Goal: Information Seeking & Learning: Learn about a topic

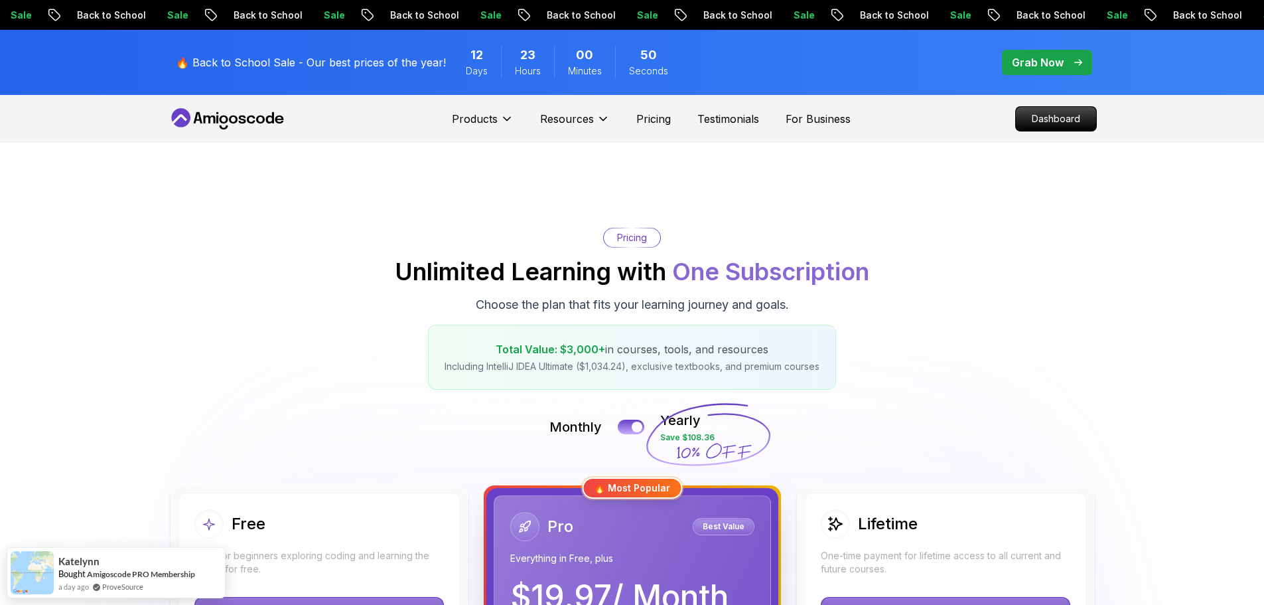
click at [223, 125] on icon at bounding box center [227, 118] width 119 height 21
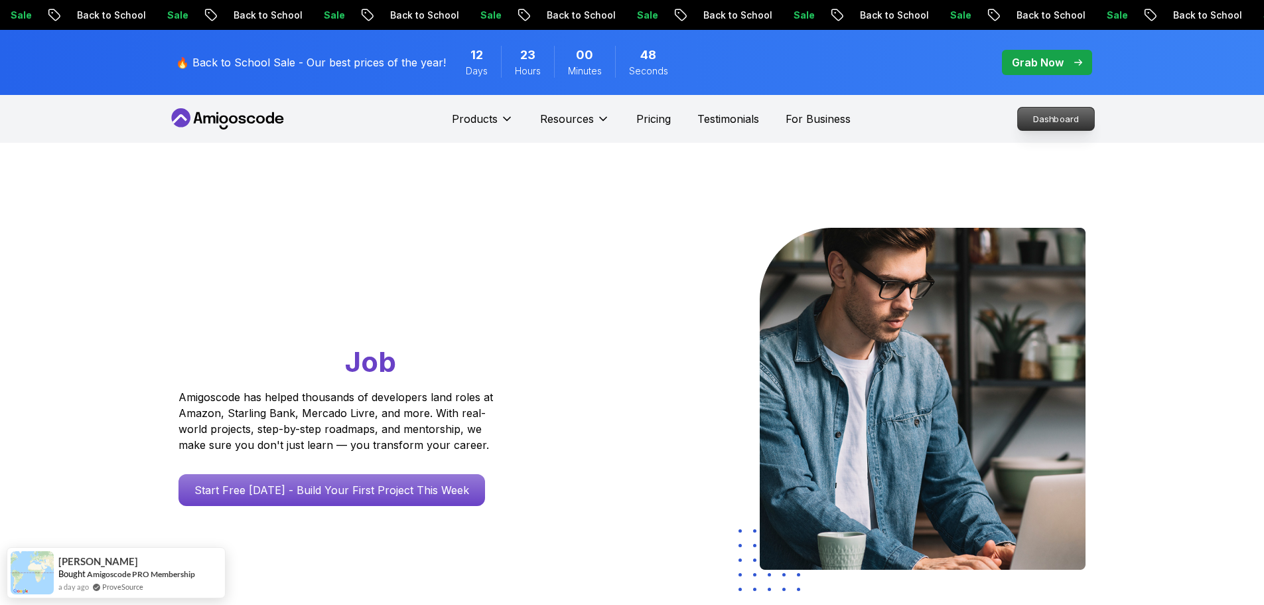
click at [1082, 107] on link "Dashboard" at bounding box center [1056, 119] width 78 height 24
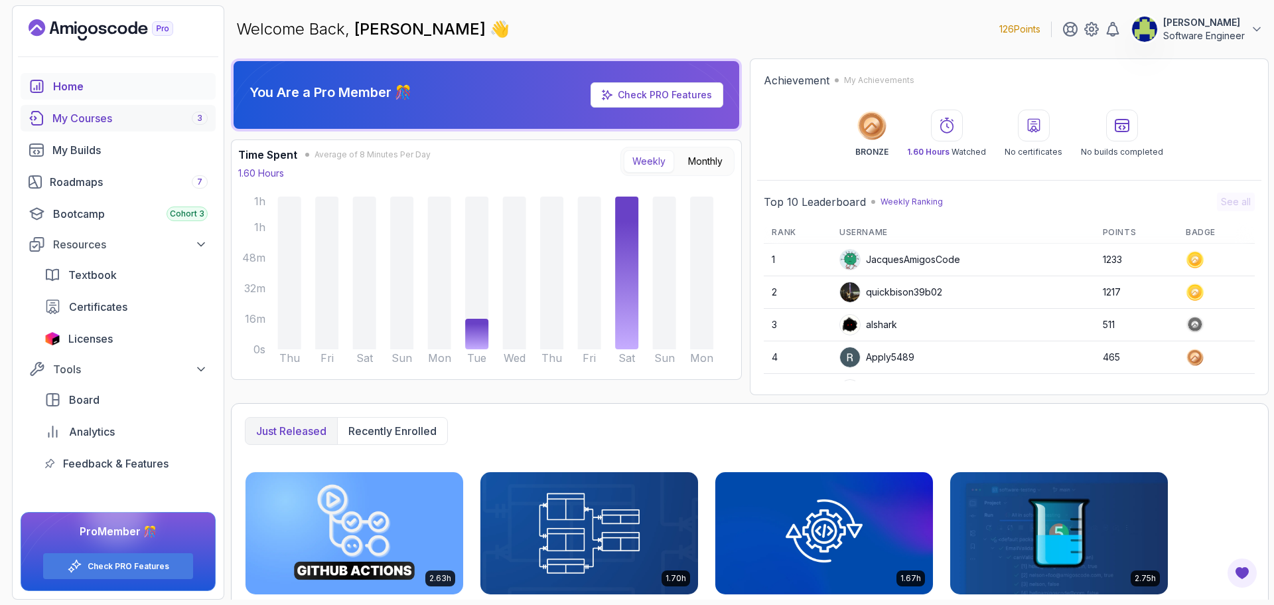
click at [91, 120] on div "My Courses 3" at bounding box center [129, 118] width 155 height 16
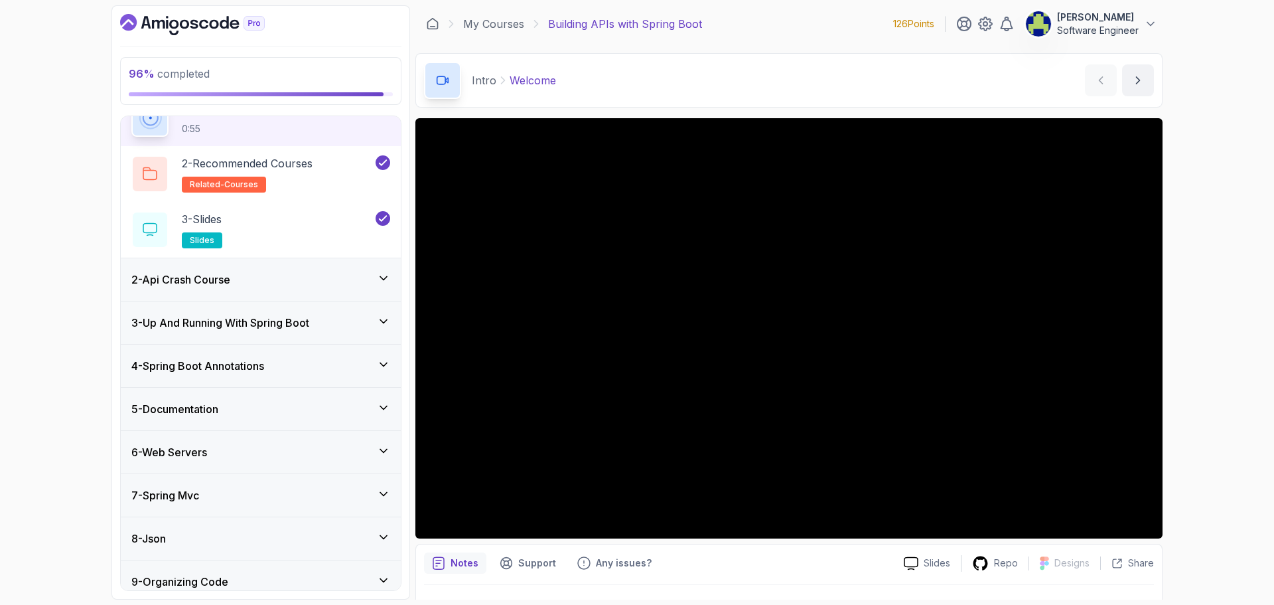
scroll to position [124, 0]
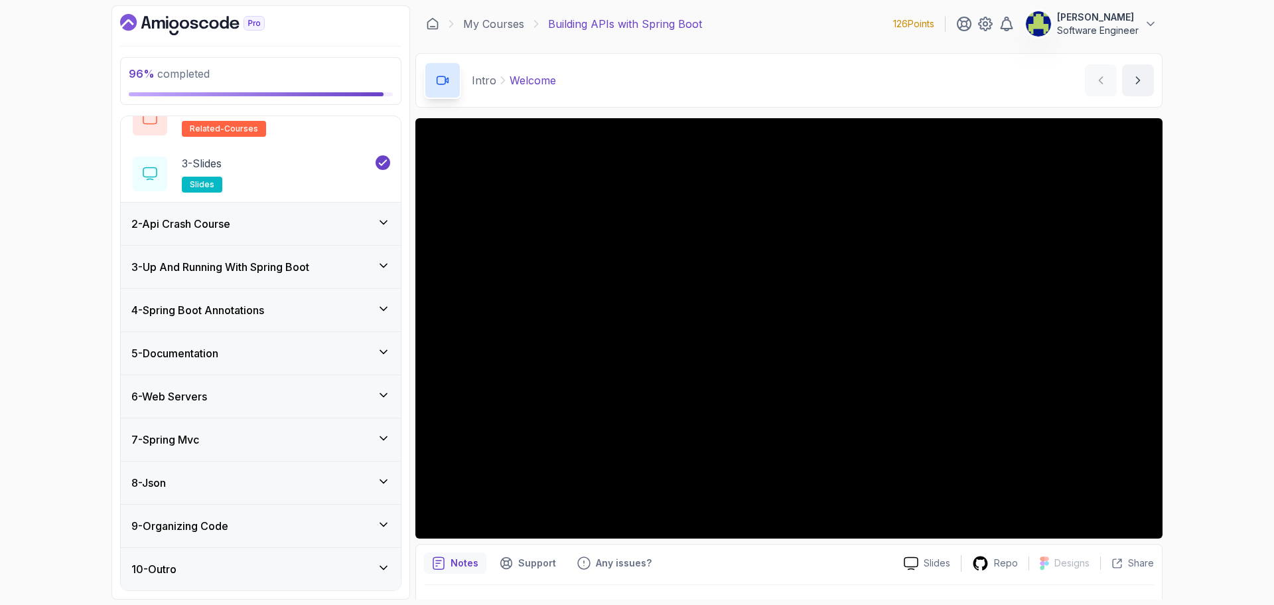
click at [369, 558] on div "10 - Outro" at bounding box center [261, 569] width 280 height 42
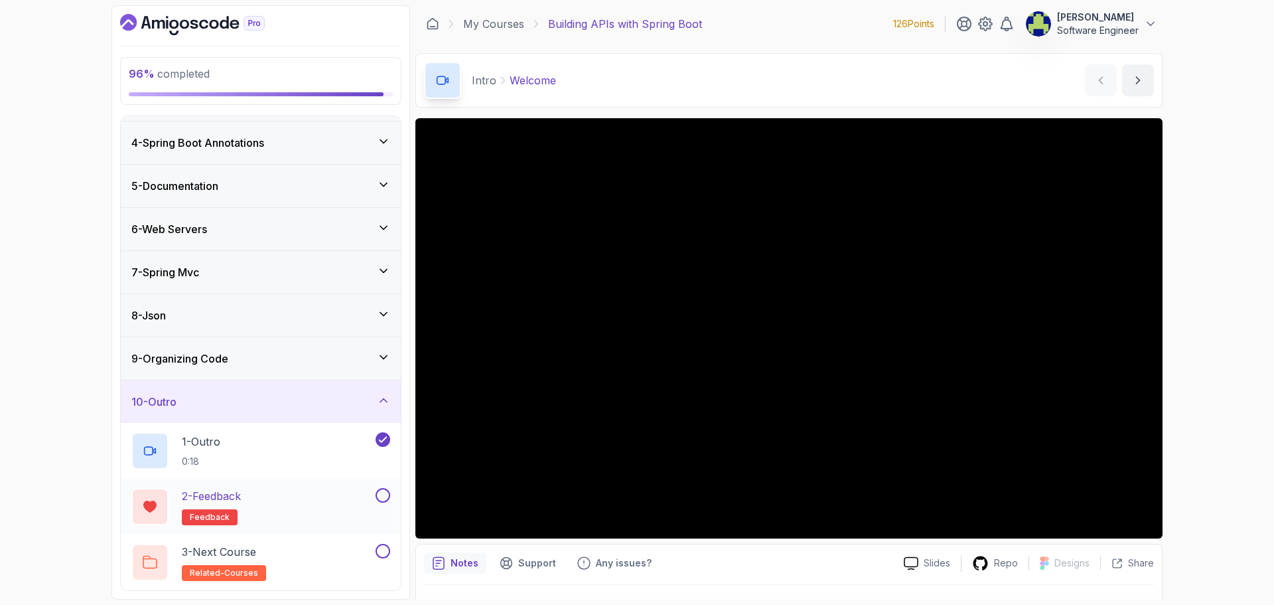
click at [380, 499] on button at bounding box center [383, 495] width 15 height 15
click at [383, 546] on button at bounding box center [383, 551] width 15 height 15
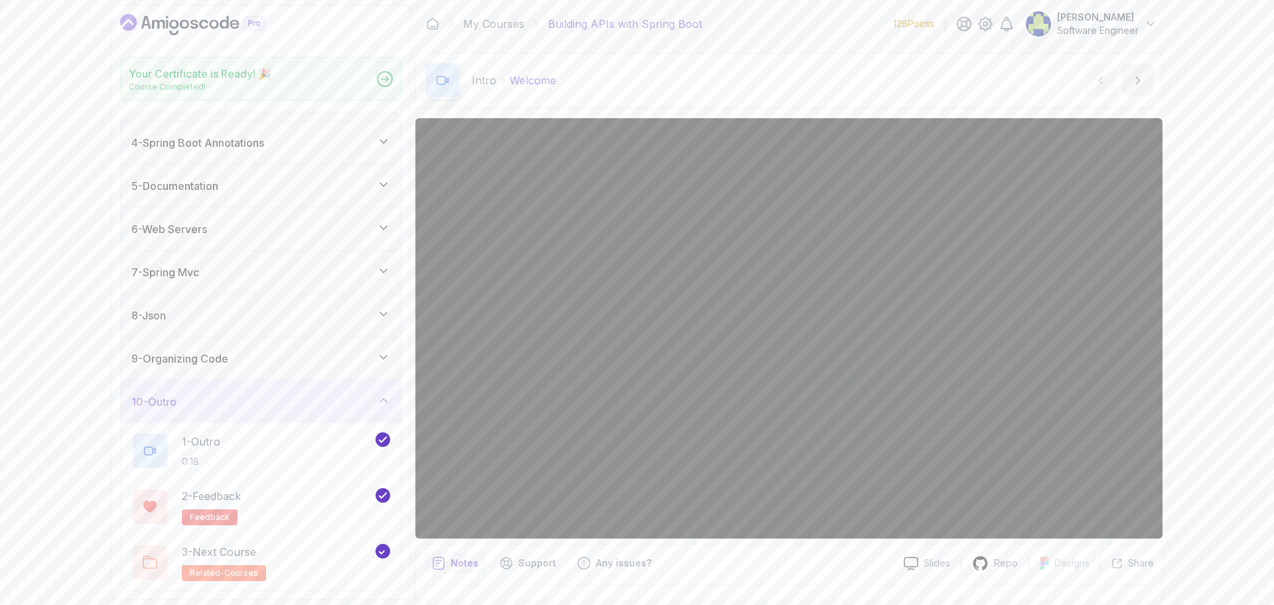
scroll to position [120, 0]
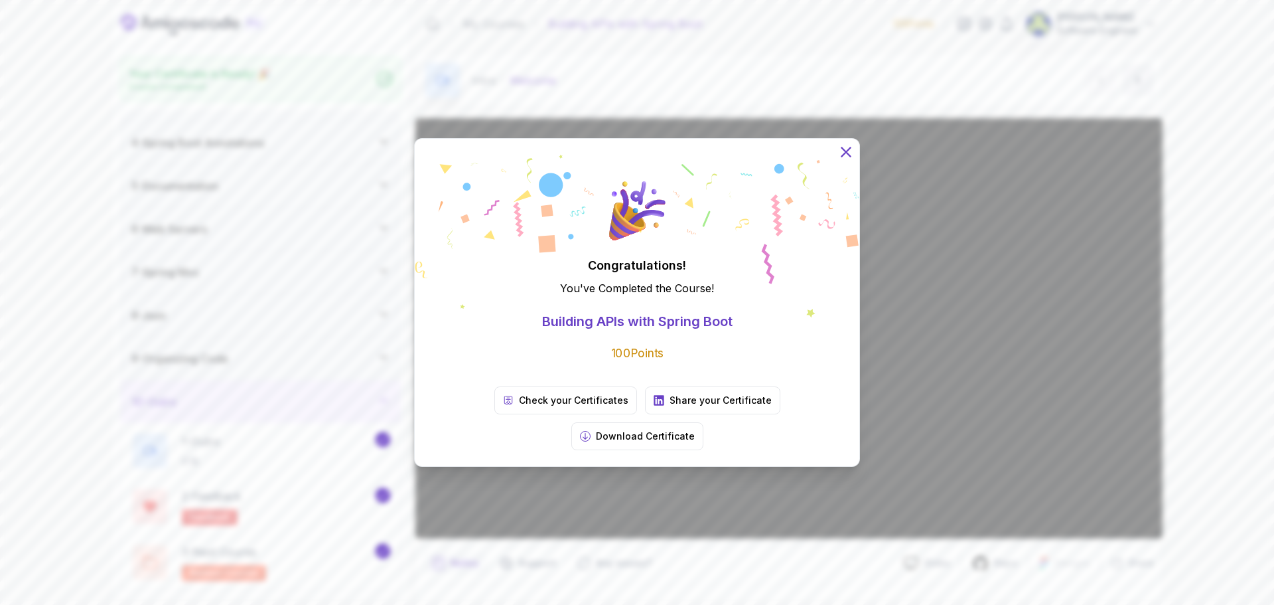
click at [846, 156] on icon at bounding box center [846, 151] width 9 height 9
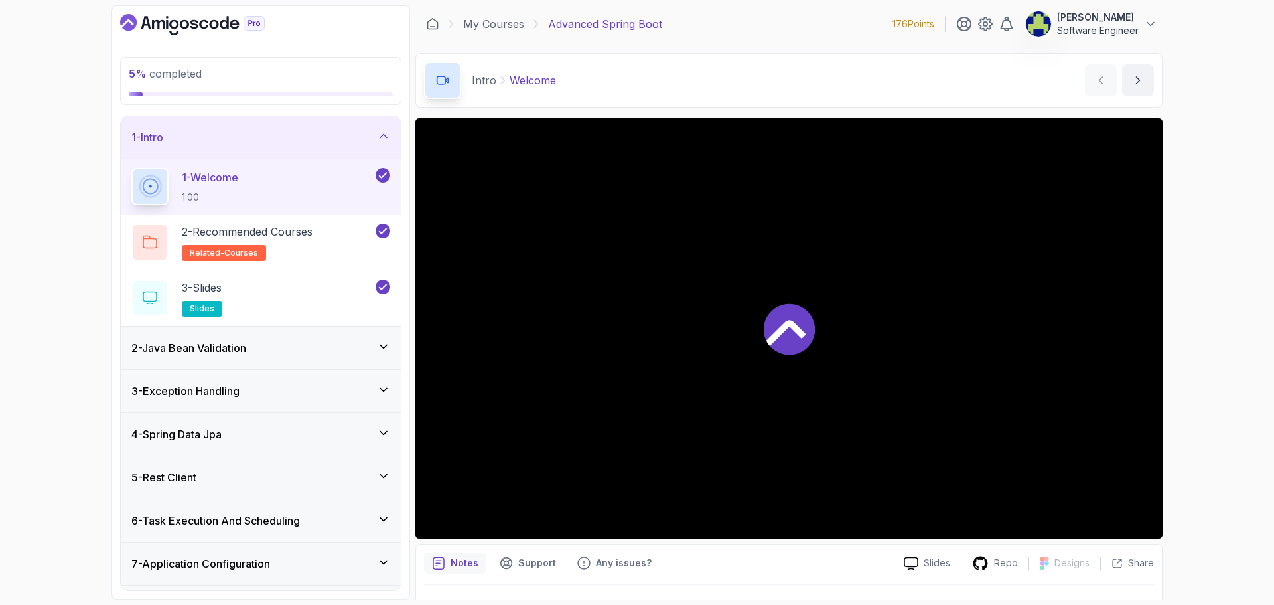
click at [846, 354] on div at bounding box center [788, 328] width 747 height 420
click at [379, 333] on div "2 - Java Bean Validation" at bounding box center [261, 348] width 280 height 42
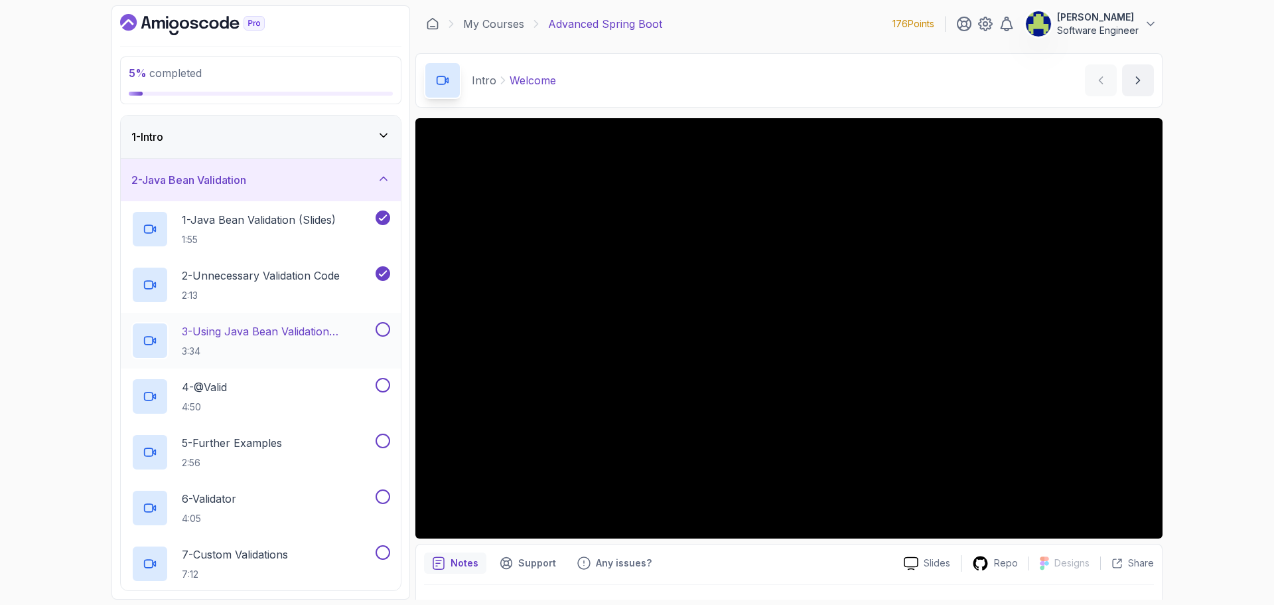
click at [356, 333] on p "3 - Using Java Bean Validation Annotations" at bounding box center [277, 331] width 191 height 16
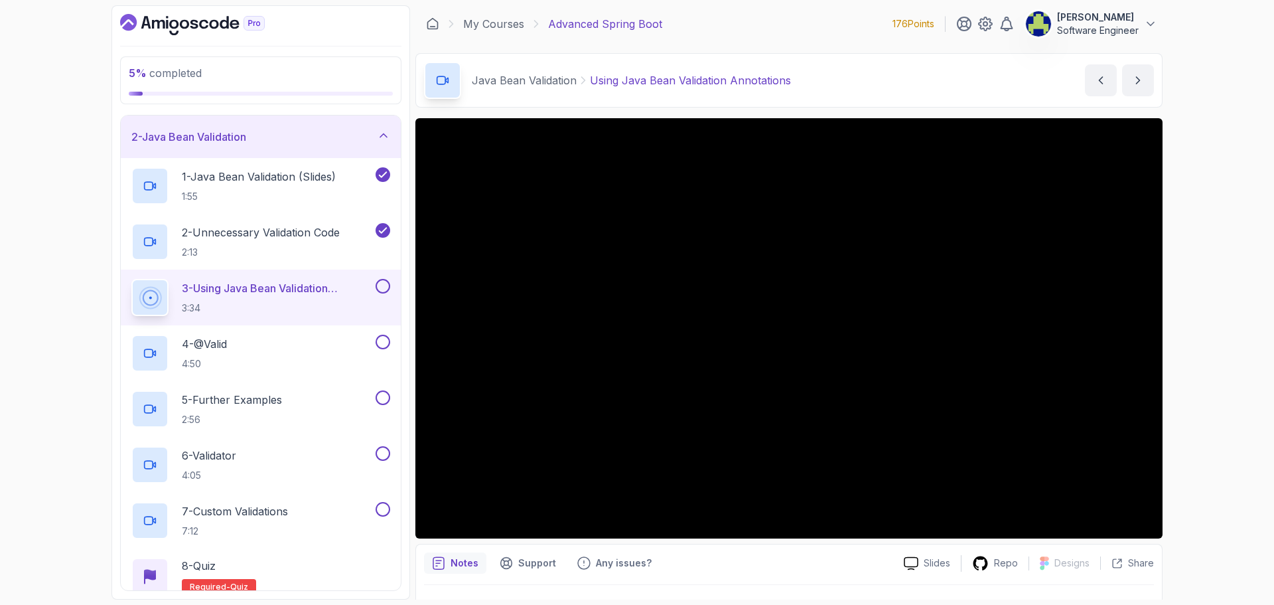
scroll to position [133, 0]
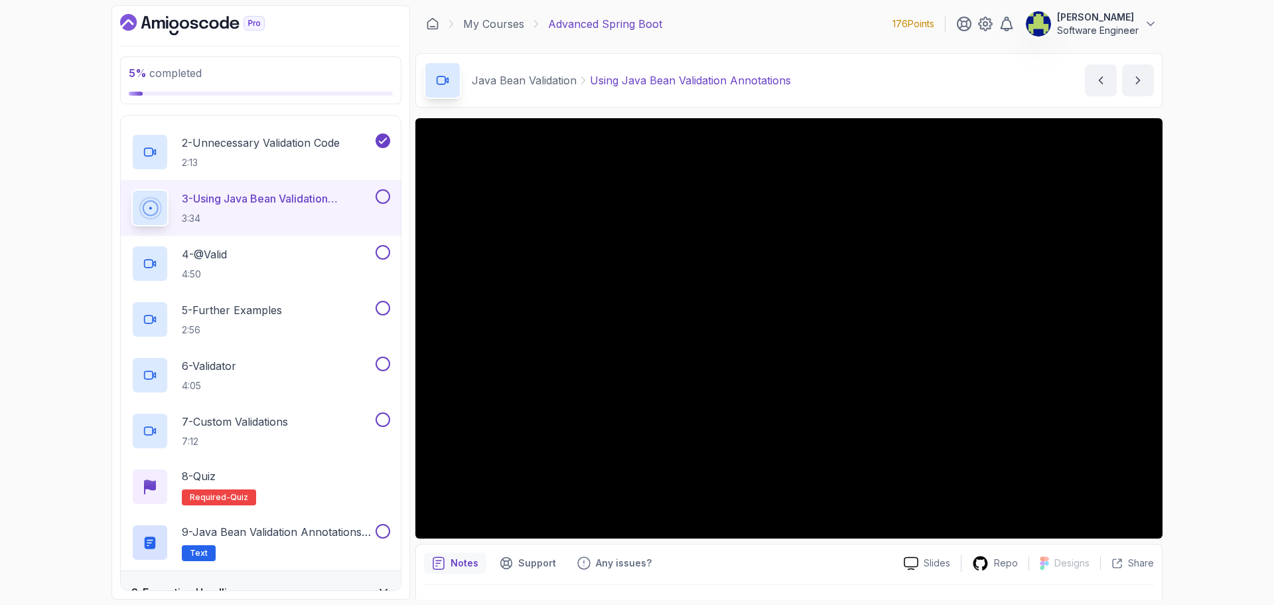
click at [384, 195] on button at bounding box center [383, 196] width 15 height 15
click at [270, 250] on div "4 - @Valid 4:50" at bounding box center [252, 263] width 242 height 37
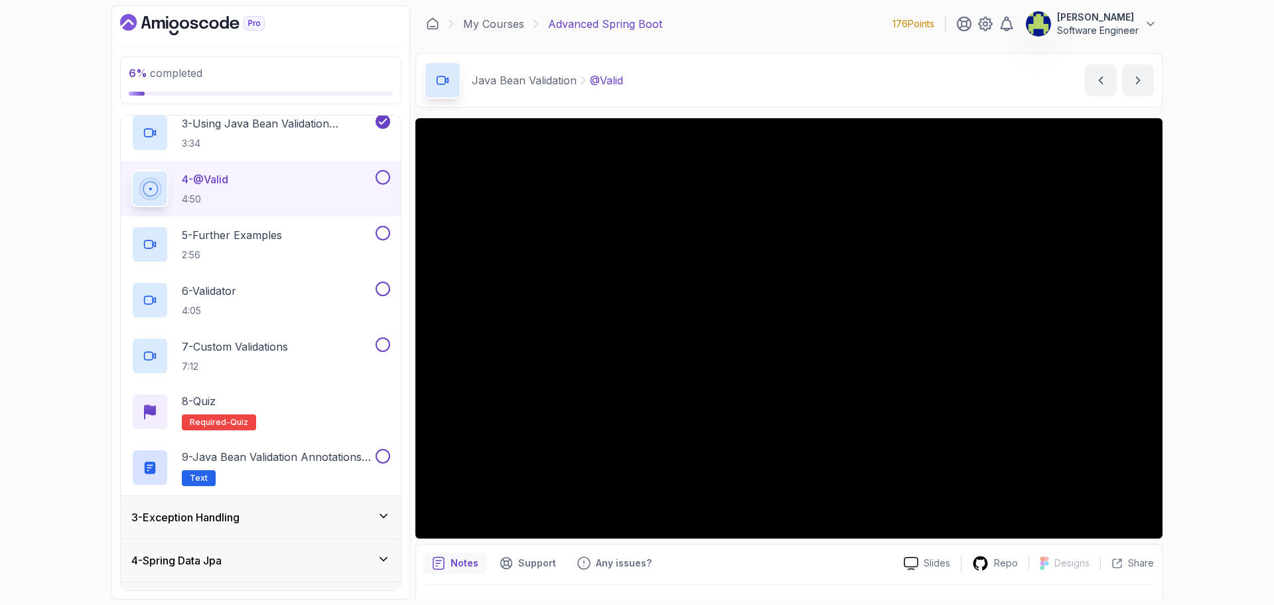
scroll to position [66, 0]
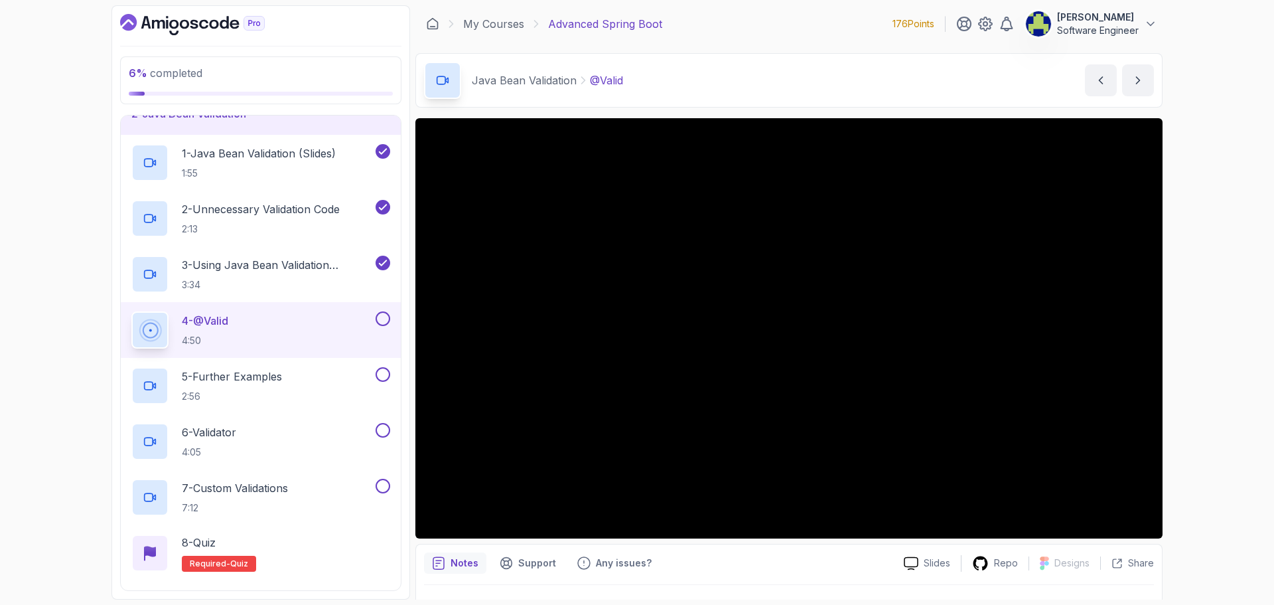
click at [384, 322] on button at bounding box center [383, 318] width 15 height 15
click at [287, 369] on div "5 - Further Examples 2:56" at bounding box center [252, 385] width 242 height 37
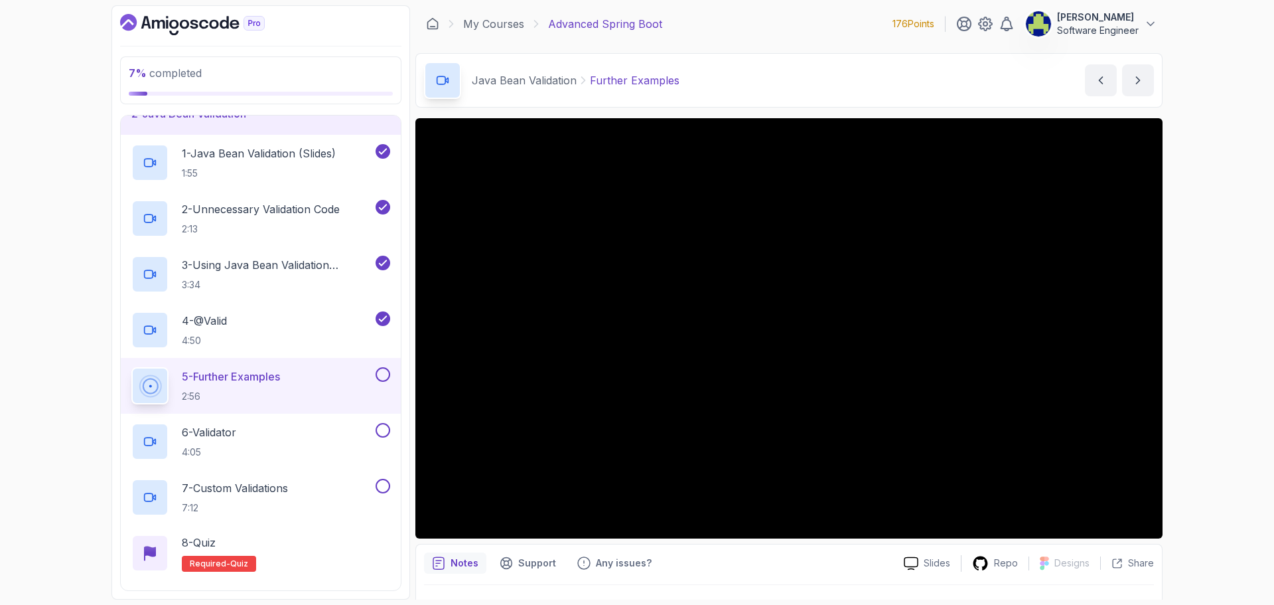
click at [384, 374] on button at bounding box center [383, 374] width 15 height 15
click at [288, 434] on div "6 - Validator 4:05" at bounding box center [252, 441] width 242 height 37
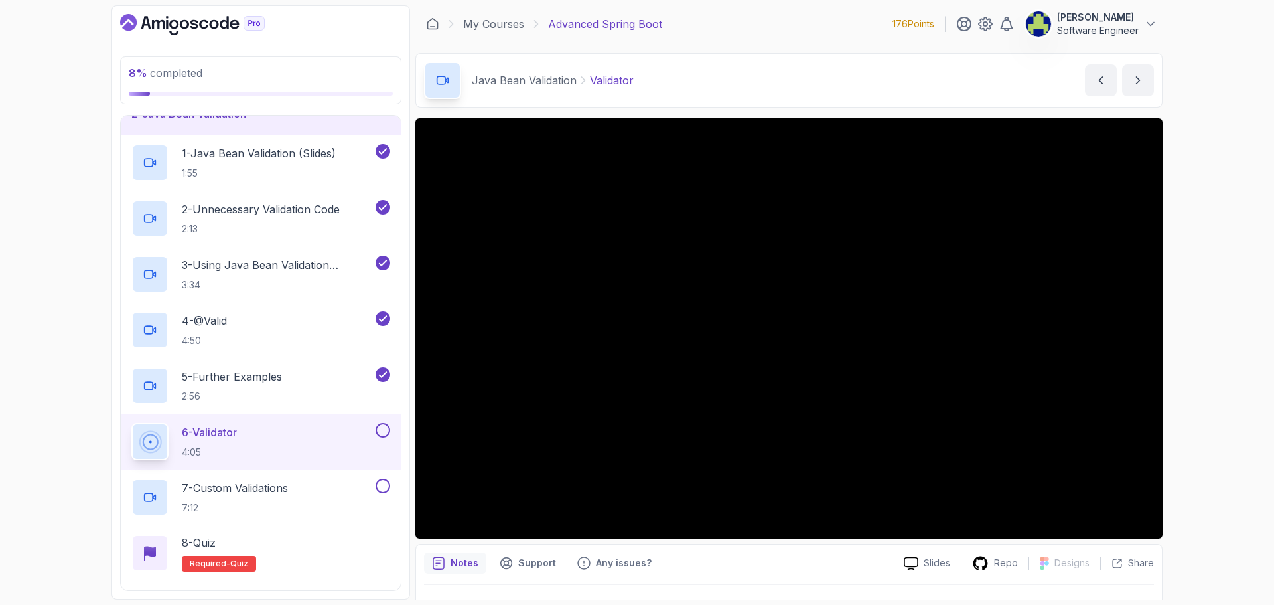
click at [388, 431] on button at bounding box center [383, 430] width 15 height 15
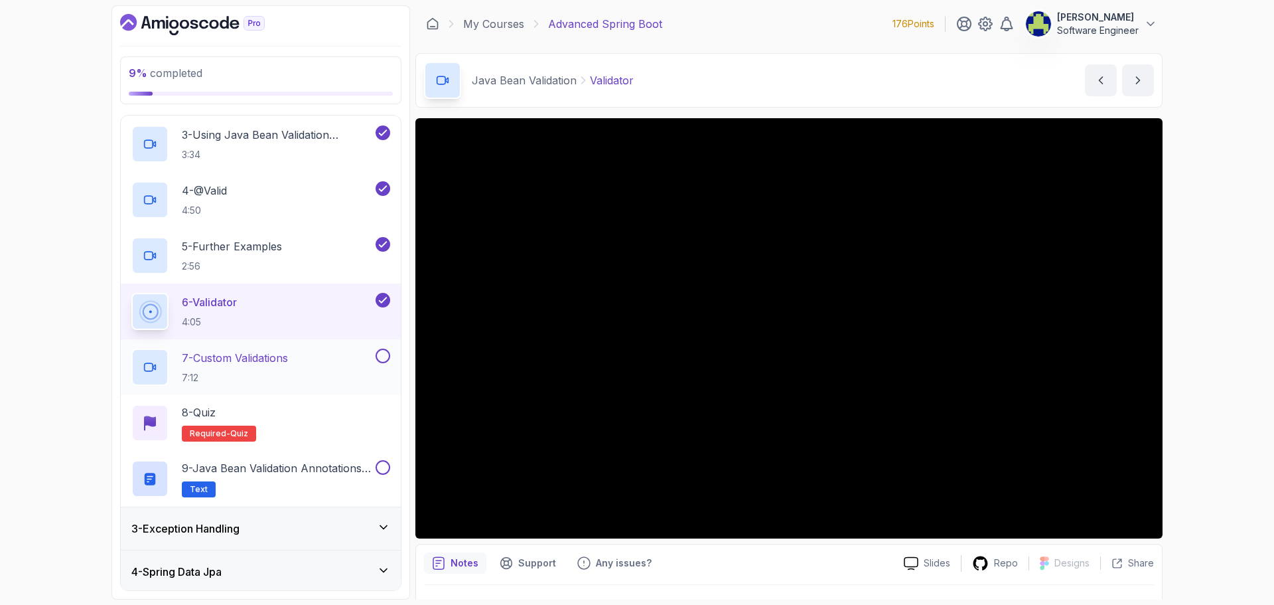
scroll to position [199, 0]
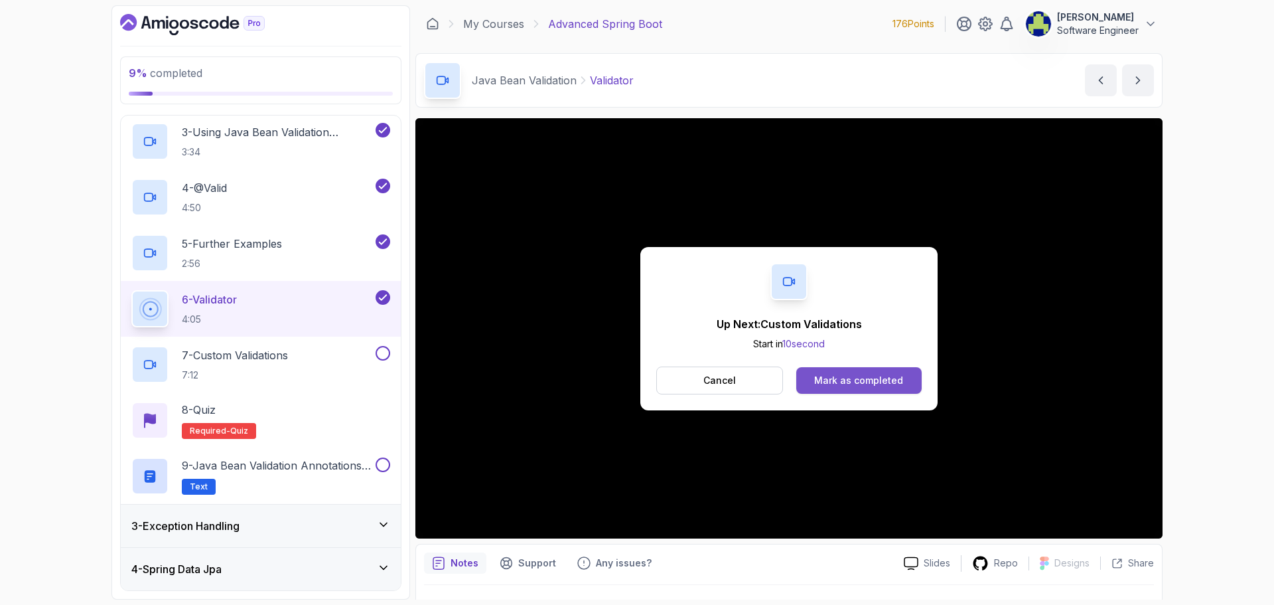
click at [855, 375] on div "Mark as completed" at bounding box center [858, 380] width 89 height 13
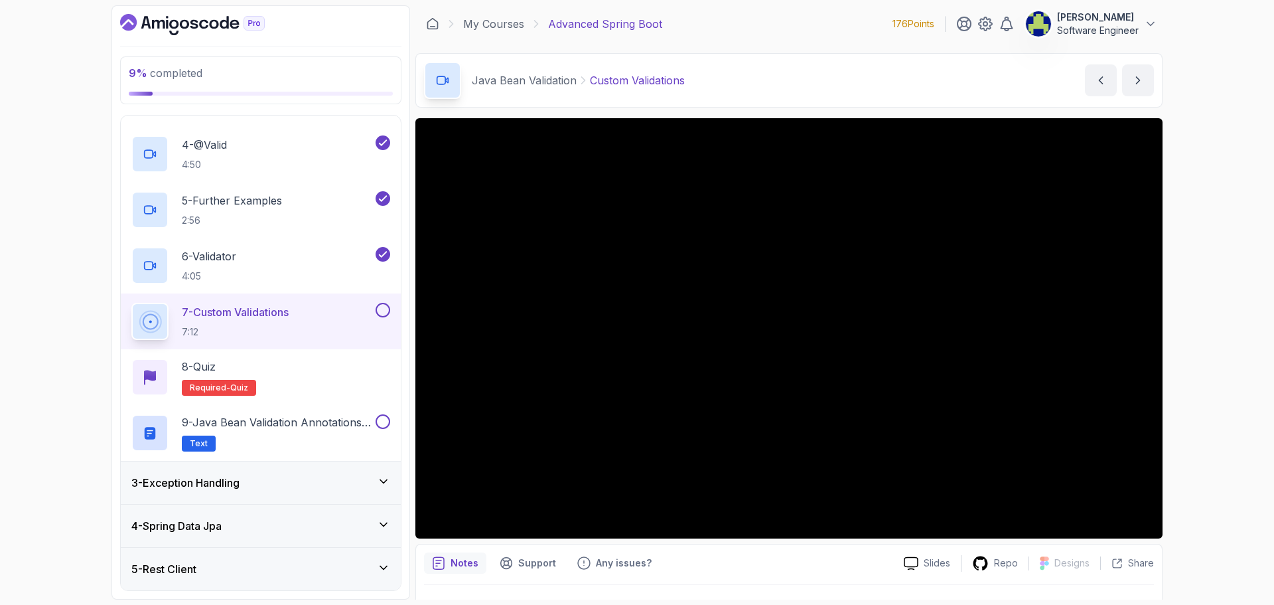
scroll to position [265, 0]
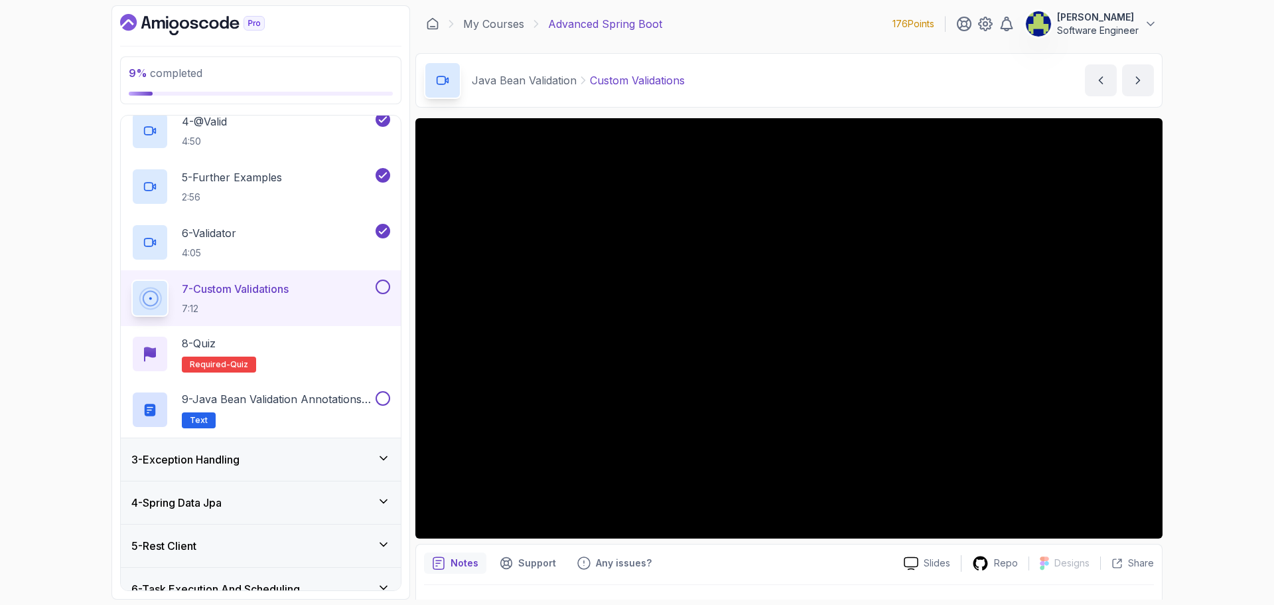
click at [377, 501] on icon at bounding box center [383, 500] width 13 height 13
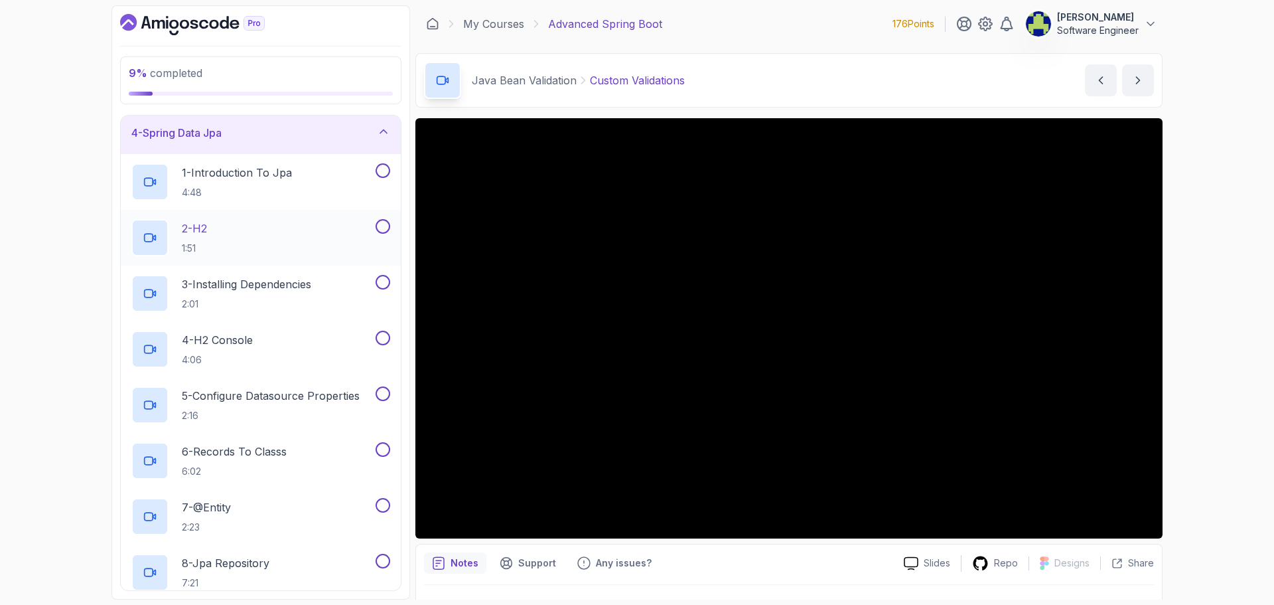
scroll to position [86, 0]
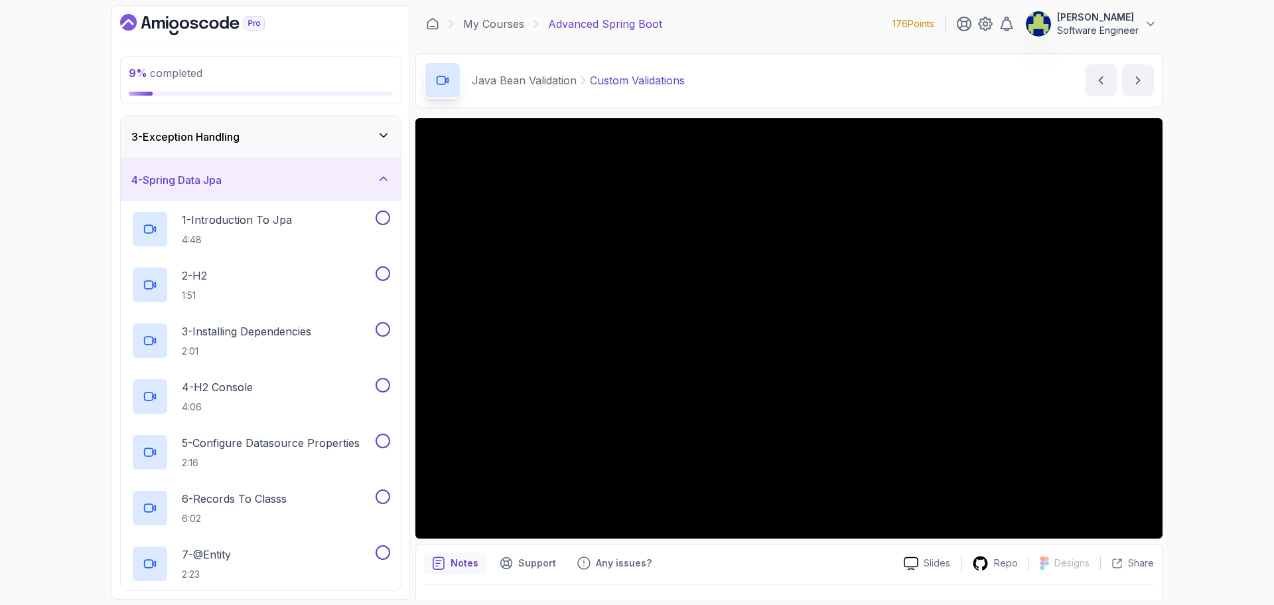
click at [388, 181] on icon at bounding box center [383, 178] width 13 height 13
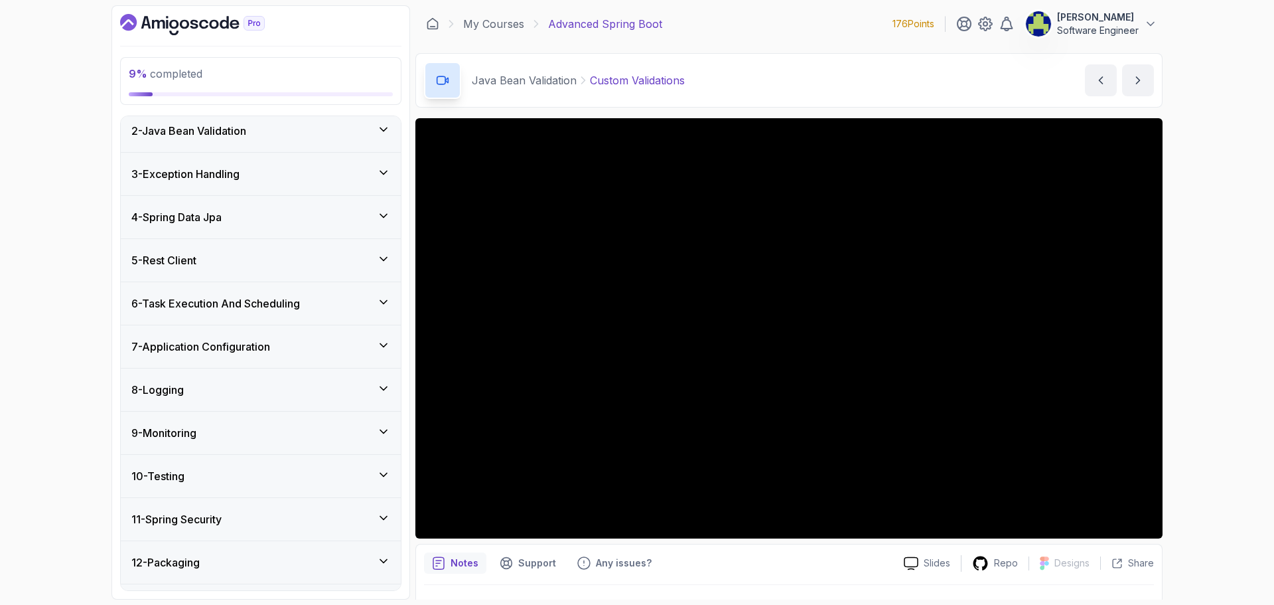
scroll to position [20, 0]
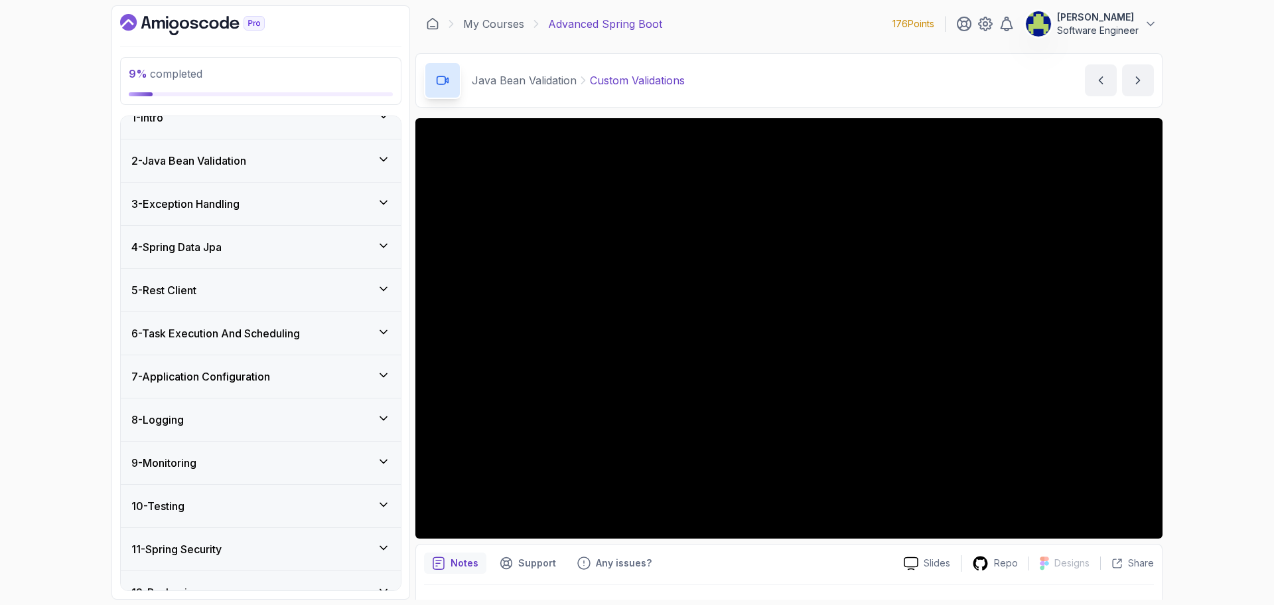
click at [380, 163] on icon at bounding box center [383, 159] width 13 height 13
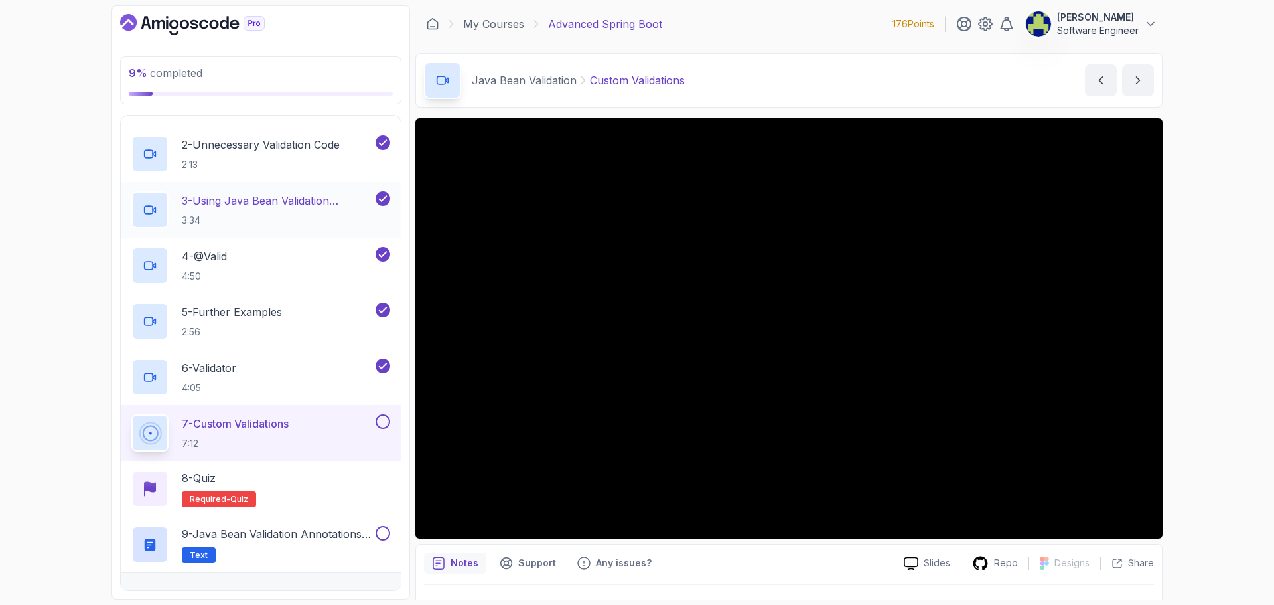
scroll to position [153, 0]
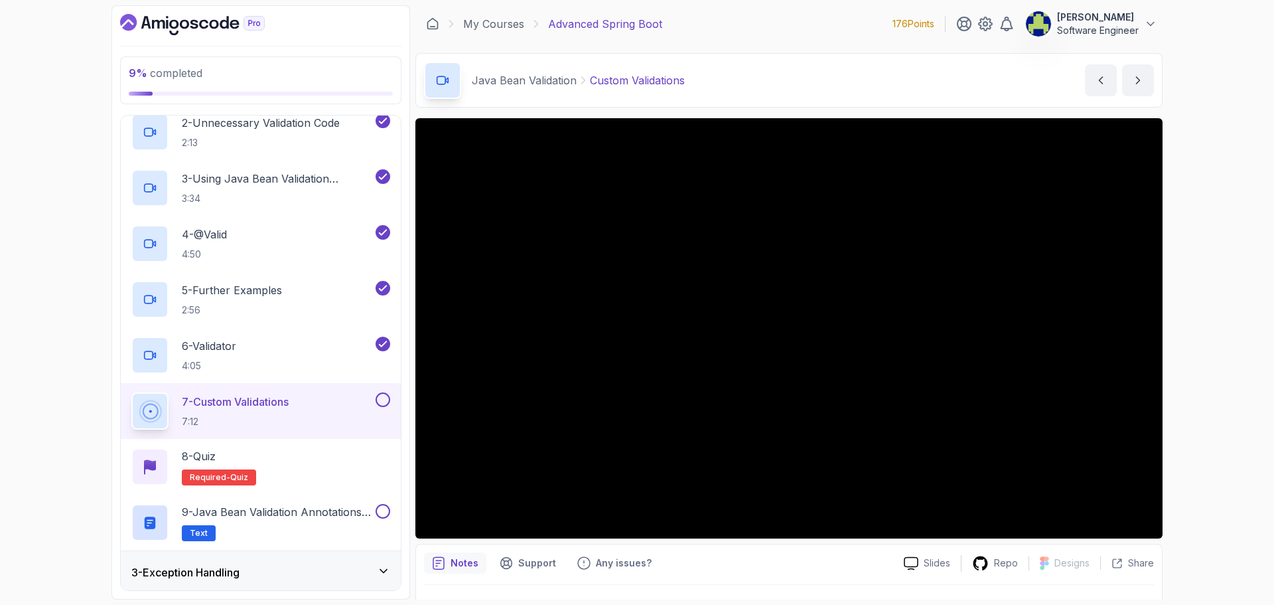
click at [378, 396] on button at bounding box center [383, 399] width 15 height 15
click at [308, 471] on div "8 - Quiz Required- quiz" at bounding box center [260, 466] width 259 height 37
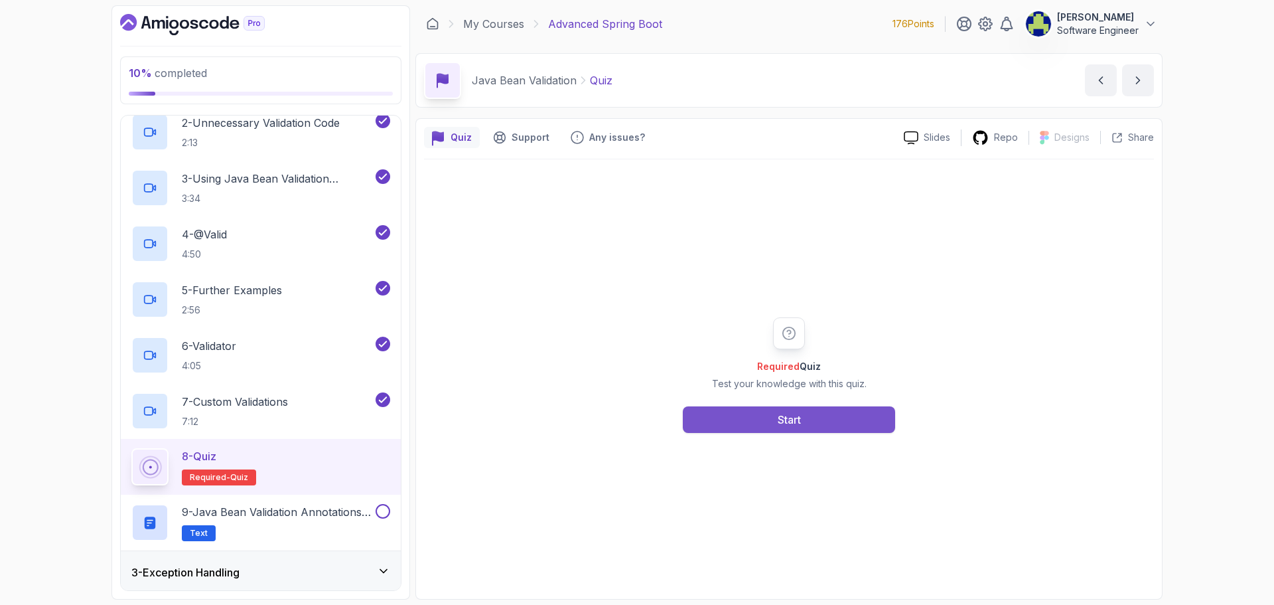
click at [833, 419] on button "Start" at bounding box center [789, 419] width 212 height 27
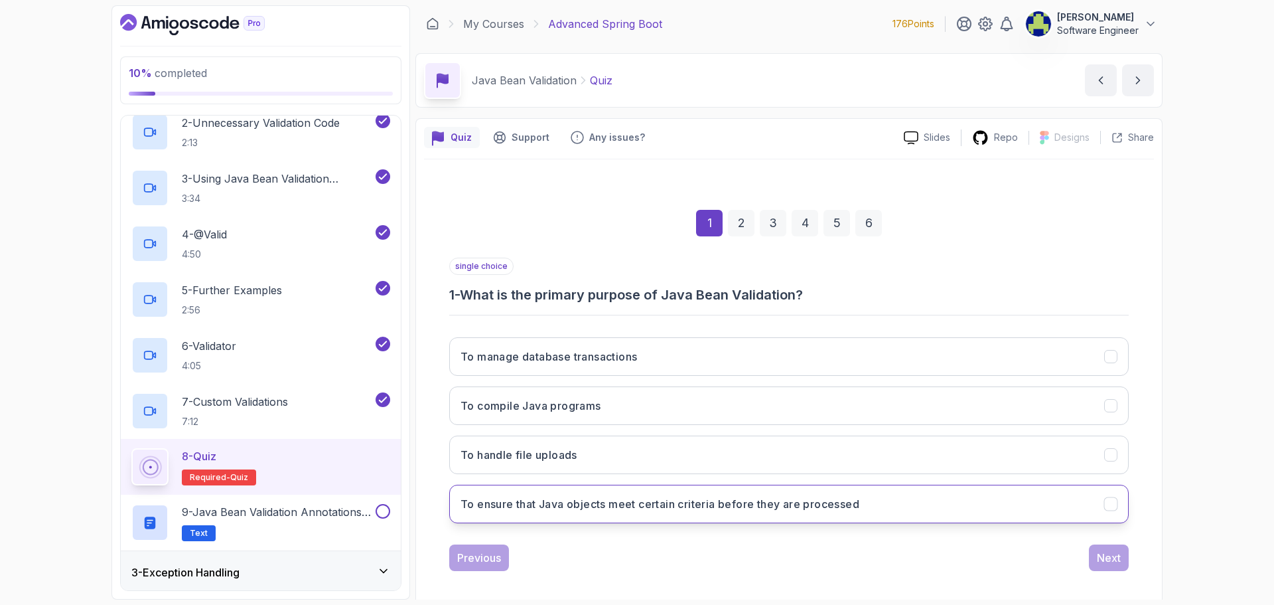
click at [722, 514] on button "To ensure that Java objects meet certain criteria before they are processed" at bounding box center [789, 504] width 680 height 38
click at [1106, 556] on div "Next" at bounding box center [1109, 558] width 24 height 16
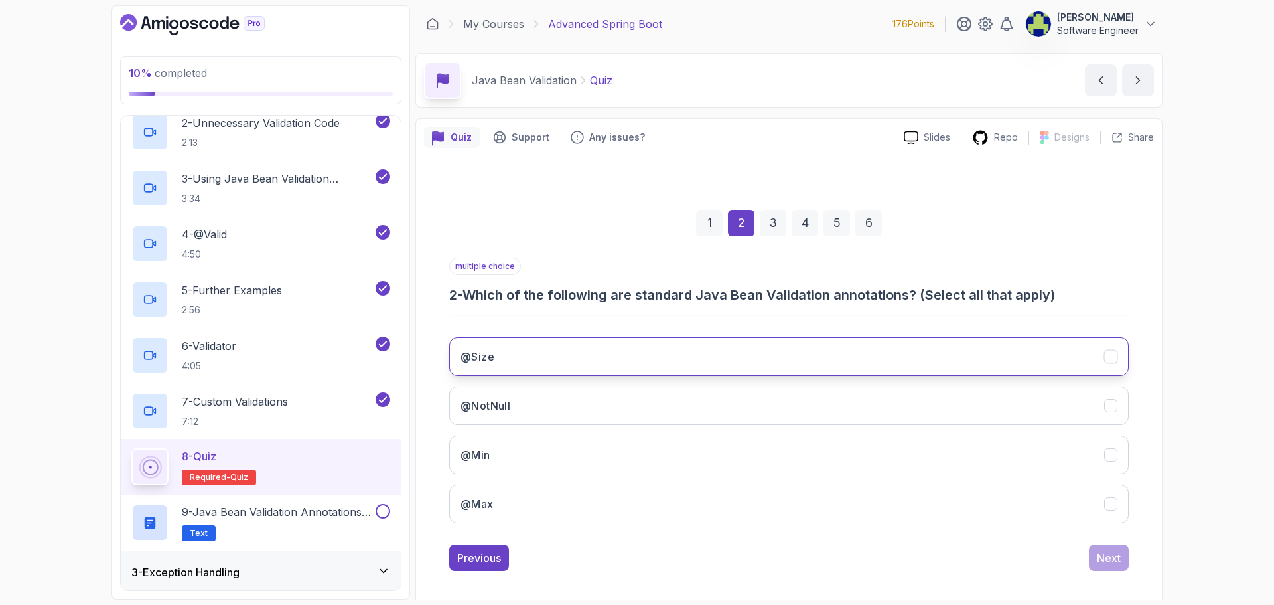
click at [723, 360] on button "@Size" at bounding box center [789, 356] width 680 height 38
click at [714, 407] on button "@NotNull" at bounding box center [789, 405] width 680 height 38
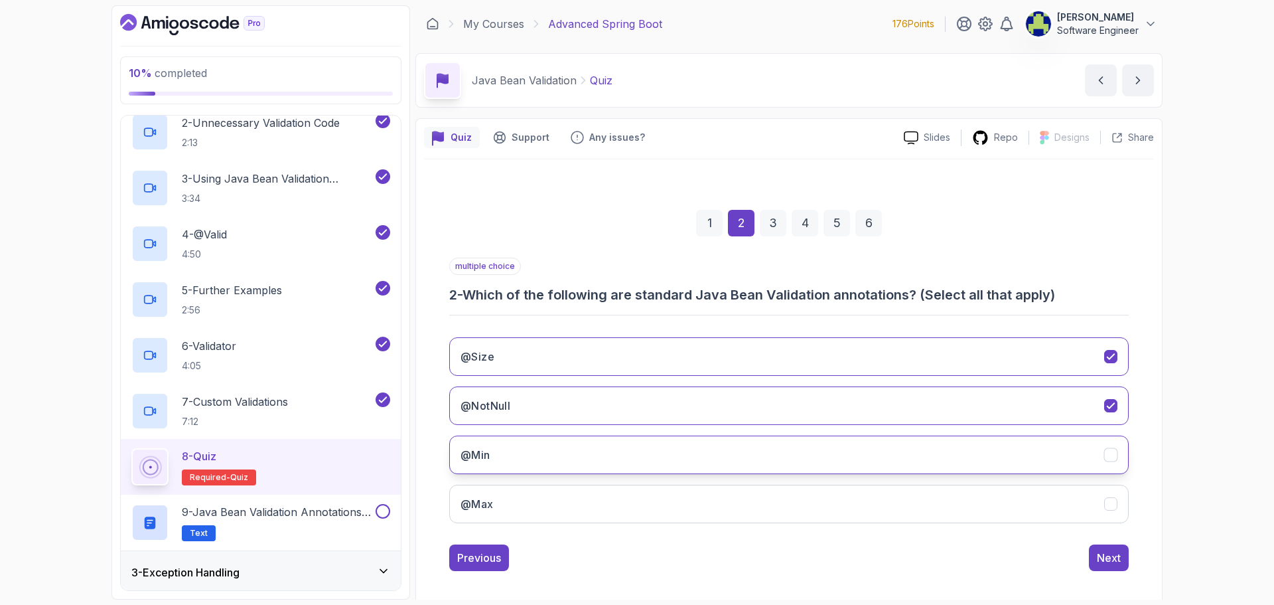
click at [737, 467] on button "@Min" at bounding box center [789, 454] width 680 height 38
click at [748, 507] on button "@Max" at bounding box center [789, 504] width 680 height 38
click at [1109, 561] on div "Next" at bounding box center [1109, 558] width 24 height 16
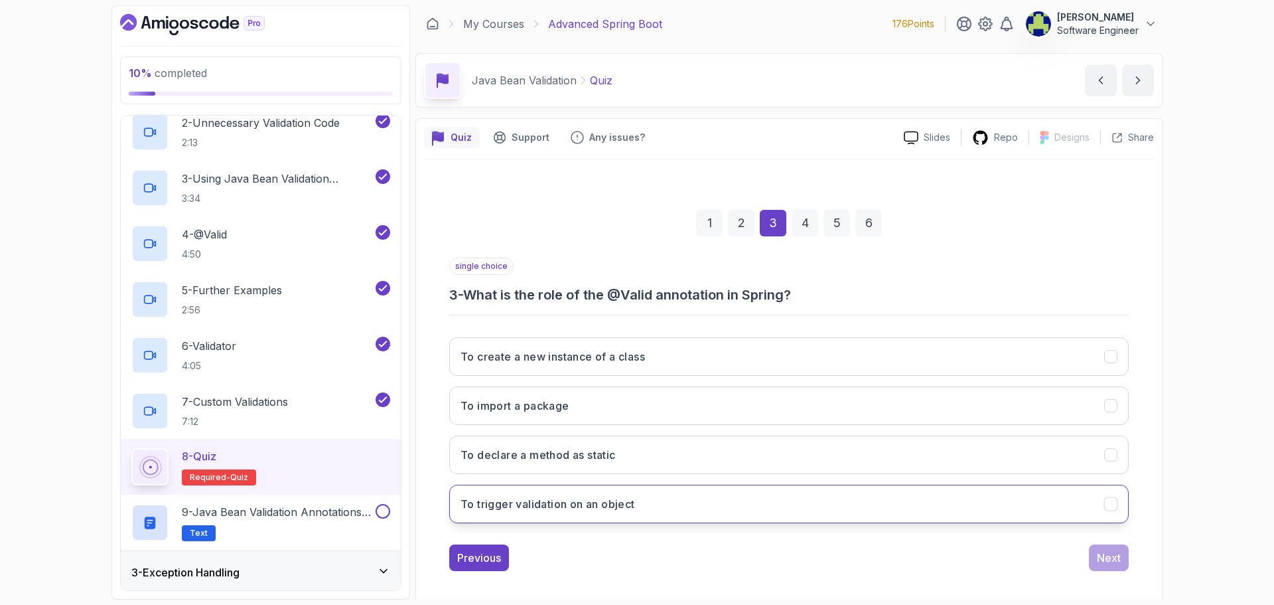
click at [802, 514] on button "To trigger validation on an object" at bounding box center [789, 504] width 680 height 38
click at [1111, 552] on div "Next" at bounding box center [1109, 558] width 24 height 16
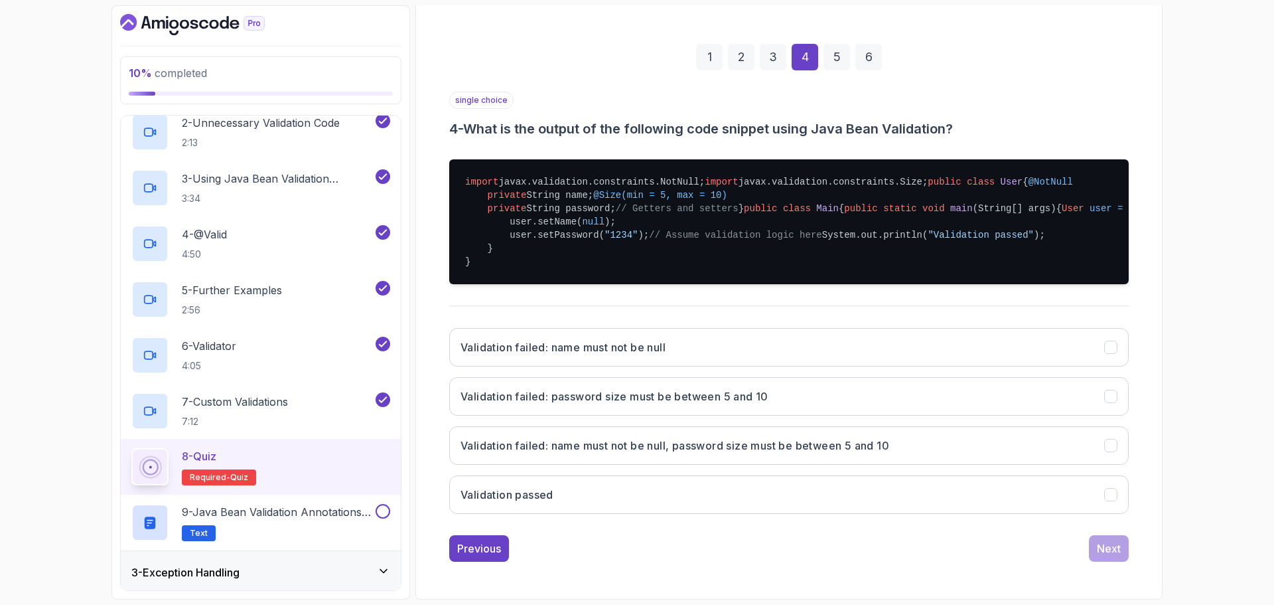
scroll to position [332, 0]
click at [696, 514] on button "Validation passed" at bounding box center [789, 494] width 680 height 38
click at [1112, 561] on button "Next" at bounding box center [1109, 548] width 40 height 27
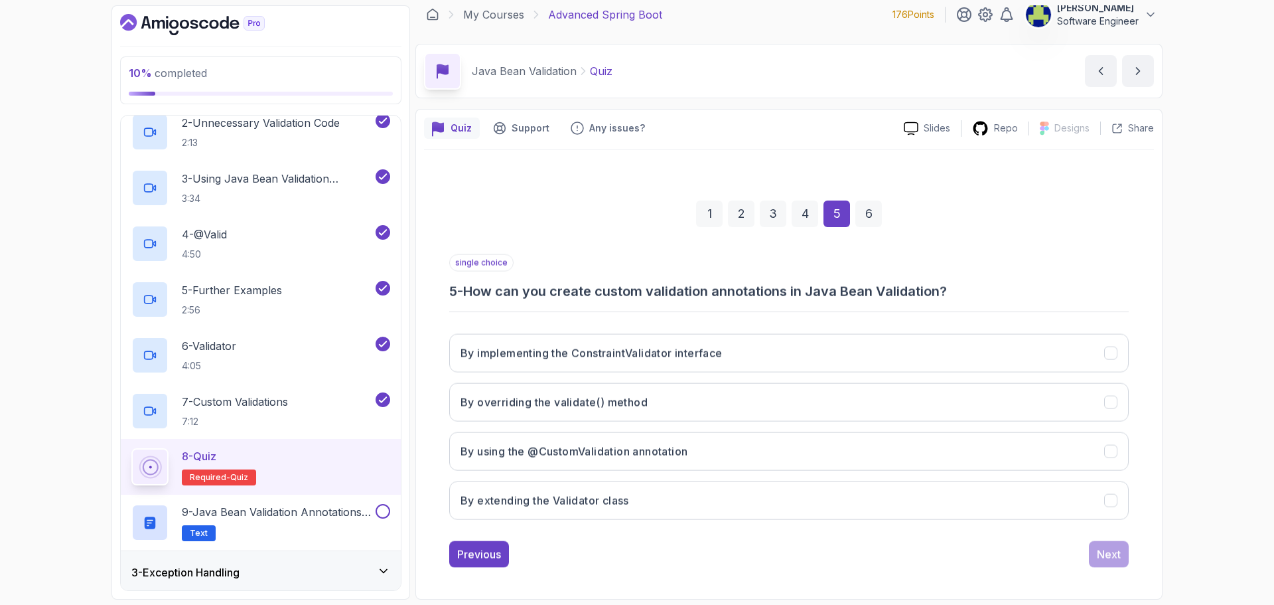
scroll to position [9, 0]
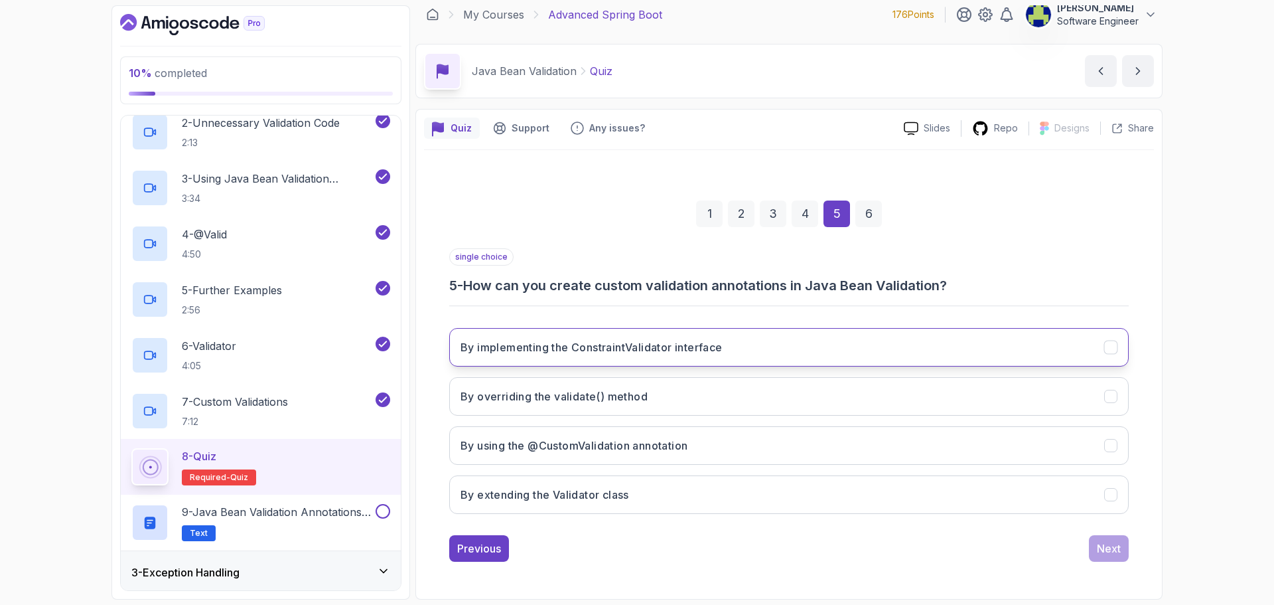
click at [677, 354] on h3 "By implementing the ConstraintValidator interface" at bounding box center [592, 347] width 262 height 16
click at [1124, 542] on button "Next" at bounding box center [1109, 548] width 40 height 27
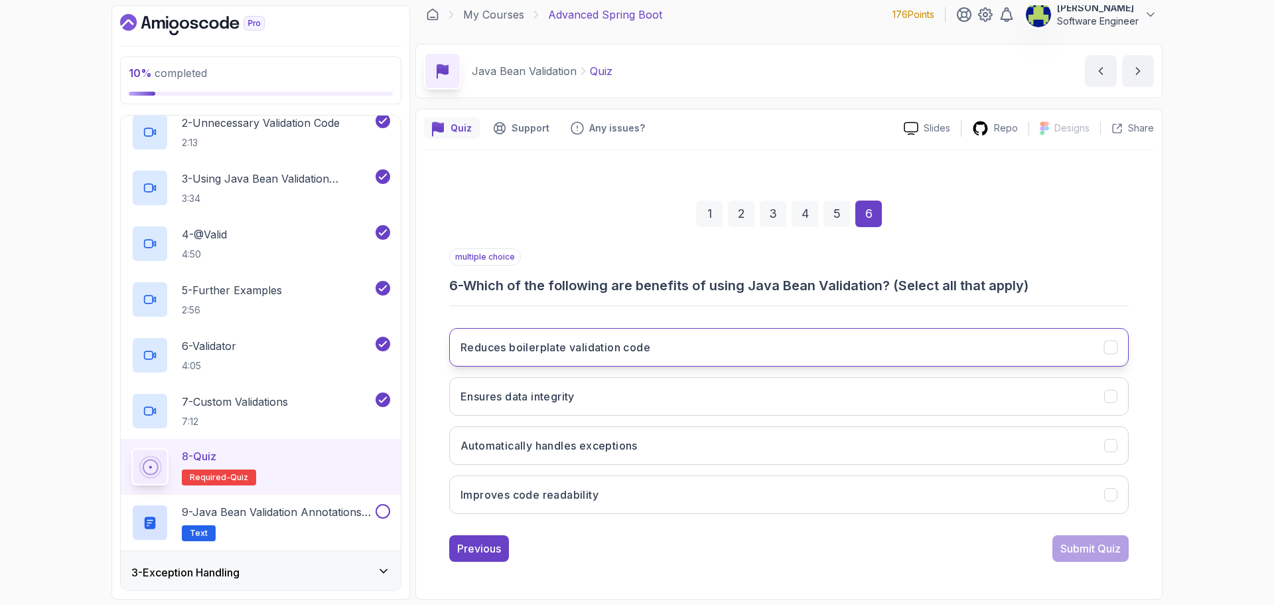
click at [689, 340] on button "Reduces boilerplate validation code" at bounding box center [789, 347] width 680 height 38
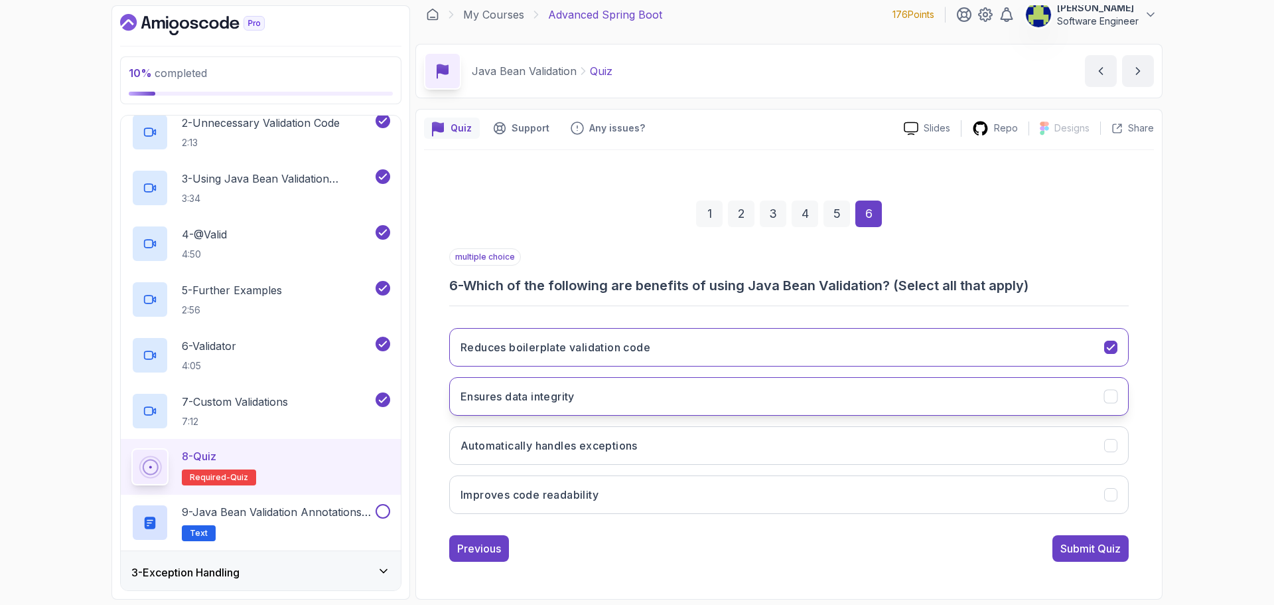
click at [682, 395] on button "Ensures data integrity" at bounding box center [789, 396] width 680 height 38
click at [709, 497] on button "Improves code readability" at bounding box center [789, 494] width 680 height 38
click at [1103, 551] on div "Submit Quiz" at bounding box center [1091, 548] width 60 height 16
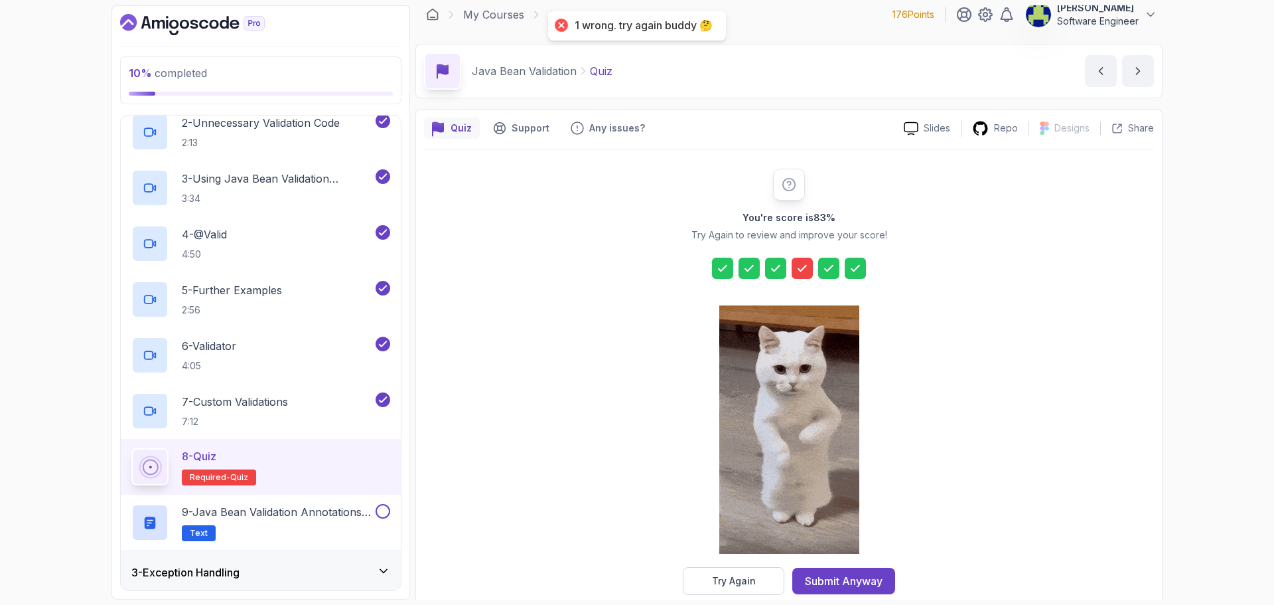
click at [797, 270] on icon at bounding box center [802, 267] width 13 height 13
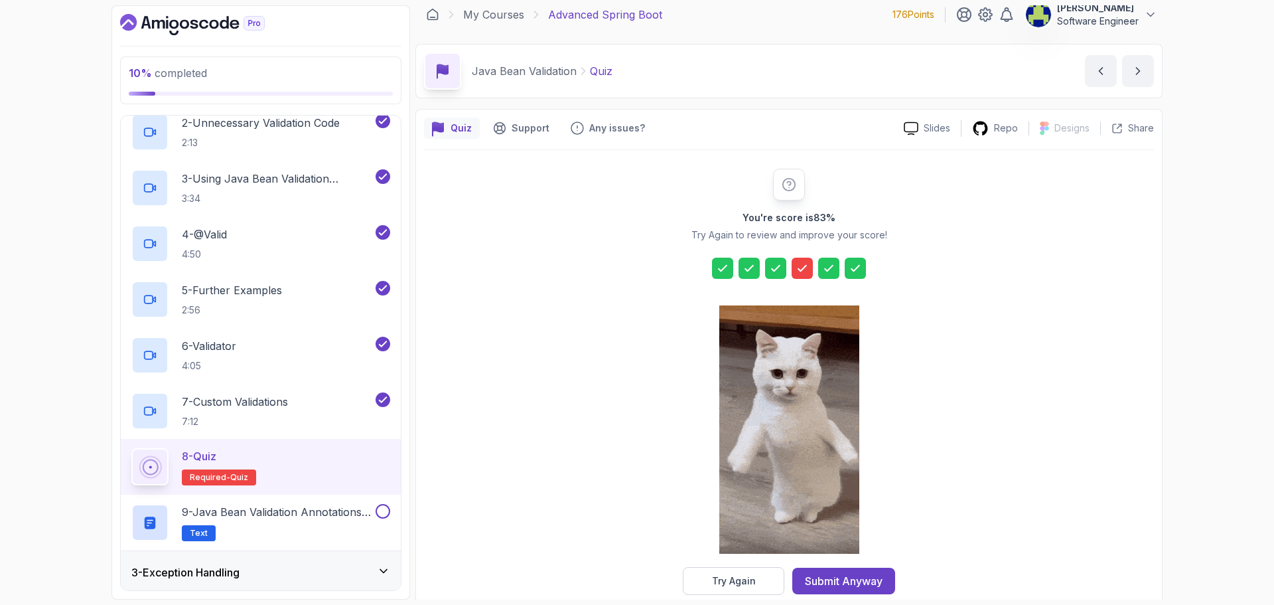
click at [797, 271] on icon at bounding box center [802, 267] width 13 height 13
click at [860, 585] on div "Submit Anyway" at bounding box center [844, 581] width 78 height 16
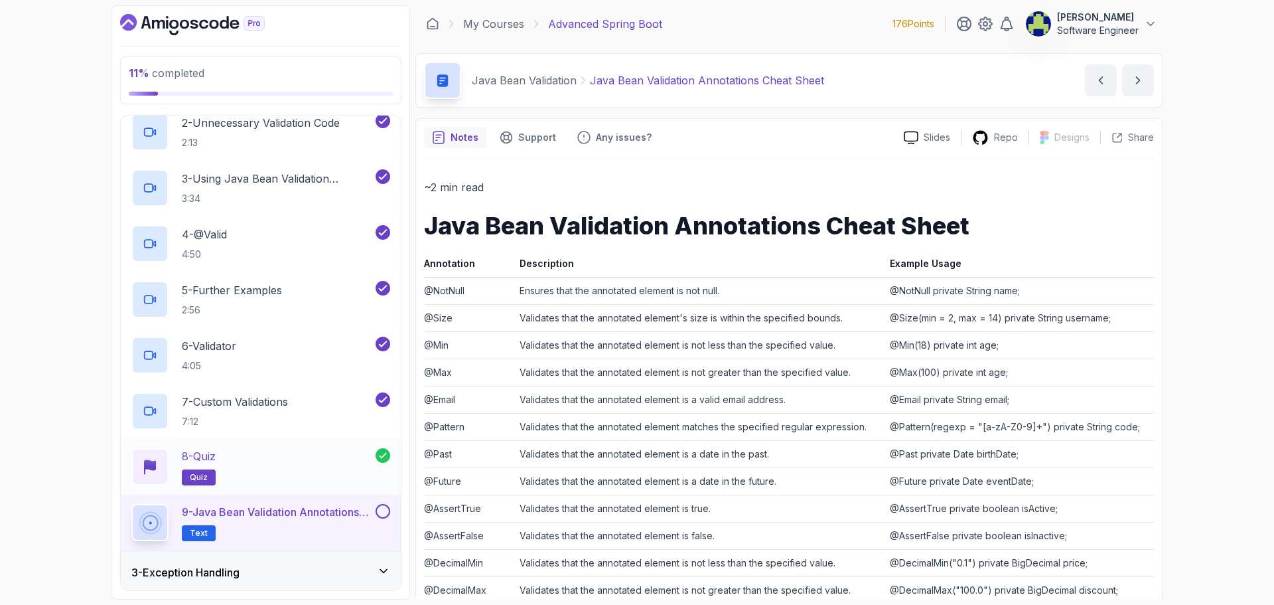
click at [344, 460] on div "8 - Quiz quiz" at bounding box center [253, 466] width 244 height 37
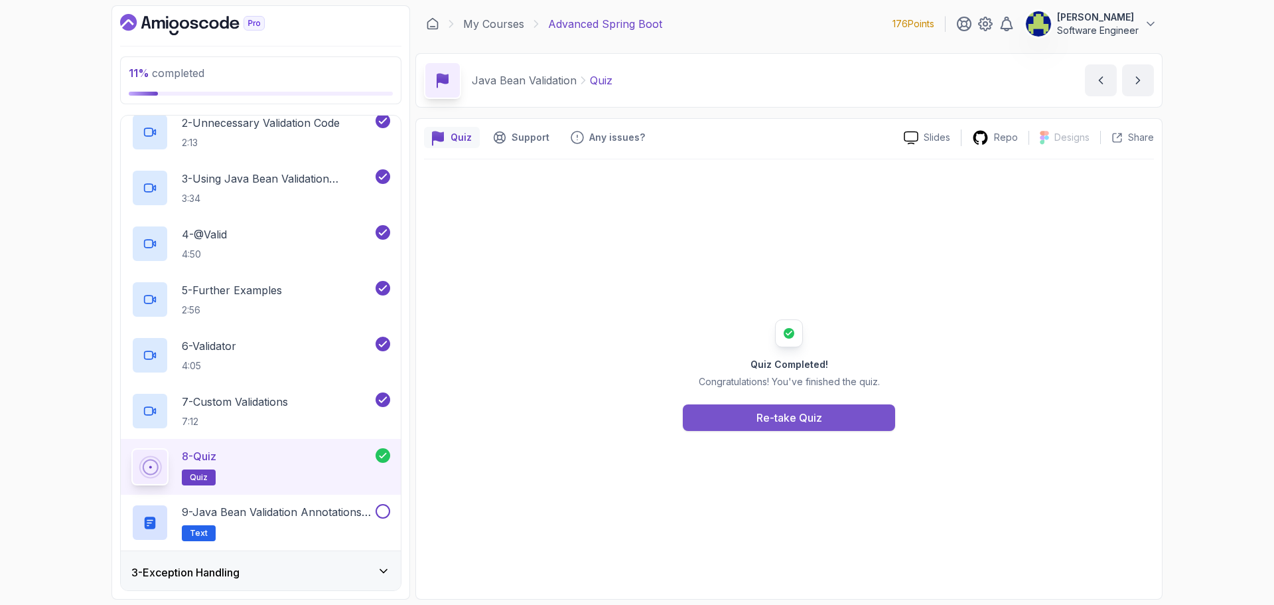
click at [863, 418] on button "Re-take Quiz" at bounding box center [789, 417] width 212 height 27
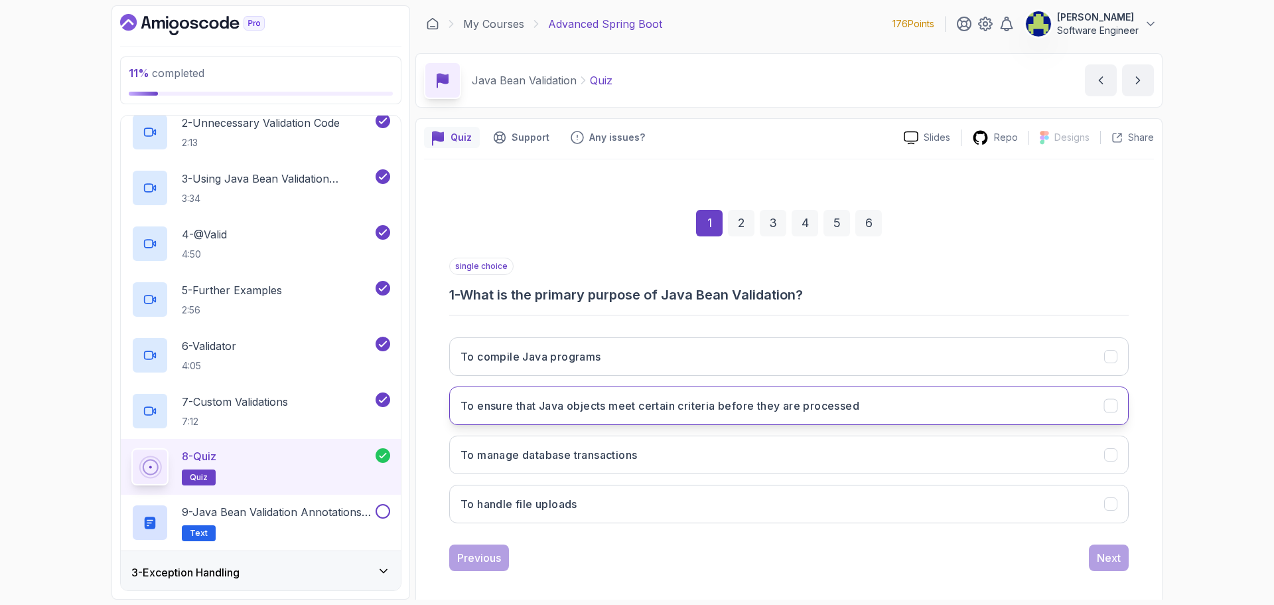
click at [772, 410] on h3 "To ensure that Java objects meet certain criteria before they are processed" at bounding box center [660, 406] width 399 height 16
click at [1108, 569] on button "Next" at bounding box center [1109, 557] width 40 height 27
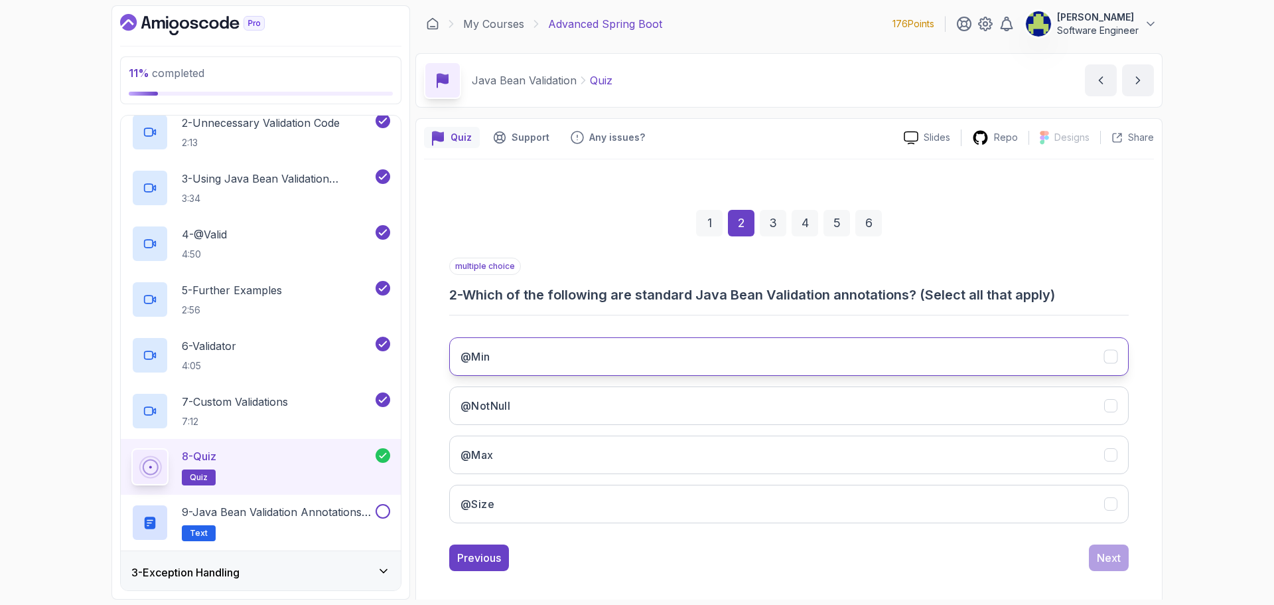
click at [630, 349] on button "@Min" at bounding box center [789, 356] width 680 height 38
click at [621, 397] on button "@NotNull" at bounding box center [789, 405] width 680 height 38
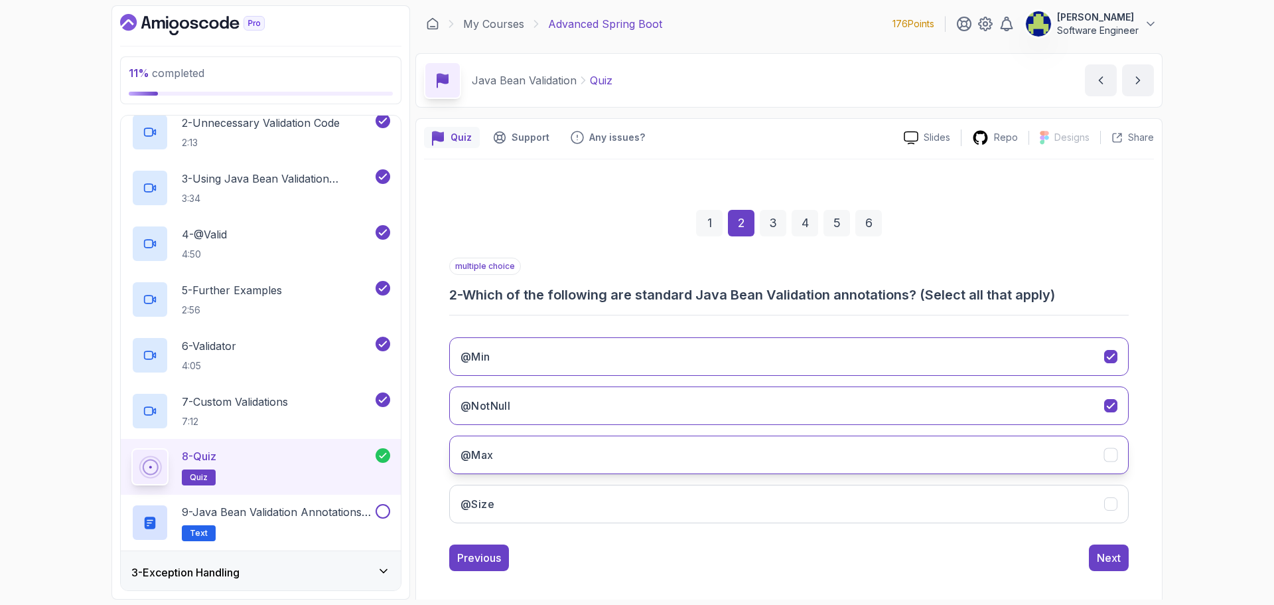
click at [626, 449] on button "@Max" at bounding box center [789, 454] width 680 height 38
click at [647, 503] on button "@Size" at bounding box center [789, 504] width 680 height 38
click at [1121, 558] on button "Next" at bounding box center [1109, 557] width 40 height 27
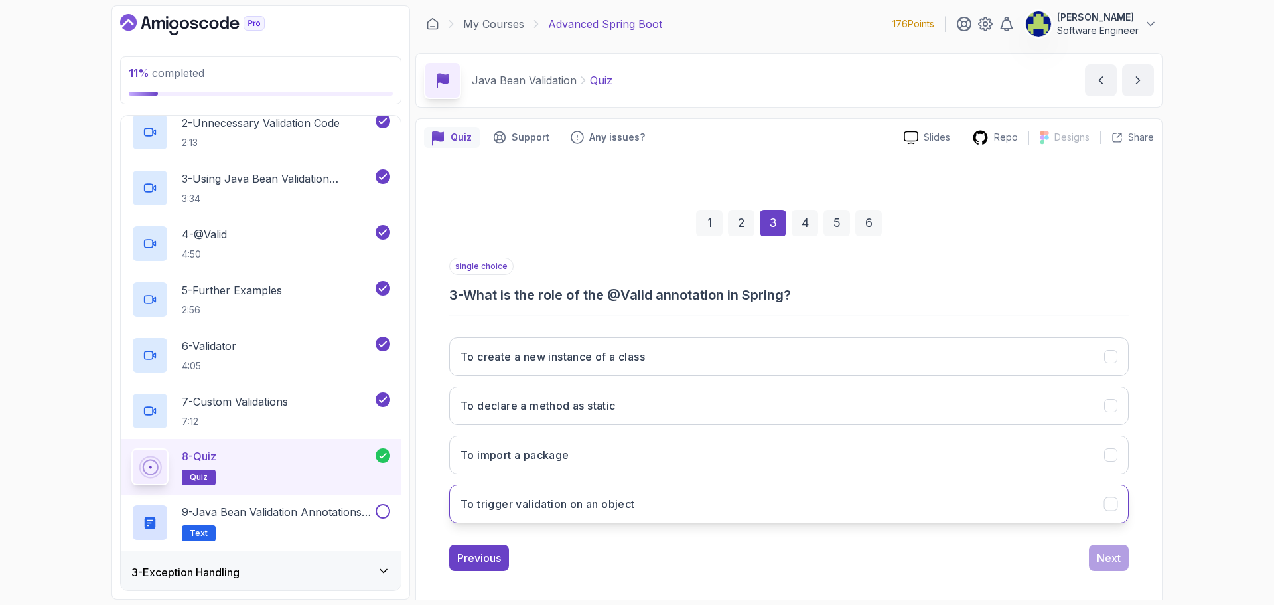
click at [662, 489] on button "To trigger validation on an object" at bounding box center [789, 504] width 680 height 38
click at [1132, 558] on div "1 2 3 4 5 6 single choice 3 - What is the role of the @Valid annotation in Spri…" at bounding box center [789, 380] width 730 height 404
click at [1126, 560] on button "Next" at bounding box center [1109, 557] width 40 height 27
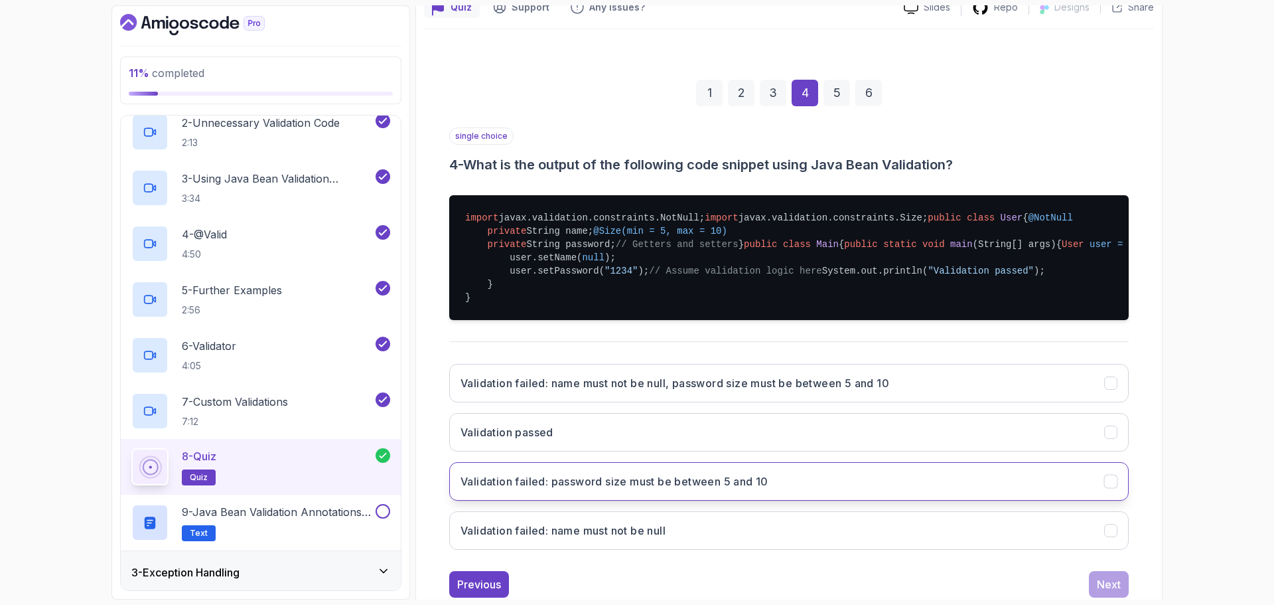
scroll to position [265, 0]
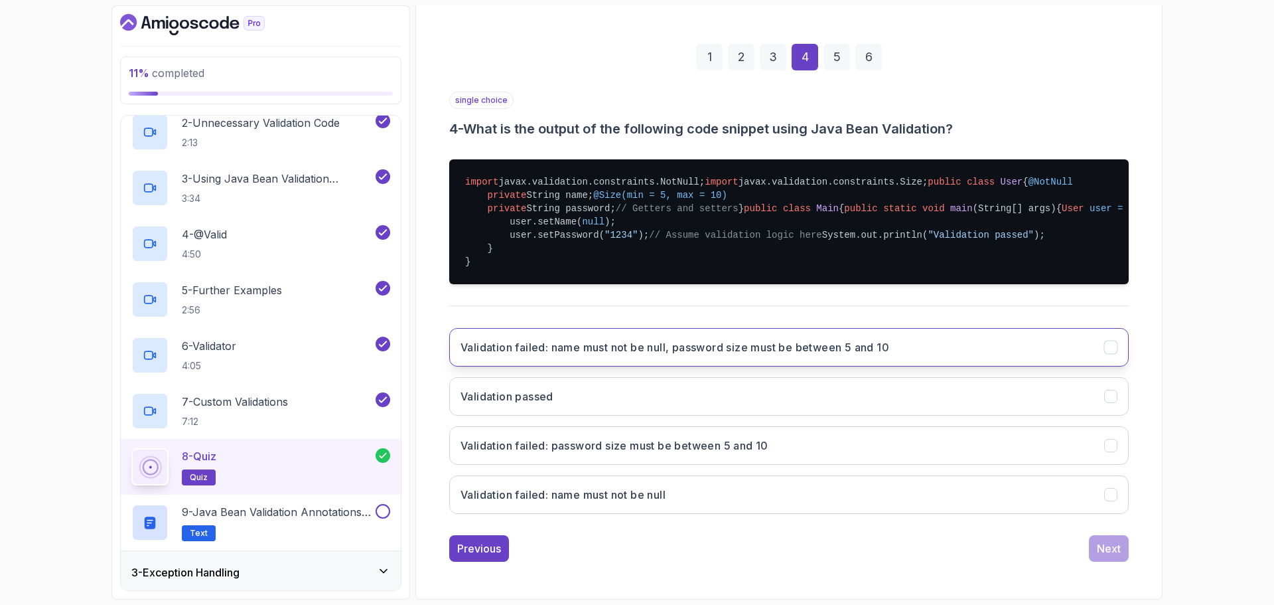
click at [814, 366] on button "Validation failed: name must not be null, password size must be between 5 and 10" at bounding box center [789, 347] width 680 height 38
click at [1117, 550] on div "Next" at bounding box center [1109, 548] width 24 height 16
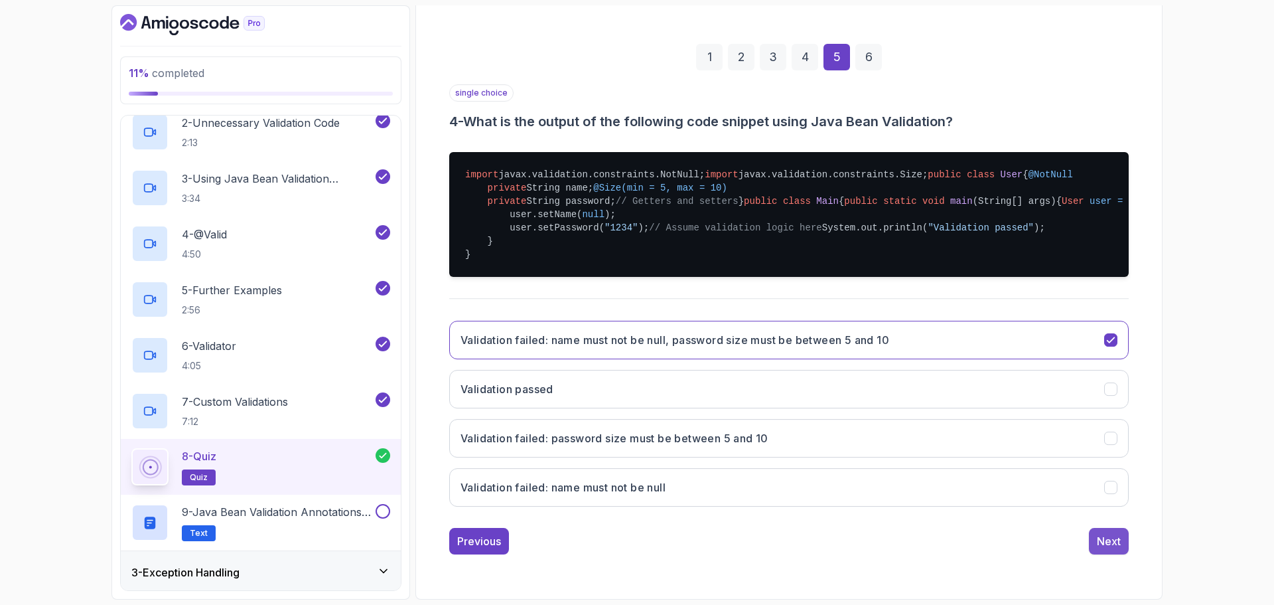
scroll to position [9, 0]
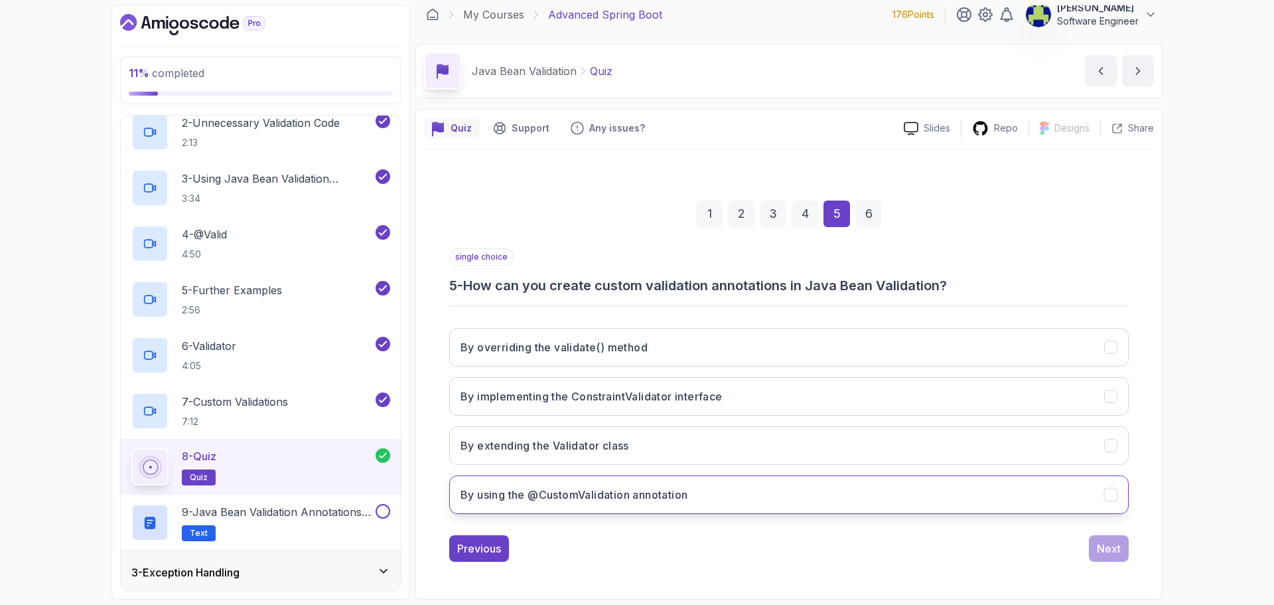
click at [962, 502] on button "By using the @CustomValidation annotation" at bounding box center [789, 494] width 680 height 38
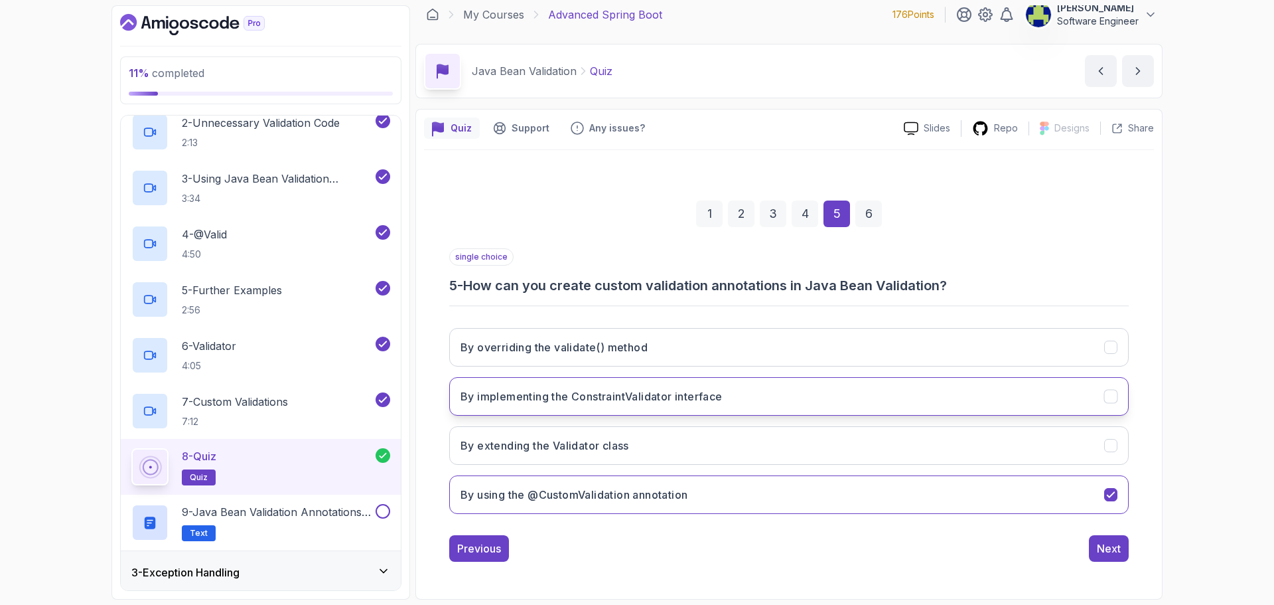
click at [676, 396] on h3 "By implementing the ConstraintValidator interface" at bounding box center [592, 396] width 262 height 16
click at [1106, 537] on button "Next" at bounding box center [1109, 548] width 40 height 27
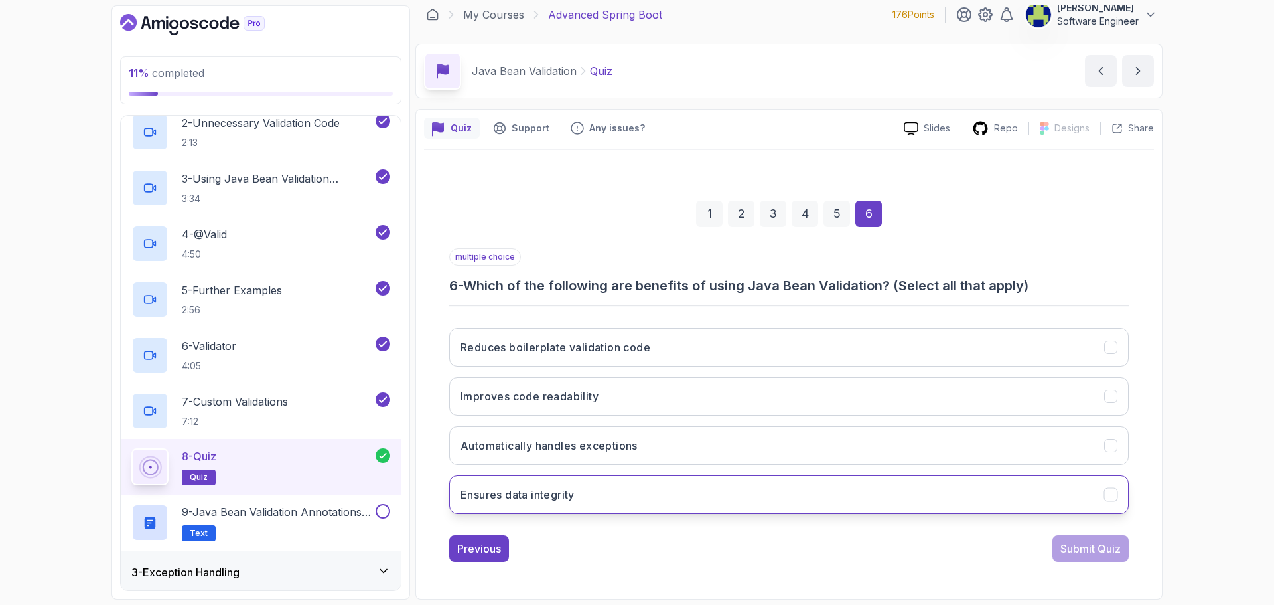
click at [752, 490] on button "Ensures data integrity" at bounding box center [789, 494] width 680 height 38
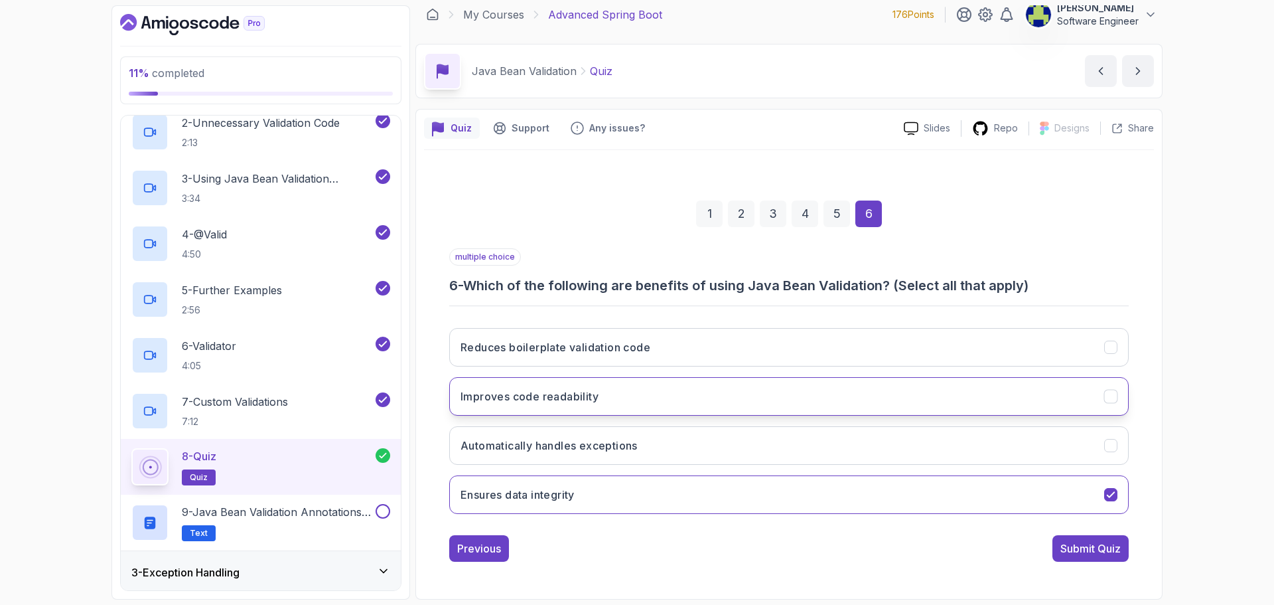
drag, startPoint x: 685, startPoint y: 406, endPoint x: 684, endPoint y: 354, distance: 51.8
click at [685, 406] on button "Improves code readability" at bounding box center [789, 396] width 680 height 38
click at [686, 342] on button "Reduces boilerplate validation code" at bounding box center [789, 347] width 680 height 38
click at [1063, 542] on div "Submit Quiz" at bounding box center [1091, 548] width 60 height 16
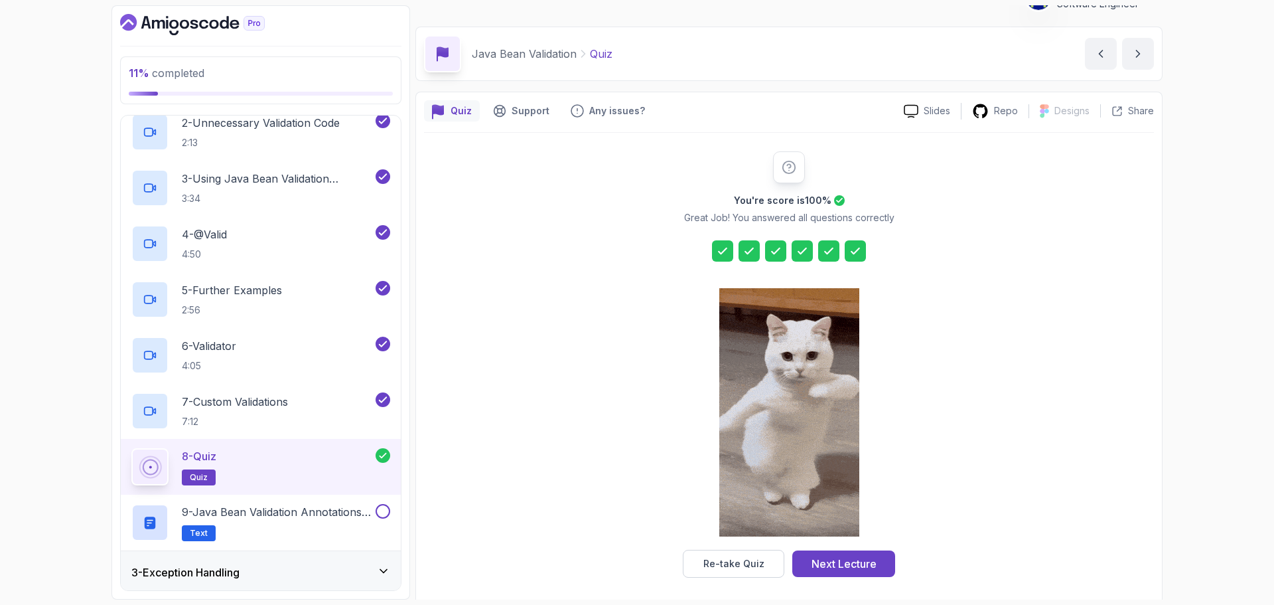
scroll to position [32, 0]
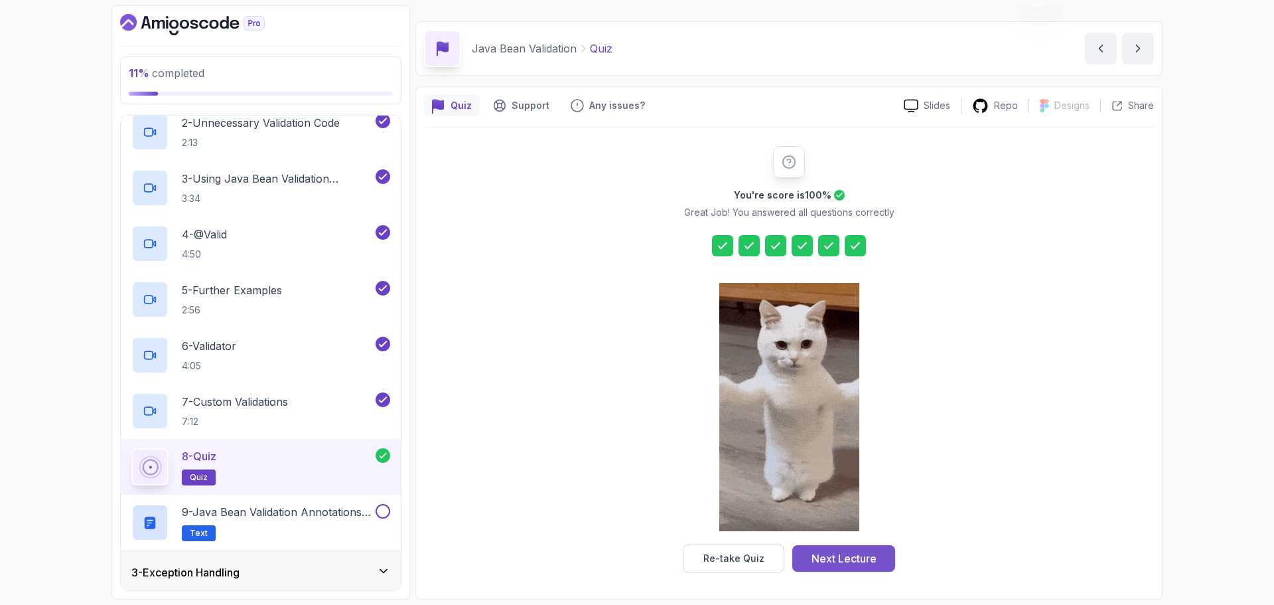
click at [878, 560] on button "Next Lecture" at bounding box center [843, 558] width 103 height 27
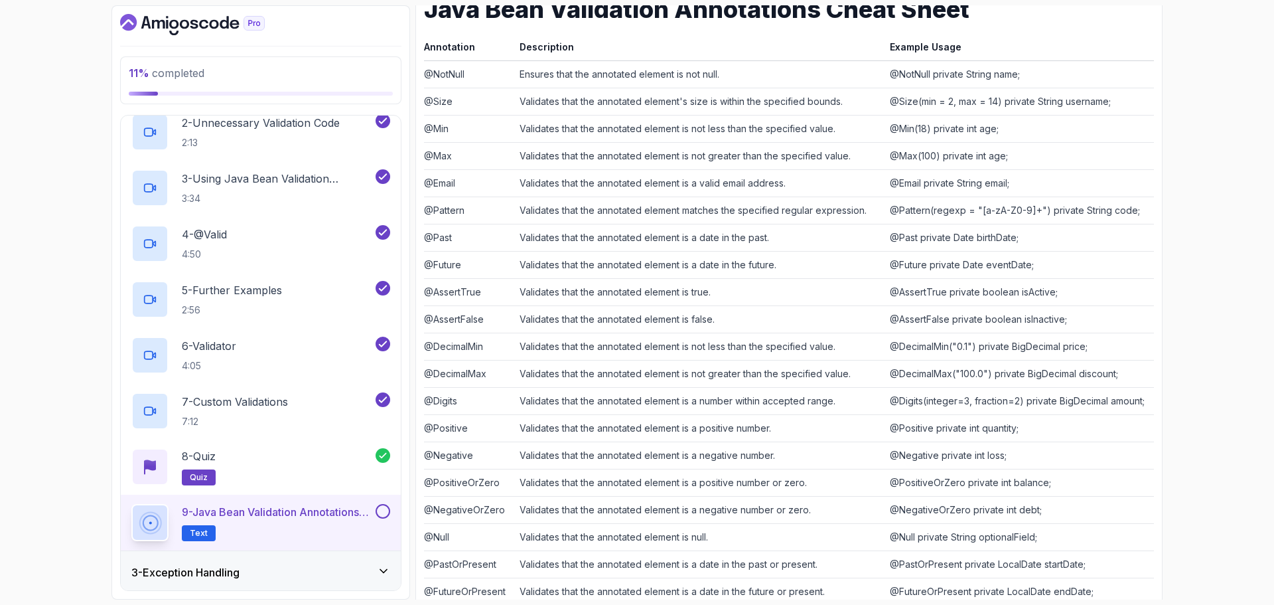
scroll to position [249, 0]
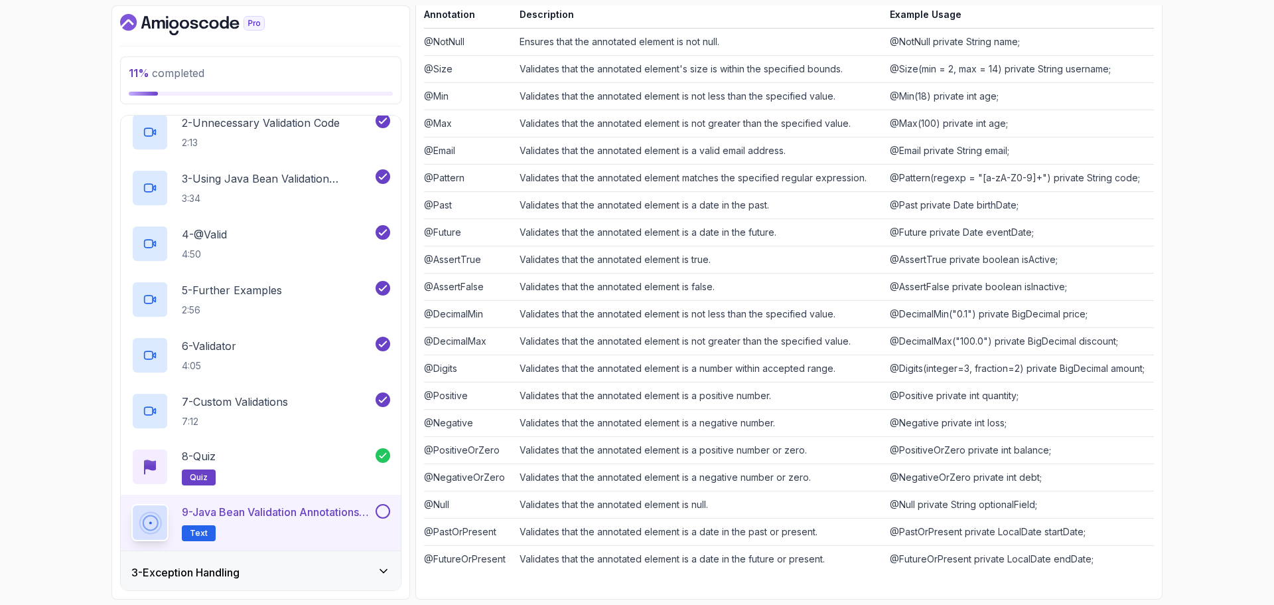
click at [386, 512] on button at bounding box center [383, 511] width 15 height 15
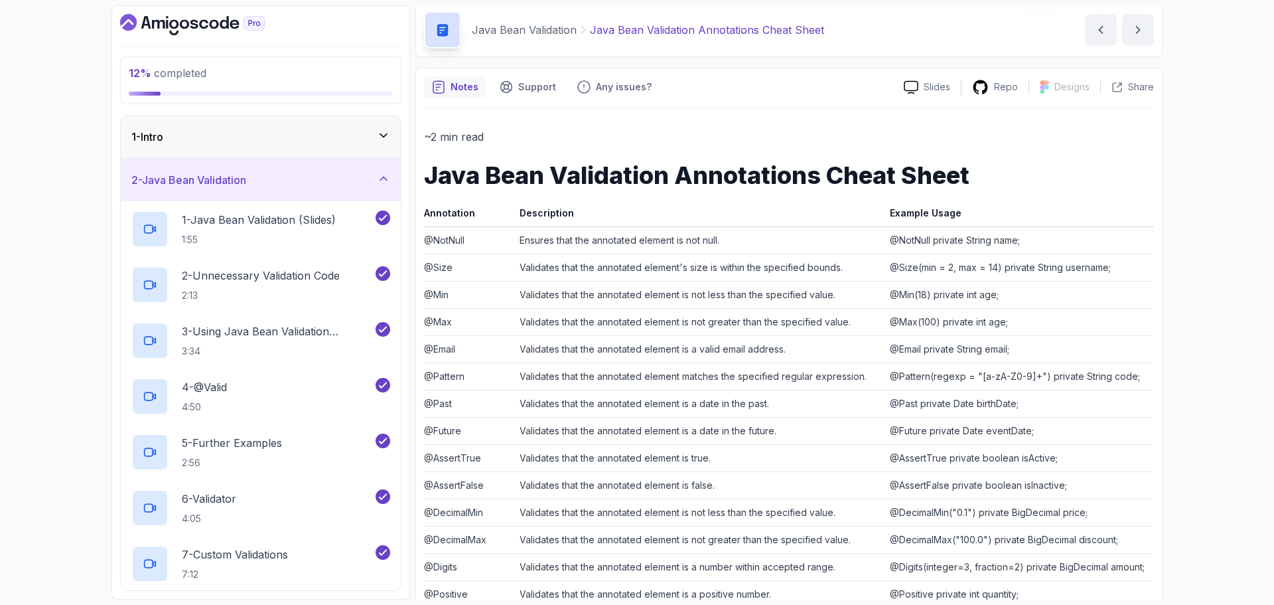
scroll to position [0, 0]
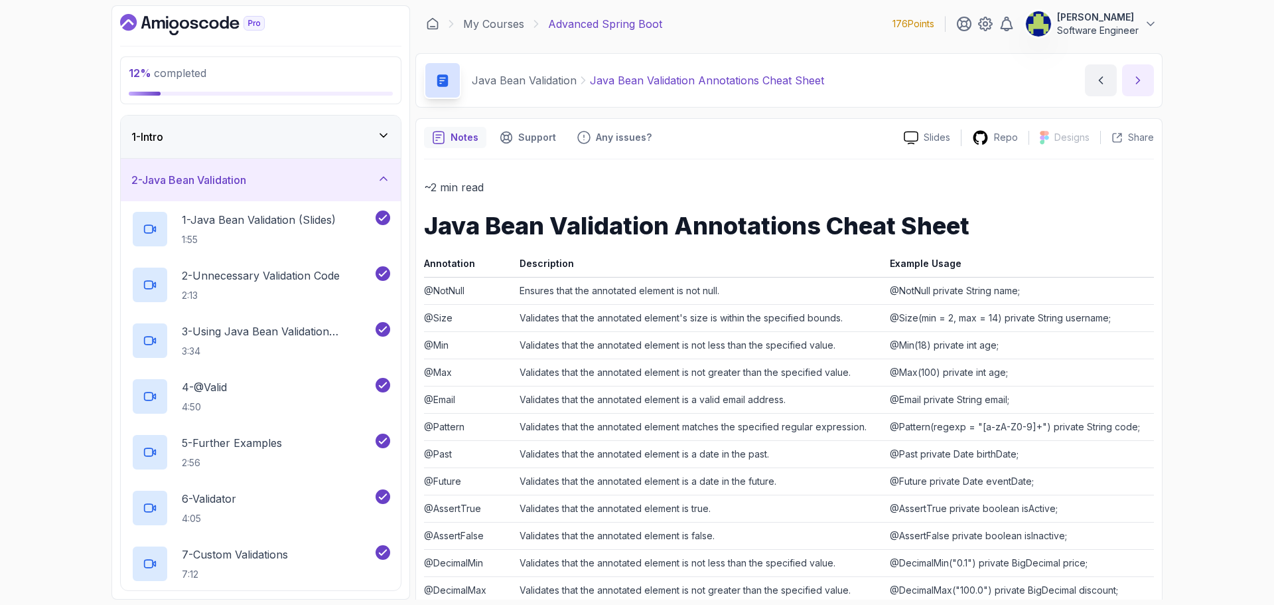
click at [1142, 82] on icon "next content" at bounding box center [1138, 80] width 13 height 13
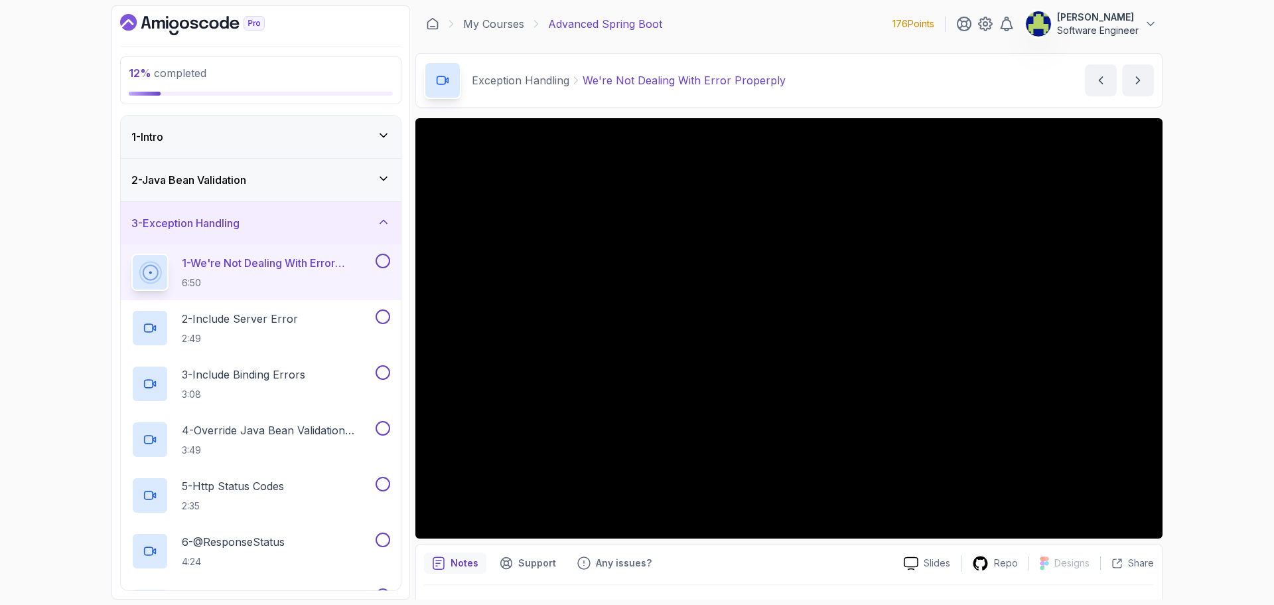
click at [362, 171] on div "2 - Java Bean Validation" at bounding box center [261, 180] width 280 height 42
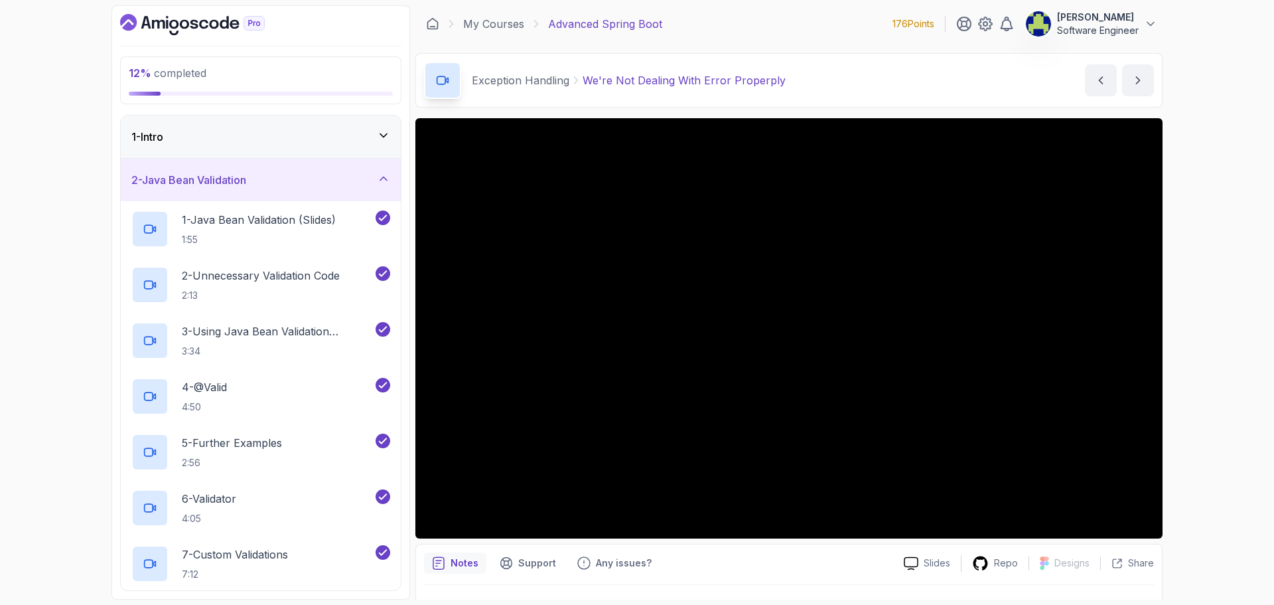
click at [362, 173] on div "2 - Java Bean Validation" at bounding box center [260, 180] width 259 height 16
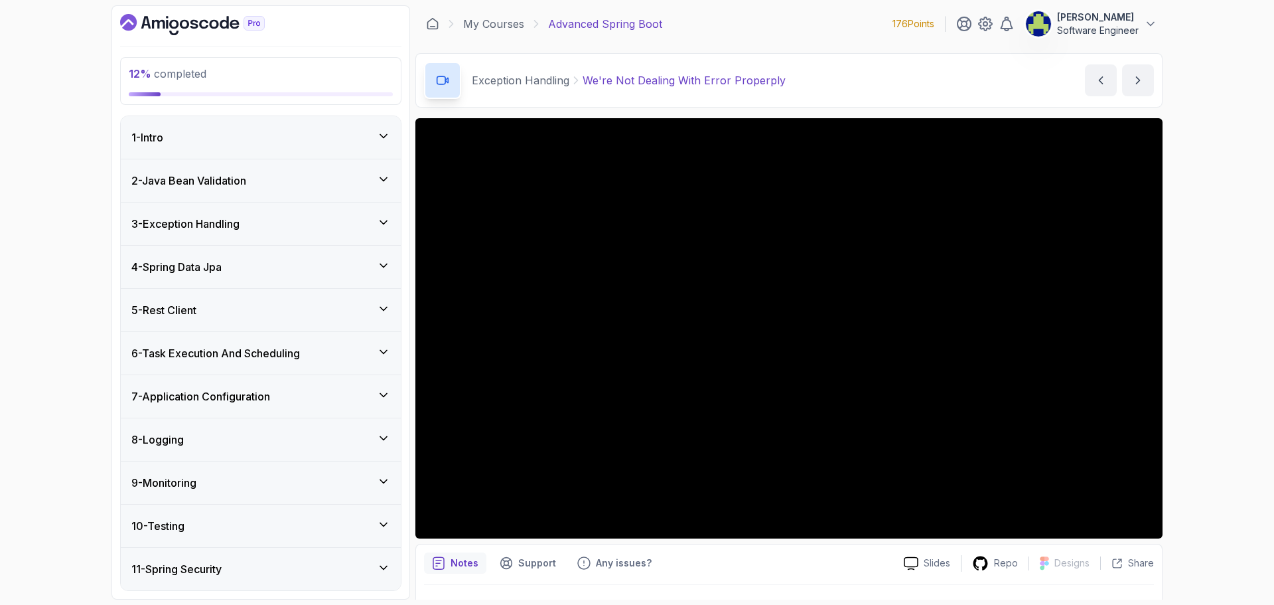
click at [382, 236] on div "3 - Exception Handling" at bounding box center [261, 223] width 280 height 42
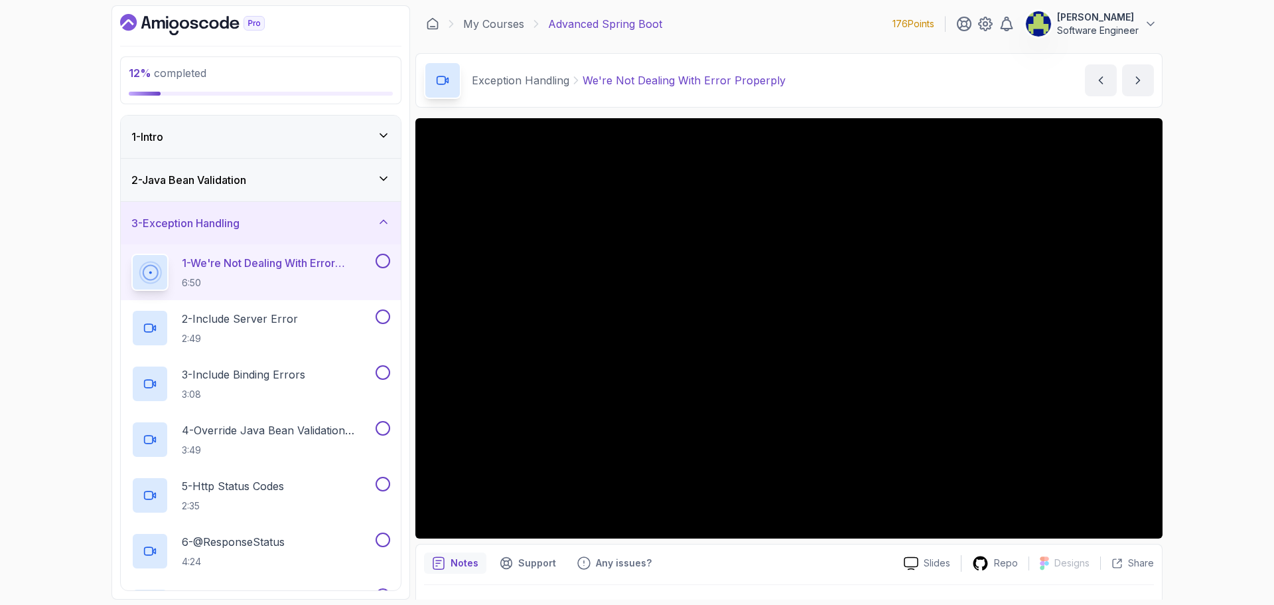
click at [384, 264] on button at bounding box center [383, 261] width 15 height 15
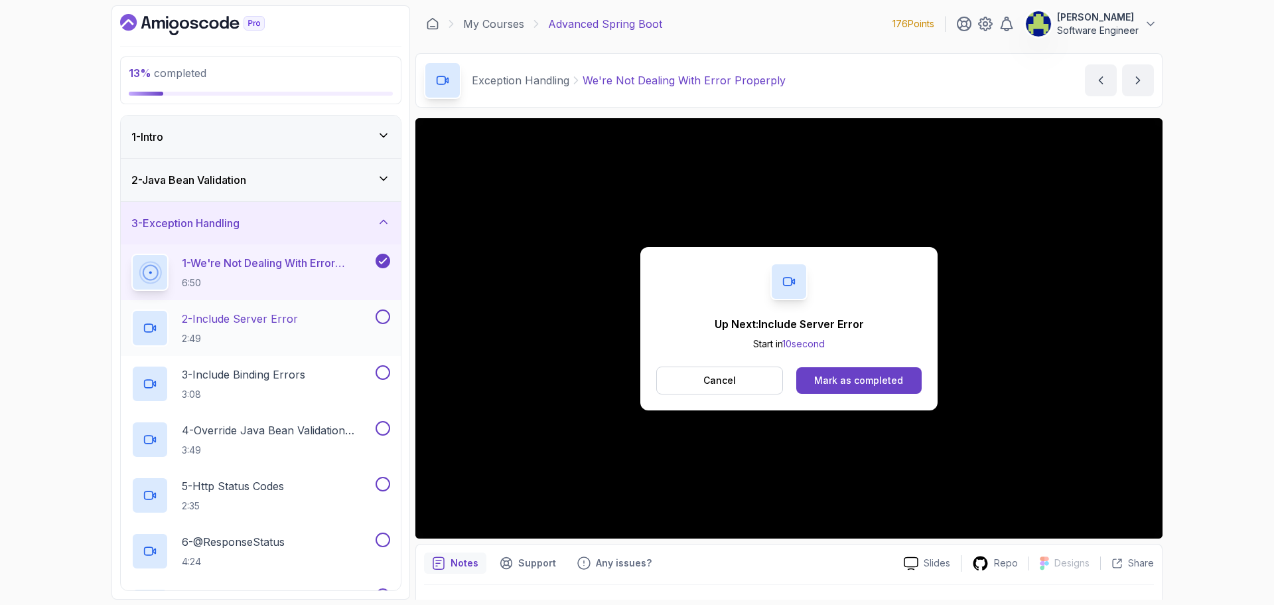
click at [238, 330] on h2 "2 - Include Server Error 2:49" at bounding box center [240, 328] width 116 height 35
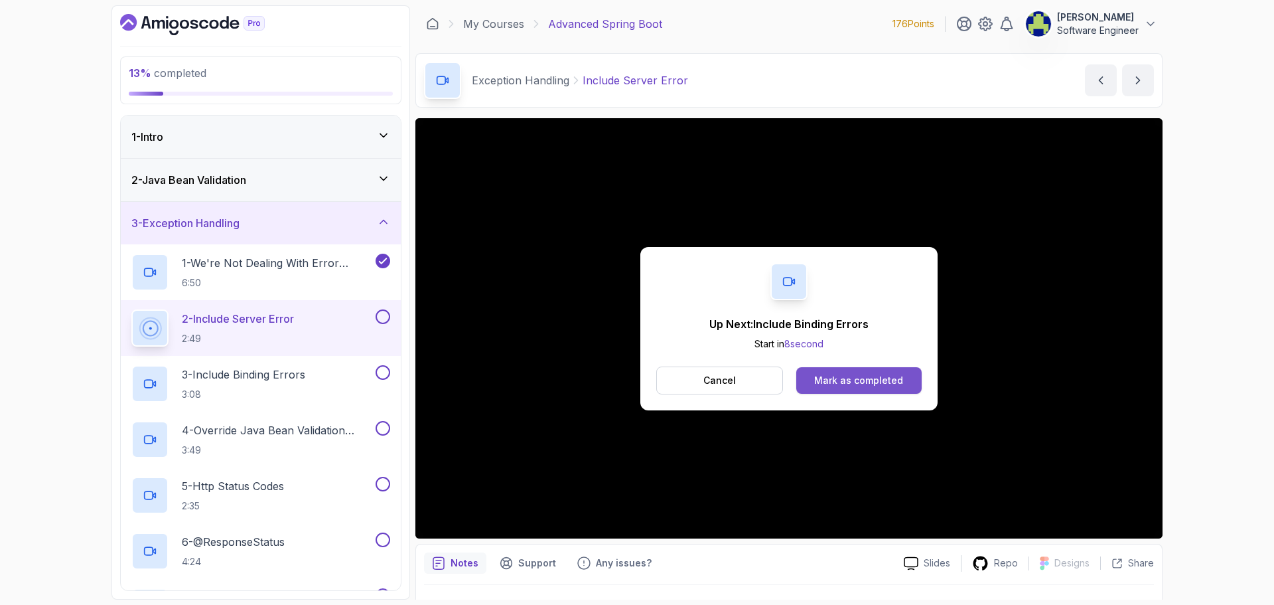
click at [865, 377] on div "Mark as completed" at bounding box center [858, 380] width 89 height 13
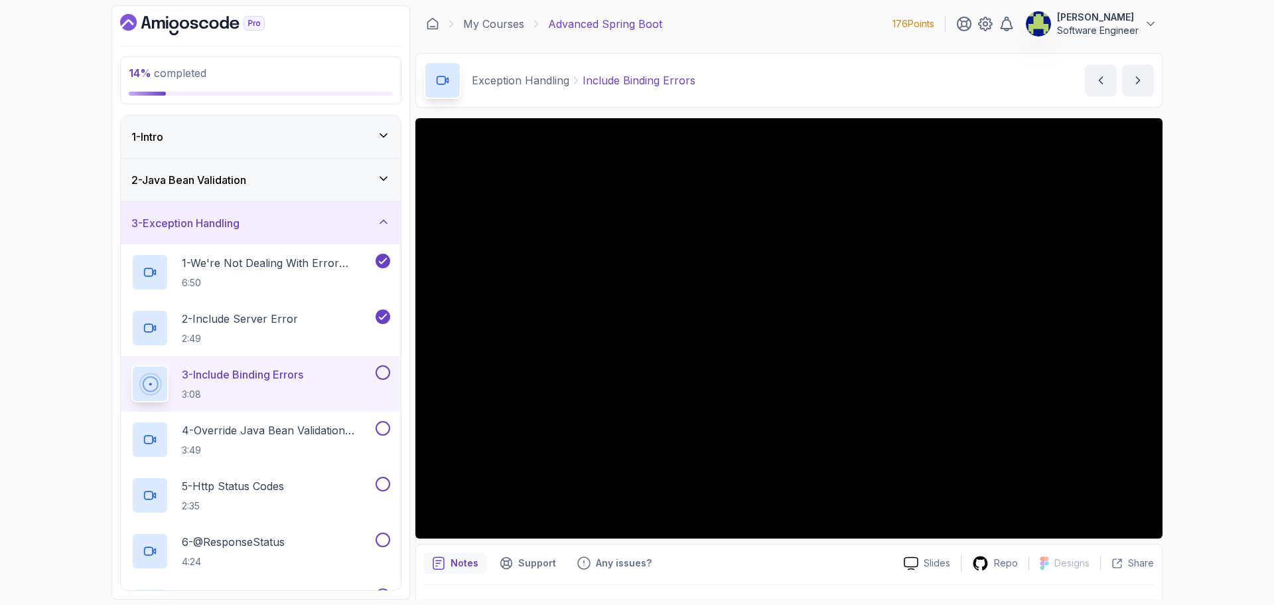
click at [385, 370] on button at bounding box center [383, 372] width 15 height 15
click at [200, 437] on p "4 - Override Java Bean Validation Messages" at bounding box center [277, 430] width 191 height 16
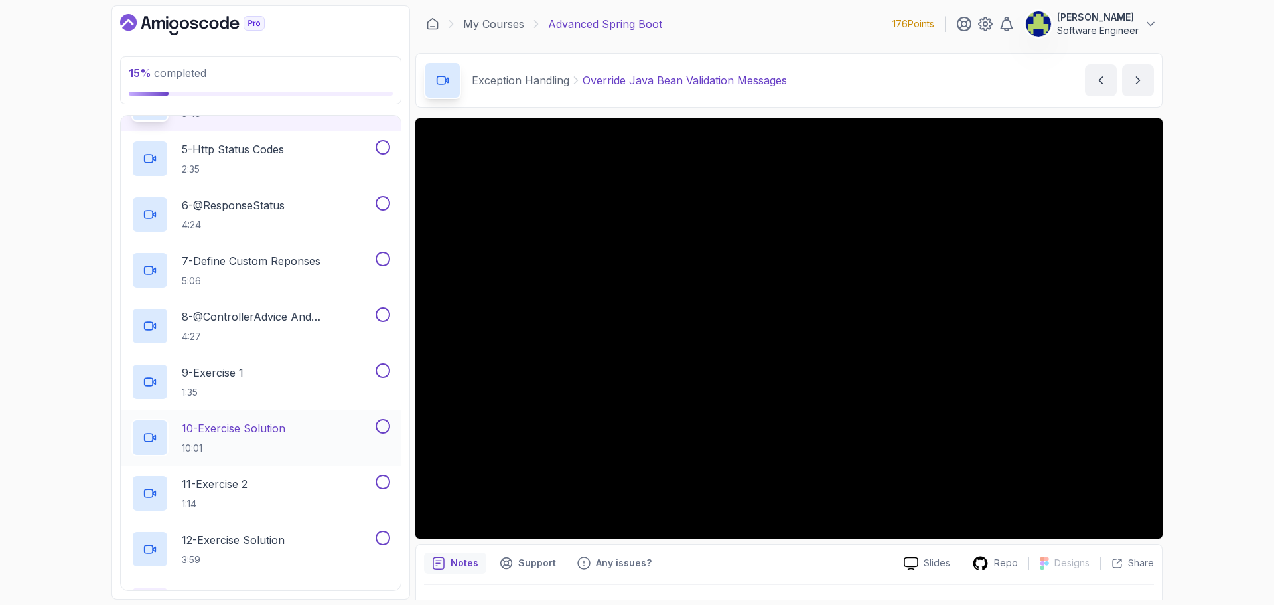
scroll to position [265, 0]
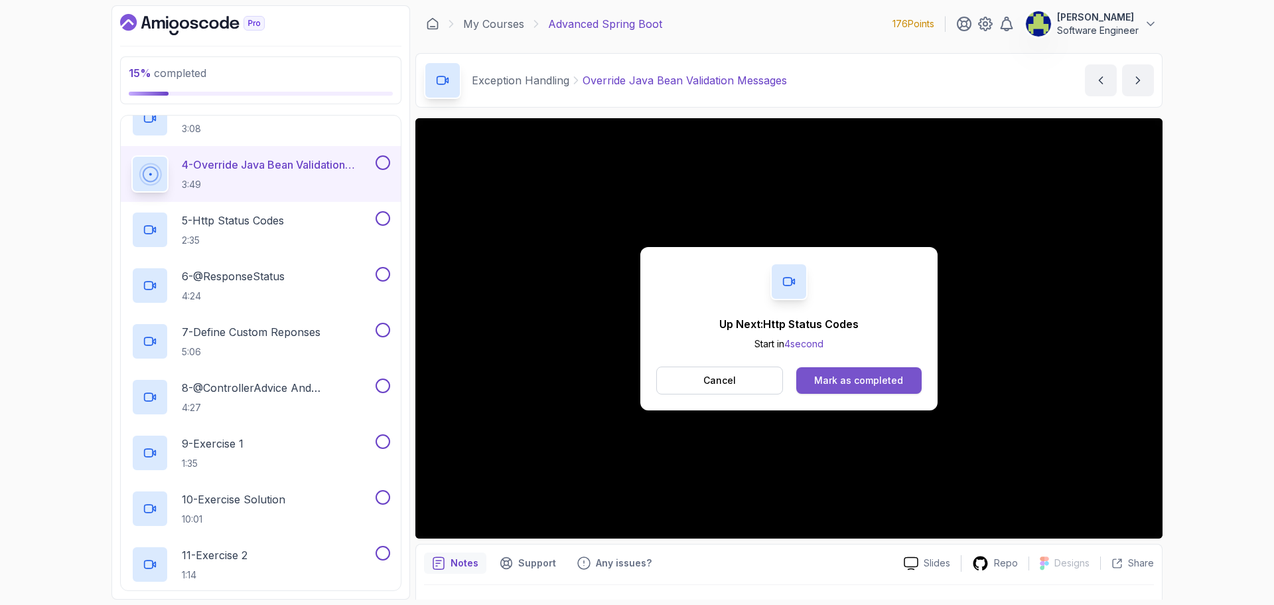
click at [819, 374] on div "Mark as completed" at bounding box center [858, 380] width 89 height 13
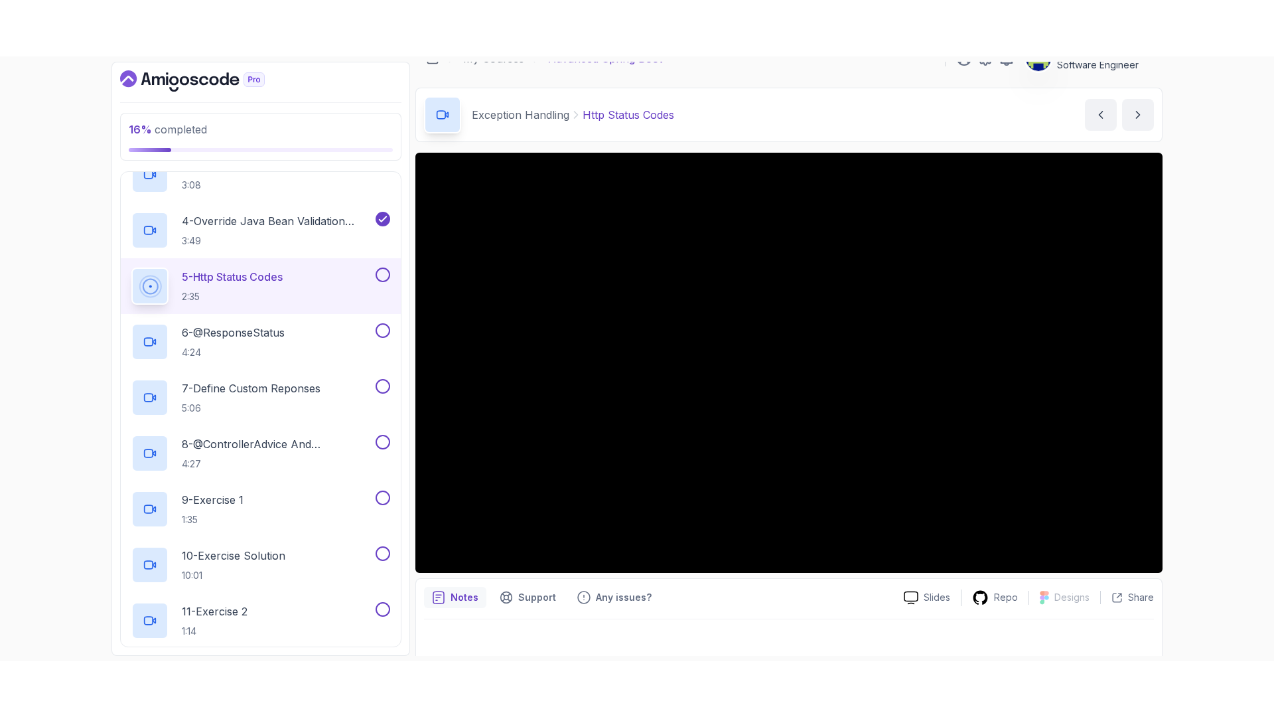
scroll to position [31, 0]
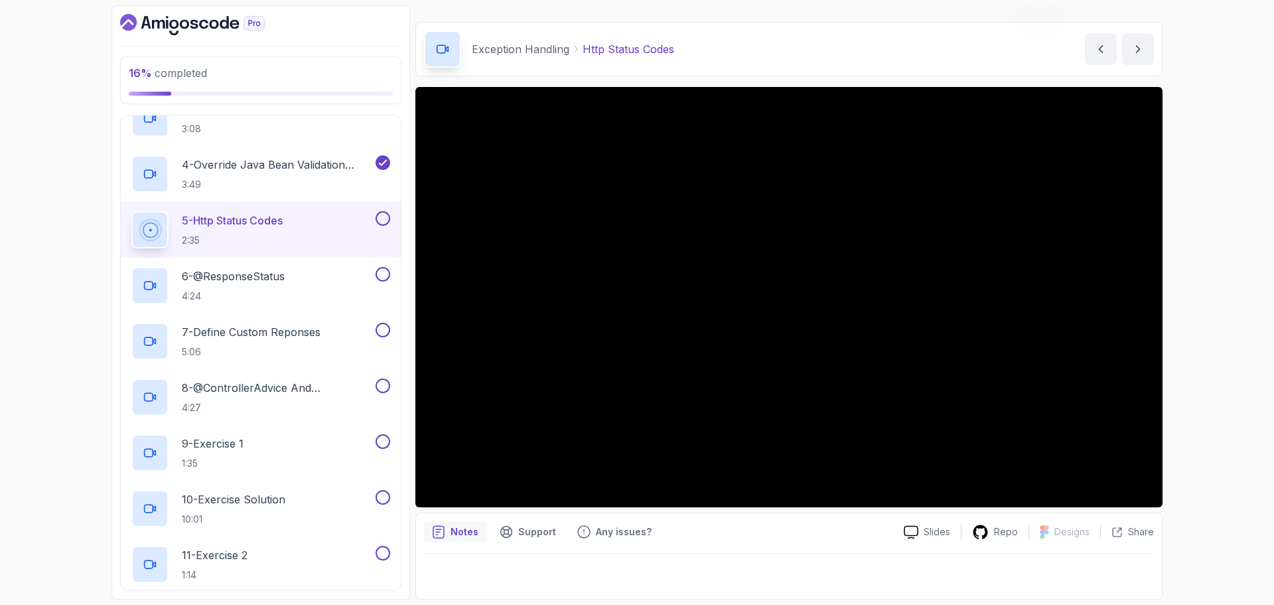
click at [386, 220] on button at bounding box center [383, 218] width 15 height 15
click at [279, 275] on p "6 - @ResponseStatus" at bounding box center [233, 276] width 103 height 16
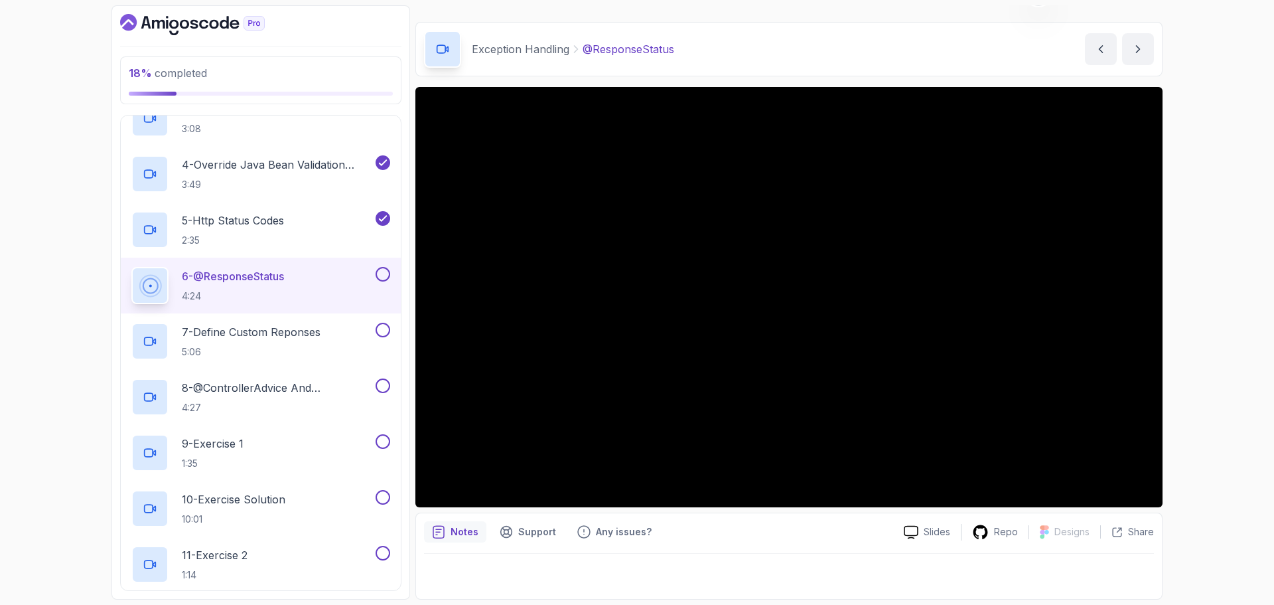
drag, startPoint x: 1159, startPoint y: 151, endPoint x: 678, endPoint y: 550, distance: 625.0
click at [678, 552] on div "Notes Support Any issues? Slides Repo Designs Design not available Share" at bounding box center [788, 555] width 747 height 87
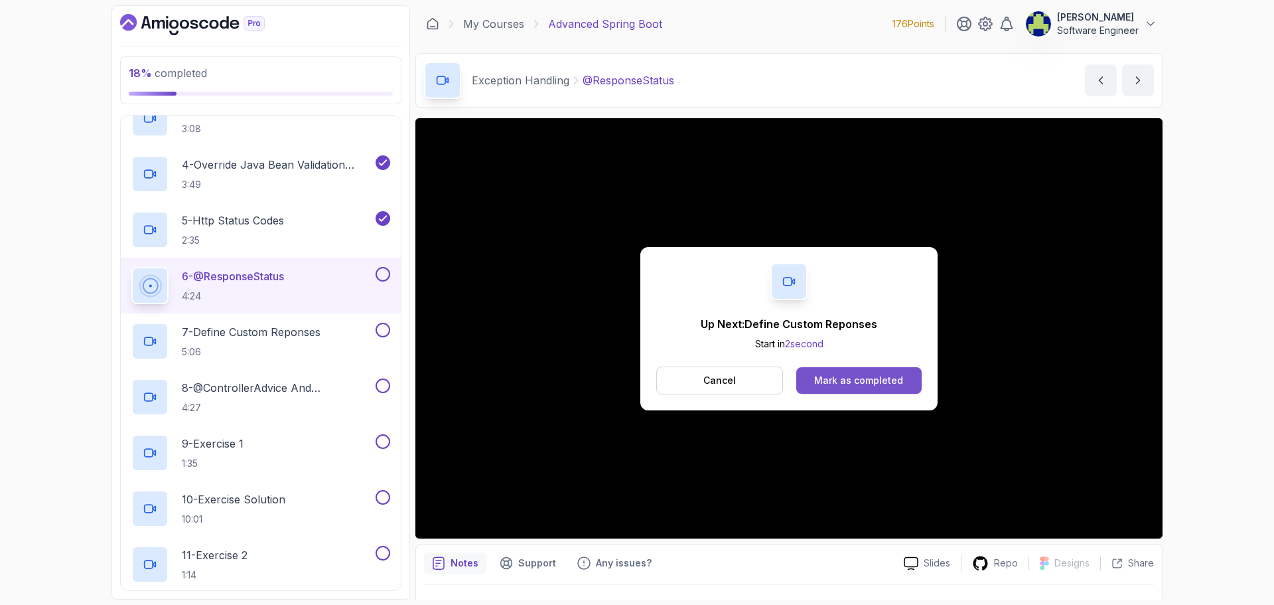
click at [874, 383] on div "Mark as completed" at bounding box center [858, 380] width 89 height 13
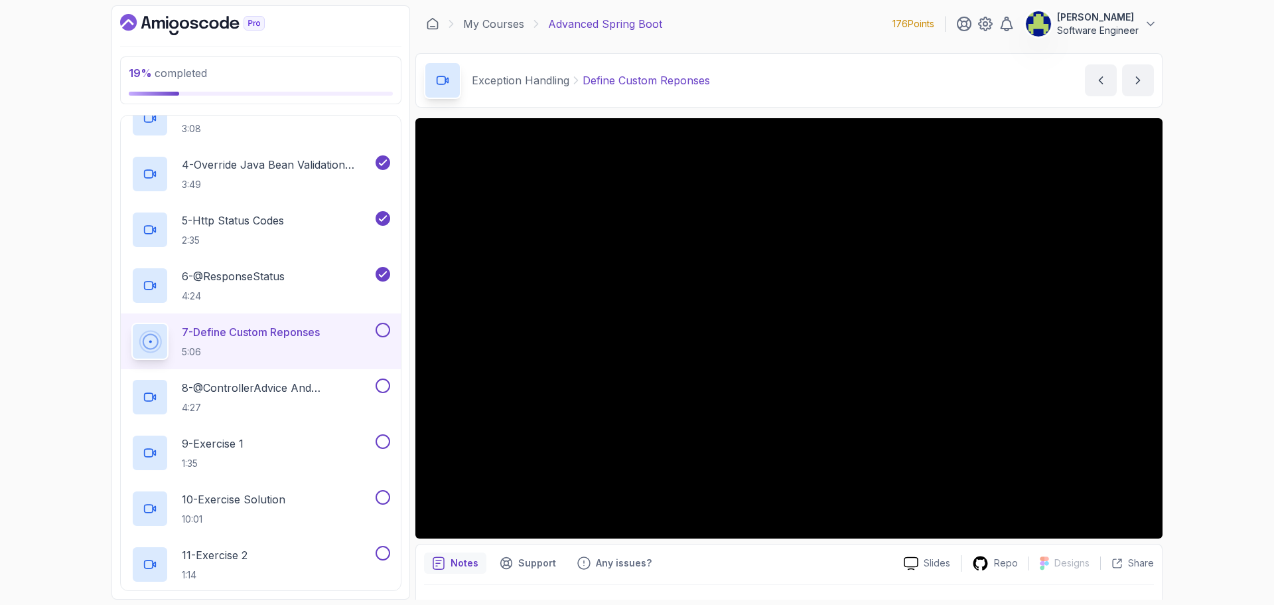
click at [385, 331] on button at bounding box center [383, 330] width 15 height 15
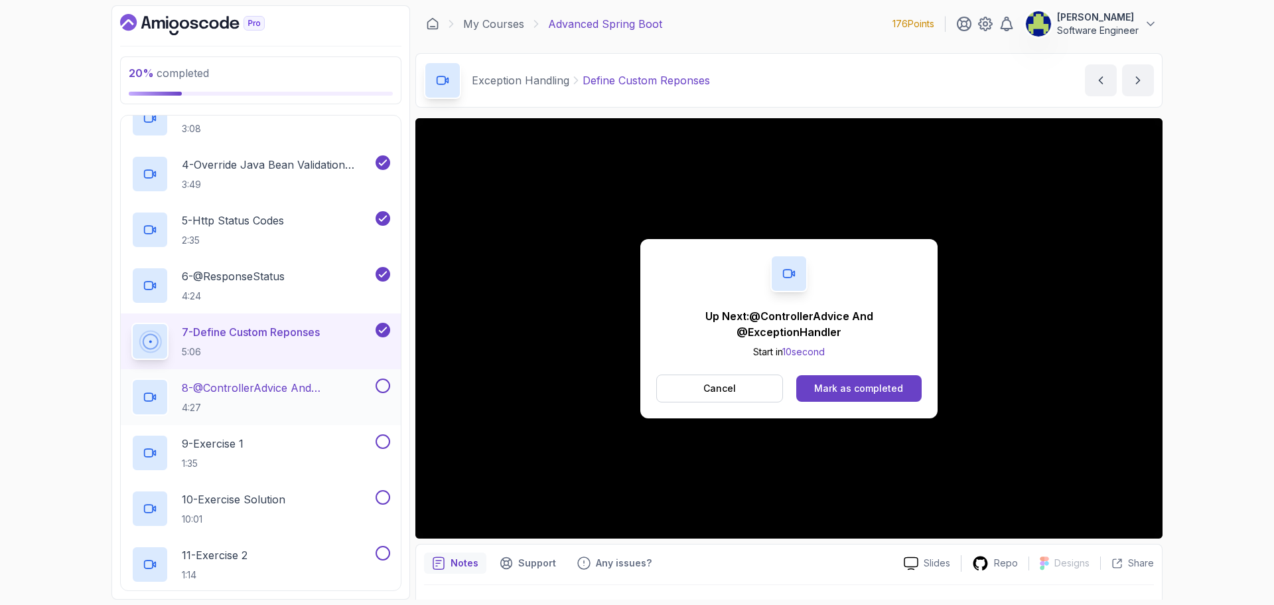
click at [261, 396] on p "8 - @ControllerAdvice And @ExceptionHandler" at bounding box center [277, 388] width 191 height 16
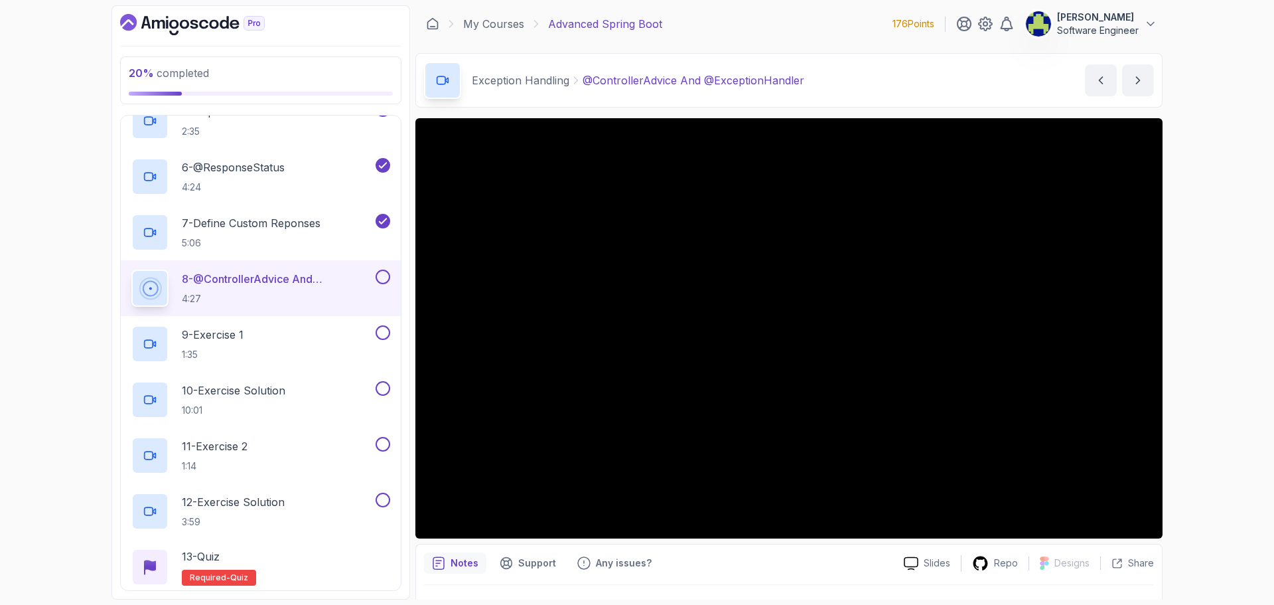
scroll to position [398, 0]
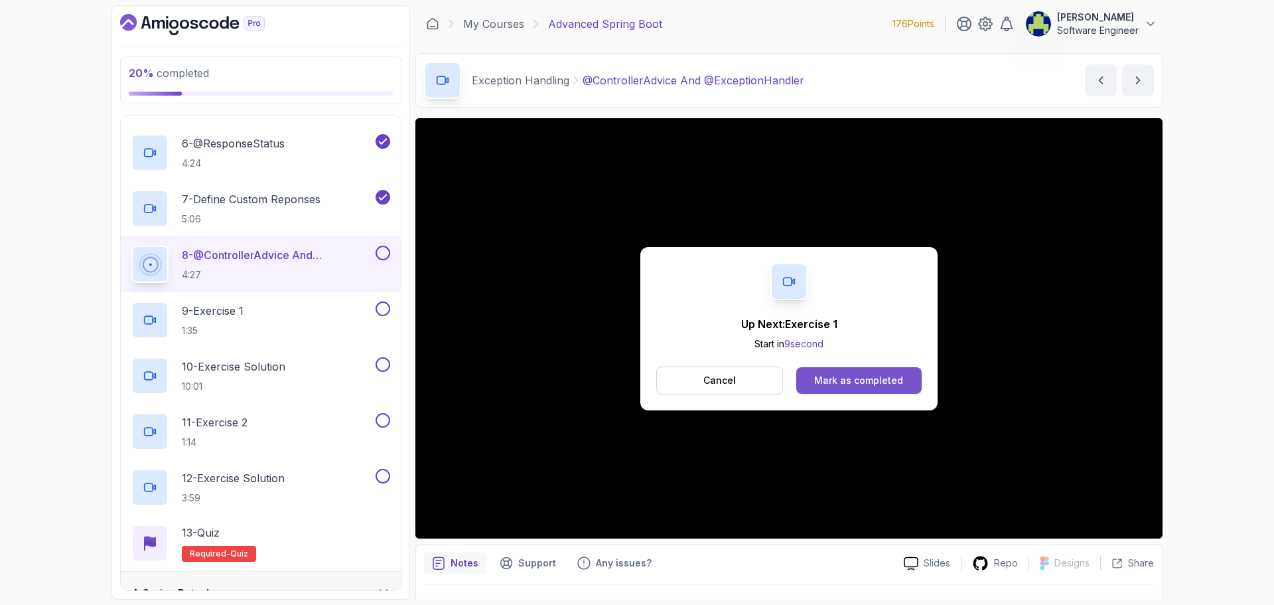
click at [863, 385] on div "Mark as completed" at bounding box center [858, 380] width 89 height 13
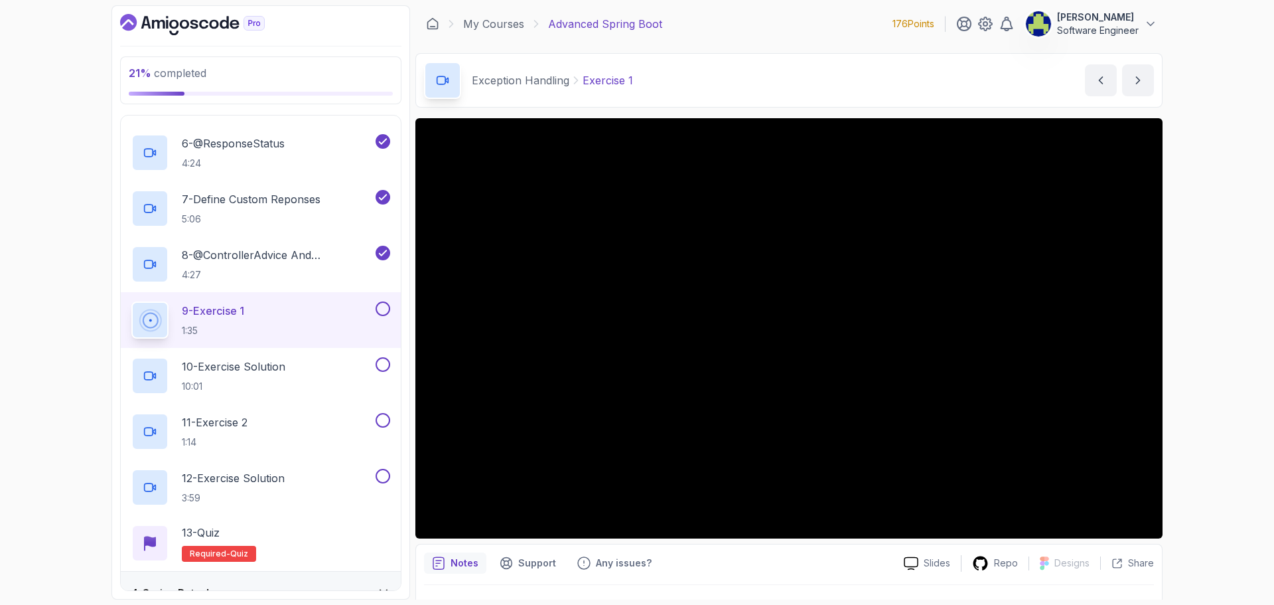
click at [384, 309] on button at bounding box center [383, 308] width 15 height 15
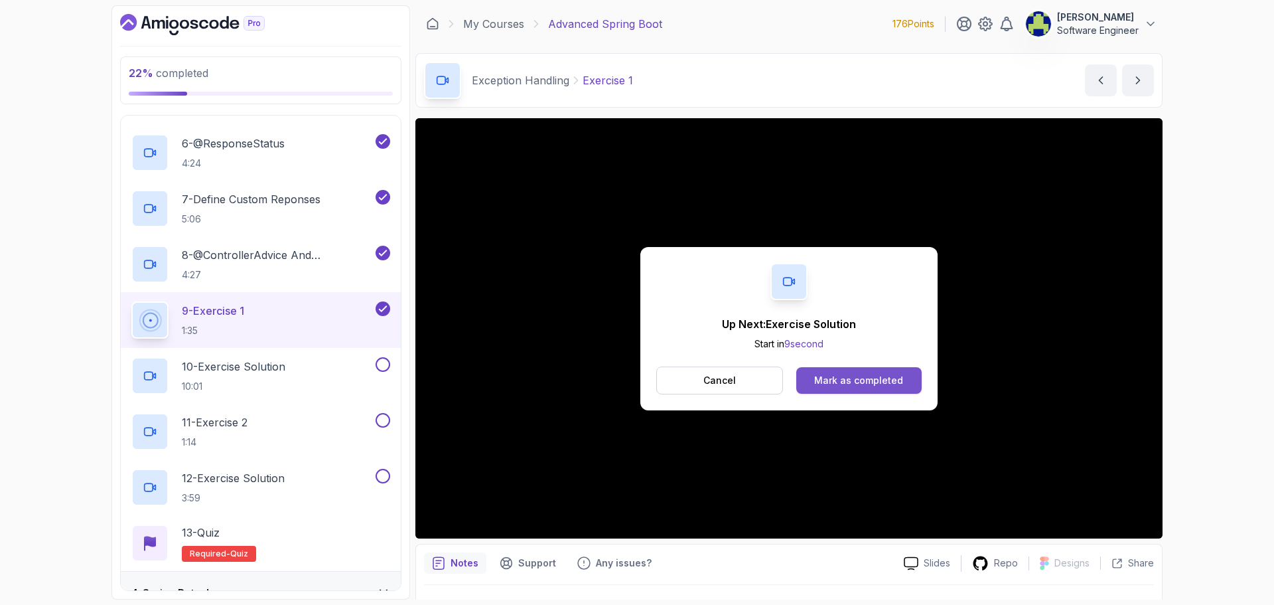
click at [879, 371] on button "Mark as completed" at bounding box center [858, 380] width 125 height 27
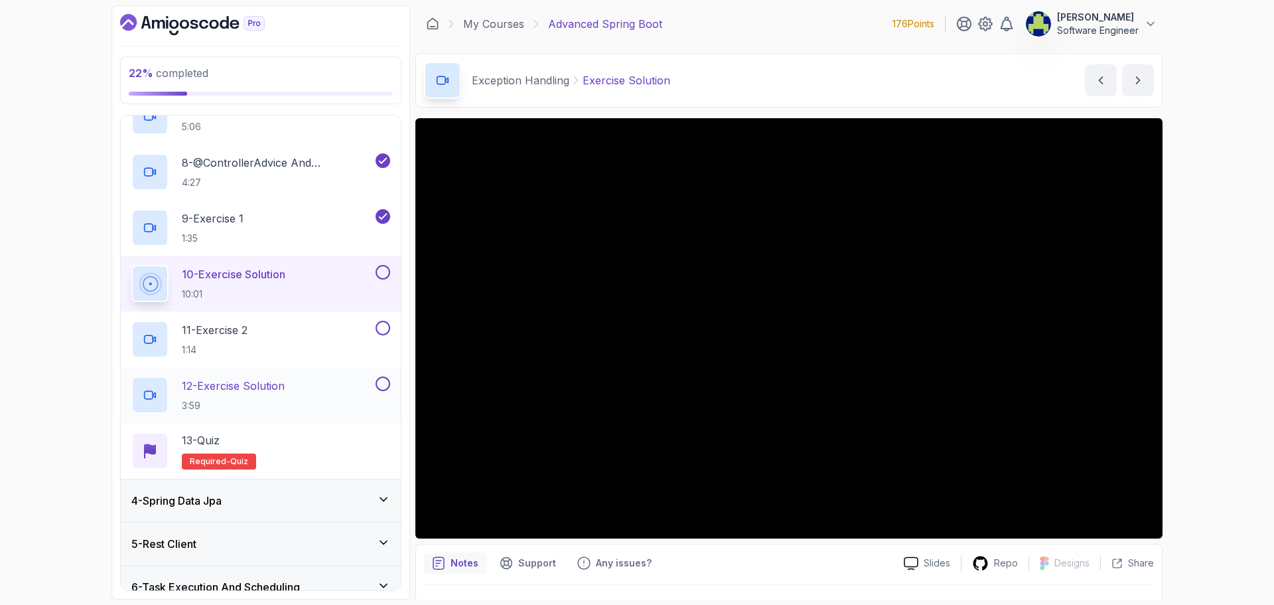
scroll to position [531, 0]
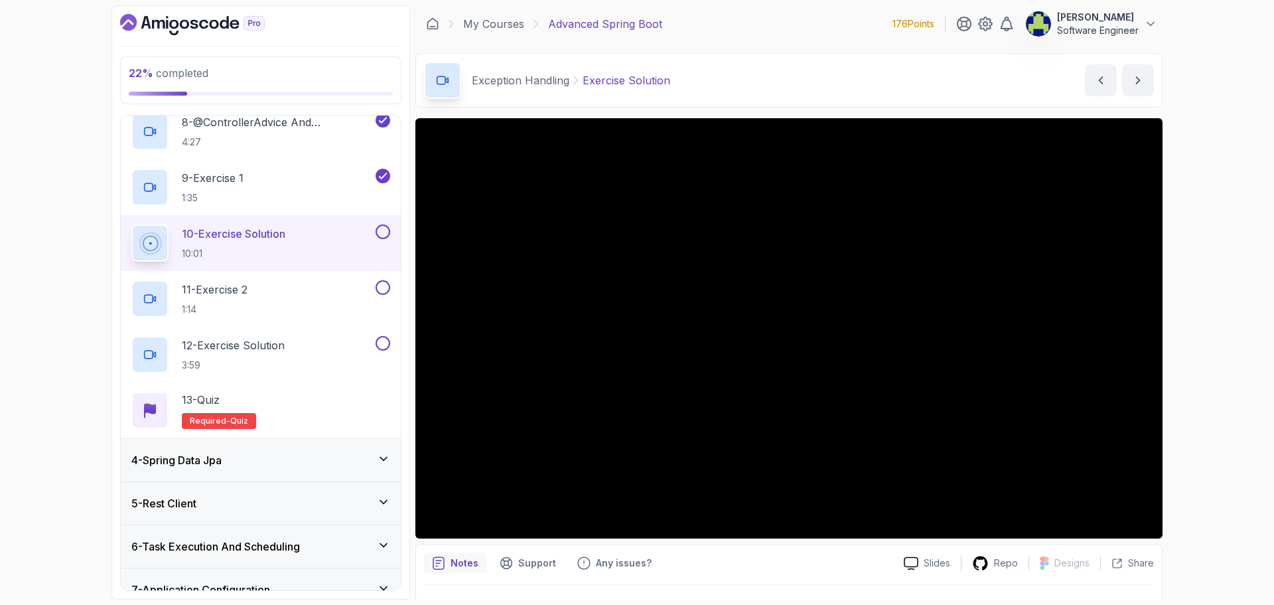
click at [380, 496] on icon at bounding box center [383, 501] width 13 height 13
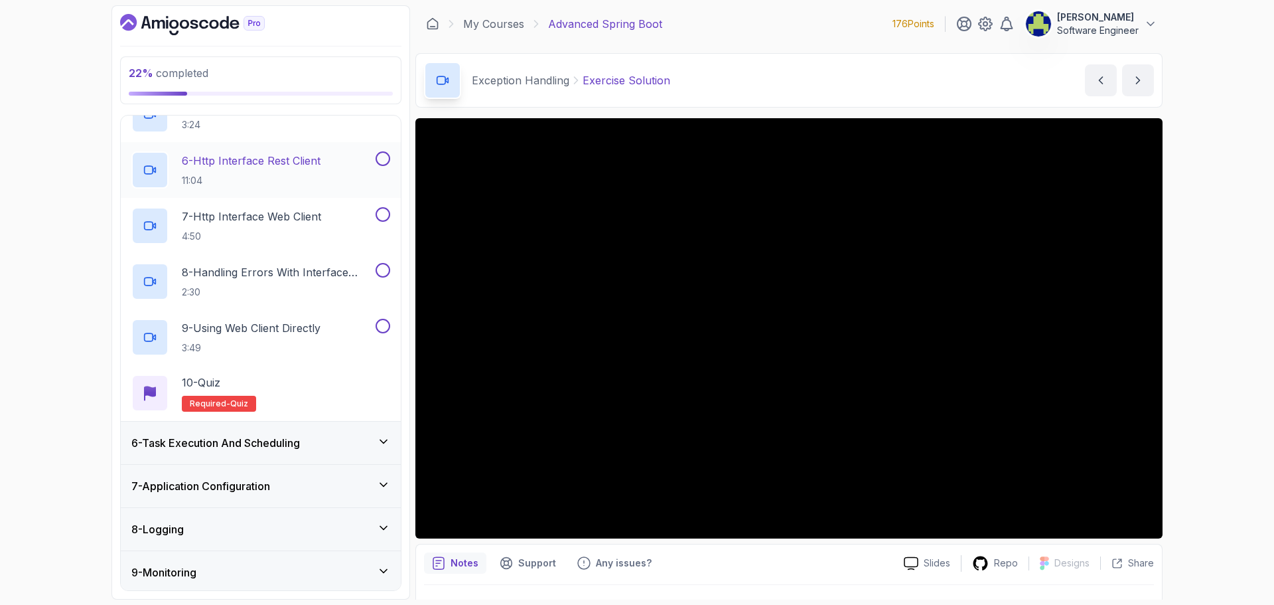
scroll to position [551, 0]
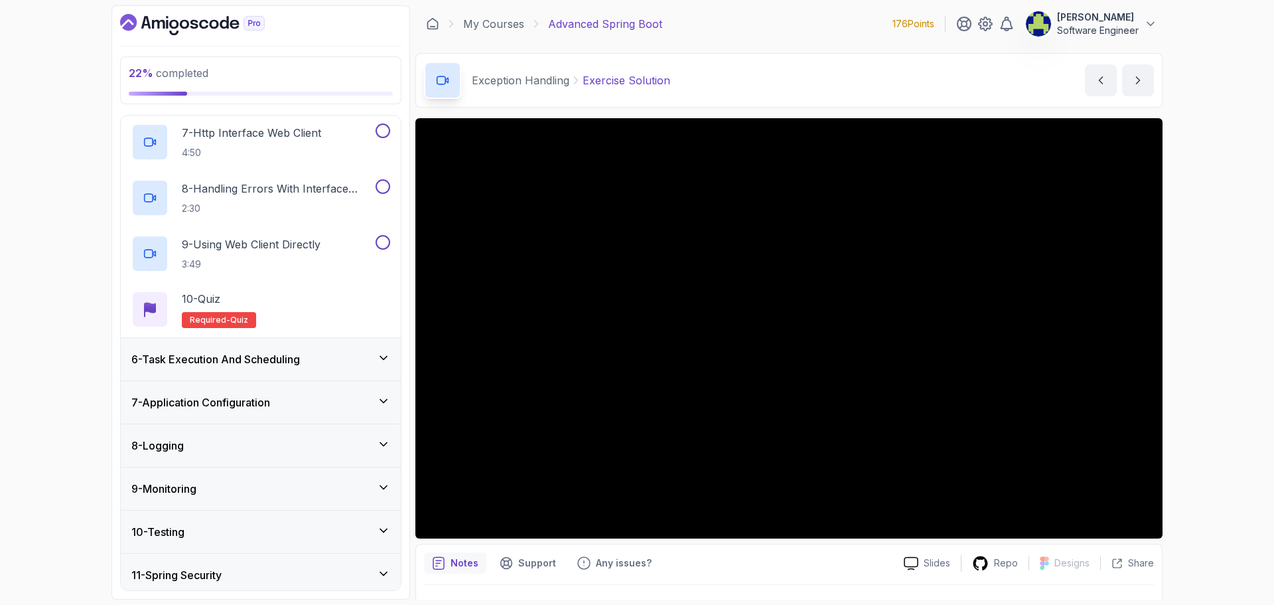
click at [383, 398] on icon at bounding box center [383, 400] width 13 height 13
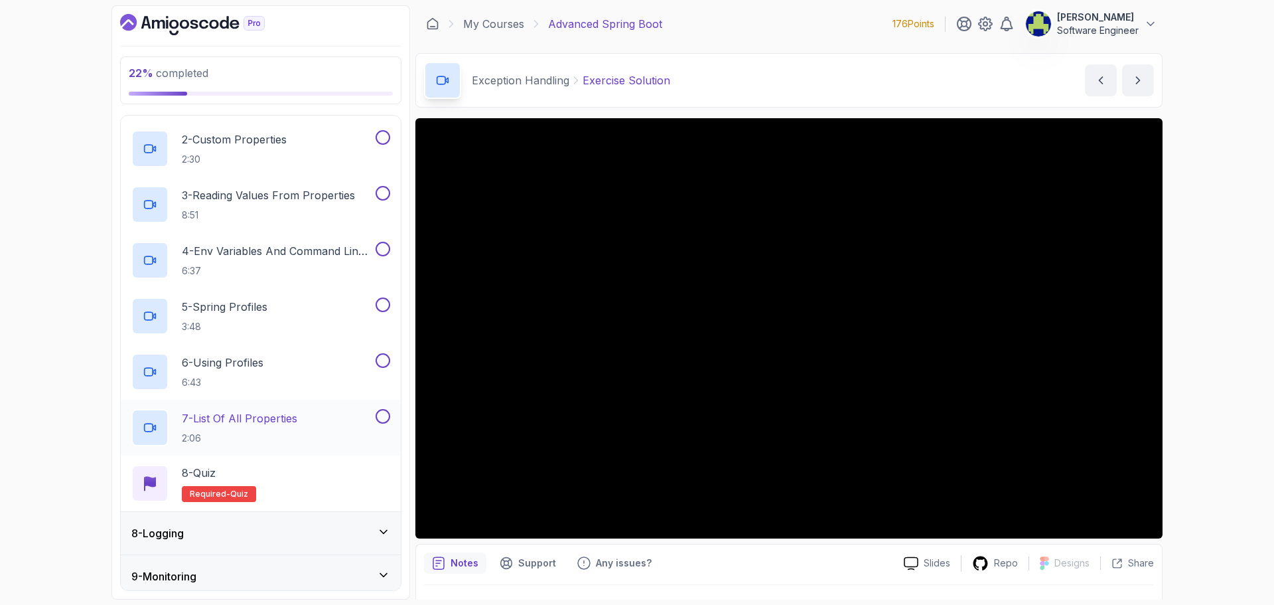
scroll to position [153, 0]
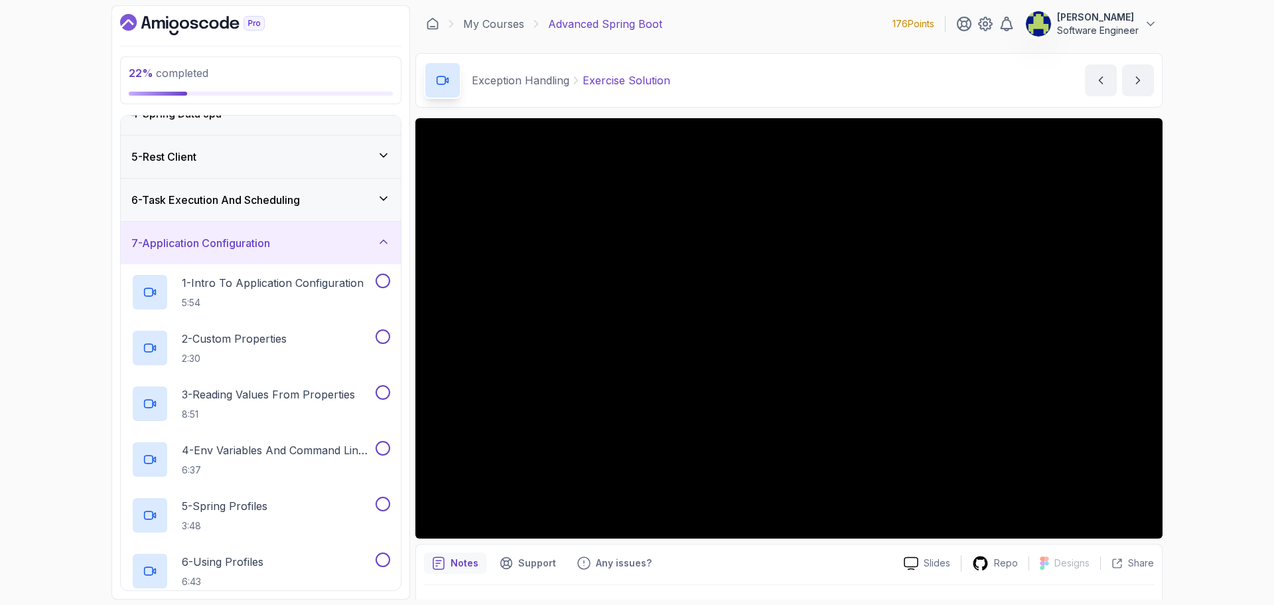
click at [320, 244] on div "7 - Application Configuration" at bounding box center [260, 243] width 259 height 16
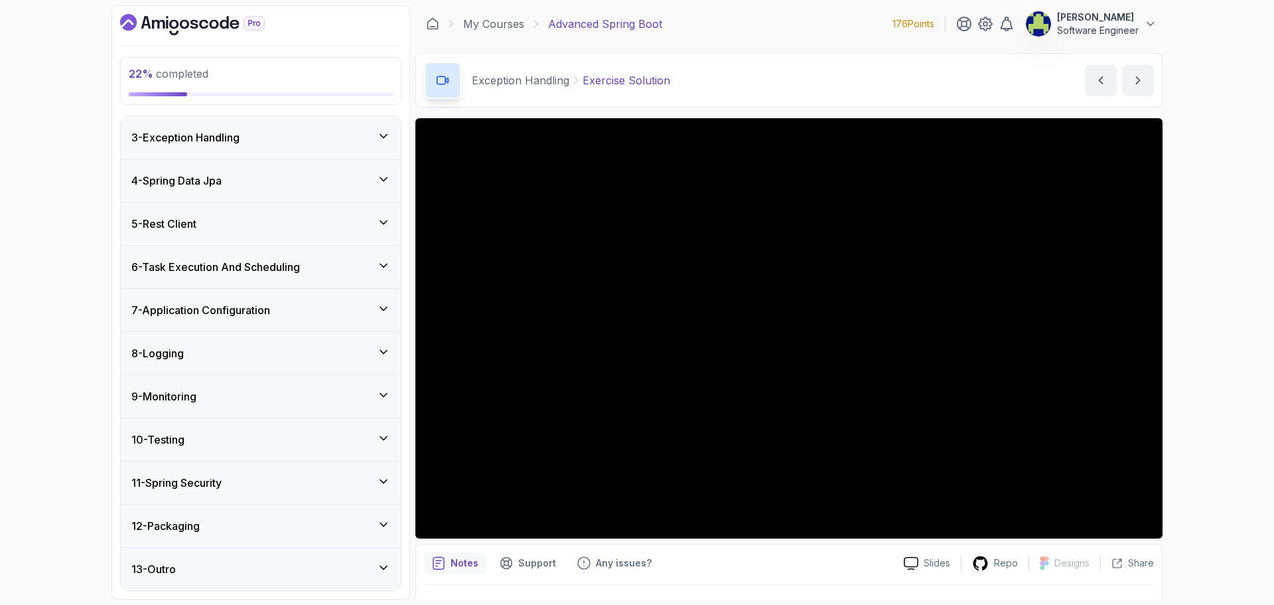
scroll to position [86, 0]
click at [357, 364] on div "8 - Logging" at bounding box center [261, 353] width 280 height 42
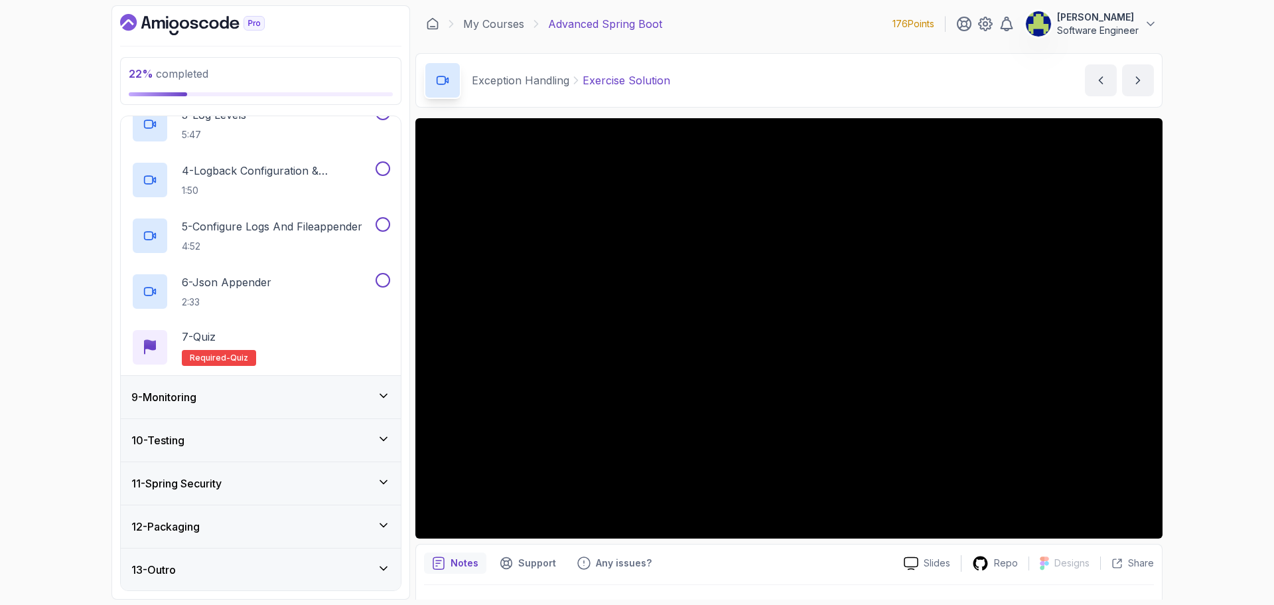
click at [315, 389] on div "9 - Monitoring" at bounding box center [260, 397] width 259 height 16
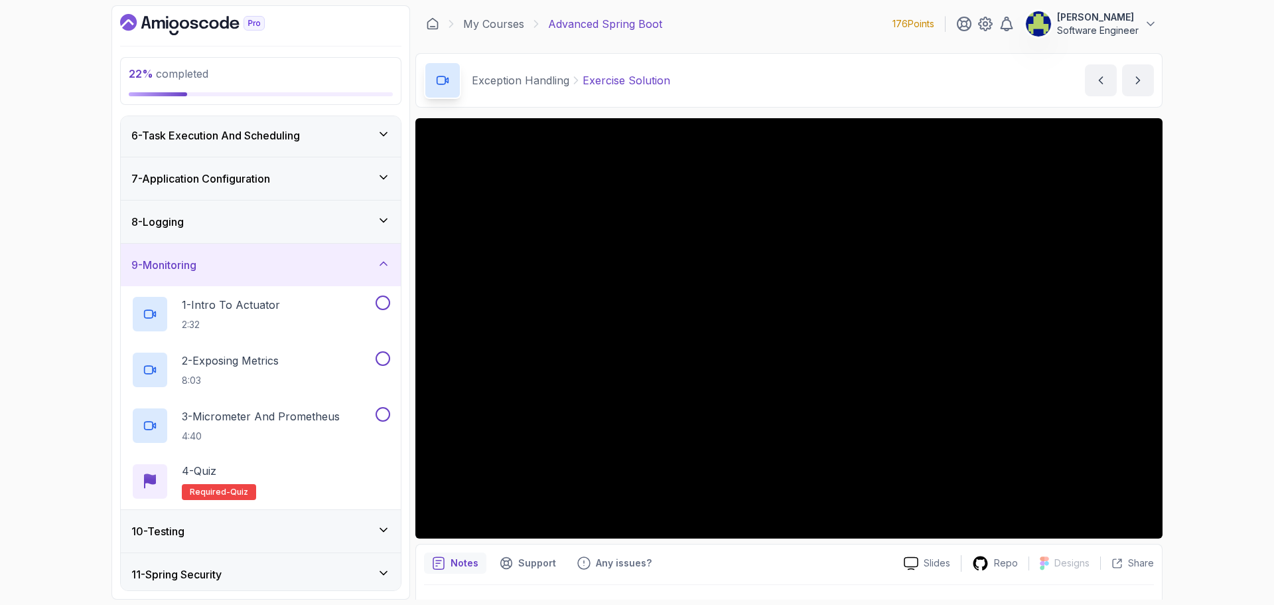
scroll to position [219, 0]
click at [370, 252] on div "9 - Monitoring" at bounding box center [261, 263] width 280 height 42
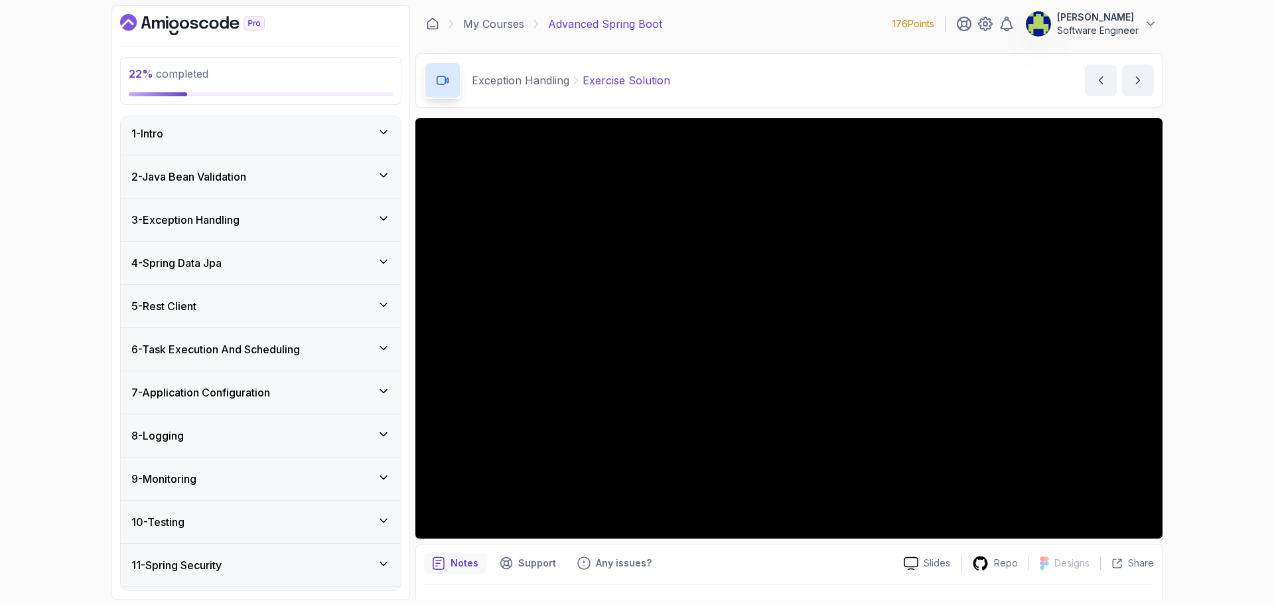
scroll to position [0, 0]
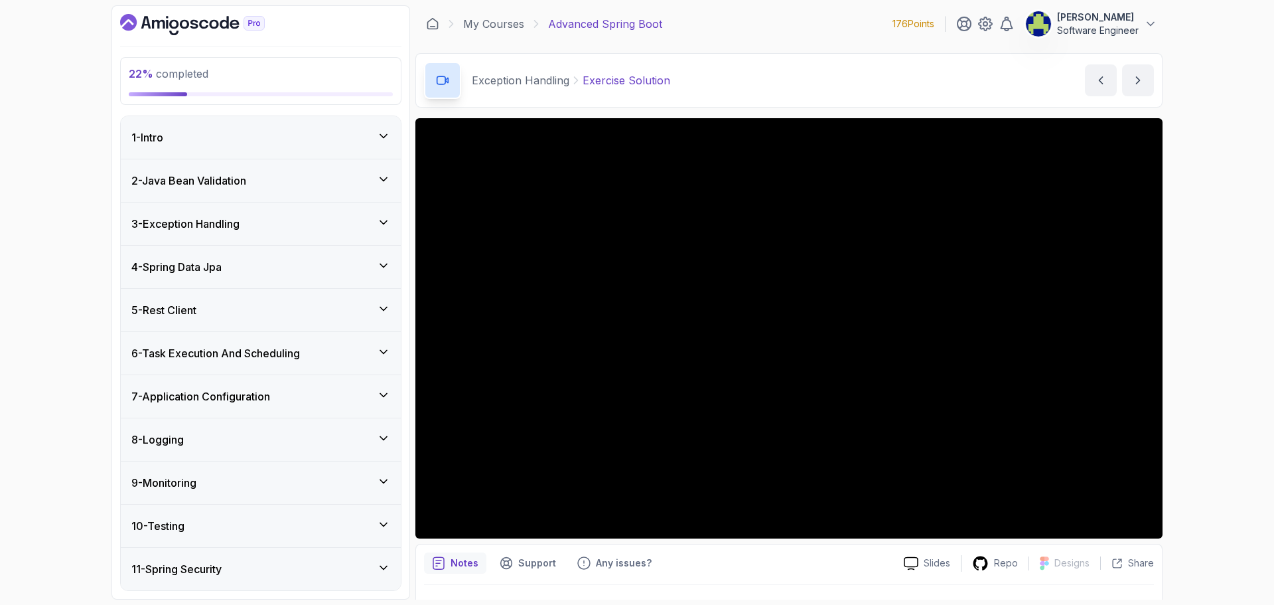
click at [387, 233] on div "3 - Exception Handling" at bounding box center [261, 223] width 280 height 42
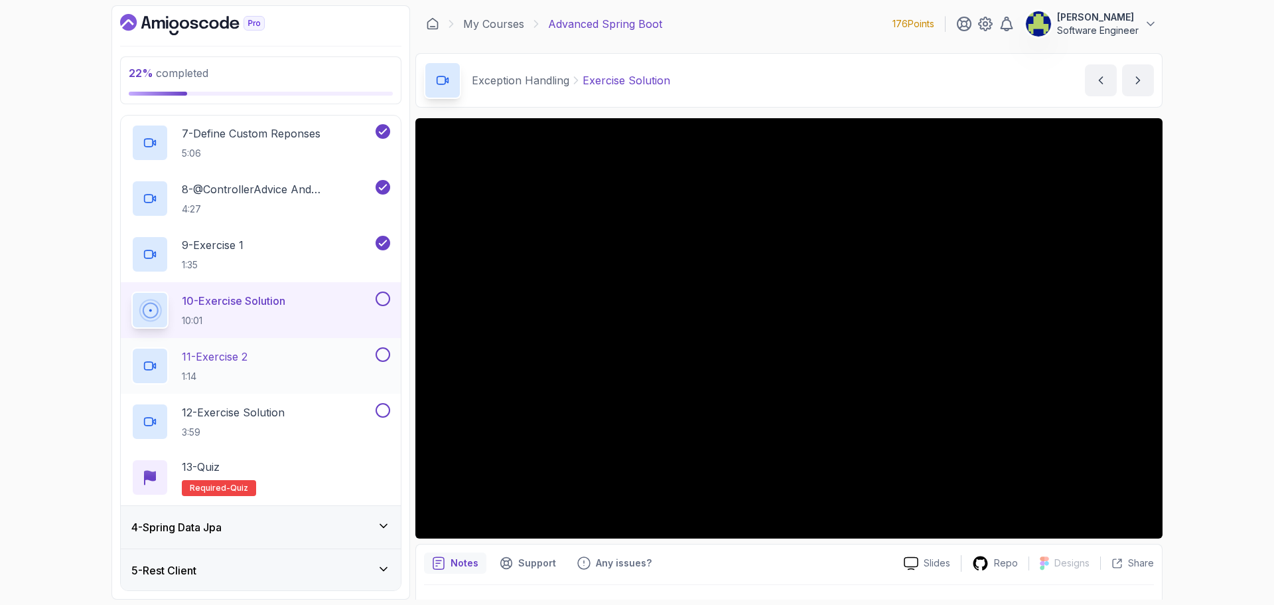
scroll to position [465, 0]
click at [386, 298] on button at bounding box center [383, 298] width 15 height 15
click at [276, 346] on div "11 - Exercise 2 1:14" at bounding box center [261, 365] width 280 height 56
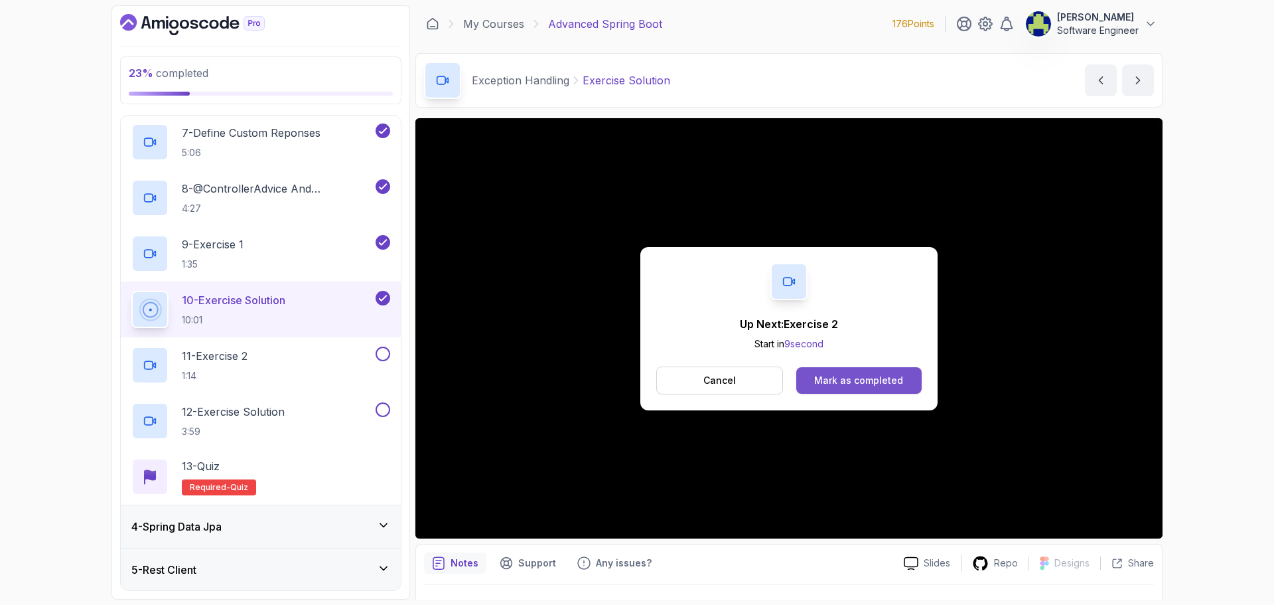
click at [883, 381] on div "Mark as completed" at bounding box center [858, 380] width 89 height 13
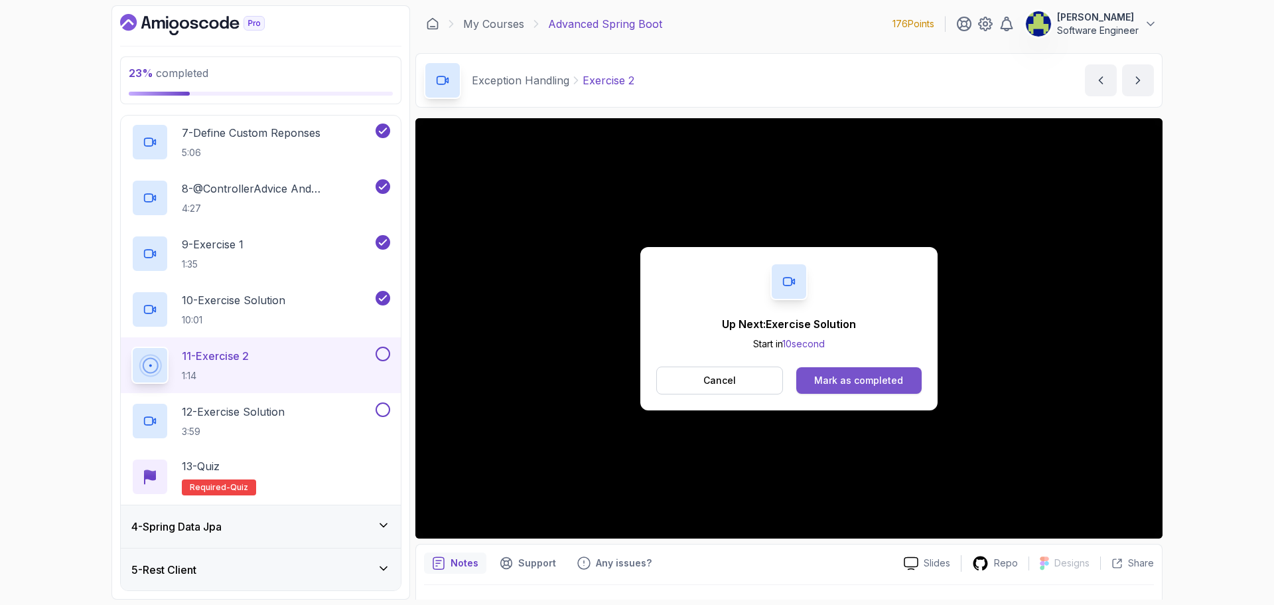
click at [838, 372] on button "Mark as completed" at bounding box center [858, 380] width 125 height 27
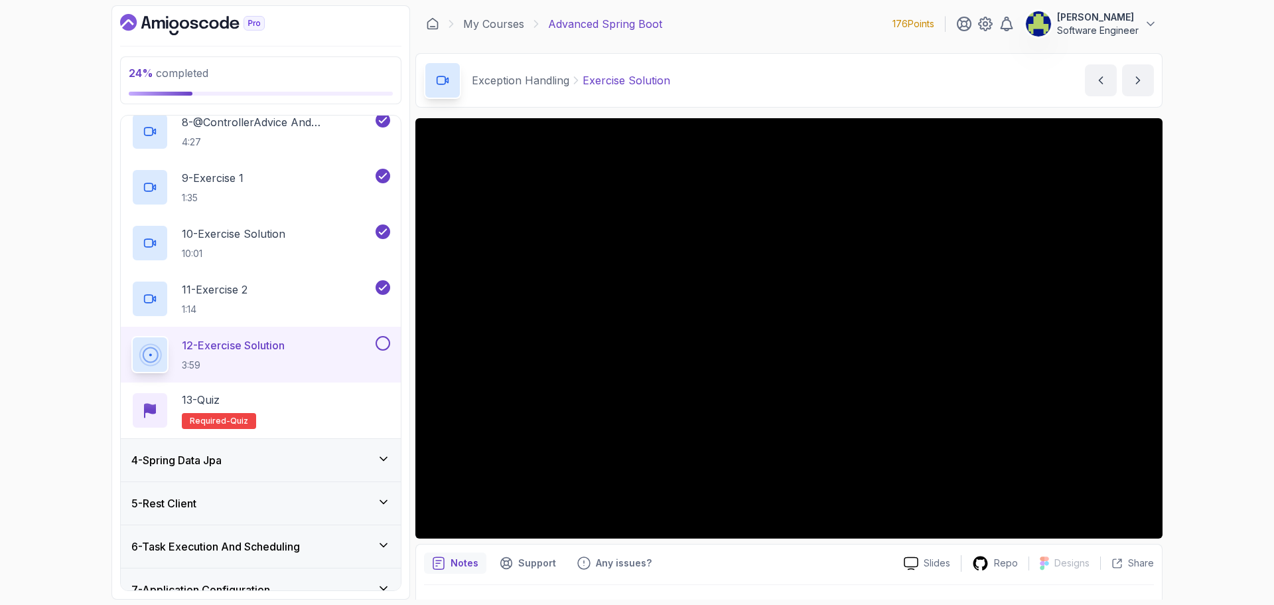
scroll to position [332, 0]
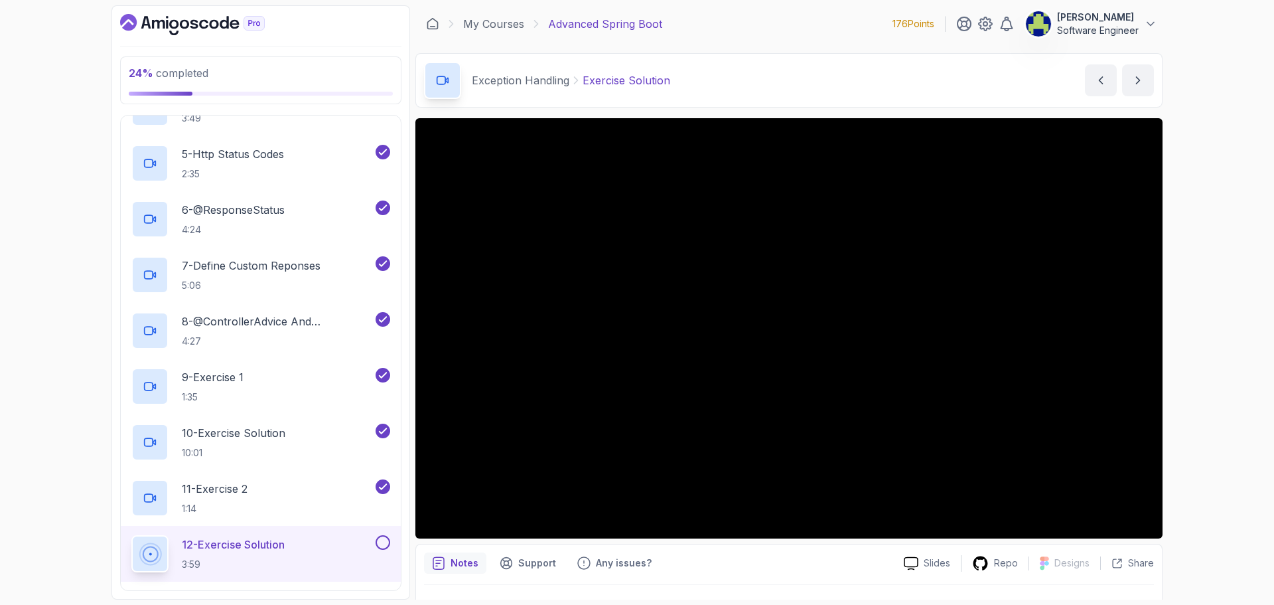
click at [384, 539] on button at bounding box center [383, 542] width 15 height 15
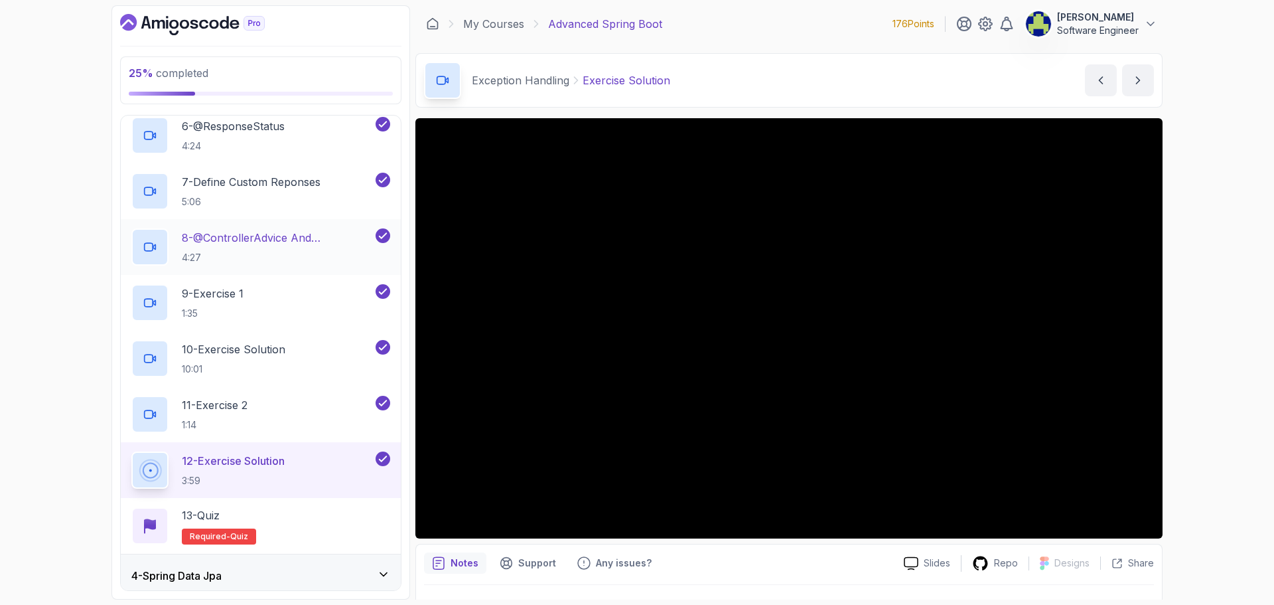
scroll to position [531, 0]
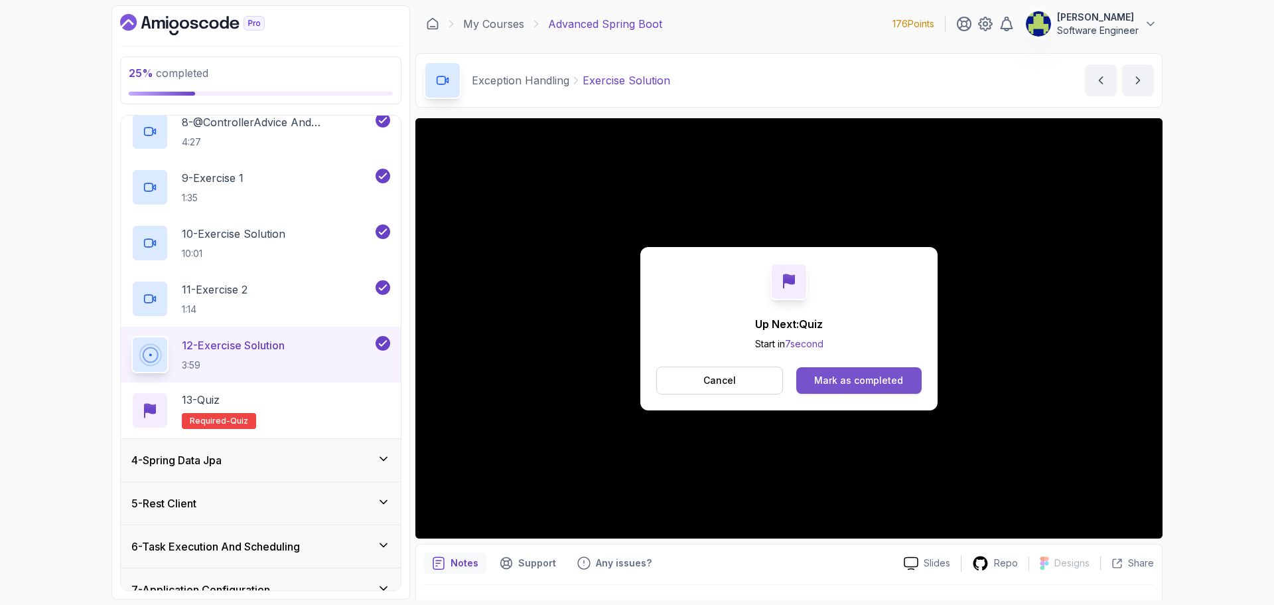
click at [834, 374] on div "Mark as completed" at bounding box center [858, 380] width 89 height 13
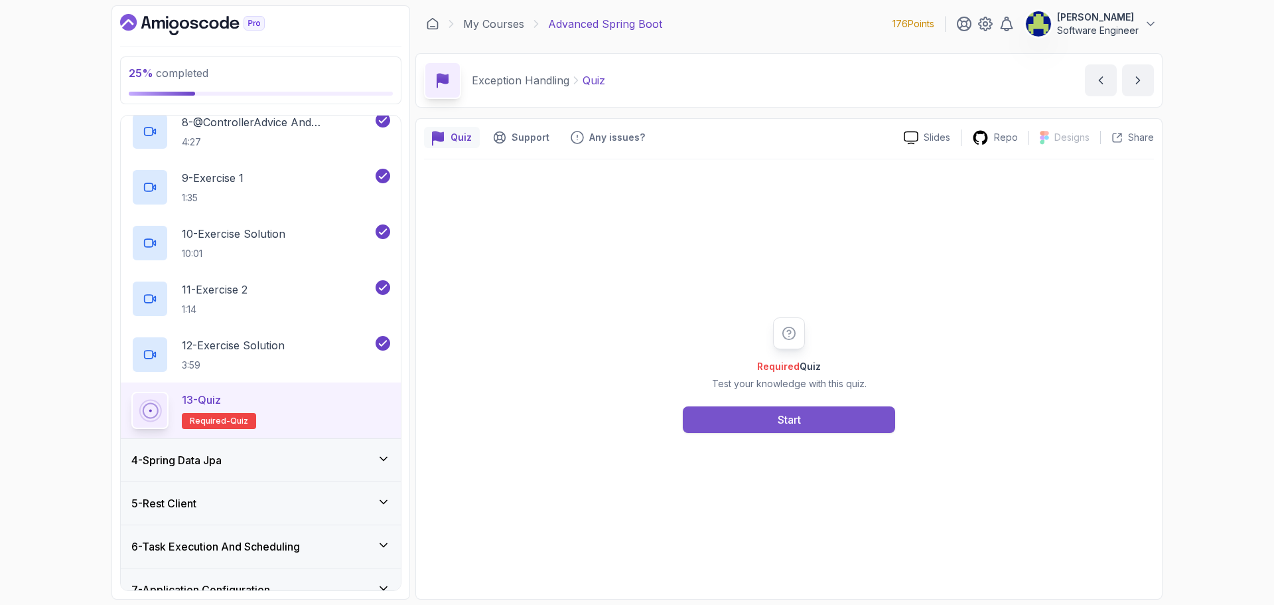
click at [691, 421] on button "Start" at bounding box center [789, 419] width 212 height 27
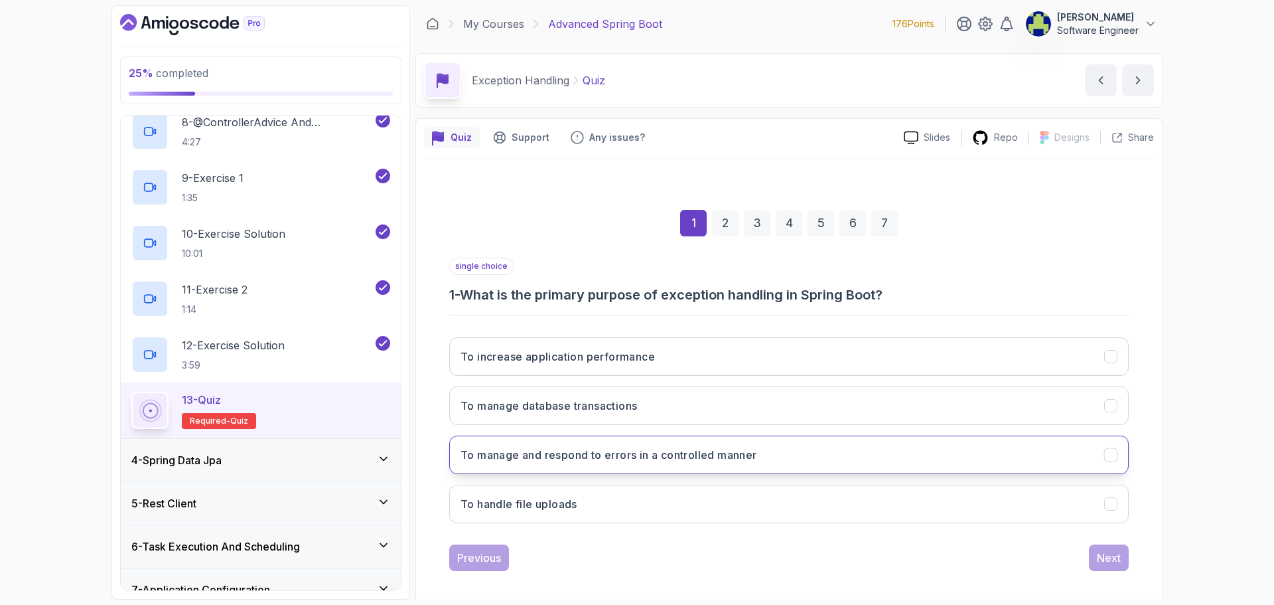
click at [765, 461] on button "To manage and respond to errors in a controlled manner" at bounding box center [789, 454] width 680 height 38
click at [1106, 556] on div "Next" at bounding box center [1109, 558] width 24 height 16
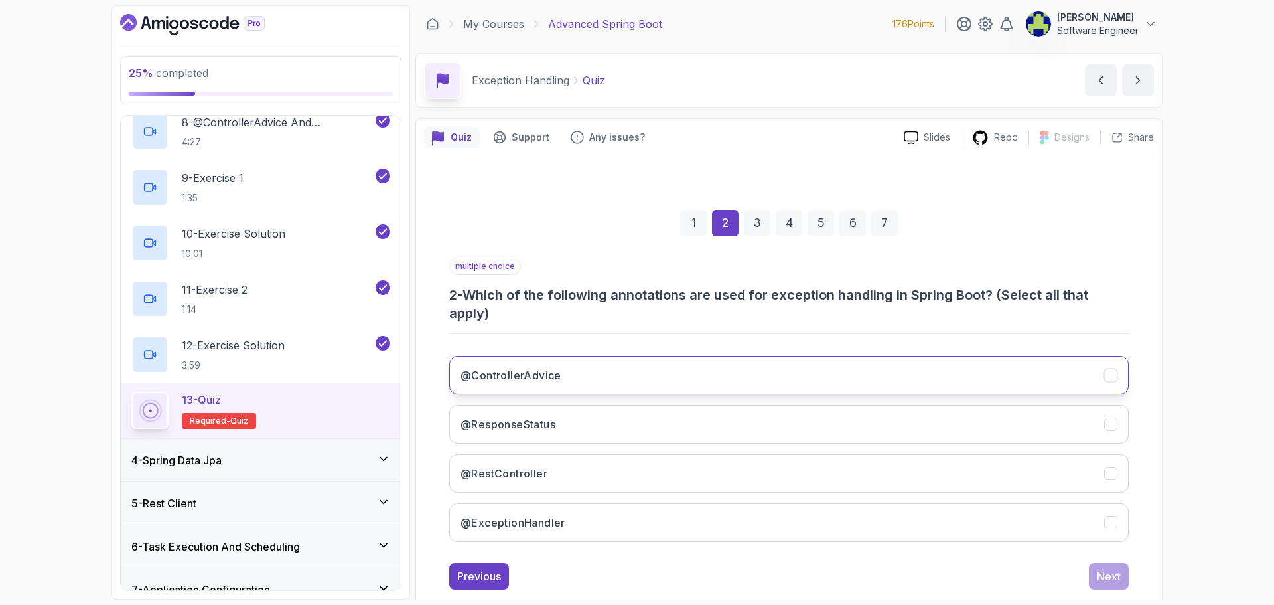
click at [662, 369] on button "@ControllerAdvice" at bounding box center [789, 375] width 680 height 38
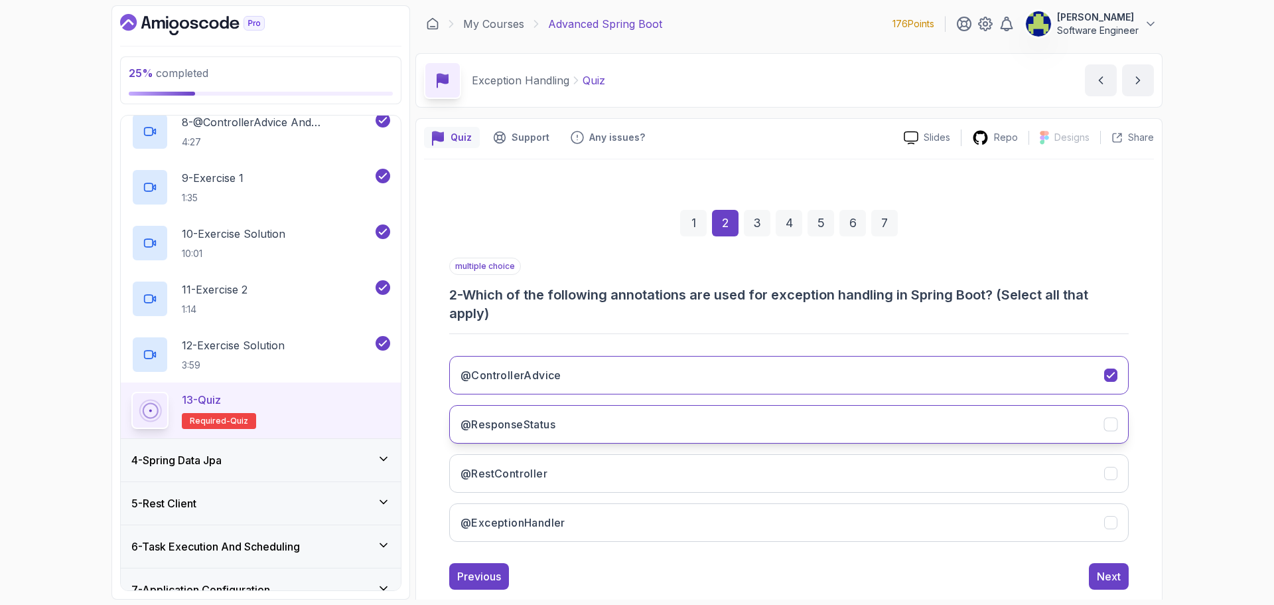
click at [625, 424] on button "@ResponseStatus" at bounding box center [789, 424] width 680 height 38
click at [609, 480] on button "@RestController" at bounding box center [789, 473] width 680 height 38
click at [614, 530] on button "@ExceptionHandler" at bounding box center [789, 522] width 680 height 38
click at [1114, 579] on div "Next" at bounding box center [1109, 576] width 24 height 16
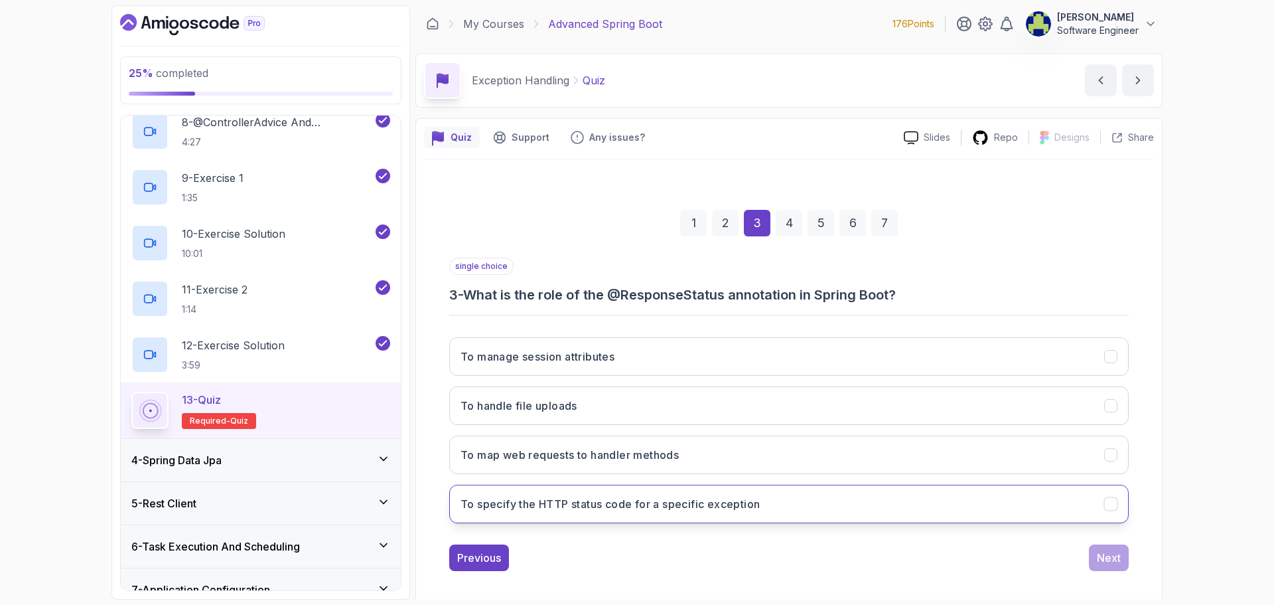
click at [631, 510] on h3 "To specify the HTTP status code for a specific exception" at bounding box center [610, 504] width 299 height 16
click at [1111, 558] on div "Next" at bounding box center [1109, 558] width 24 height 16
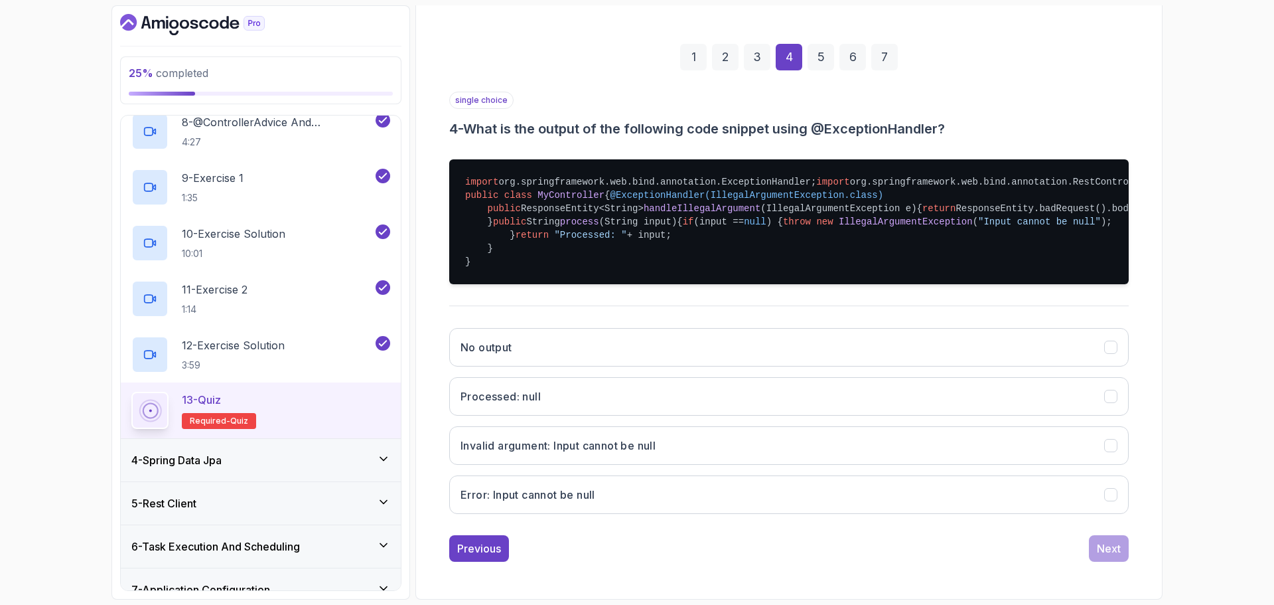
scroll to position [325, 0]
click at [526, 342] on button "No output" at bounding box center [789, 347] width 680 height 38
click at [1123, 551] on button "Next" at bounding box center [1109, 548] width 40 height 27
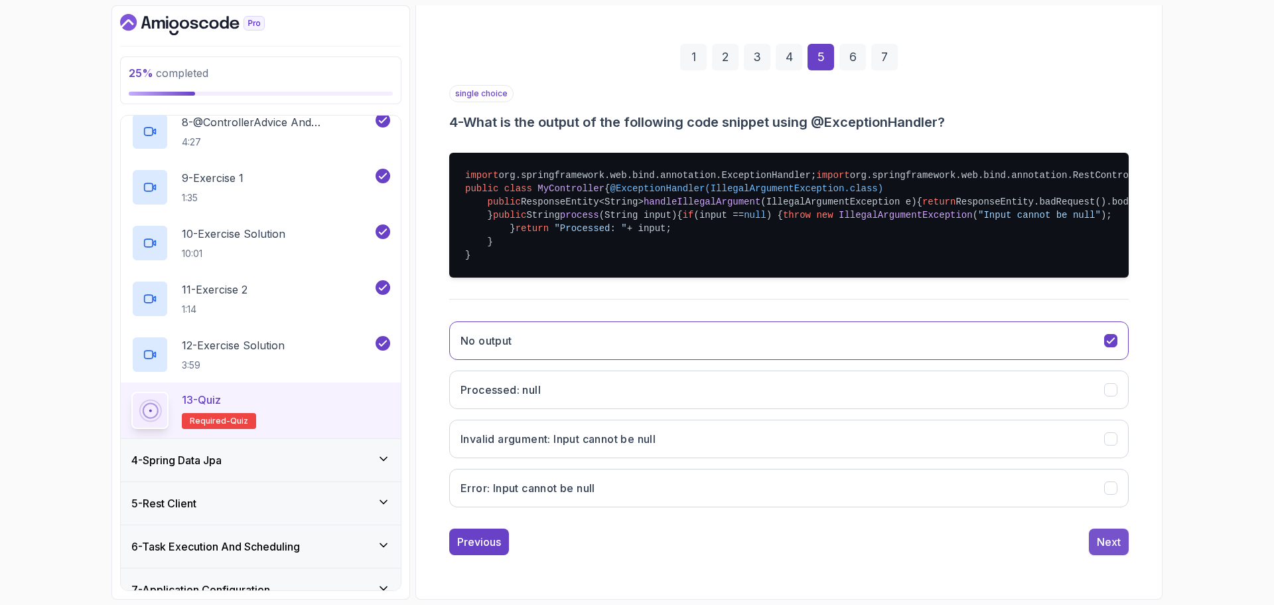
scroll to position [9, 0]
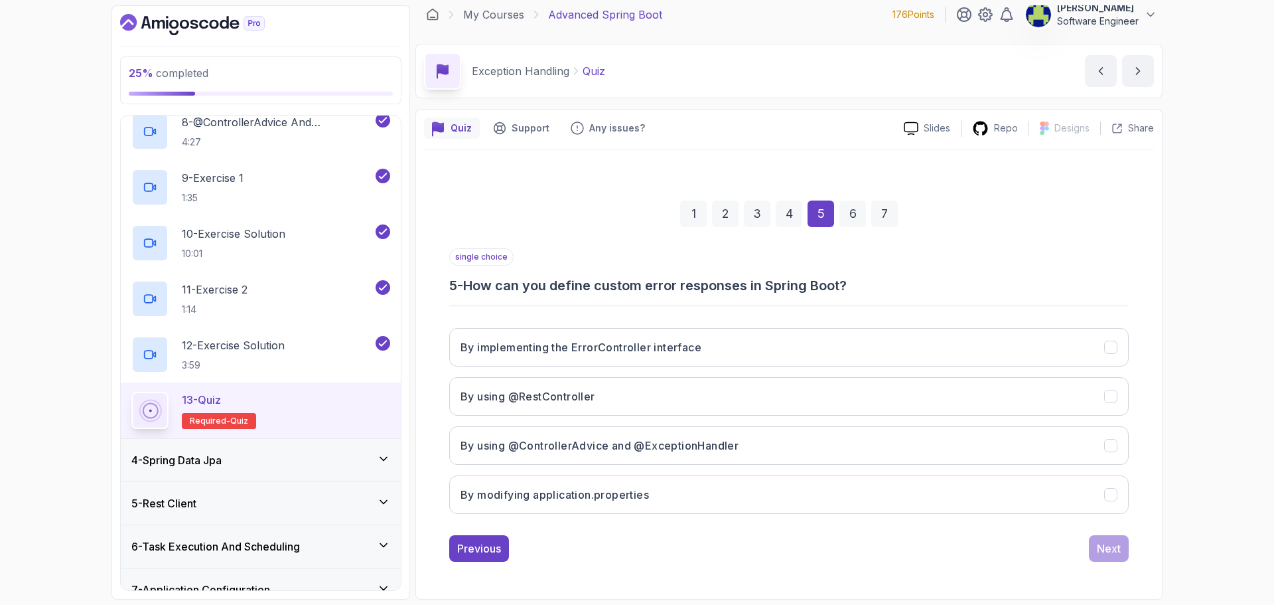
click at [736, 287] on h3 "5 - How can you define custom error responses in Spring Boot?" at bounding box center [789, 285] width 680 height 19
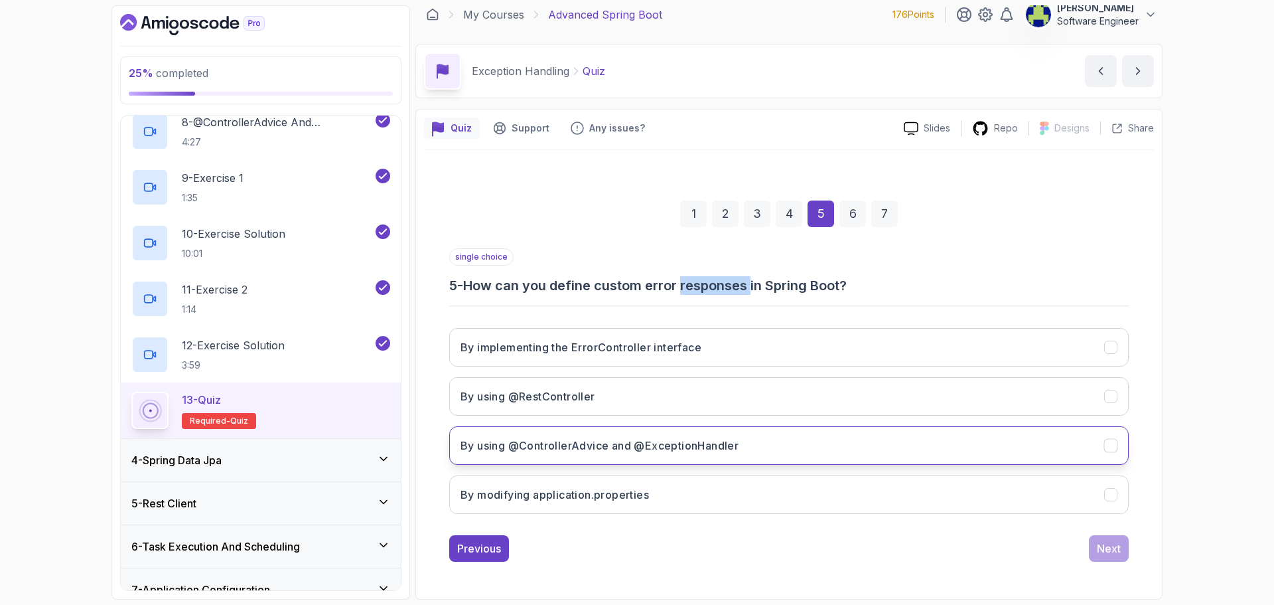
click at [659, 448] on h3 "By using @ControllerAdvice and @ExceptionHandler" at bounding box center [600, 445] width 278 height 16
click at [1113, 551] on div "Next" at bounding box center [1109, 548] width 24 height 16
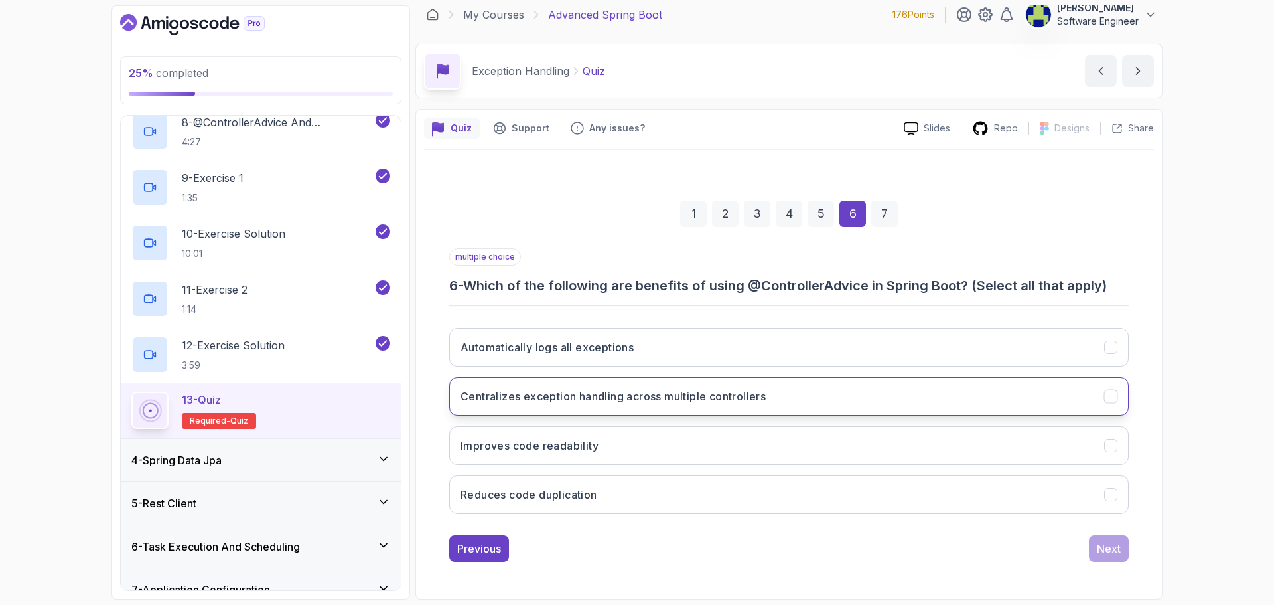
click at [708, 406] on button "Centralizes exception handling across multiple controllers" at bounding box center [789, 396] width 680 height 38
click at [1119, 565] on div "1 2 3 4 5 6 7 multiple choice 6 - Which of the following are benefits of using …" at bounding box center [789, 371] width 730 height 404
click at [1118, 557] on button "Next" at bounding box center [1109, 548] width 40 height 27
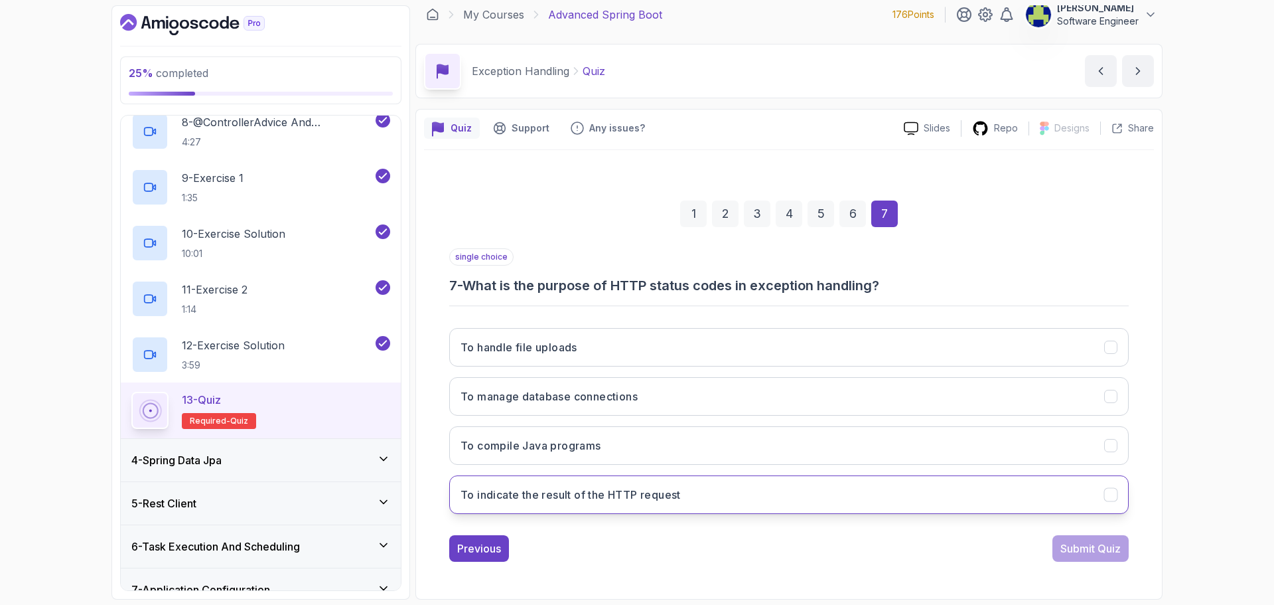
click at [726, 504] on button "To indicate the result of the HTTP request" at bounding box center [789, 494] width 680 height 38
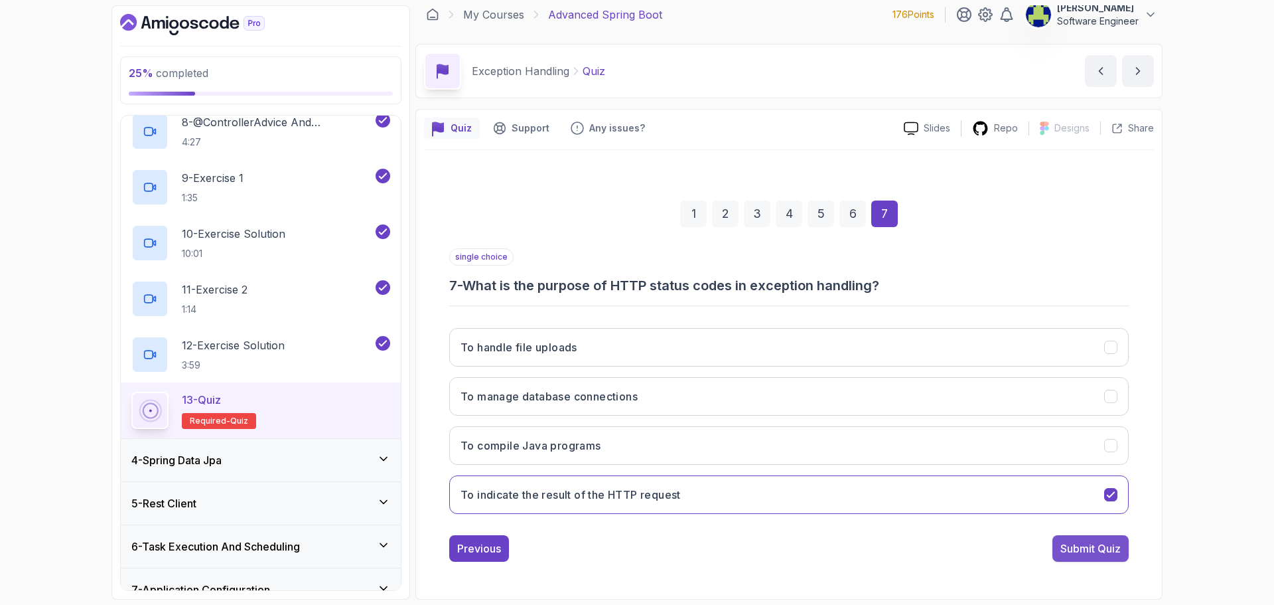
click at [1092, 549] on div "Submit Quiz" at bounding box center [1091, 548] width 60 height 16
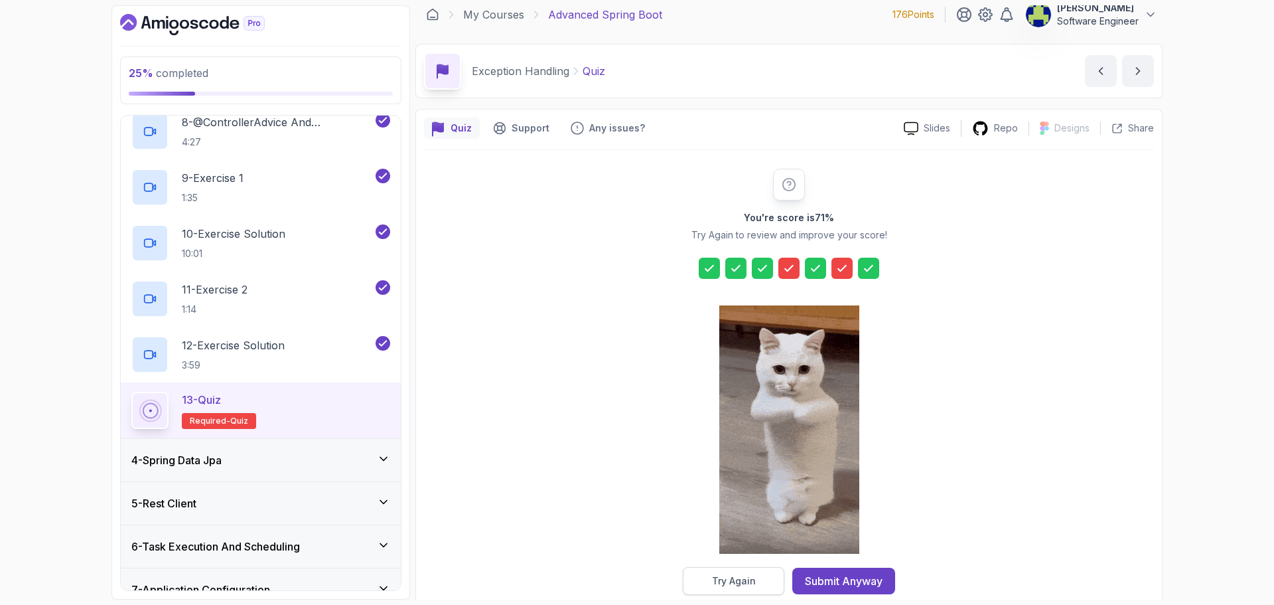
click at [739, 579] on div "Try Again" at bounding box center [734, 580] width 44 height 13
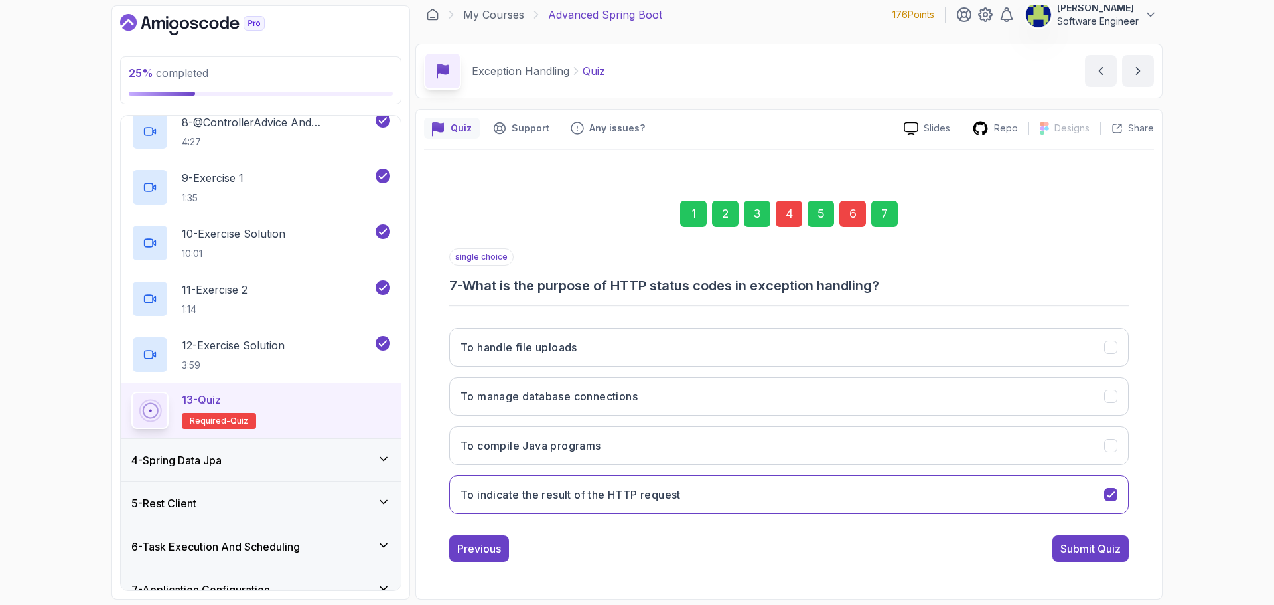
click at [730, 206] on div "2" at bounding box center [725, 213] width 27 height 27
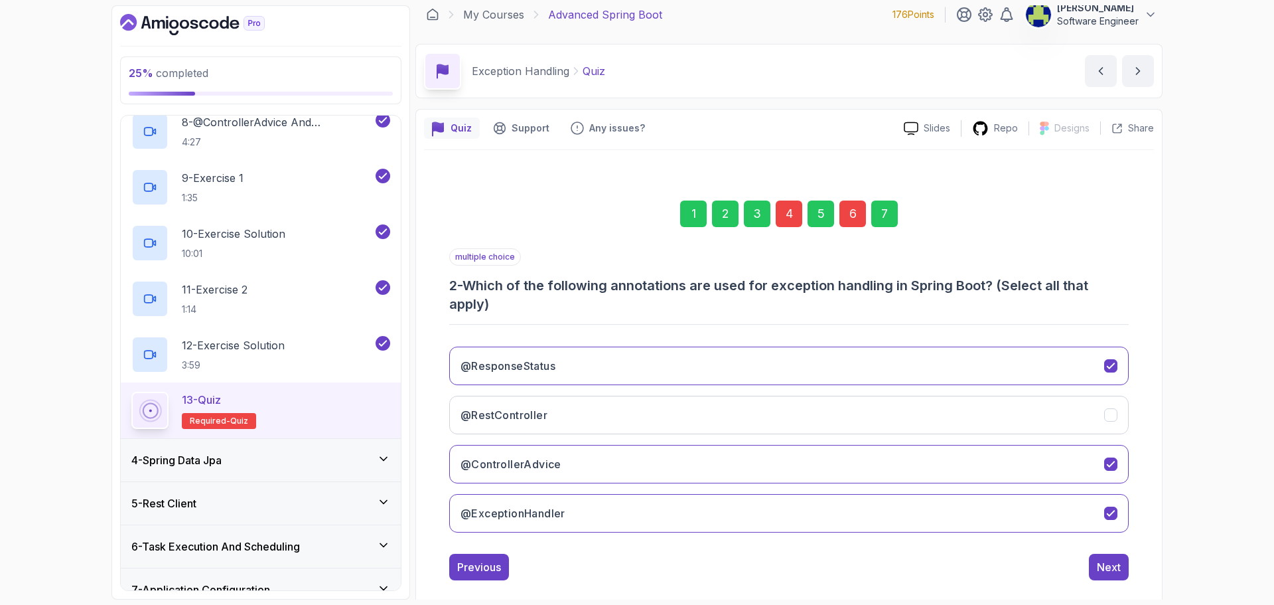
click at [792, 212] on div "4" at bounding box center [789, 213] width 27 height 27
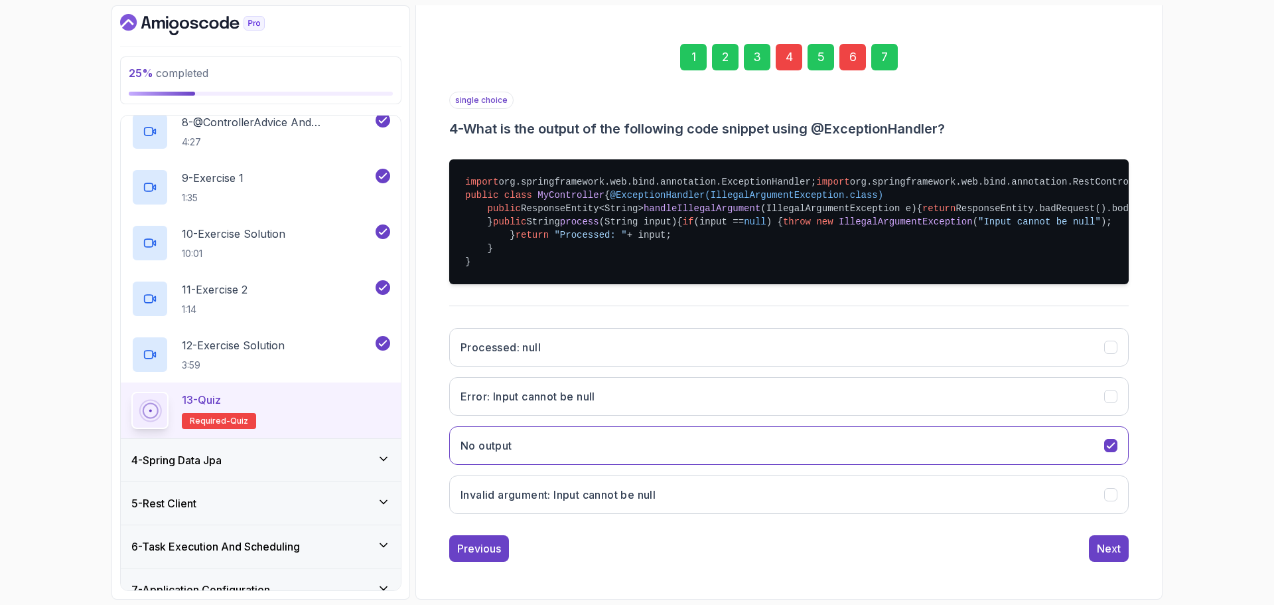
scroll to position [259, 0]
click at [750, 514] on button "Invalid argument: Input cannot be null" at bounding box center [789, 494] width 680 height 38
click at [1096, 546] on button "Next" at bounding box center [1109, 548] width 40 height 27
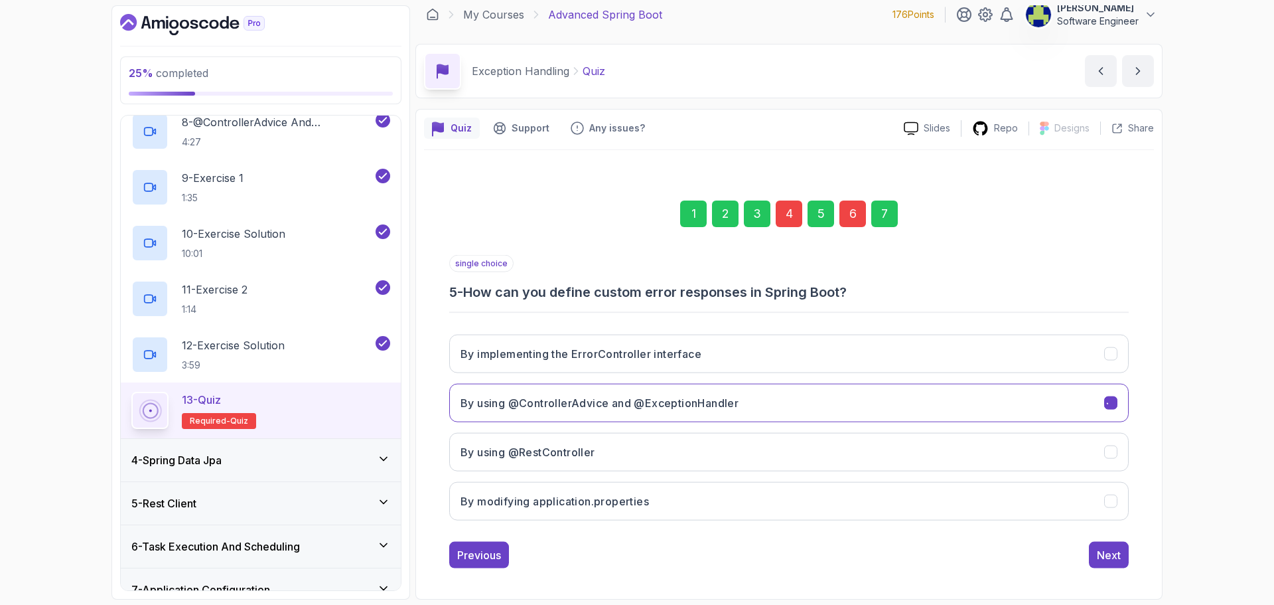
scroll to position [9, 0]
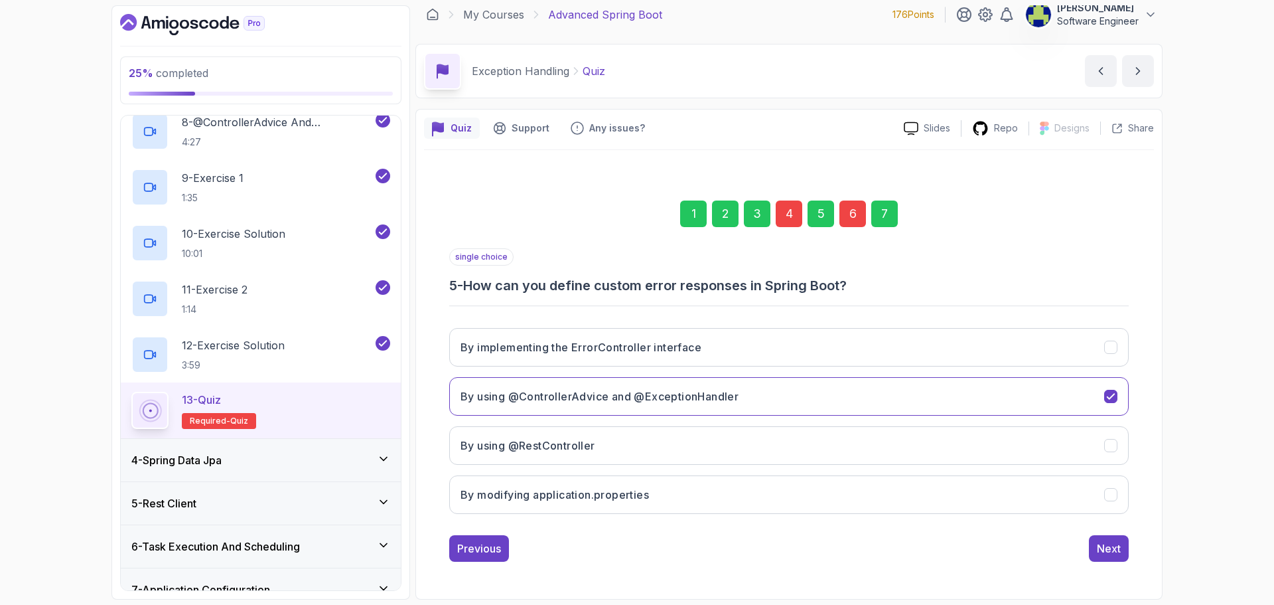
click at [860, 216] on div "6" at bounding box center [853, 213] width 27 height 27
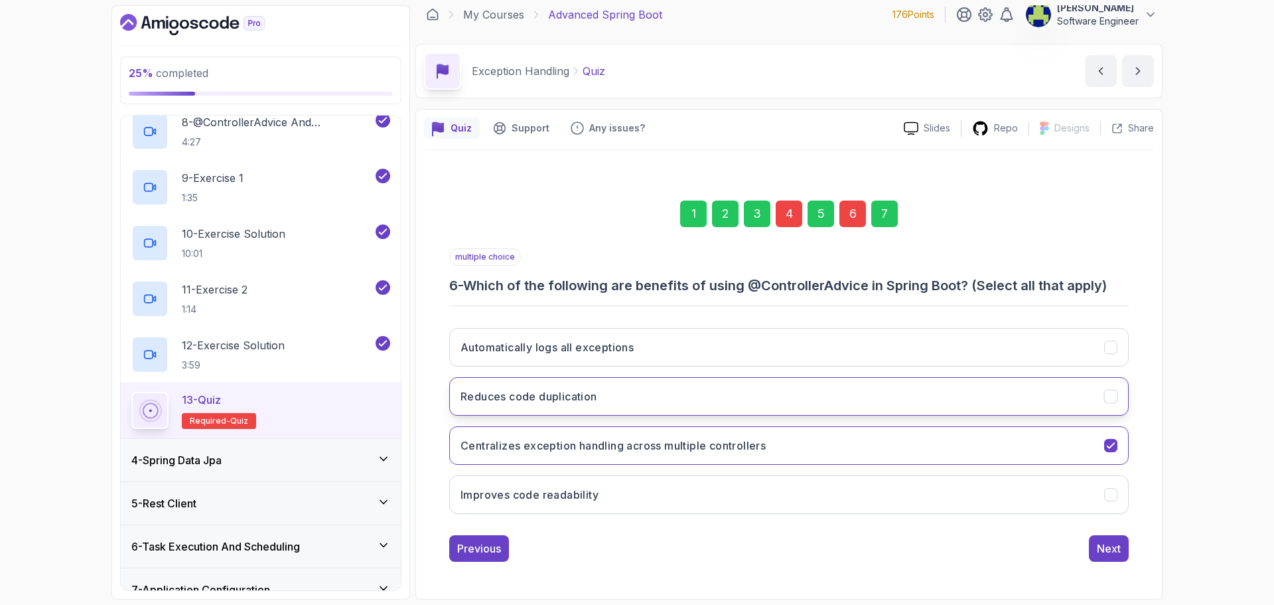
click at [795, 413] on button "Reduces code duplication" at bounding box center [789, 396] width 680 height 38
click at [784, 498] on button "Improves code readability" at bounding box center [789, 494] width 680 height 38
click at [880, 360] on button "Automatically logs all exceptions" at bounding box center [789, 347] width 680 height 38
click at [1128, 542] on button "Next" at bounding box center [1109, 548] width 40 height 27
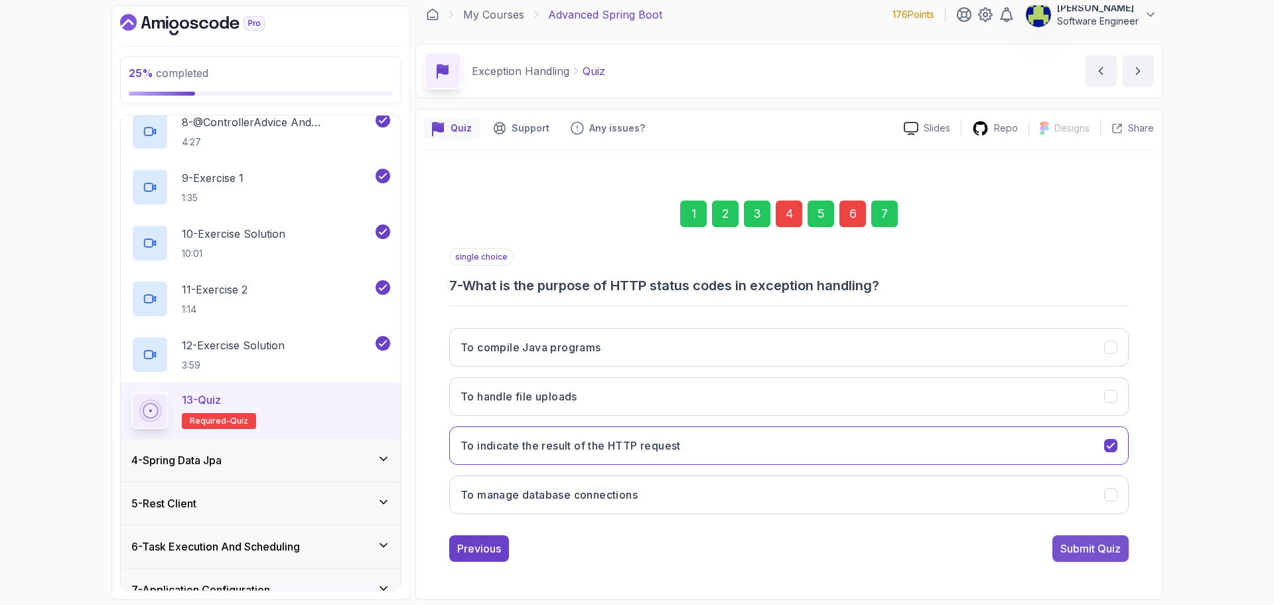
click at [1117, 545] on div "Submit Quiz" at bounding box center [1091, 548] width 60 height 16
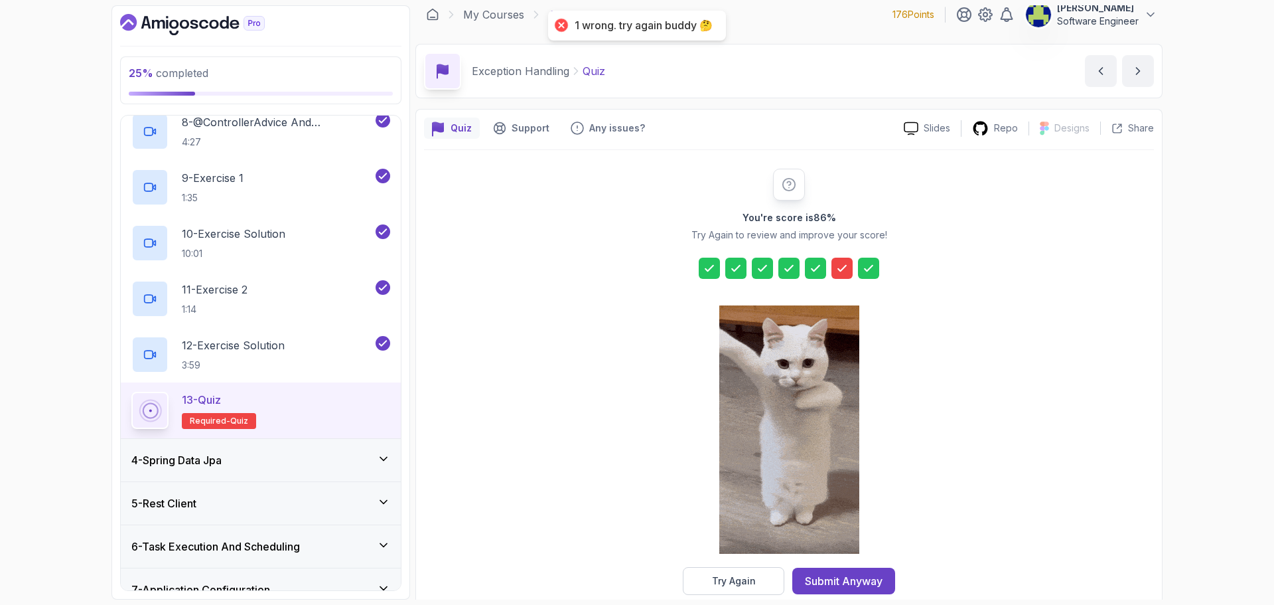
click at [836, 269] on icon at bounding box center [842, 267] width 13 height 13
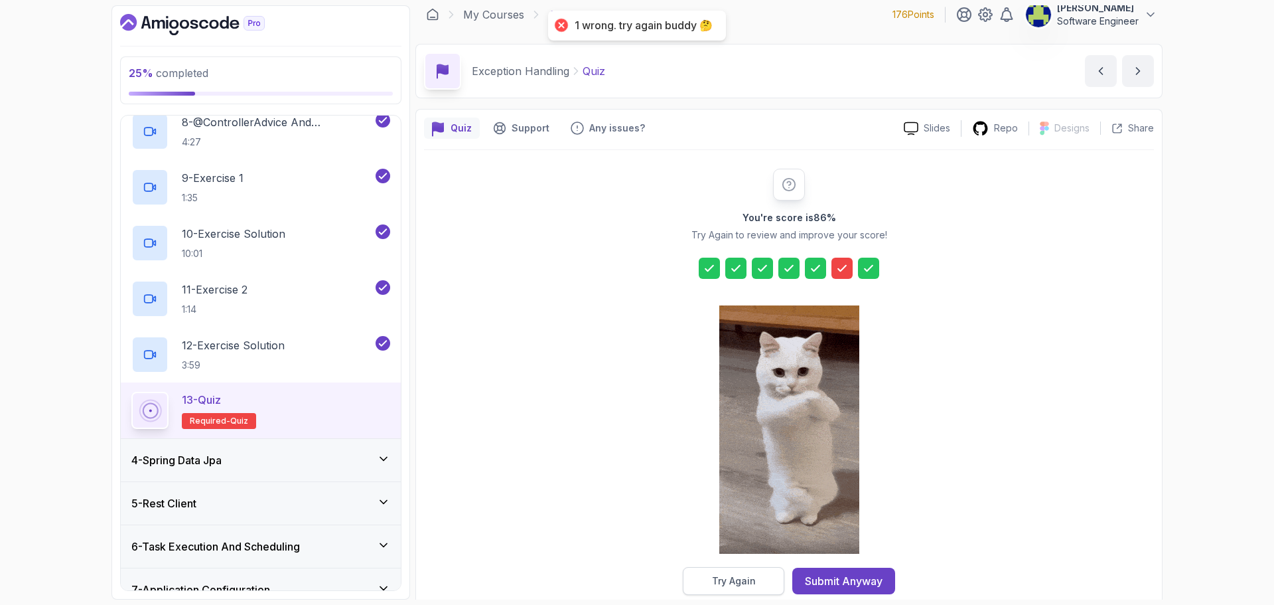
drag, startPoint x: 773, startPoint y: 587, endPoint x: 774, endPoint y: 579, distance: 8.1
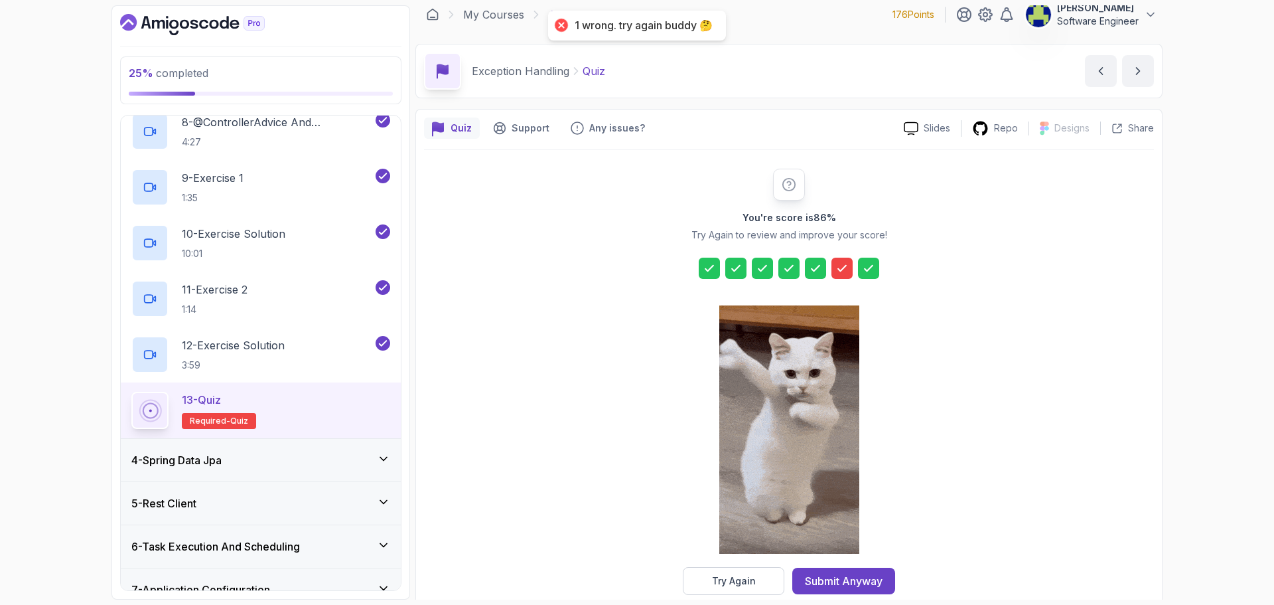
click at [773, 587] on button "Try Again" at bounding box center [734, 581] width 102 height 28
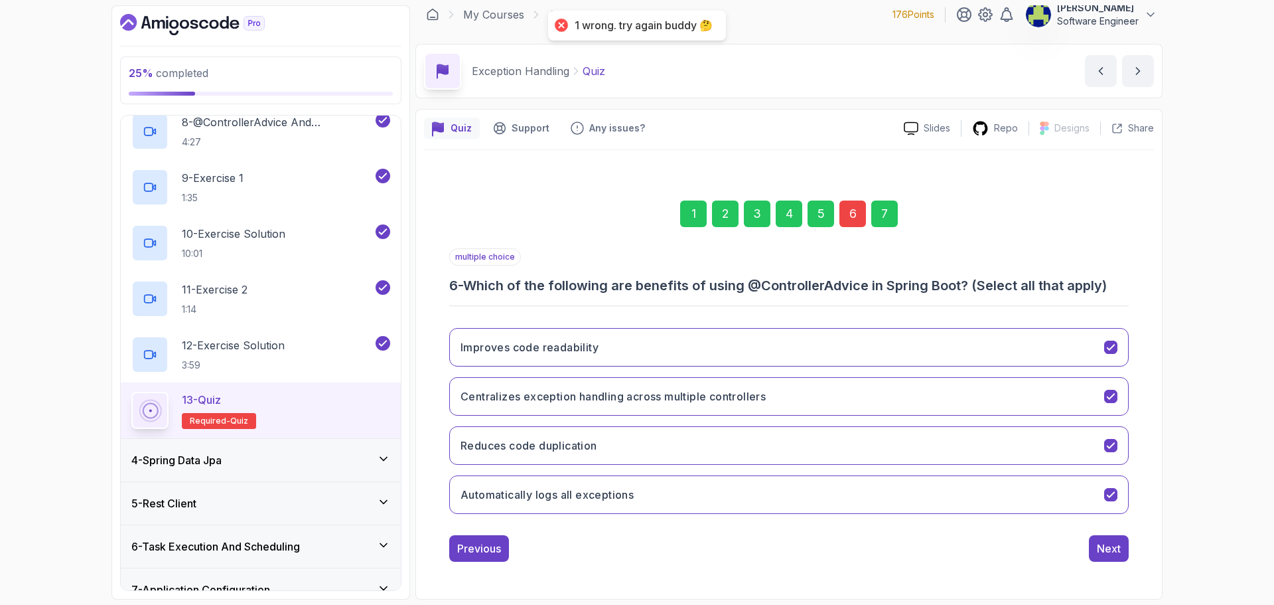
click at [863, 206] on div "6" at bounding box center [853, 213] width 27 height 27
click at [861, 207] on div "6" at bounding box center [853, 213] width 27 height 27
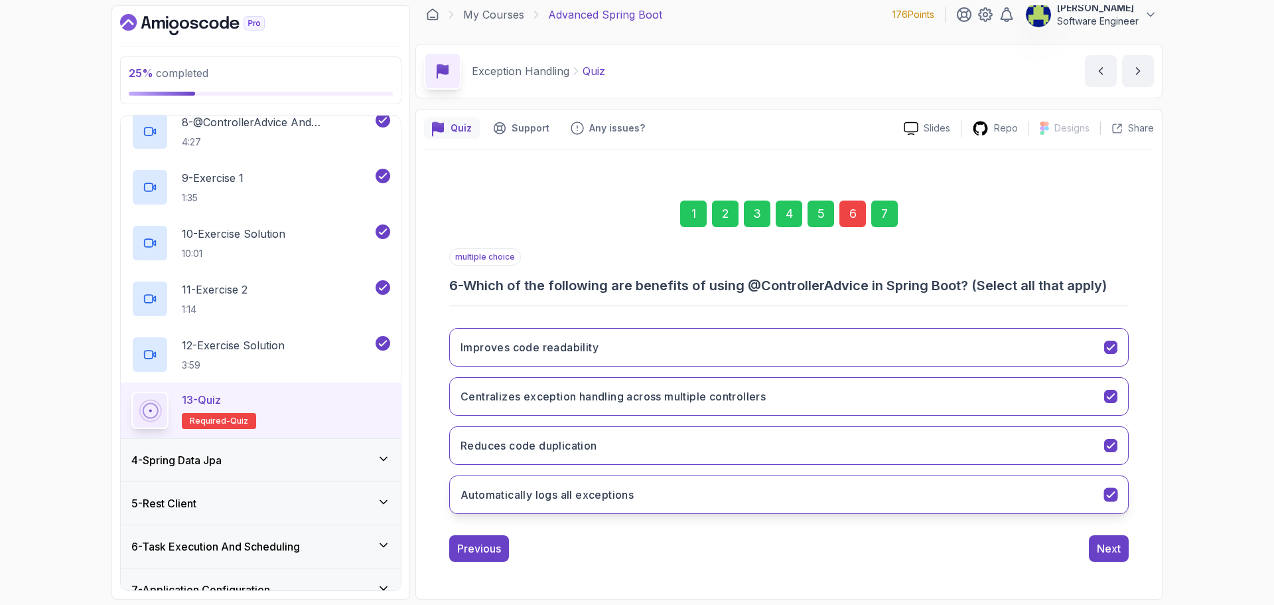
click at [924, 506] on button "Automatically logs all exceptions" at bounding box center [789, 494] width 680 height 38
click at [1120, 550] on div "Next" at bounding box center [1109, 548] width 24 height 16
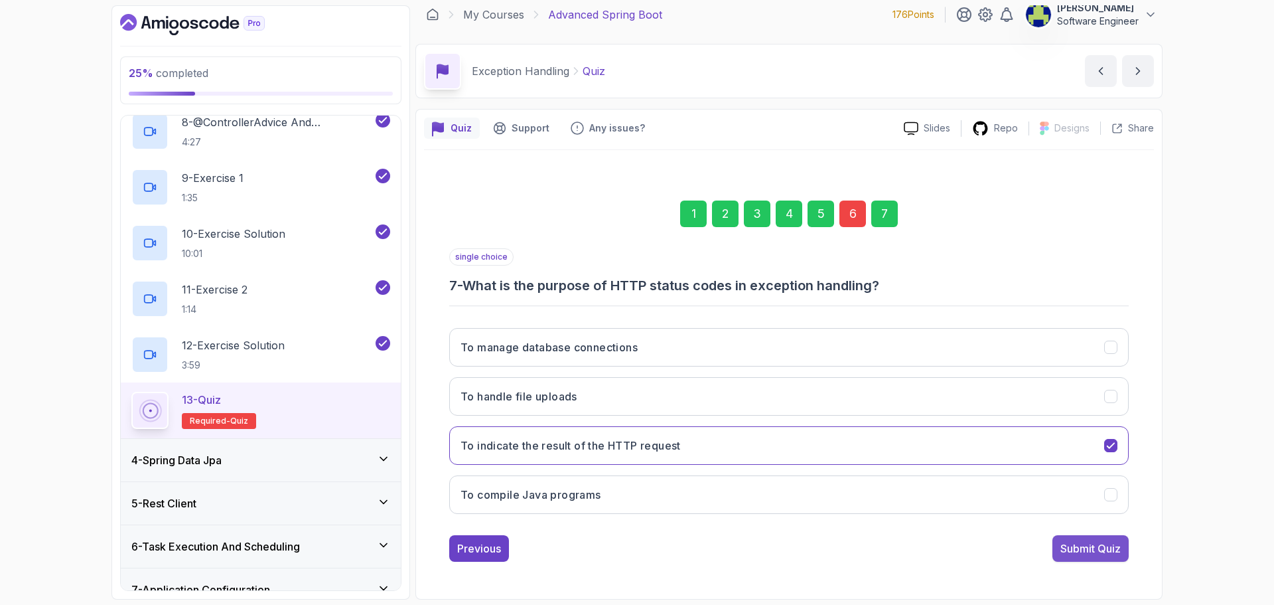
click at [1118, 548] on div "Submit Quiz" at bounding box center [1091, 548] width 60 height 16
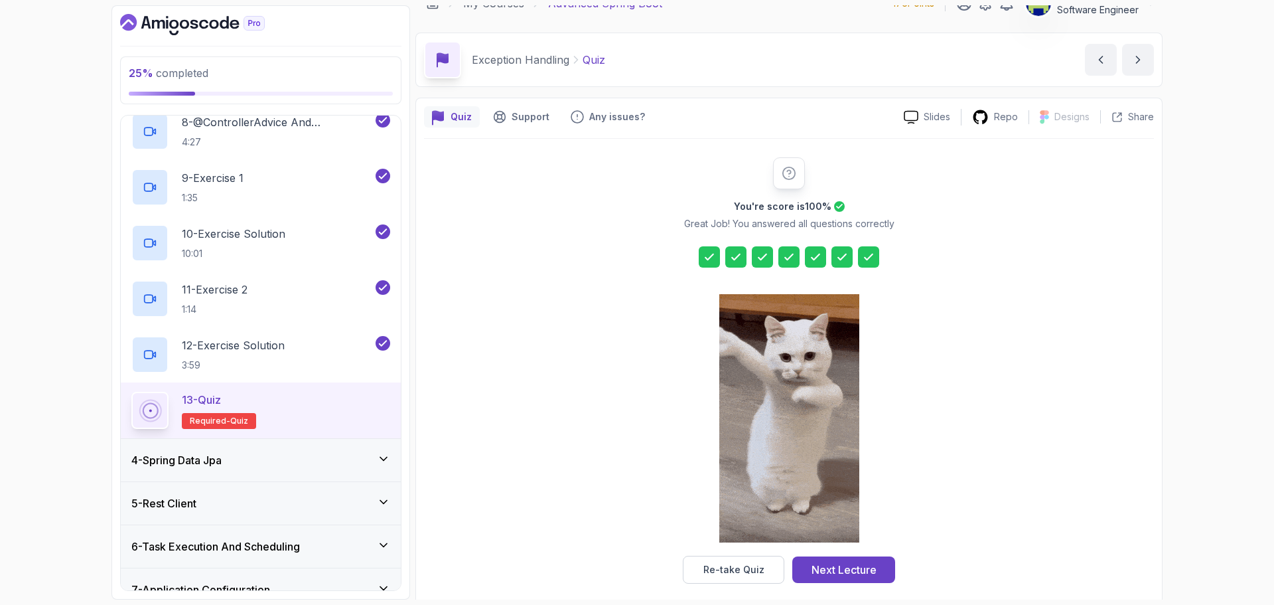
scroll to position [32, 0]
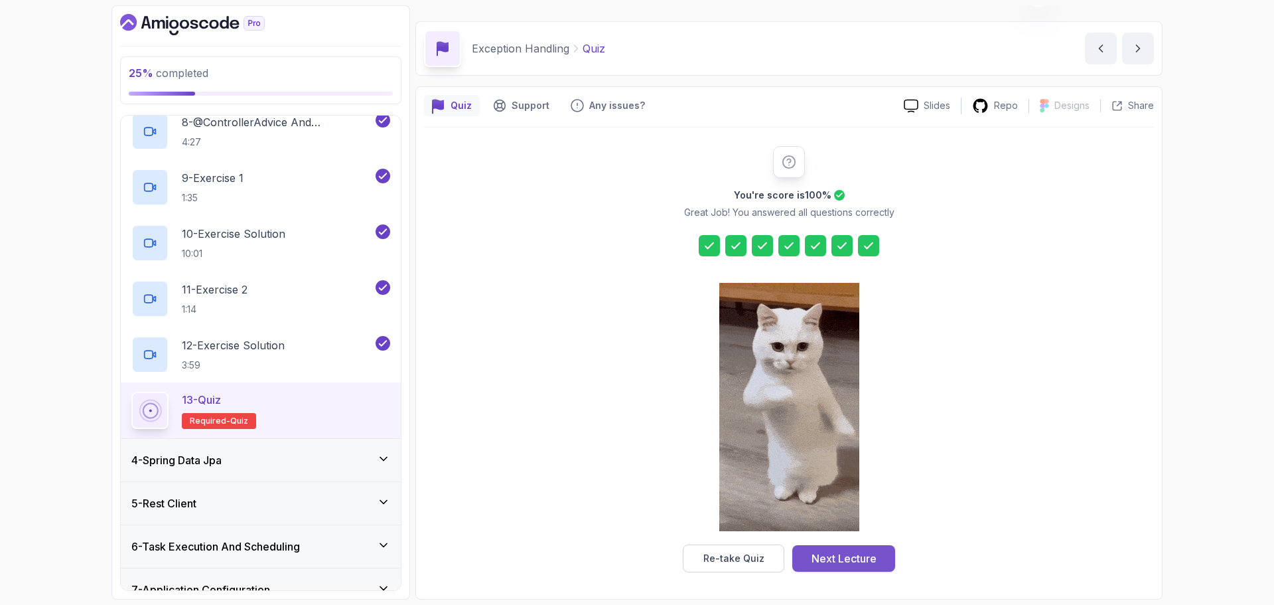
click at [891, 558] on button "Next Lecture" at bounding box center [843, 558] width 103 height 27
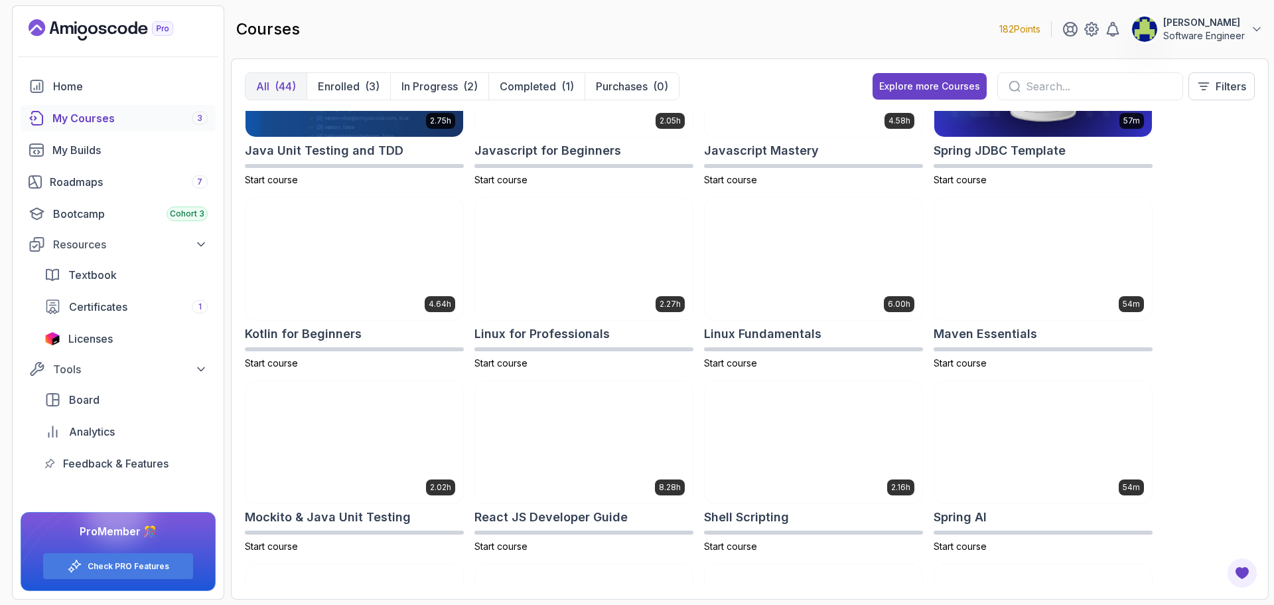
scroll to position [1195, 0]
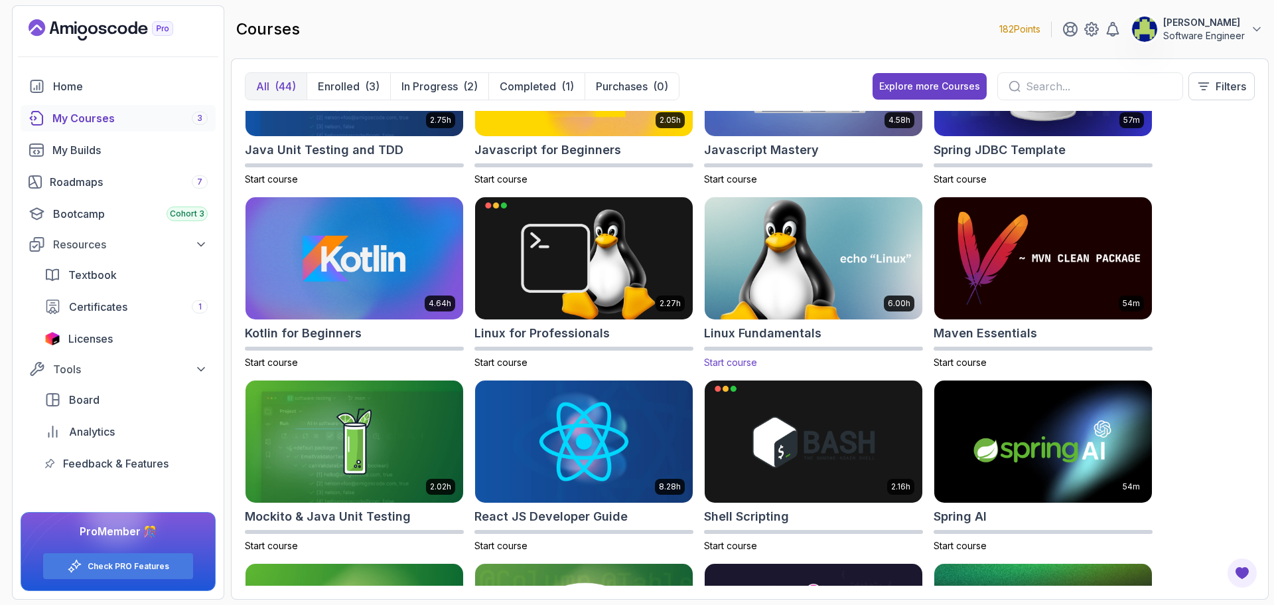
click at [725, 336] on h2 "Linux Fundamentals" at bounding box center [762, 333] width 117 height 19
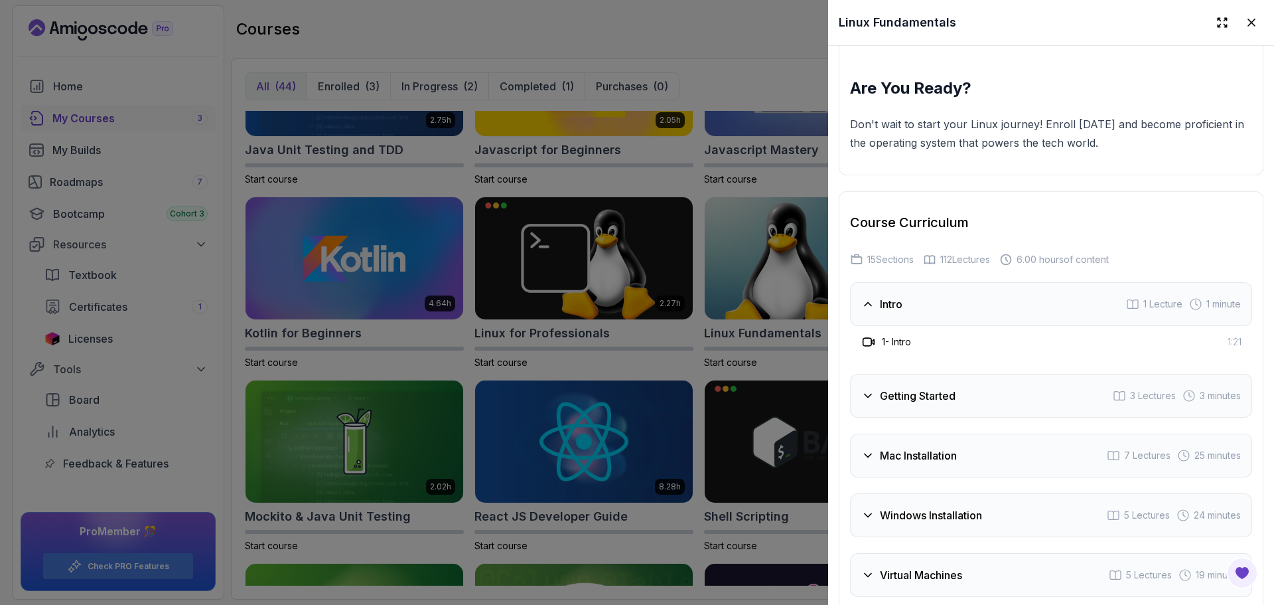
scroll to position [2257, 0]
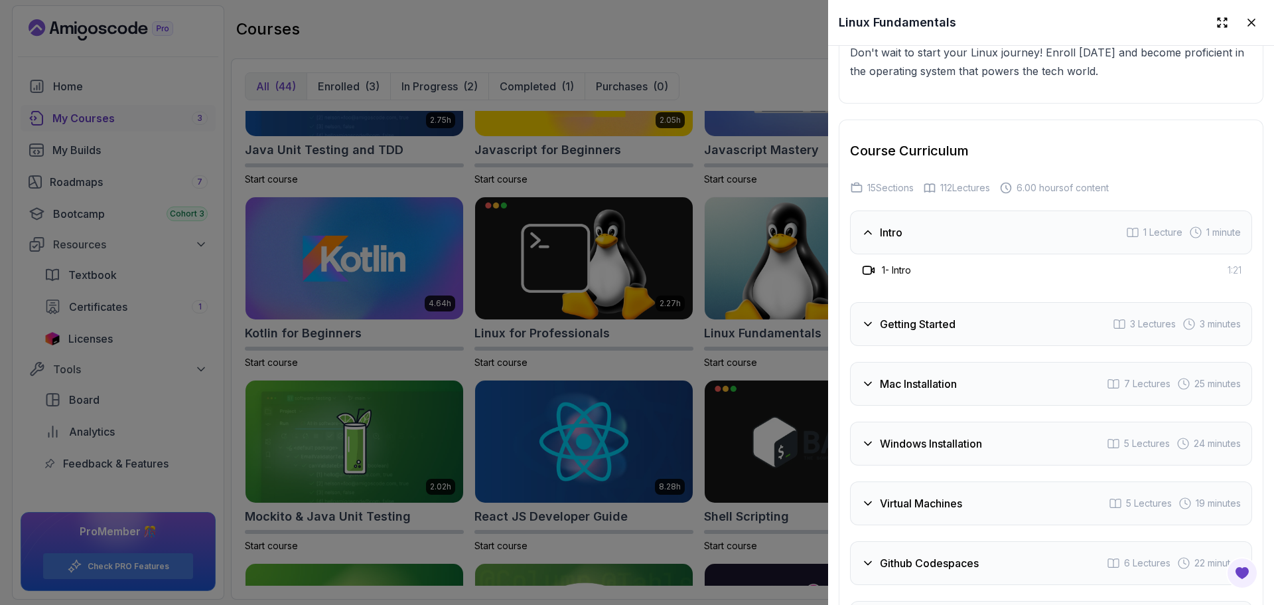
click at [869, 382] on icon at bounding box center [868, 383] width 7 height 3
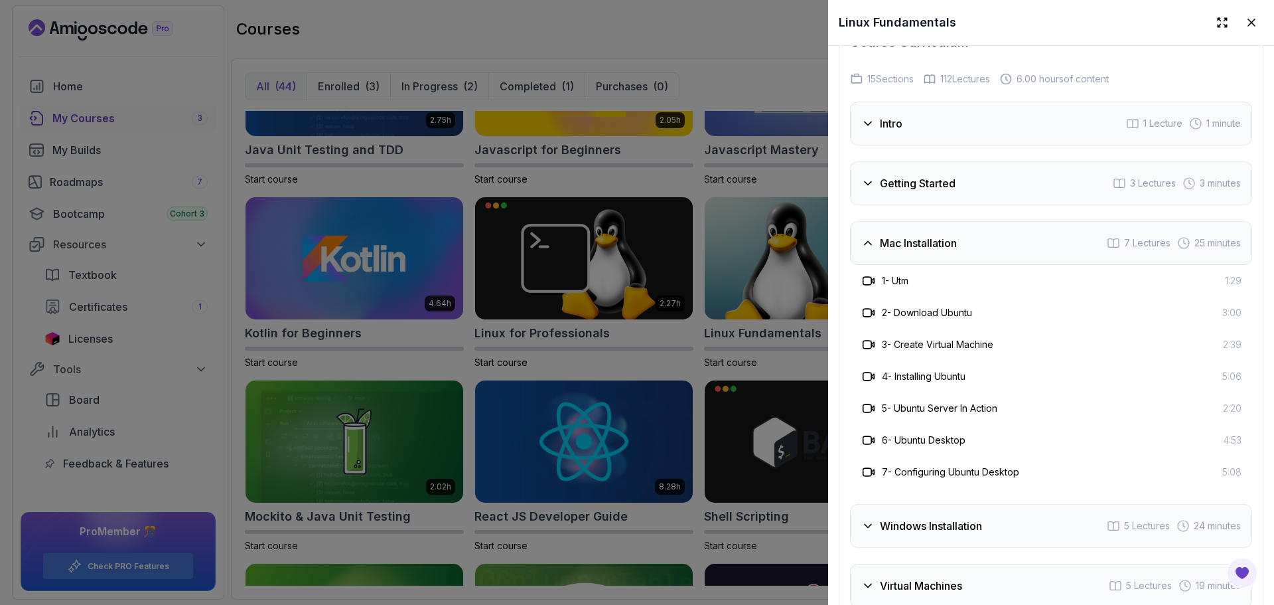
scroll to position [2389, 0]
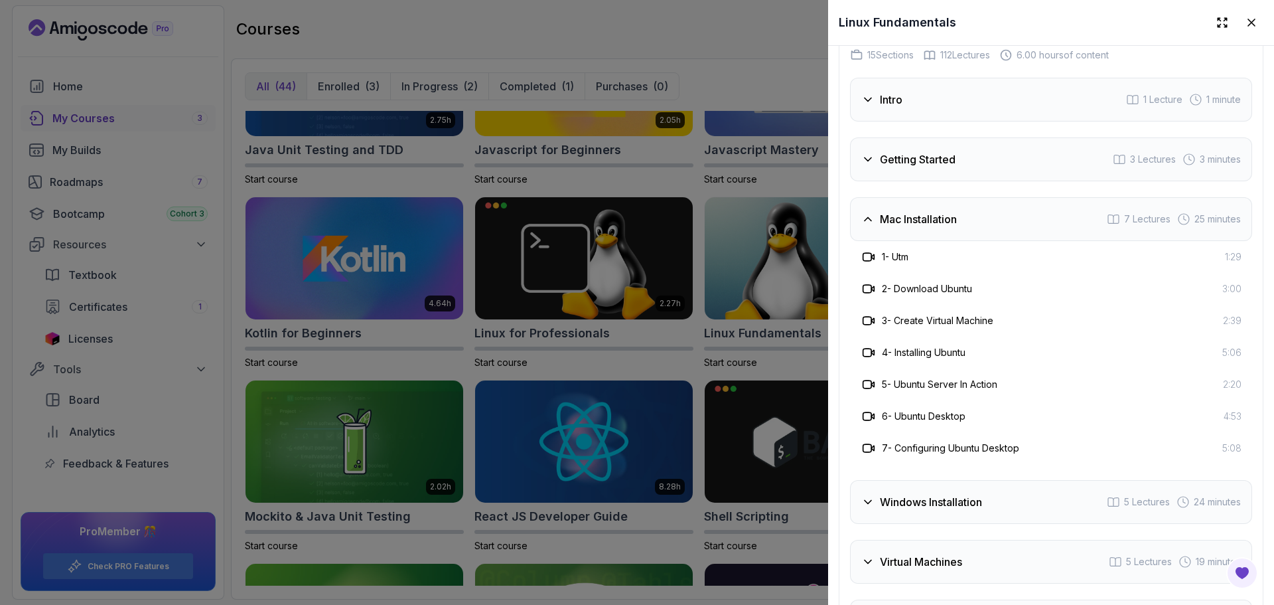
click at [873, 495] on icon at bounding box center [867, 501] width 13 height 13
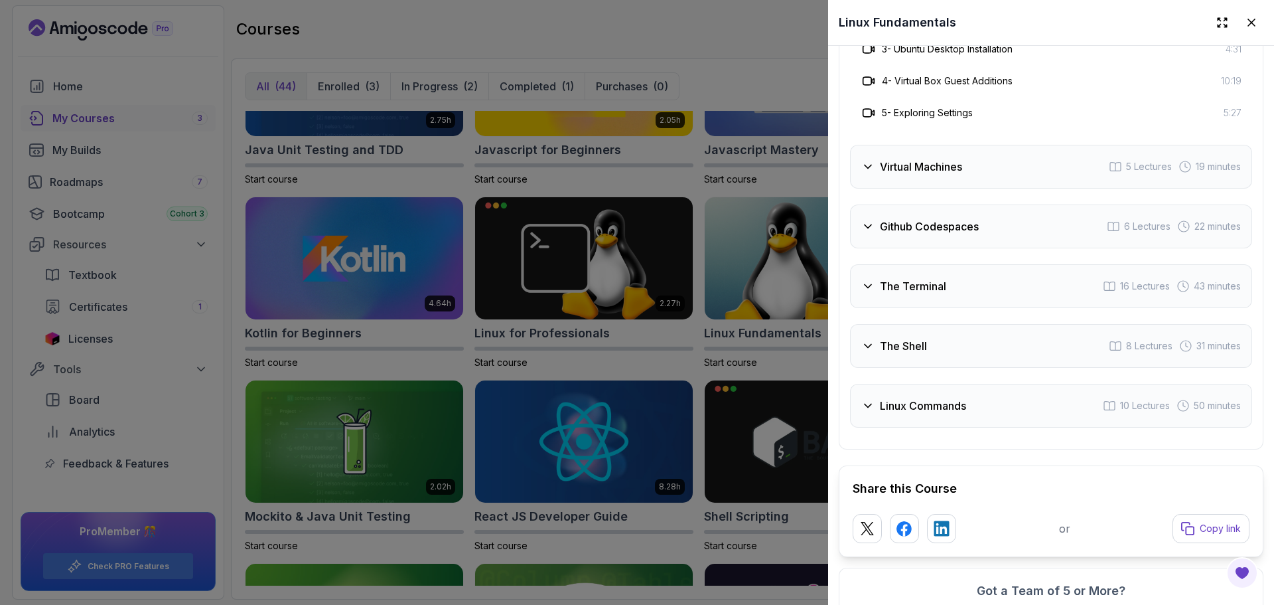
scroll to position [2721, 0]
click at [881, 344] on h3 "The Shell" at bounding box center [903, 345] width 47 height 16
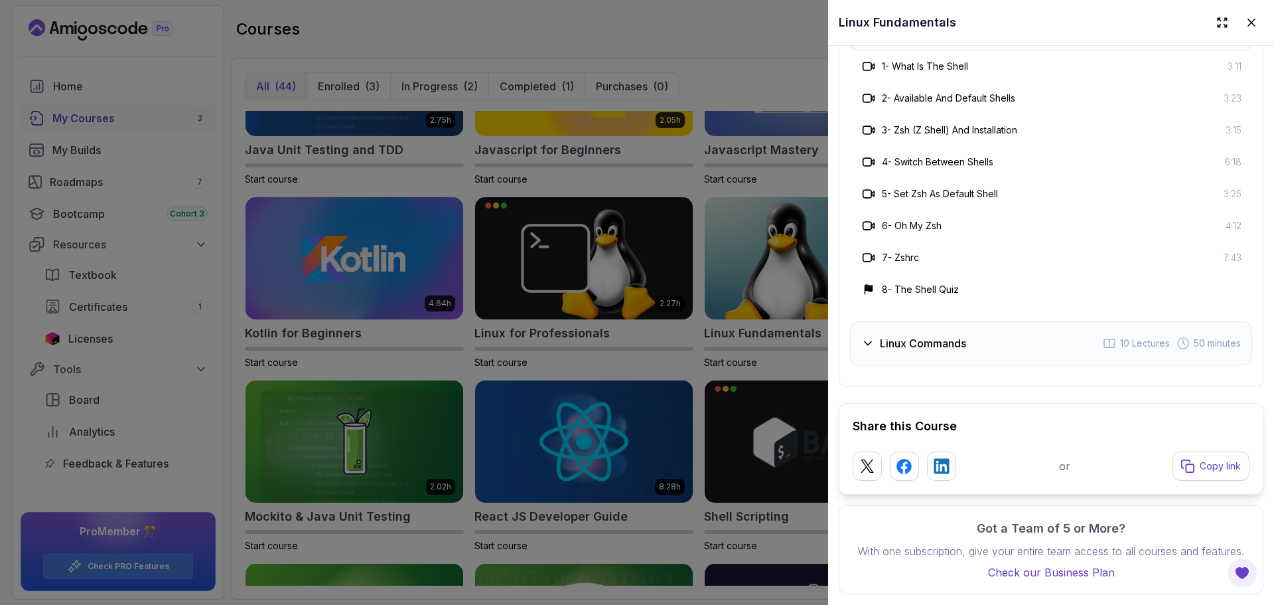
scroll to position [2889, 0]
click at [888, 338] on div "Linux Commands 10 Lectures 50 minutes" at bounding box center [1051, 343] width 402 height 44
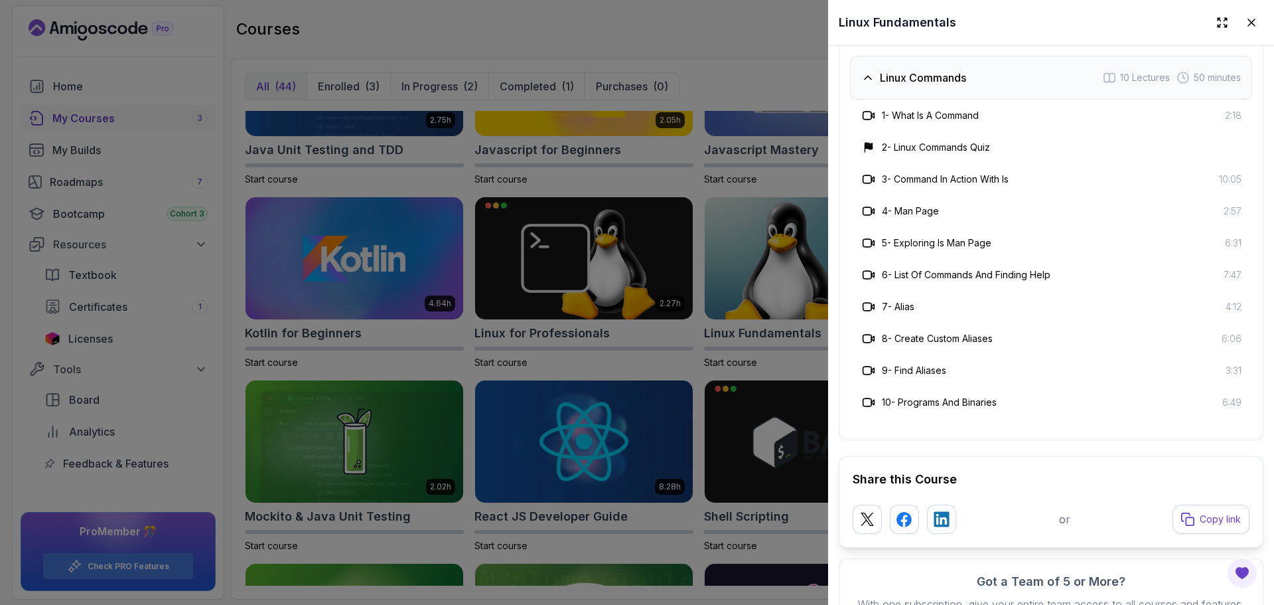
click at [1245, 21] on icon at bounding box center [1251, 22] width 13 height 13
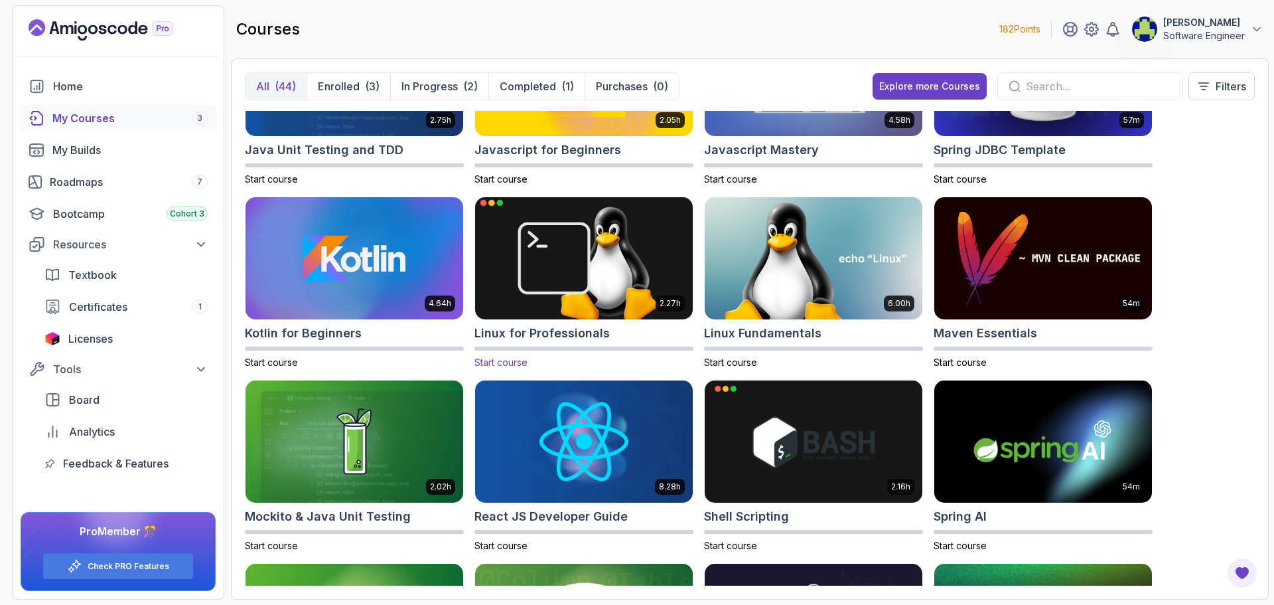
click at [558, 329] on h2 "Linux for Professionals" at bounding box center [542, 333] width 135 height 19
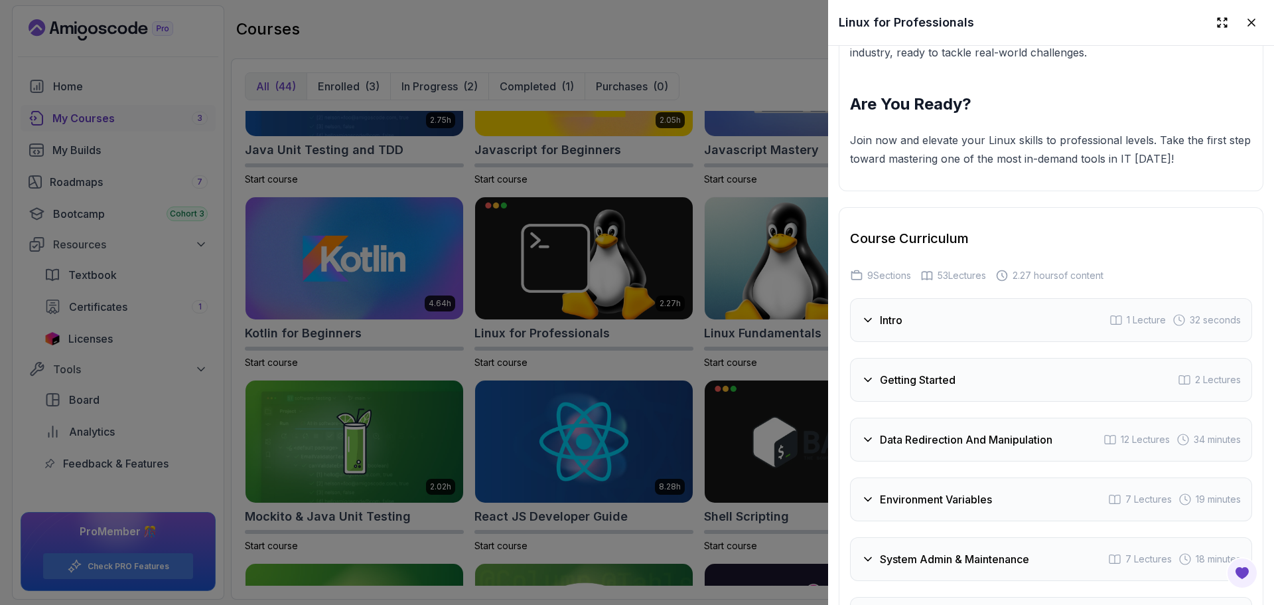
scroll to position [2190, 0]
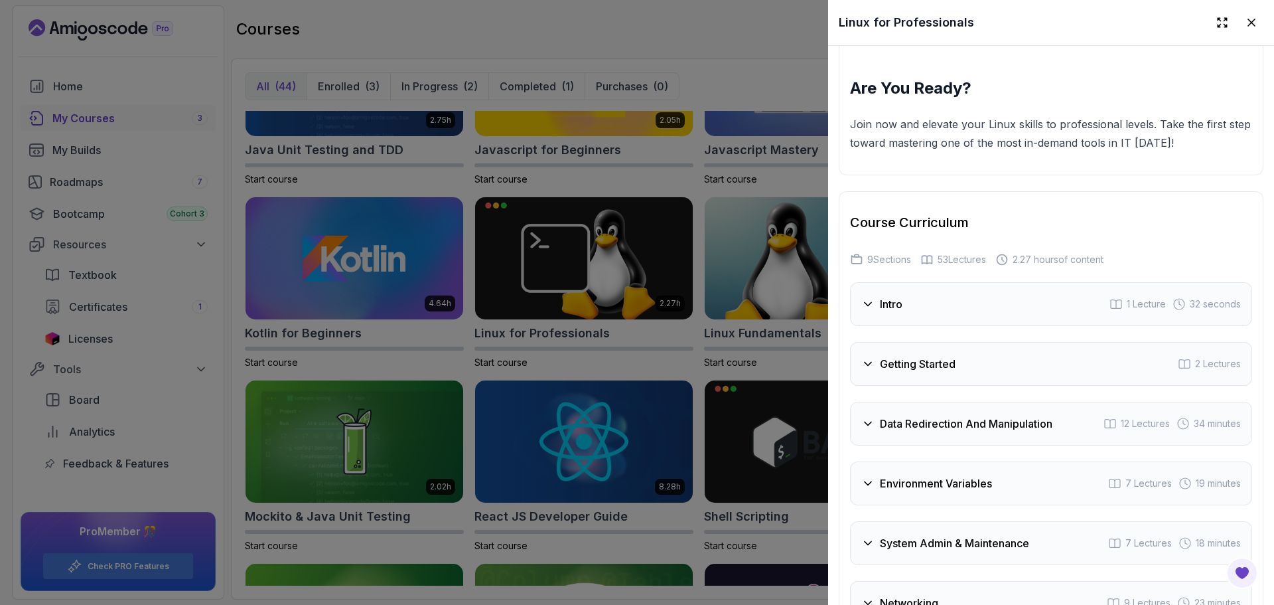
click at [925, 348] on div "Getting Started 2 Lectures" at bounding box center [1051, 364] width 402 height 44
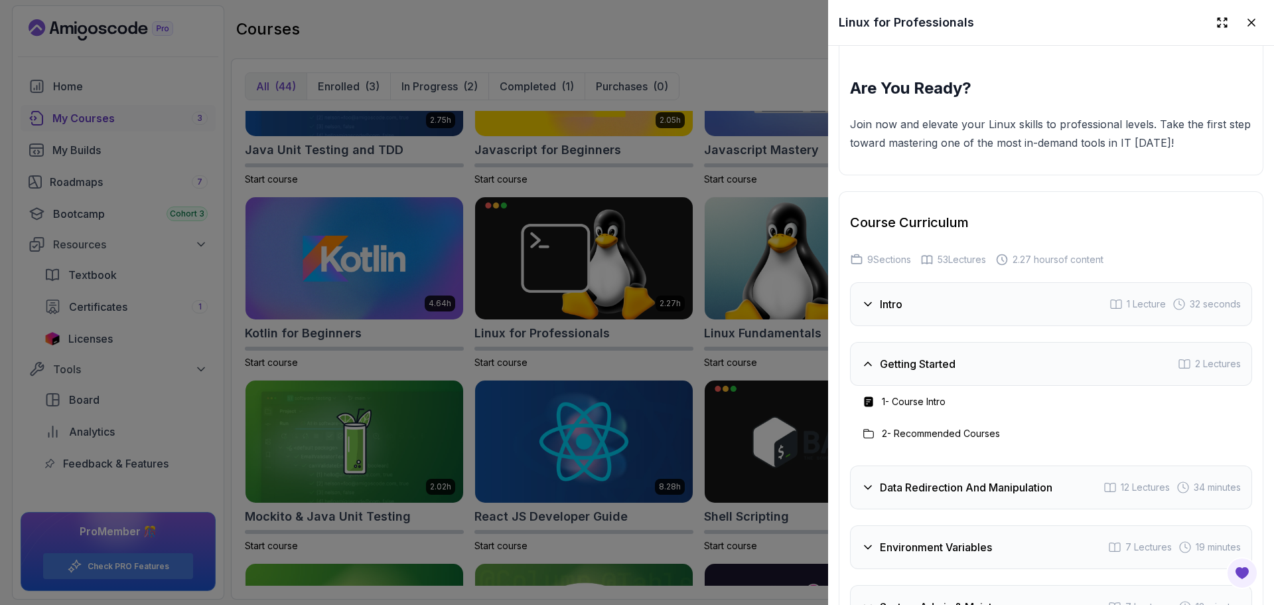
click at [925, 348] on div "Getting Started 2 Lectures" at bounding box center [1051, 364] width 402 height 44
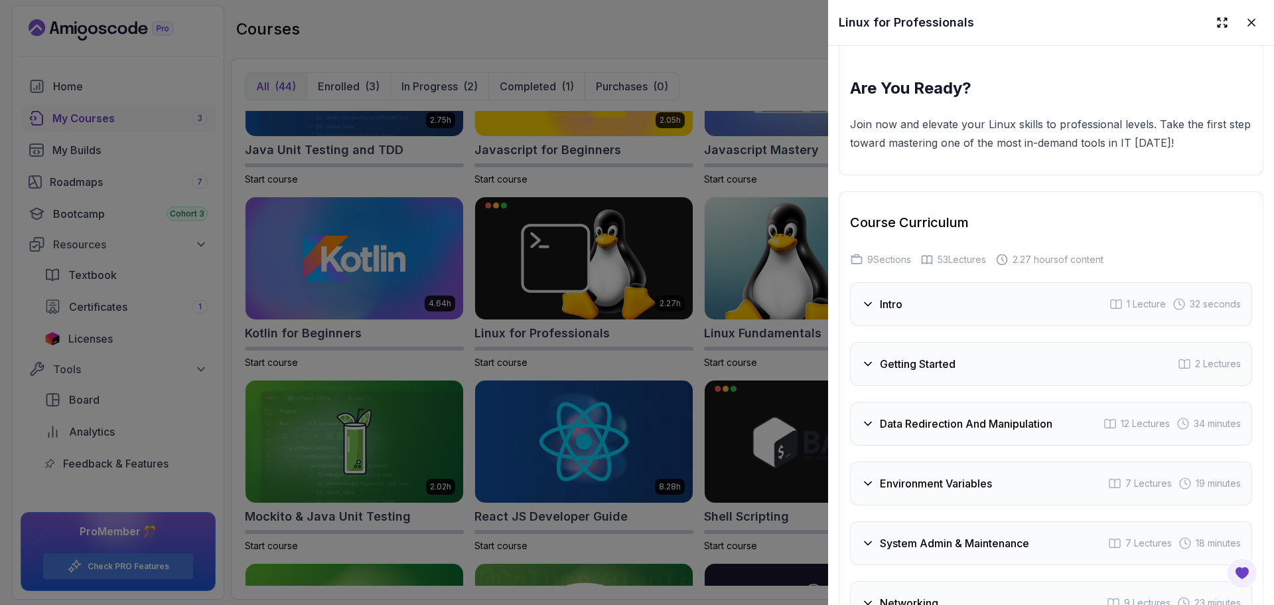
click at [902, 300] on h3 "Intro" at bounding box center [891, 304] width 23 height 16
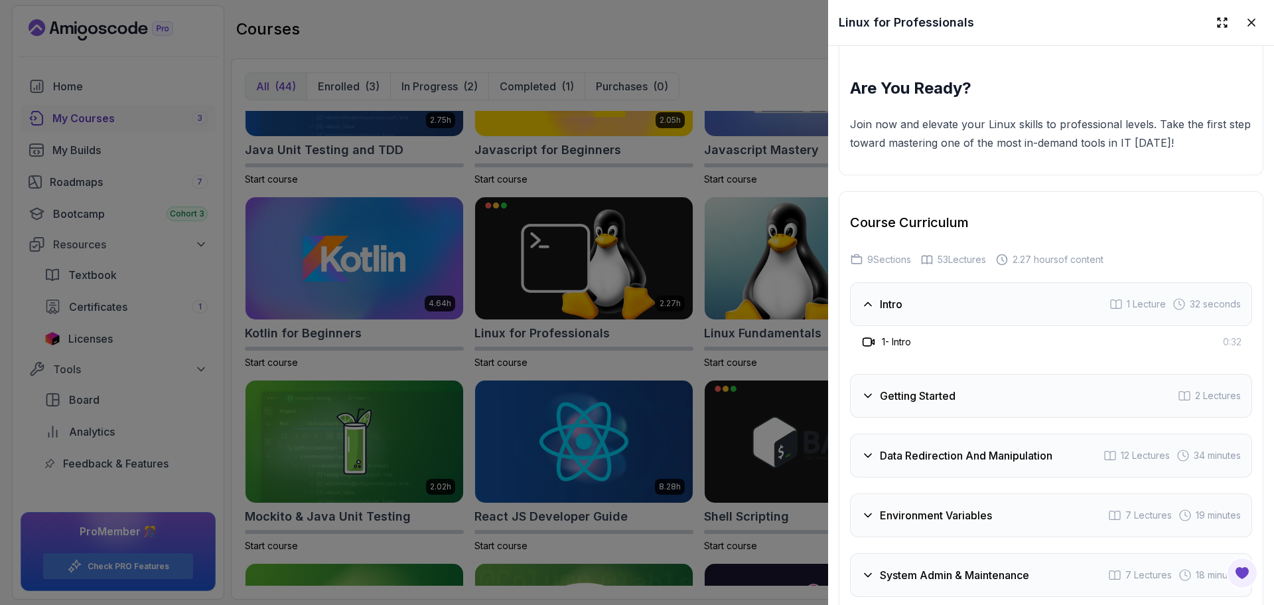
click at [902, 300] on h3 "Intro" at bounding box center [891, 304] width 23 height 16
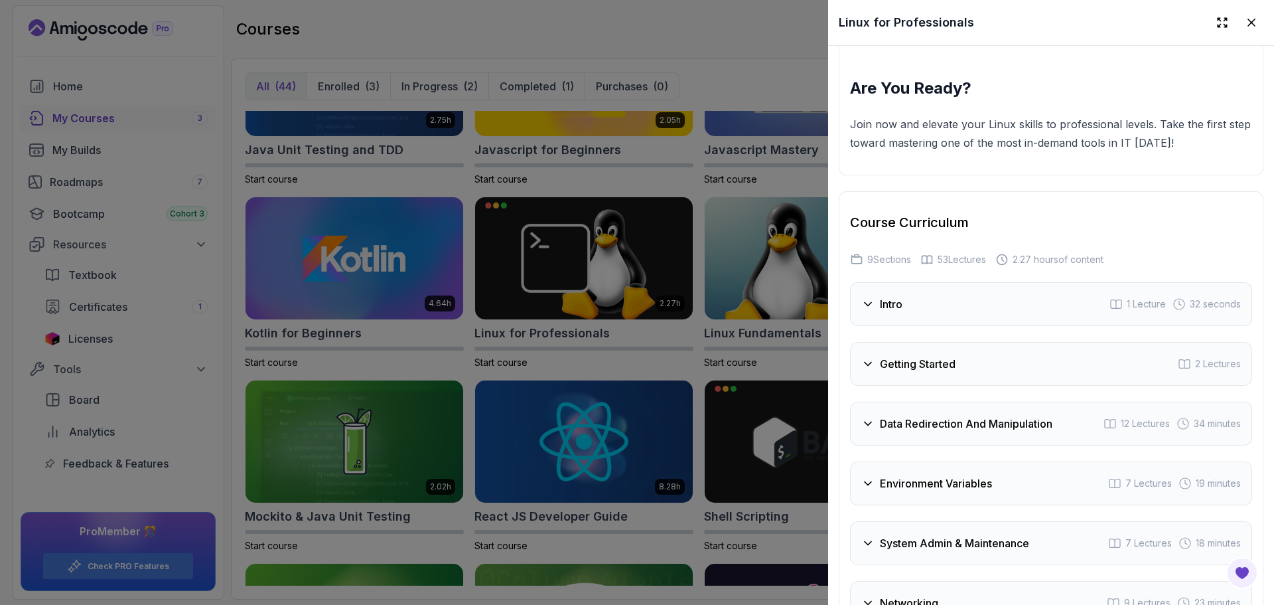
scroll to position [2257, 0]
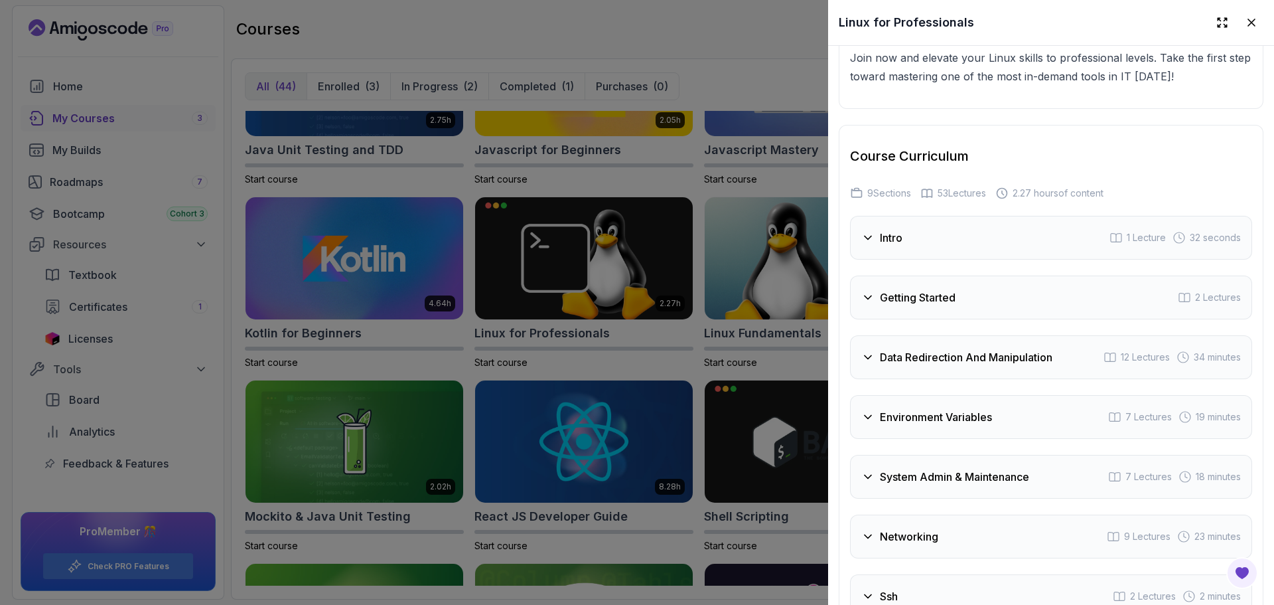
click at [907, 349] on h3 "Data Redirection And Manipulation" at bounding box center [966, 357] width 173 height 16
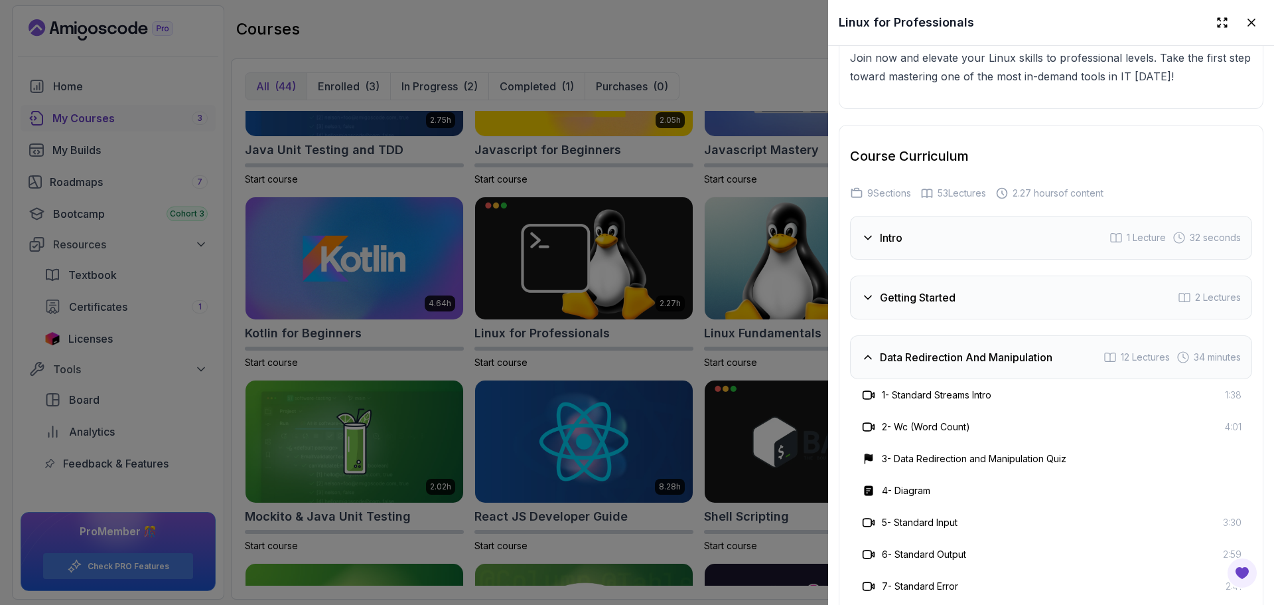
click at [907, 349] on h3 "Data Redirection And Manipulation" at bounding box center [966, 357] width 173 height 16
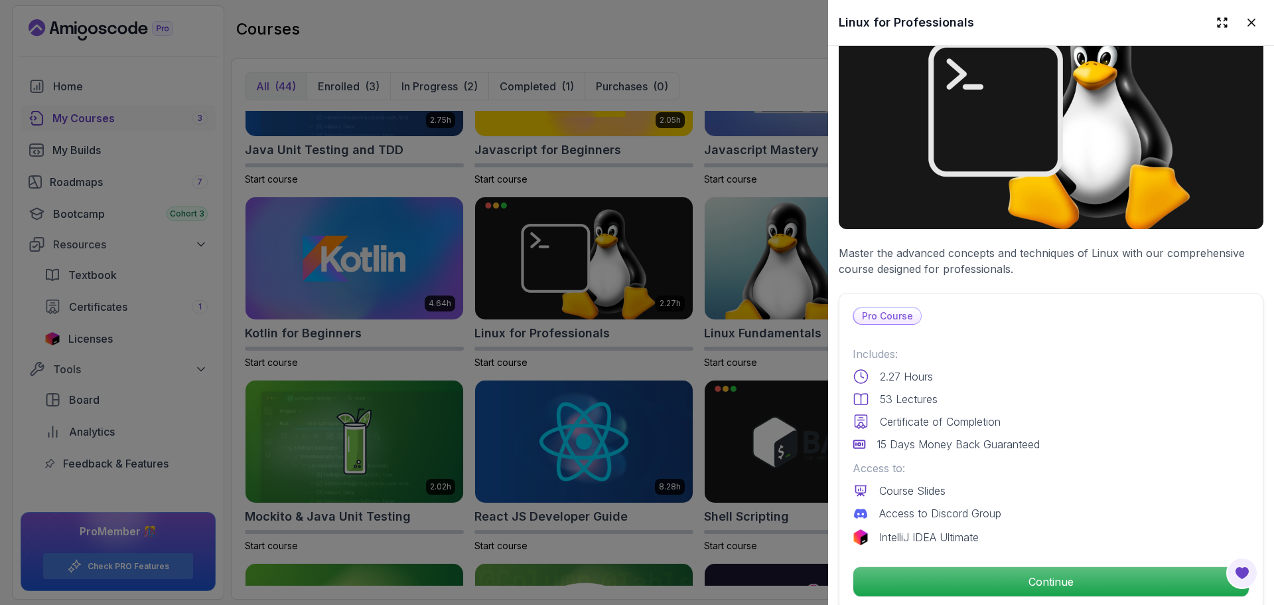
scroll to position [0, 0]
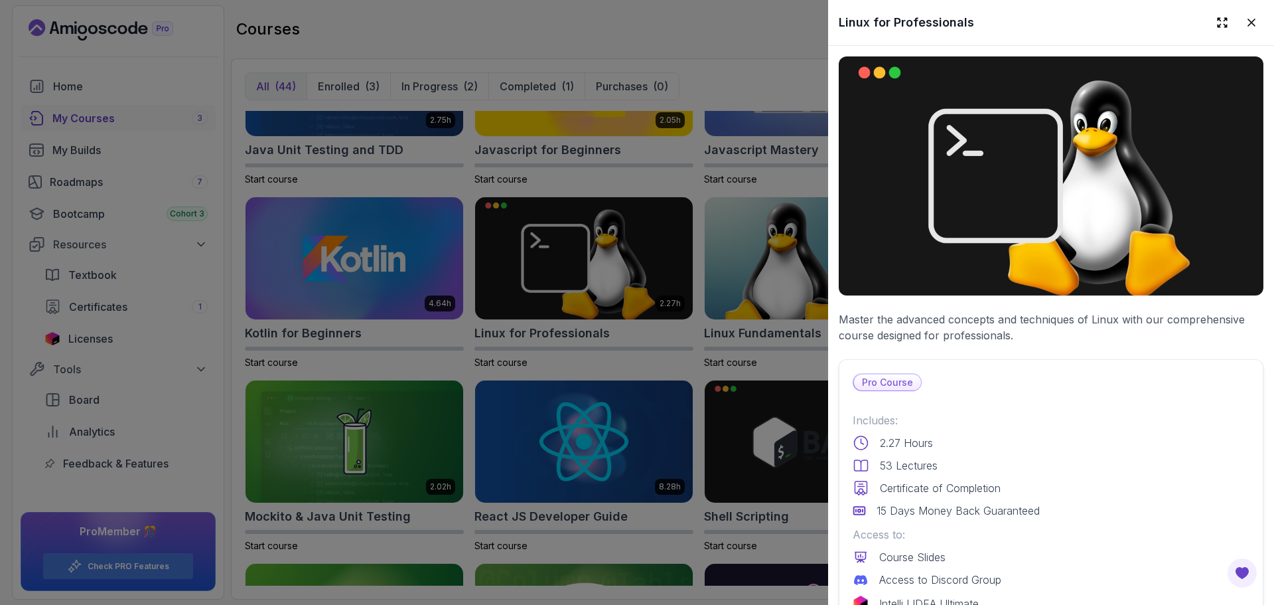
click at [634, 248] on div at bounding box center [637, 302] width 1274 height 605
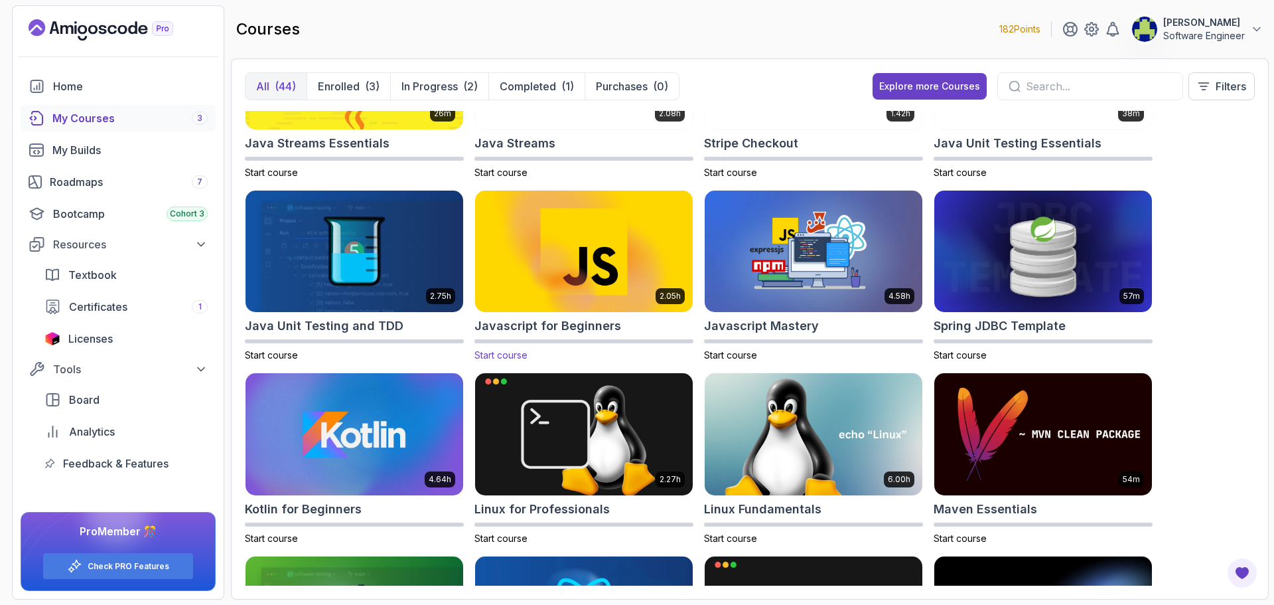
scroll to position [1062, 0]
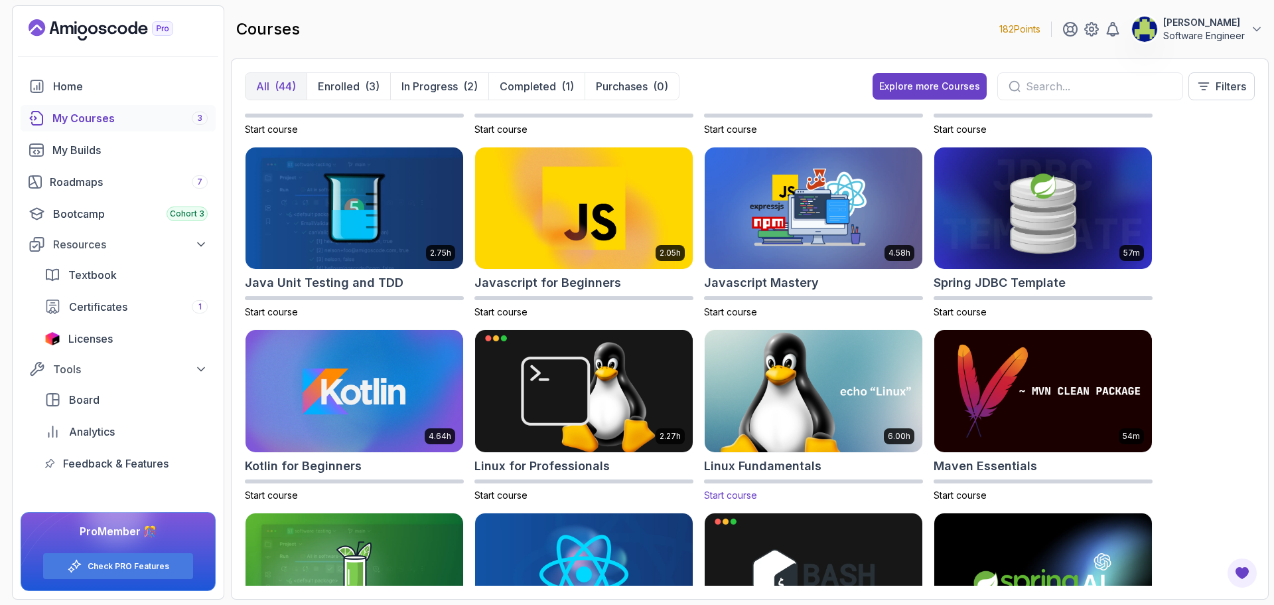
click at [773, 451] on img at bounding box center [814, 391] width 228 height 128
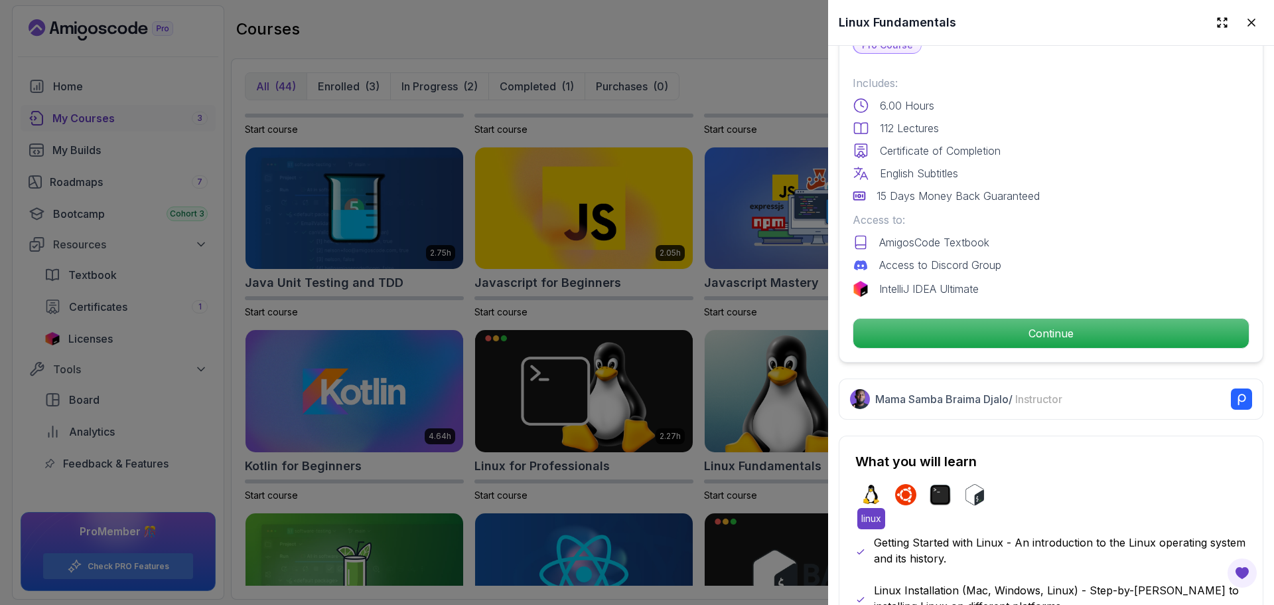
scroll to position [398, 0]
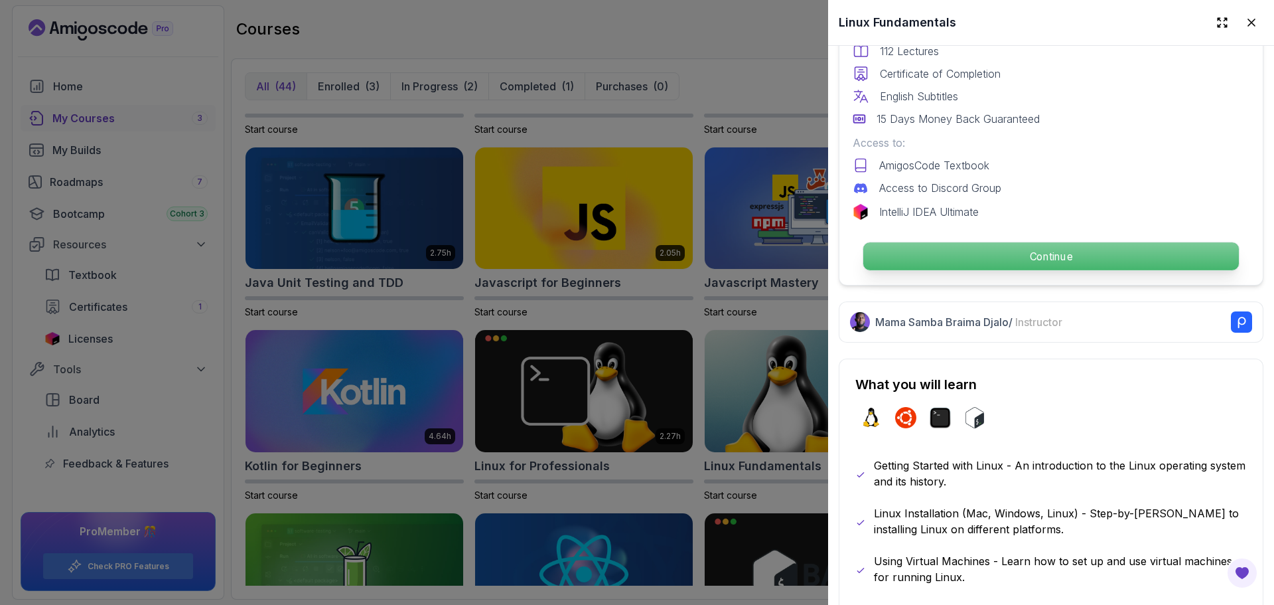
click at [1019, 255] on p "Continue" at bounding box center [1051, 256] width 376 height 28
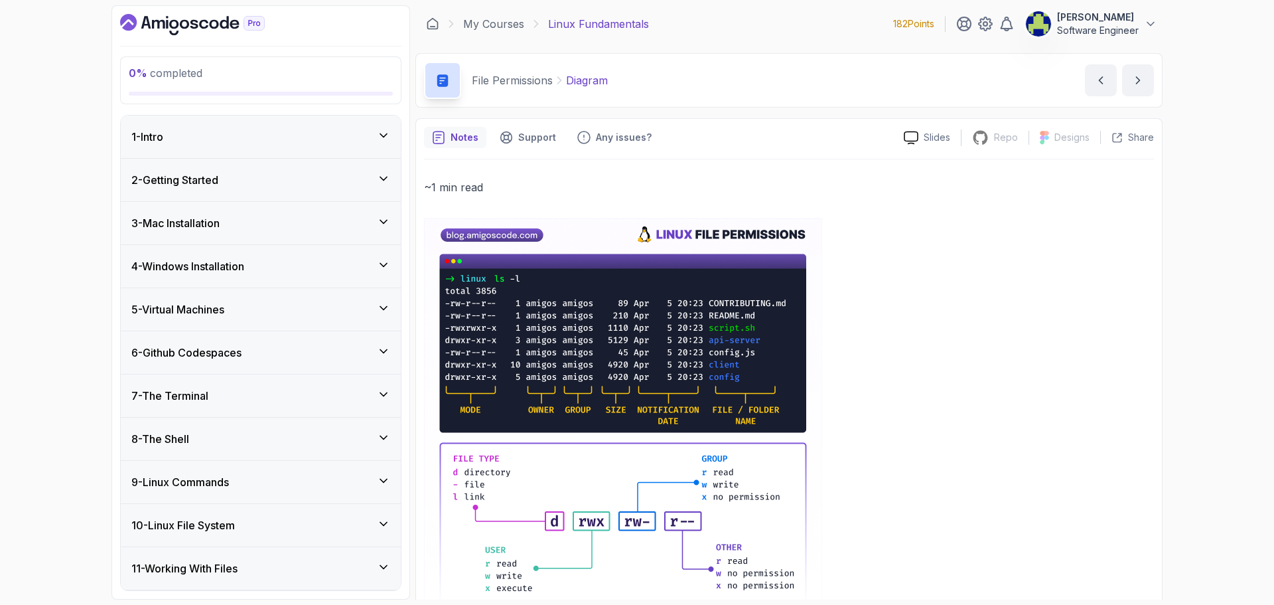
click at [283, 137] on div "1 - Intro" at bounding box center [260, 137] width 259 height 16
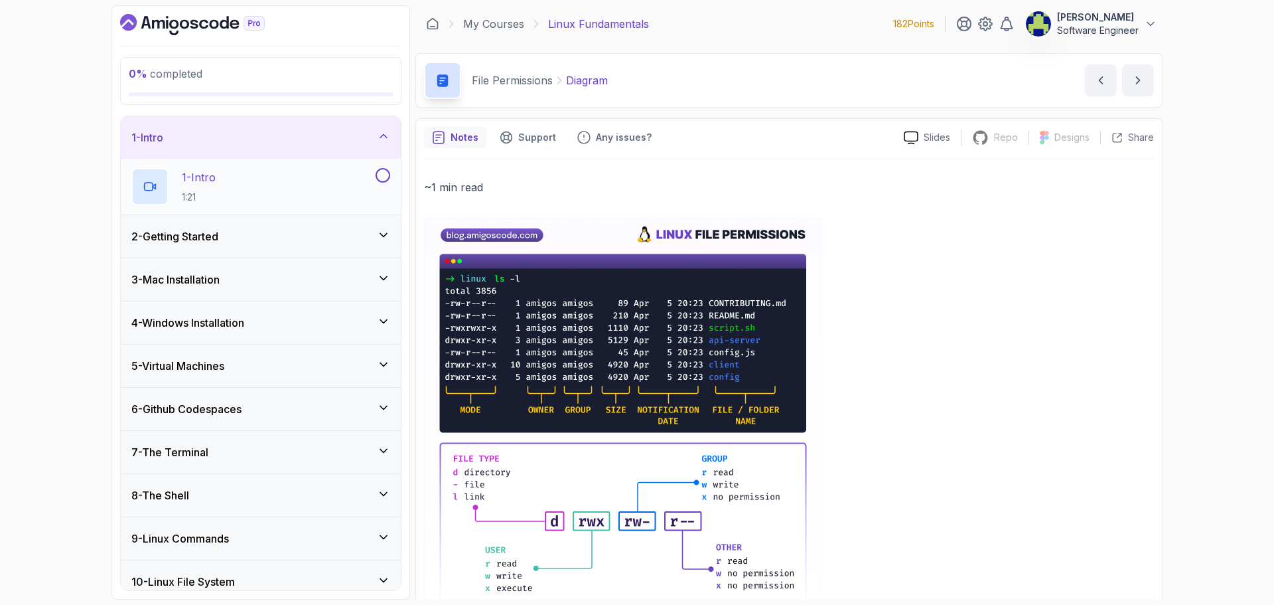
click at [262, 191] on div "1 - Intro 1:21" at bounding box center [252, 186] width 242 height 37
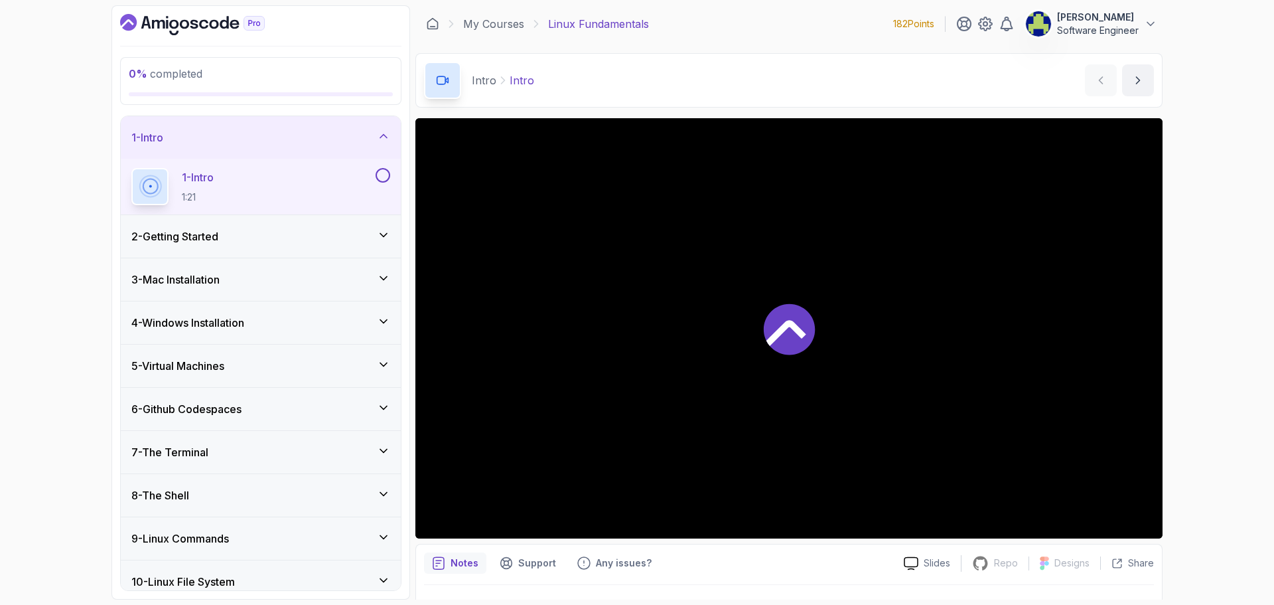
drag, startPoint x: 831, startPoint y: 318, endPoint x: 821, endPoint y: 319, distance: 10.0
click at [822, 319] on div at bounding box center [788, 328] width 747 height 420
click at [40, 236] on div "0 % completed 1 - Intro 1 - Intro 1:21 2 - Getting Started 3 - Mac Installation…" at bounding box center [637, 302] width 1274 height 605
click at [24, 313] on div "0 % completed 1 - Intro 1 - Intro 1:21 2 - Getting Started 3 - Mac Installation…" at bounding box center [637, 302] width 1274 height 605
click at [376, 148] on div "1 - Intro" at bounding box center [261, 137] width 280 height 42
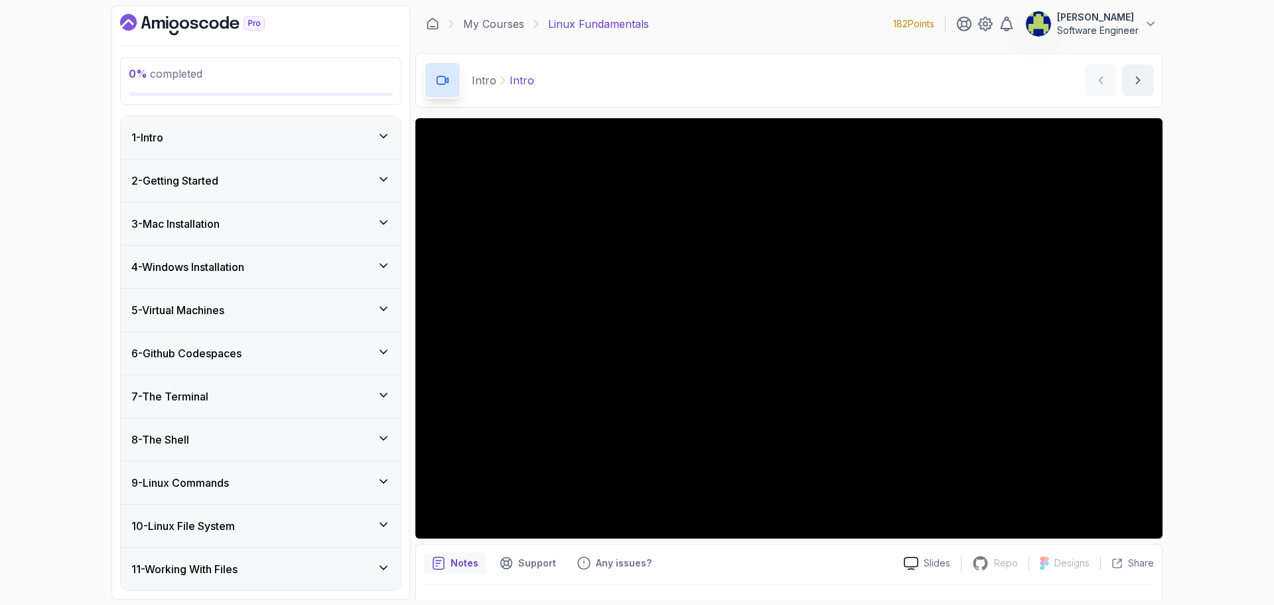
click at [360, 183] on div "2 - Getting Started" at bounding box center [260, 181] width 259 height 16
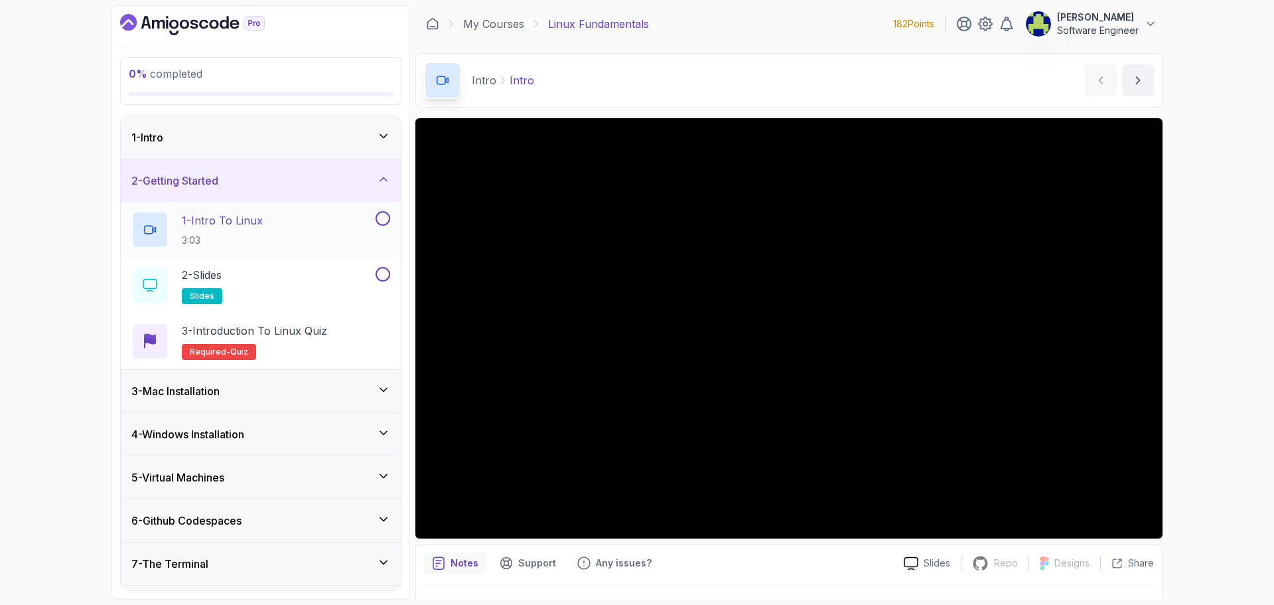
click at [338, 232] on div "1 - Intro To Linux 3:03" at bounding box center [252, 229] width 242 height 37
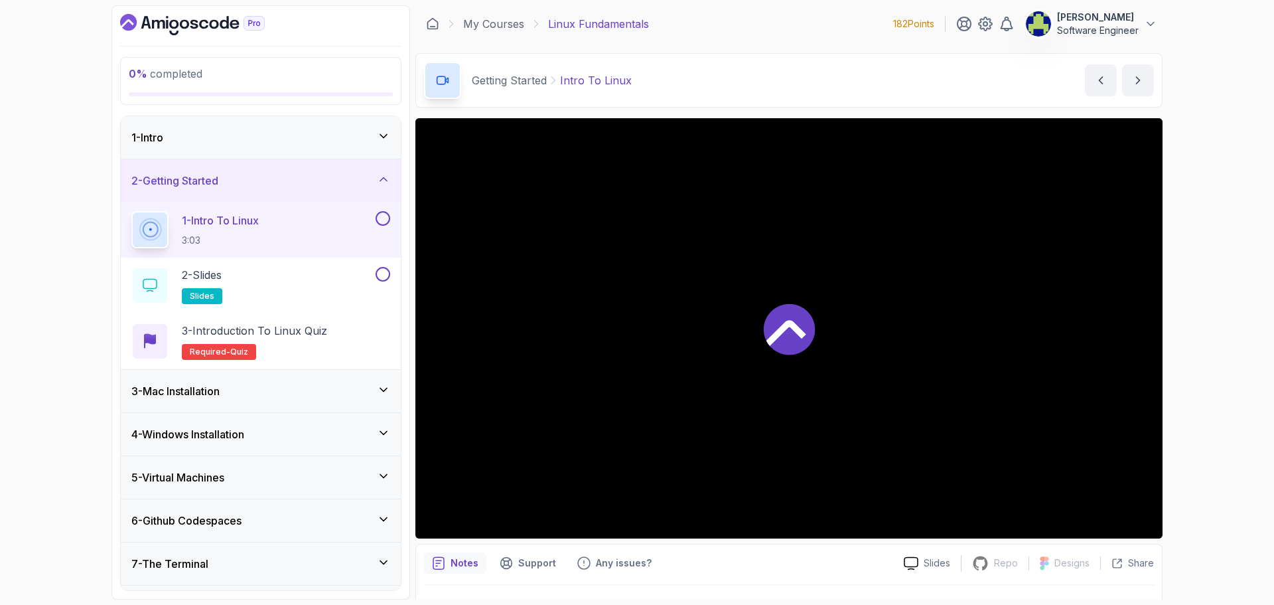
click at [348, 129] on div "1 - Intro" at bounding box center [260, 137] width 259 height 16
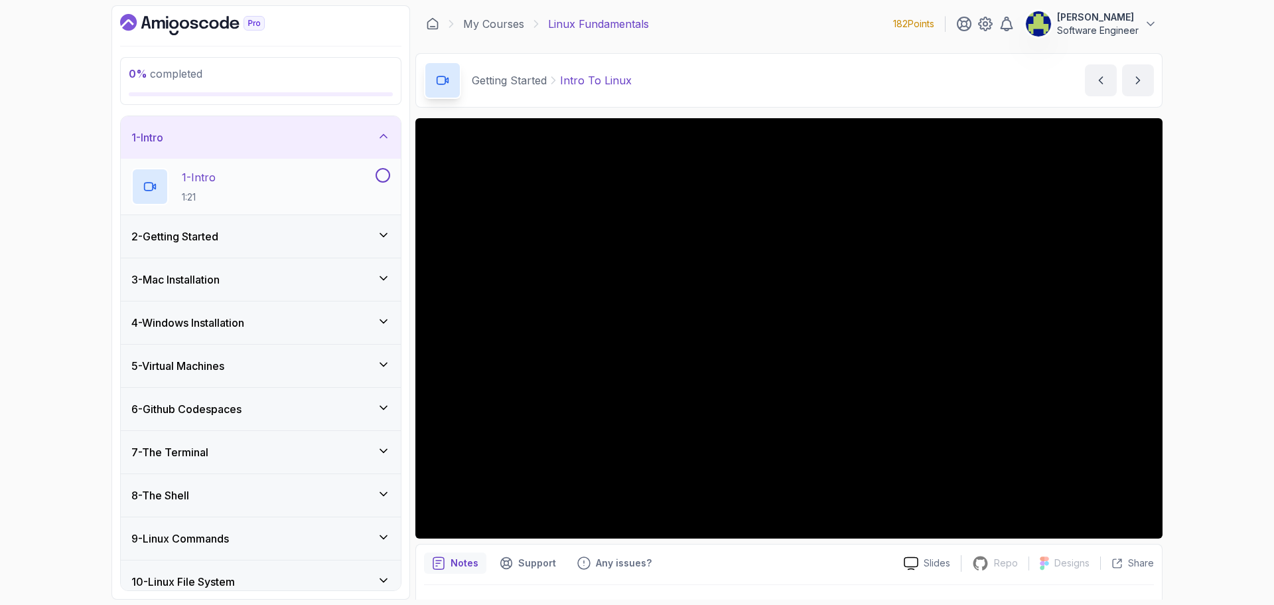
click at [384, 179] on button at bounding box center [383, 175] width 15 height 15
click at [375, 141] on div "1 - Intro" at bounding box center [260, 137] width 259 height 16
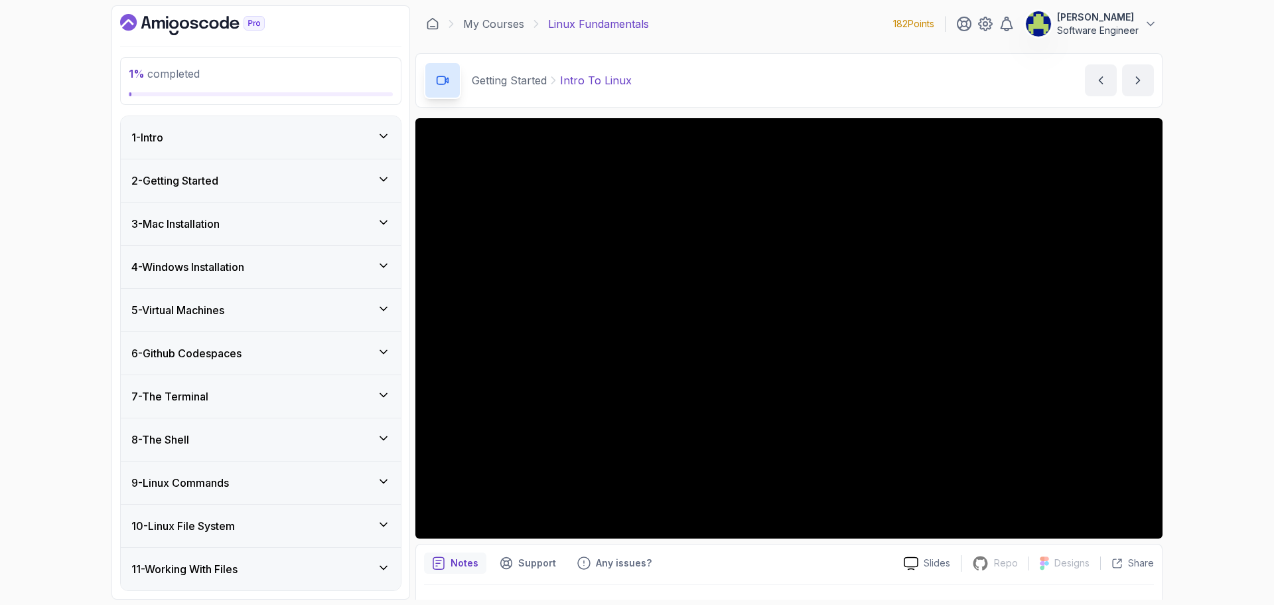
click at [368, 177] on div "2 - Getting Started" at bounding box center [260, 181] width 259 height 16
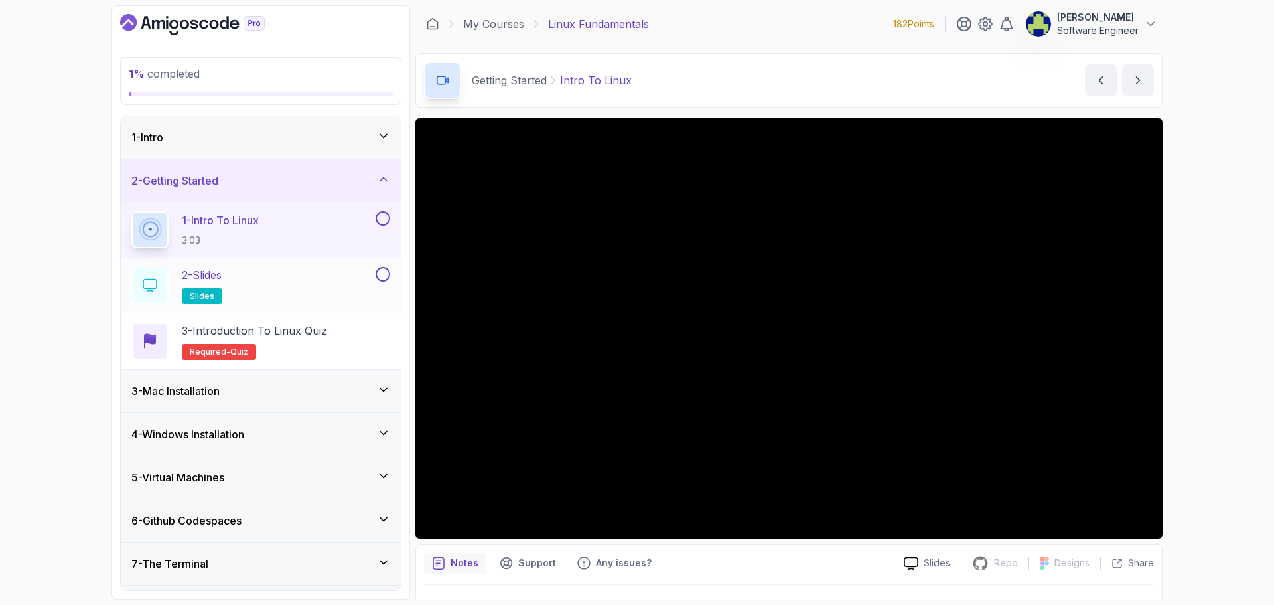
click at [384, 273] on button at bounding box center [383, 274] width 15 height 15
click at [358, 468] on div "5 - Virtual Machines" at bounding box center [261, 477] width 280 height 42
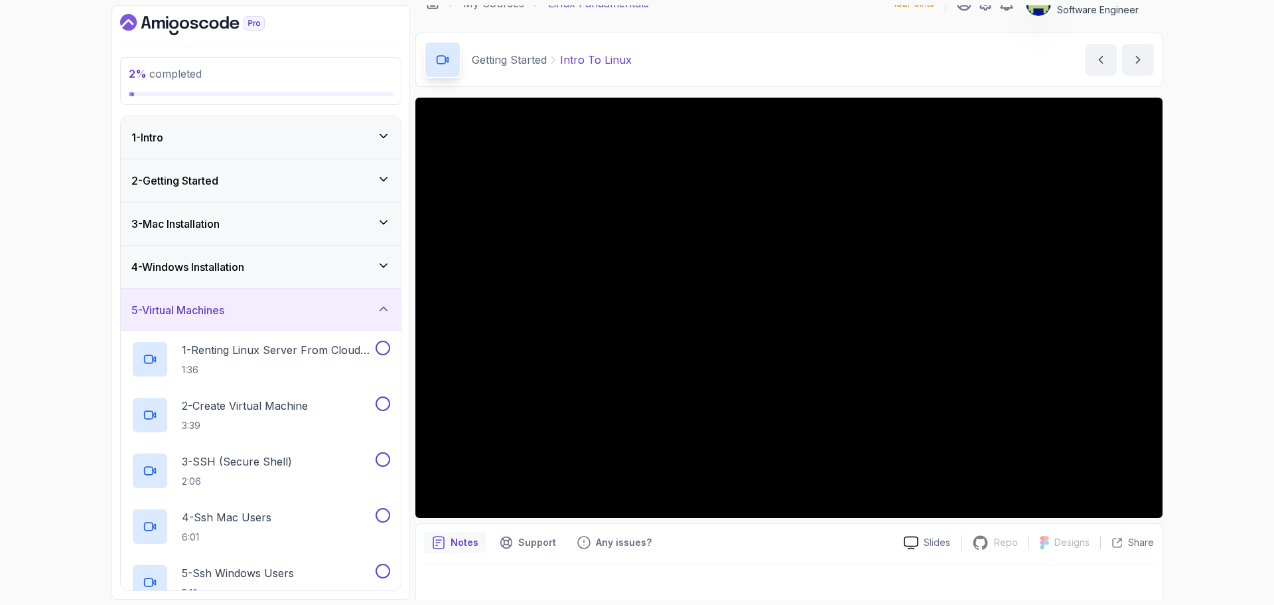
scroll to position [31, 0]
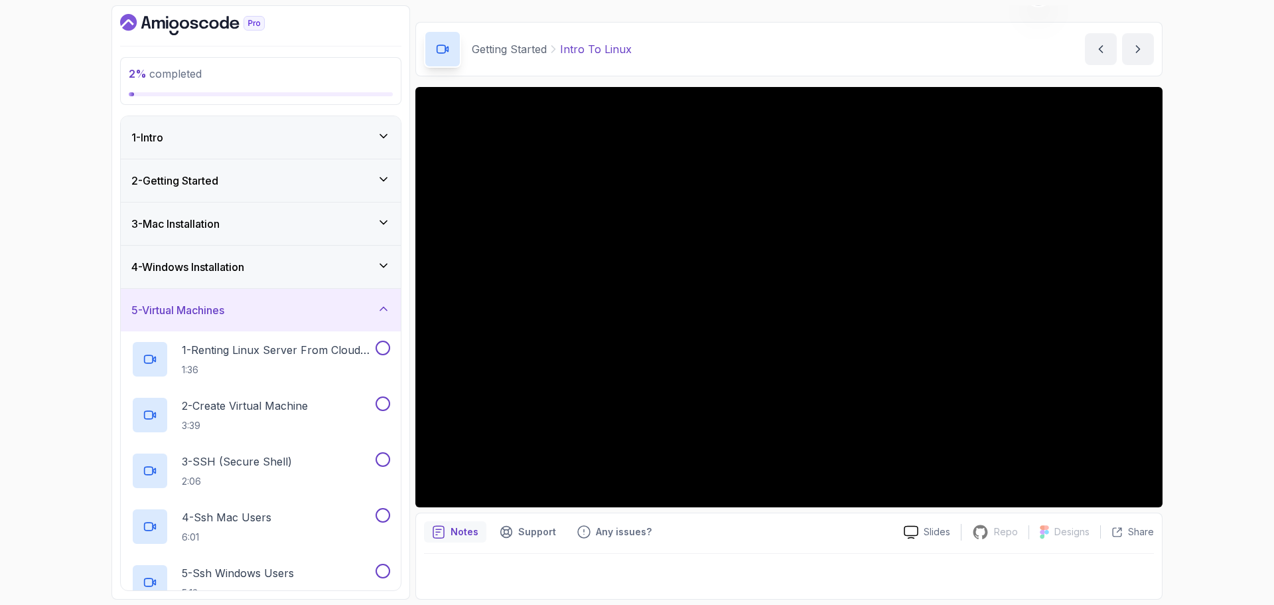
click at [356, 261] on div "4 - Windows Installation" at bounding box center [260, 267] width 259 height 16
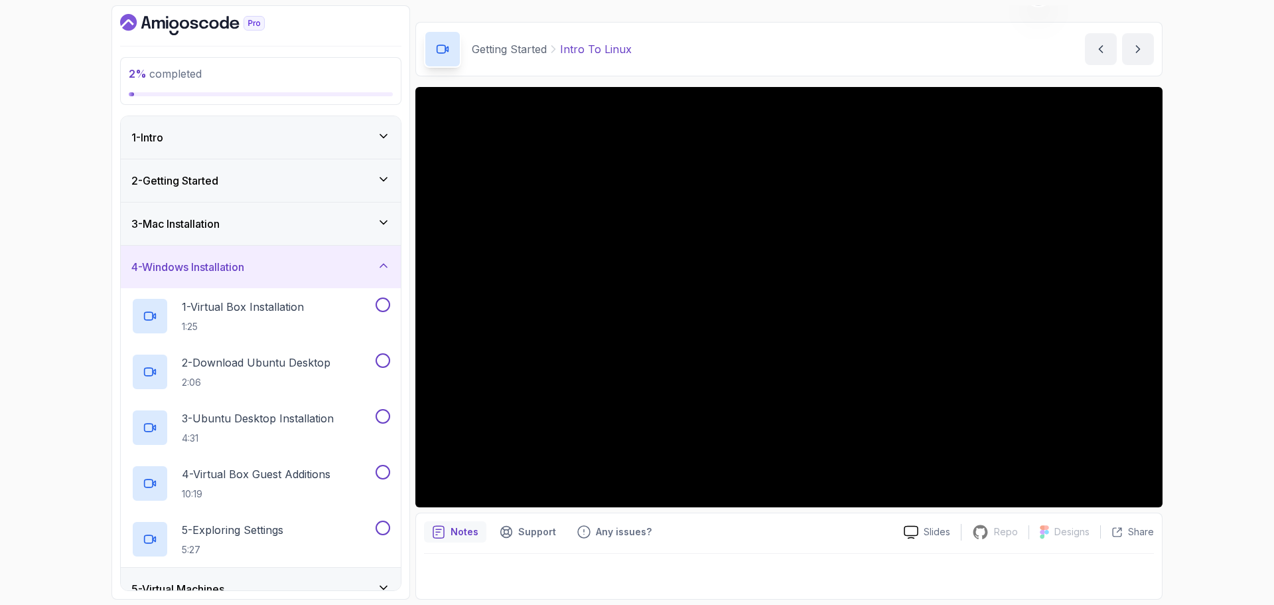
click at [276, 171] on div "2 - Getting Started" at bounding box center [261, 180] width 280 height 42
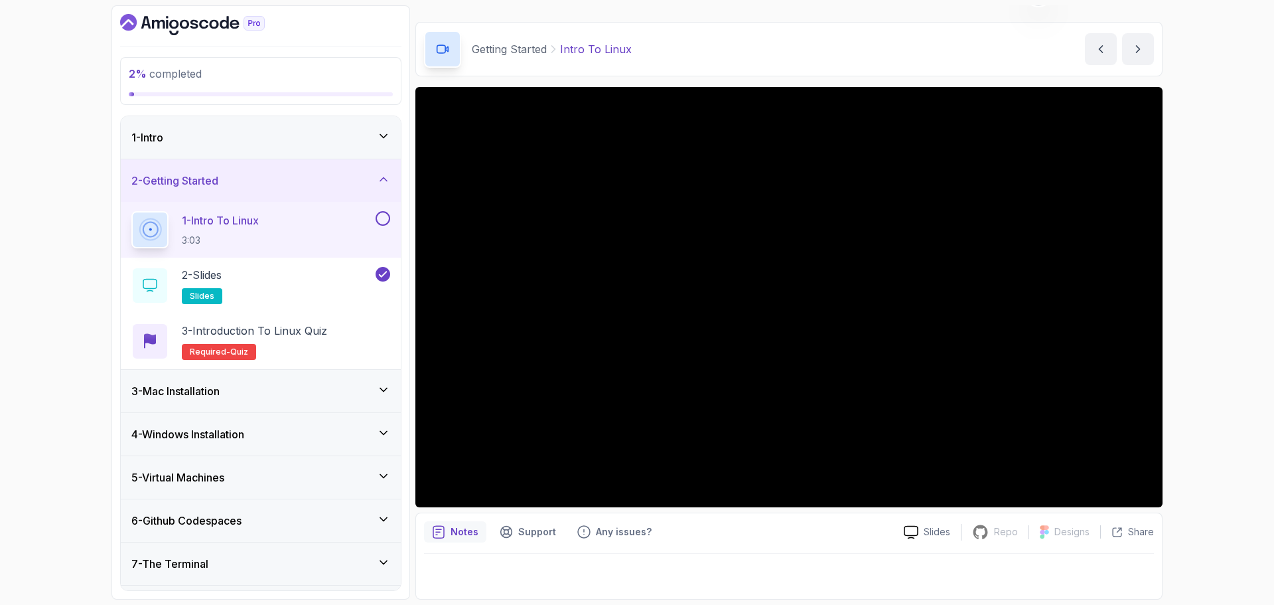
click at [382, 218] on button at bounding box center [383, 218] width 15 height 15
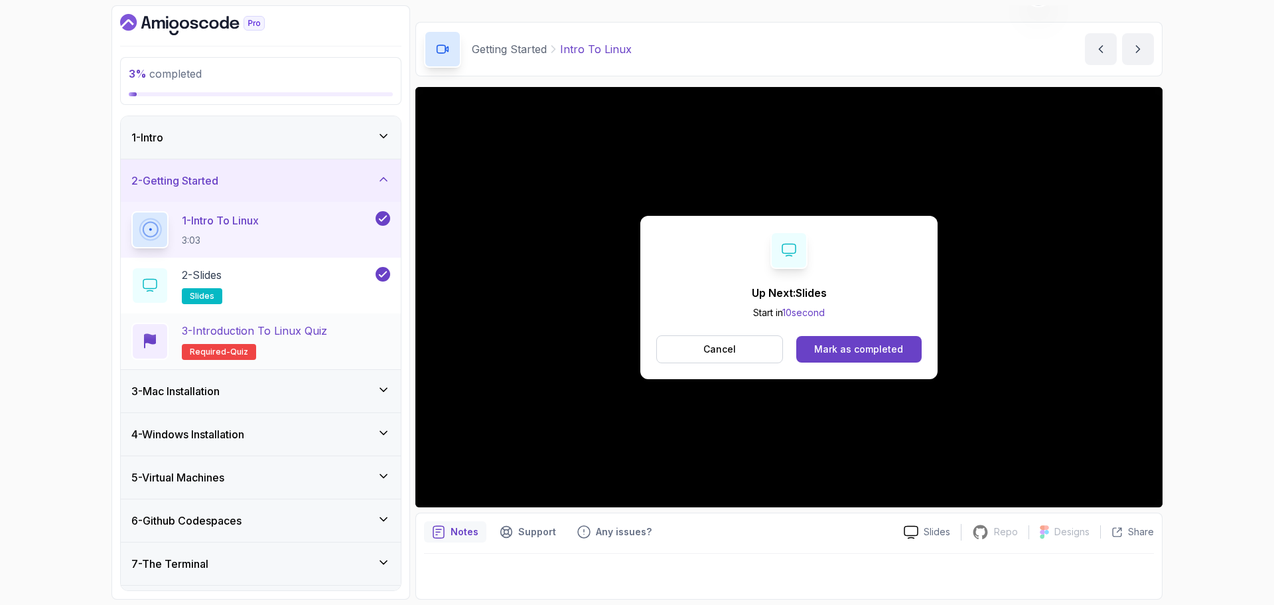
click at [297, 332] on p "3 - Introduction to Linux Quiz" at bounding box center [254, 331] width 145 height 16
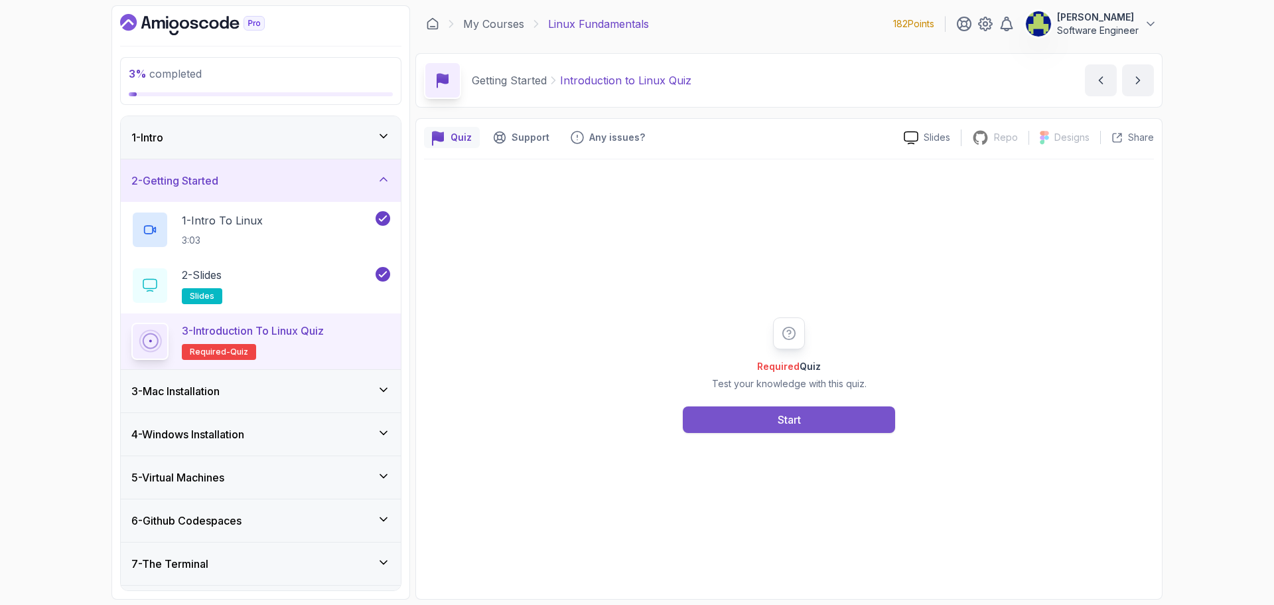
click at [788, 427] on button "Start" at bounding box center [789, 419] width 212 height 27
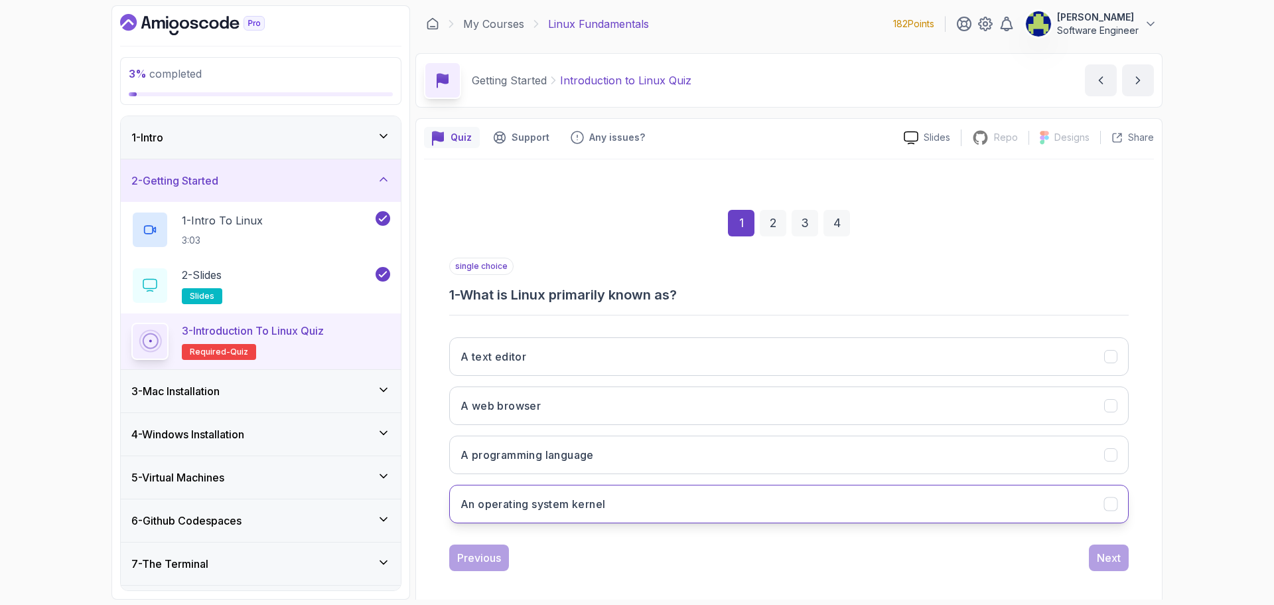
click at [865, 519] on button "An operating system kernel" at bounding box center [789, 504] width 680 height 38
click at [1116, 562] on div "Next" at bounding box center [1109, 558] width 24 height 16
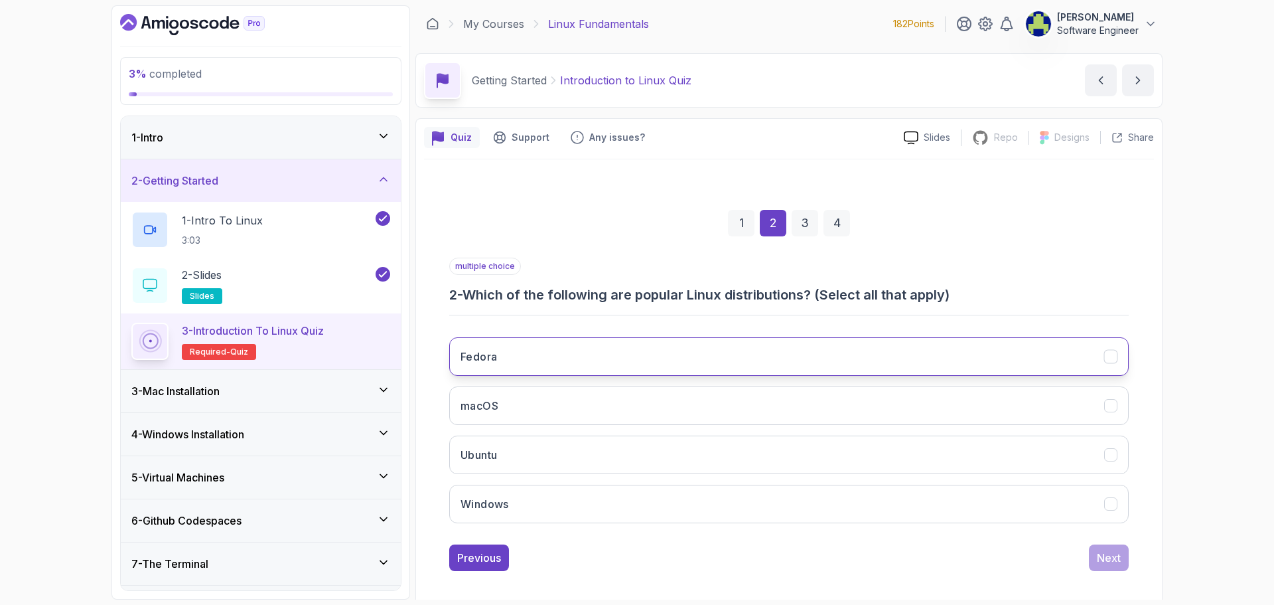
click at [613, 368] on button "Fedora" at bounding box center [789, 356] width 680 height 38
click at [570, 448] on button "Ubuntu" at bounding box center [789, 454] width 680 height 38
click at [1104, 564] on div "Next" at bounding box center [1109, 558] width 24 height 16
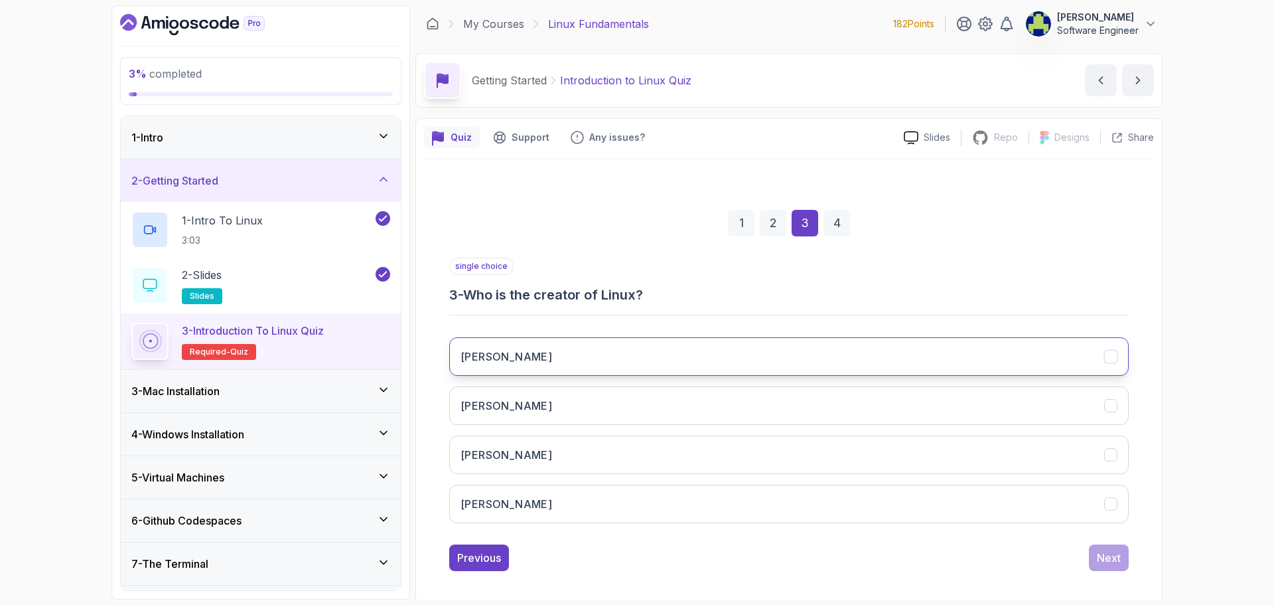
click at [549, 364] on button "Linus Torvalds" at bounding box center [789, 356] width 680 height 38
click at [1125, 561] on button "Next" at bounding box center [1109, 557] width 40 height 27
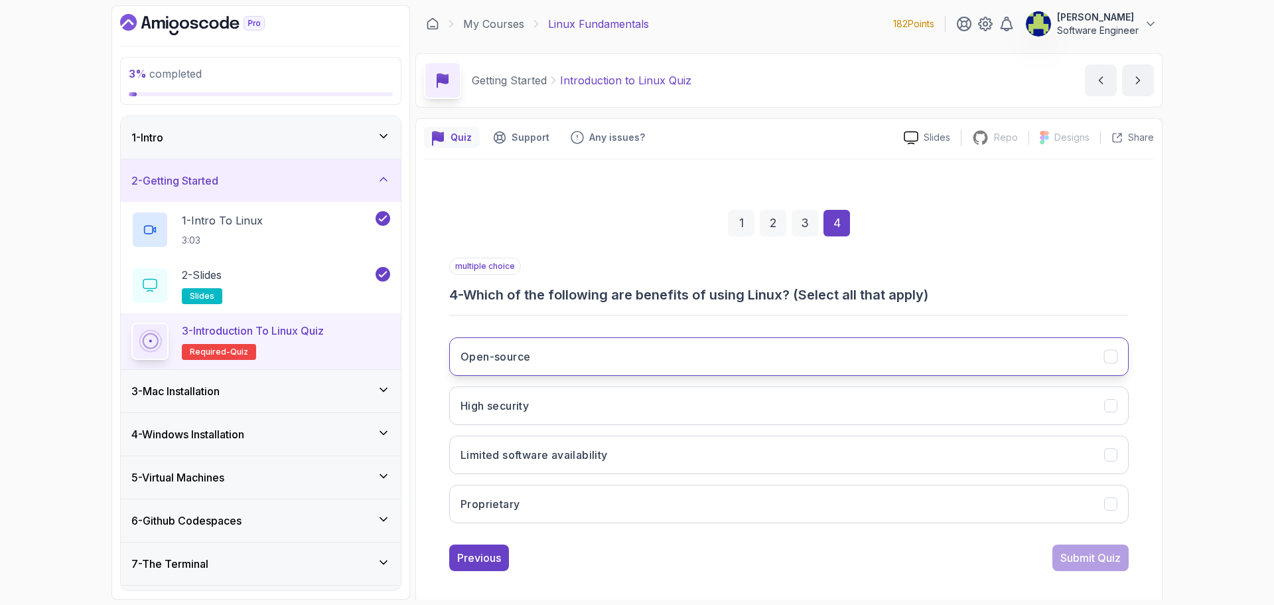
click at [679, 357] on button "Open-source" at bounding box center [789, 356] width 680 height 38
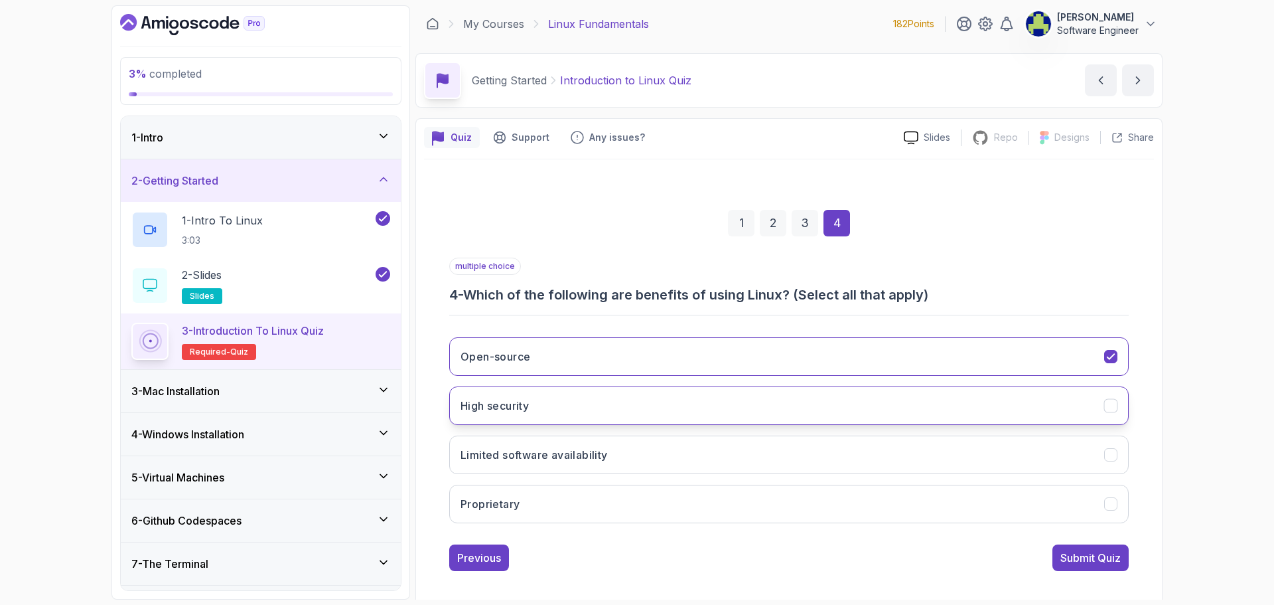
click at [612, 414] on button "High security" at bounding box center [789, 405] width 680 height 38
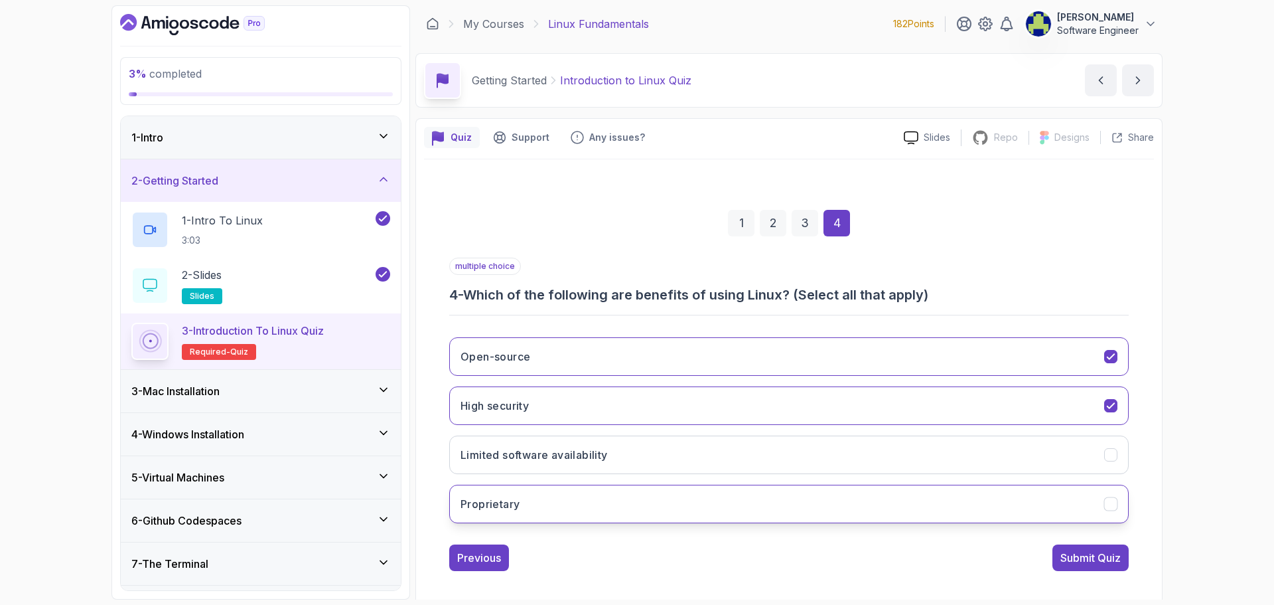
click at [809, 516] on button "Proprietary" at bounding box center [789, 504] width 680 height 38
click at [1090, 554] on div "Submit Quiz" at bounding box center [1091, 558] width 60 height 16
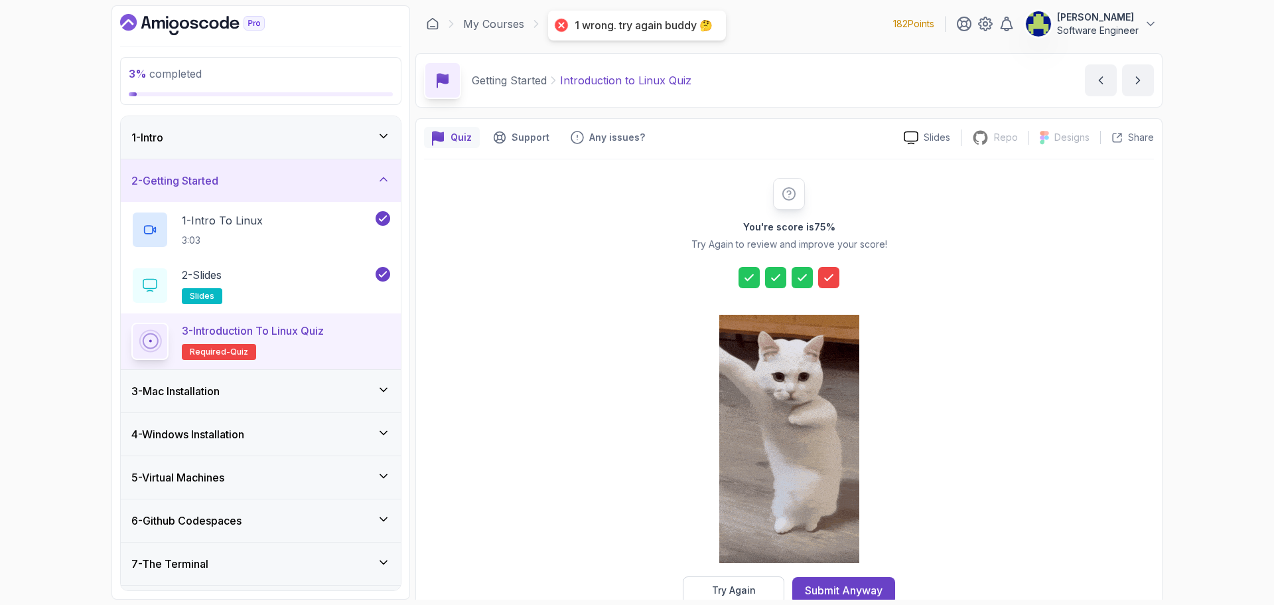
click at [828, 277] on icon at bounding box center [828, 277] width 13 height 13
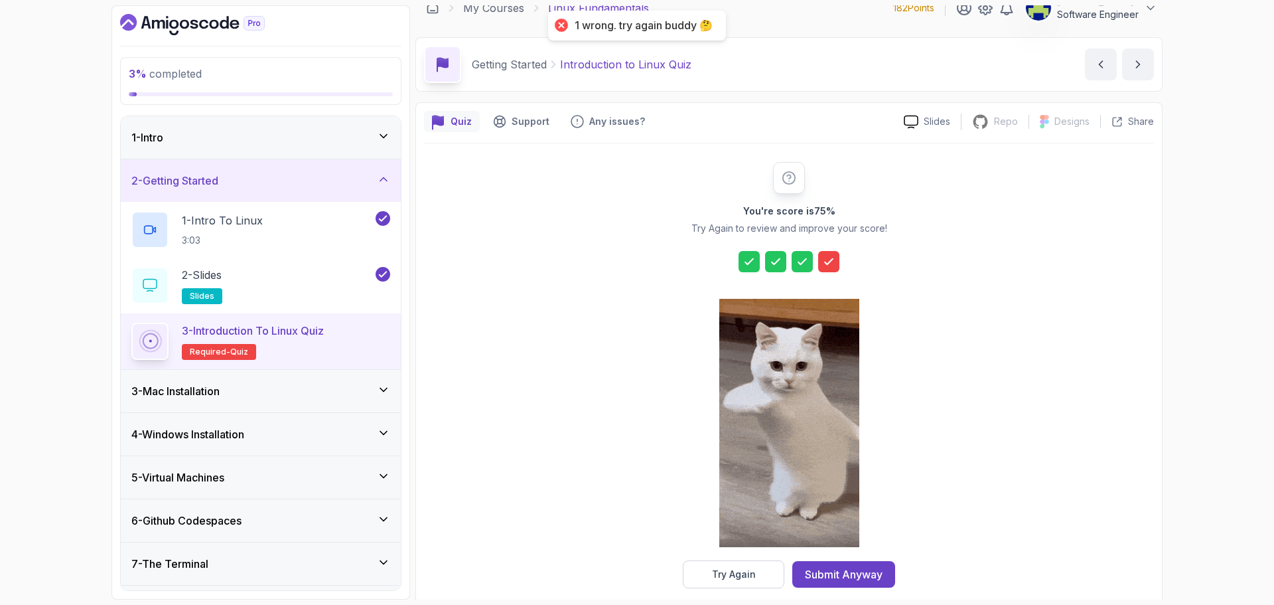
scroll to position [32, 0]
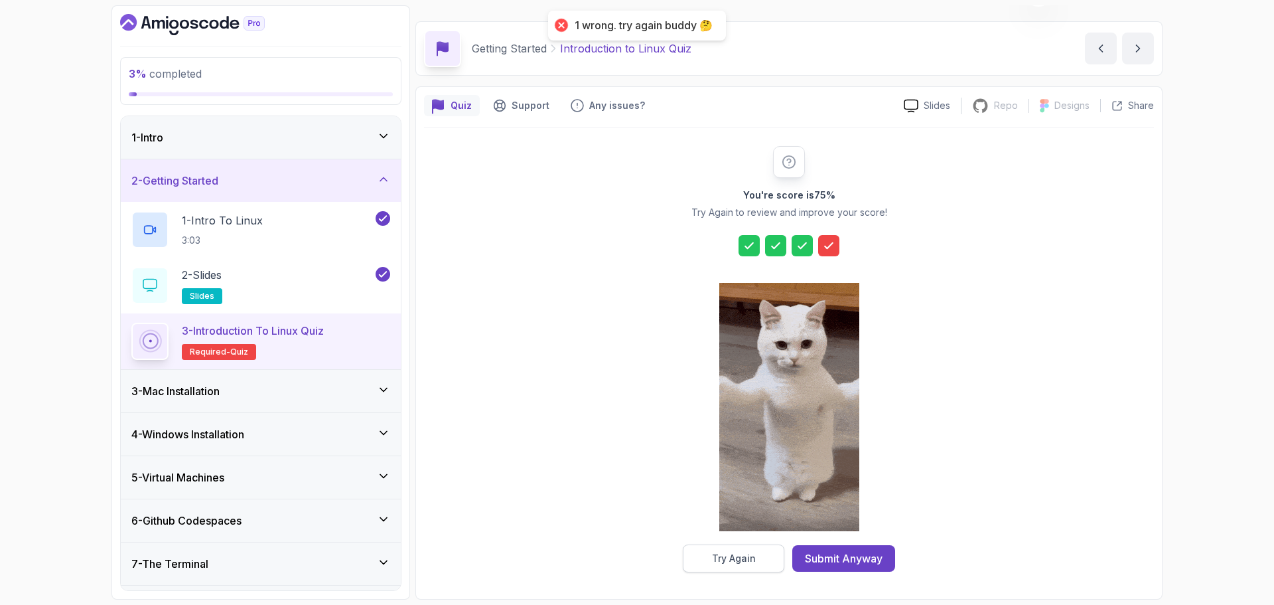
click at [731, 561] on div "Try Again" at bounding box center [734, 558] width 44 height 13
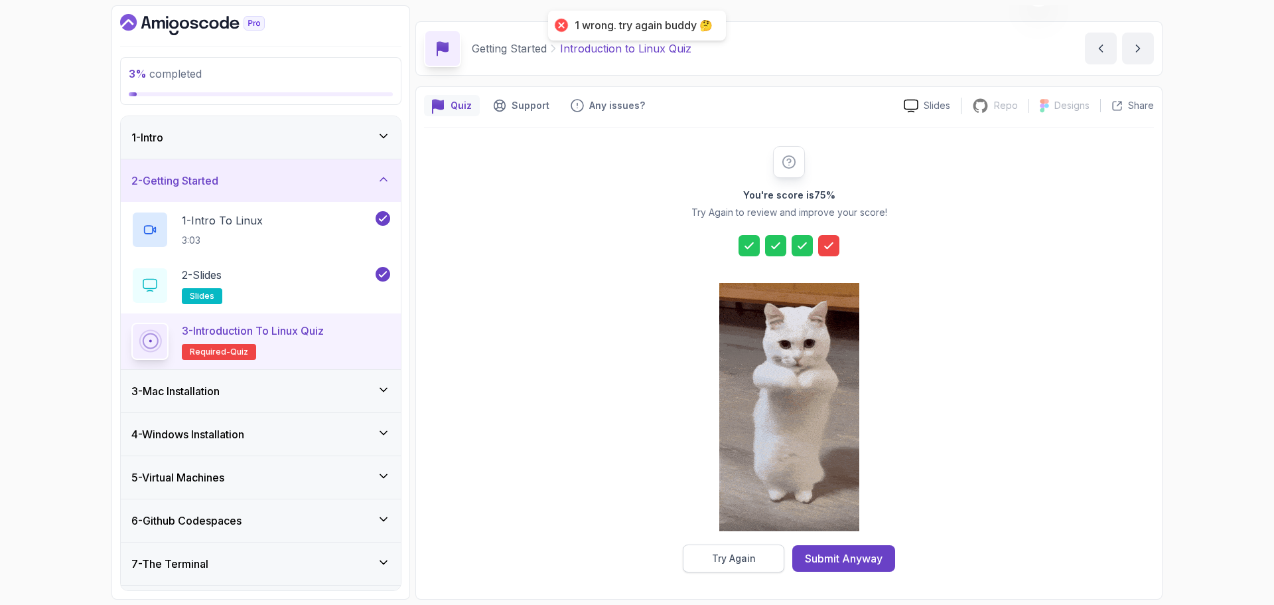
scroll to position [9, 0]
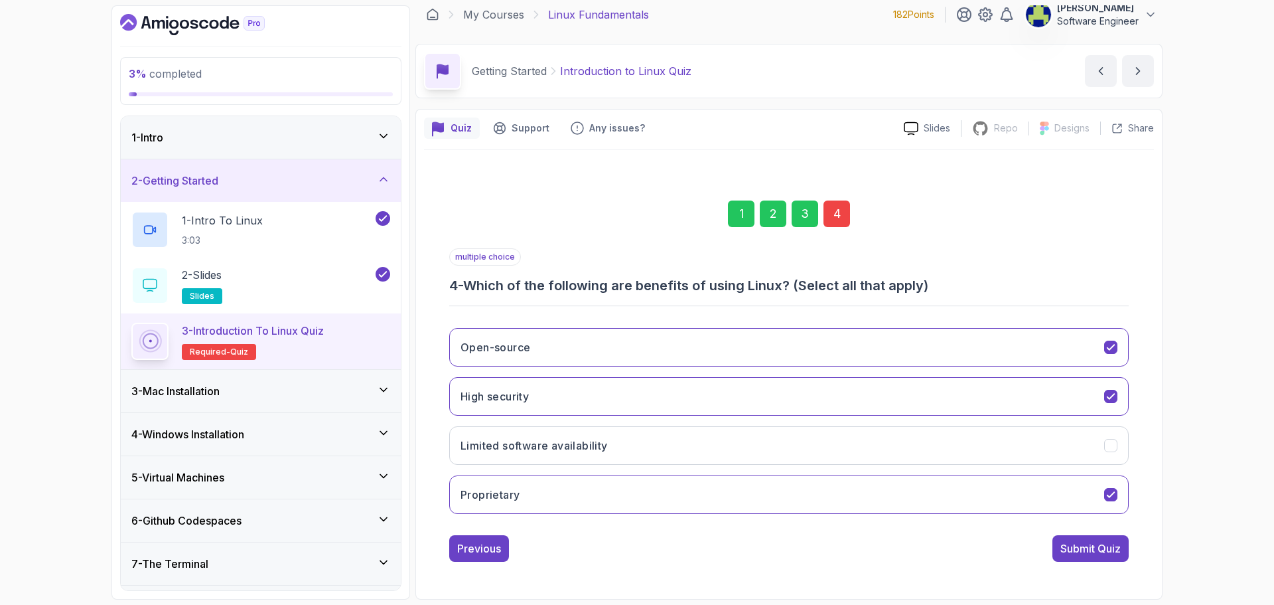
click at [843, 216] on div "4" at bounding box center [837, 213] width 27 height 27
click at [784, 494] on button "Proprietary" at bounding box center [789, 494] width 680 height 38
click at [1083, 542] on div "Submit Quiz" at bounding box center [1091, 548] width 60 height 16
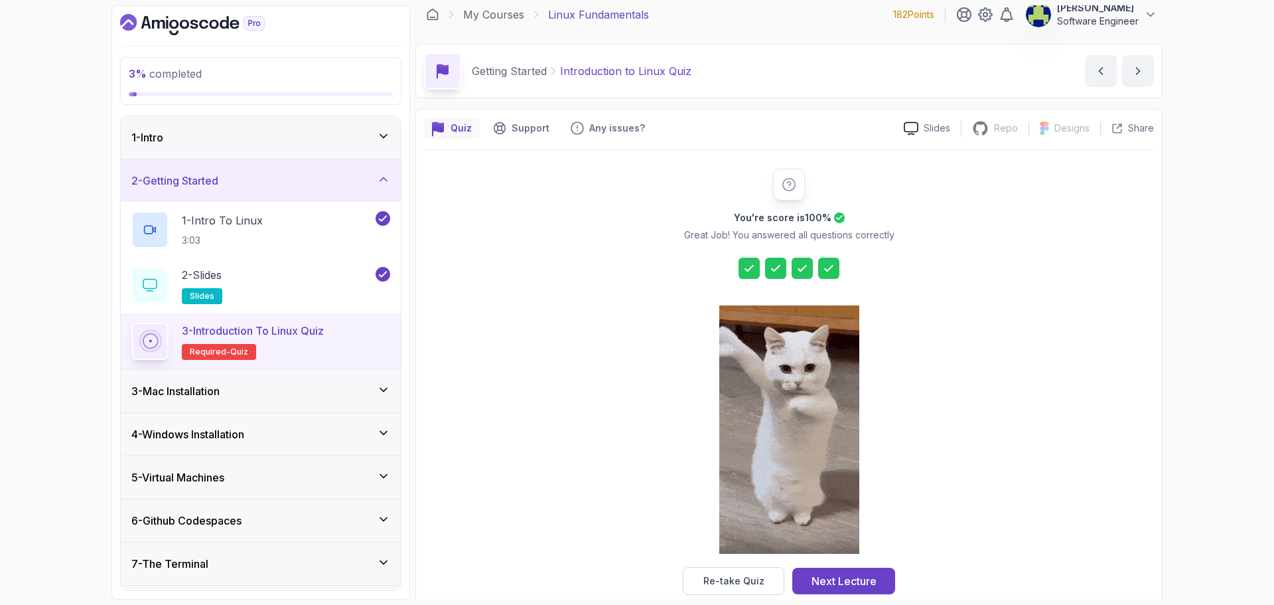
click at [843, 581] on div "Next Lecture" at bounding box center [844, 581] width 65 height 16
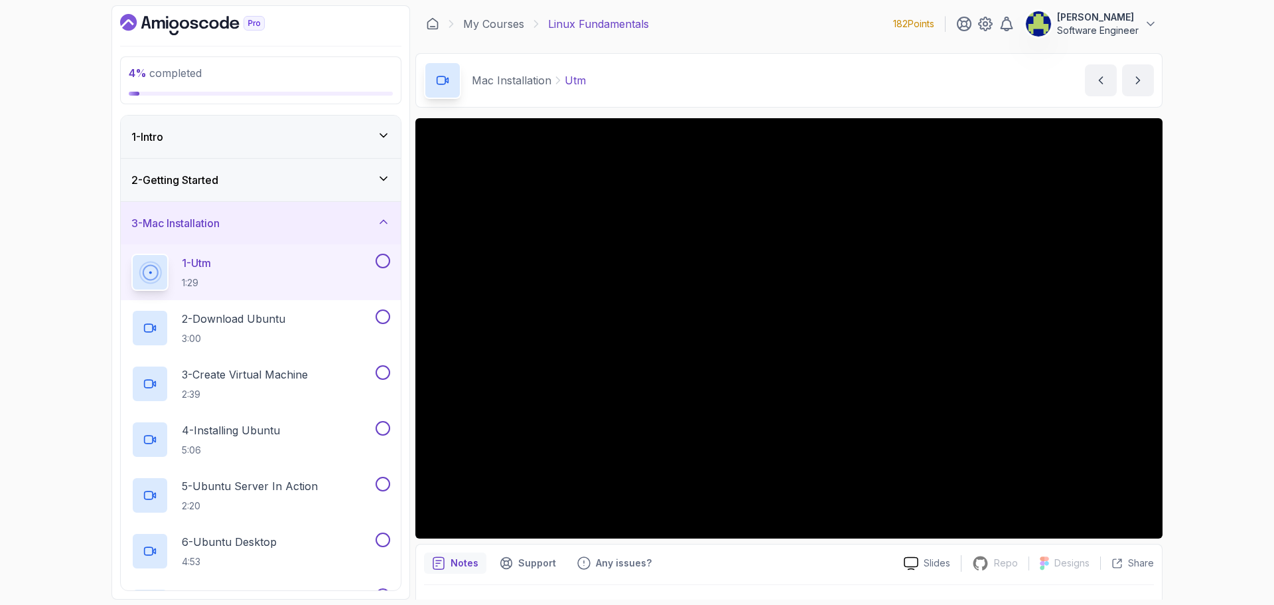
click at [237, 179] on div "2 - Getting Started" at bounding box center [260, 180] width 259 height 16
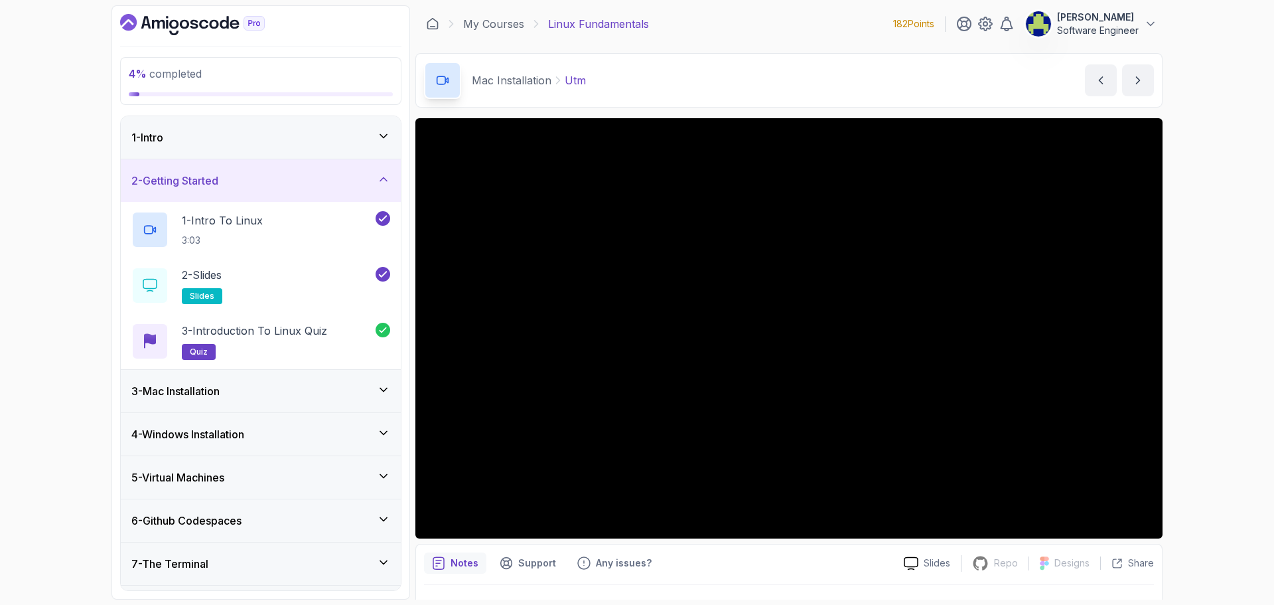
click at [237, 179] on div "2 - Getting Started" at bounding box center [260, 181] width 259 height 16
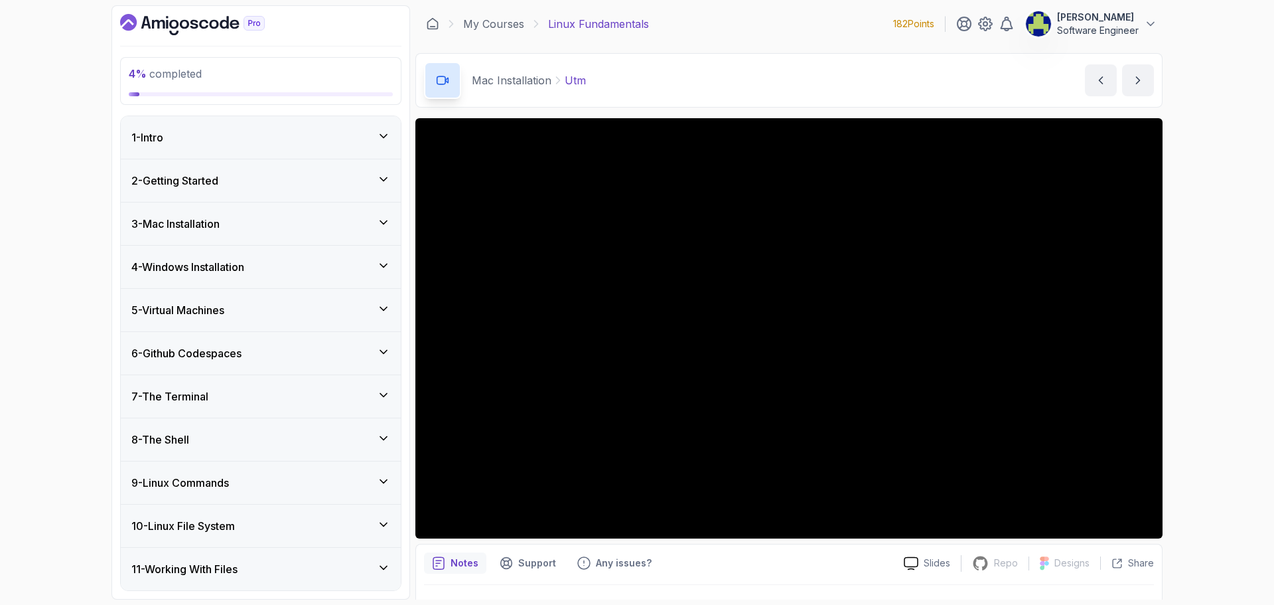
click at [271, 214] on div "3 - Mac Installation" at bounding box center [261, 223] width 280 height 42
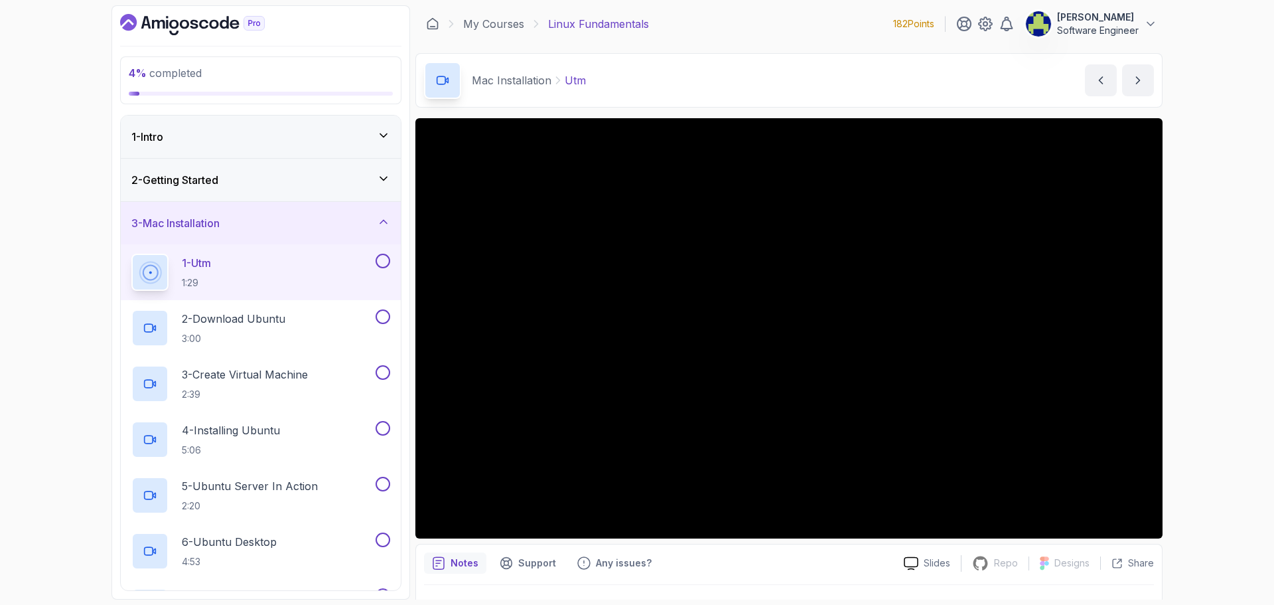
click at [382, 258] on button at bounding box center [383, 261] width 15 height 15
click at [382, 315] on button at bounding box center [383, 316] width 15 height 15
click at [384, 380] on div at bounding box center [381, 372] width 17 height 15
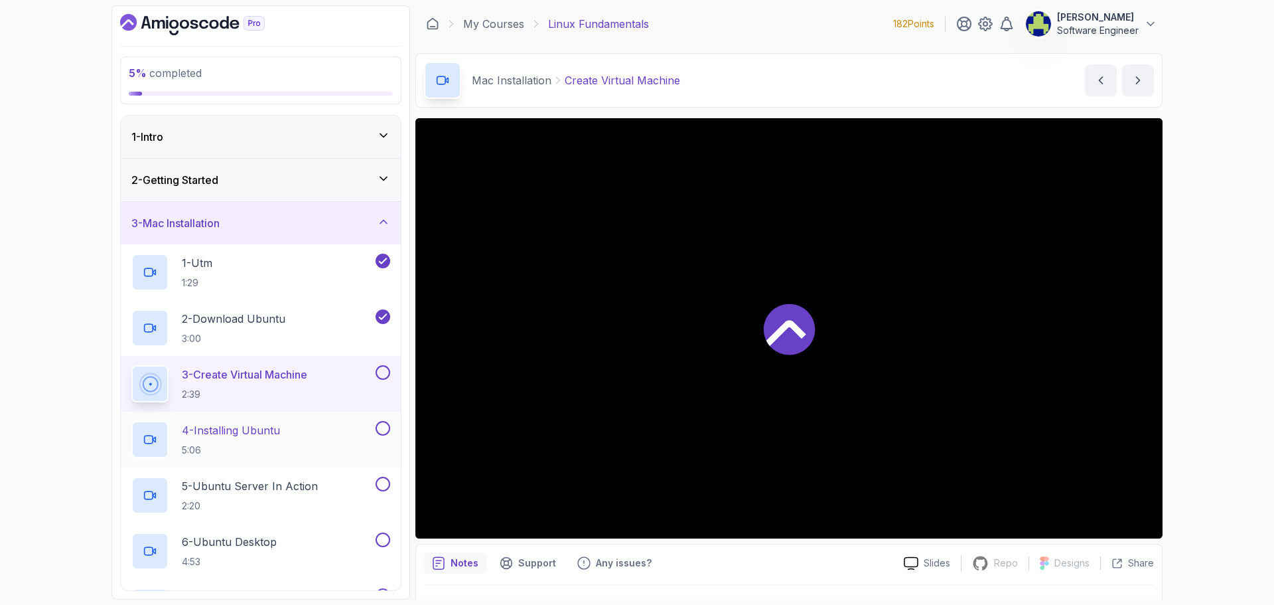
click at [378, 428] on button at bounding box center [383, 428] width 15 height 15
click at [390, 380] on div "3 - Create Virtual Machine 2:39" at bounding box center [261, 384] width 280 height 56
click at [385, 373] on button at bounding box center [383, 372] width 15 height 15
click at [382, 484] on button at bounding box center [383, 484] width 15 height 15
click at [388, 539] on button at bounding box center [383, 539] width 15 height 15
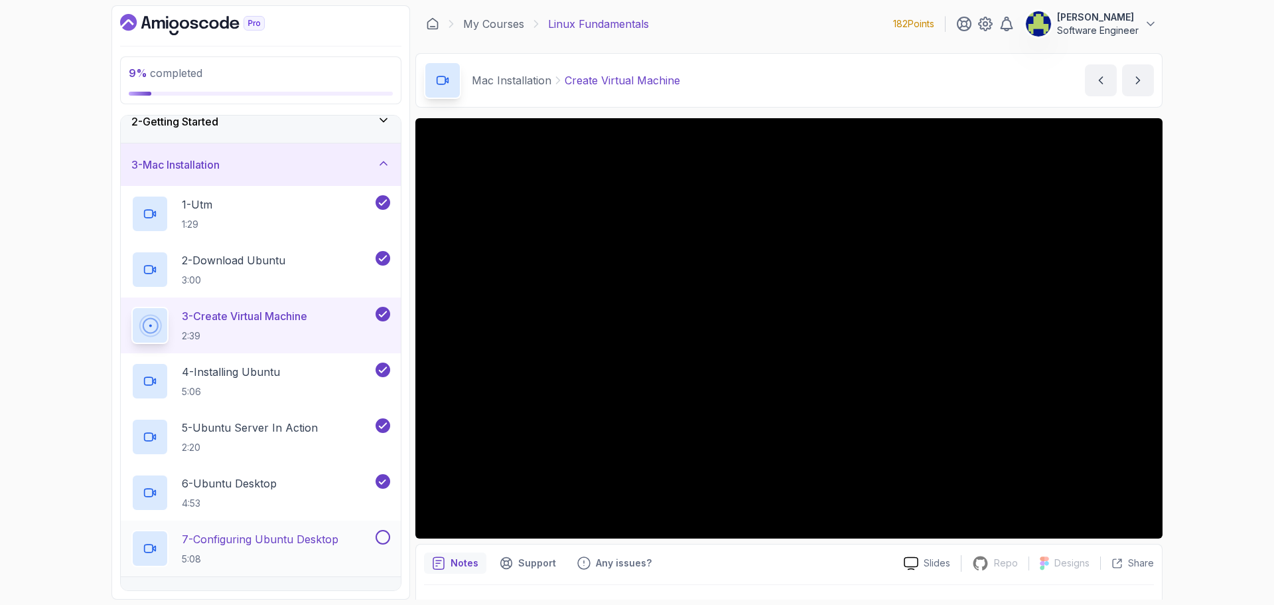
scroll to position [133, 0]
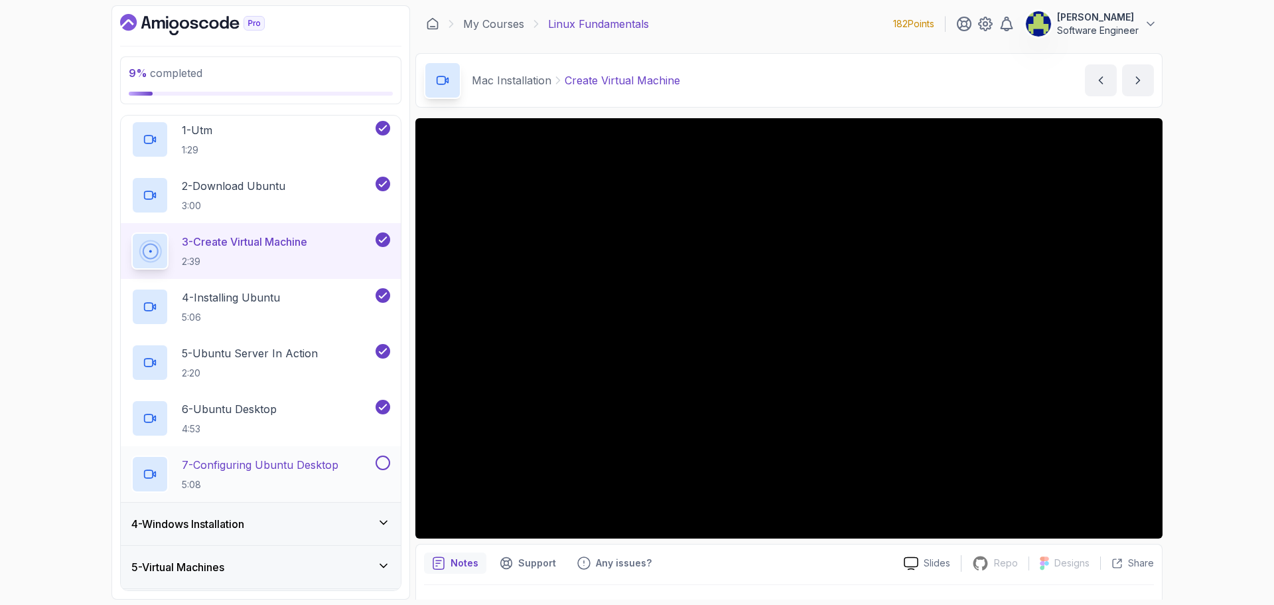
click at [385, 461] on button at bounding box center [383, 462] width 15 height 15
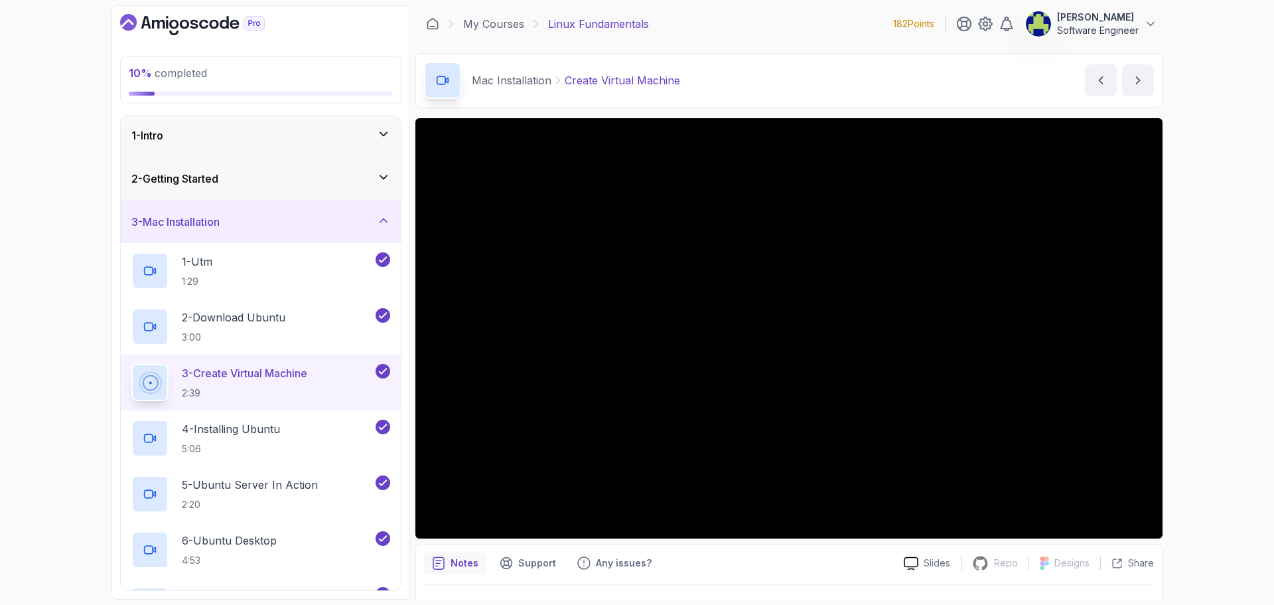
scroll to position [0, 0]
click at [359, 214] on div "3 - Mac Installation" at bounding box center [261, 223] width 280 height 42
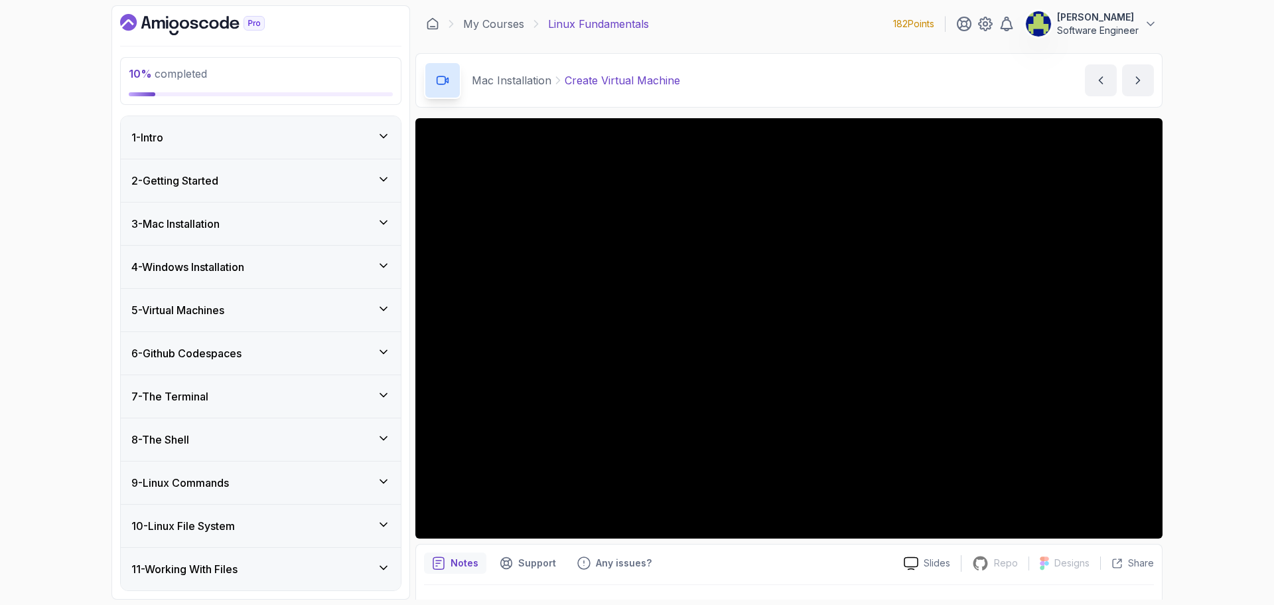
click at [338, 260] on div "4 - Windows Installation" at bounding box center [260, 267] width 259 height 16
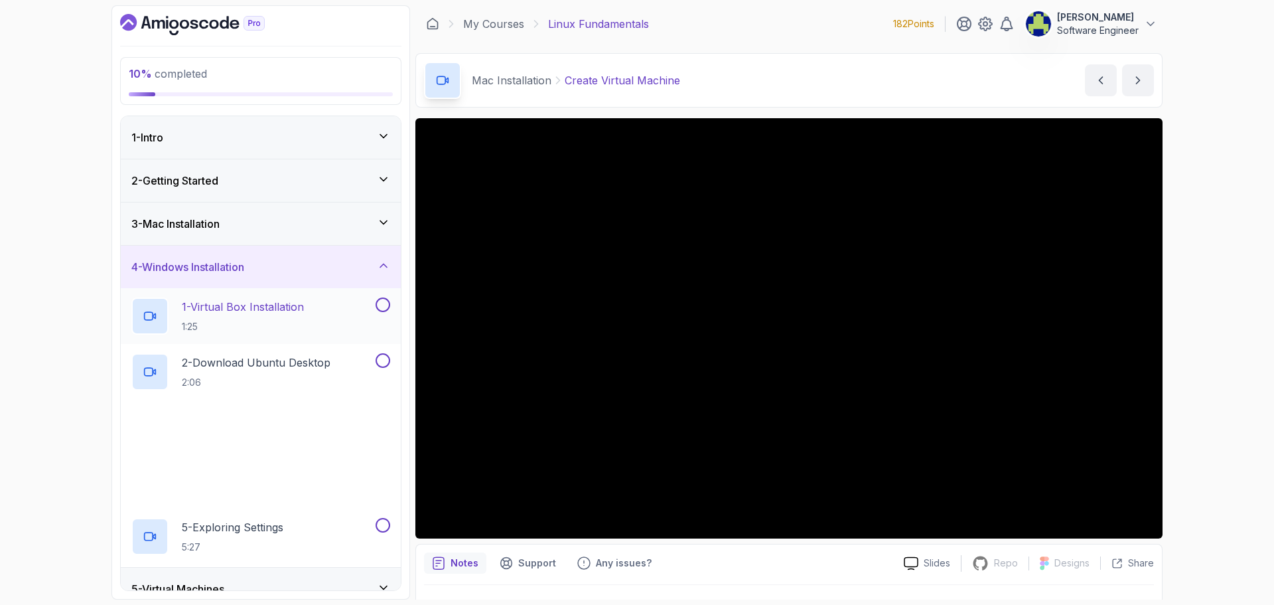
click at [286, 313] on p "1 - Virtual Box Installation" at bounding box center [243, 307] width 122 height 16
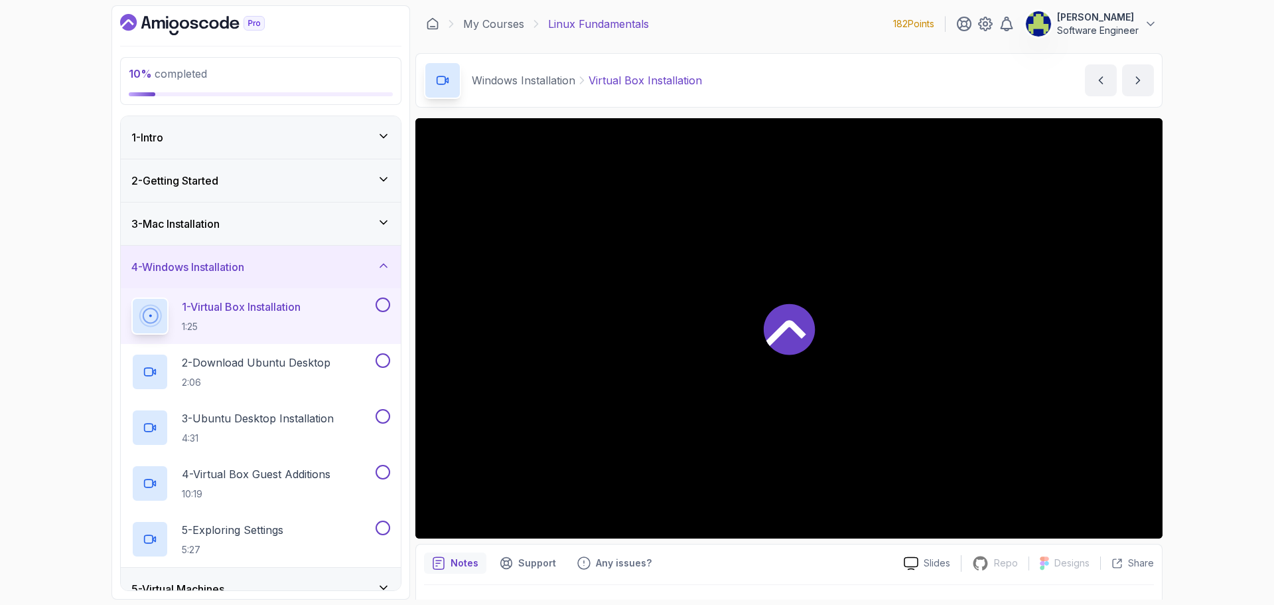
click at [798, 273] on div at bounding box center [788, 328] width 747 height 420
click at [384, 305] on button at bounding box center [383, 304] width 15 height 15
click at [252, 356] on p "2 - Download Ubuntu Desktop" at bounding box center [256, 362] width 149 height 16
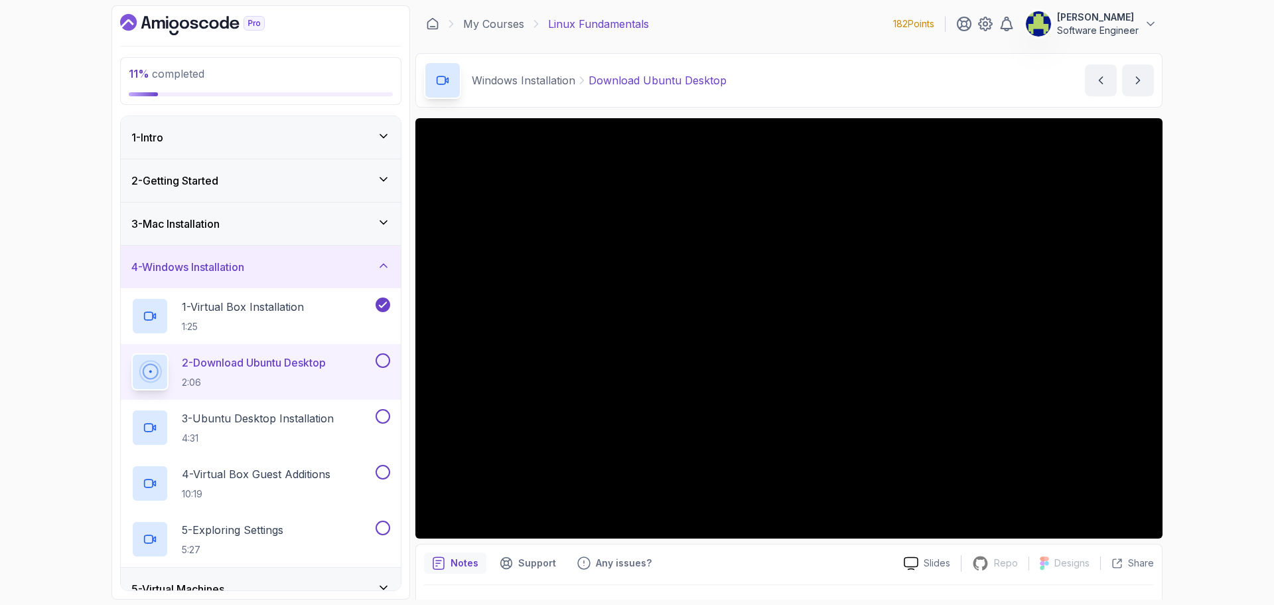
click at [381, 359] on button at bounding box center [383, 360] width 15 height 15
click at [315, 425] on p "3 - Ubuntu Desktop Installation" at bounding box center [258, 418] width 152 height 16
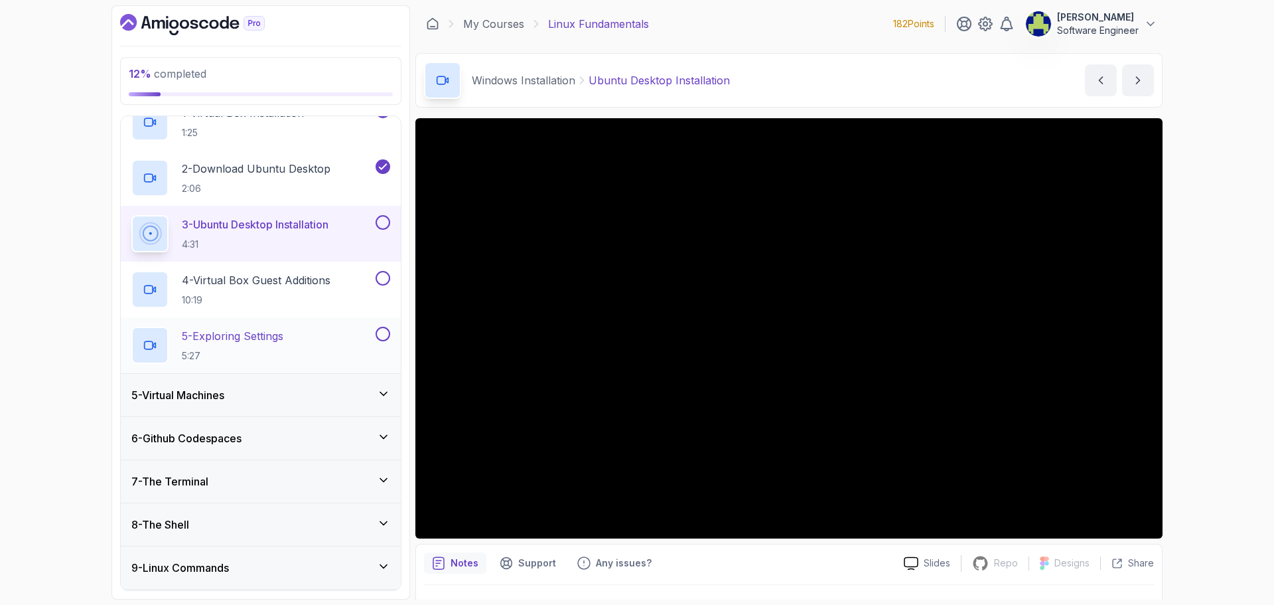
scroll to position [199, 0]
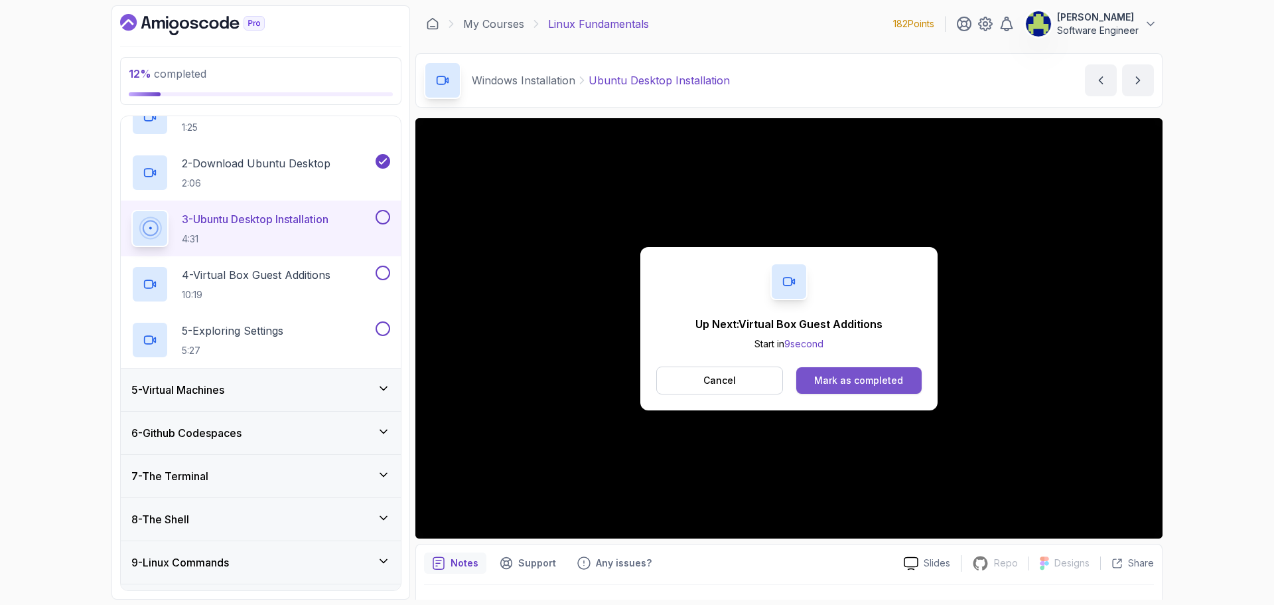
click at [878, 379] on div "Mark as completed" at bounding box center [858, 380] width 89 height 13
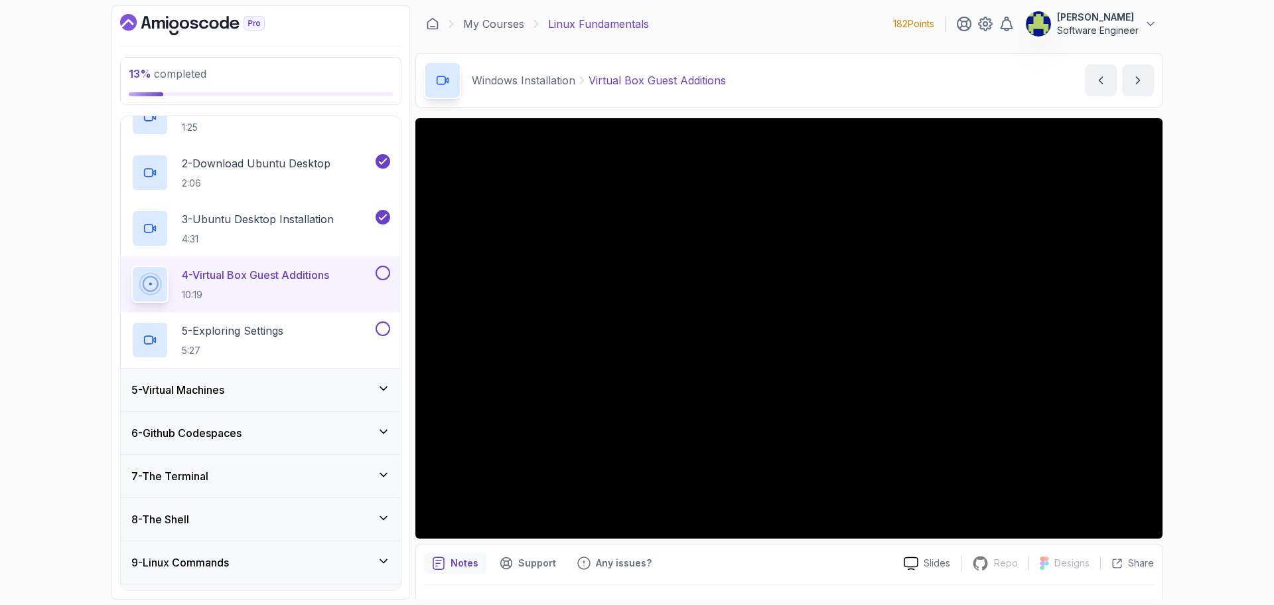
click at [1229, 498] on div "13 % completed 1 - Intro 2 - Getting Started 3 - Mac Installation 4 - Windows I…" at bounding box center [637, 302] width 1274 height 605
click at [1187, 577] on div "13 % completed 1 - Intro 2 - Getting Started 3 - Mac Installation 4 - Windows I…" at bounding box center [637, 302] width 1274 height 605
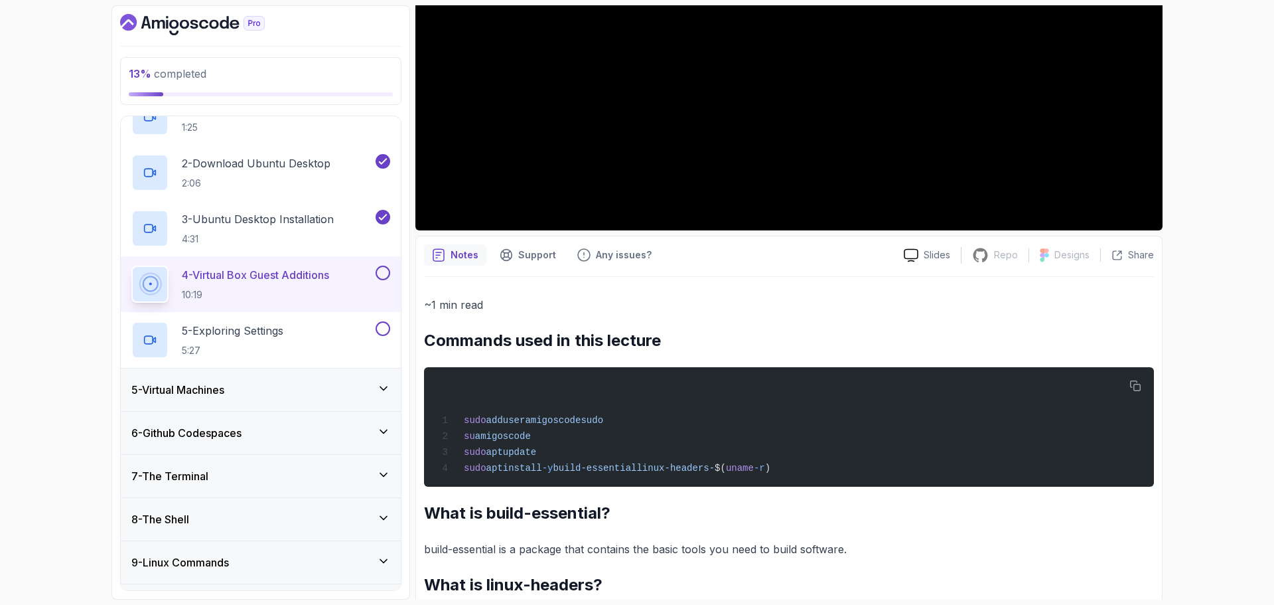
scroll to position [108, 0]
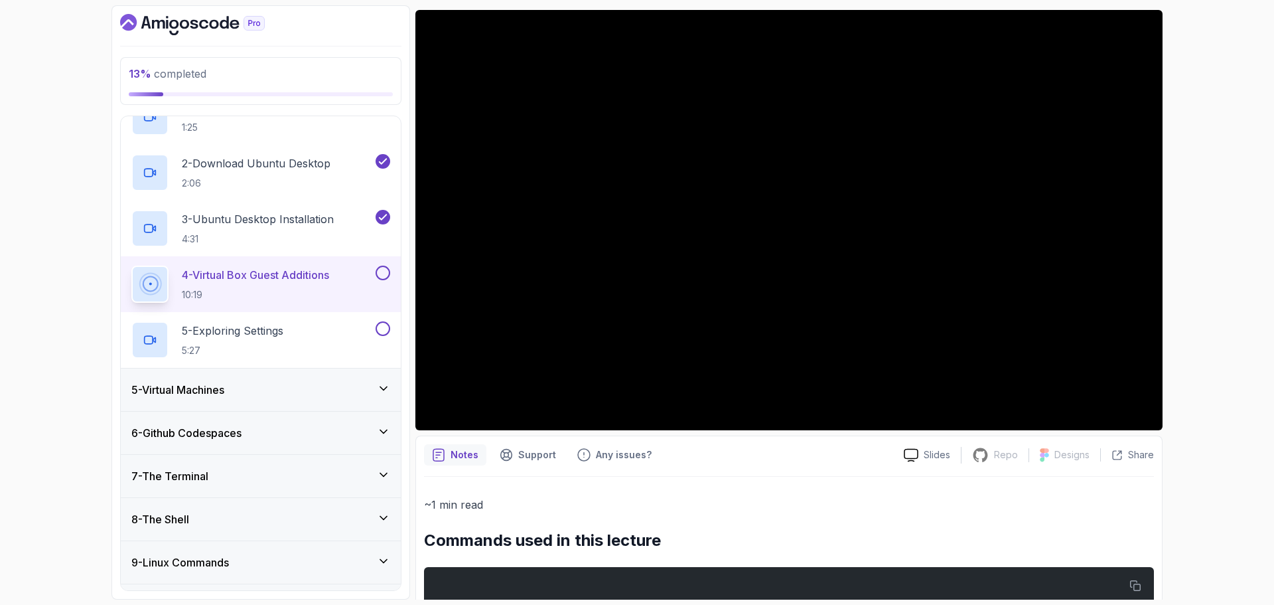
click at [1193, 226] on div "13 % completed 1 - Intro 2 - Getting Started 3 - Mac Installation 4 - Windows I…" at bounding box center [637, 302] width 1274 height 605
click at [379, 427] on icon at bounding box center [383, 431] width 13 height 13
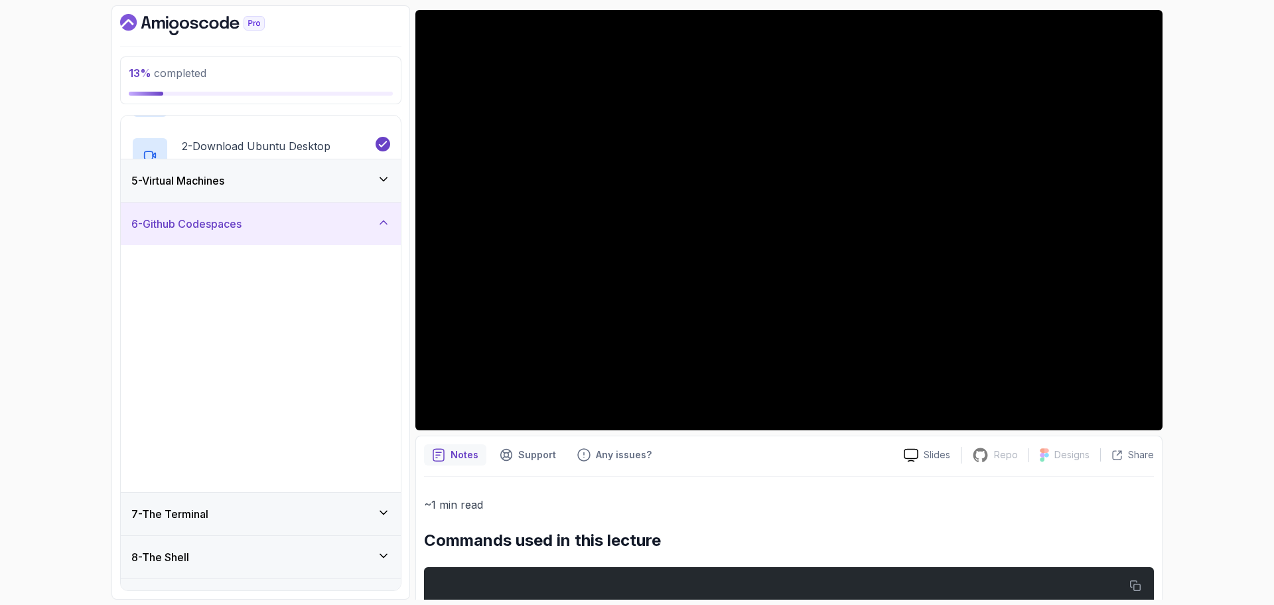
scroll to position [173, 0]
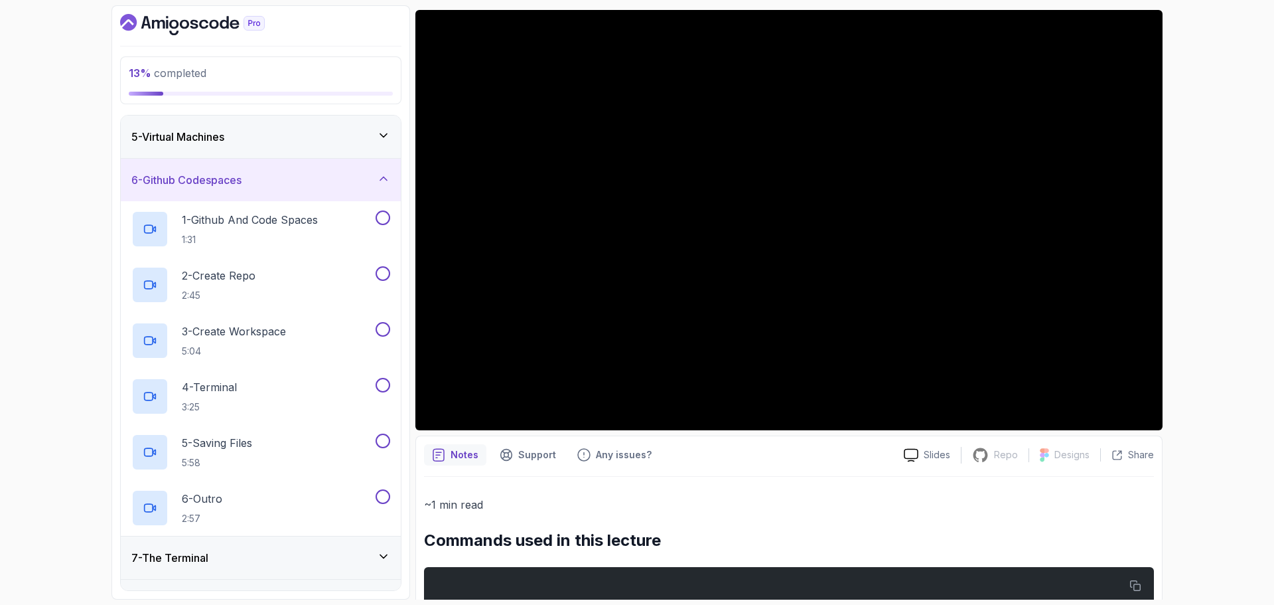
click at [392, 176] on div "6 - Github Codespaces" at bounding box center [261, 180] width 280 height 42
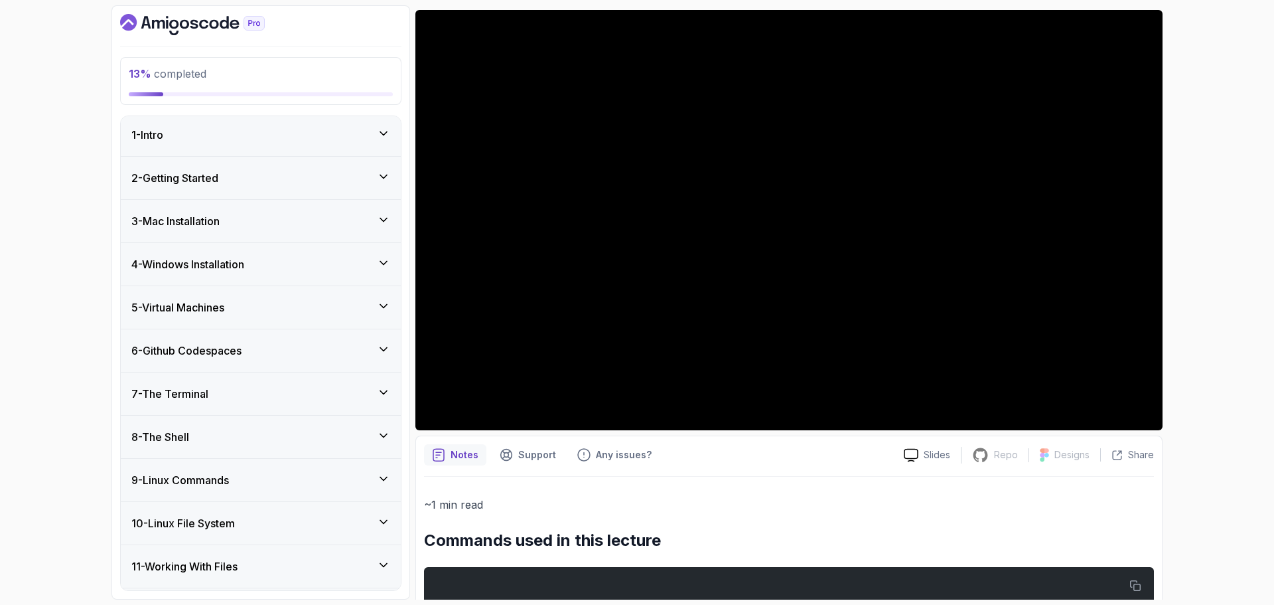
scroll to position [0, 0]
click at [377, 259] on icon at bounding box center [383, 265] width 13 height 13
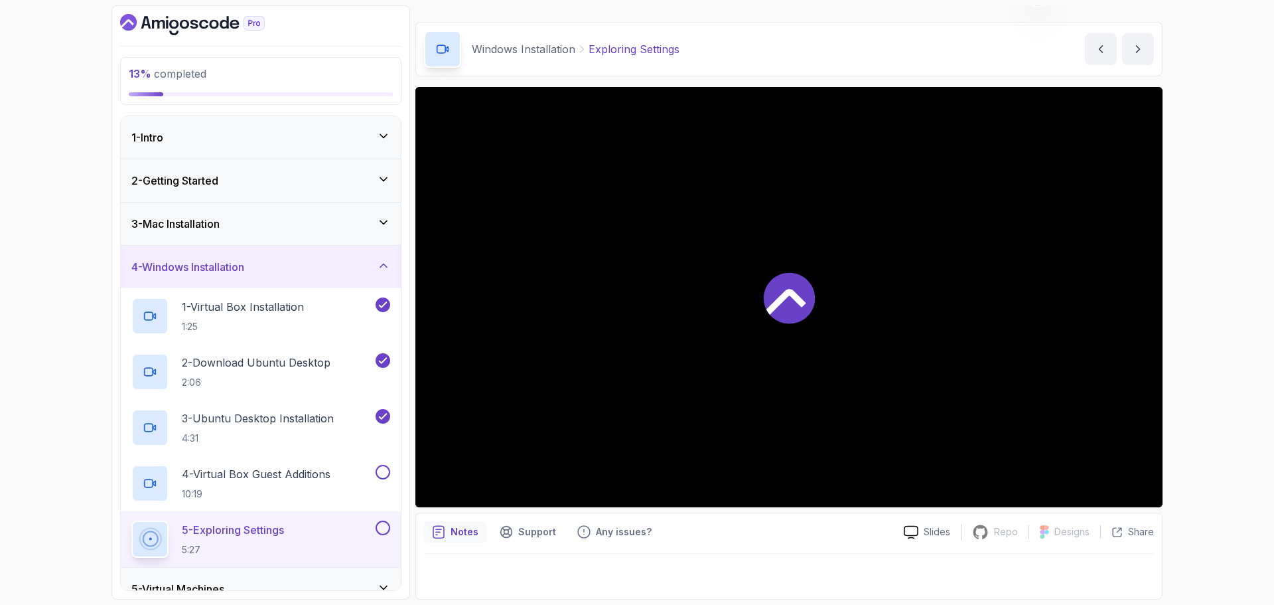
scroll to position [31, 0]
click at [255, 477] on p "4 - Virtual Box Guest Additions" at bounding box center [256, 474] width 149 height 16
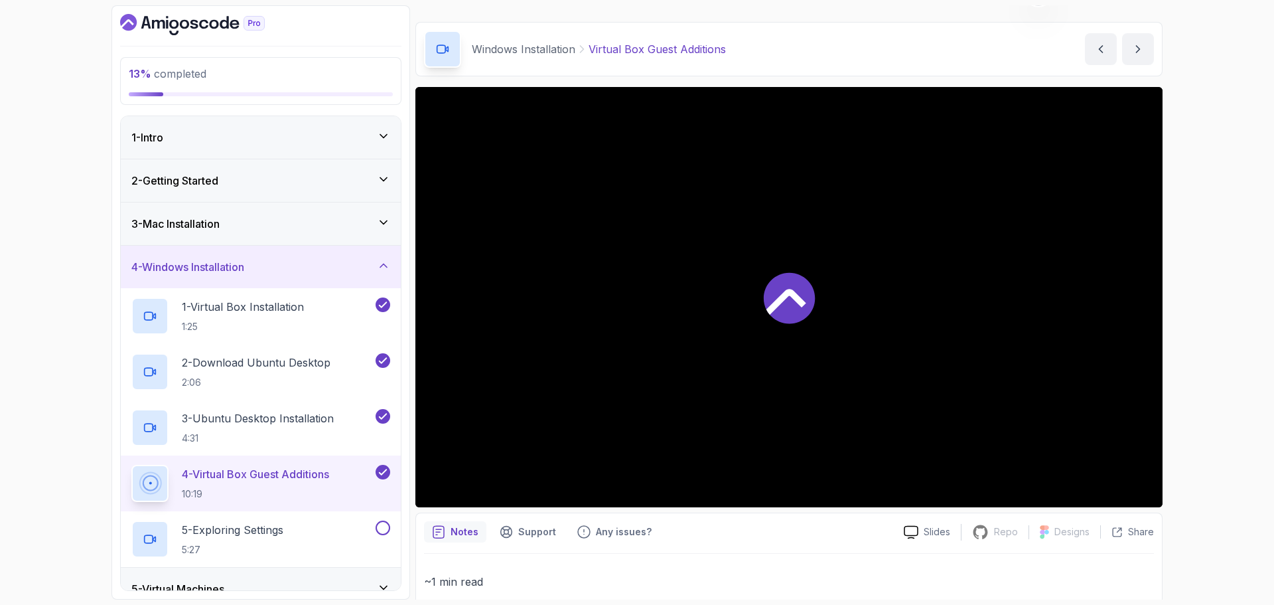
scroll to position [108, 0]
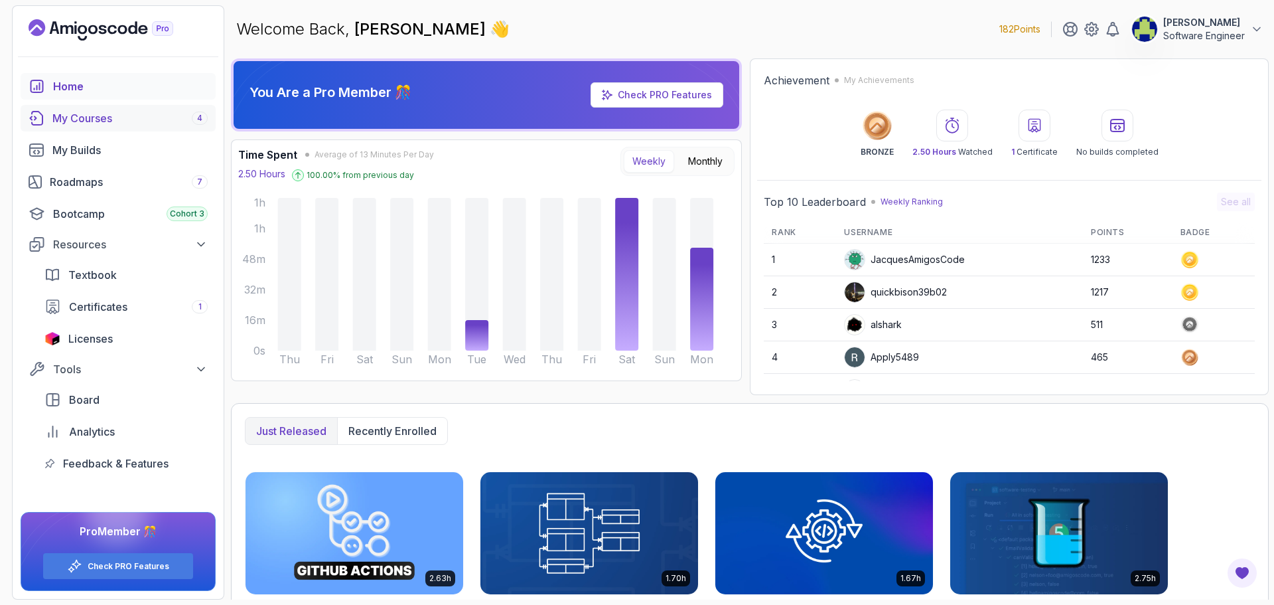
click at [98, 120] on div "My Courses 4" at bounding box center [129, 118] width 155 height 16
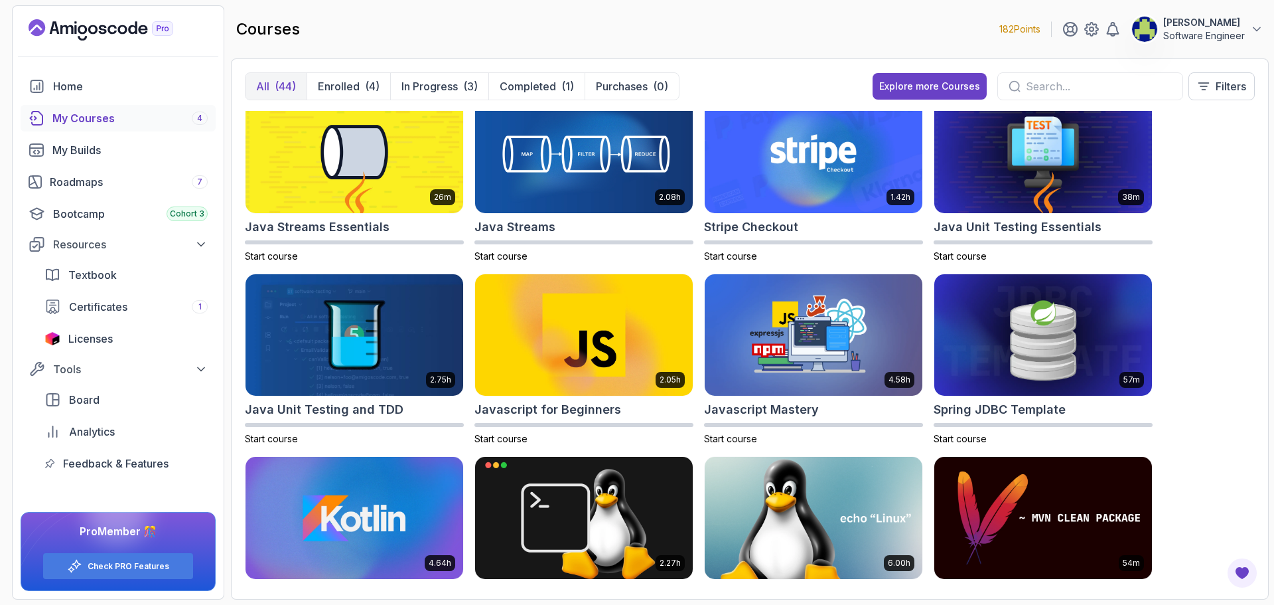
scroll to position [1128, 0]
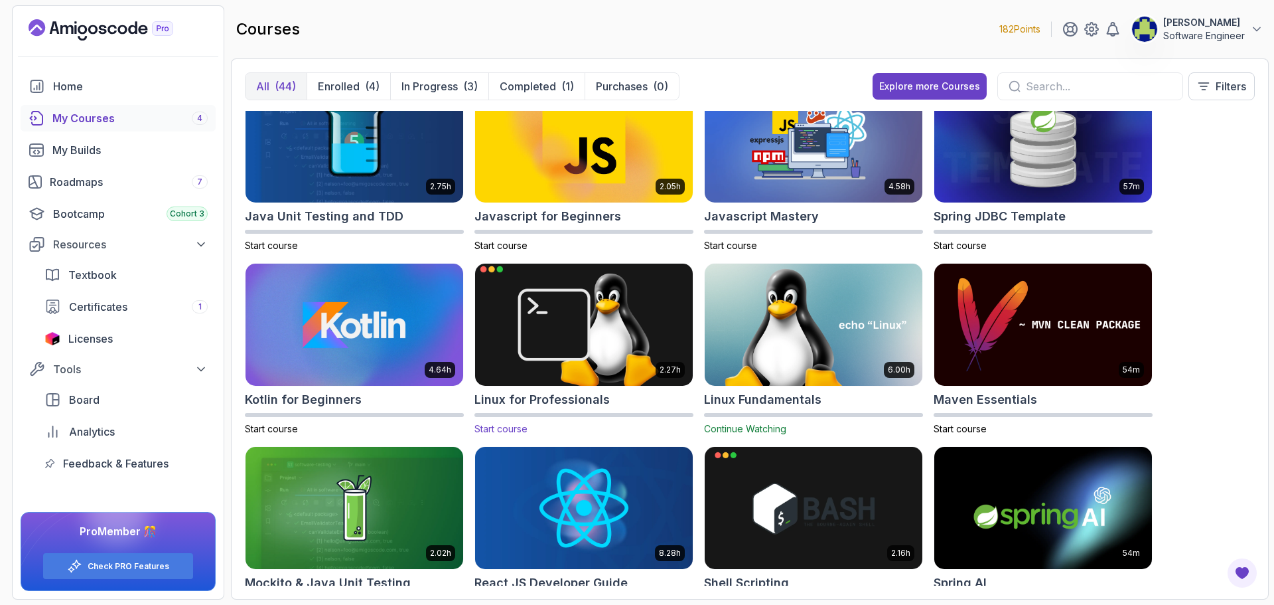
click at [571, 394] on h2 "Linux for Professionals" at bounding box center [542, 399] width 135 height 19
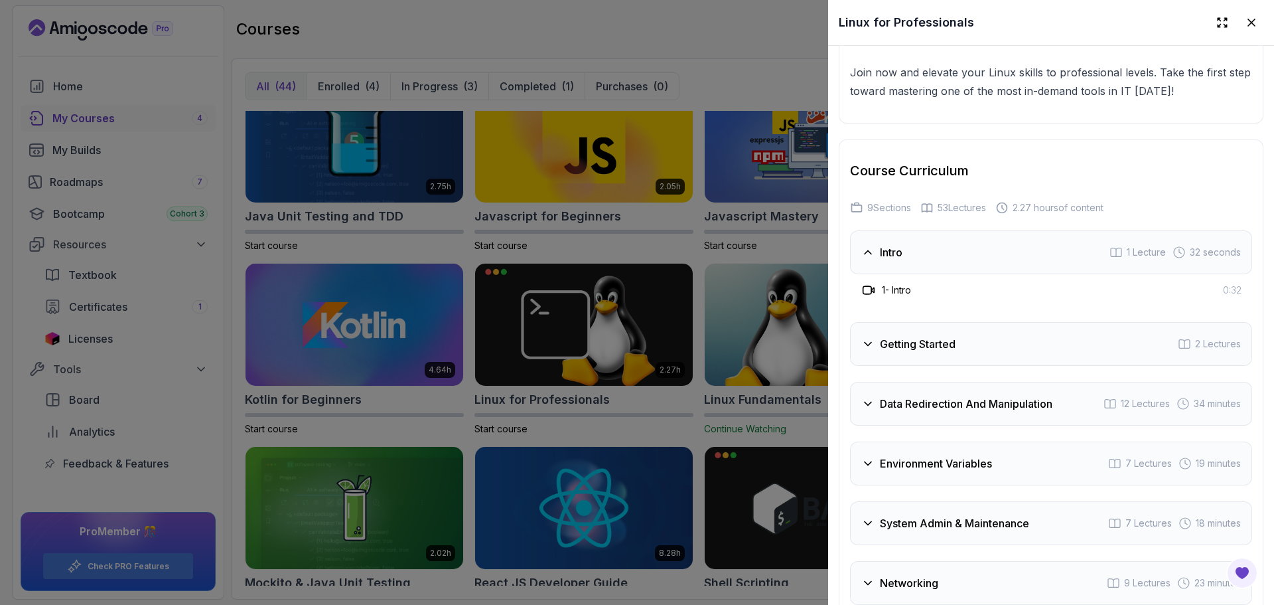
scroll to position [2323, 0]
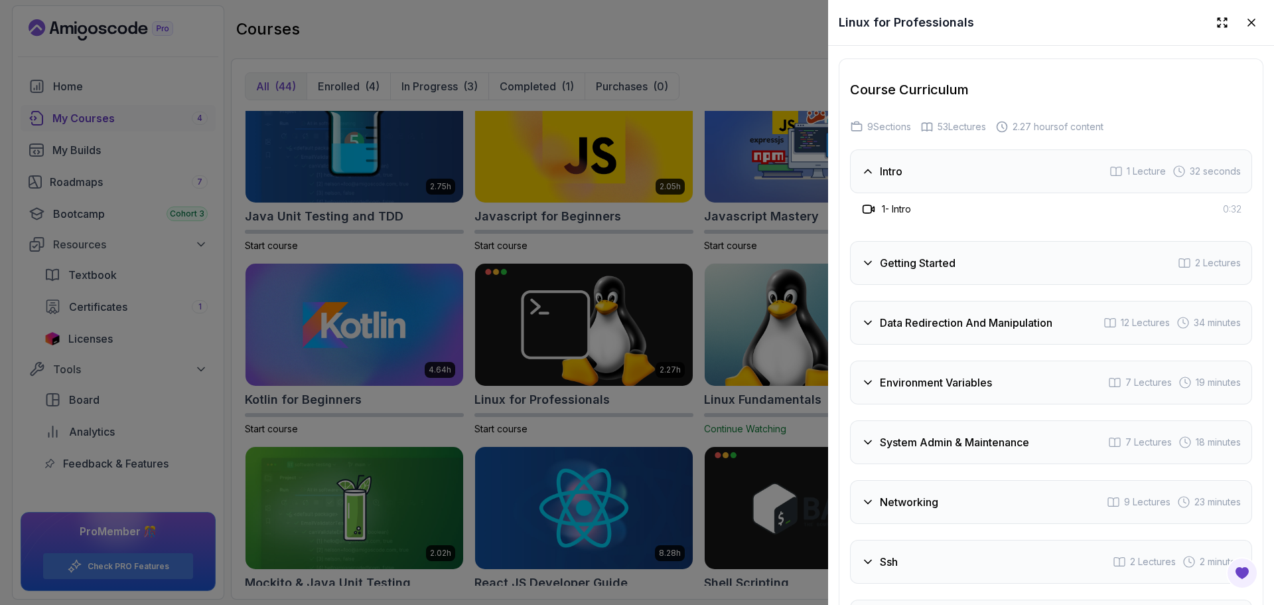
click at [1003, 255] on div "Getting Started 2 Lectures" at bounding box center [1051, 263] width 402 height 44
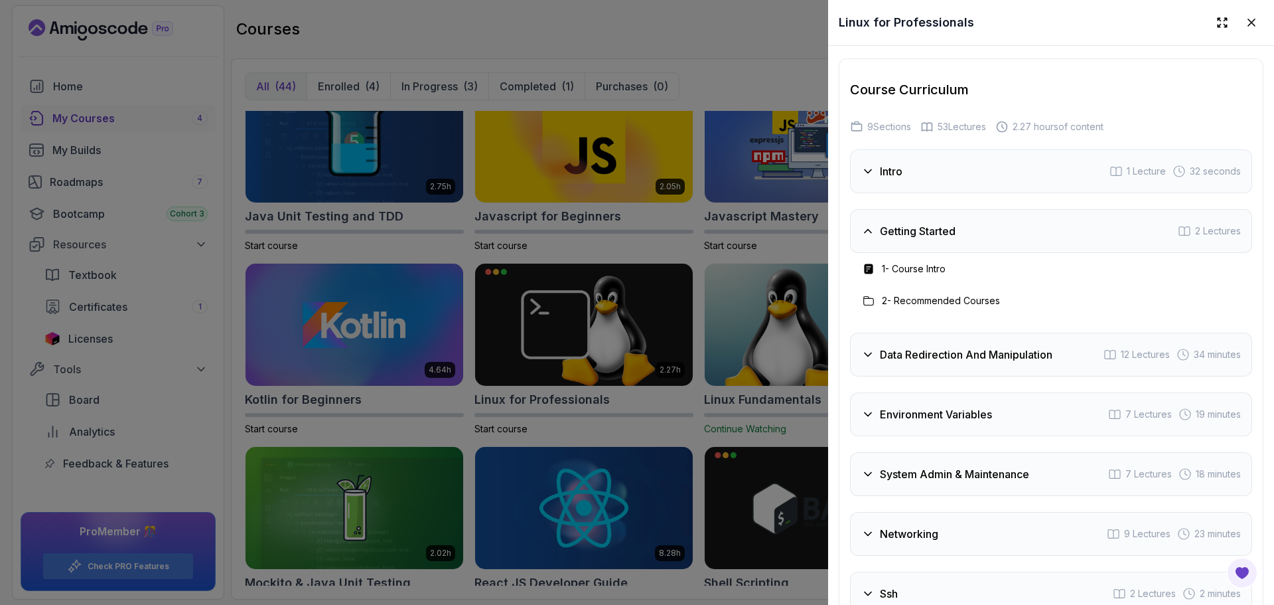
click at [971, 235] on div "Getting Started 2 Lectures" at bounding box center [1051, 231] width 402 height 44
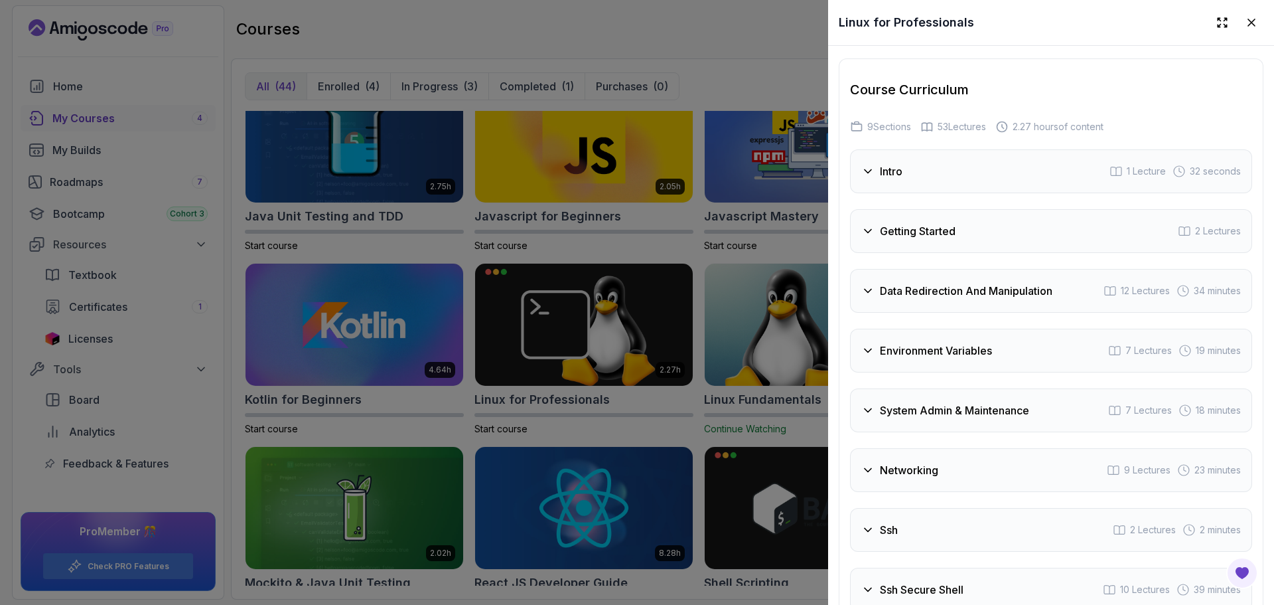
click at [965, 275] on div "Data Redirection And Manipulation 12 Lectures 34 minutes" at bounding box center [1051, 291] width 402 height 44
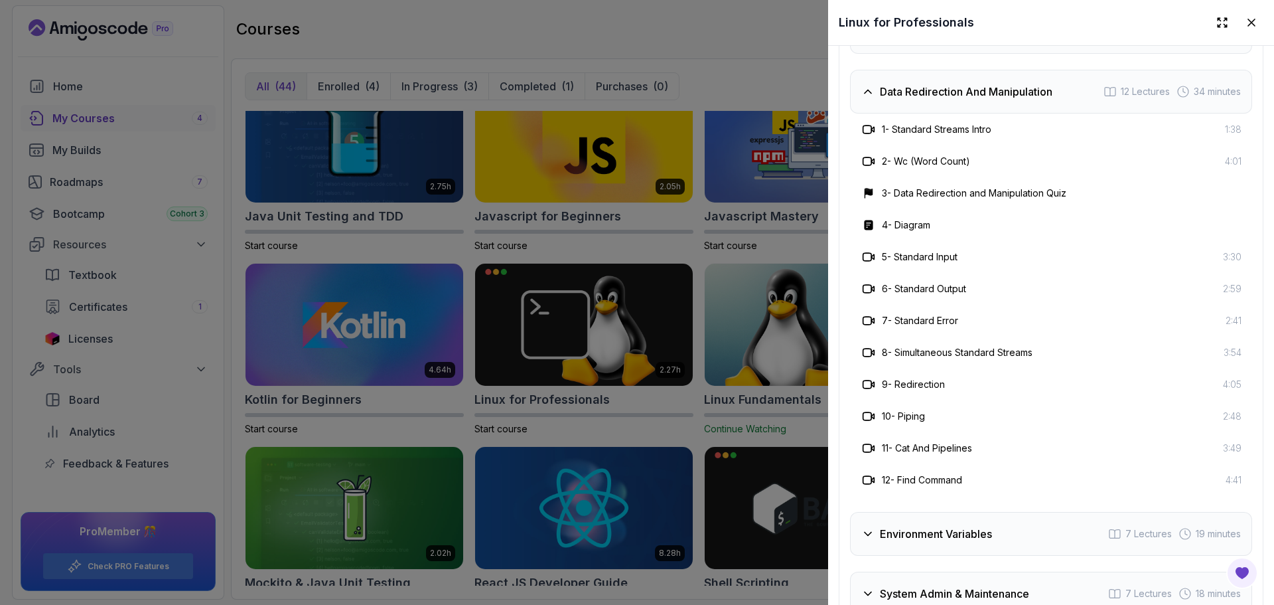
scroll to position [2588, 0]
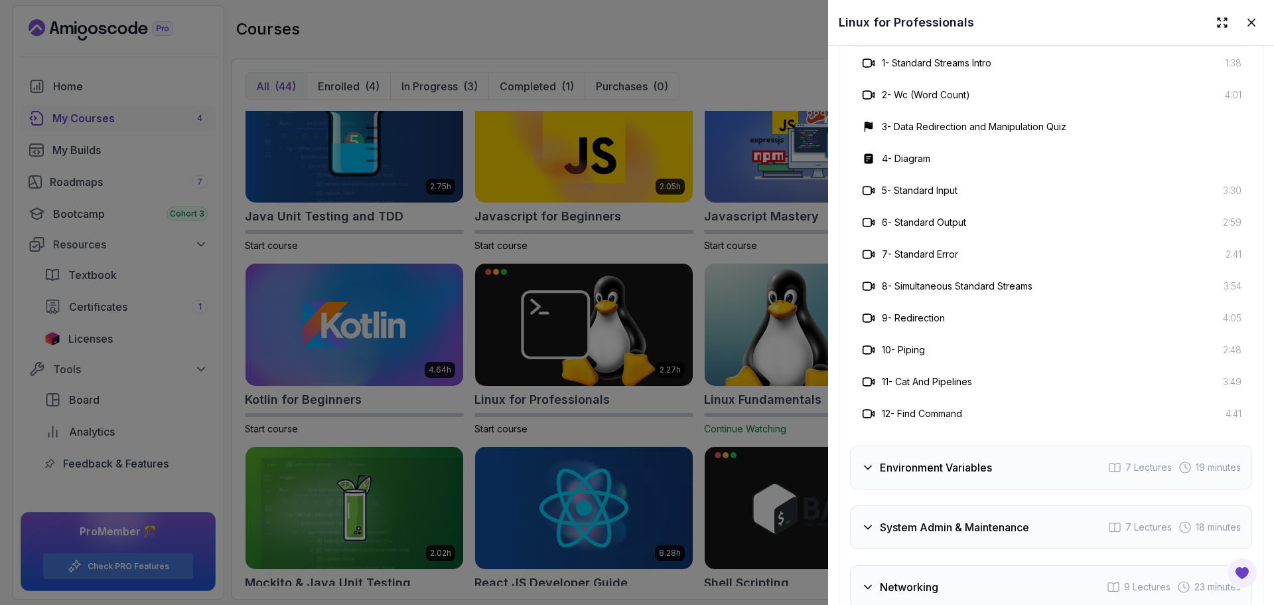
click at [952, 459] on h3 "Environment Variables" at bounding box center [936, 467] width 112 height 16
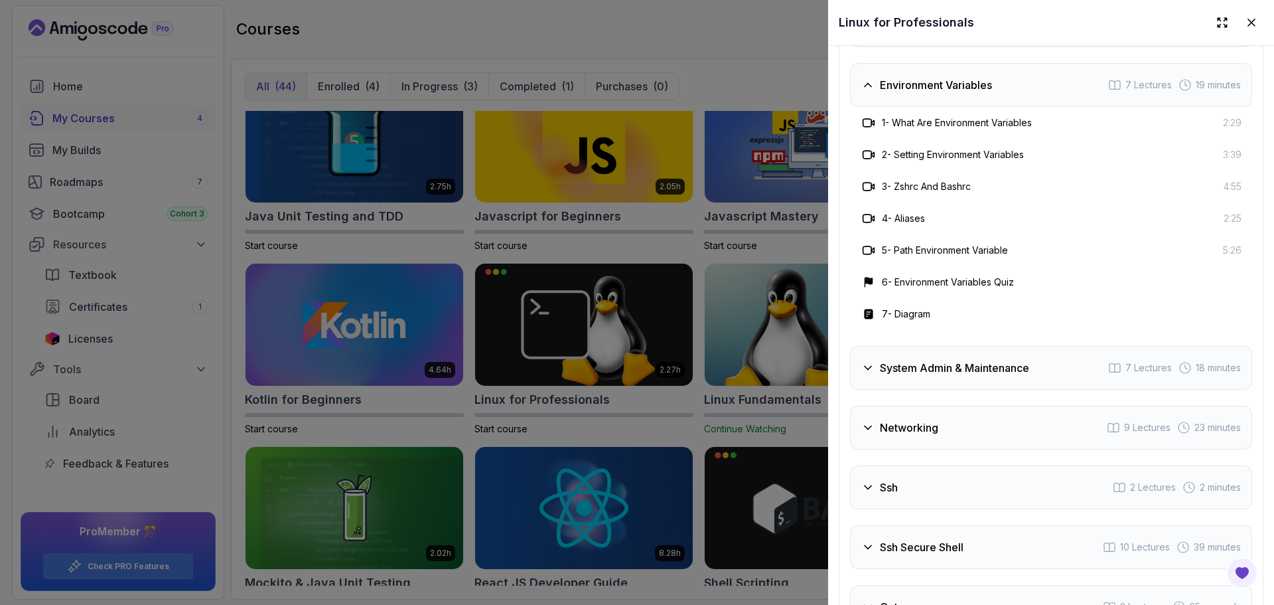
click at [948, 366] on h3 "System Admin & Maintenance" at bounding box center [954, 368] width 149 height 16
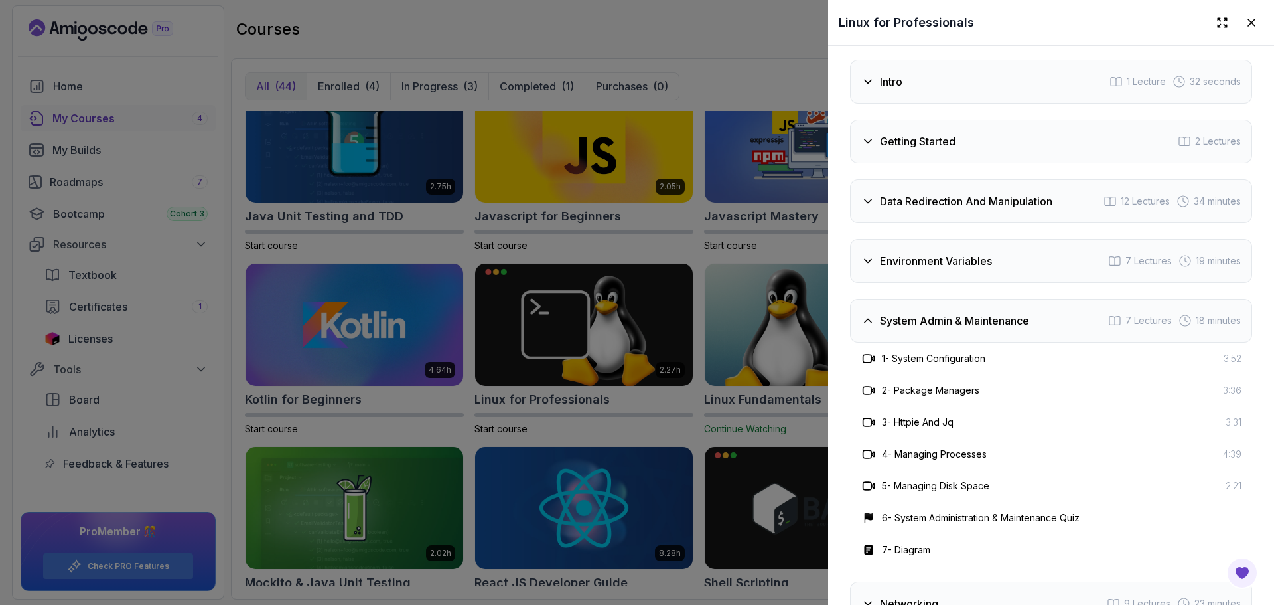
scroll to position [2389, 0]
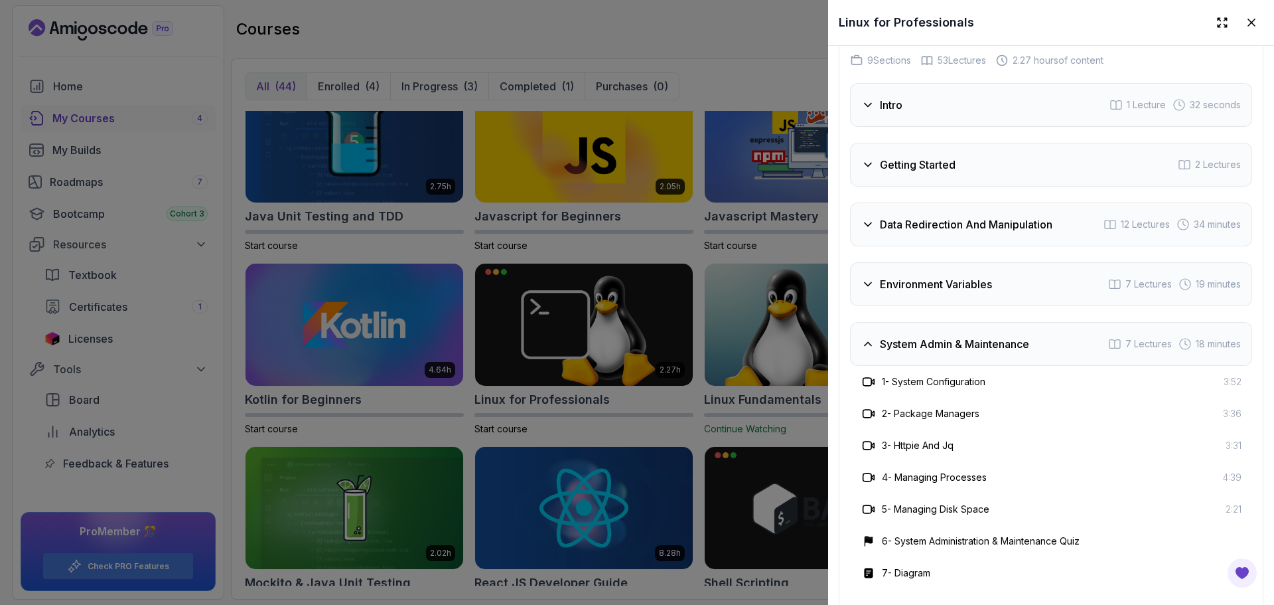
click at [940, 277] on h3 "Environment Variables" at bounding box center [936, 284] width 112 height 16
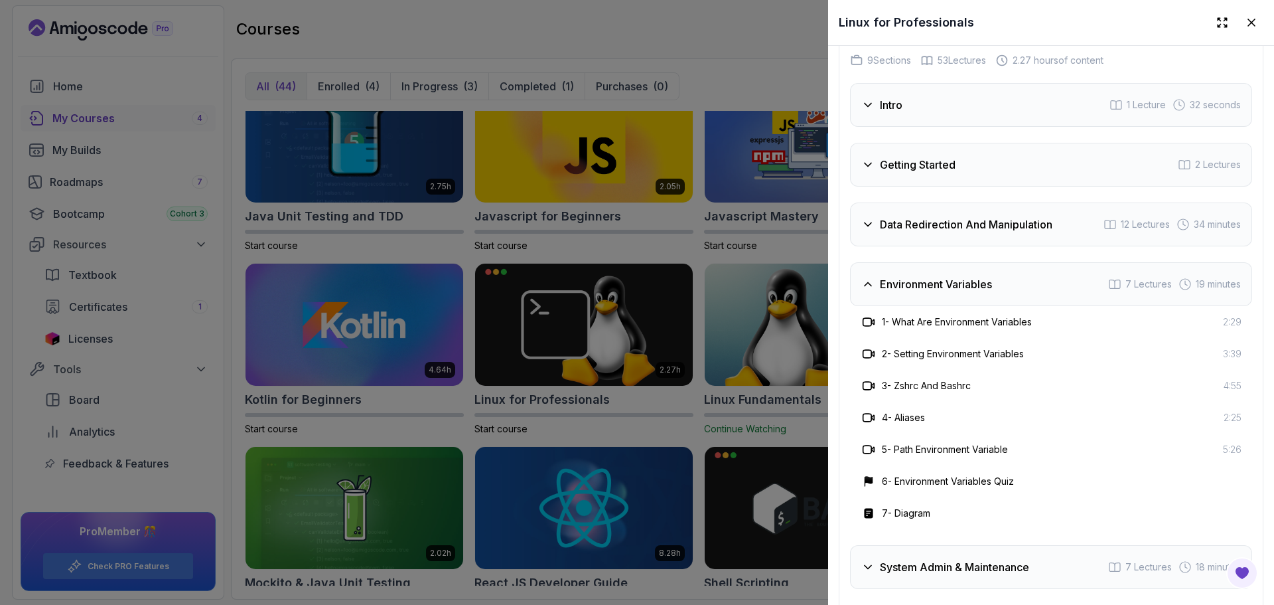
click at [1025, 561] on h3 "System Admin & Maintenance" at bounding box center [954, 567] width 149 height 16
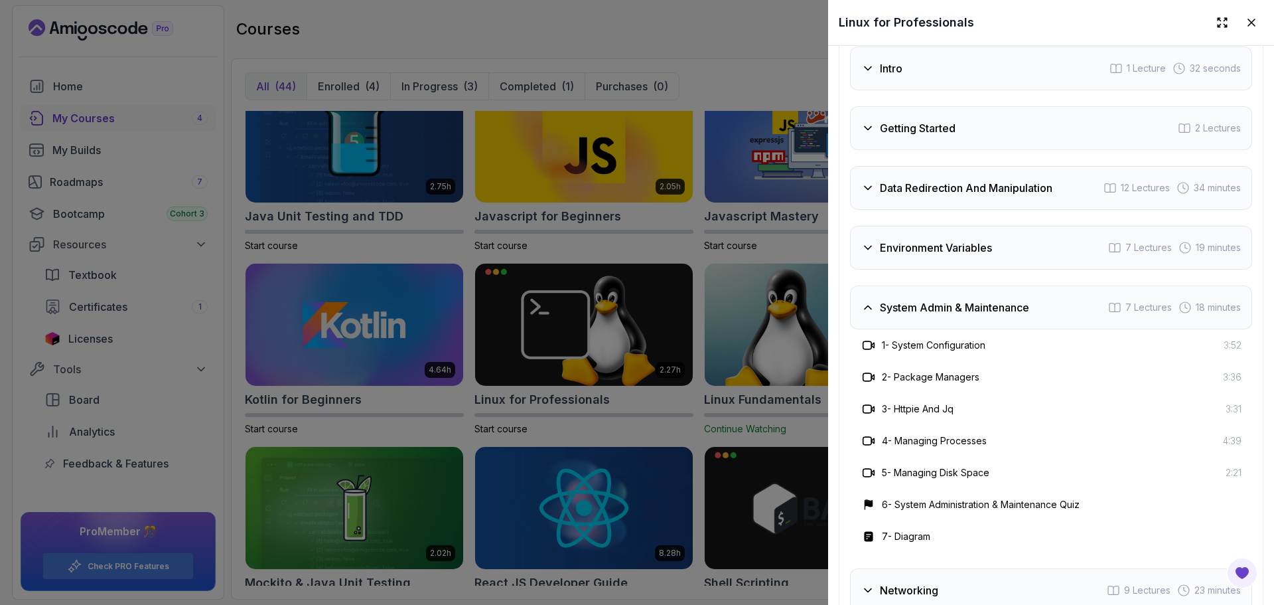
scroll to position [2522, 0]
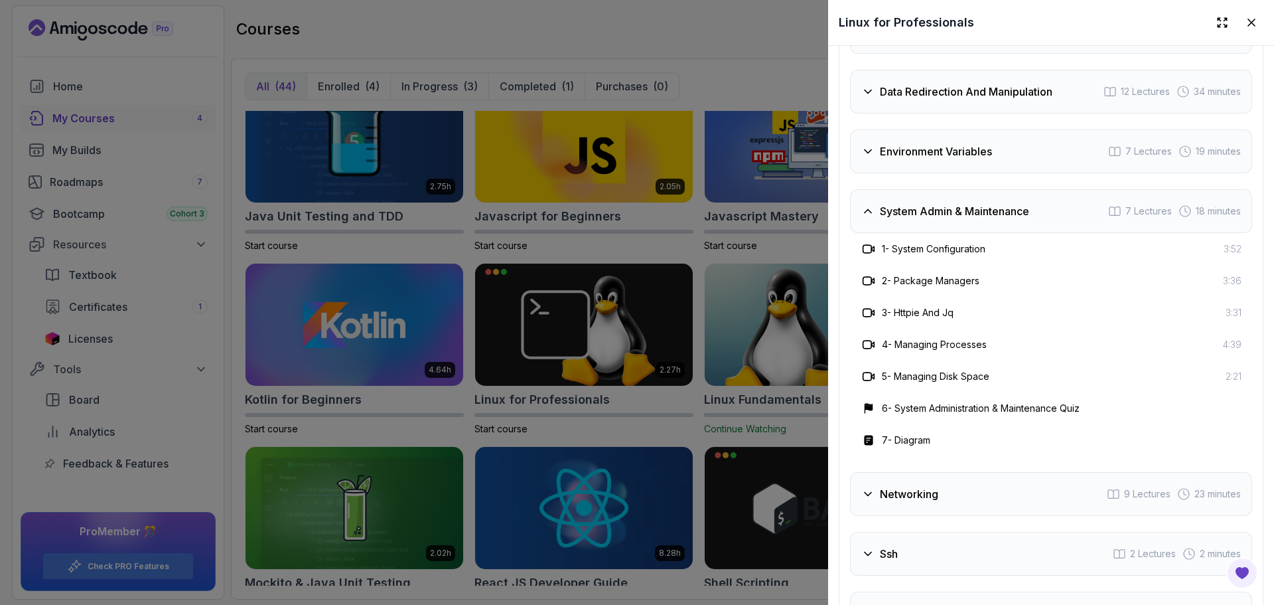
click at [1004, 496] on div "Networking 9 Lectures 23 minutes" at bounding box center [1051, 494] width 402 height 44
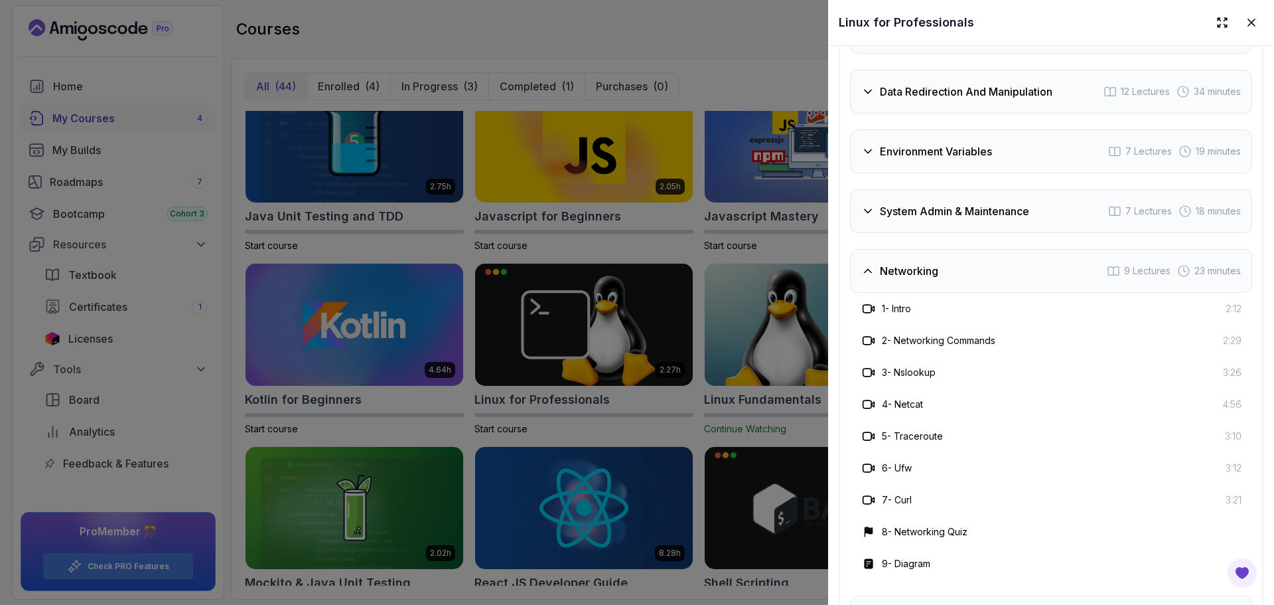
scroll to position [2655, 0]
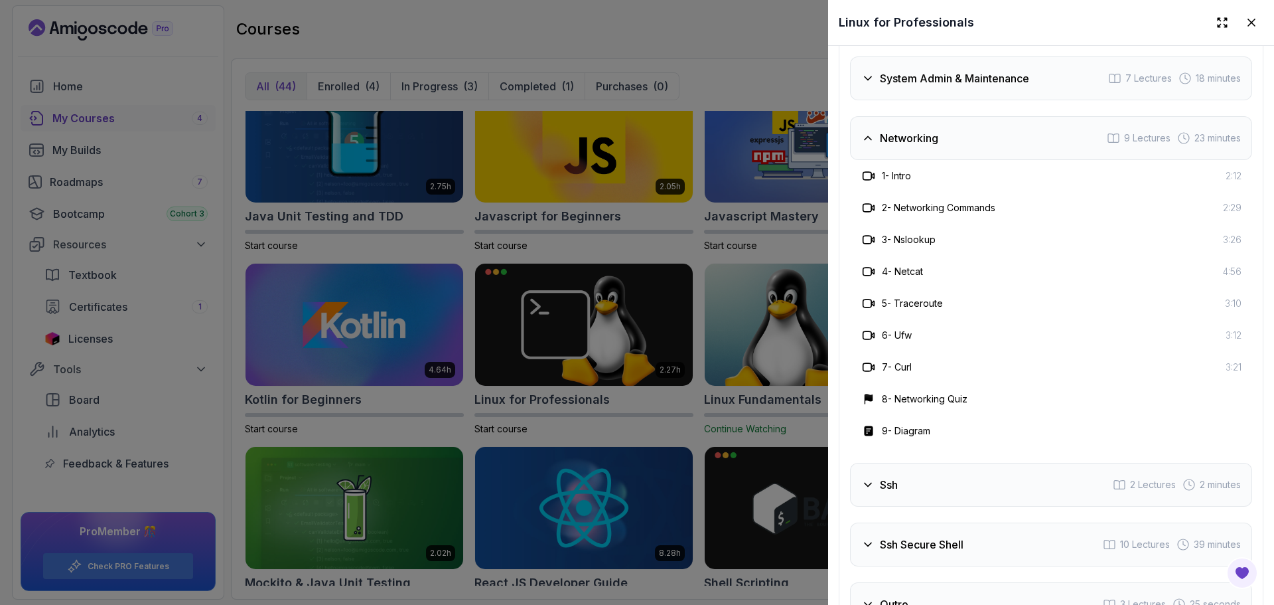
click at [971, 486] on div "Ssh 2 Lectures 2 minutes" at bounding box center [1051, 485] width 402 height 44
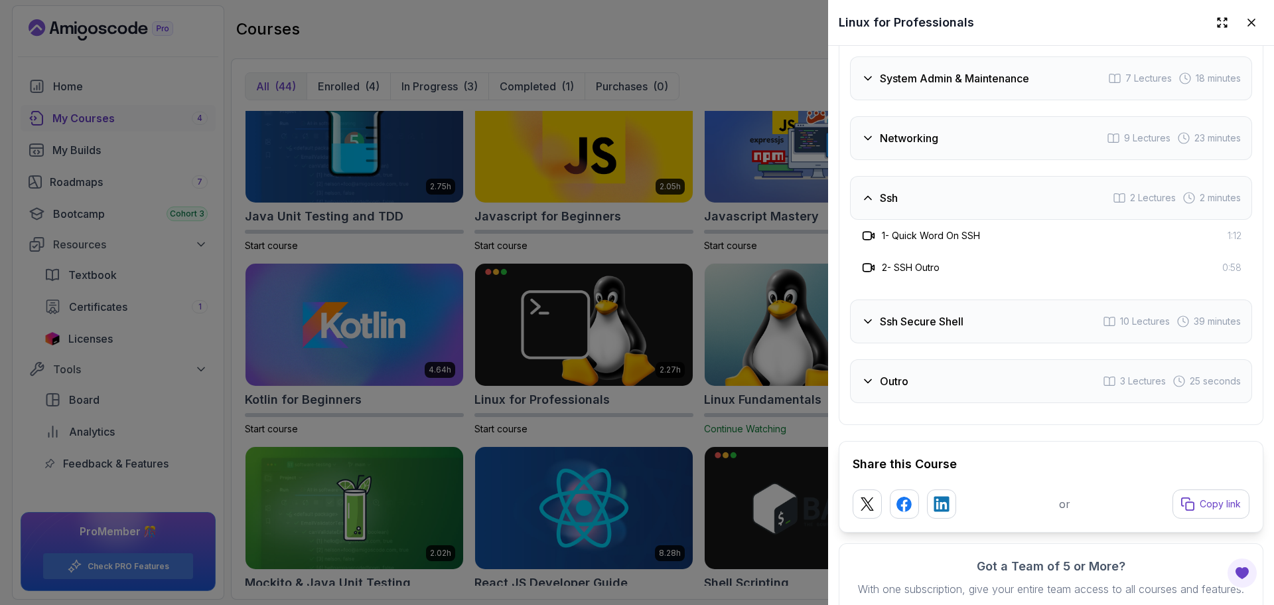
click at [936, 325] on div "Ssh Secure Shell 10 Lectures 39 minutes" at bounding box center [1051, 321] width 402 height 44
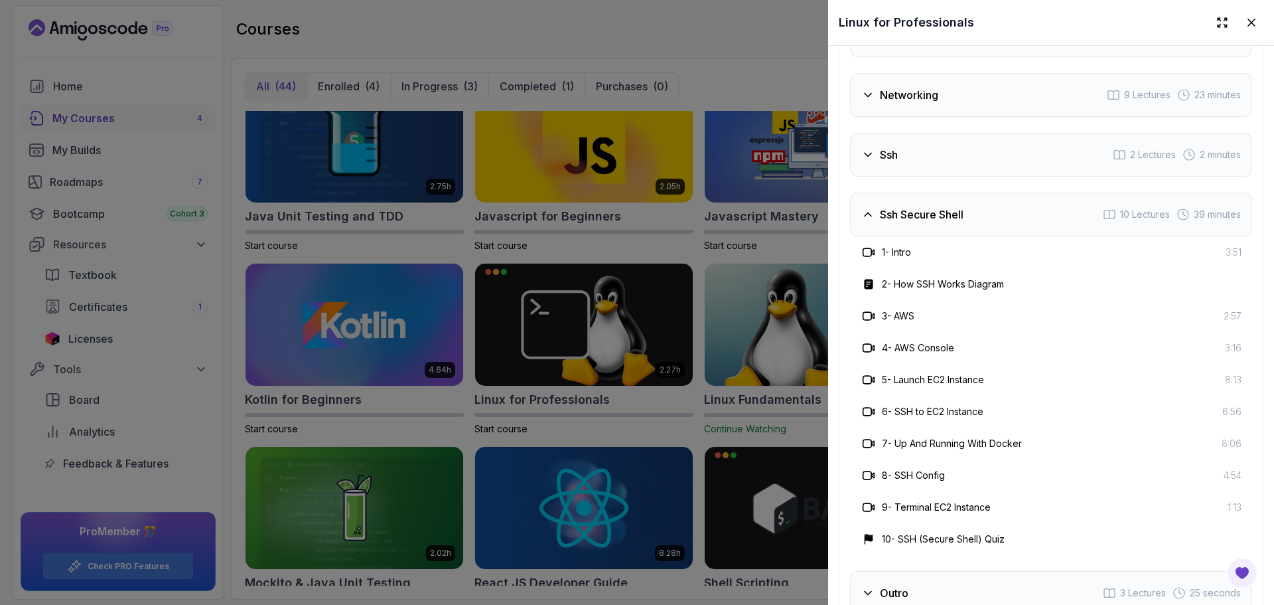
scroll to position [2721, 0]
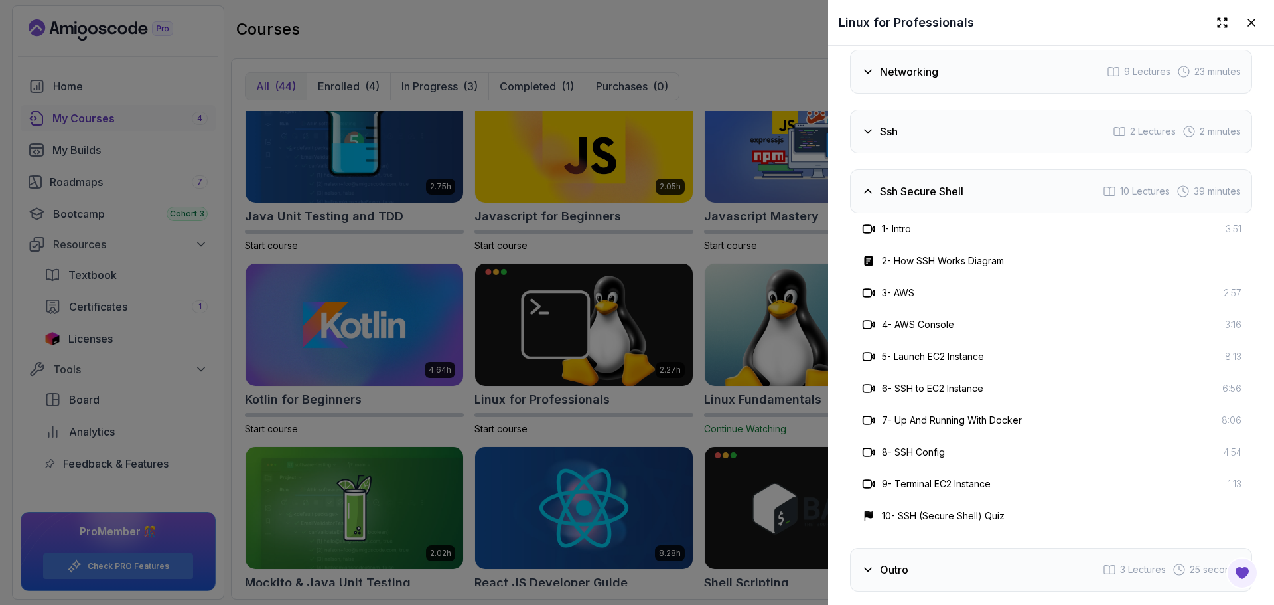
click at [986, 552] on div "Outro 3 Lectures 25 seconds" at bounding box center [1051, 570] width 402 height 44
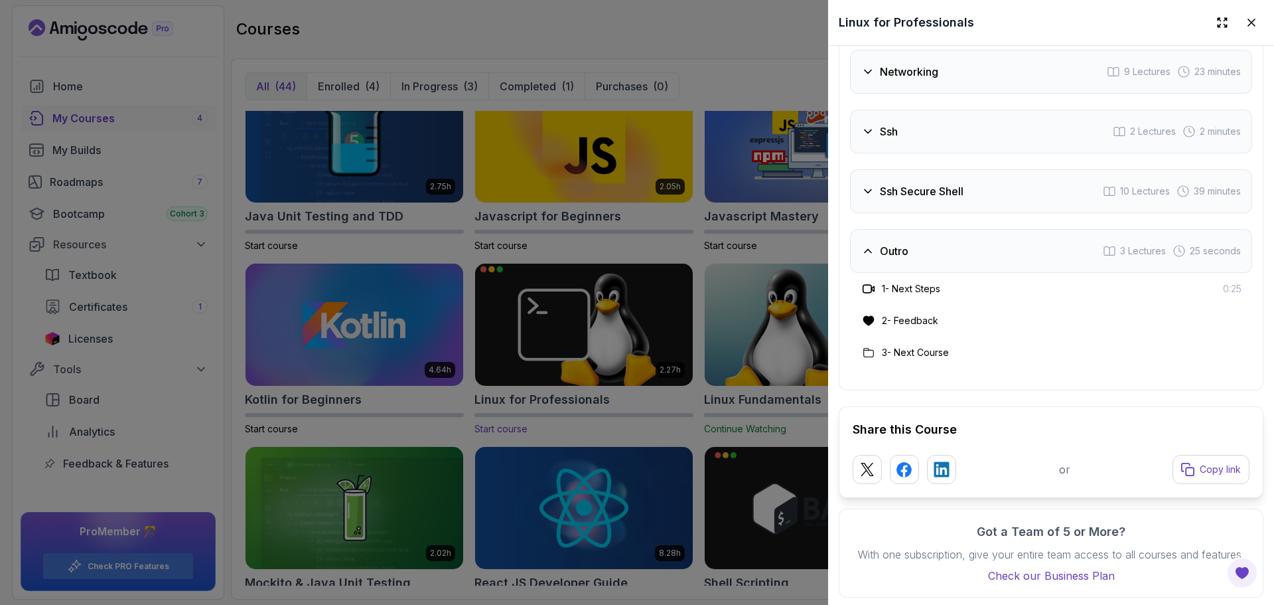
click at [575, 413] on div at bounding box center [637, 302] width 1274 height 605
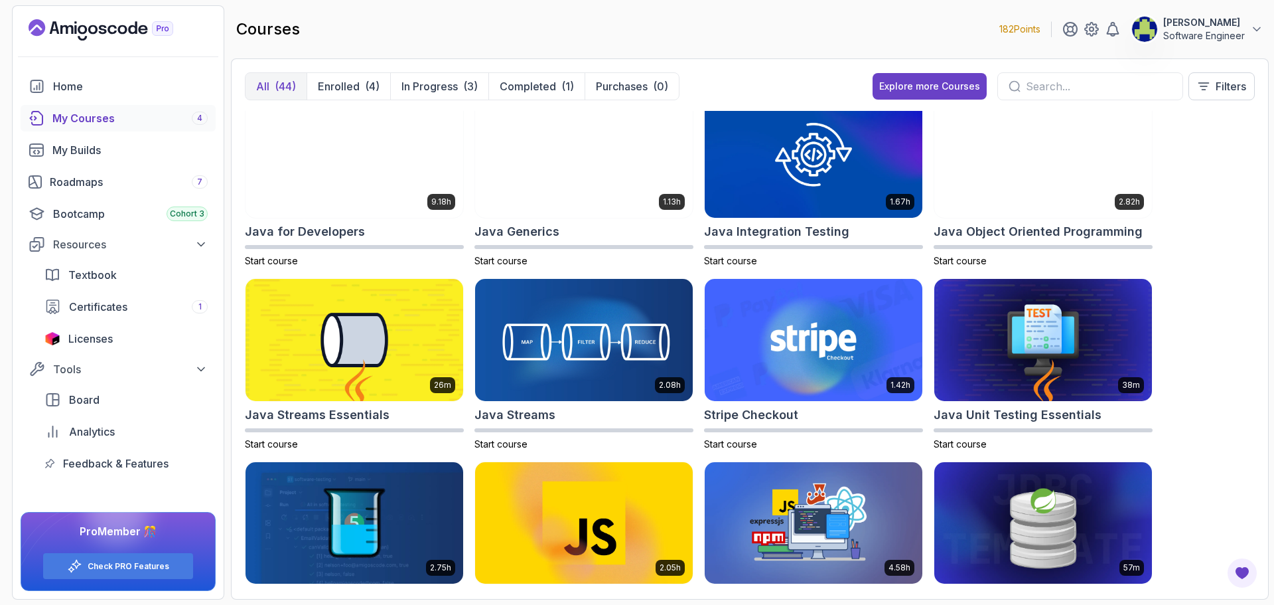
scroll to position [0, 0]
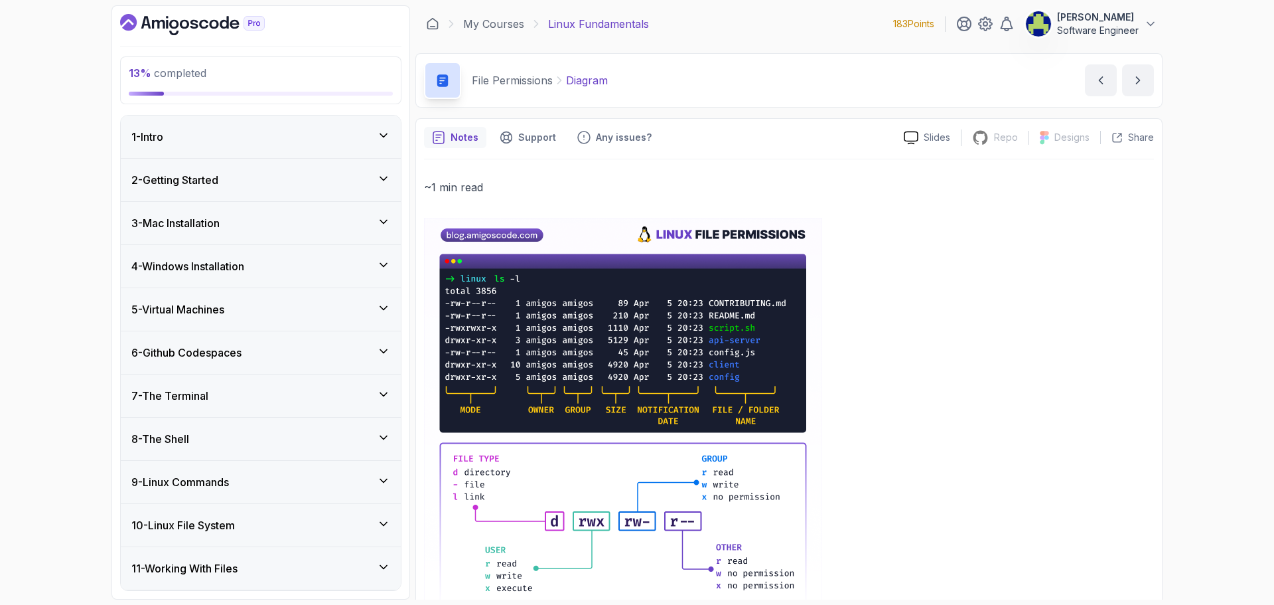
click at [277, 283] on div "4 - Windows Installation" at bounding box center [261, 266] width 280 height 42
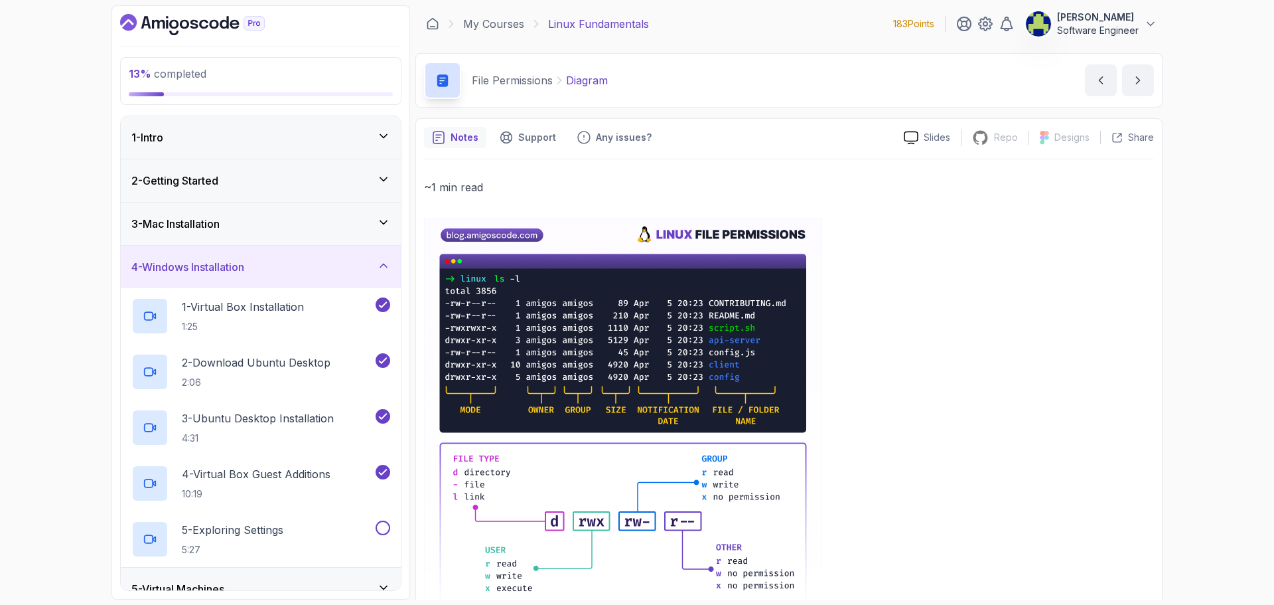
click at [277, 283] on div "4 - Windows Installation" at bounding box center [261, 267] width 280 height 42
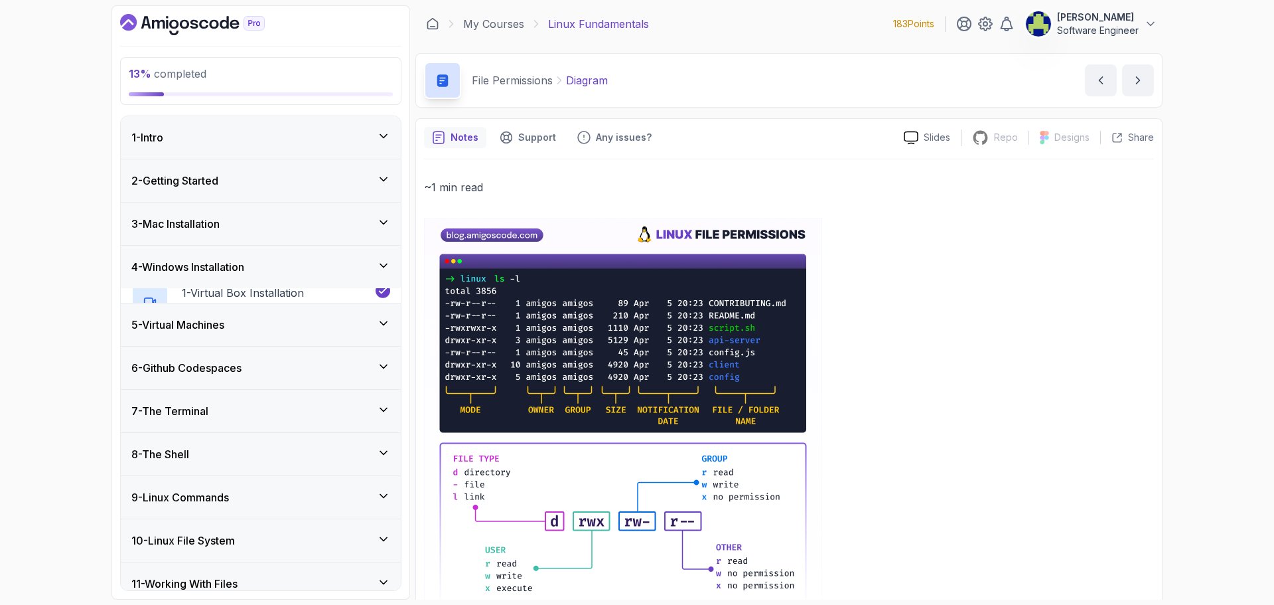
click at [277, 283] on div "4 - Windows Installation" at bounding box center [261, 267] width 280 height 42
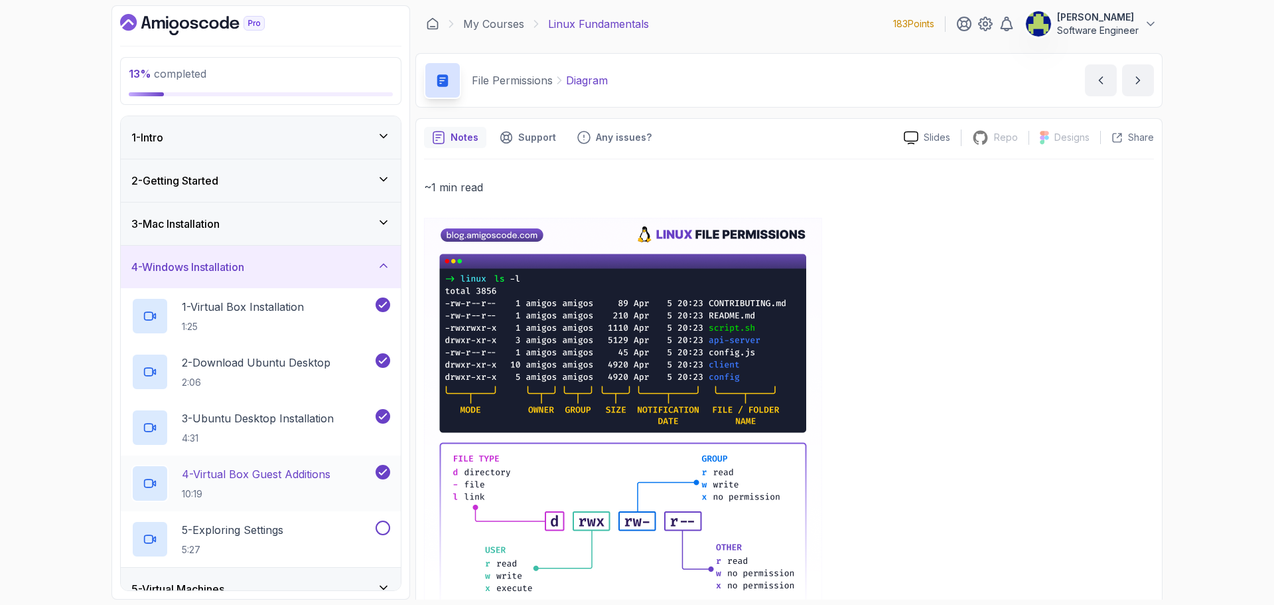
click at [305, 467] on p "4 - Virtual Box Guest Additions" at bounding box center [256, 474] width 149 height 16
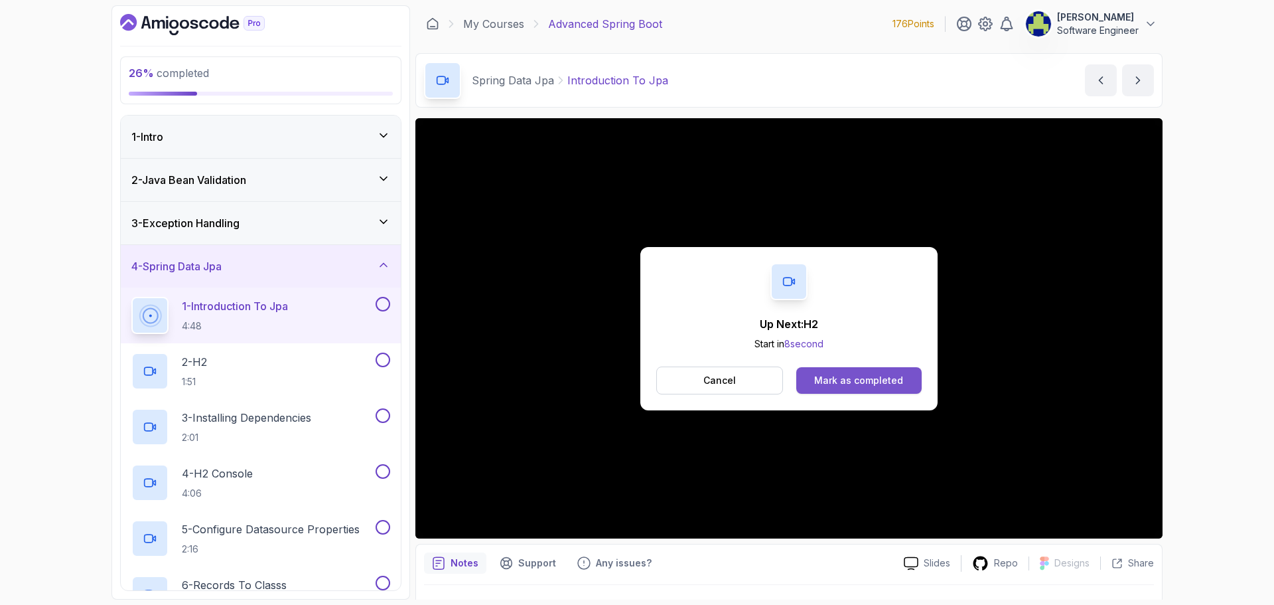
click at [853, 379] on div "Mark as completed" at bounding box center [858, 380] width 89 height 13
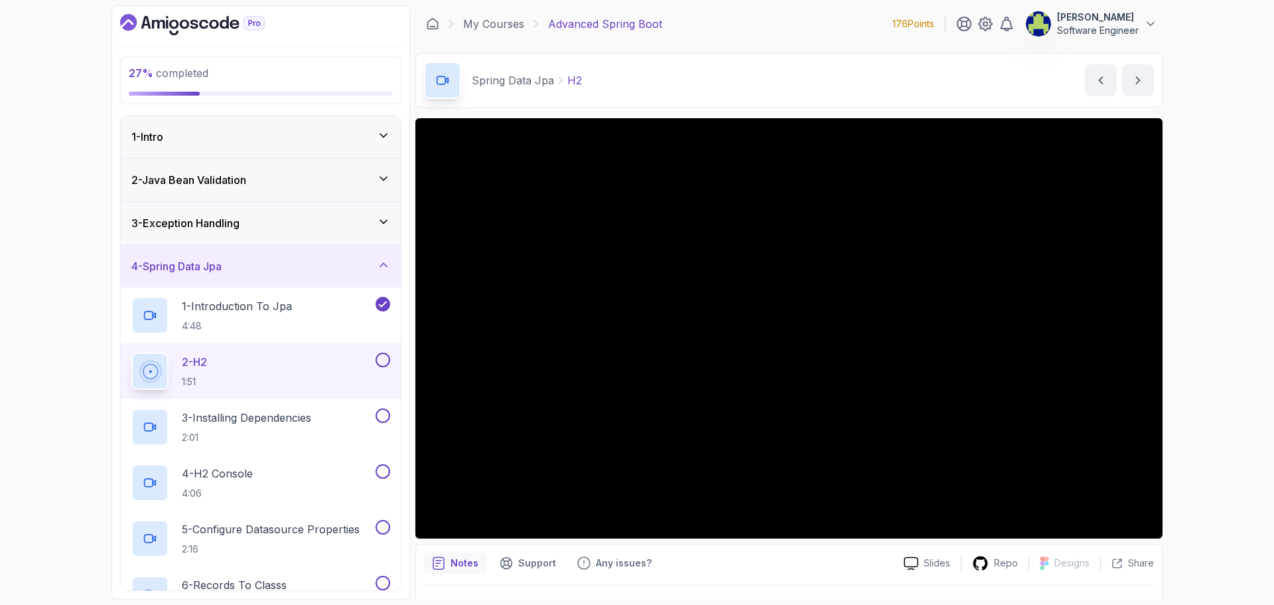
click at [384, 359] on button at bounding box center [383, 359] width 15 height 15
click at [264, 416] on p "3 - Installing Dependencies" at bounding box center [246, 418] width 129 height 16
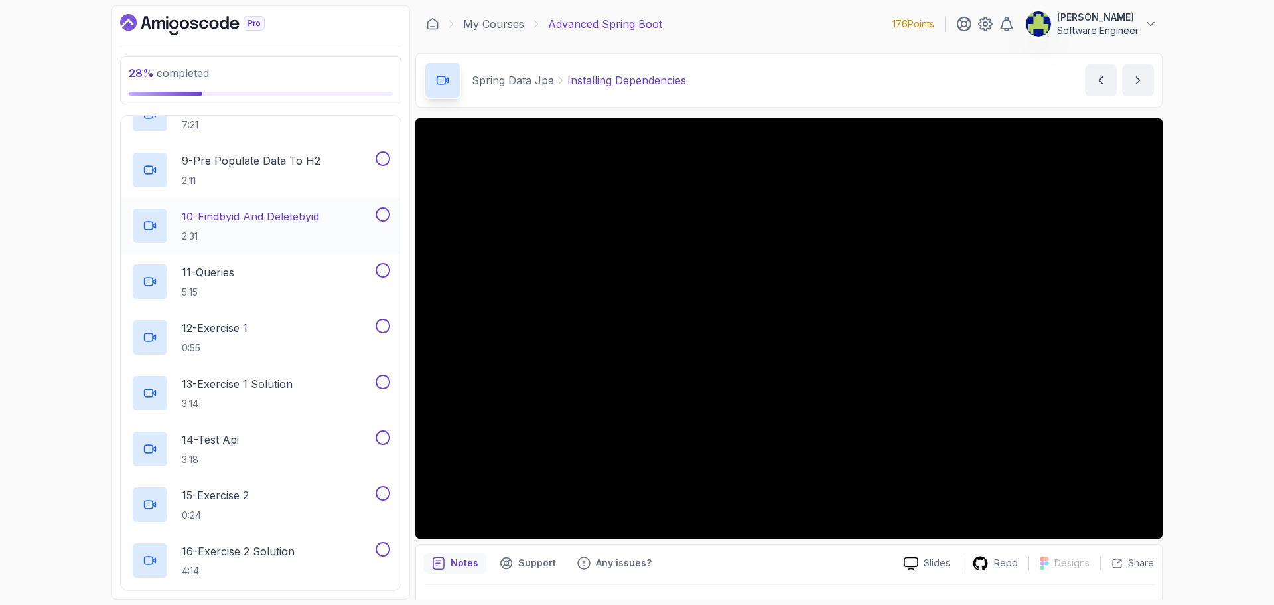
scroll to position [597, 0]
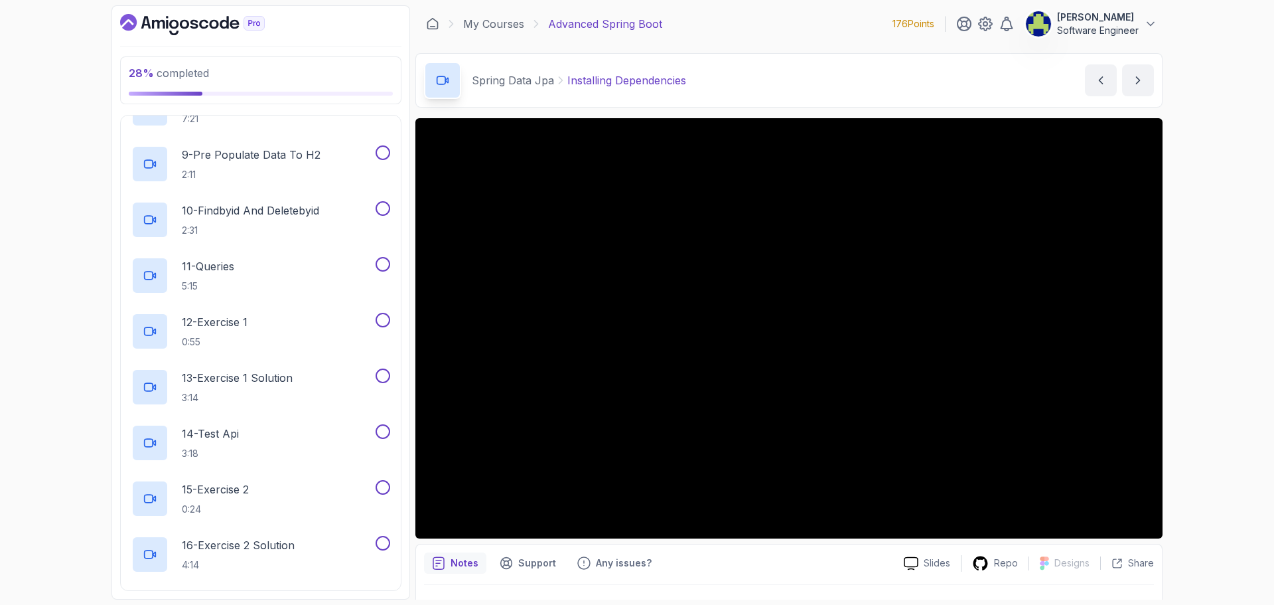
drag, startPoint x: 830, startPoint y: 538, endPoint x: 1205, endPoint y: 429, distance: 390.3
click at [1205, 429] on div "28 % completed 1 - Intro 2 - Java Bean Validation 3 - Exception Handling 4 - Sp…" at bounding box center [637, 302] width 1274 height 605
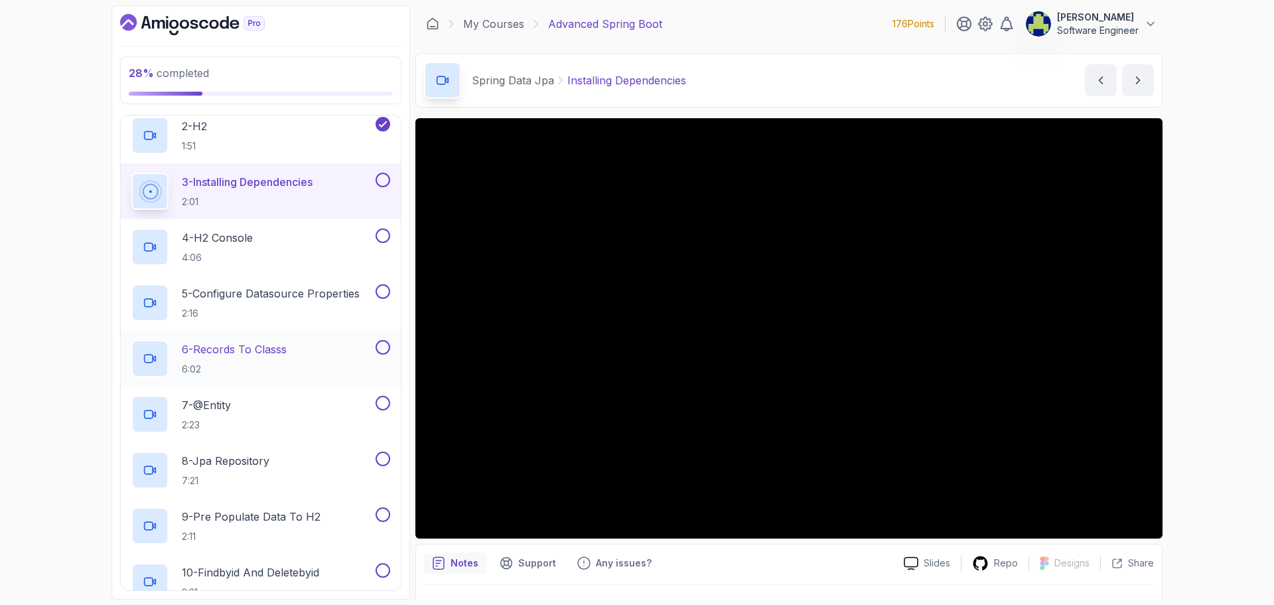
scroll to position [199, 0]
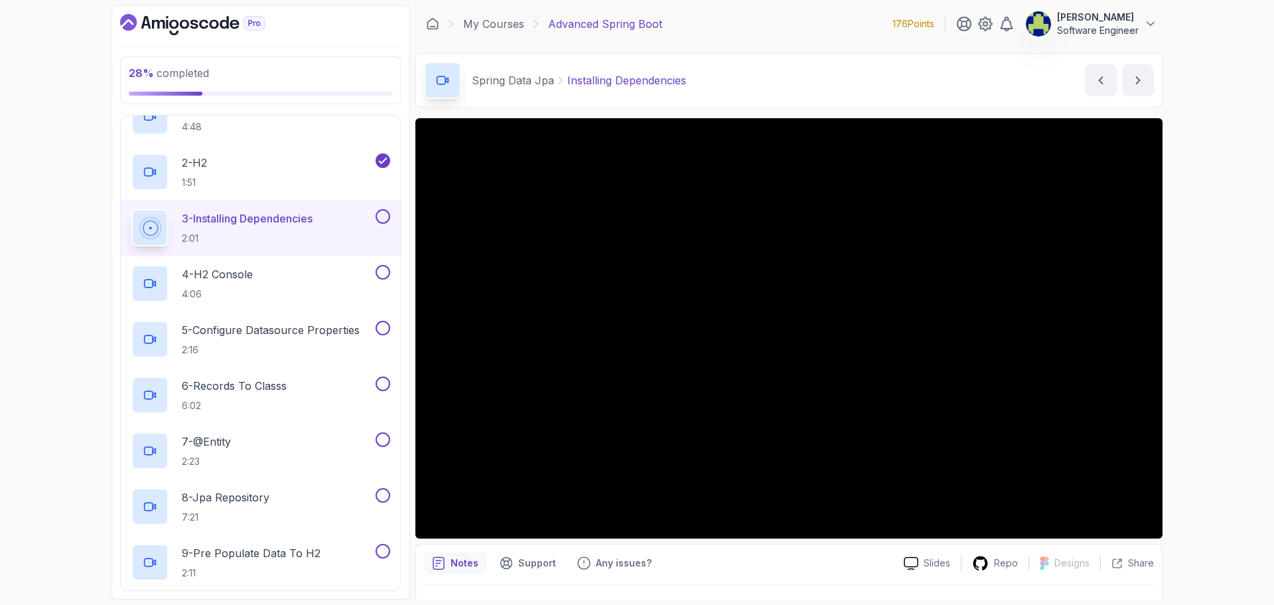
click at [384, 214] on button at bounding box center [383, 216] width 15 height 15
click at [273, 268] on div "4 - H2 Console 4:06" at bounding box center [252, 283] width 242 height 37
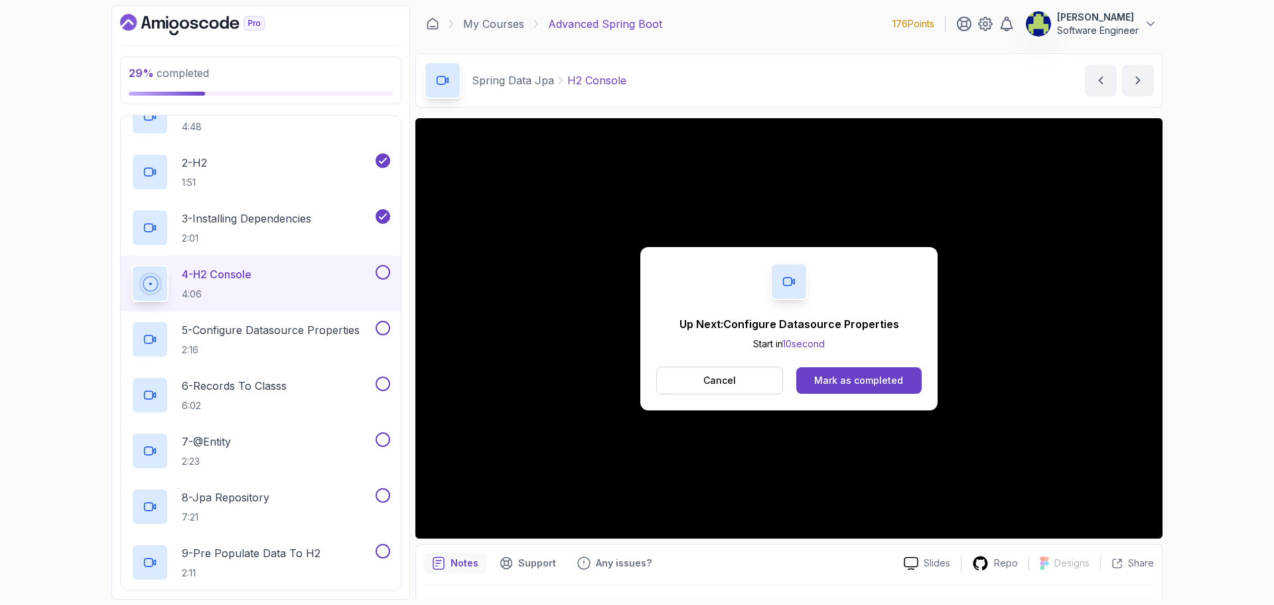
click at [389, 274] on button at bounding box center [383, 272] width 15 height 15
click at [822, 383] on div "Mark as completed" at bounding box center [858, 380] width 89 height 13
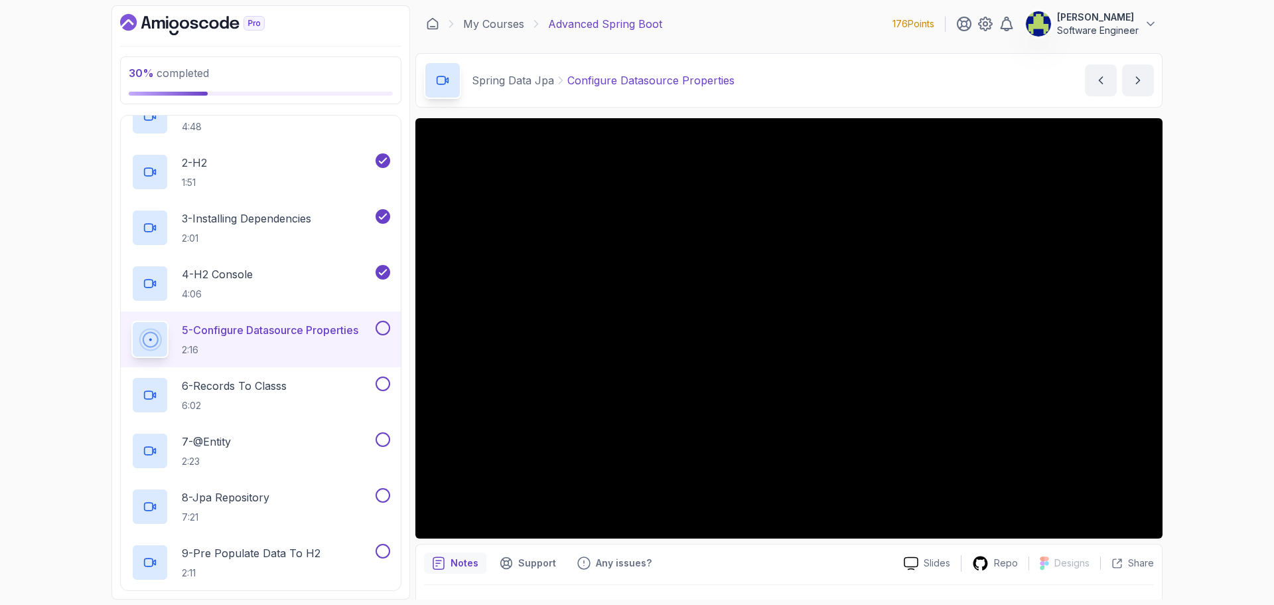
click at [387, 330] on button at bounding box center [383, 328] width 15 height 15
click at [277, 390] on p "6 - Records To Classs" at bounding box center [234, 386] width 105 height 16
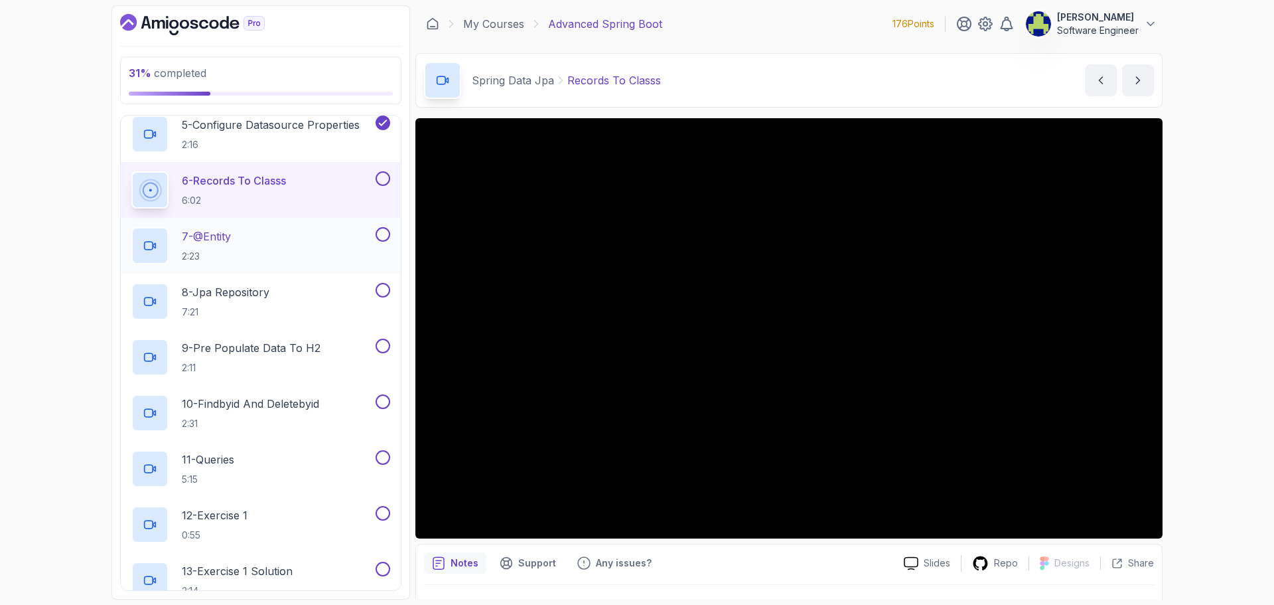
scroll to position [205, 0]
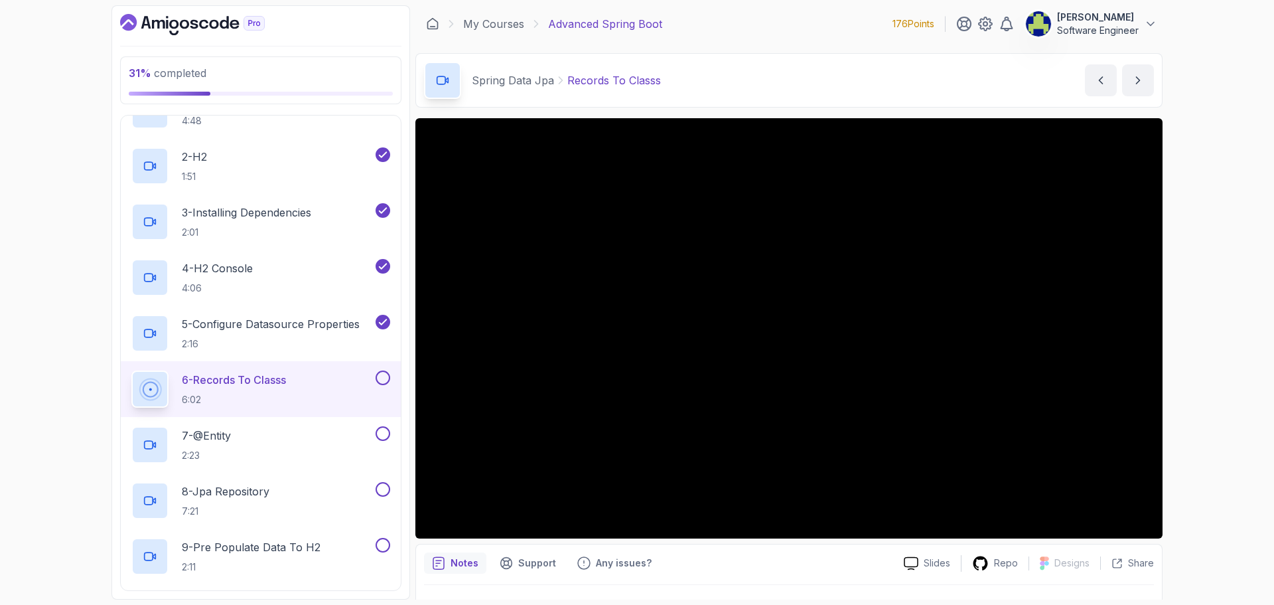
click at [384, 376] on button at bounding box center [383, 377] width 15 height 15
click at [305, 425] on div "7 - @Entity 2:23" at bounding box center [261, 445] width 280 height 56
click at [297, 425] on div "7 - @Entity 2:23" at bounding box center [261, 445] width 280 height 56
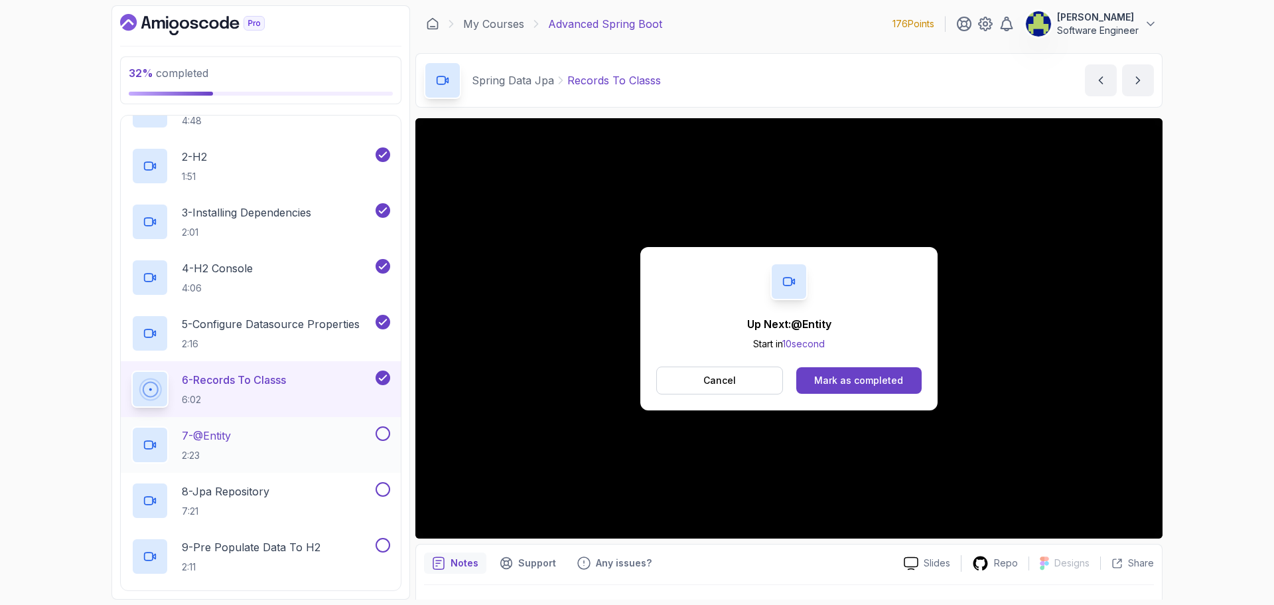
click at [297, 425] on div "7 - @Entity 2:23" at bounding box center [261, 445] width 280 height 56
click at [848, 380] on div "Mark as completed" at bounding box center [858, 380] width 89 height 13
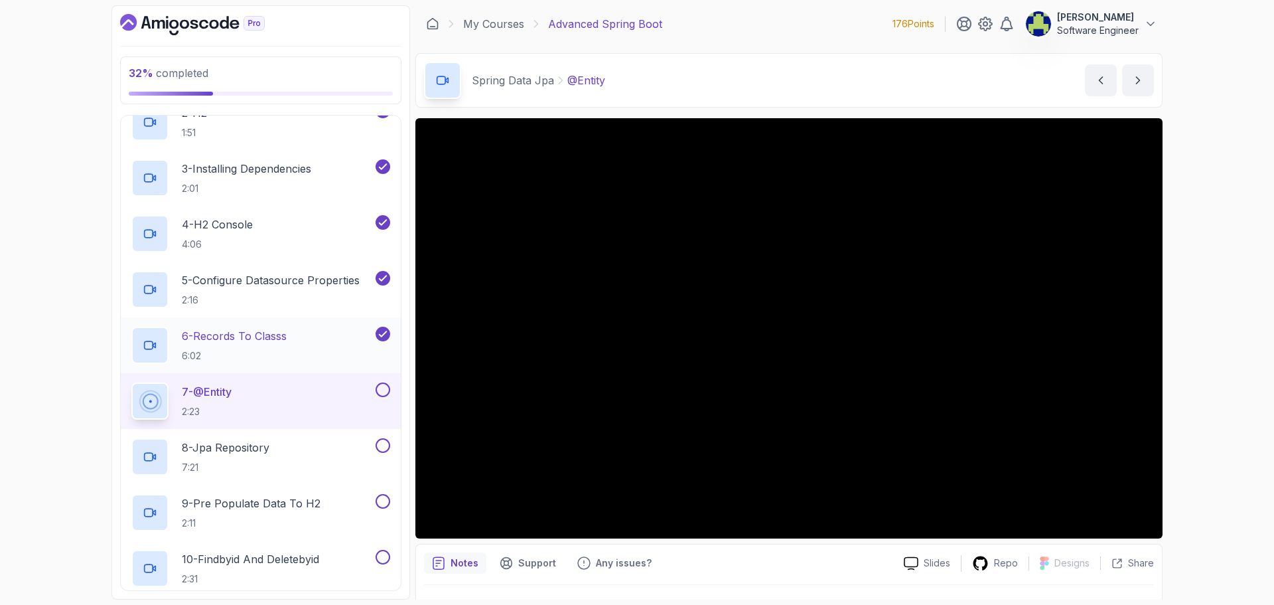
scroll to position [271, 0]
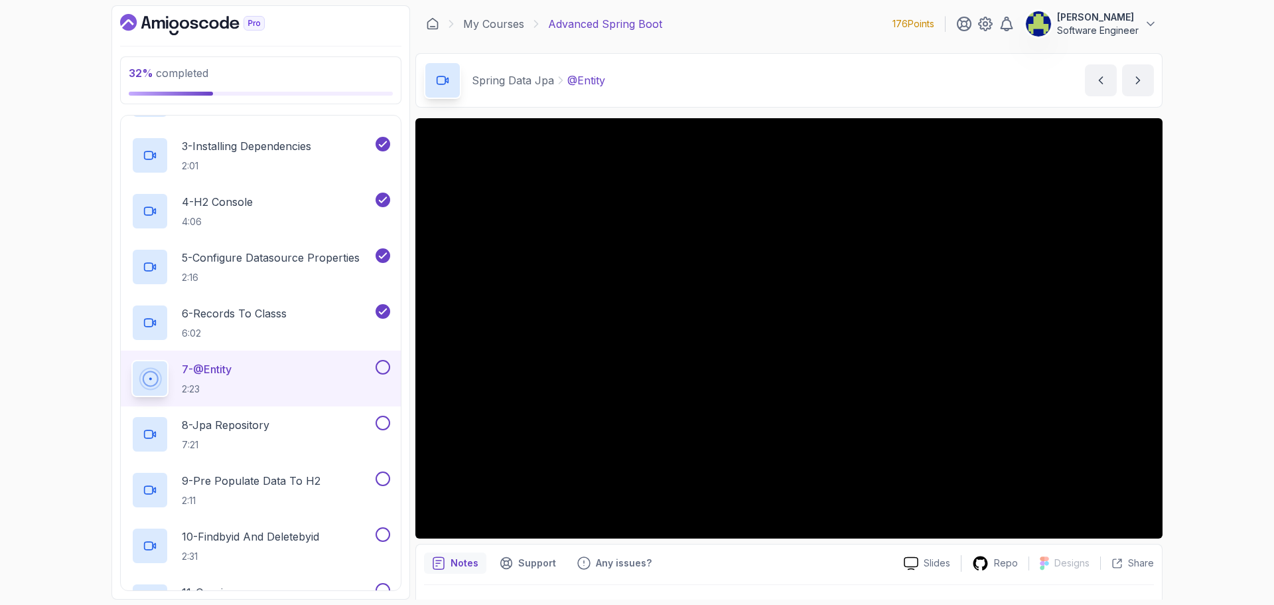
click at [382, 368] on button at bounding box center [383, 367] width 15 height 15
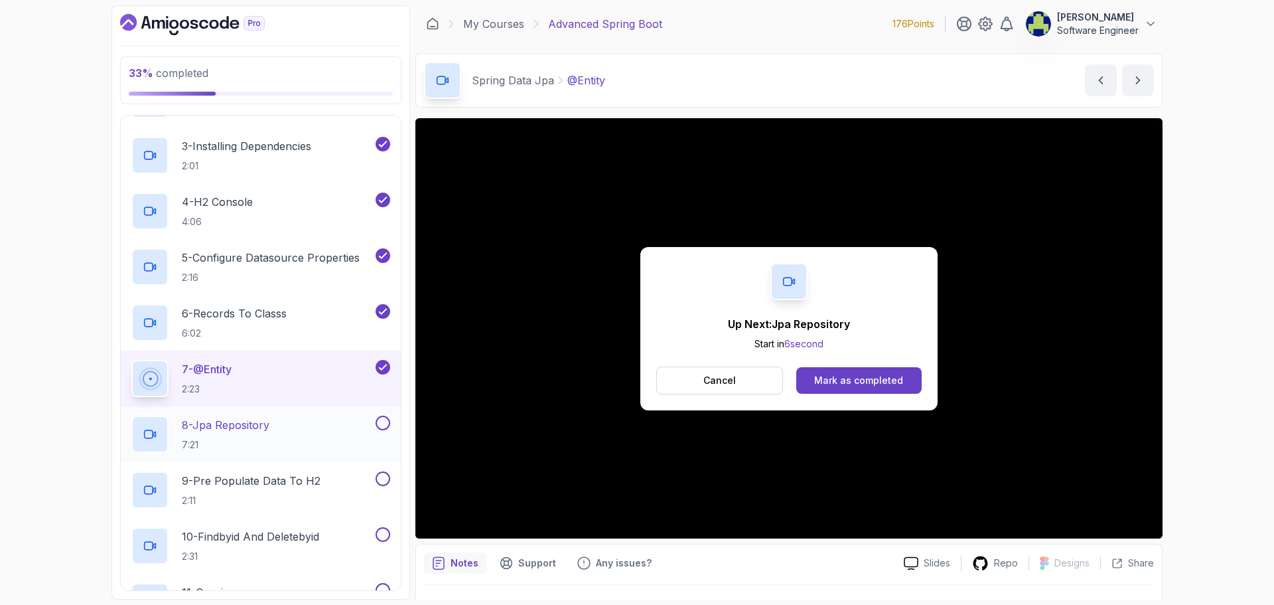
click at [269, 428] on p "8 - Jpa Repository" at bounding box center [226, 425] width 88 height 16
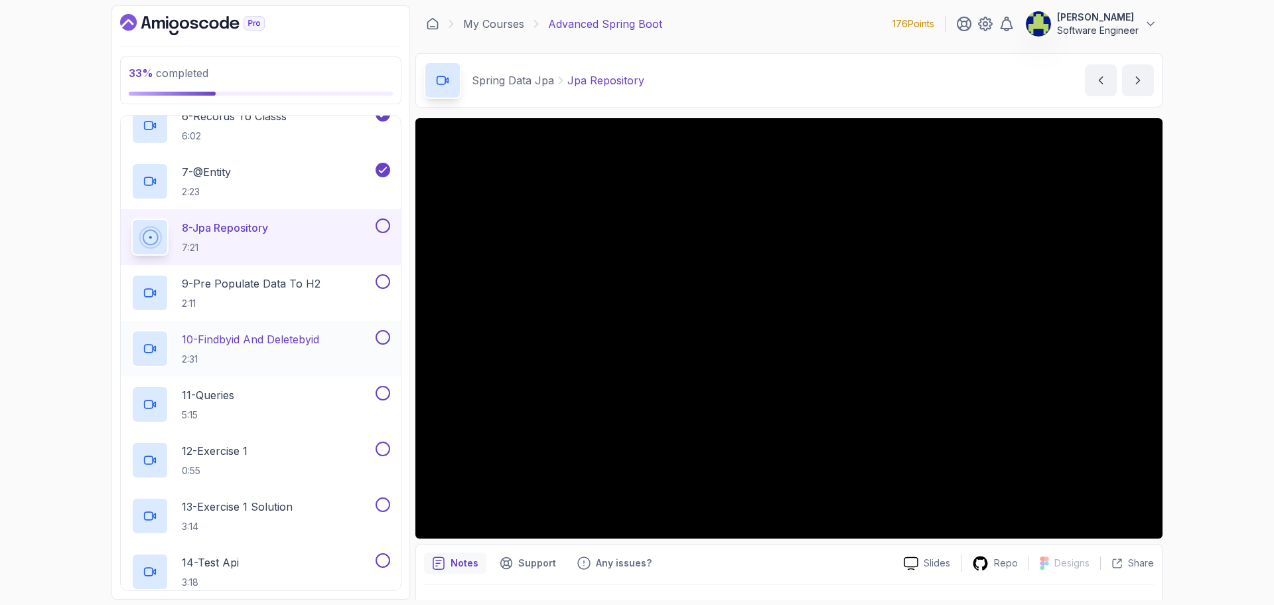
scroll to position [404, 0]
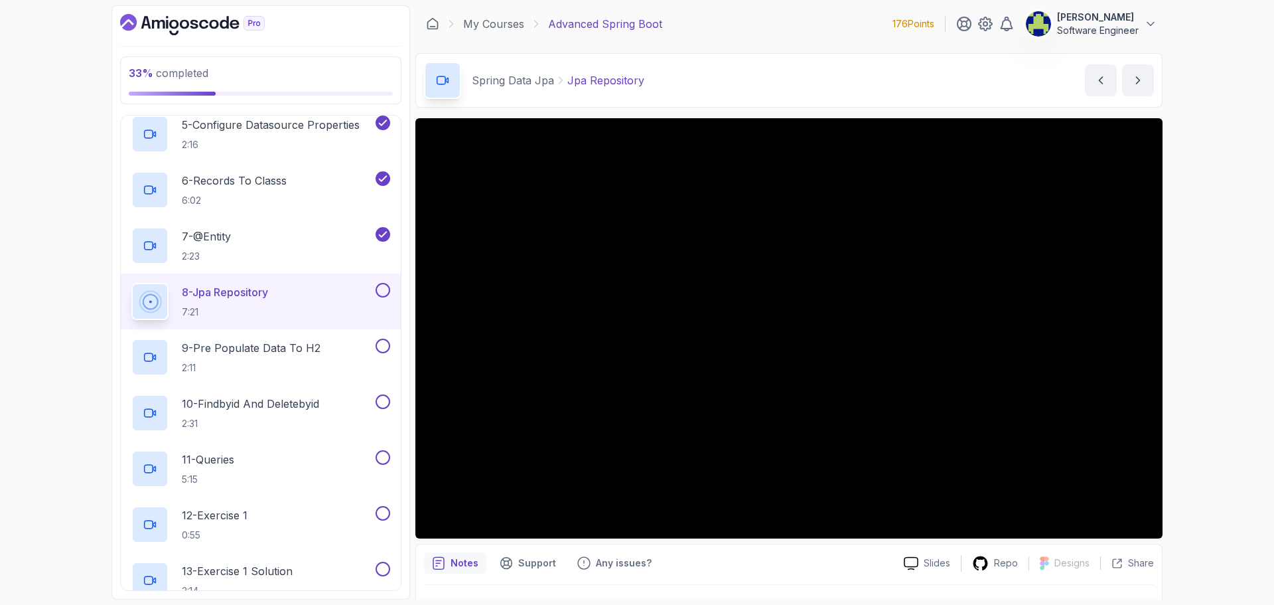
click at [380, 292] on button at bounding box center [383, 290] width 15 height 15
click at [271, 352] on p "9 - Pre Populate Data To H2" at bounding box center [251, 348] width 139 height 16
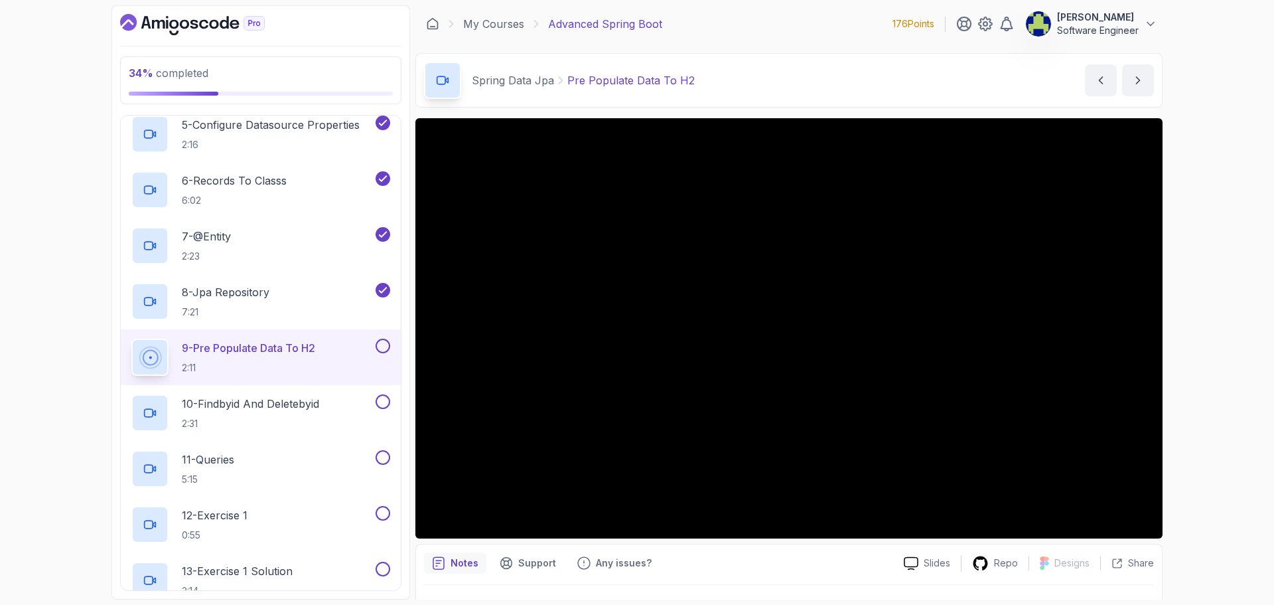
scroll to position [471, 0]
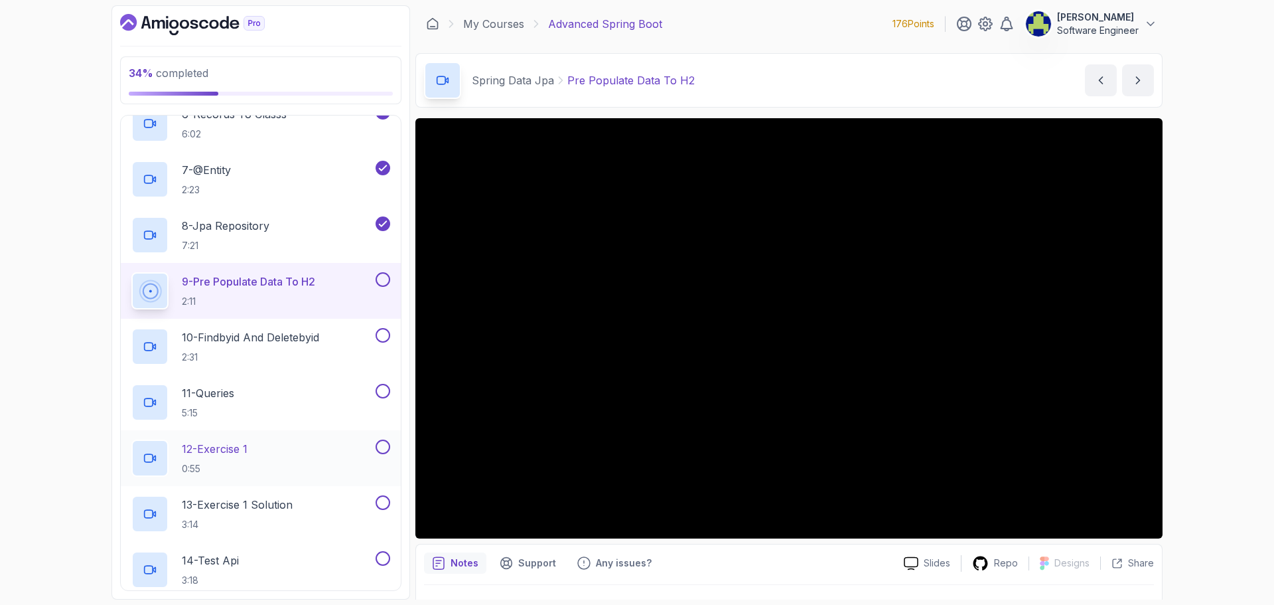
click at [384, 448] on button at bounding box center [383, 446] width 15 height 15
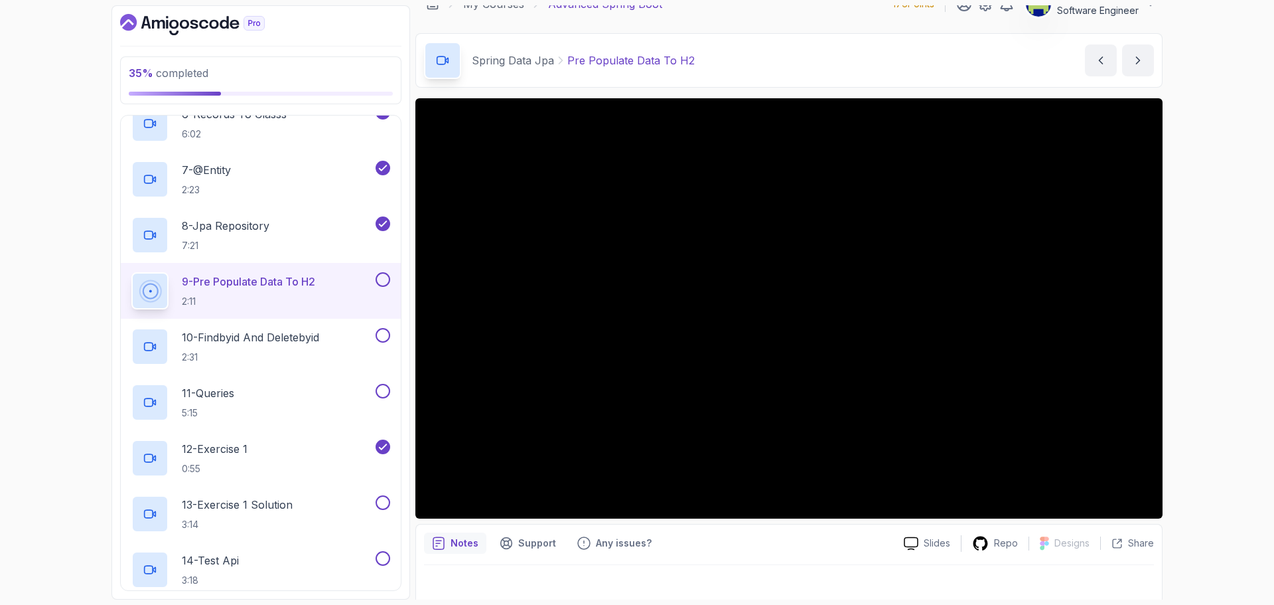
scroll to position [31, 0]
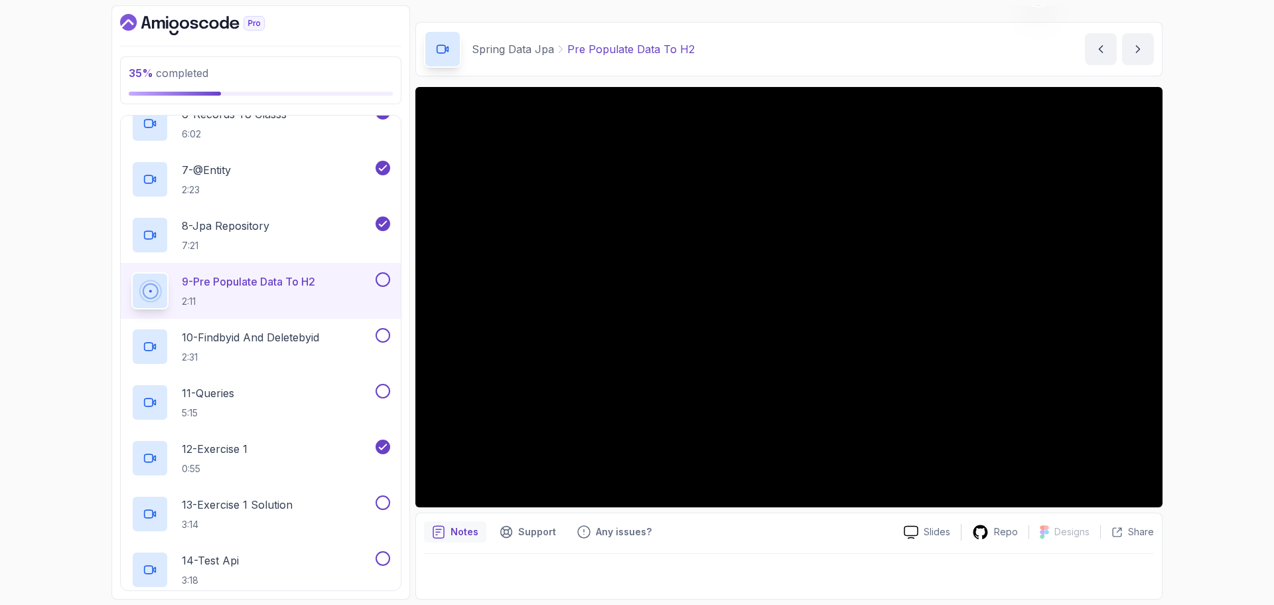
click at [384, 281] on button at bounding box center [383, 279] width 15 height 15
click at [305, 340] on p "10 - Findbyid And Deletebyid" at bounding box center [250, 337] width 137 height 16
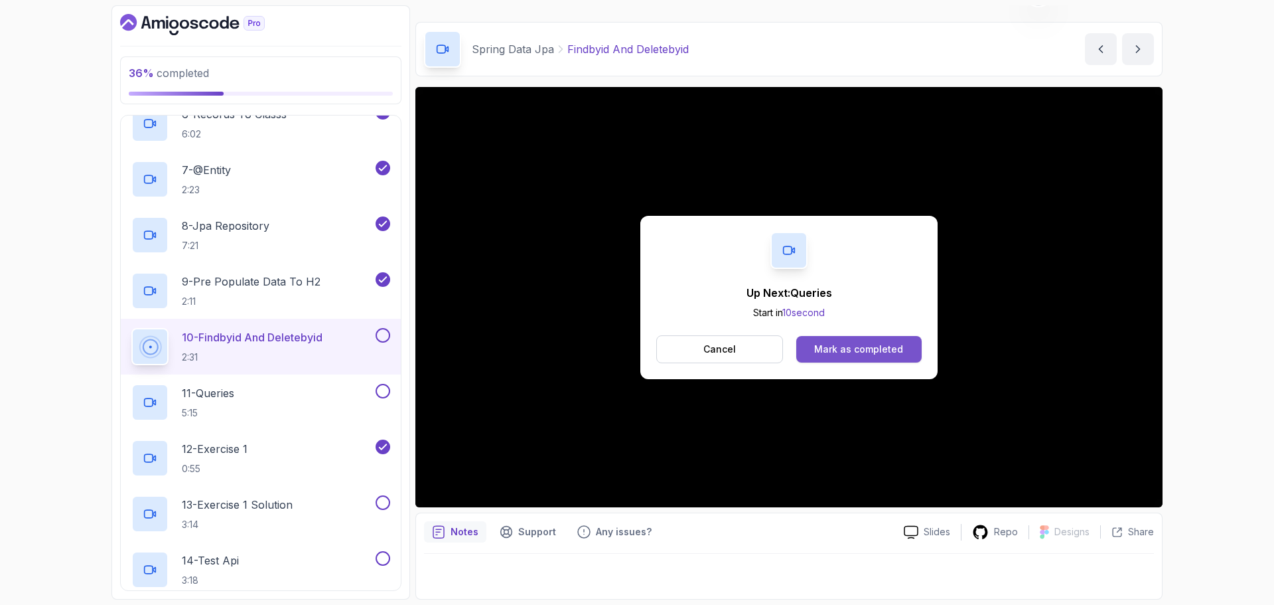
click at [840, 352] on div "Mark as completed" at bounding box center [858, 348] width 89 height 13
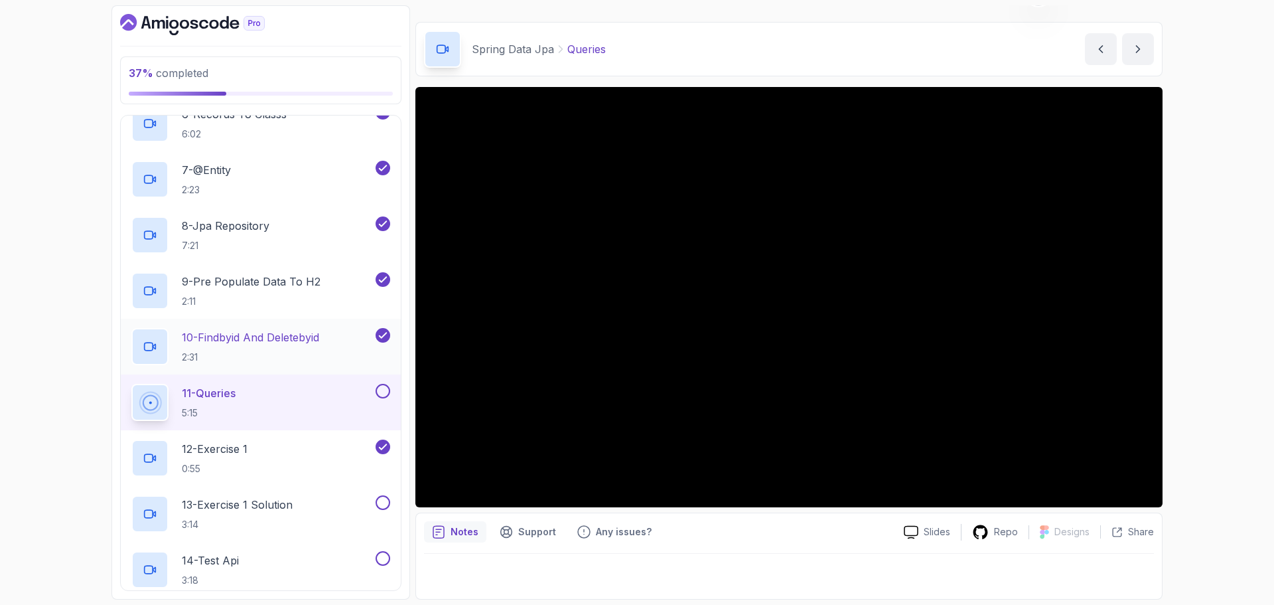
click at [273, 350] on h2 "10 - Findbyid And Deletebyid 2:31" at bounding box center [250, 346] width 137 height 35
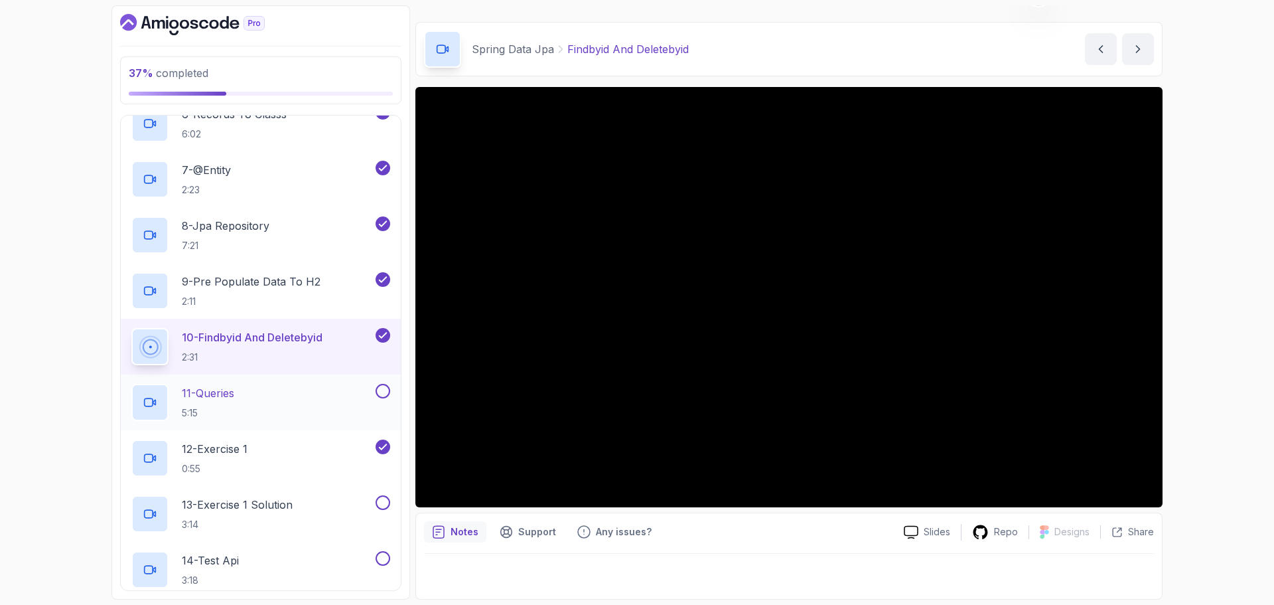
scroll to position [537, 0]
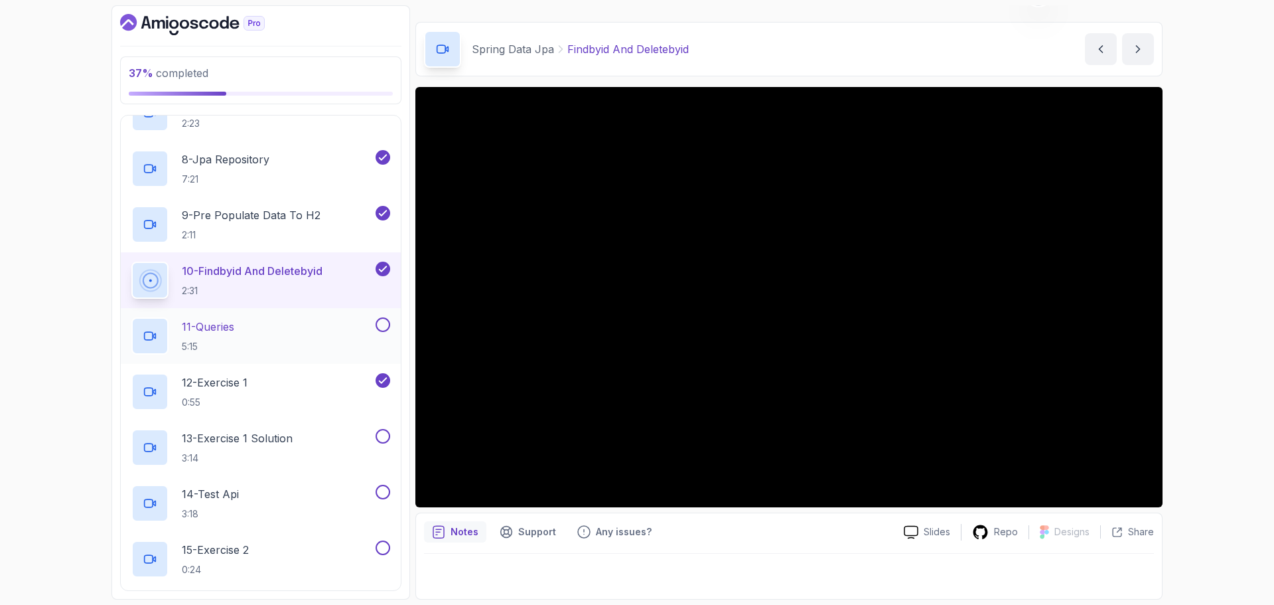
click at [275, 323] on div "11 - Queries 5:15" at bounding box center [252, 335] width 242 height 37
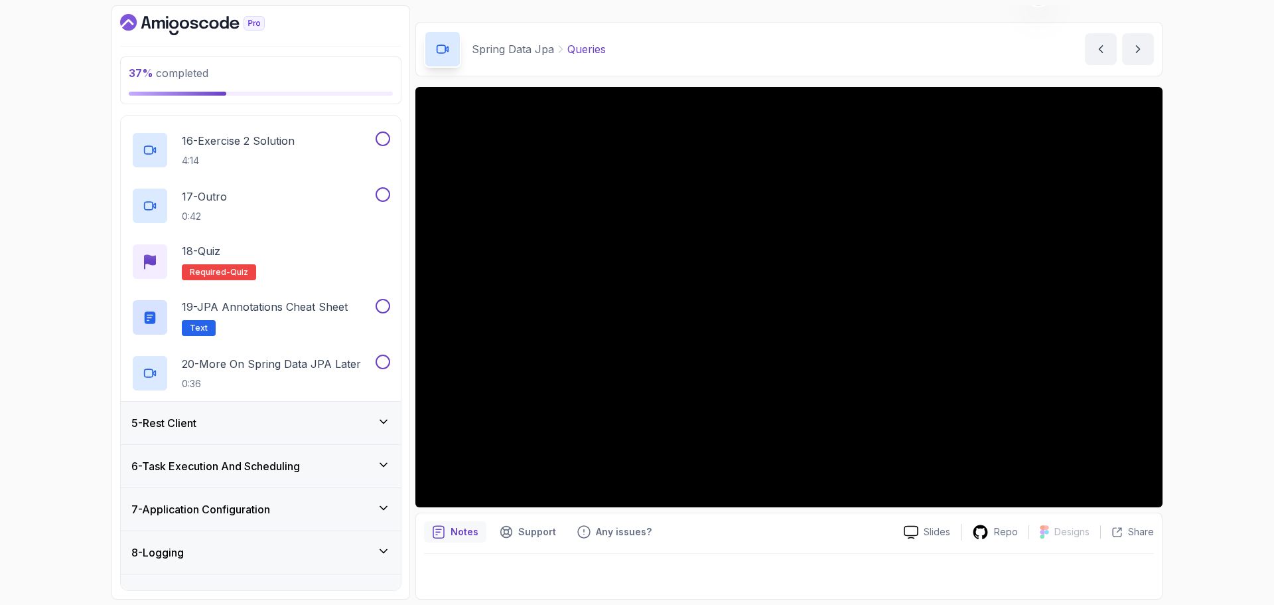
scroll to position [1068, 0]
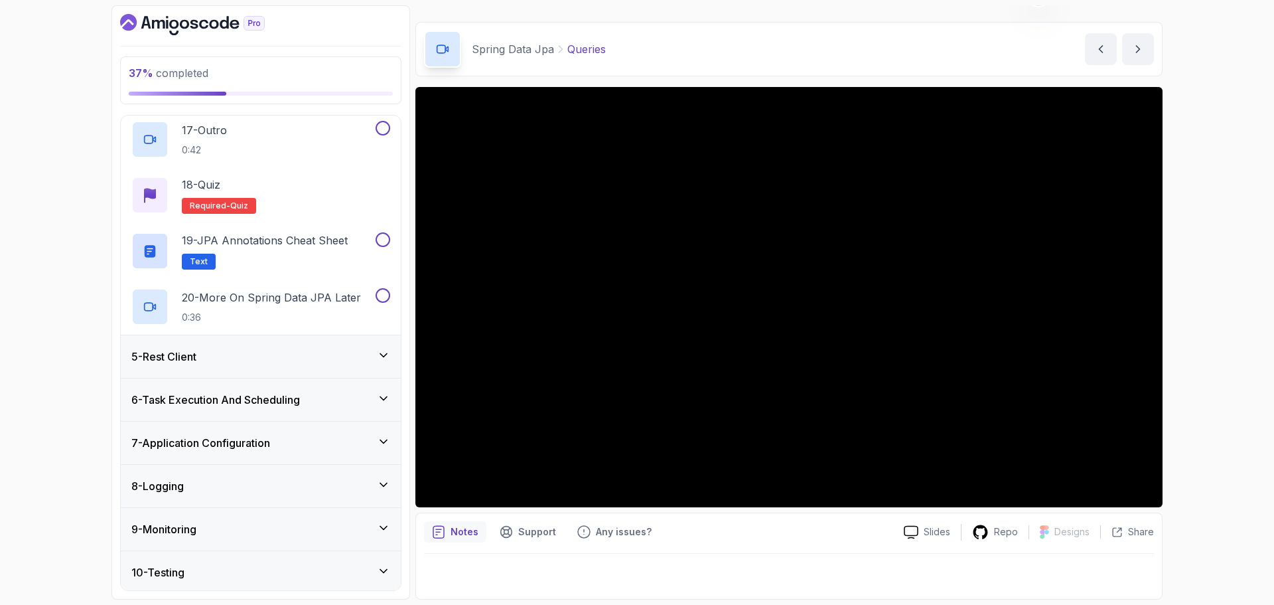
click at [384, 354] on icon at bounding box center [383, 354] width 13 height 13
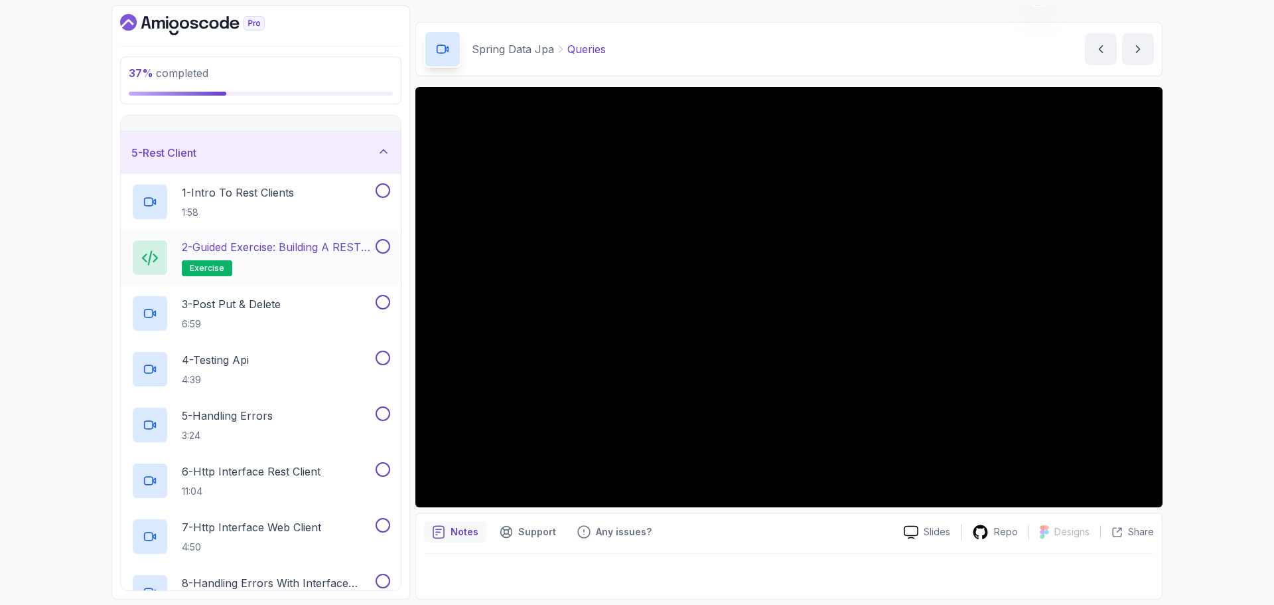
scroll to position [153, 0]
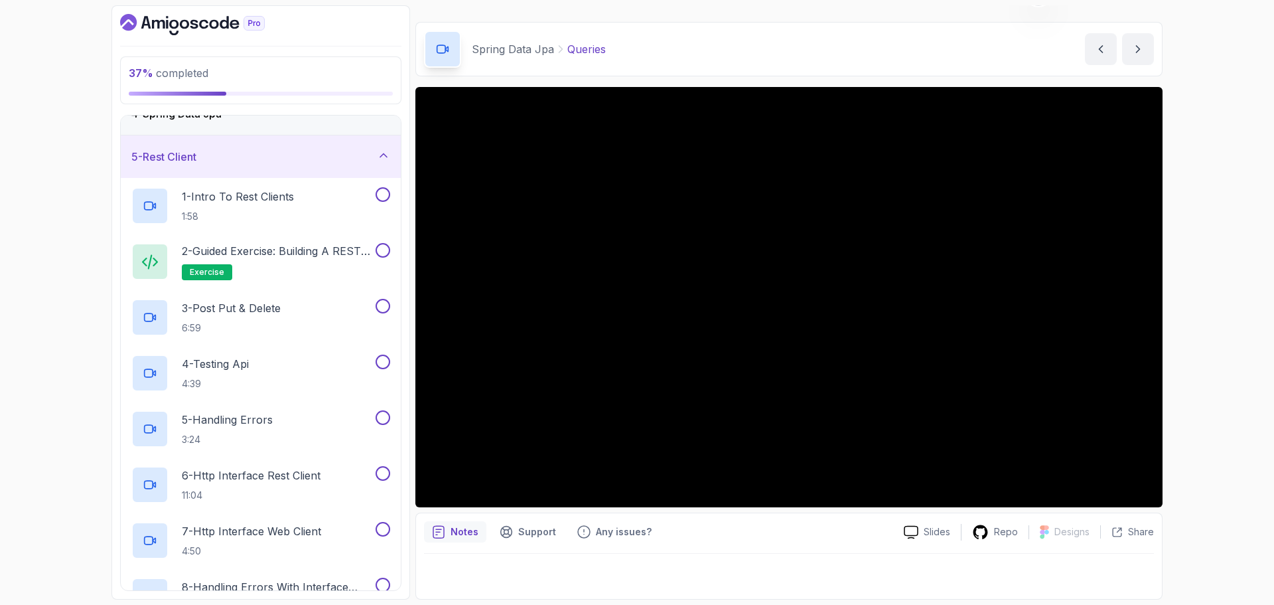
click at [383, 157] on icon at bounding box center [383, 155] width 13 height 13
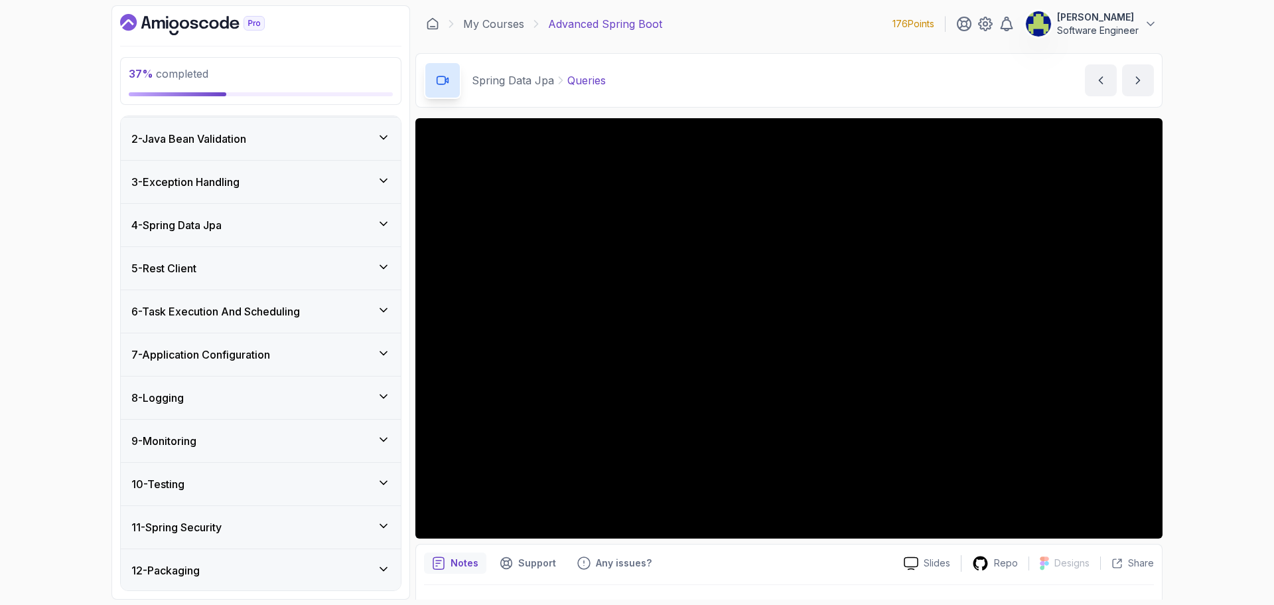
scroll to position [20, 0]
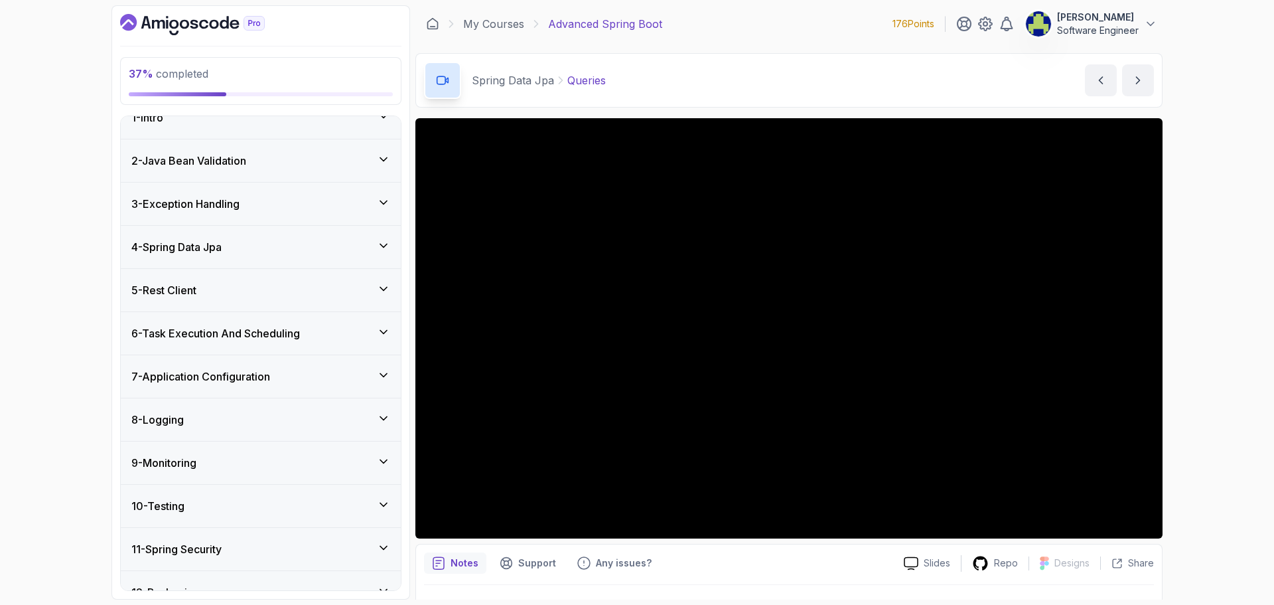
click at [390, 242] on icon at bounding box center [383, 245] width 13 height 13
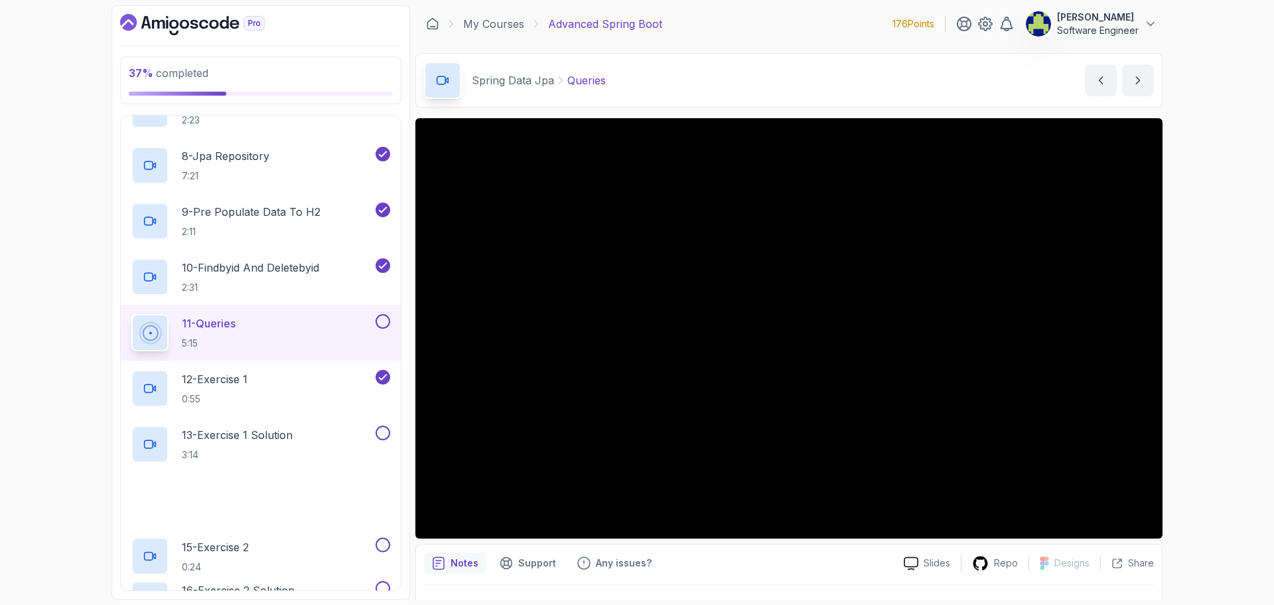
scroll to position [551, 0]
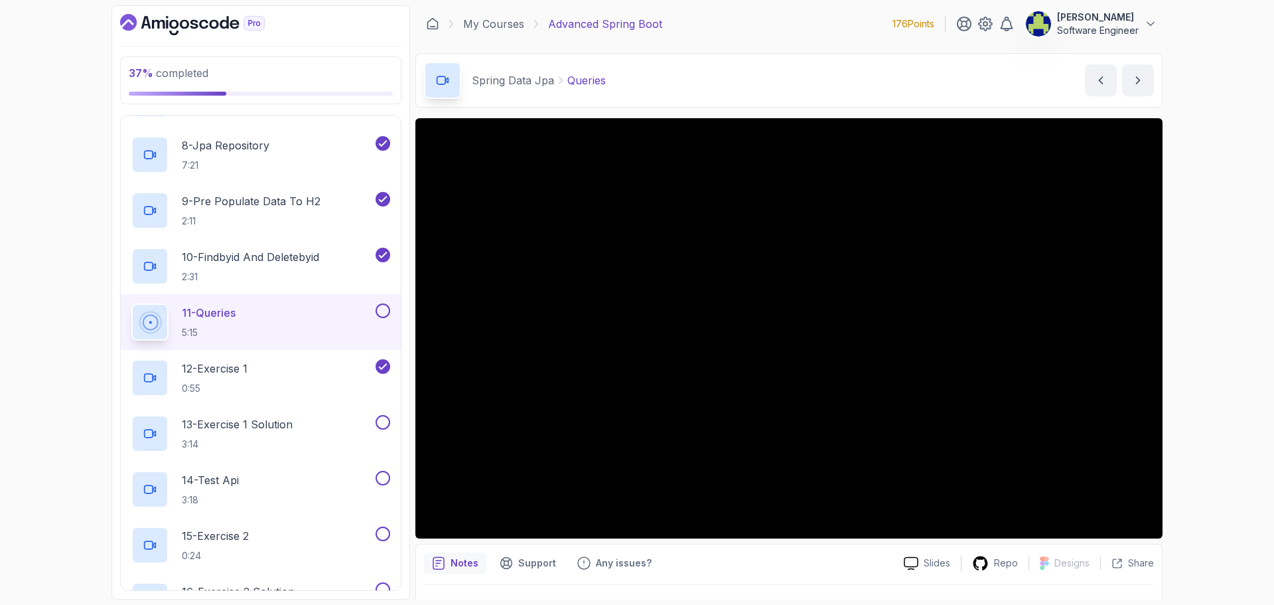
click at [381, 311] on button at bounding box center [383, 310] width 15 height 15
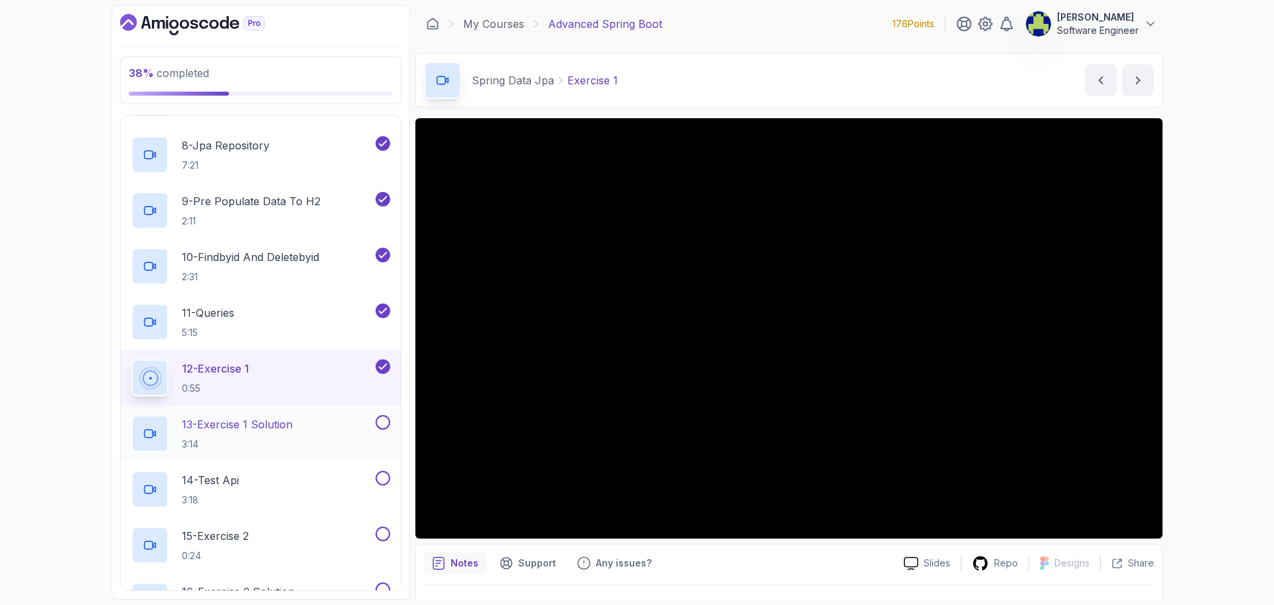
click at [313, 443] on div "13 - Exercise 1 Solution 3:14" at bounding box center [252, 433] width 242 height 37
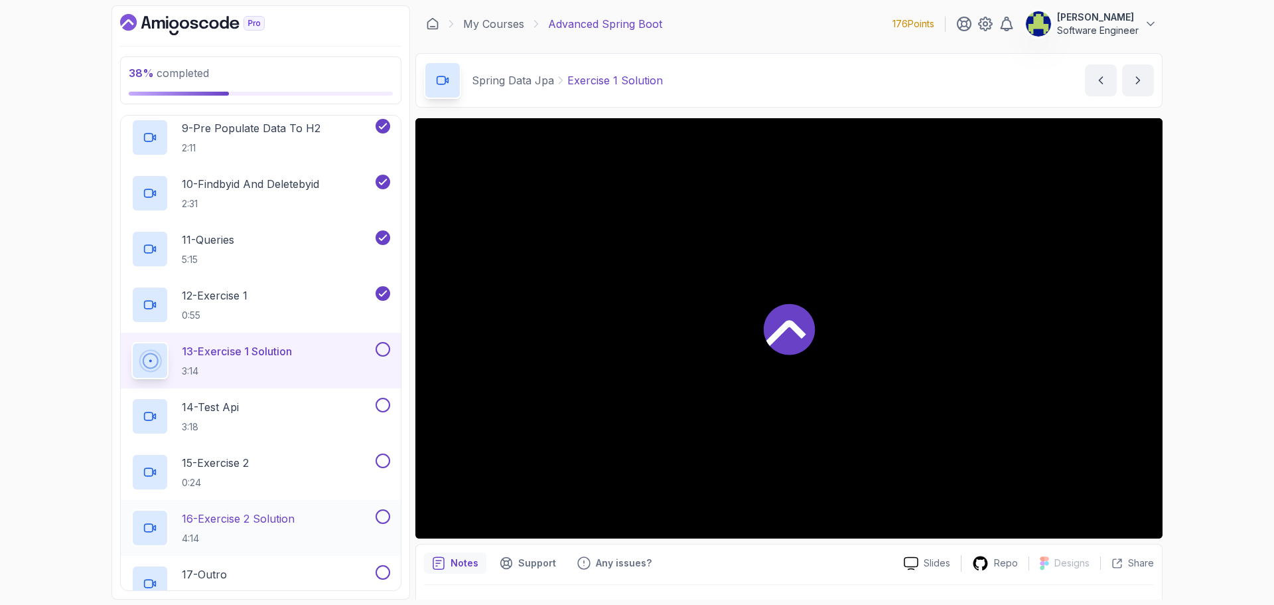
scroll to position [684, 0]
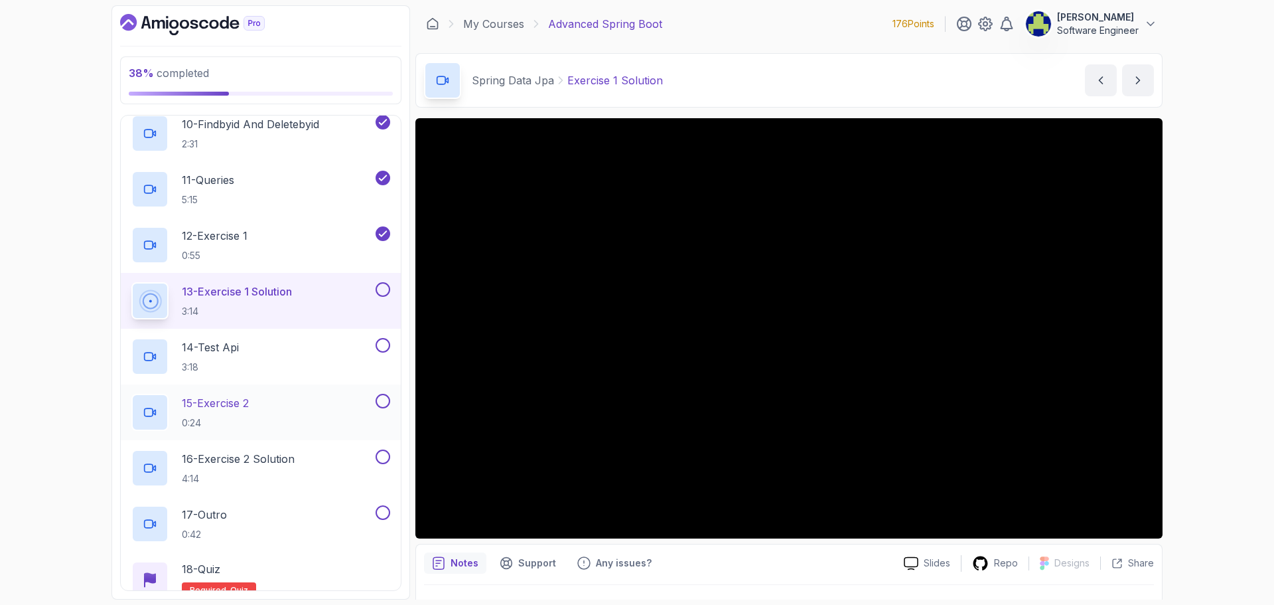
click at [377, 400] on button at bounding box center [383, 401] width 15 height 15
click at [384, 288] on button at bounding box center [383, 289] width 15 height 15
click at [275, 350] on div "14 - [DEMOGRAPHIC_DATA] 3:18" at bounding box center [252, 356] width 242 height 37
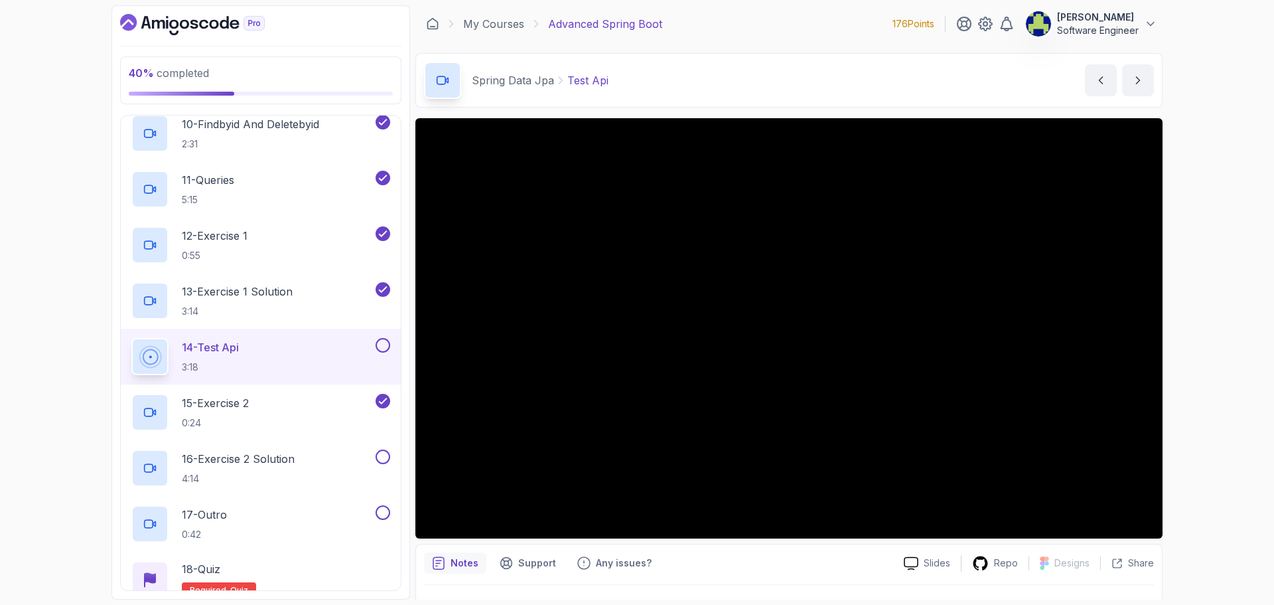
click at [385, 343] on button at bounding box center [383, 345] width 15 height 15
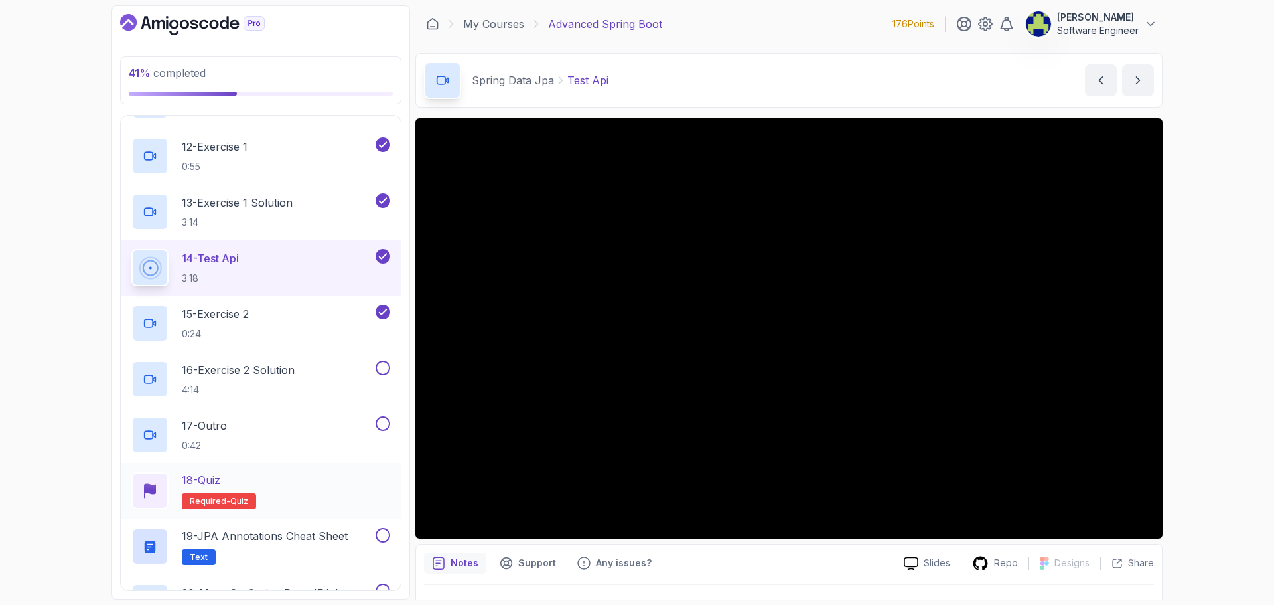
scroll to position [816, 0]
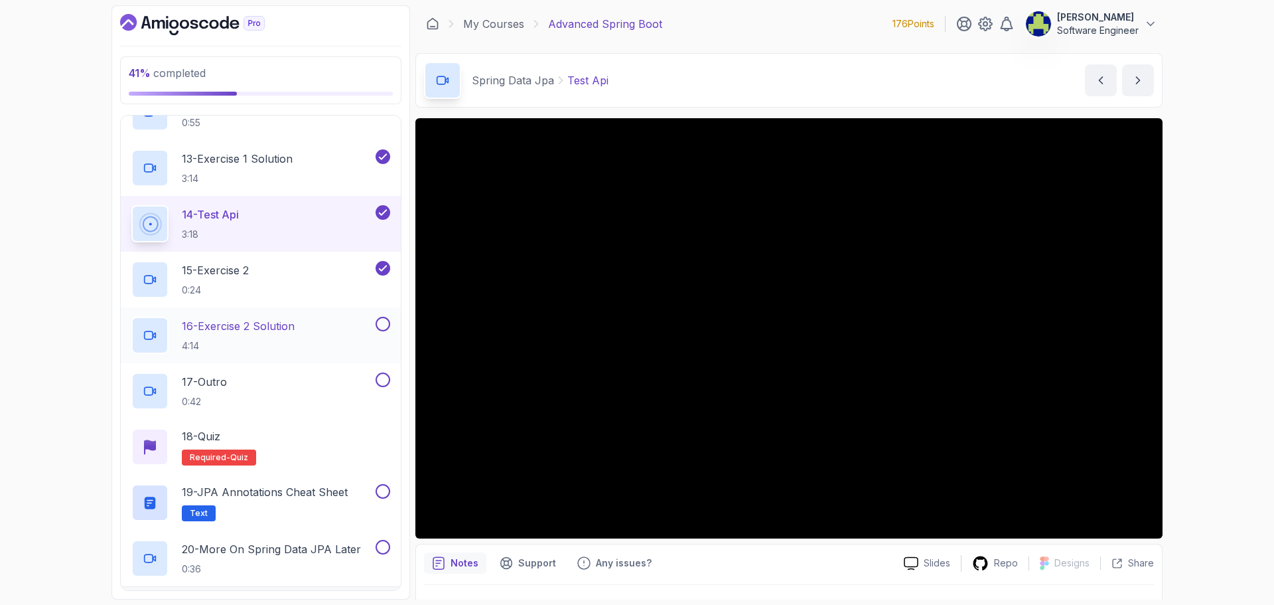
click at [214, 337] on h2 "16 - Exercise 2 Solution 4:14" at bounding box center [238, 335] width 113 height 35
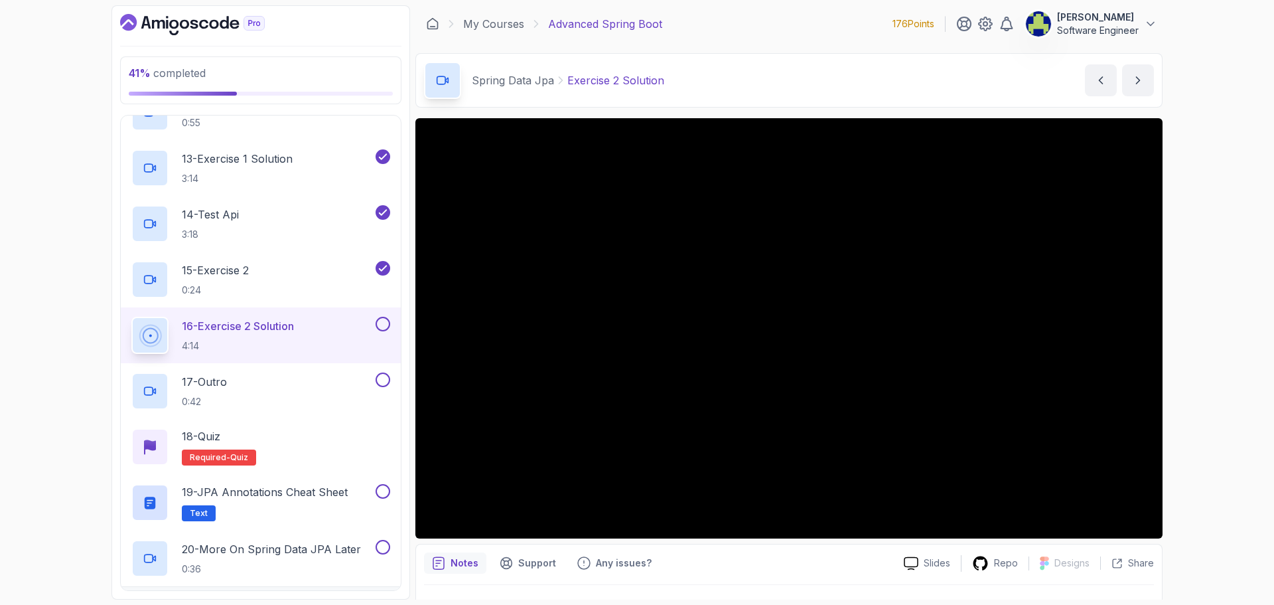
click at [380, 324] on button at bounding box center [383, 324] width 15 height 15
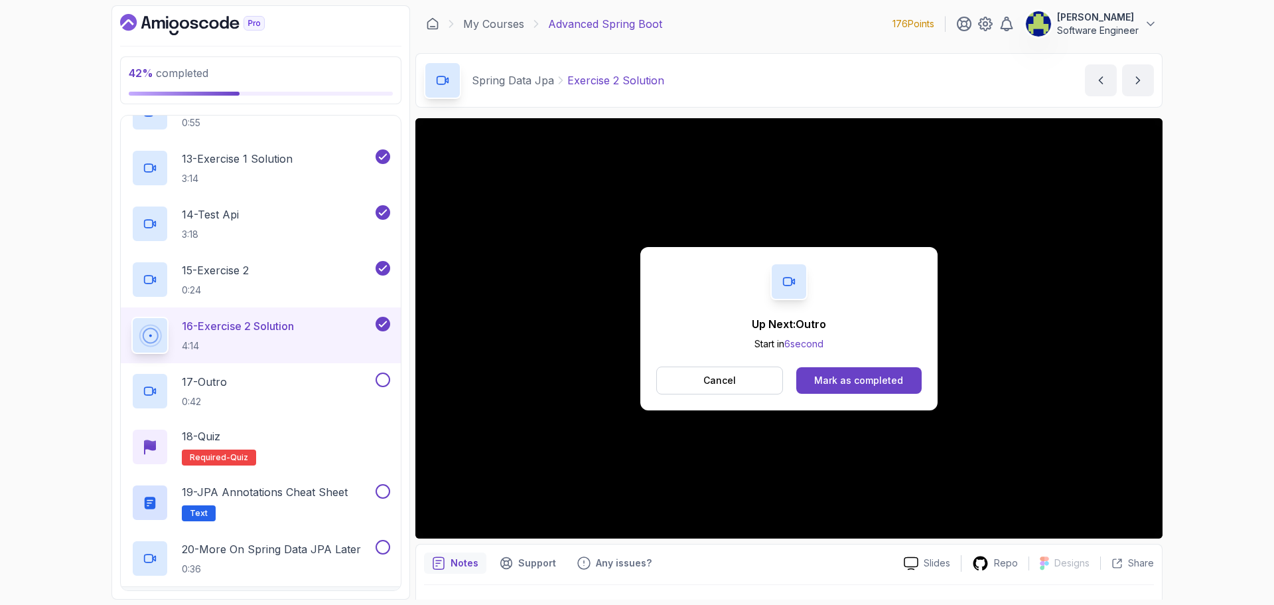
click at [852, 362] on div "Up Next: Outro Start in 6 second Cancel [PERSON_NAME] as completed" at bounding box center [788, 328] width 297 height 163
click at [852, 370] on button "Mark as completed" at bounding box center [858, 380] width 125 height 27
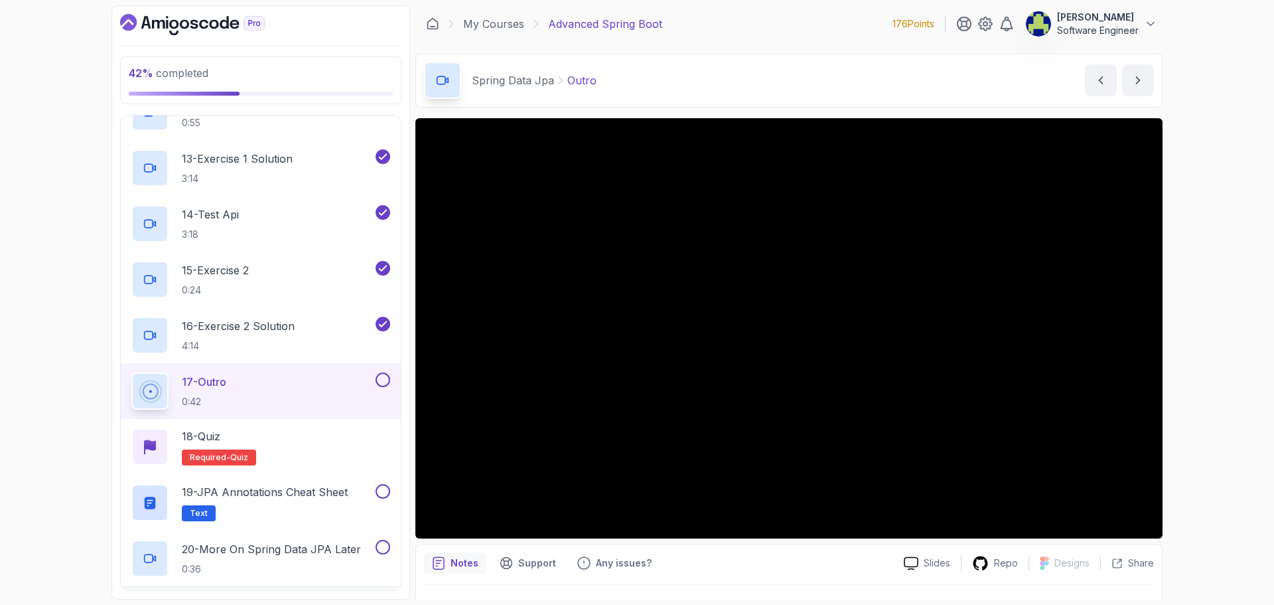
click at [382, 380] on button at bounding box center [383, 379] width 15 height 15
click at [321, 455] on div "18 - Quiz Required- quiz" at bounding box center [260, 446] width 259 height 37
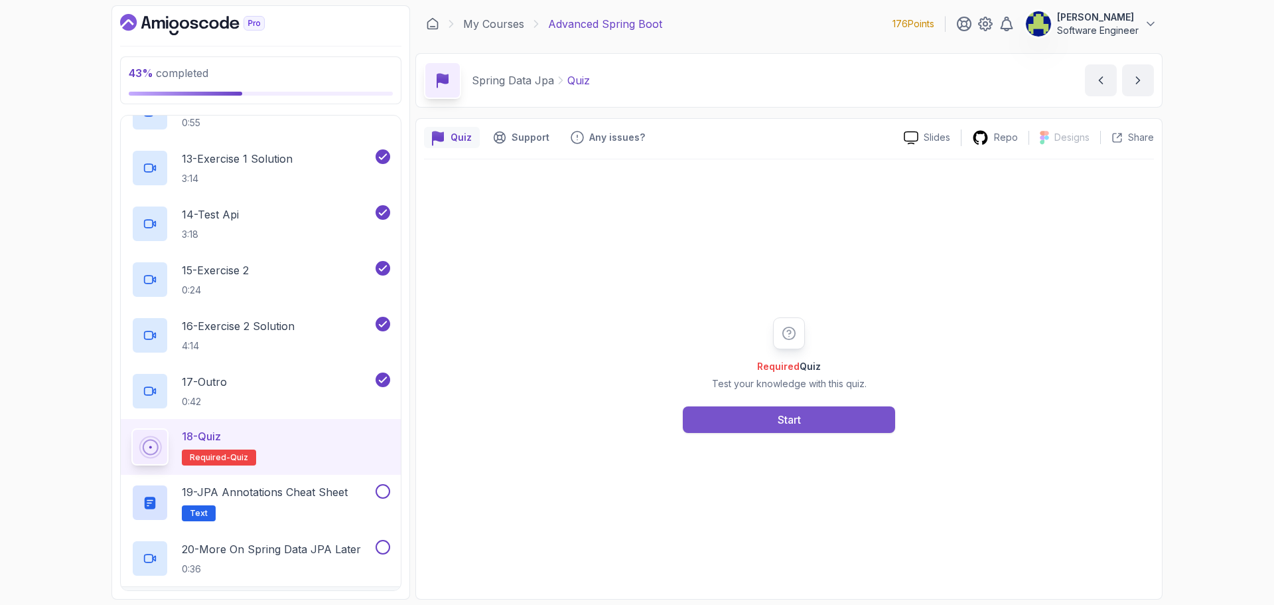
click at [782, 429] on button "Start" at bounding box center [789, 419] width 212 height 27
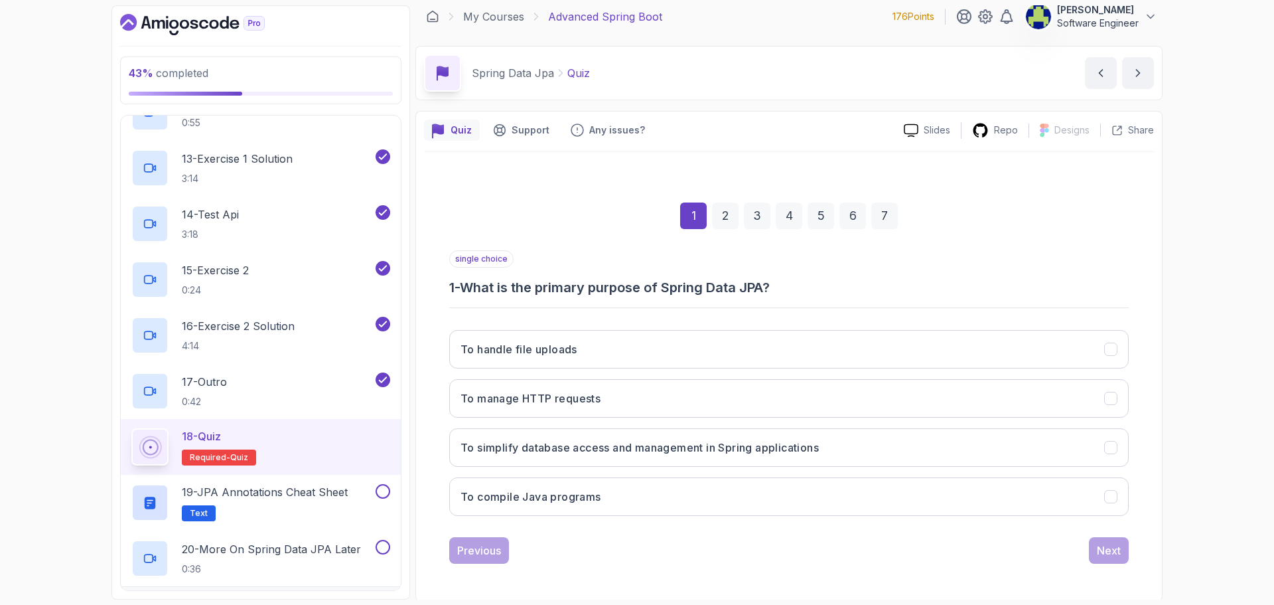
scroll to position [9, 0]
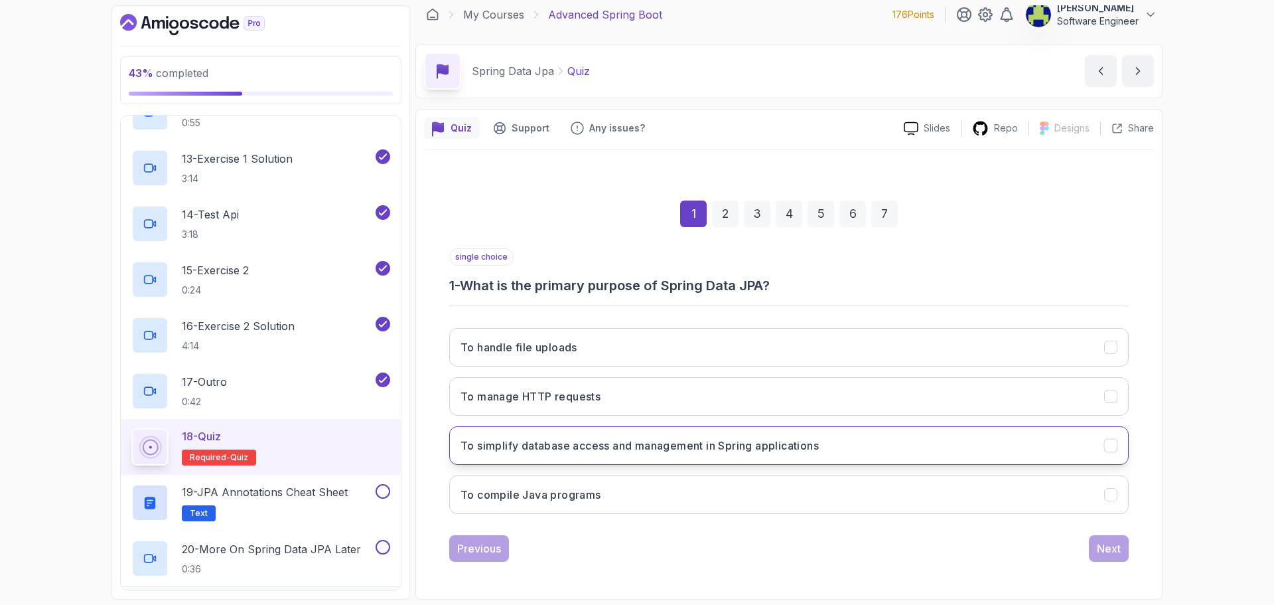
click at [694, 441] on h3 "To simplify database access and management in Spring applications" at bounding box center [640, 445] width 358 height 16
click at [1110, 550] on div "Next" at bounding box center [1109, 548] width 24 height 16
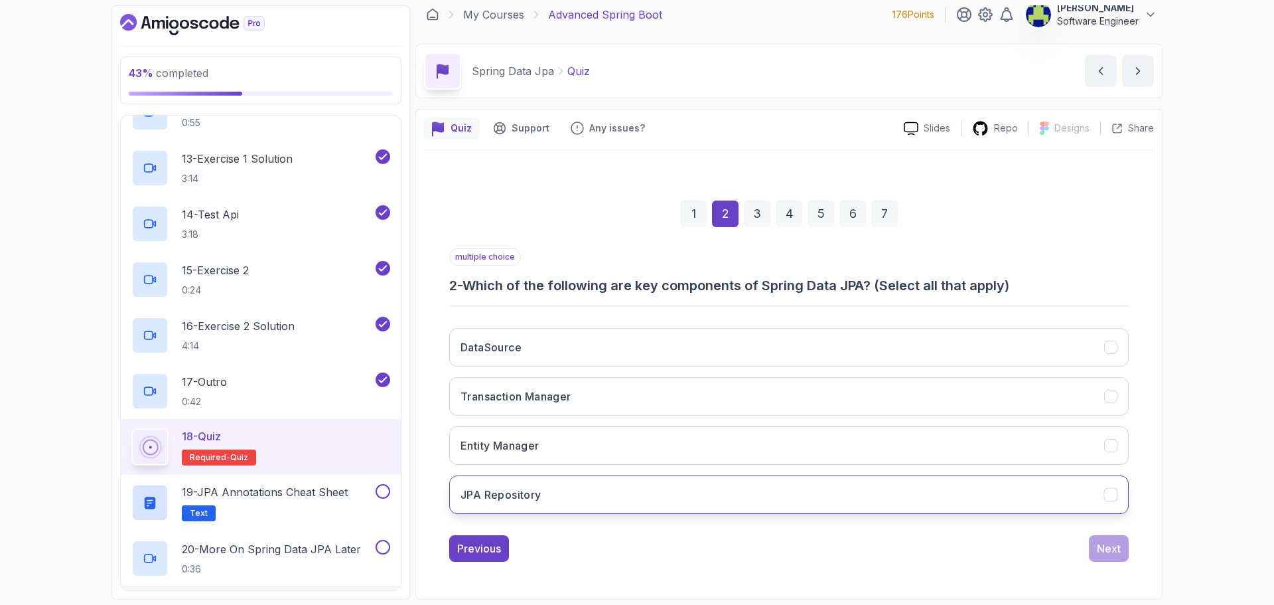
click at [737, 490] on button "JPA Repository" at bounding box center [789, 494] width 680 height 38
click at [1108, 546] on div "Next" at bounding box center [1109, 548] width 24 height 16
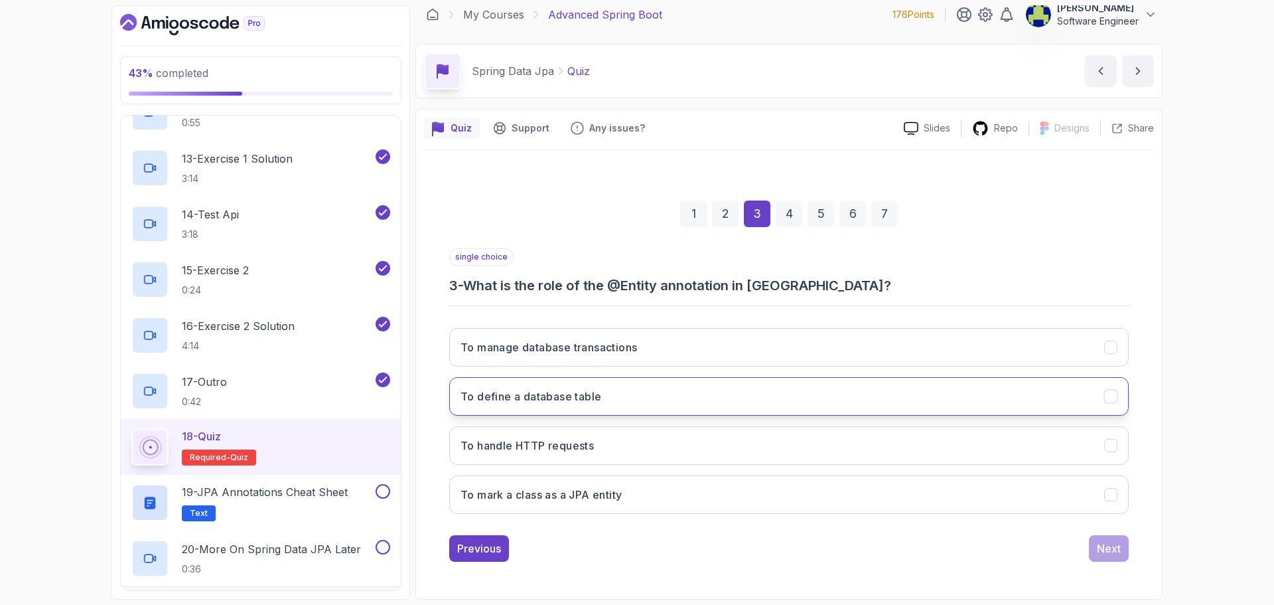
click at [792, 396] on button "To define a database table" at bounding box center [789, 396] width 680 height 38
click at [798, 494] on button "To mark a class as a JPA entity" at bounding box center [789, 494] width 680 height 38
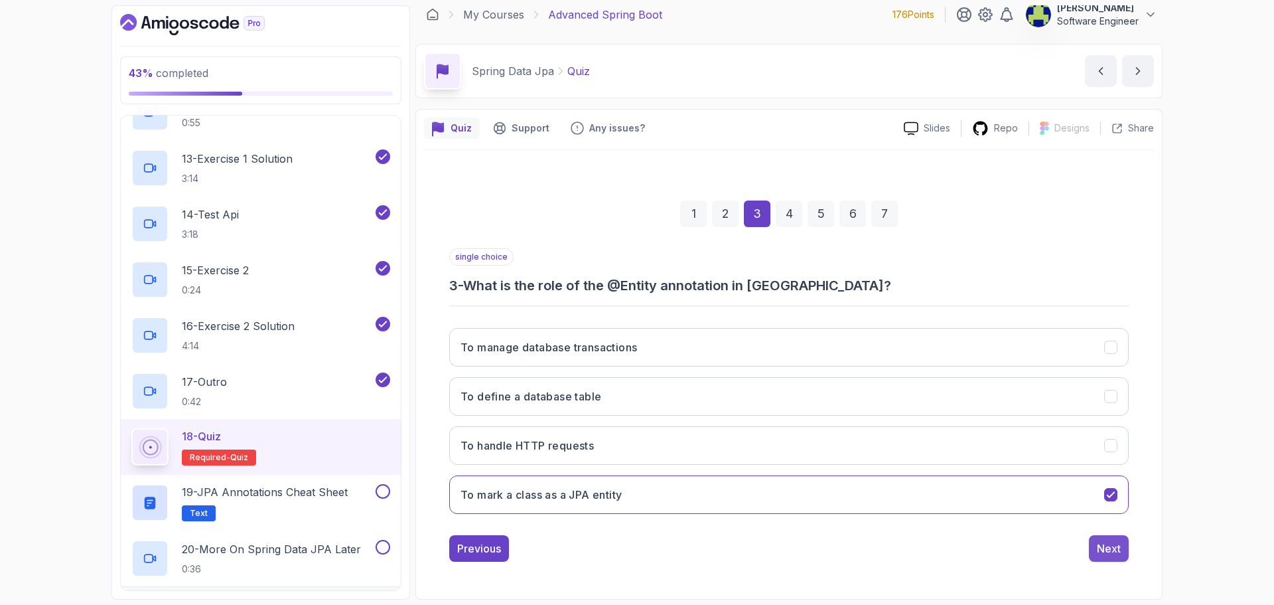
click at [1100, 543] on div "Next" at bounding box center [1109, 548] width 24 height 16
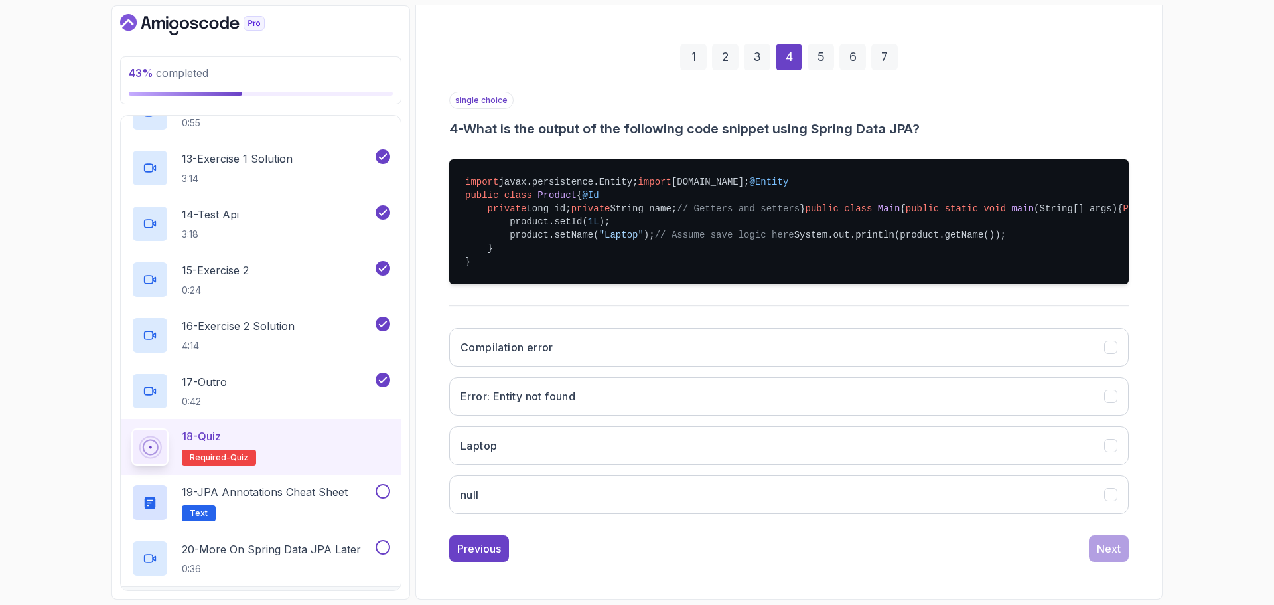
scroll to position [341, 0]
click at [692, 451] on button "Laptop" at bounding box center [789, 445] width 680 height 38
click at [1124, 555] on button "Next" at bounding box center [1109, 548] width 40 height 27
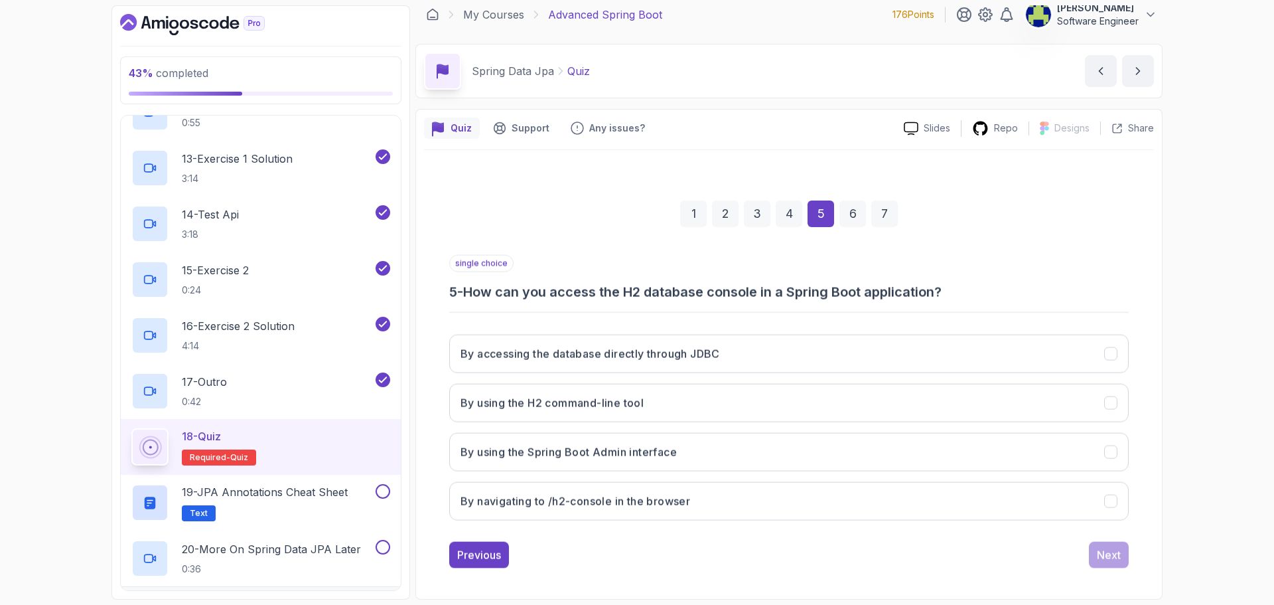
scroll to position [9, 0]
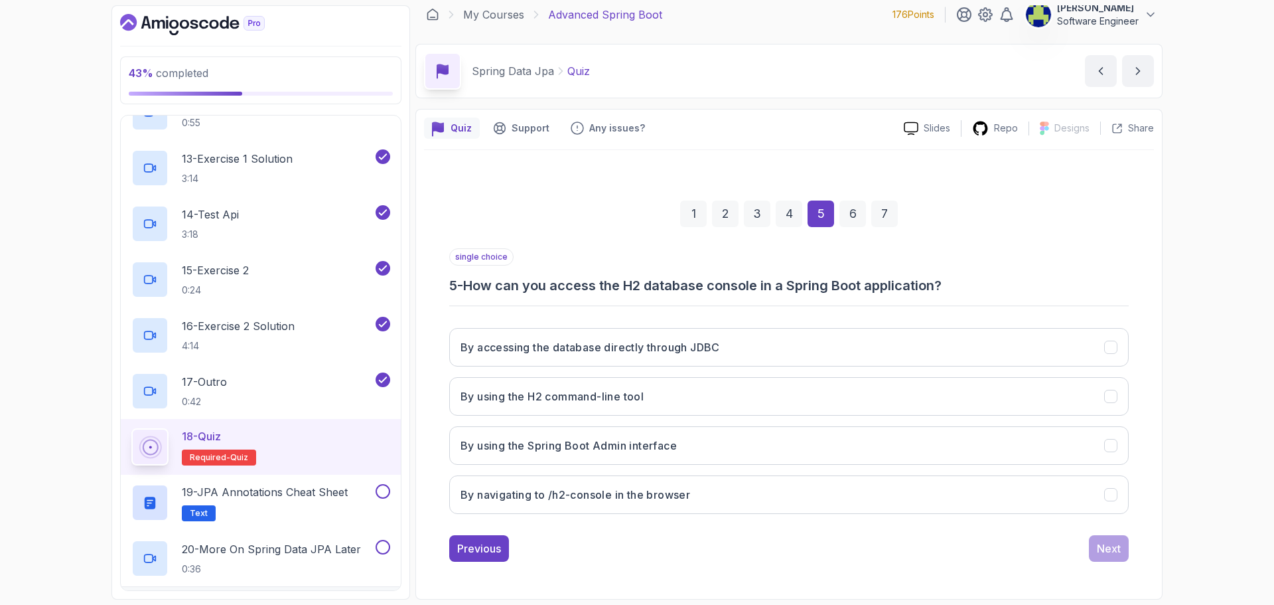
click at [834, 571] on div "1 2 3 4 5 6 7 single choice 5 - How can you access the H2 database console in a…" at bounding box center [789, 371] width 730 height 404
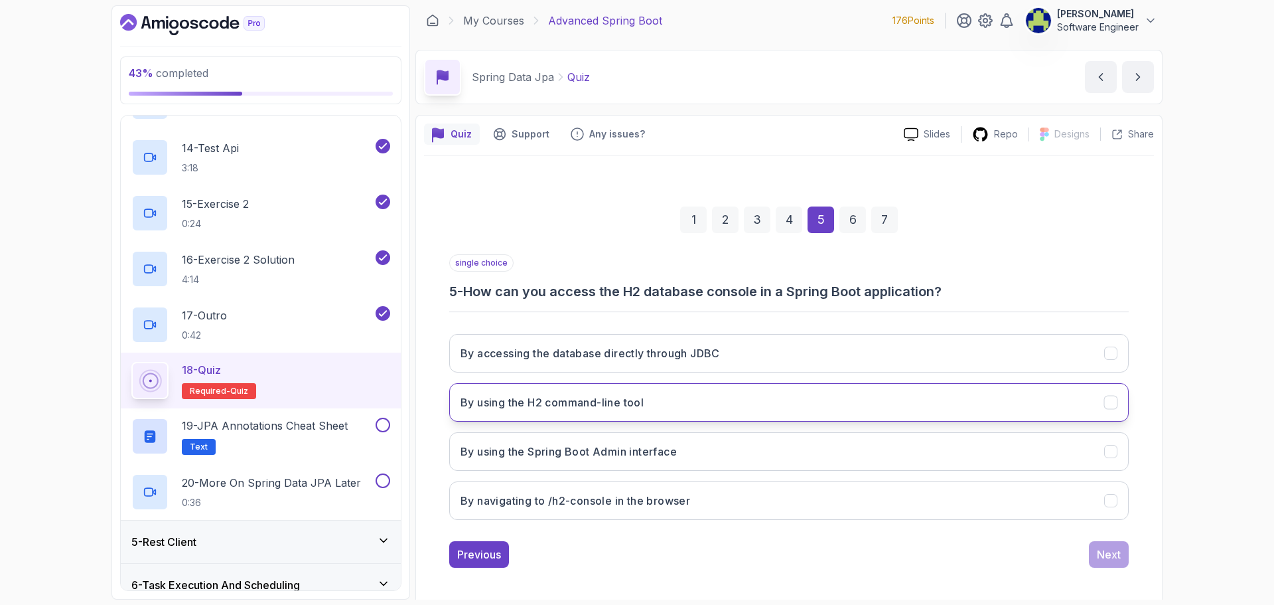
scroll to position [0, 0]
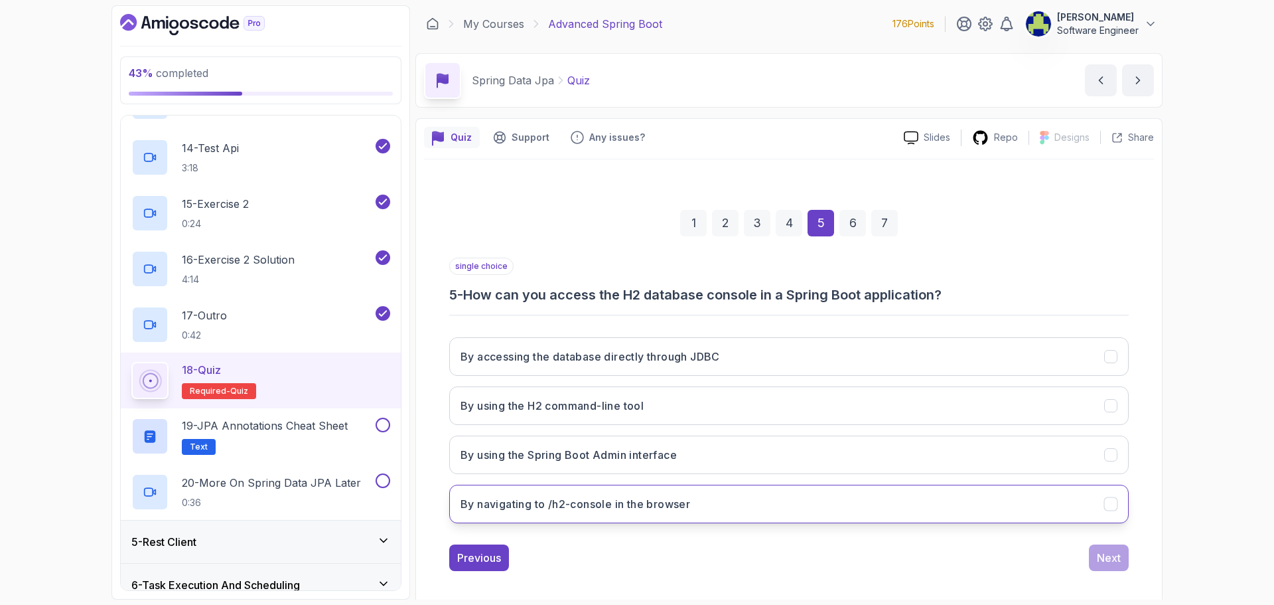
click at [882, 504] on button "By navigating to /h2-console in the browser" at bounding box center [789, 504] width 680 height 38
click at [1113, 554] on div "Next" at bounding box center [1109, 558] width 24 height 16
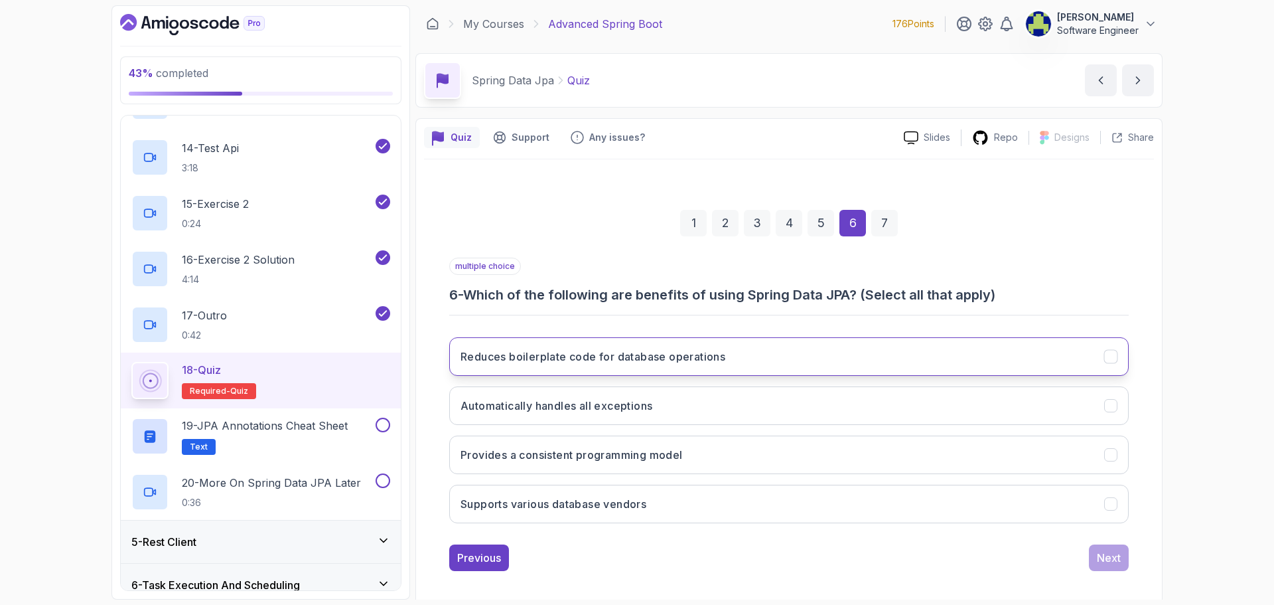
click at [609, 372] on button "Reduces boilerplate code for database operations" at bounding box center [789, 356] width 680 height 38
click at [804, 493] on button "Supports various database vendors" at bounding box center [789, 504] width 680 height 38
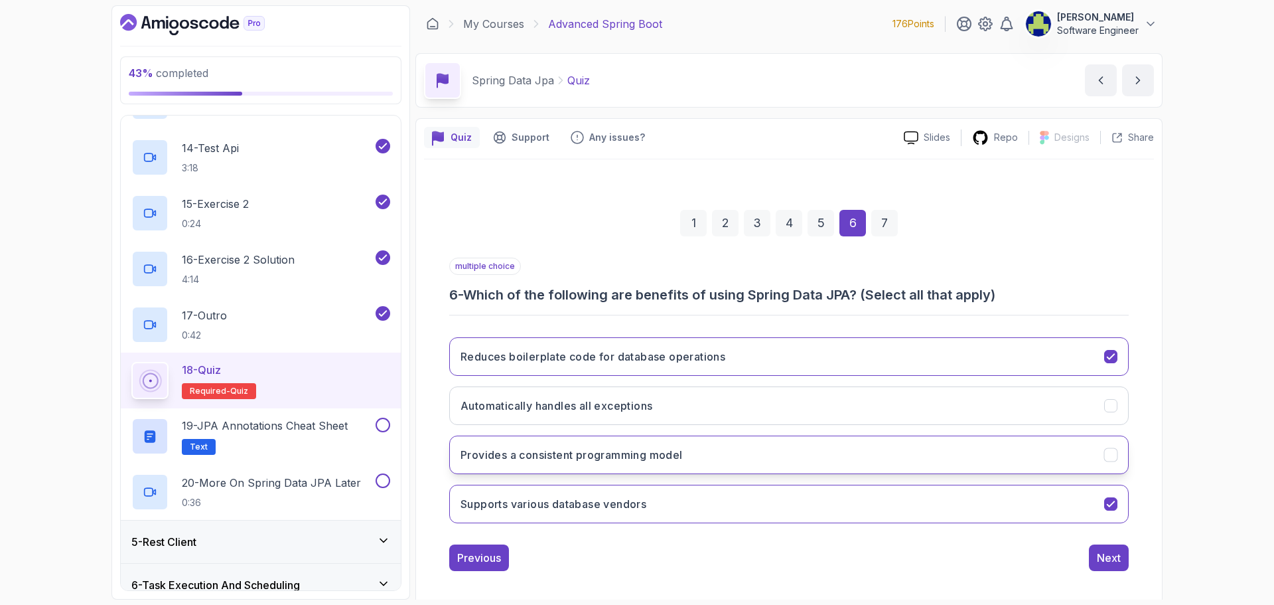
click at [808, 454] on button "Provides a consistent programming model" at bounding box center [789, 454] width 680 height 38
click at [805, 413] on button "Automatically handles all exceptions" at bounding box center [789, 405] width 680 height 38
click at [1086, 563] on div "Previous Next" at bounding box center [789, 557] width 680 height 27
click at [1126, 551] on button "Next" at bounding box center [1109, 557] width 40 height 27
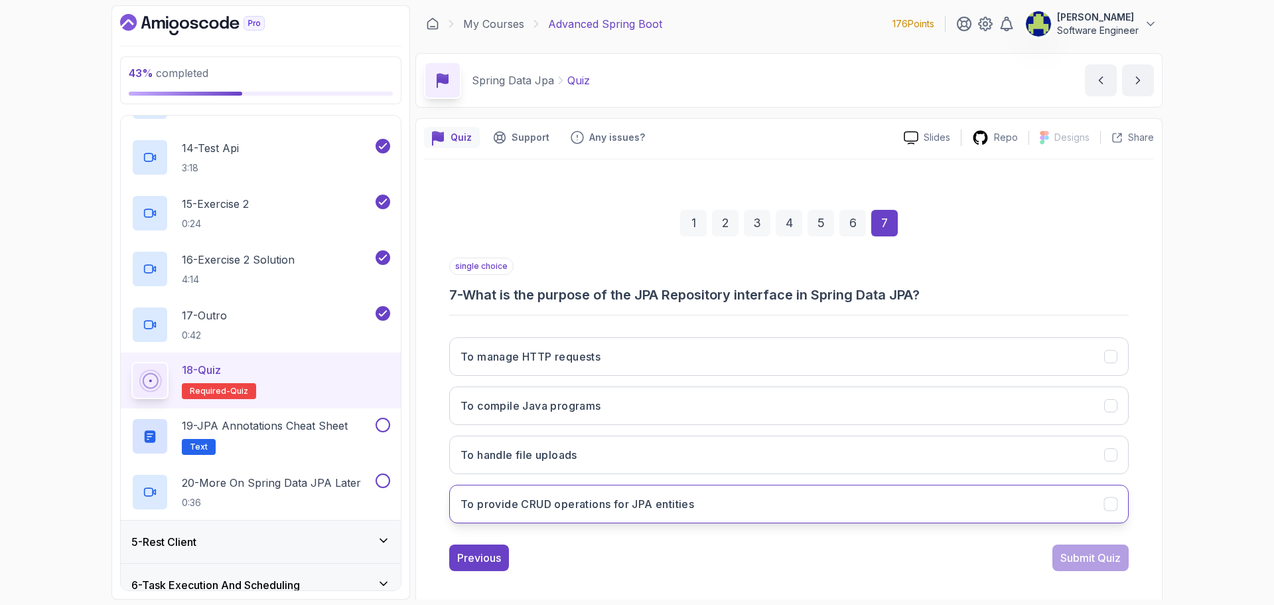
click at [637, 501] on h3 "To provide CRUD operations for JPA entities" at bounding box center [578, 504] width 234 height 16
click at [1107, 560] on div "Submit Quiz" at bounding box center [1091, 558] width 60 height 16
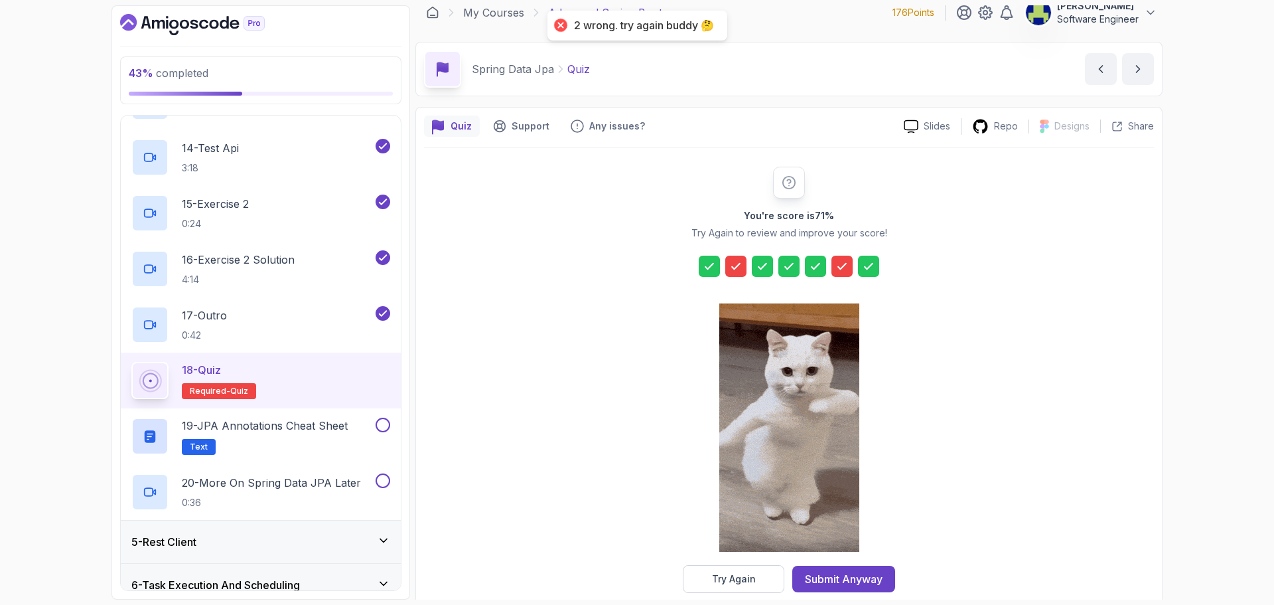
scroll to position [32, 0]
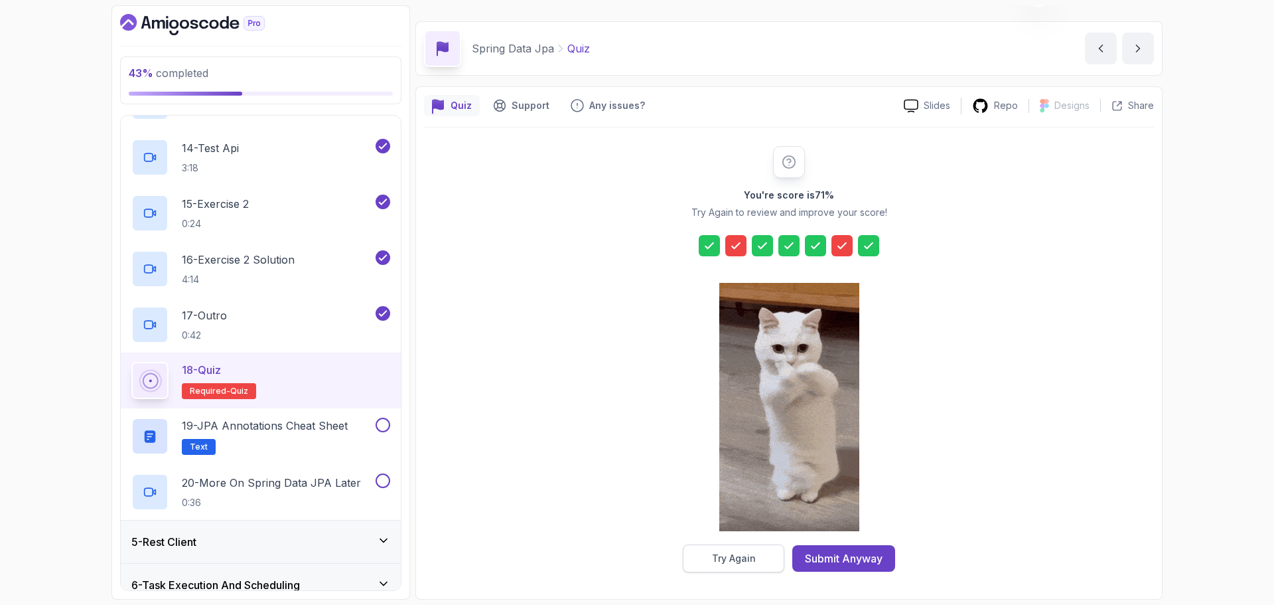
click at [756, 548] on button "Try Again" at bounding box center [734, 558] width 102 height 28
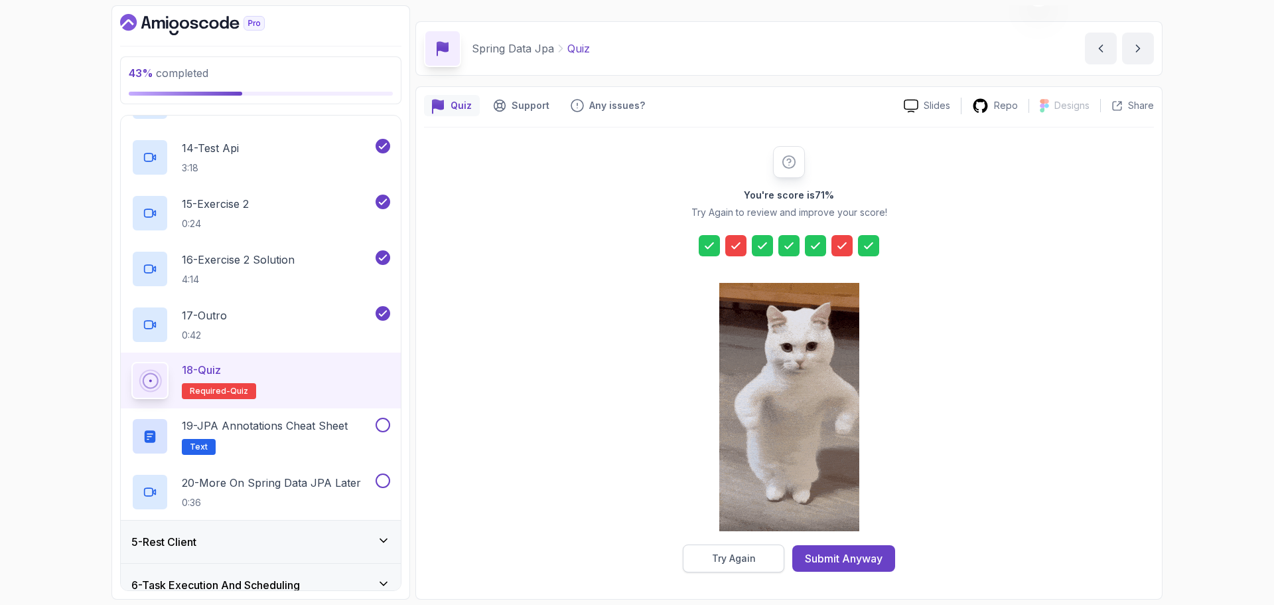
scroll to position [9, 0]
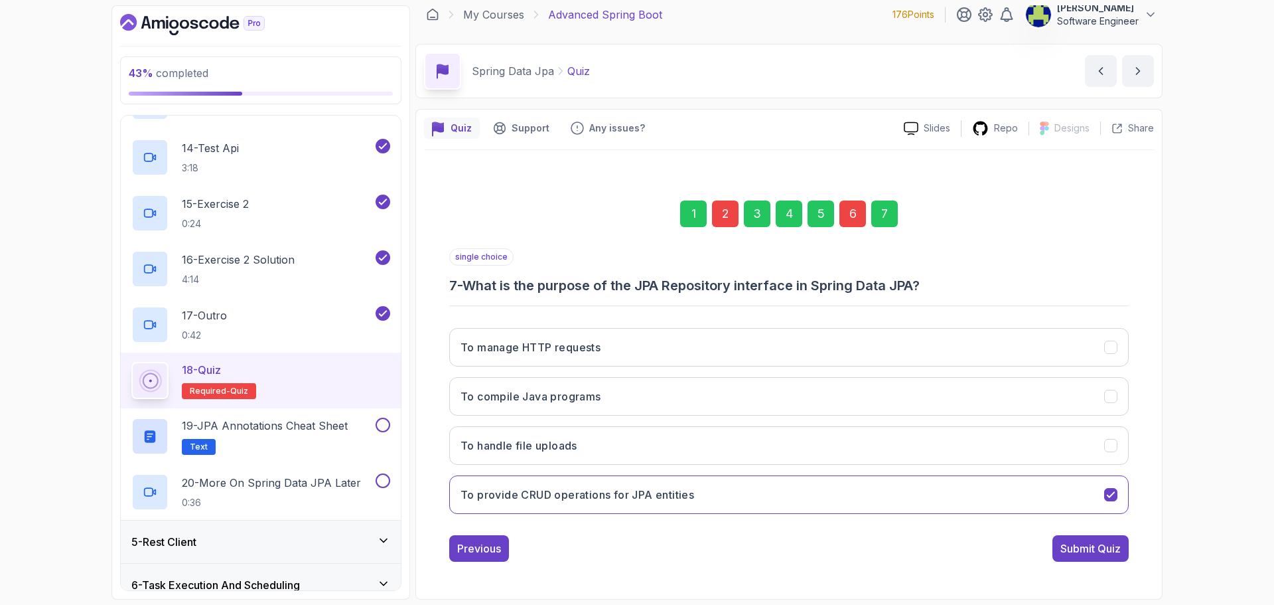
click at [726, 207] on div "2" at bounding box center [725, 213] width 27 height 27
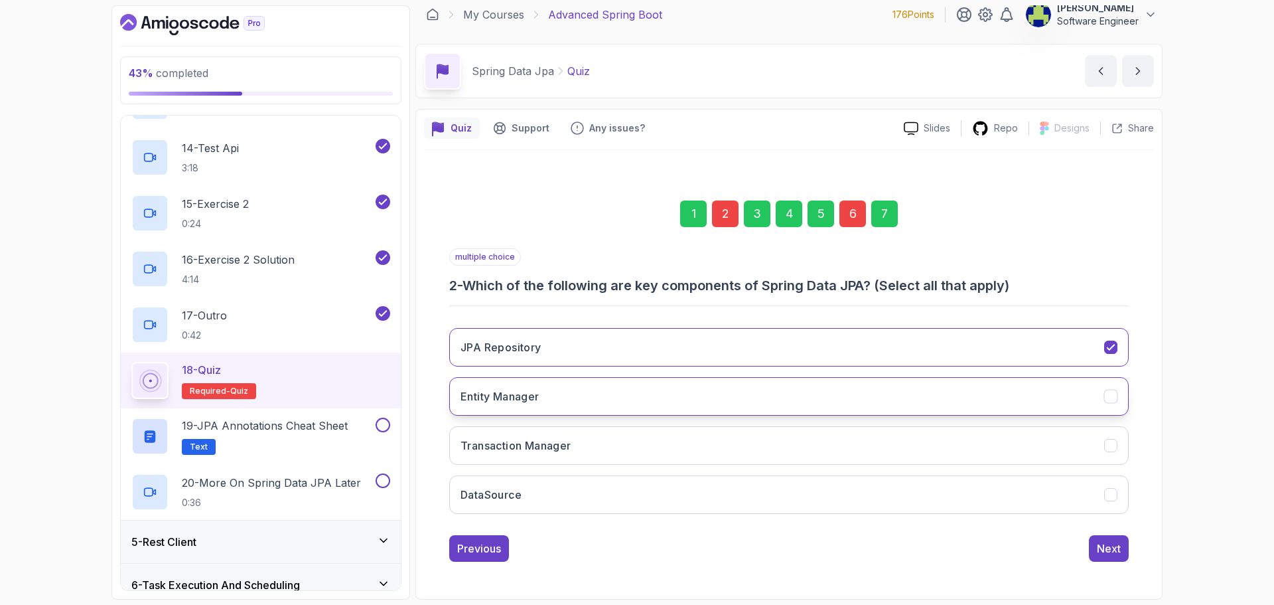
click at [855, 395] on button "Entity Manager" at bounding box center [789, 396] width 680 height 38
click at [1020, 508] on button "DataSource" at bounding box center [789, 494] width 680 height 38
click at [1101, 549] on div "Next" at bounding box center [1109, 548] width 24 height 16
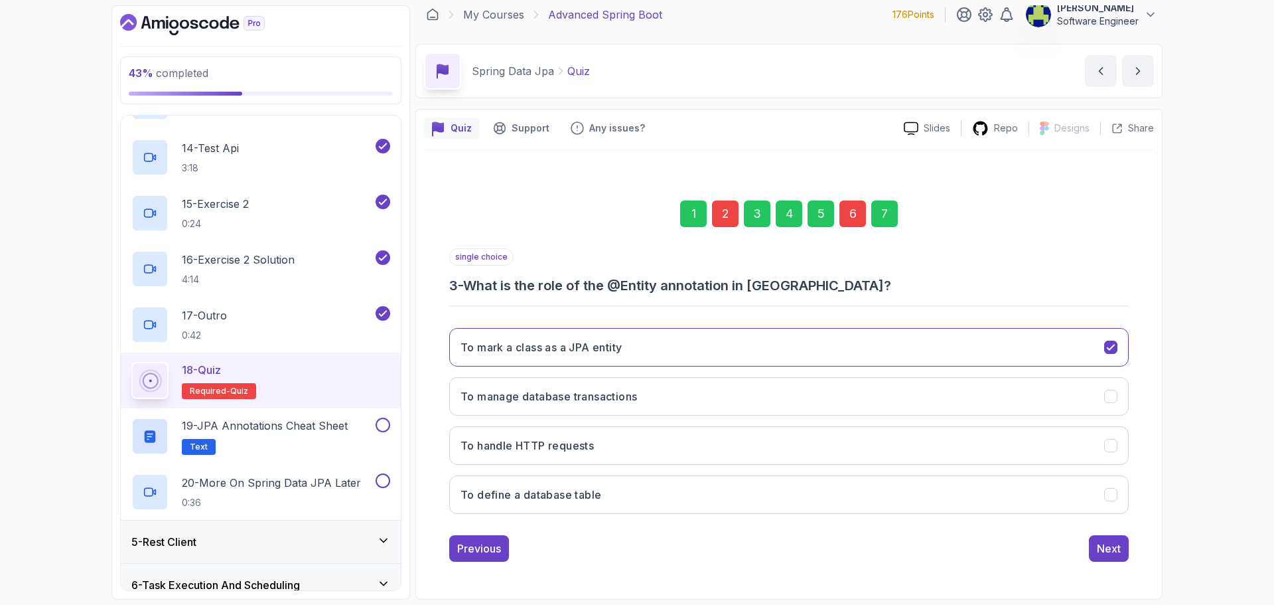
click at [843, 210] on div "6" at bounding box center [853, 213] width 27 height 27
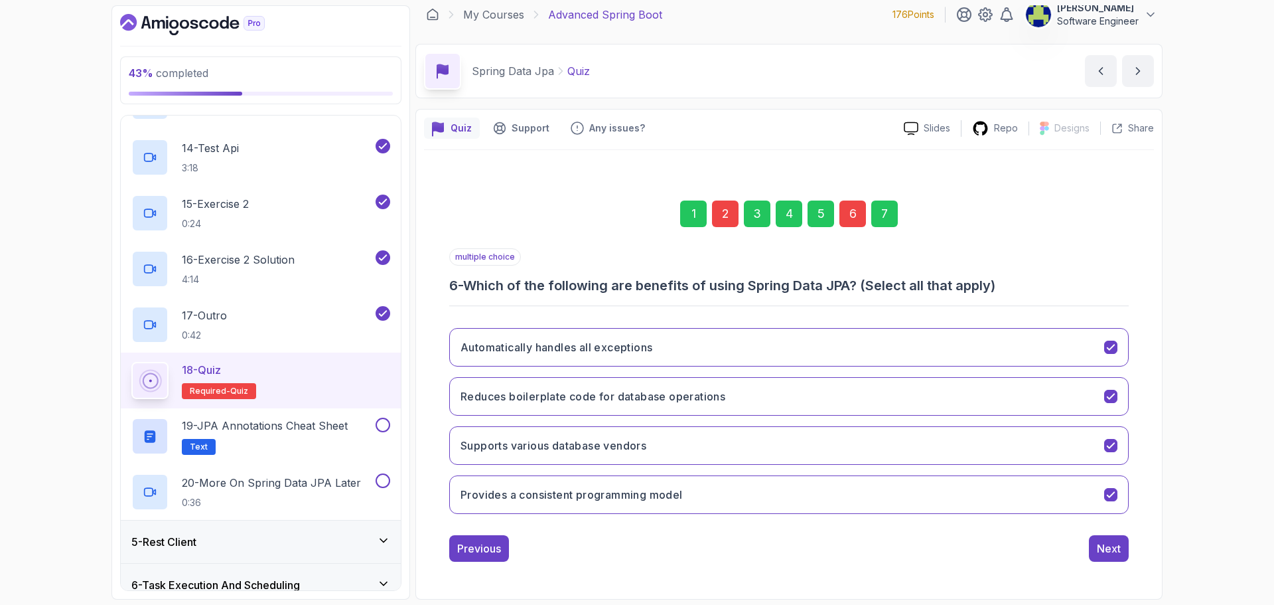
click at [887, 327] on div "Automatically handles all exceptions Reduces boilerplate code for database oper…" at bounding box center [789, 420] width 680 height 207
click at [979, 502] on button "Provides a consistent programming model" at bounding box center [789, 494] width 680 height 38
click at [1114, 540] on button "Next" at bounding box center [1109, 548] width 40 height 27
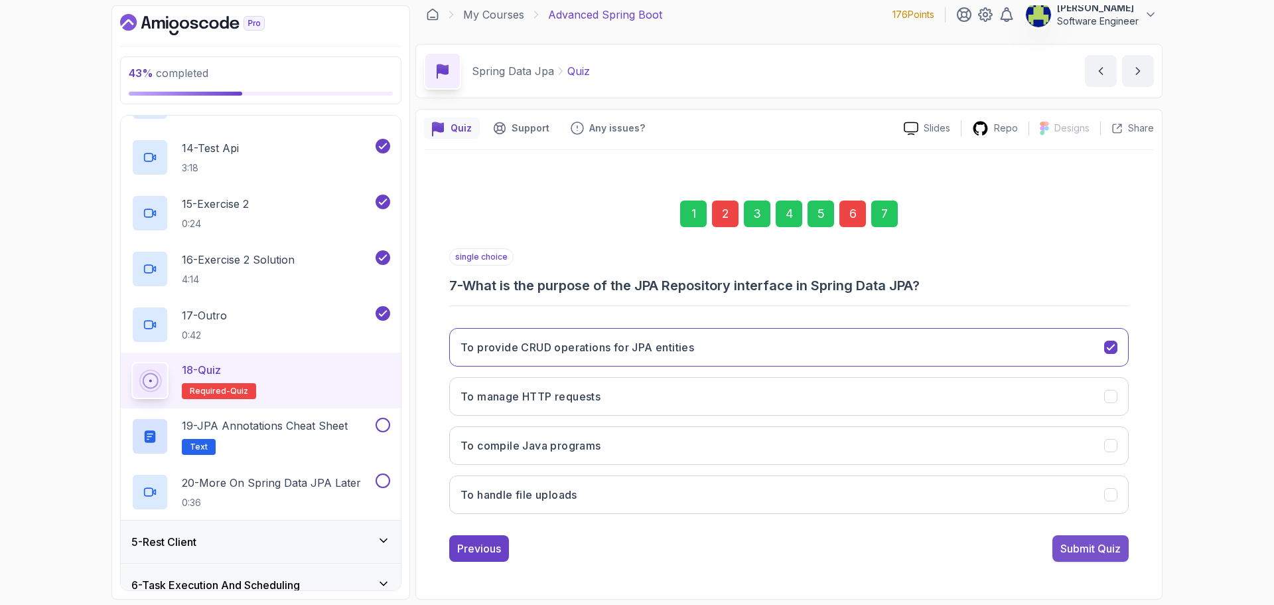
click at [1114, 545] on div "Submit Quiz" at bounding box center [1091, 548] width 60 height 16
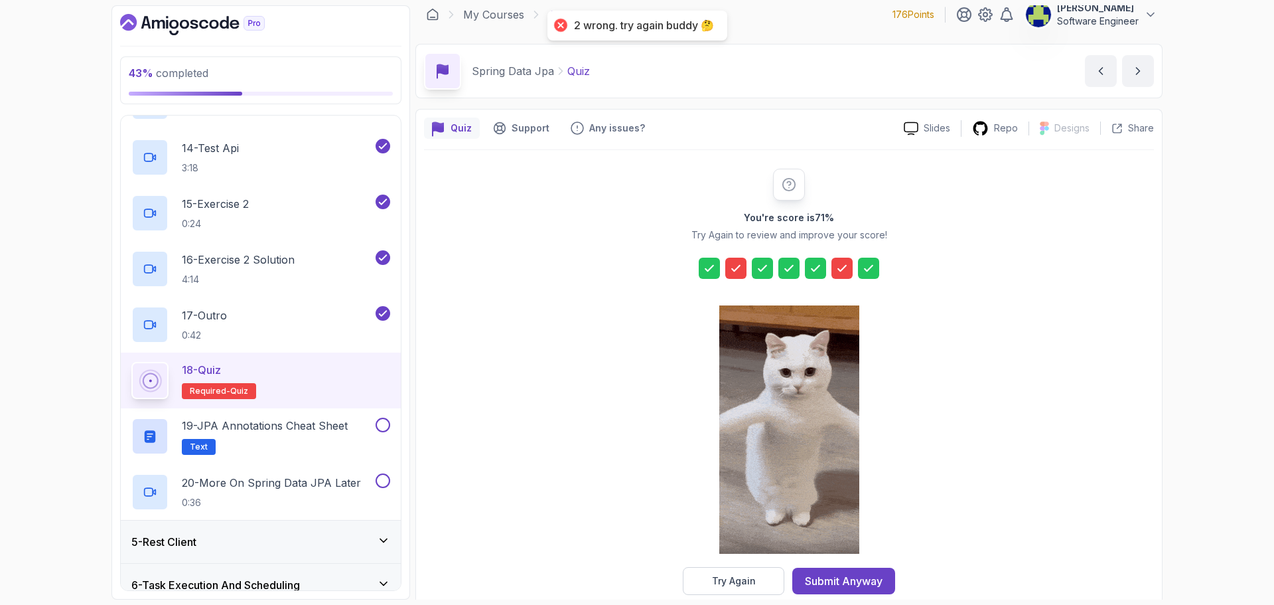
click at [741, 270] on icon at bounding box center [735, 267] width 13 height 13
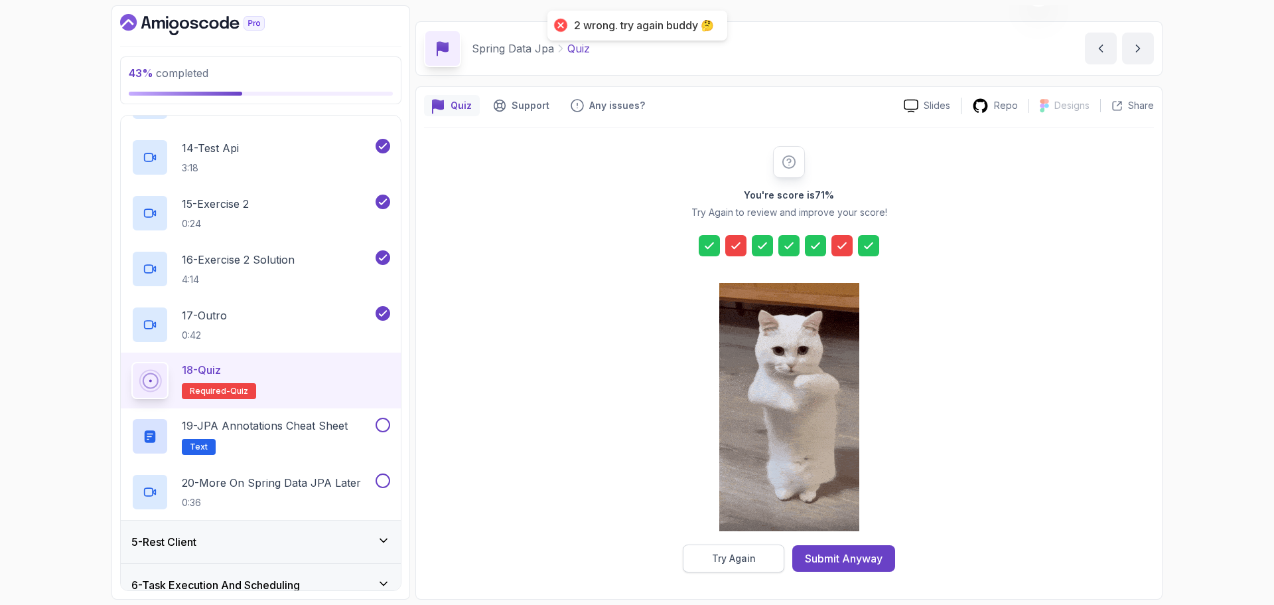
click at [764, 554] on button "Try Again" at bounding box center [734, 558] width 102 height 28
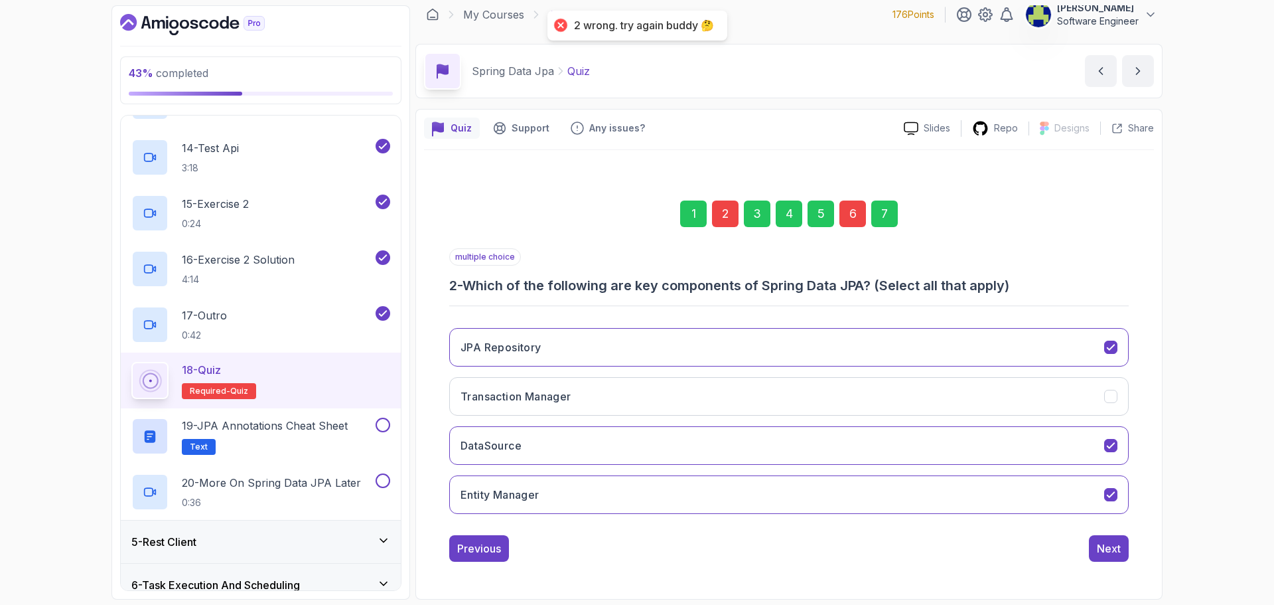
click at [718, 214] on div "2" at bounding box center [725, 213] width 27 height 27
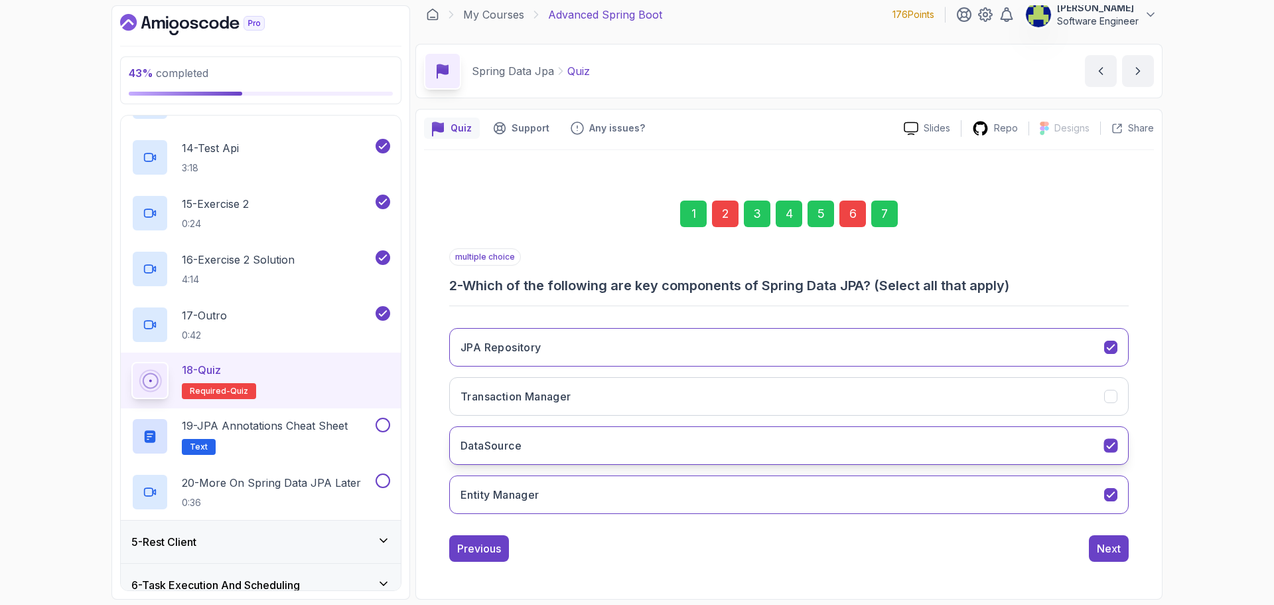
click at [809, 447] on button "DataSource" at bounding box center [789, 445] width 680 height 38
click at [1102, 548] on div "Next" at bounding box center [1109, 548] width 24 height 16
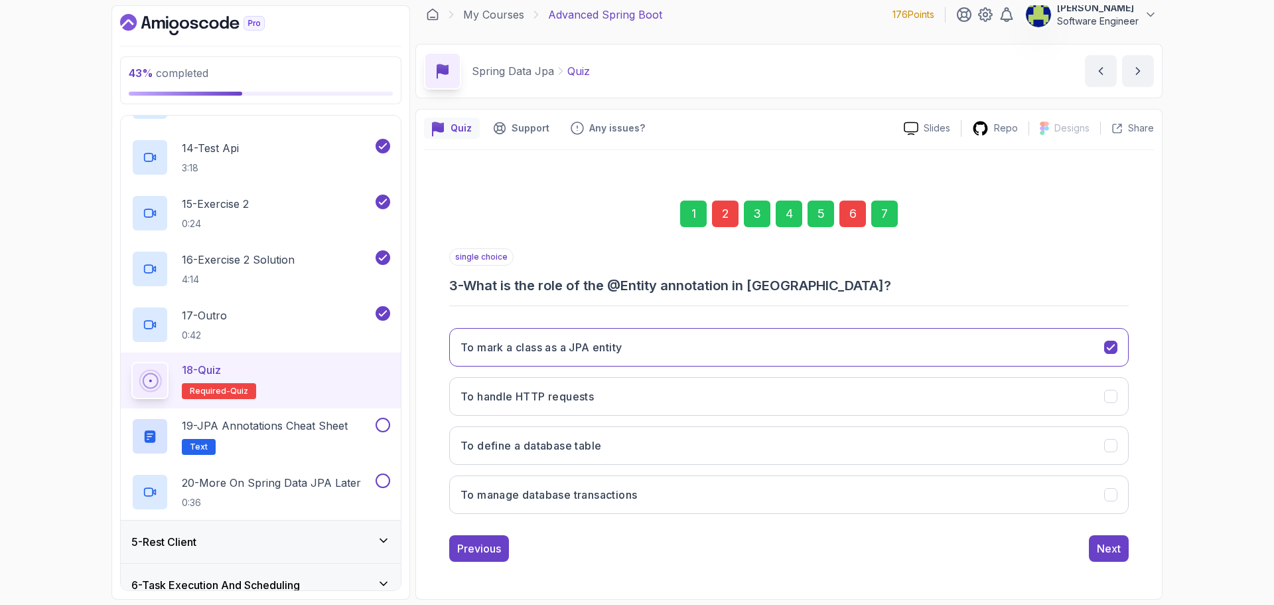
click at [847, 215] on div "6" at bounding box center [853, 213] width 27 height 27
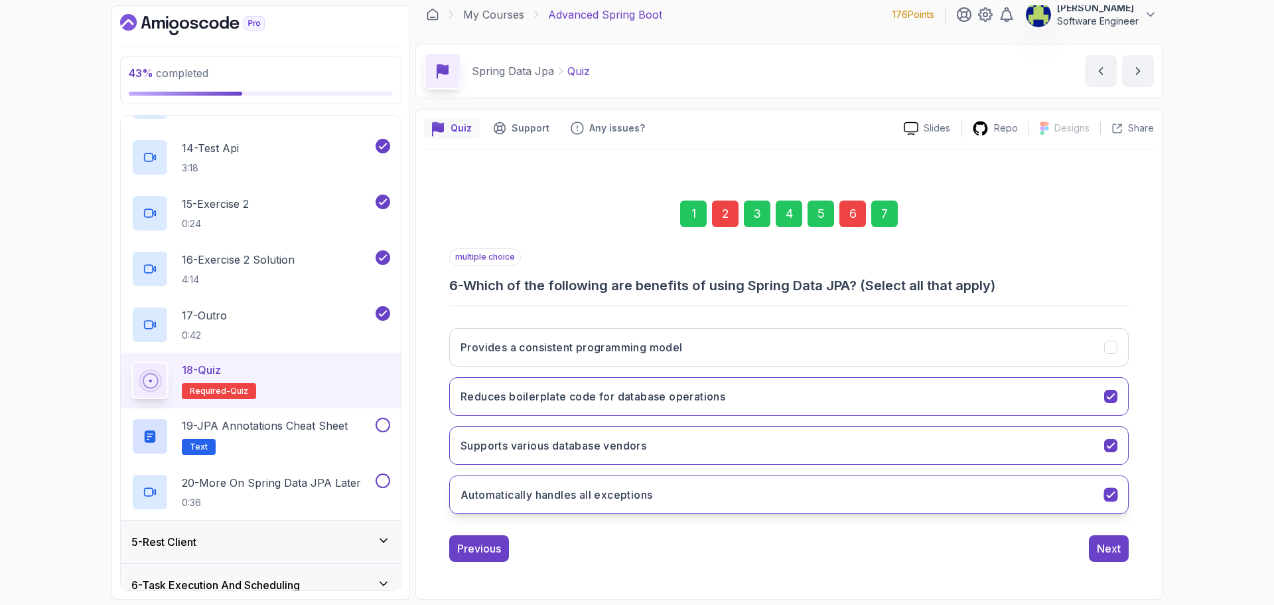
click at [863, 490] on button "Automatically handles all exceptions" at bounding box center [789, 494] width 680 height 38
click at [1116, 543] on div "Next" at bounding box center [1109, 548] width 24 height 16
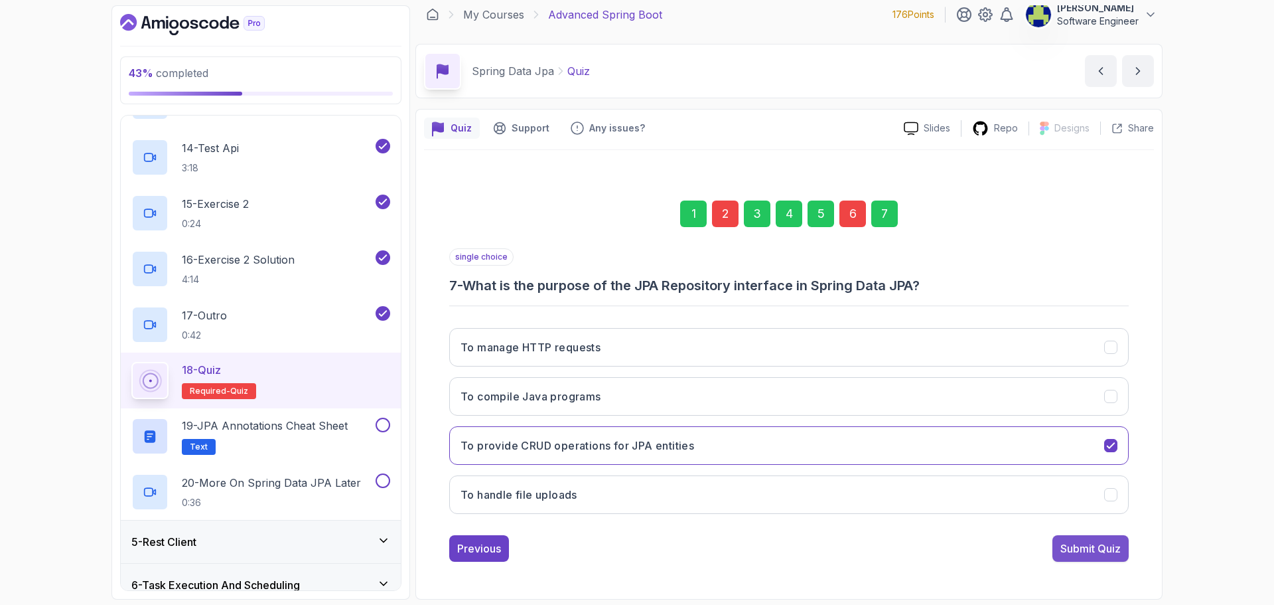
click at [1096, 553] on div "Submit Quiz" at bounding box center [1091, 548] width 60 height 16
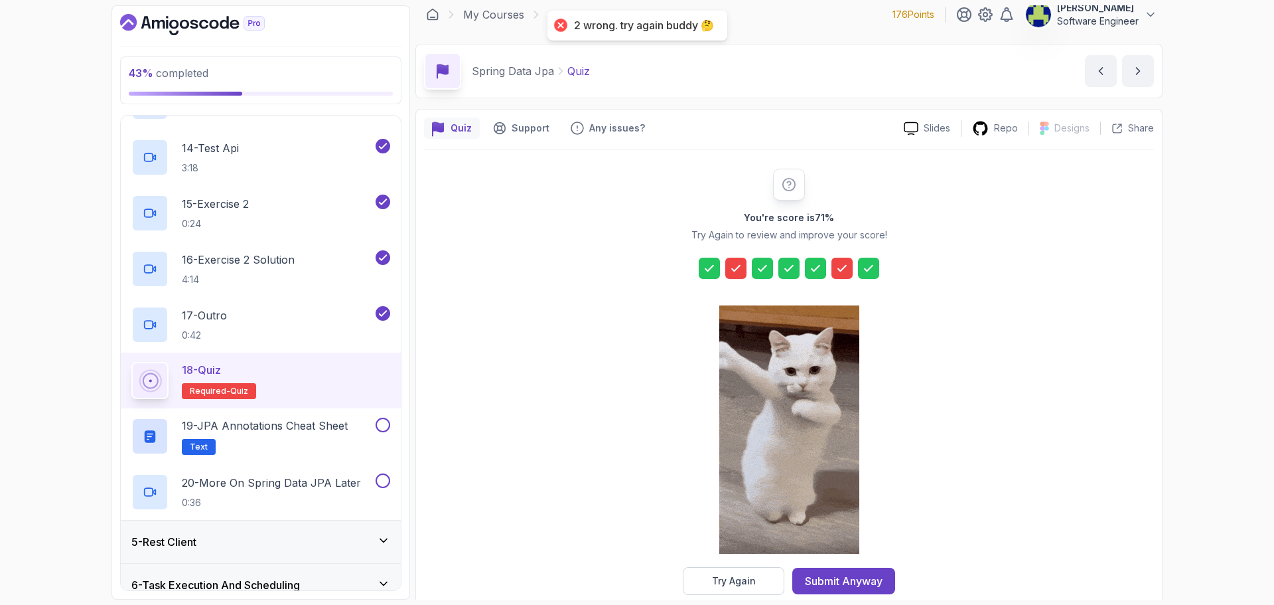
click at [742, 269] on icon at bounding box center [735, 267] width 13 height 13
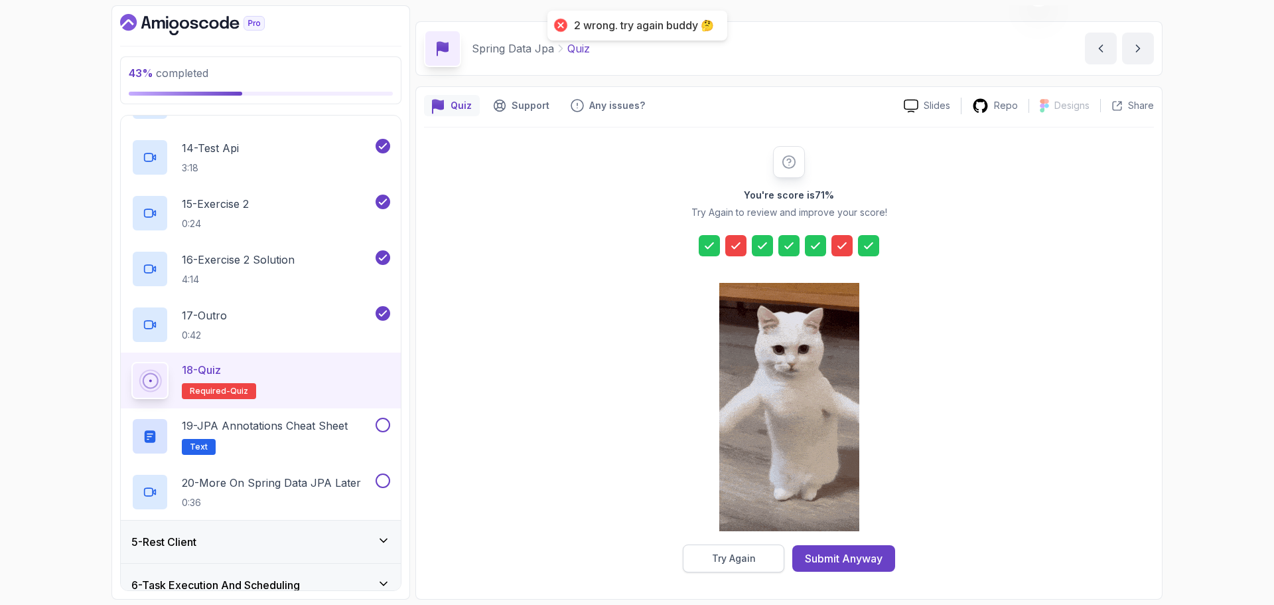
click at [763, 566] on button "Try Again" at bounding box center [734, 558] width 102 height 28
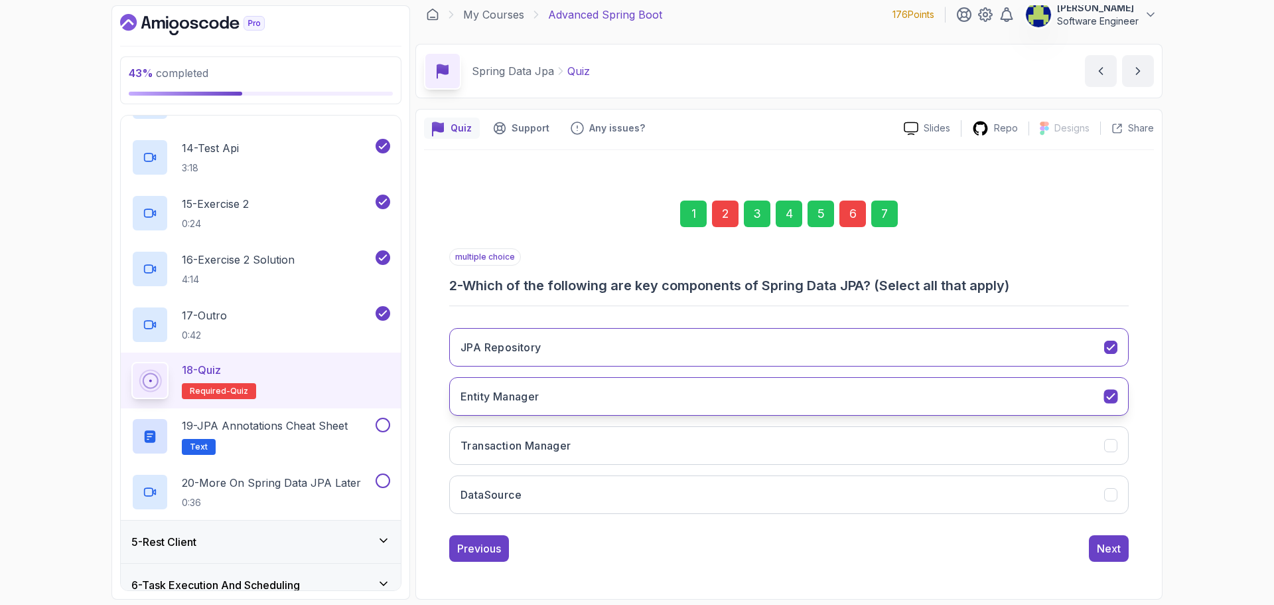
click at [716, 382] on button "Entity Manager" at bounding box center [789, 396] width 680 height 38
click at [1106, 544] on div "Next" at bounding box center [1109, 548] width 24 height 16
click at [853, 212] on div "6" at bounding box center [853, 213] width 27 height 27
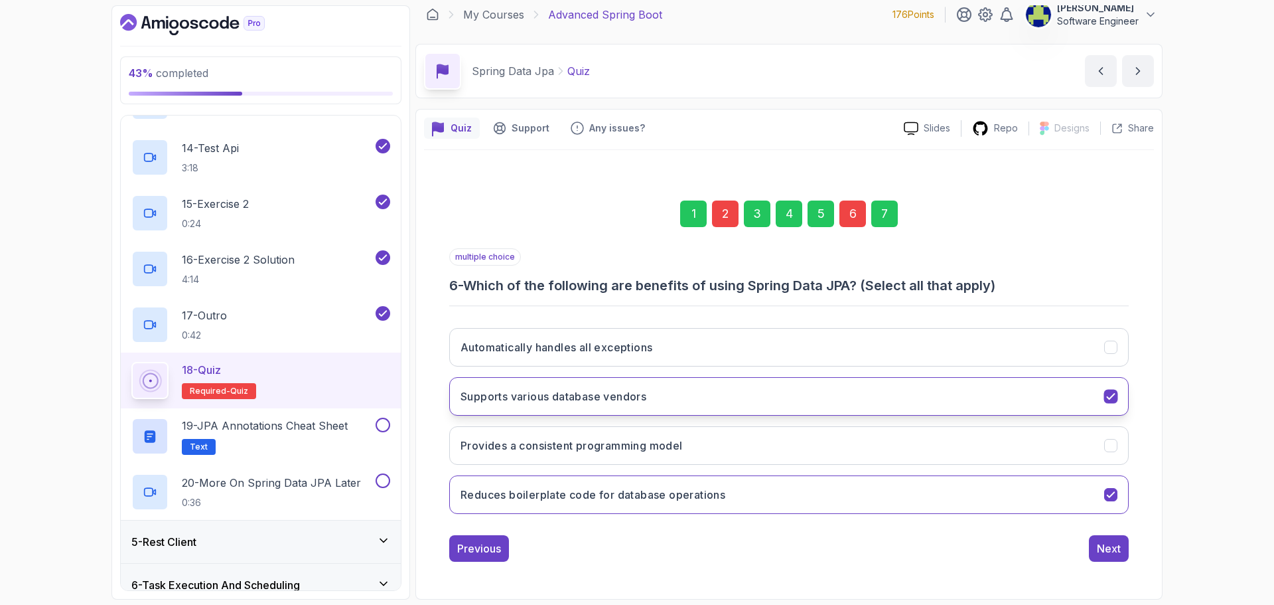
click at [1039, 388] on button "Supports various database vendors" at bounding box center [789, 396] width 680 height 38
click at [1118, 558] on button "Next" at bounding box center [1109, 548] width 40 height 27
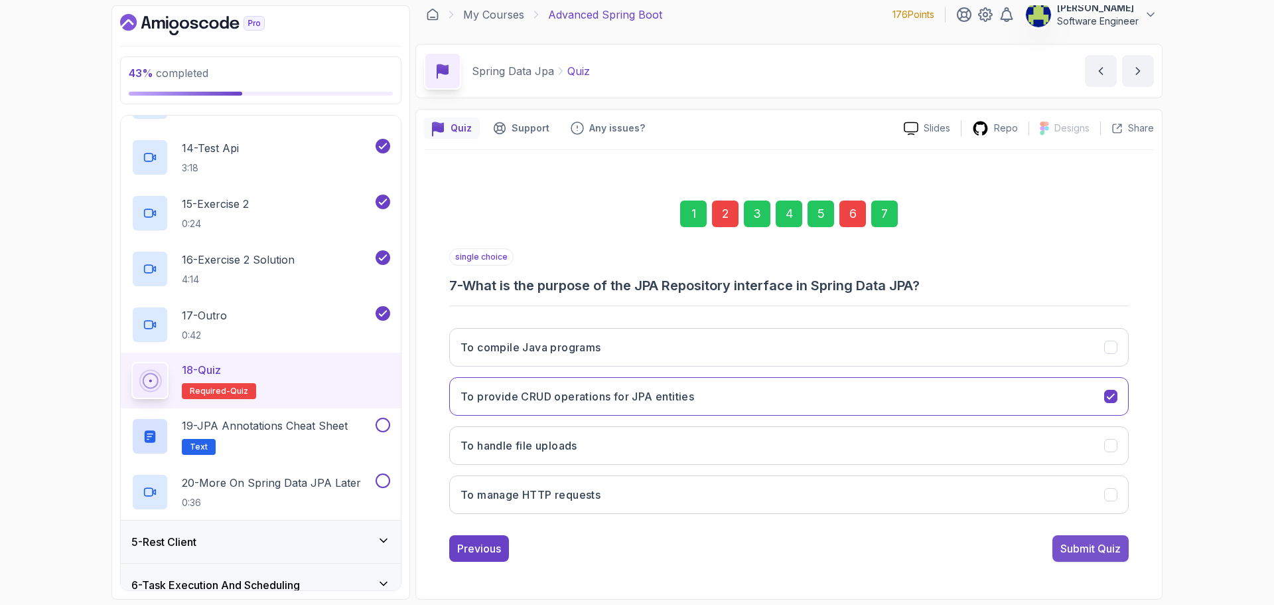
click at [1120, 544] on div "Submit Quiz" at bounding box center [1091, 548] width 60 height 16
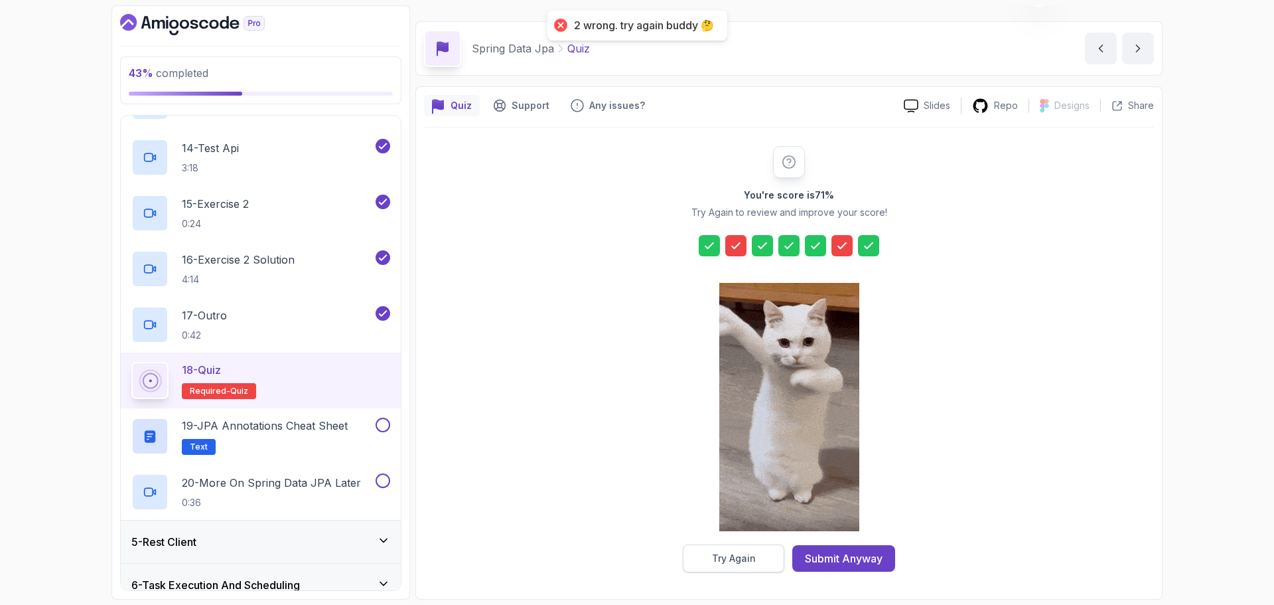
click at [741, 547] on button "Try Again" at bounding box center [734, 558] width 102 height 28
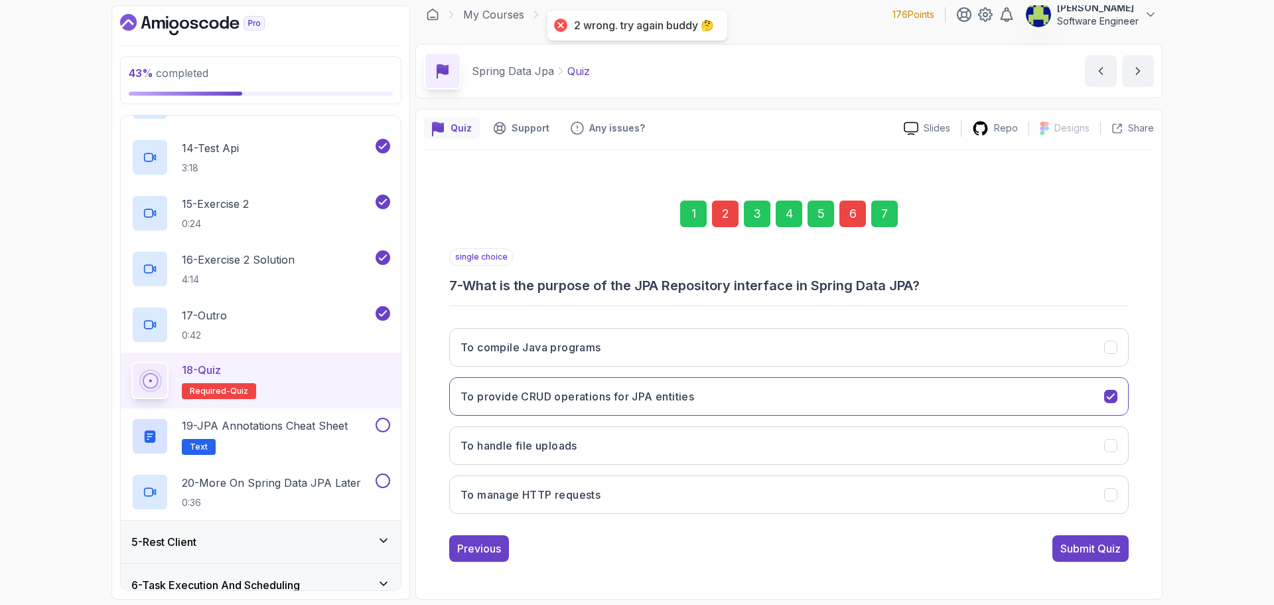
click at [720, 225] on div "2" at bounding box center [725, 213] width 27 height 27
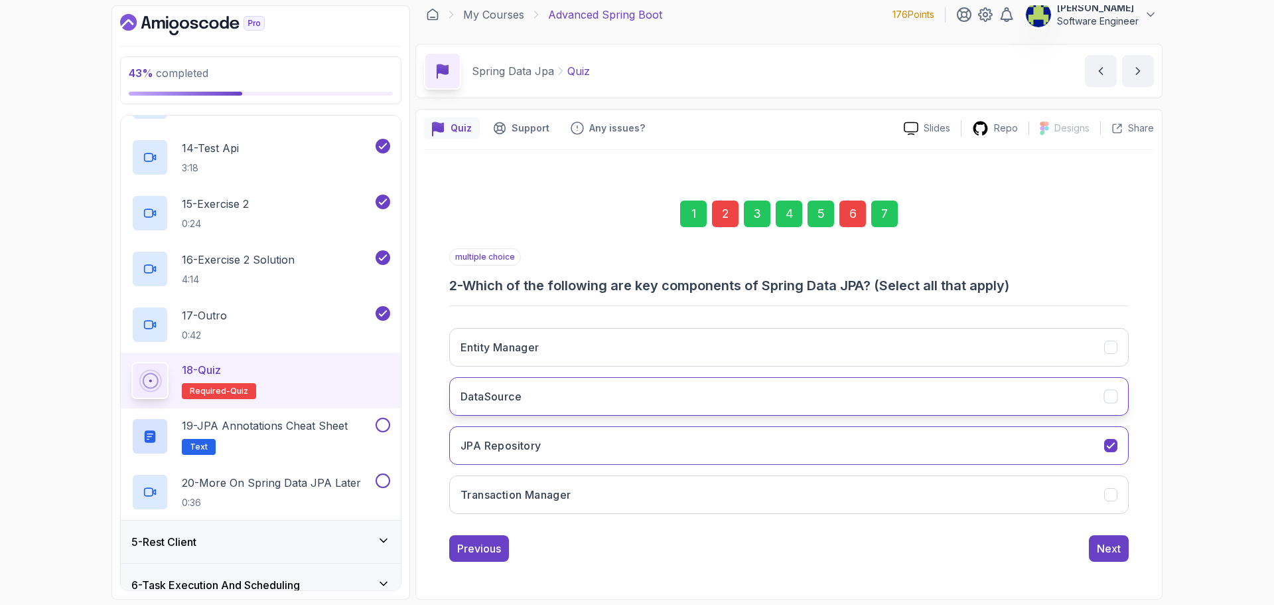
click at [506, 410] on button "DataSource" at bounding box center [789, 396] width 680 height 38
click at [858, 217] on div "6" at bounding box center [853, 213] width 27 height 27
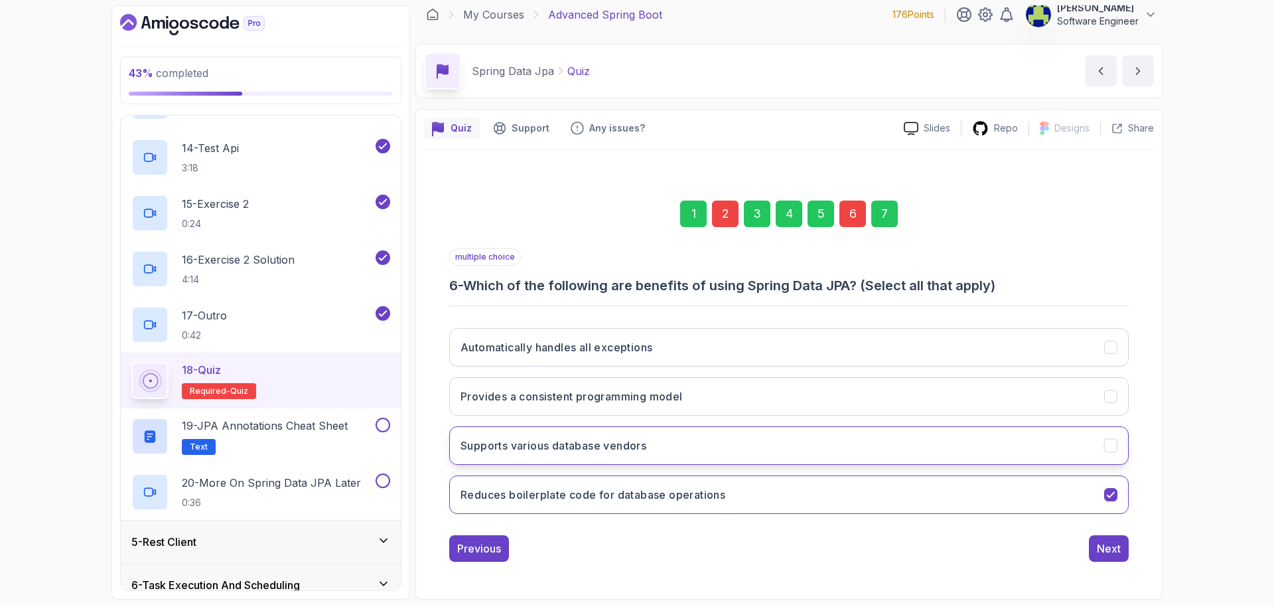
click at [769, 453] on button "Supports various database vendors" at bounding box center [789, 445] width 680 height 38
click at [1104, 551] on div "Next" at bounding box center [1109, 548] width 24 height 16
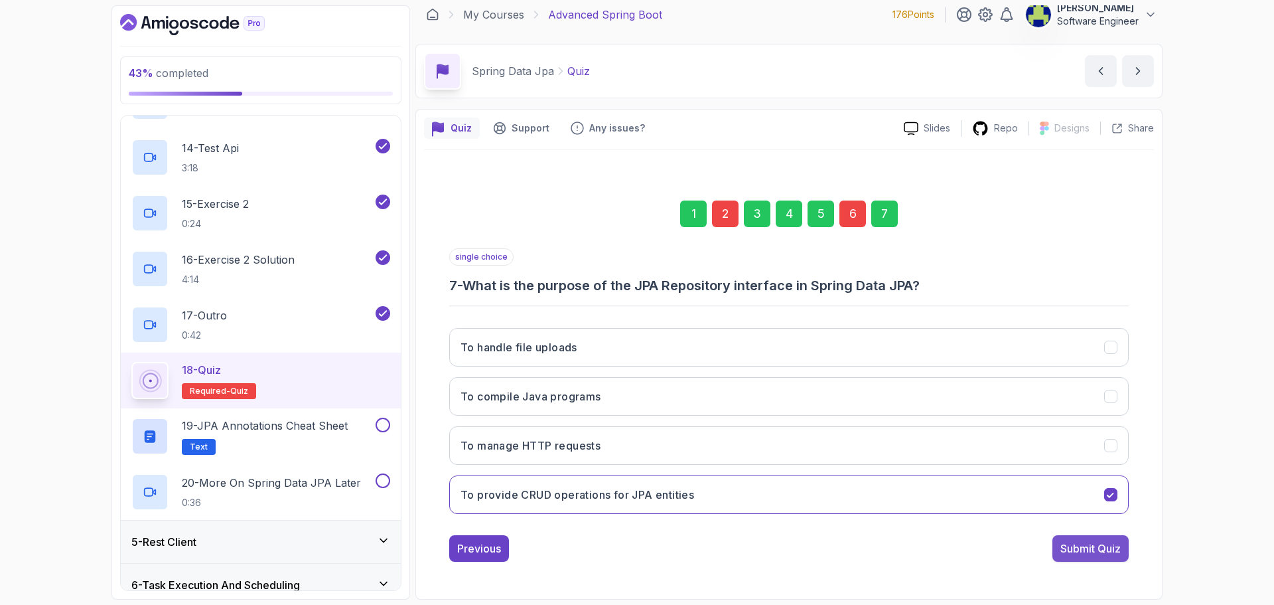
click at [1104, 548] on div "Submit Quiz" at bounding box center [1091, 548] width 60 height 16
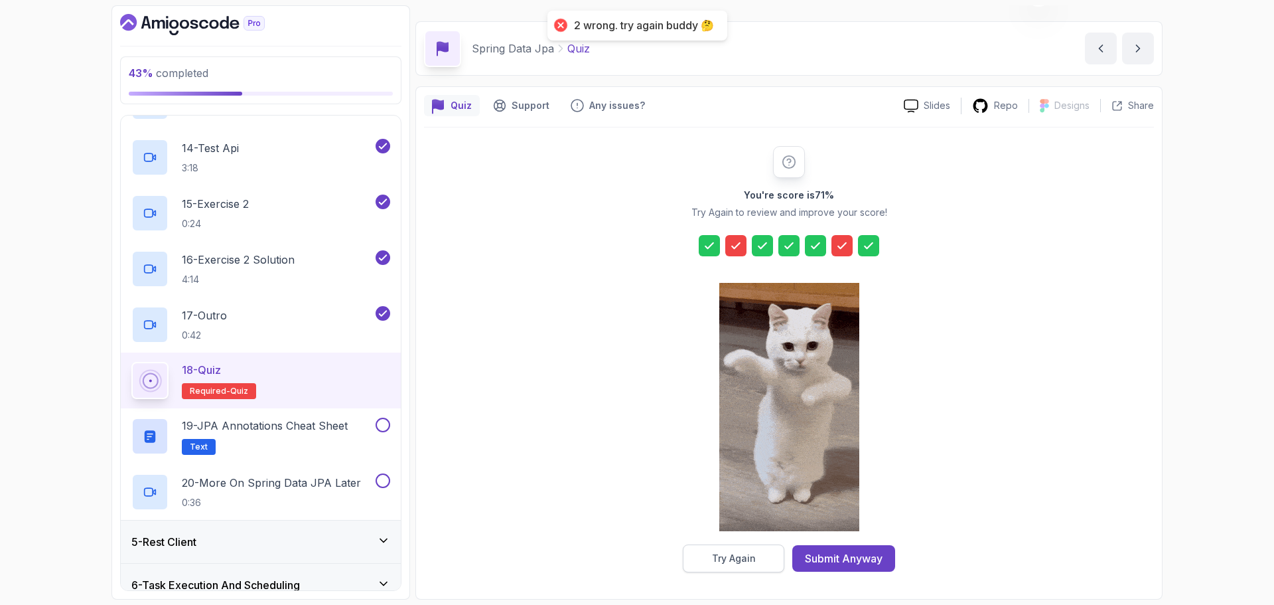
click at [737, 560] on div "Try Again" at bounding box center [734, 558] width 44 height 13
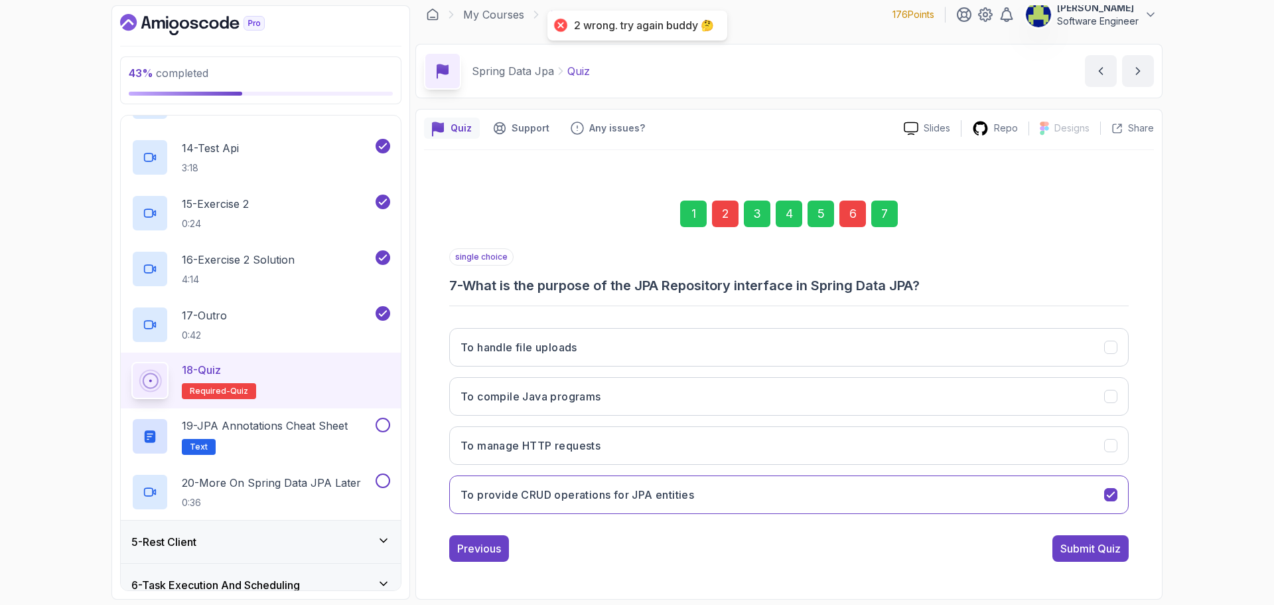
click at [861, 218] on div "6" at bounding box center [853, 213] width 27 height 27
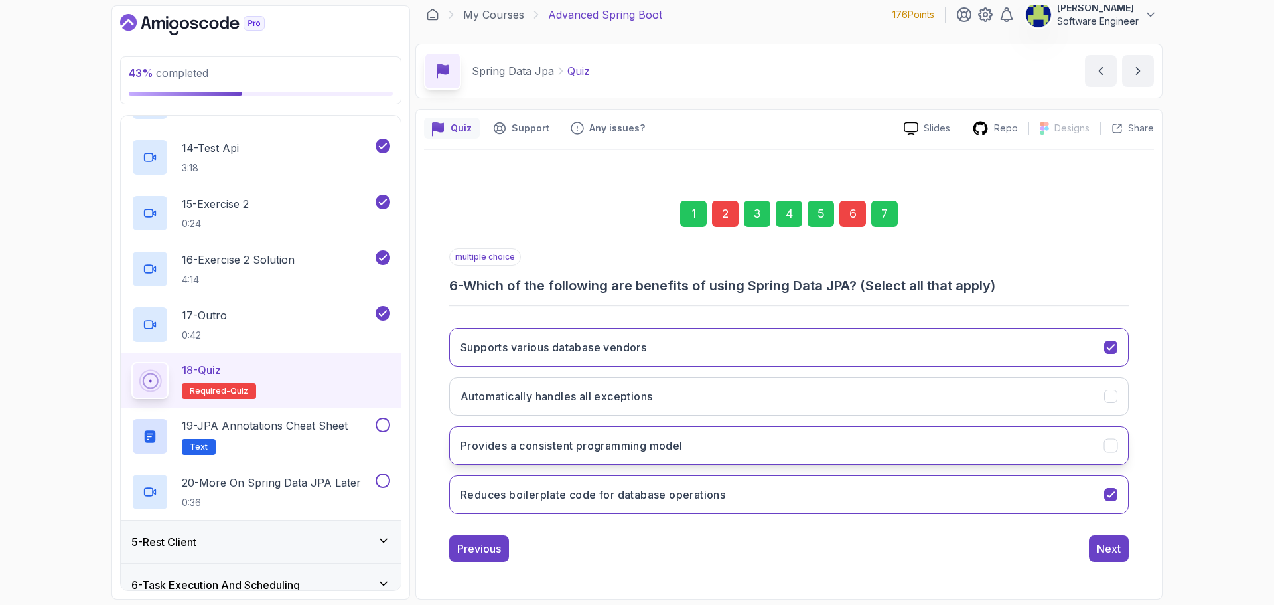
click at [809, 451] on button "Provides a consistent programming model" at bounding box center [789, 445] width 680 height 38
click at [1099, 544] on div "Next" at bounding box center [1109, 548] width 24 height 16
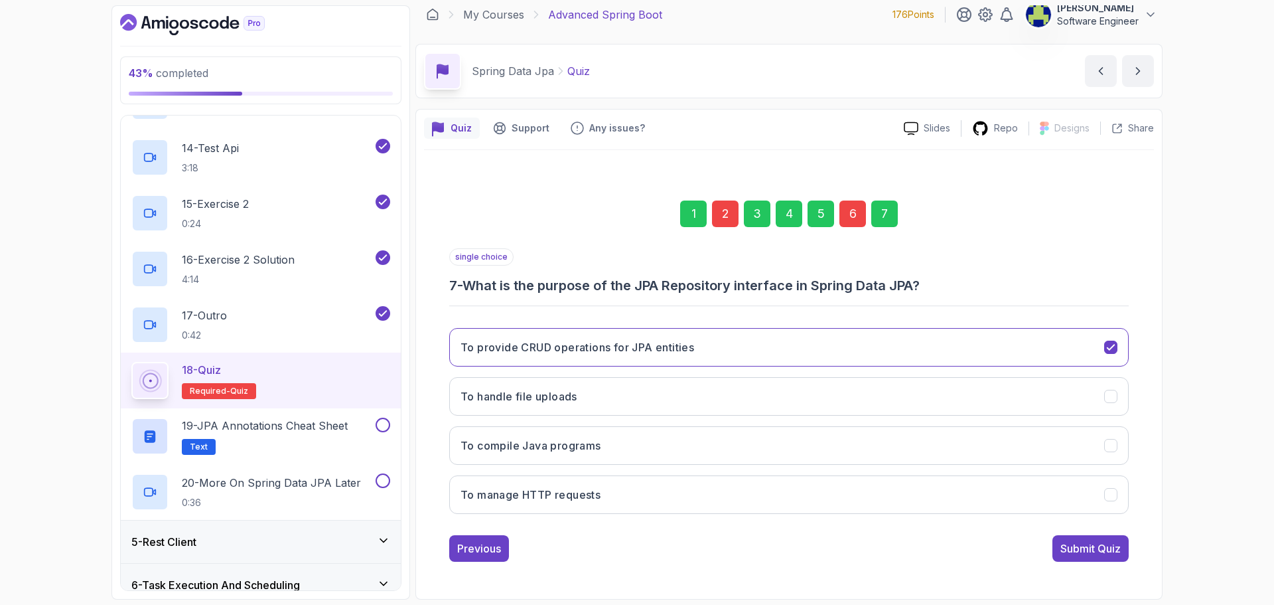
click at [1099, 542] on div "Submit Quiz" at bounding box center [1091, 548] width 60 height 16
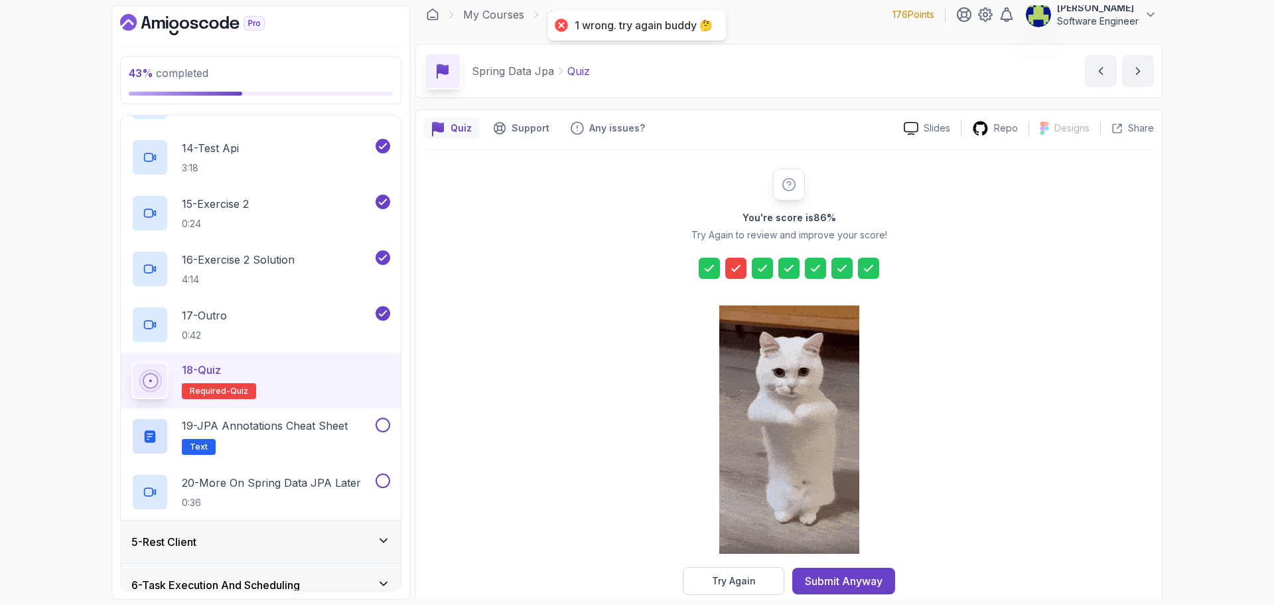
click at [843, 268] on icon at bounding box center [842, 267] width 8 height 5
click at [725, 581] on div "Try Again" at bounding box center [734, 580] width 44 height 13
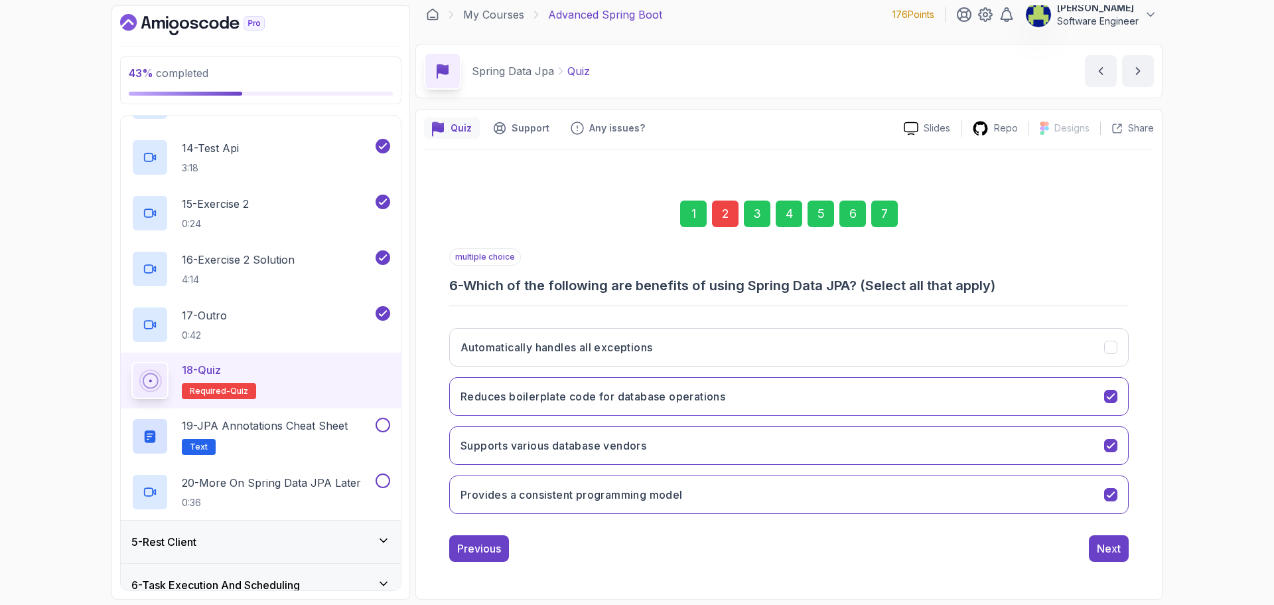
click at [850, 222] on div "6" at bounding box center [853, 213] width 27 height 27
click at [851, 207] on div "6" at bounding box center [853, 213] width 27 height 27
click at [846, 224] on div "6" at bounding box center [853, 213] width 27 height 27
click at [720, 211] on div "2" at bounding box center [725, 213] width 27 height 27
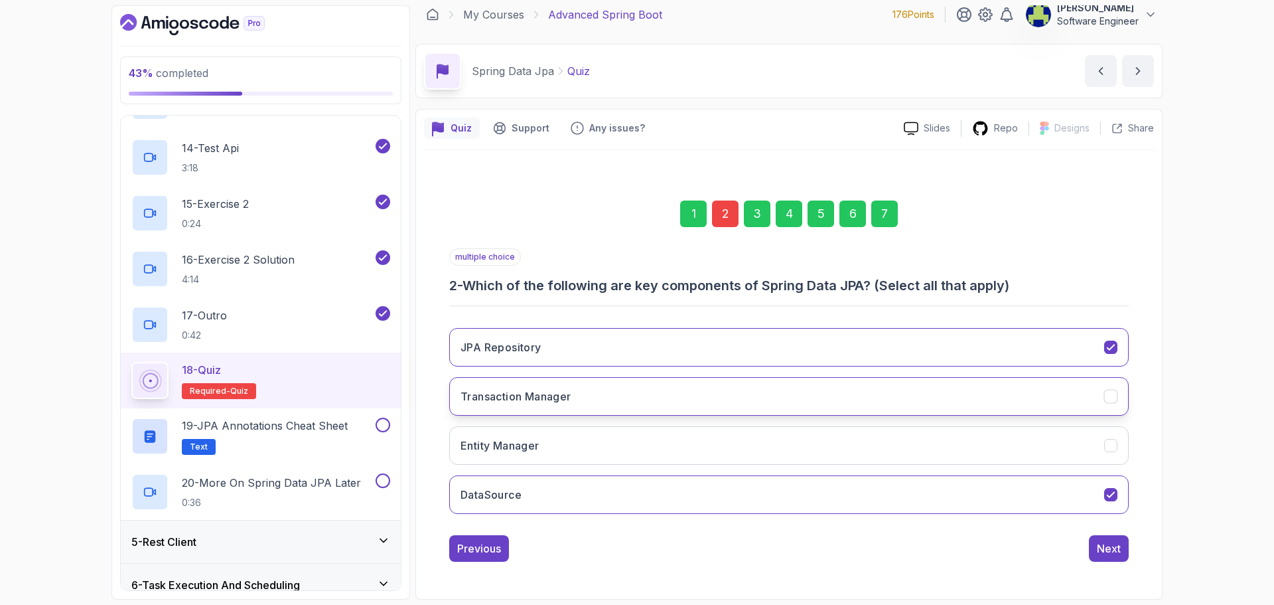
click at [530, 391] on h3 "Transaction Manager" at bounding box center [516, 396] width 111 height 16
click at [1096, 543] on button "Next" at bounding box center [1109, 548] width 40 height 27
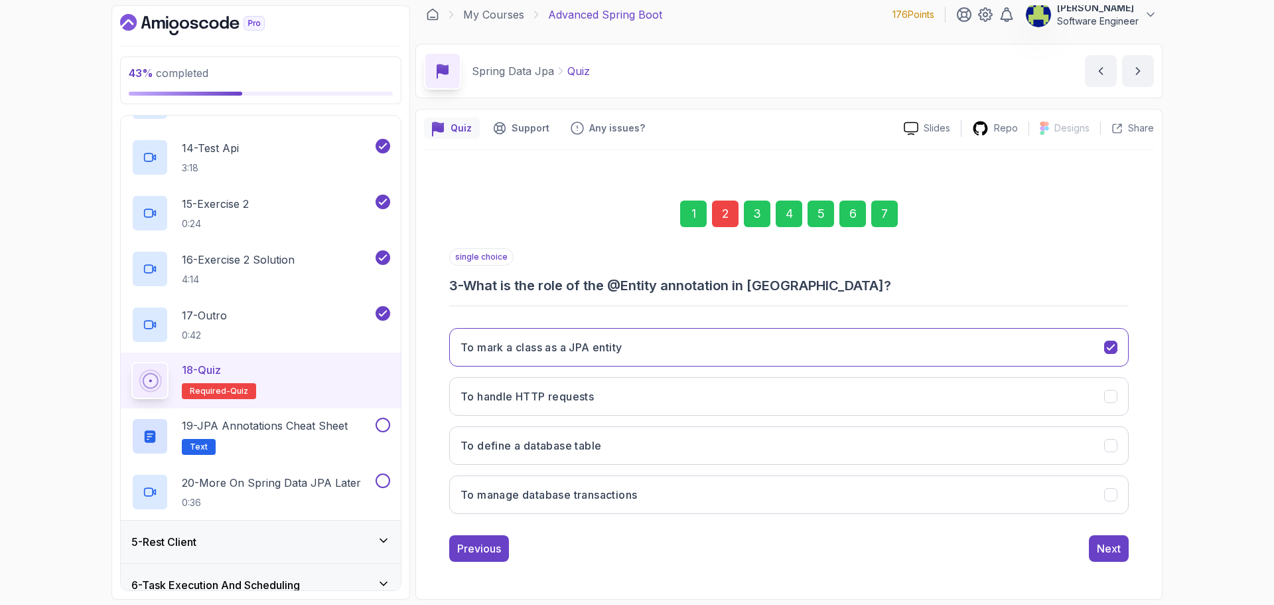
click at [880, 214] on div "7" at bounding box center [884, 213] width 27 height 27
click at [1109, 550] on div "Submit Quiz" at bounding box center [1091, 548] width 60 height 16
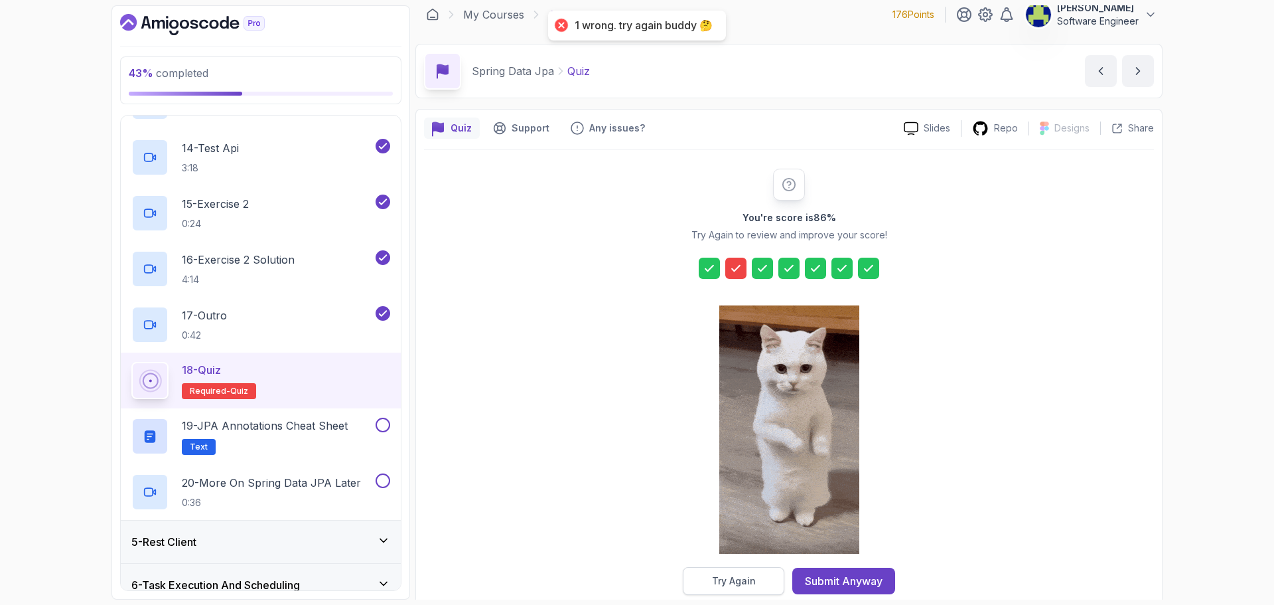
click at [741, 585] on div "Try Again" at bounding box center [734, 580] width 44 height 13
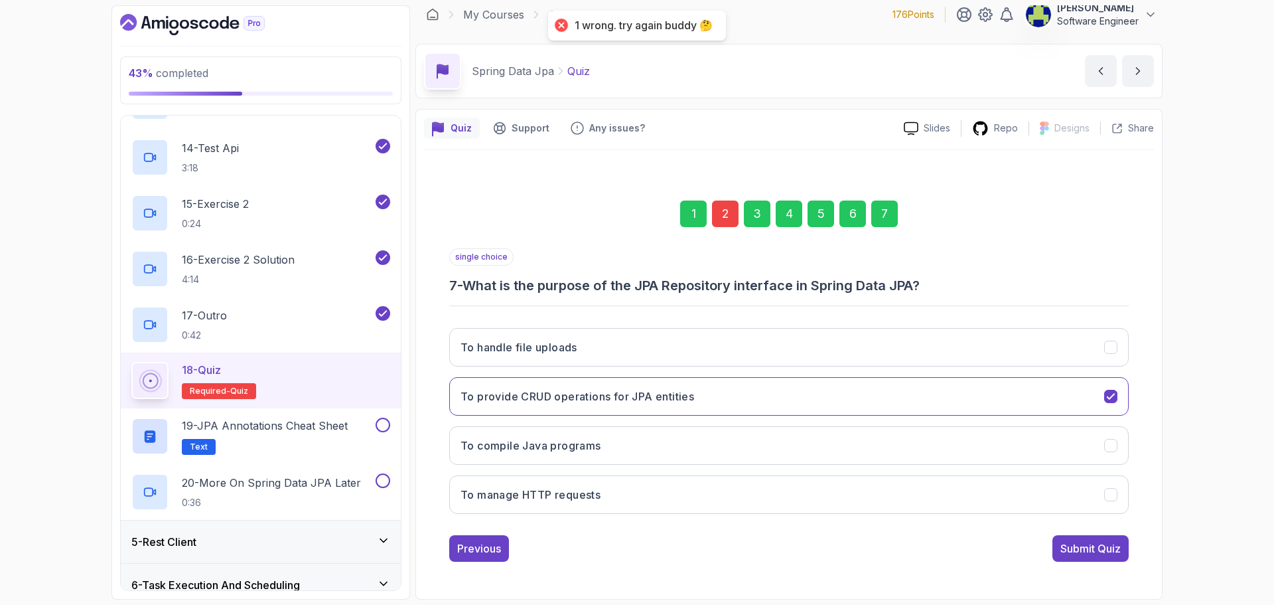
click at [718, 208] on div "2" at bounding box center [725, 213] width 27 height 27
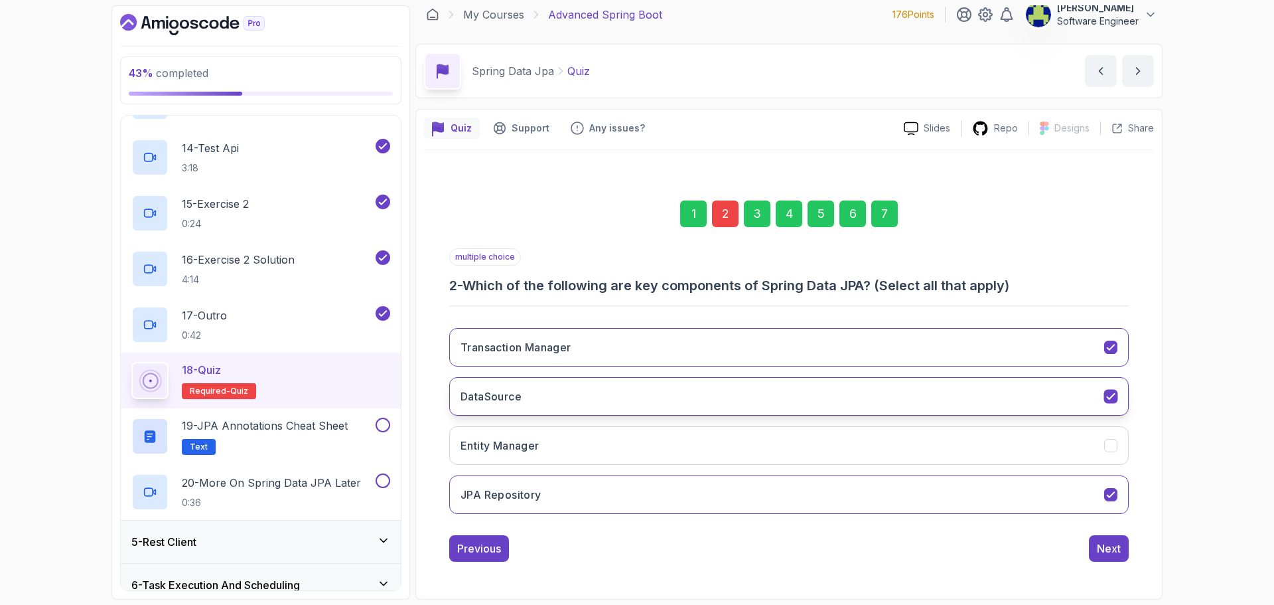
click at [628, 403] on button "DataSource" at bounding box center [789, 396] width 680 height 38
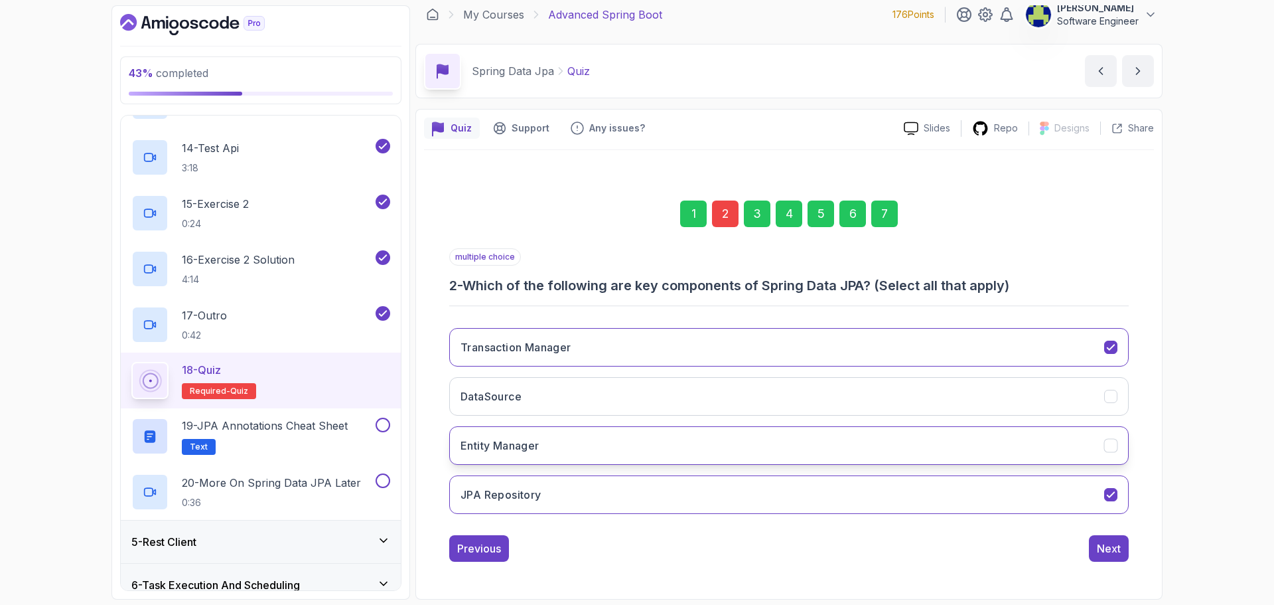
click at [585, 453] on button "Entity Manager" at bounding box center [789, 445] width 680 height 38
click at [694, 342] on button "Transaction Manager" at bounding box center [789, 347] width 680 height 38
click at [1112, 550] on div "Next" at bounding box center [1109, 548] width 24 height 16
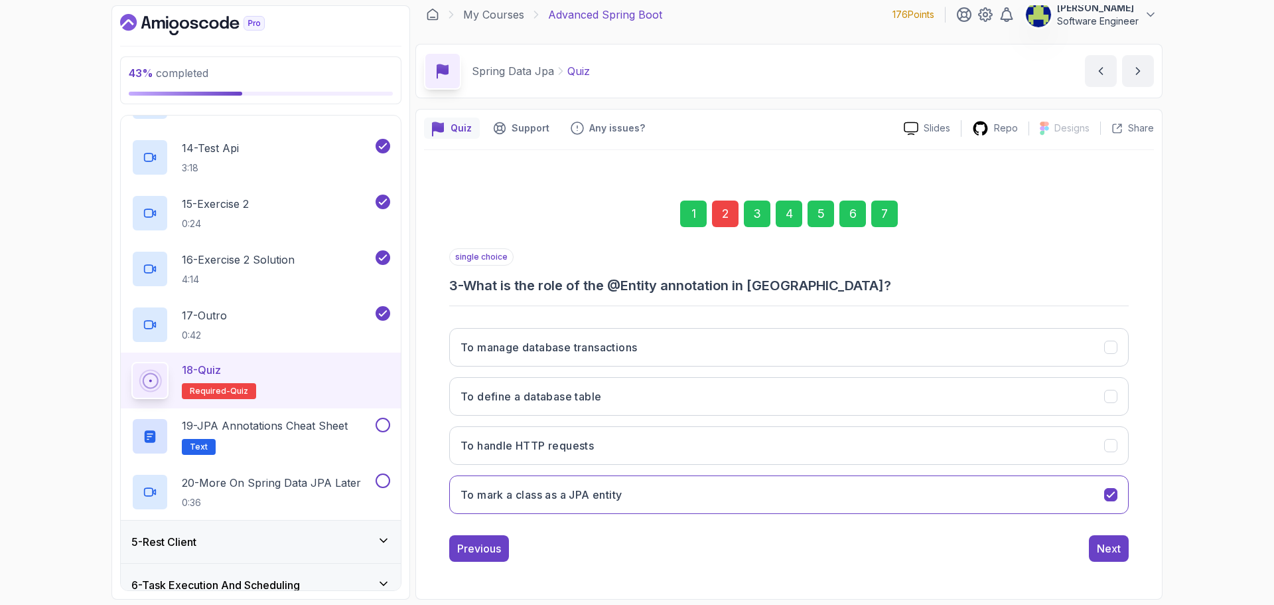
click at [881, 222] on div "7" at bounding box center [884, 213] width 27 height 27
click at [1114, 545] on div "Submit Quiz" at bounding box center [1091, 548] width 60 height 16
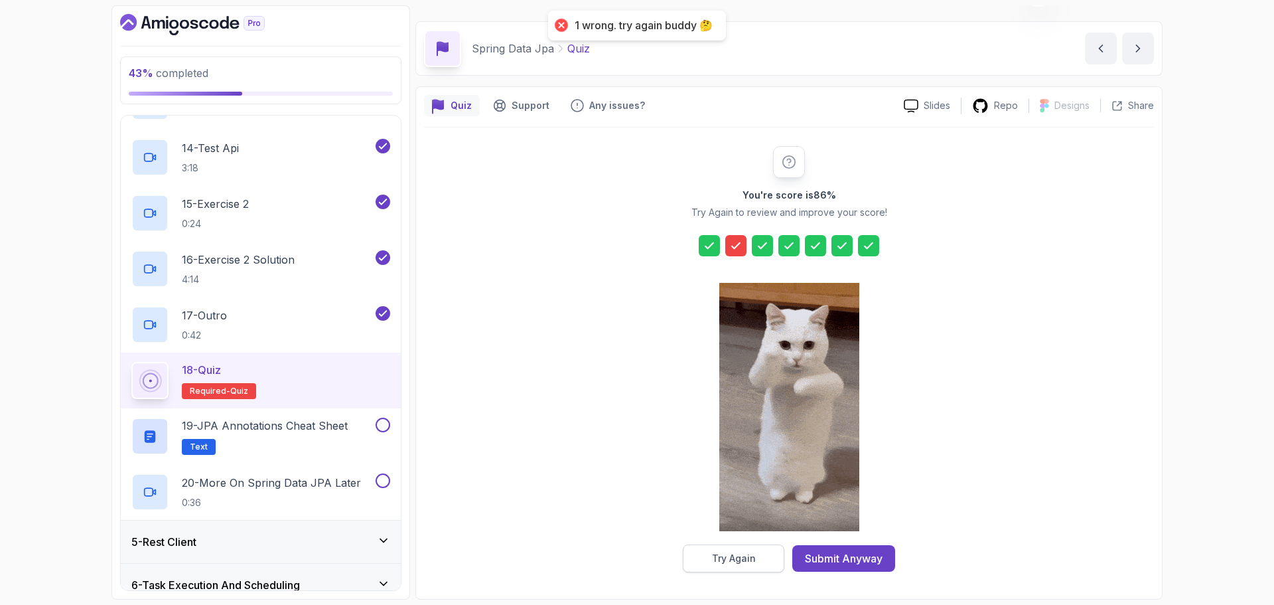
click at [693, 560] on button "Try Again" at bounding box center [734, 558] width 102 height 28
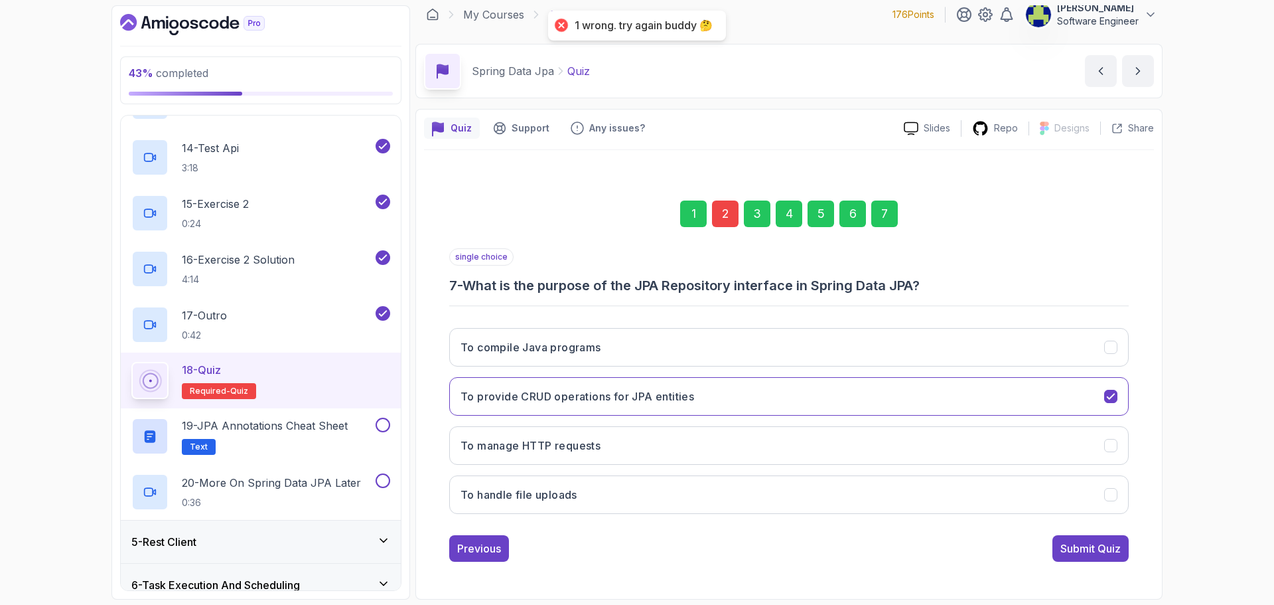
click at [728, 211] on div "2" at bounding box center [725, 213] width 27 height 27
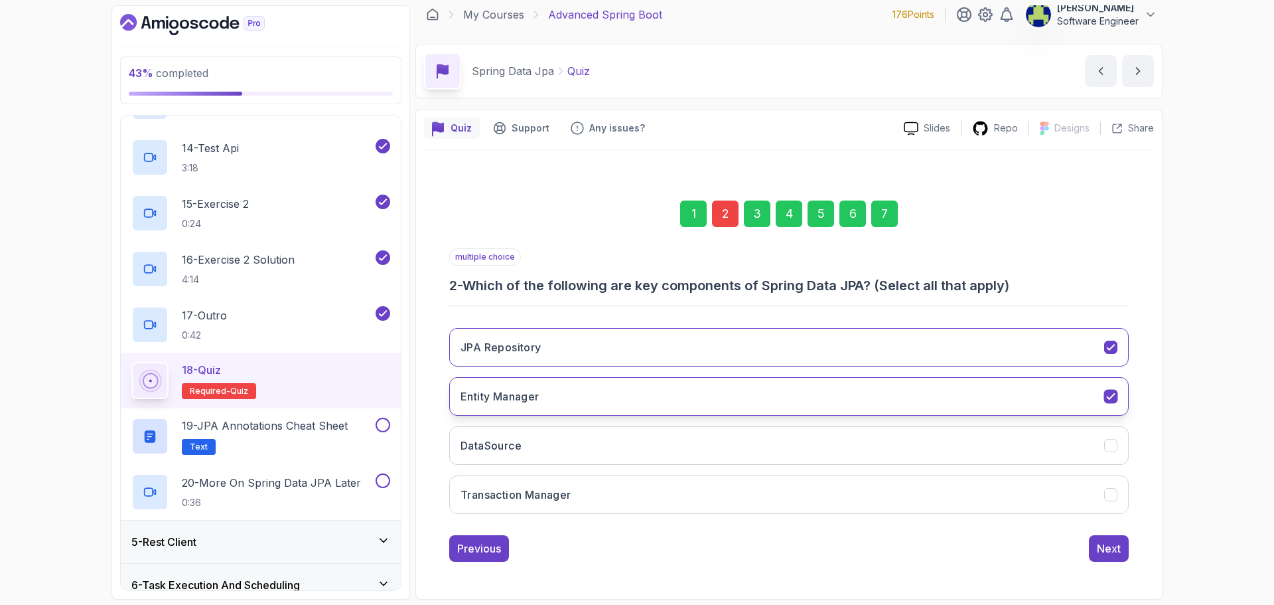
click at [694, 397] on button "Entity Manager" at bounding box center [789, 396] width 680 height 38
click at [501, 402] on h3 "Entity Manager" at bounding box center [500, 396] width 79 height 16
click at [1110, 556] on div "Next" at bounding box center [1109, 548] width 24 height 16
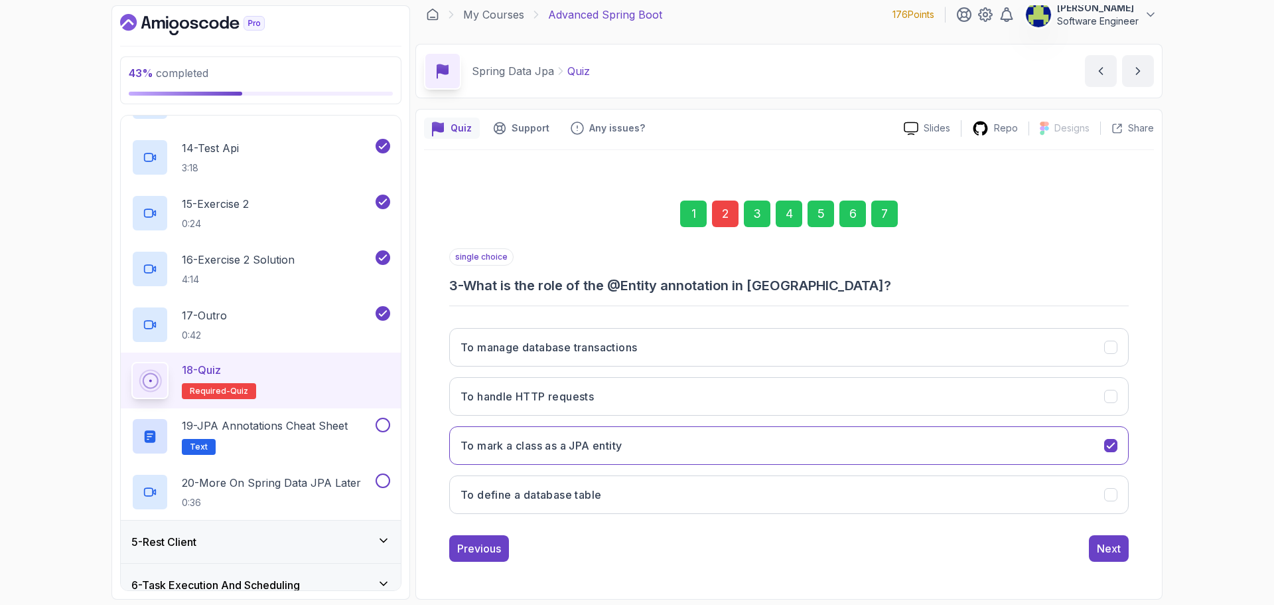
click at [877, 218] on div "7" at bounding box center [884, 213] width 27 height 27
click at [1108, 545] on div "Submit Quiz" at bounding box center [1091, 548] width 60 height 16
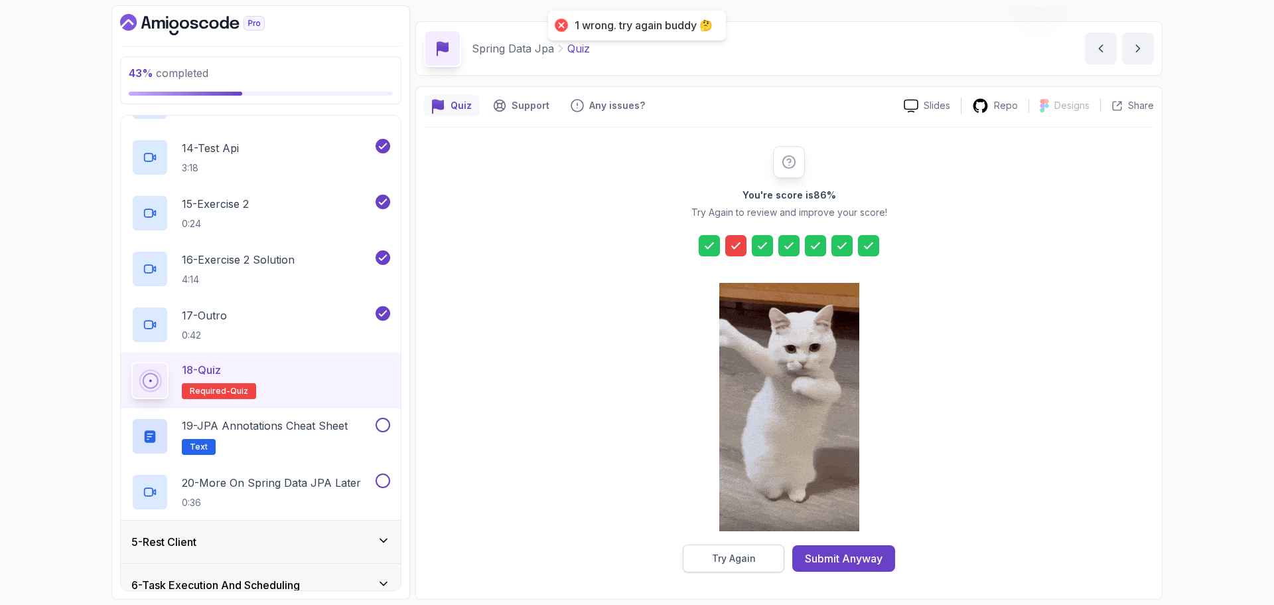
click at [750, 561] on div "Try Again" at bounding box center [734, 558] width 44 height 13
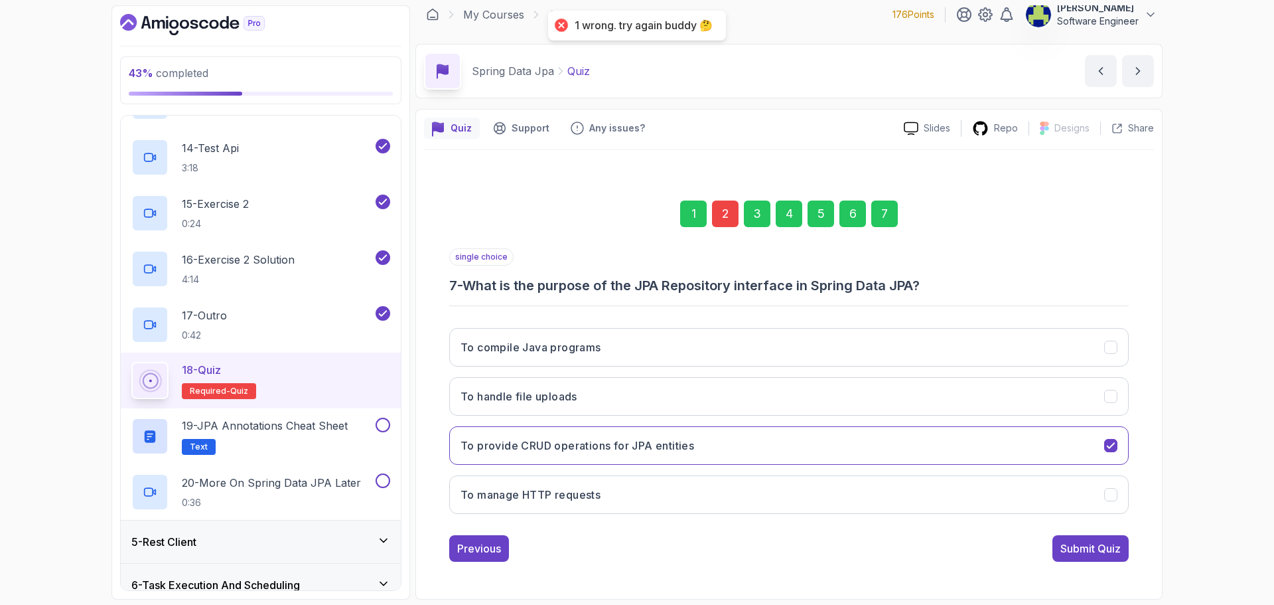
click at [727, 221] on div "2" at bounding box center [725, 213] width 27 height 27
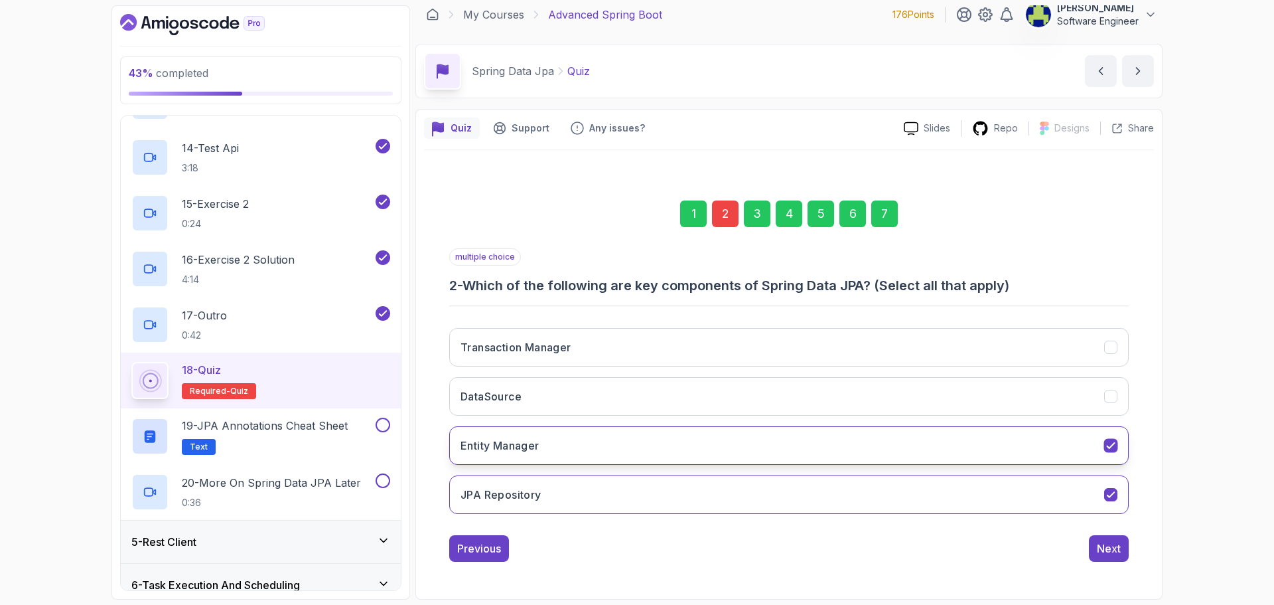
click at [535, 443] on h3 "Entity Manager" at bounding box center [500, 445] width 79 height 16
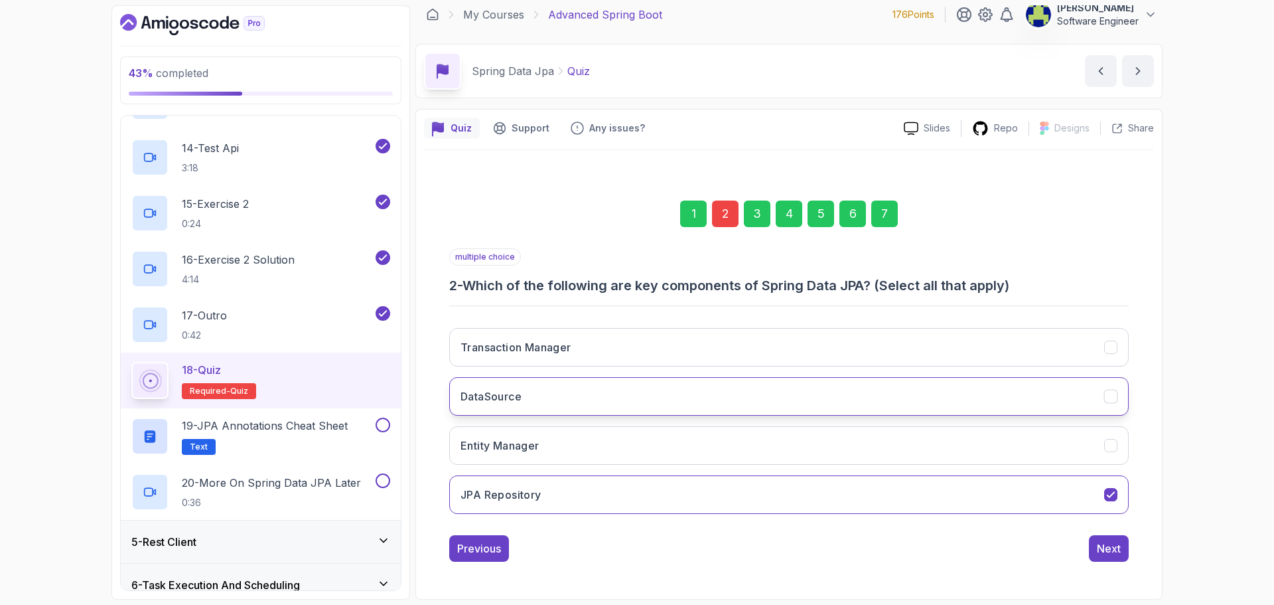
click at [540, 397] on button "DataSource" at bounding box center [789, 396] width 680 height 38
click at [1110, 549] on div "Next" at bounding box center [1109, 548] width 24 height 16
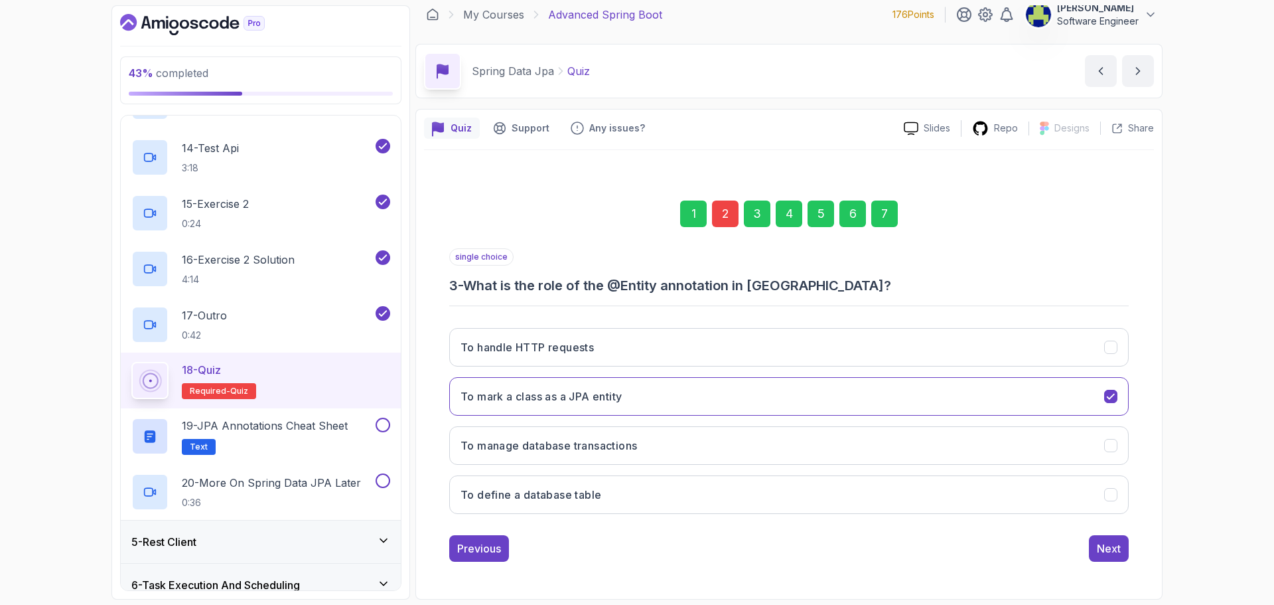
click at [894, 213] on div "7" at bounding box center [884, 213] width 27 height 27
click at [1098, 540] on div "Submit Quiz" at bounding box center [1091, 548] width 60 height 16
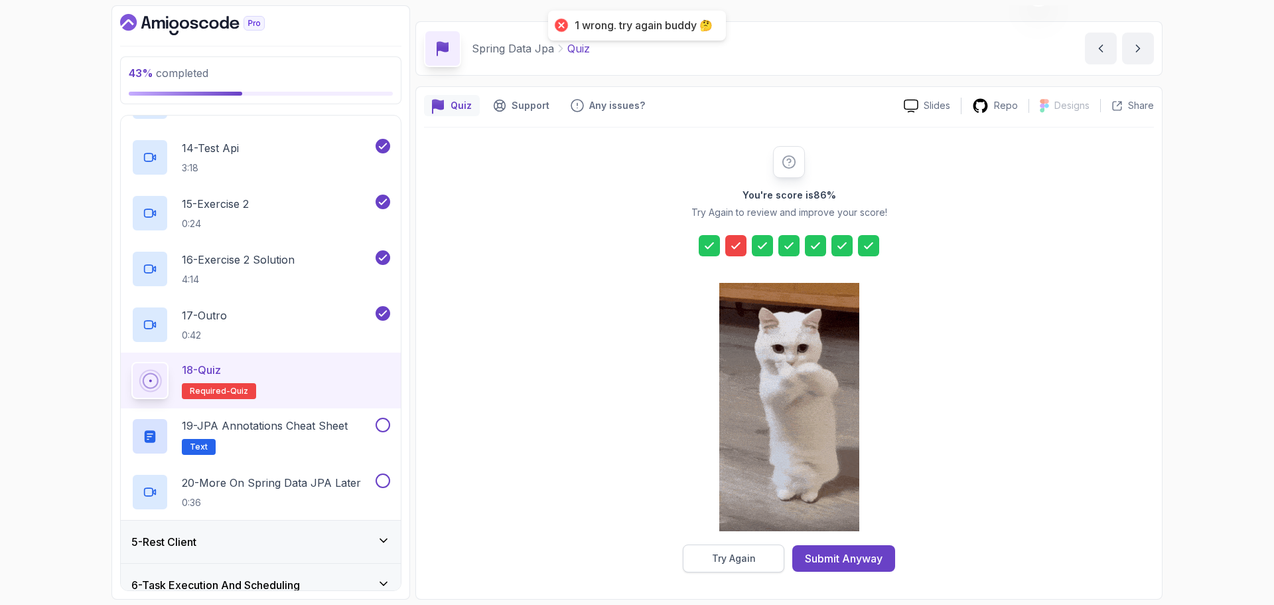
click at [739, 567] on button "Try Again" at bounding box center [734, 558] width 102 height 28
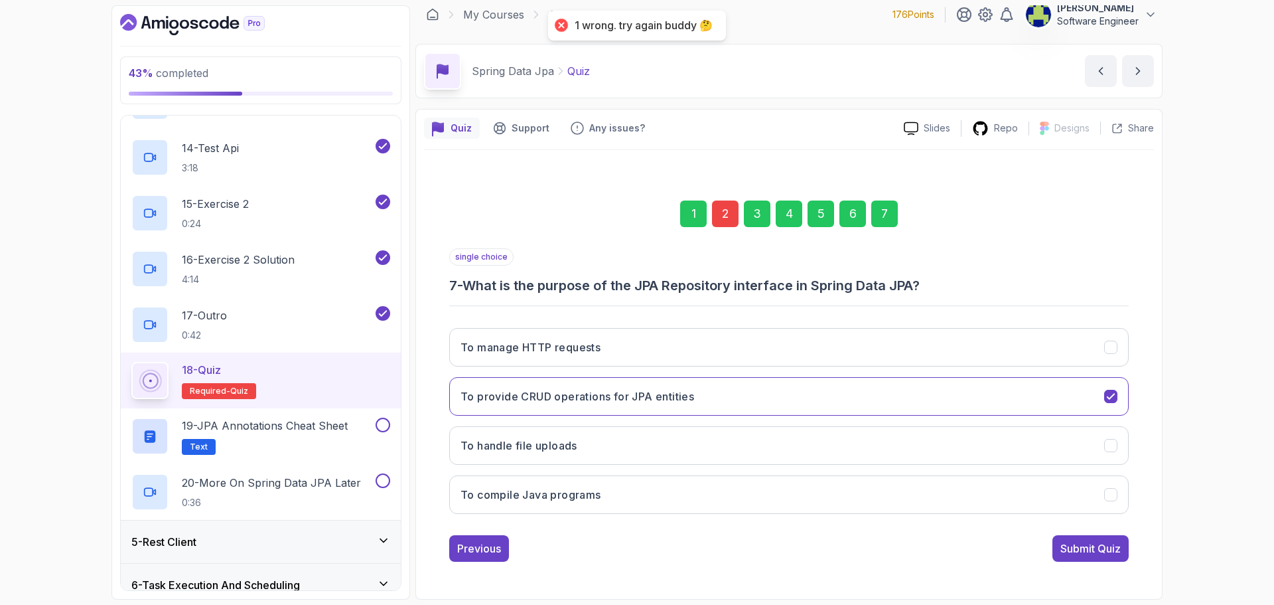
click at [721, 221] on div "2" at bounding box center [725, 213] width 27 height 27
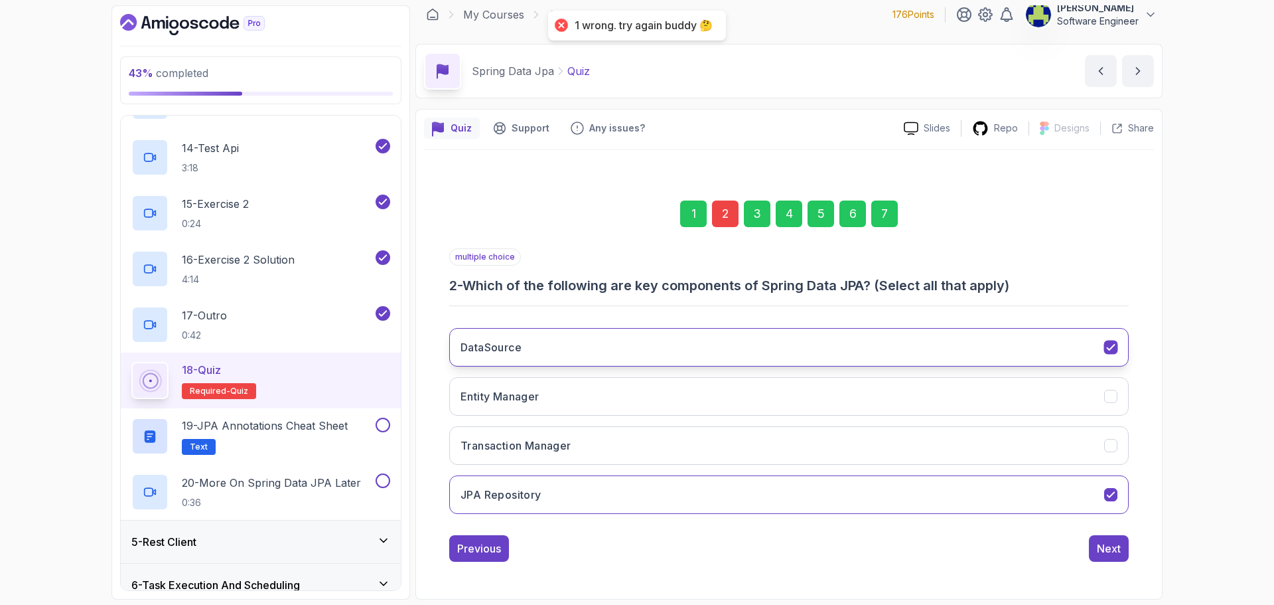
click at [548, 346] on button "DataSource" at bounding box center [789, 347] width 680 height 38
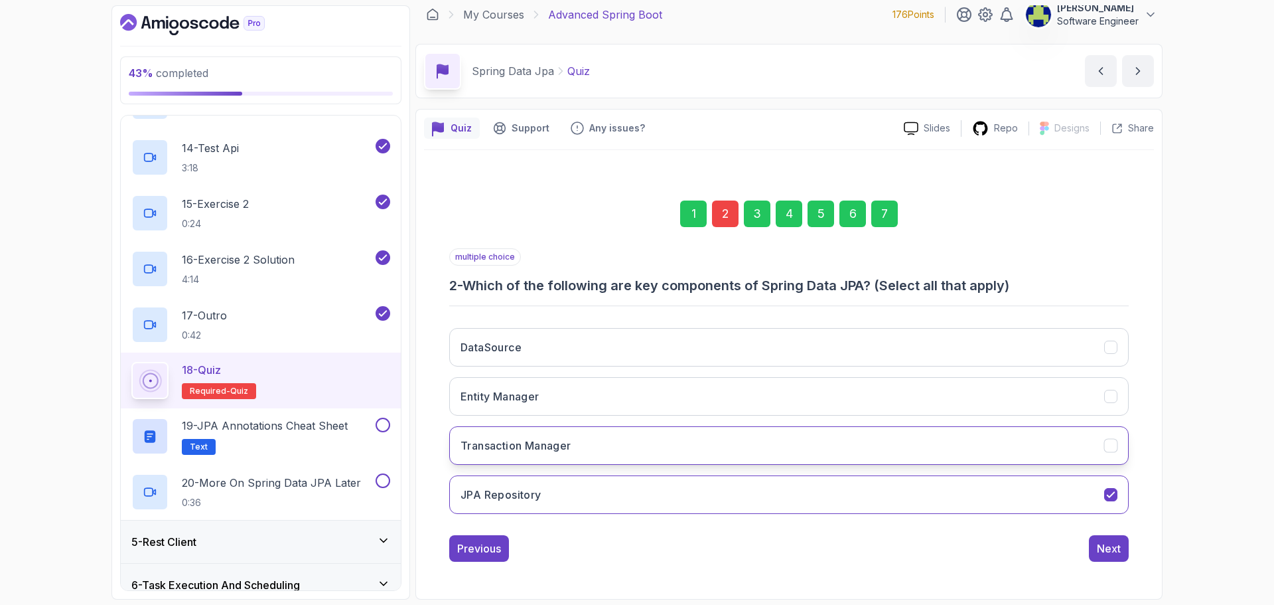
click at [529, 439] on h3 "Transaction Manager" at bounding box center [516, 445] width 111 height 16
click at [1127, 548] on button "Next" at bounding box center [1109, 548] width 40 height 27
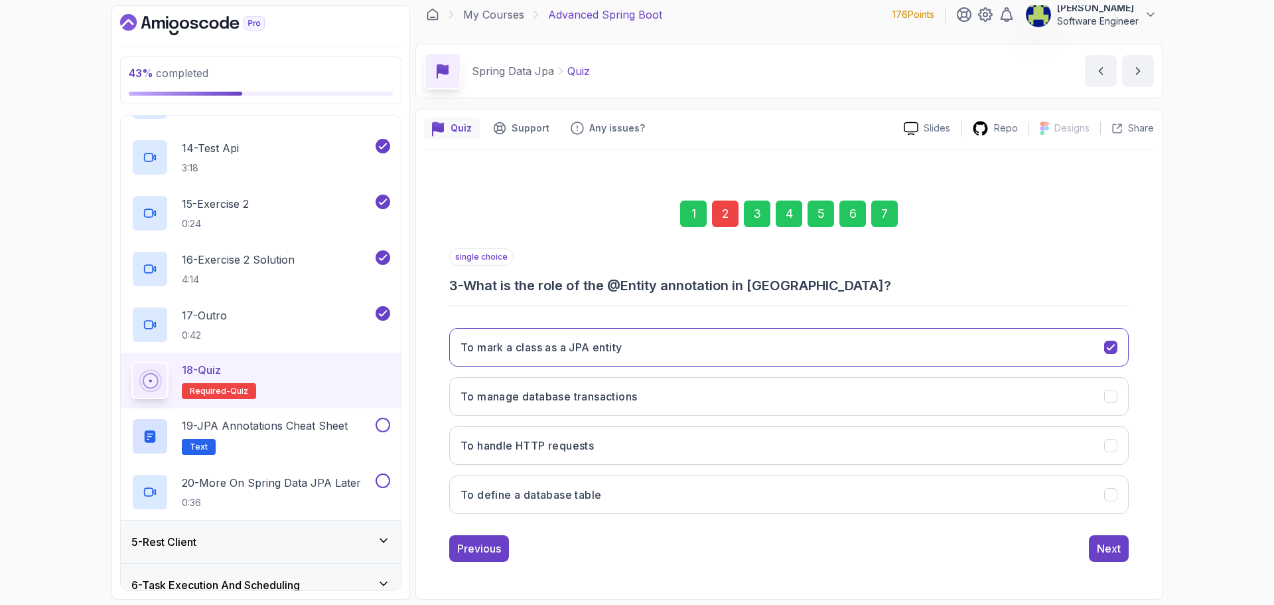
click at [894, 216] on div "7" at bounding box center [884, 213] width 27 height 27
click at [1103, 545] on div "Submit Quiz" at bounding box center [1091, 548] width 60 height 16
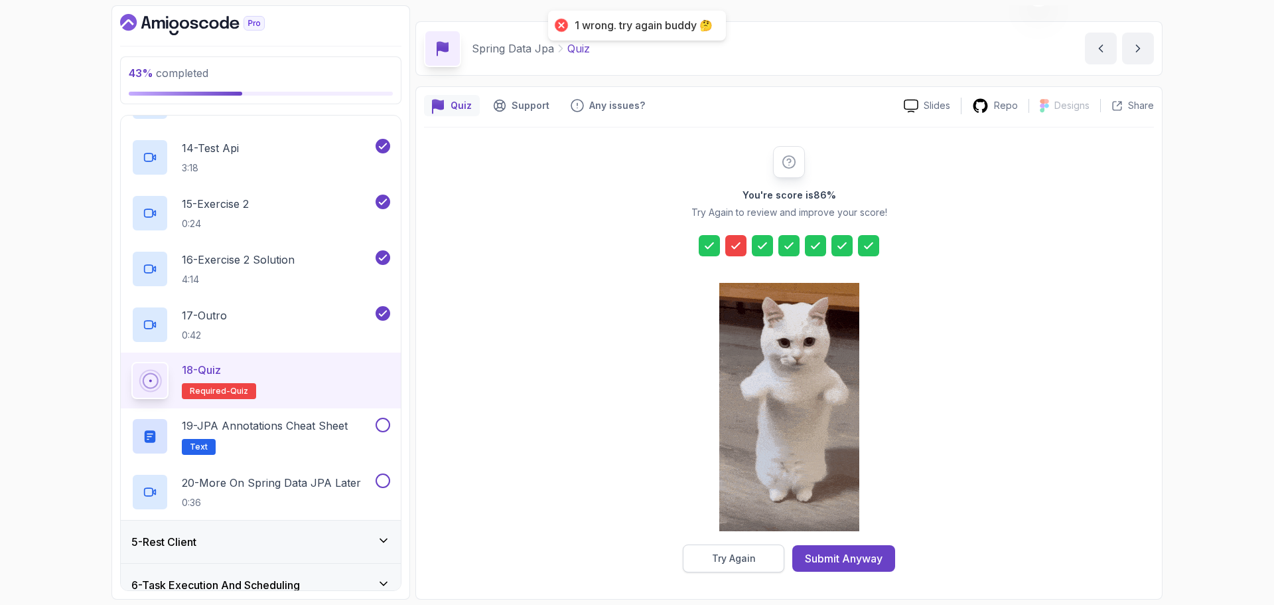
click at [761, 564] on button "Try Again" at bounding box center [734, 558] width 102 height 28
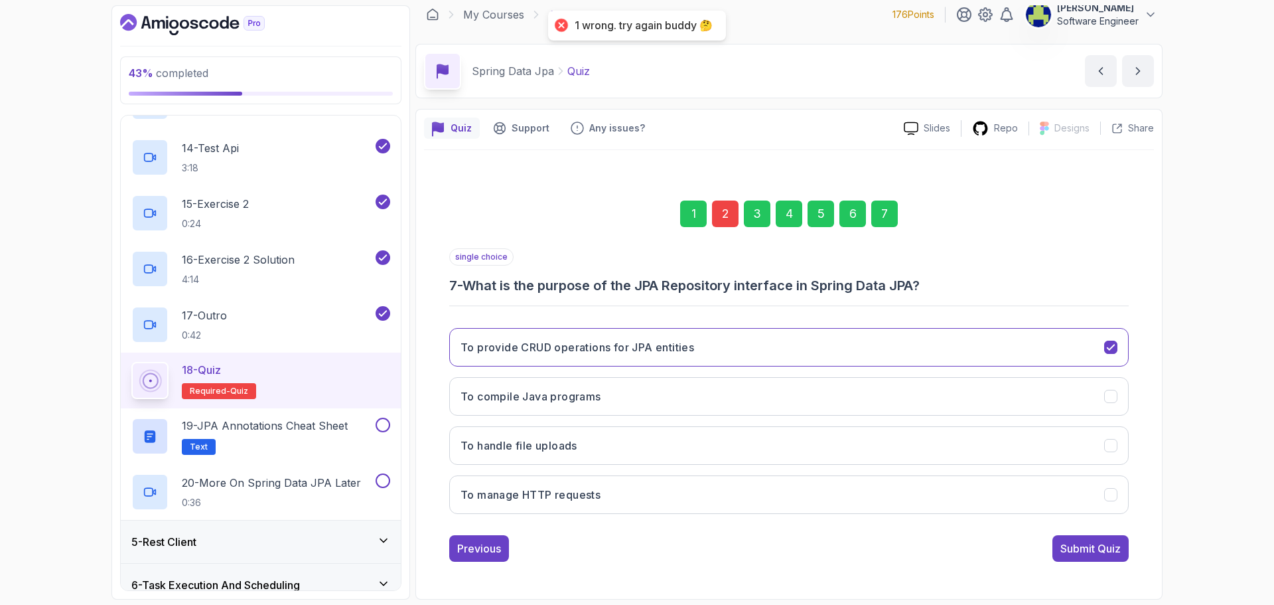
click at [726, 206] on div "2" at bounding box center [725, 213] width 27 height 27
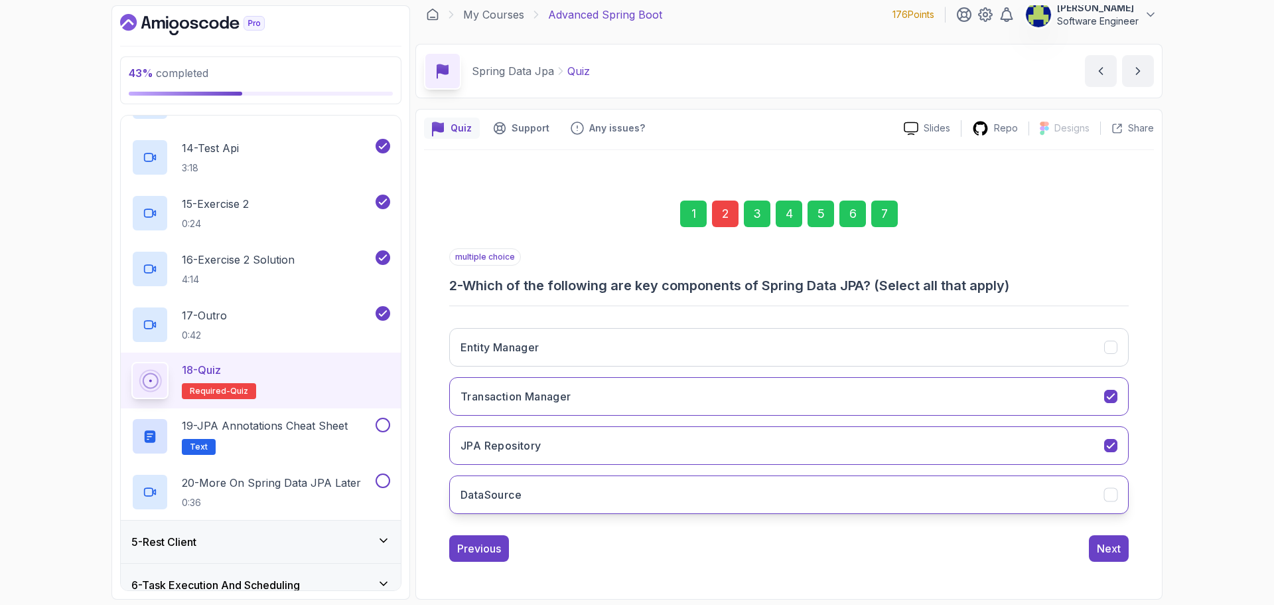
click at [632, 503] on button "DataSource" at bounding box center [789, 494] width 680 height 38
click at [891, 212] on div "7" at bounding box center [884, 213] width 27 height 27
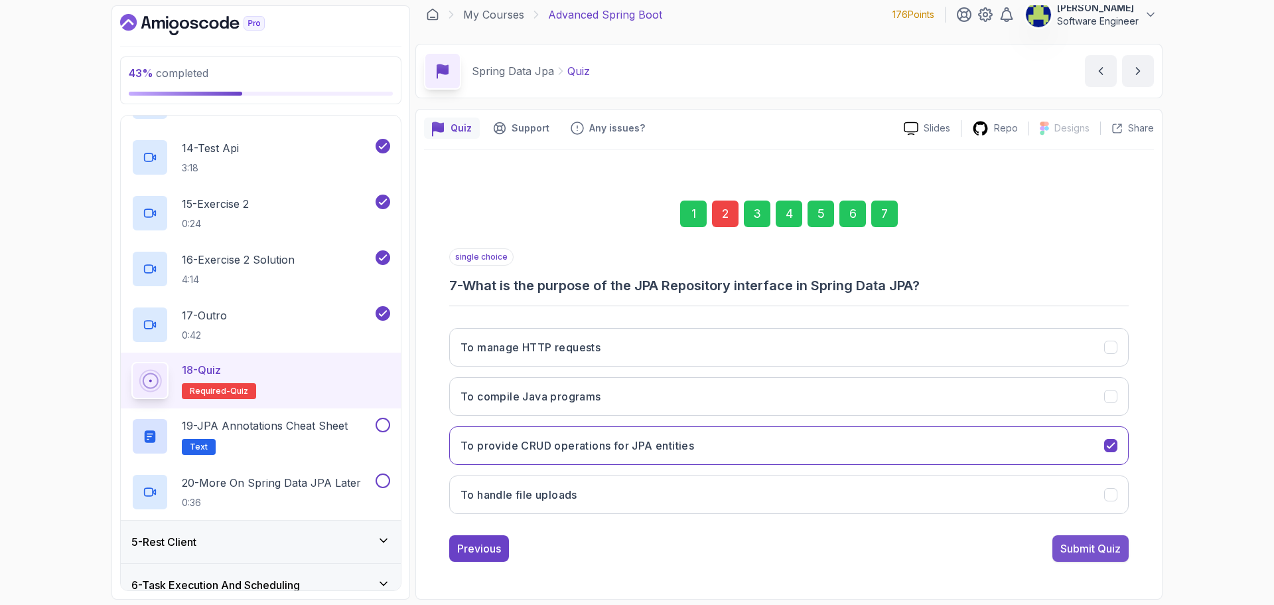
click at [1096, 552] on div "Submit Quiz" at bounding box center [1091, 548] width 60 height 16
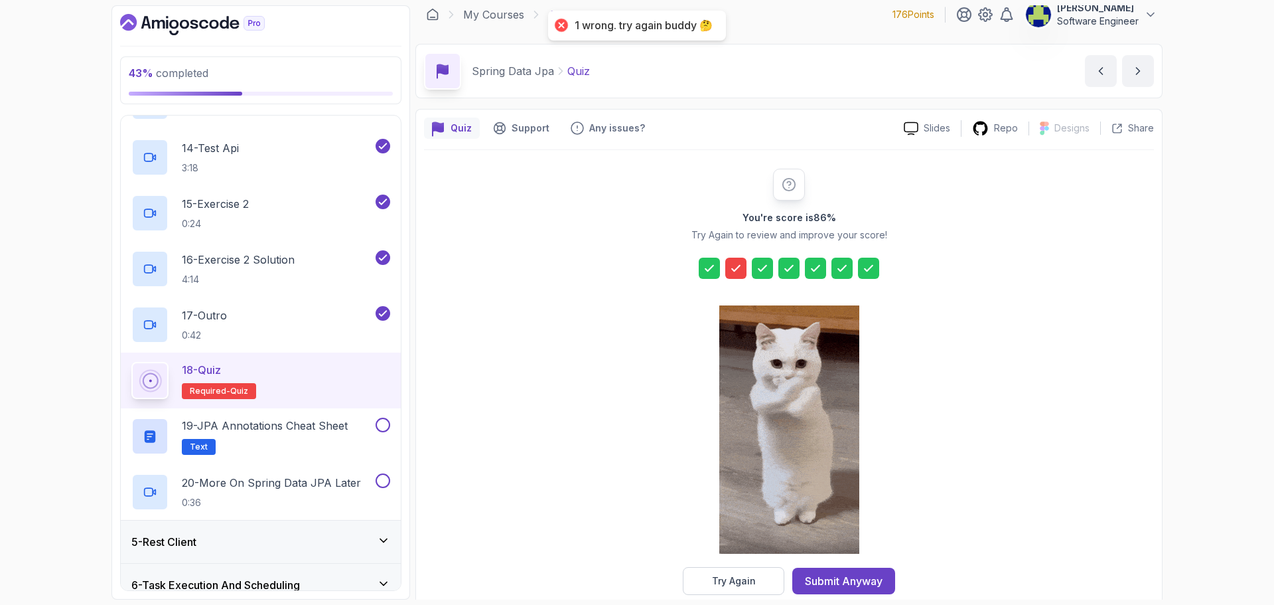
click at [749, 575] on div "Try Again" at bounding box center [734, 580] width 44 height 13
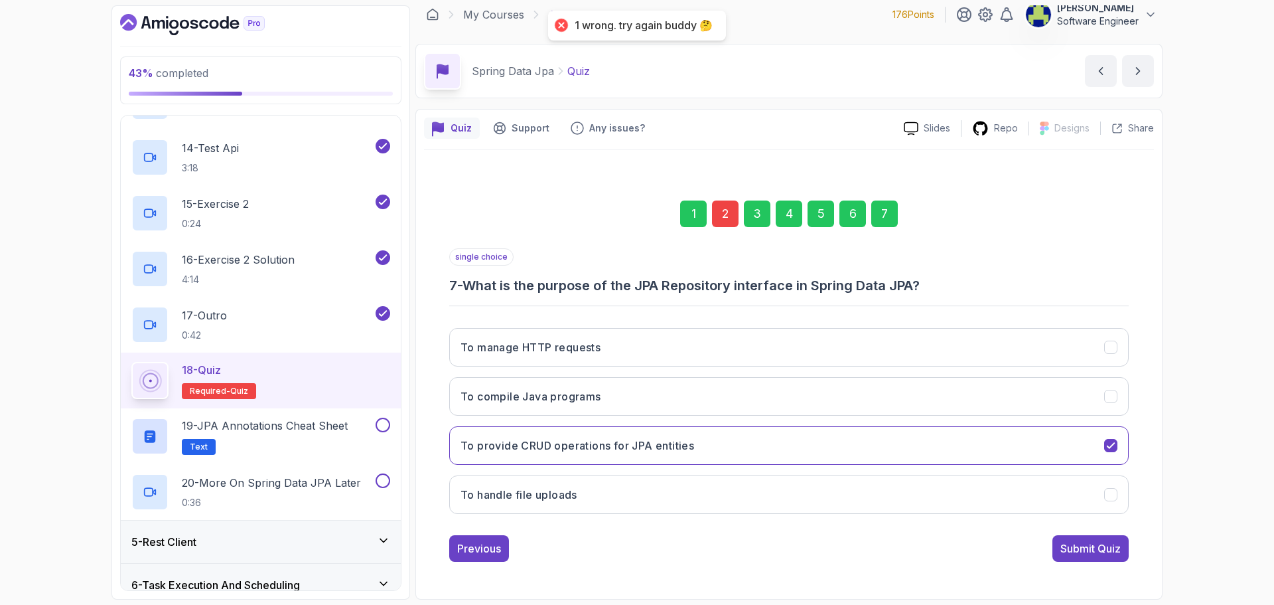
click at [726, 191] on div "1 2 3 4 5 6 7" at bounding box center [789, 213] width 680 height 69
click at [723, 208] on div "2" at bounding box center [725, 213] width 27 height 27
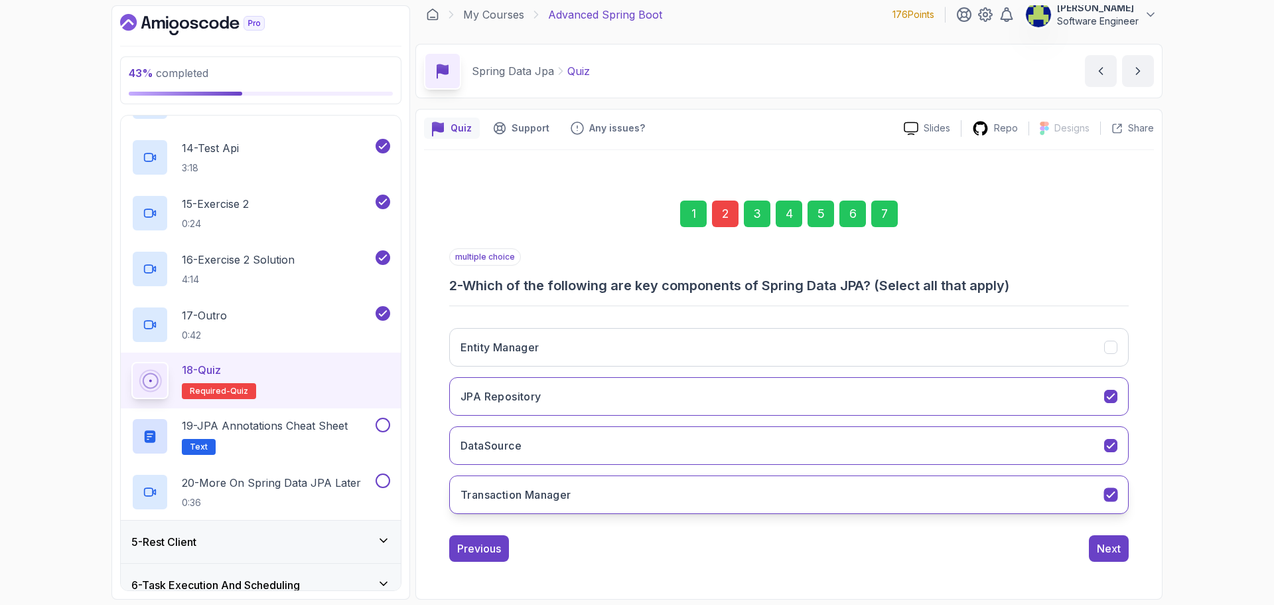
click at [629, 498] on button "Transaction Manager" at bounding box center [789, 494] width 680 height 38
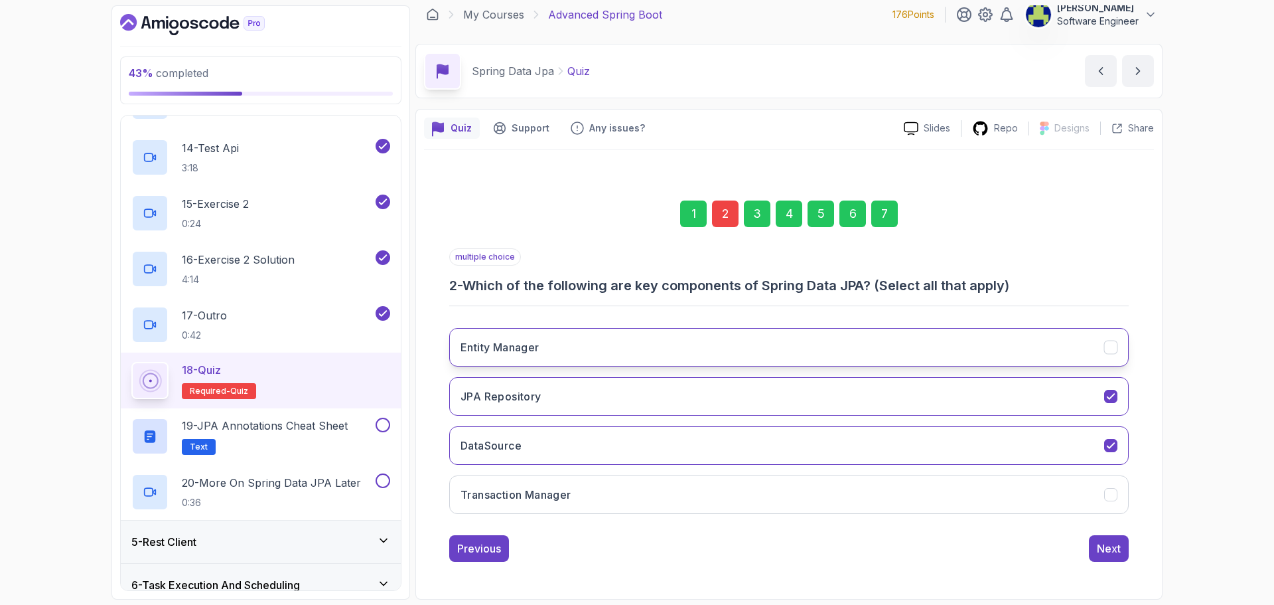
click at [527, 347] on h3 "Entity Manager" at bounding box center [500, 347] width 79 height 16
click at [1117, 556] on button "Next" at bounding box center [1109, 548] width 40 height 27
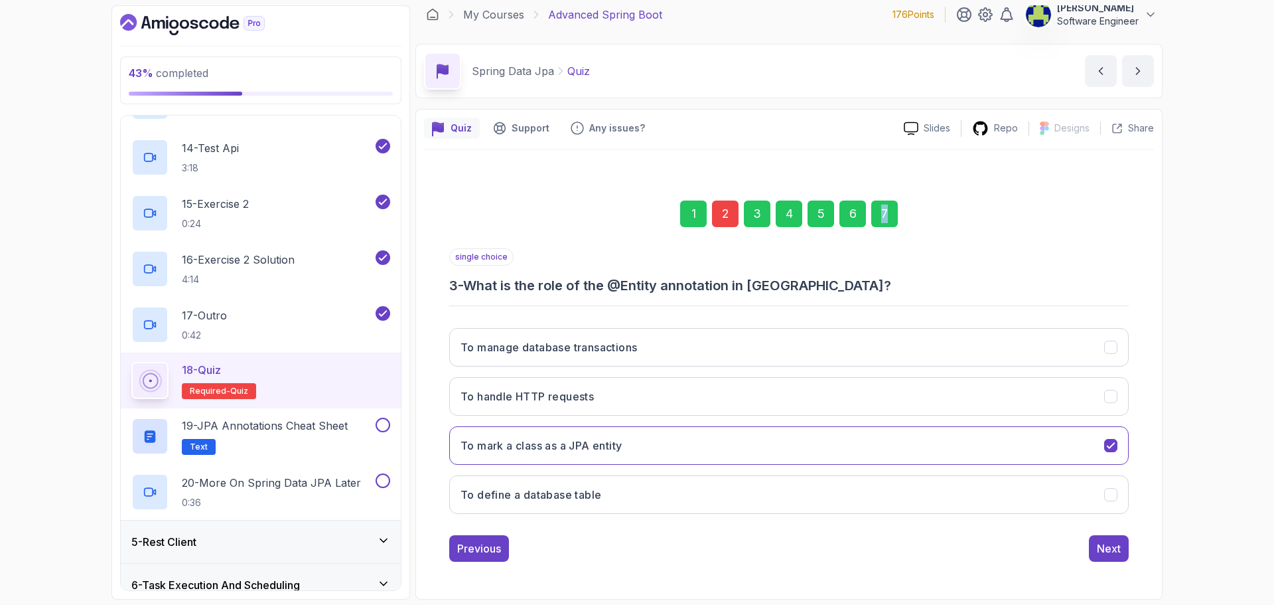
click at [884, 218] on div "7" at bounding box center [884, 213] width 27 height 27
click at [1097, 538] on button "Submit Quiz" at bounding box center [1091, 548] width 76 height 27
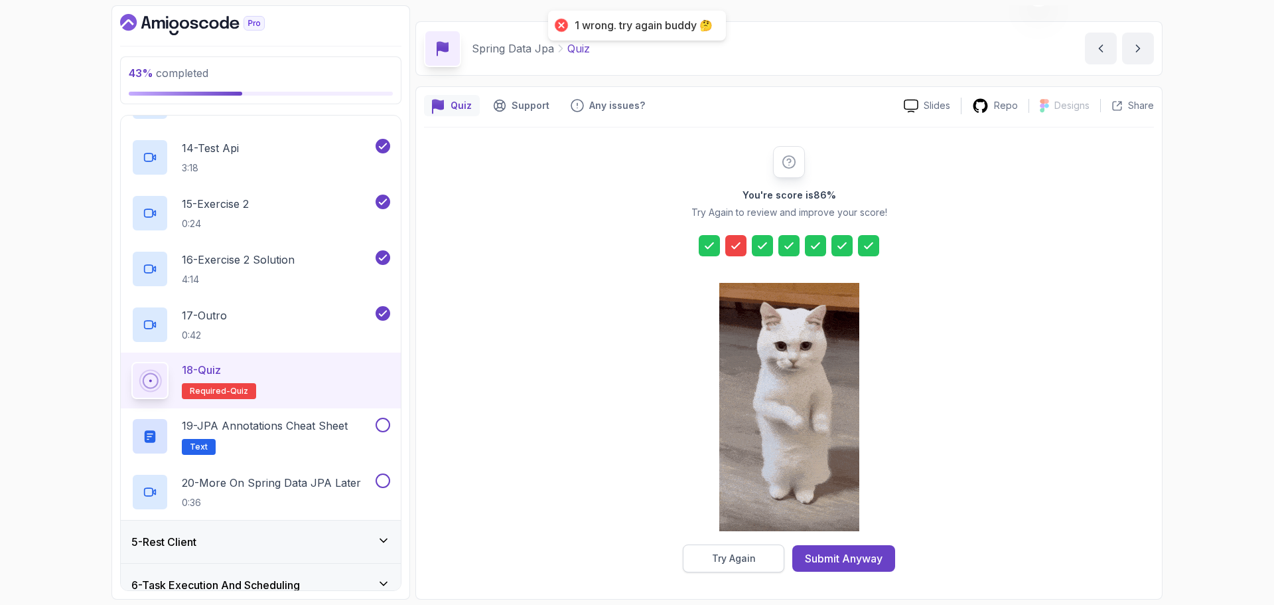
click at [747, 558] on div "Try Again" at bounding box center [734, 558] width 44 height 13
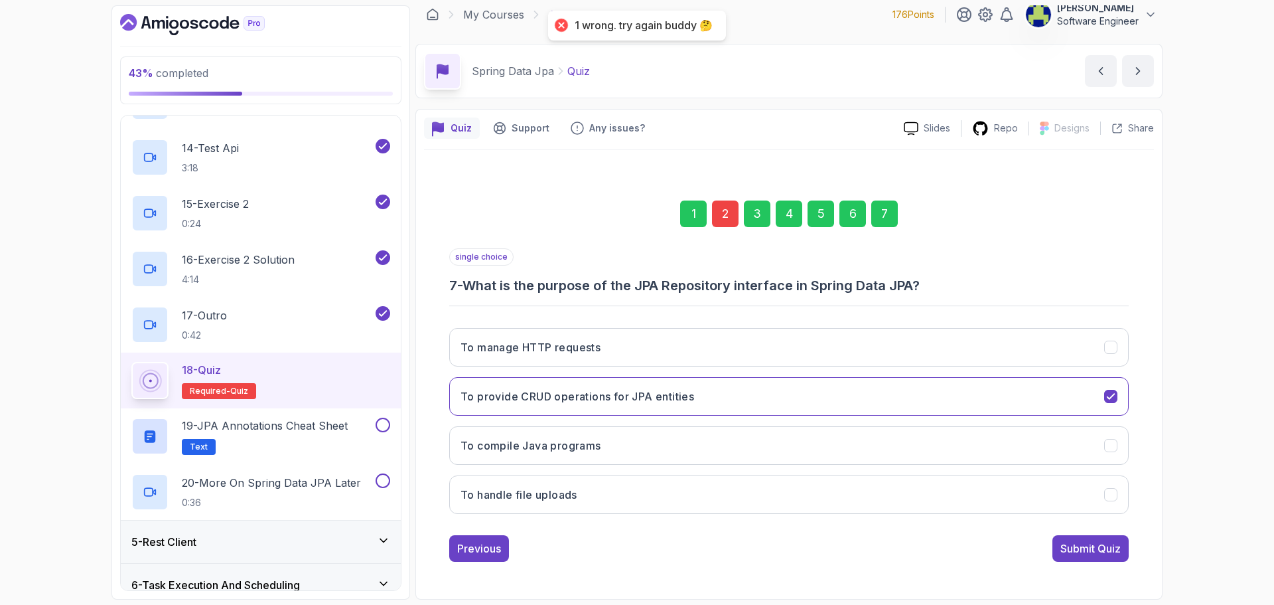
click at [725, 214] on div "2" at bounding box center [725, 213] width 27 height 27
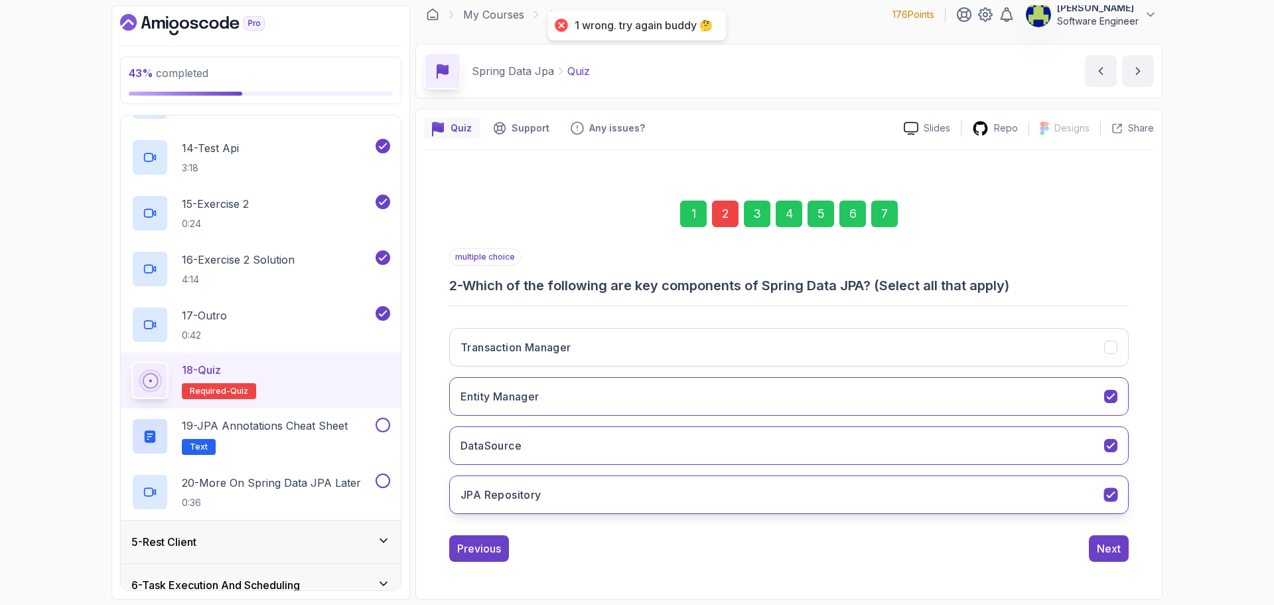
click at [583, 488] on button "JPA Repository" at bounding box center [789, 494] width 680 height 38
click at [600, 491] on button "JPA Repository" at bounding box center [789, 494] width 680 height 38
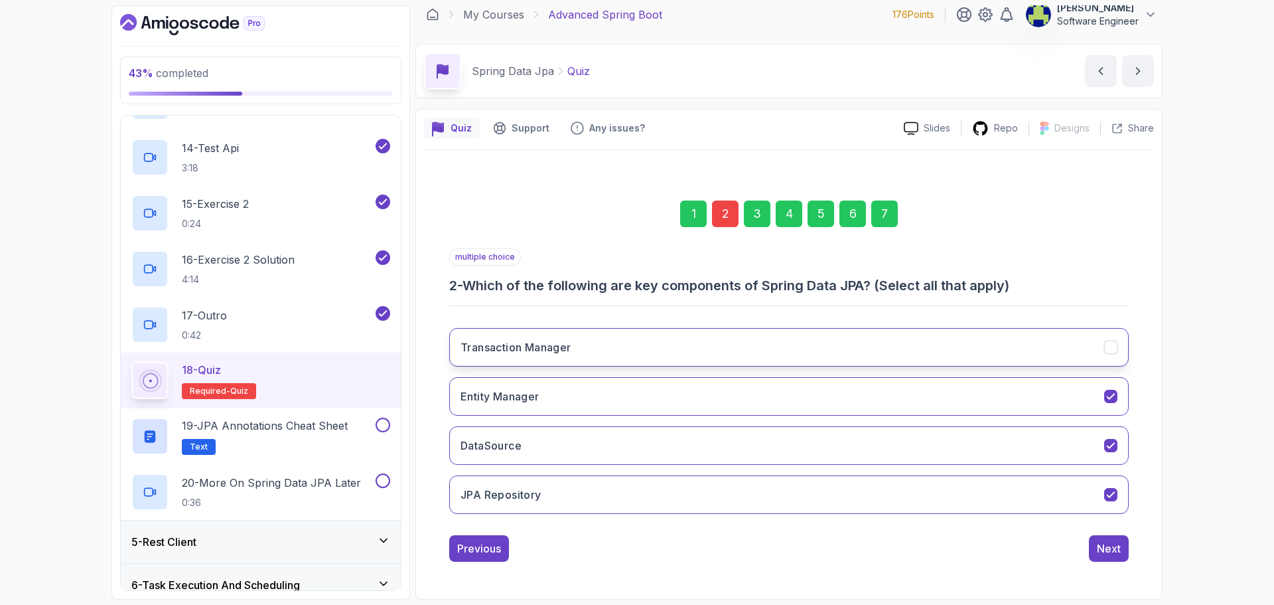
click at [556, 344] on h3 "Transaction Manager" at bounding box center [516, 347] width 111 height 16
drag, startPoint x: 1115, startPoint y: 563, endPoint x: 1115, endPoint y: 556, distance: 7.3
click at [1115, 561] on div "1 2 3 4 5 6 7 multiple choice 2 - Which of the following are key components of …" at bounding box center [789, 371] width 730 height 404
click at [1115, 556] on div "Next" at bounding box center [1109, 548] width 24 height 16
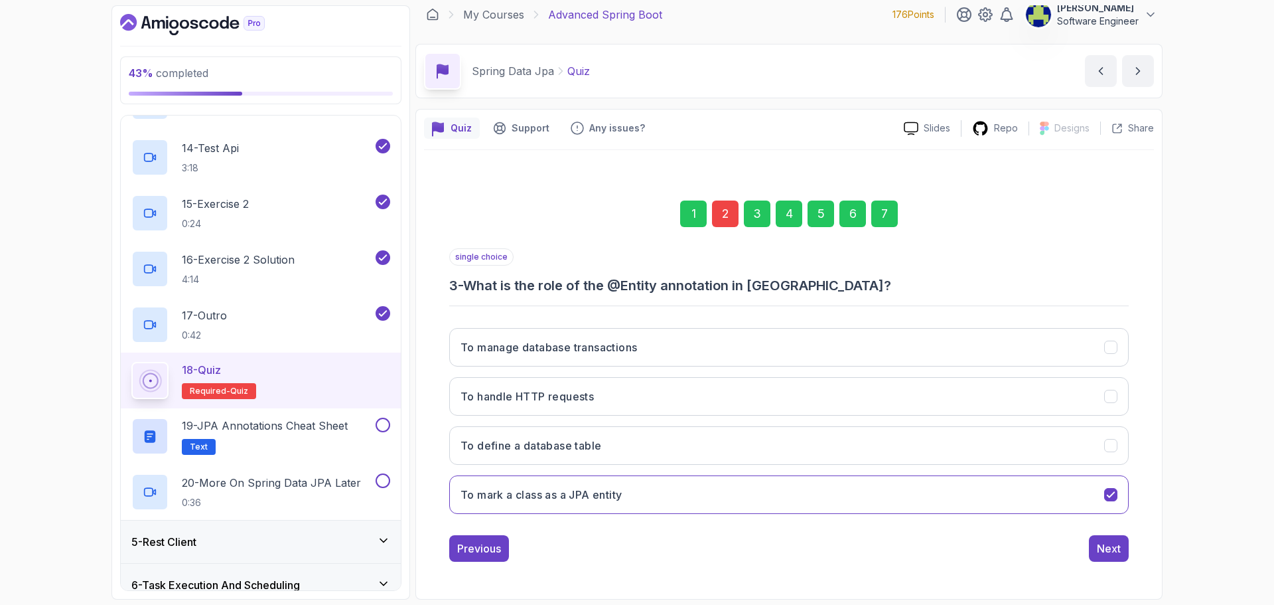
click at [897, 228] on div "1 2 3 4 5 6 7" at bounding box center [789, 213] width 680 height 69
click at [895, 221] on div "7" at bounding box center [884, 213] width 27 height 27
click at [1114, 553] on div "Submit Quiz" at bounding box center [1091, 548] width 60 height 16
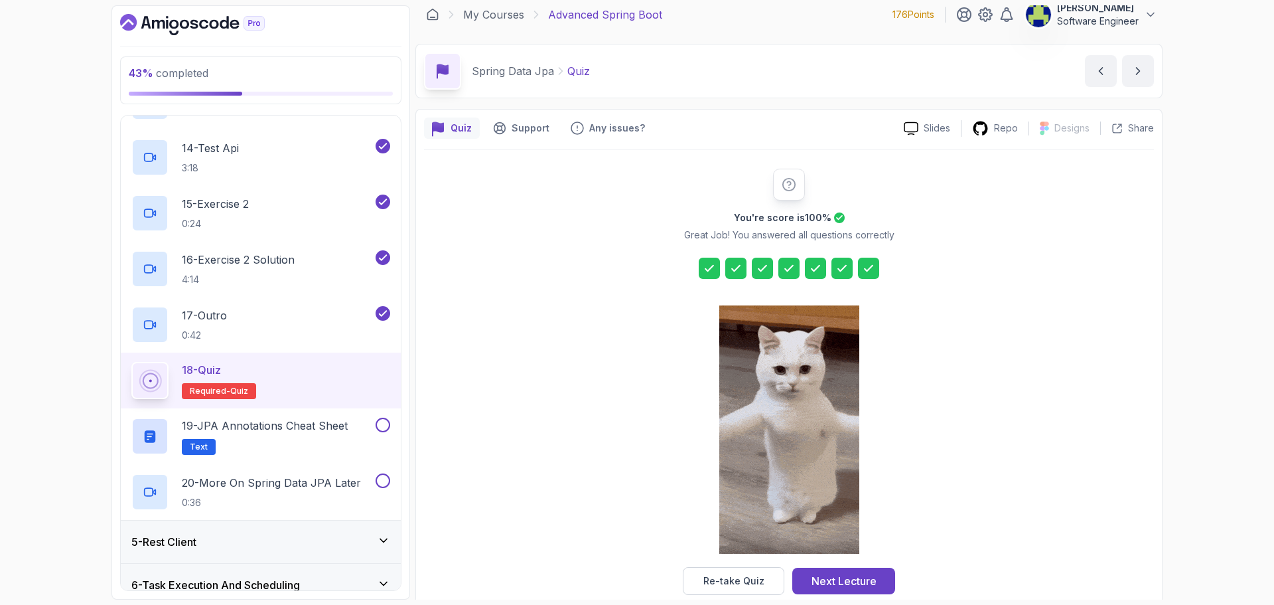
scroll to position [32, 0]
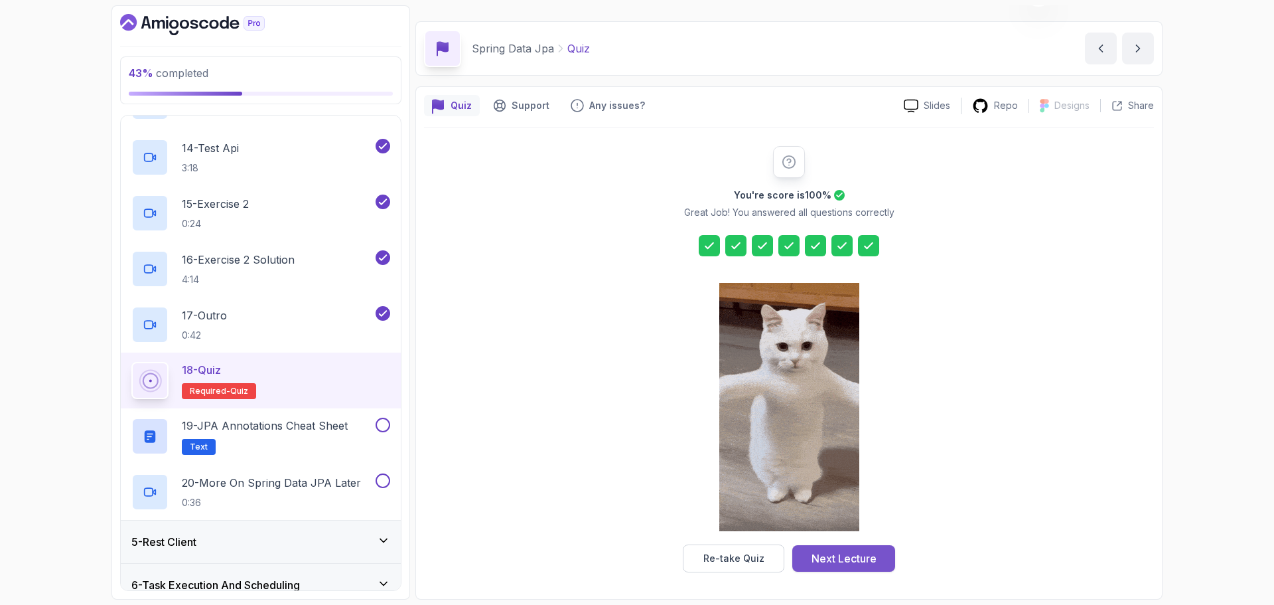
click at [865, 559] on div "Next Lecture" at bounding box center [844, 558] width 65 height 16
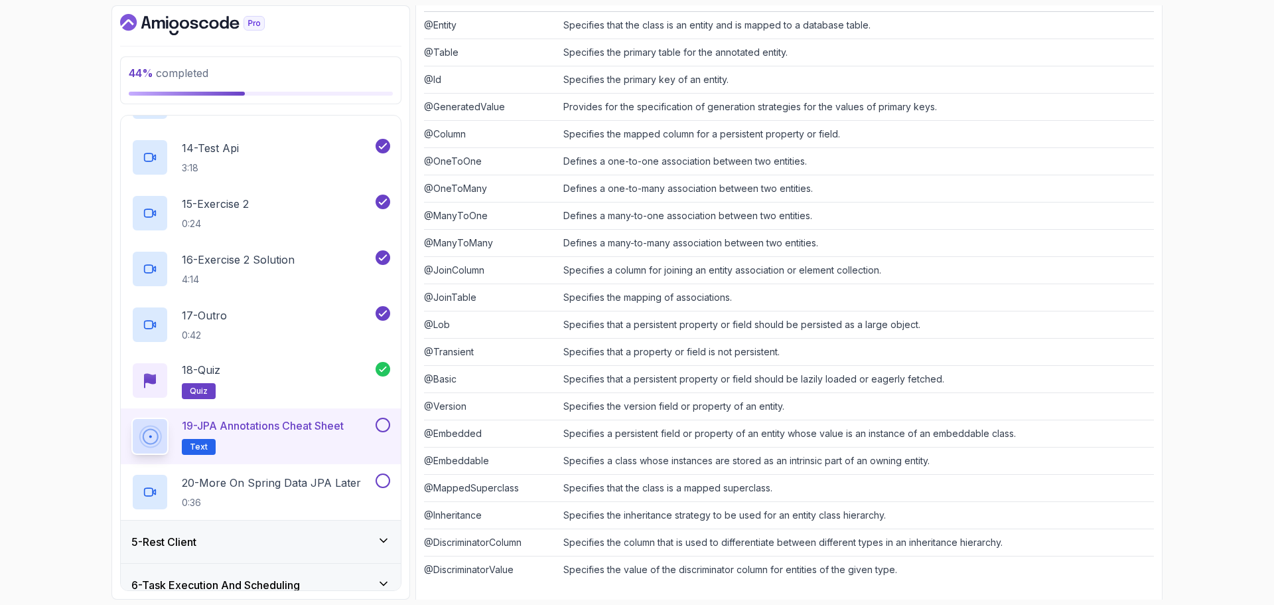
scroll to position [276, 0]
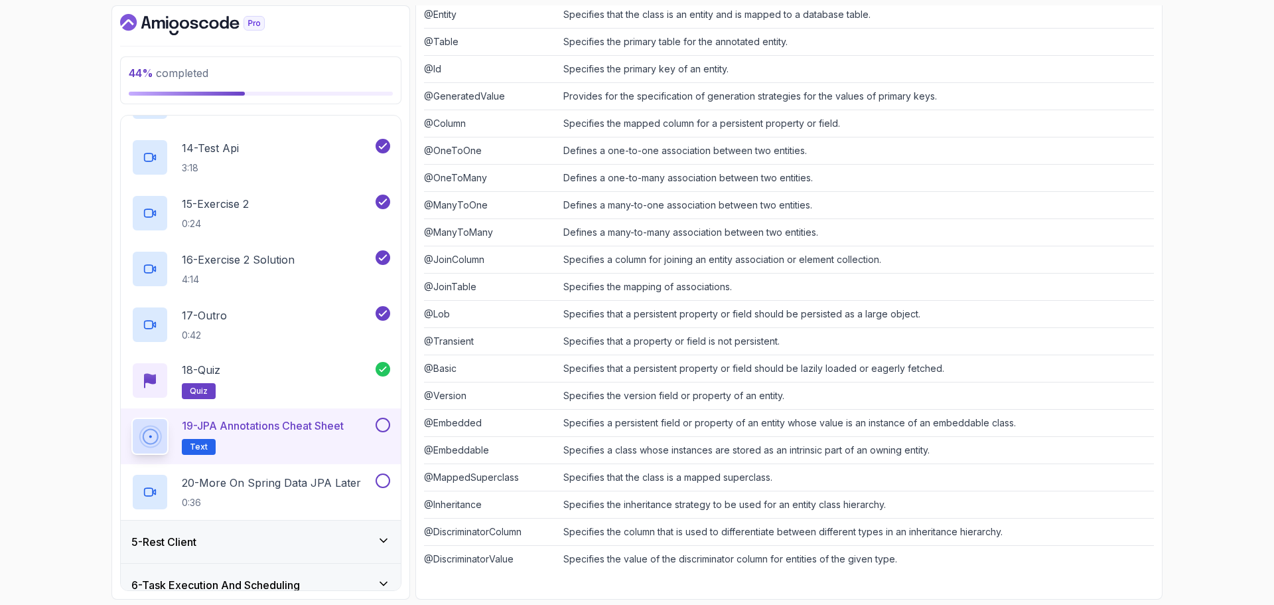
click at [378, 424] on button at bounding box center [383, 424] width 15 height 15
click at [282, 490] on p "20 - More On Spring Data JPA Later" at bounding box center [271, 483] width 179 height 16
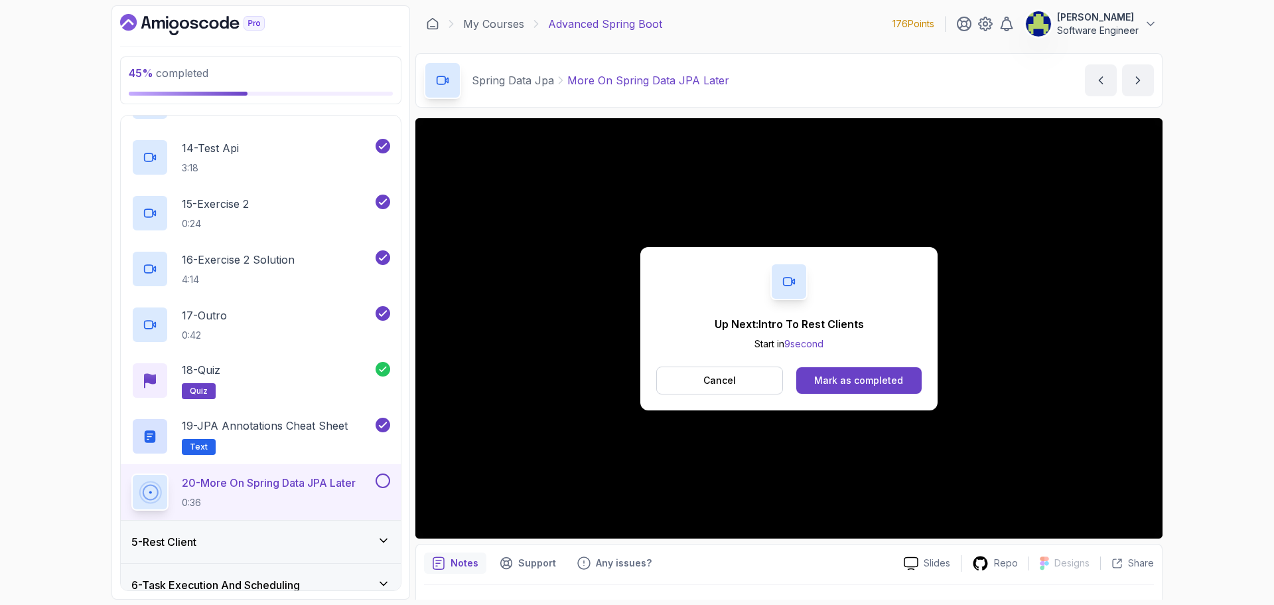
click at [380, 479] on button at bounding box center [383, 480] width 15 height 15
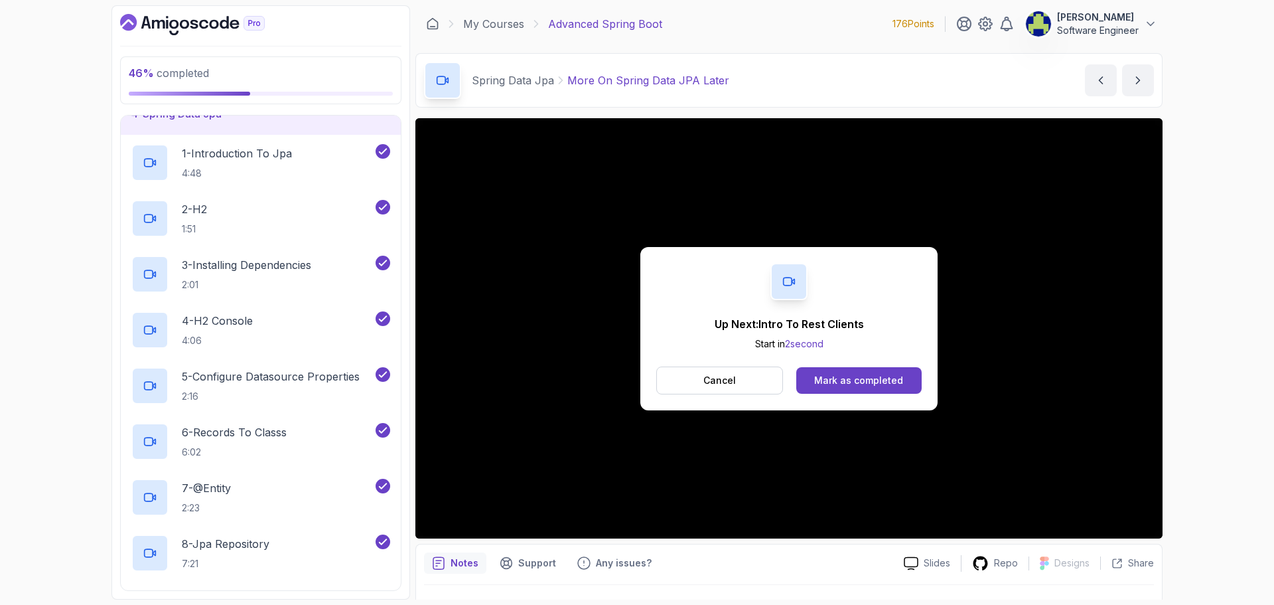
scroll to position [20, 0]
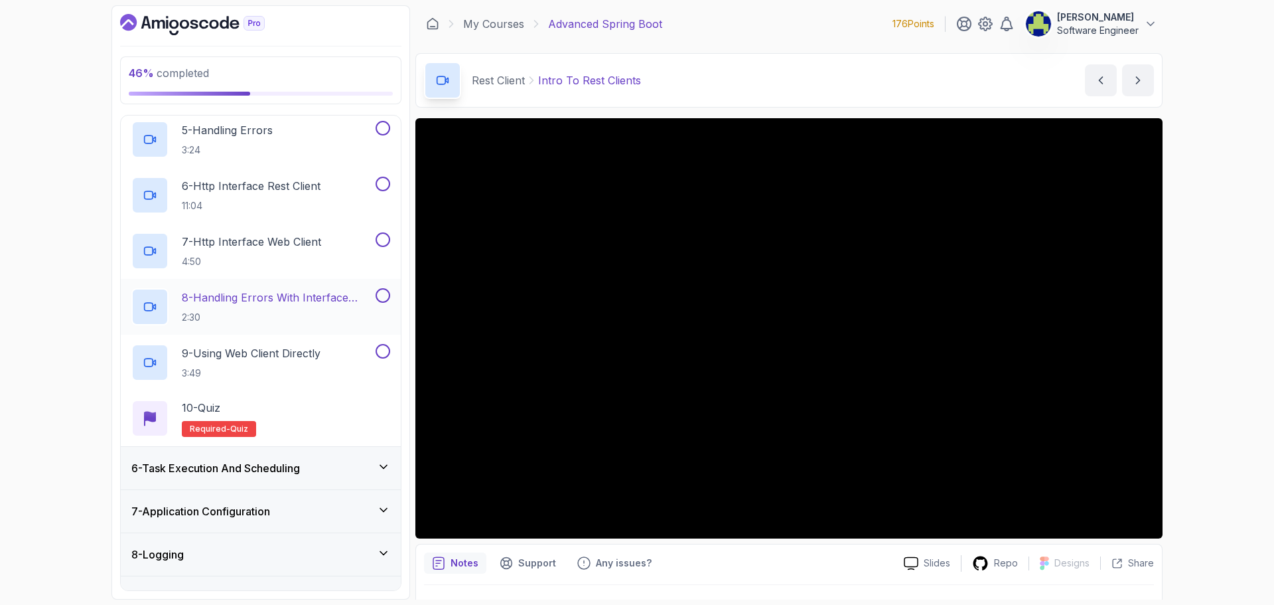
scroll to position [485, 0]
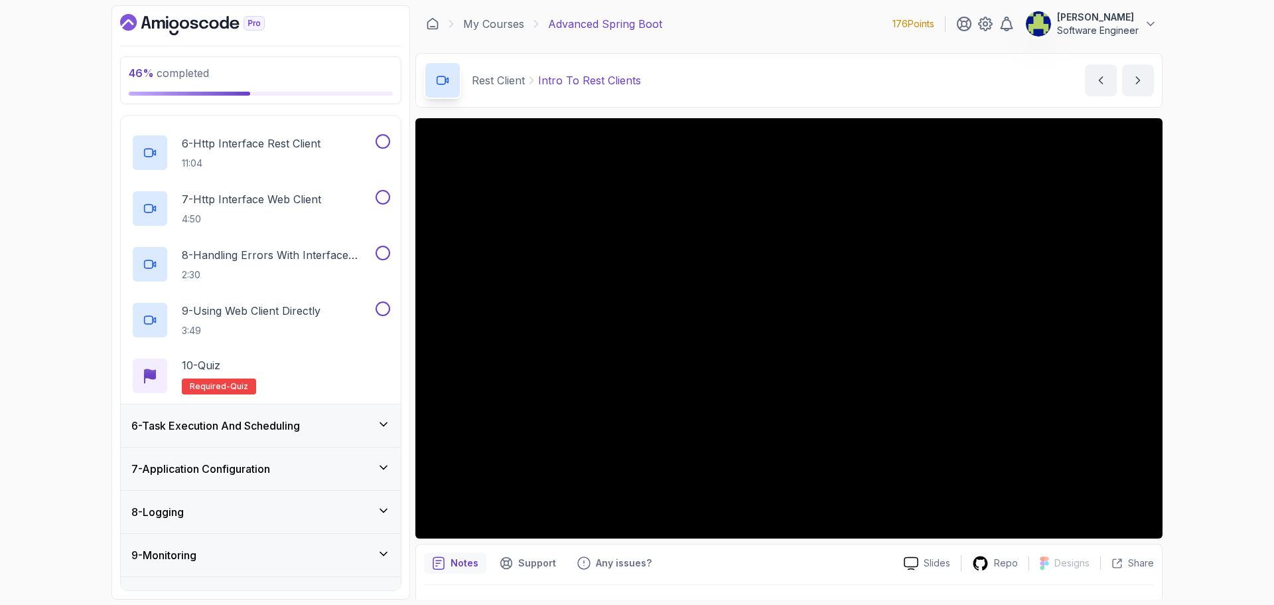
click at [300, 432] on h3 "6 - Task Execution And Scheduling" at bounding box center [215, 425] width 169 height 16
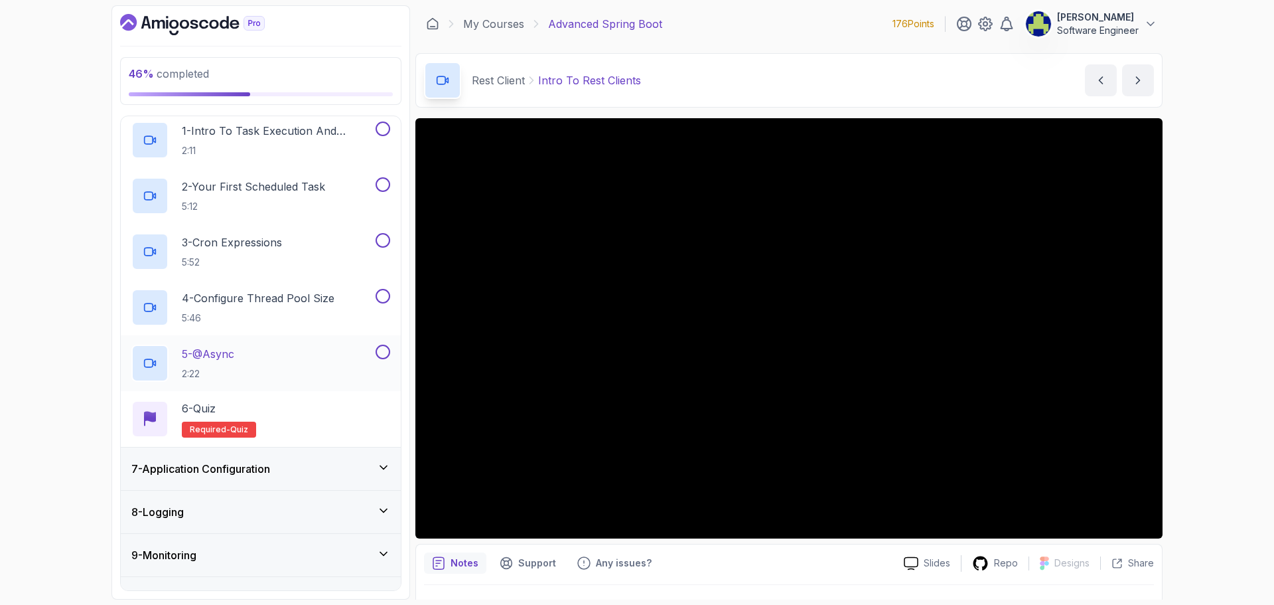
scroll to position [285, 0]
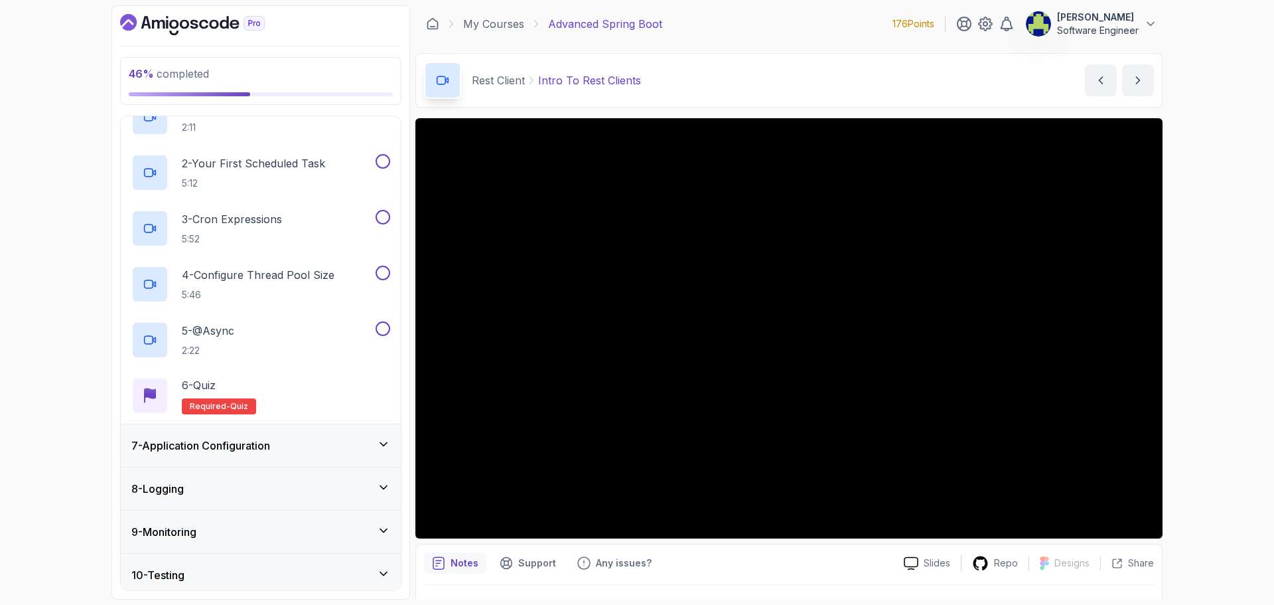
click at [333, 451] on div "7 - Application Configuration" at bounding box center [260, 445] width 259 height 16
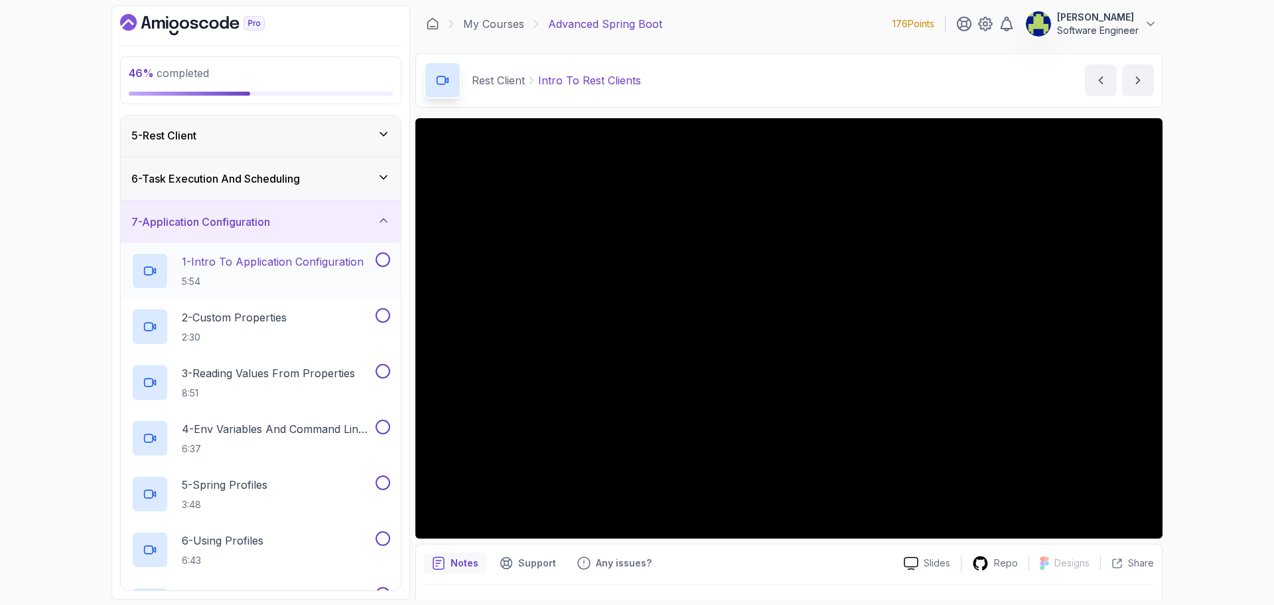
scroll to position [153, 0]
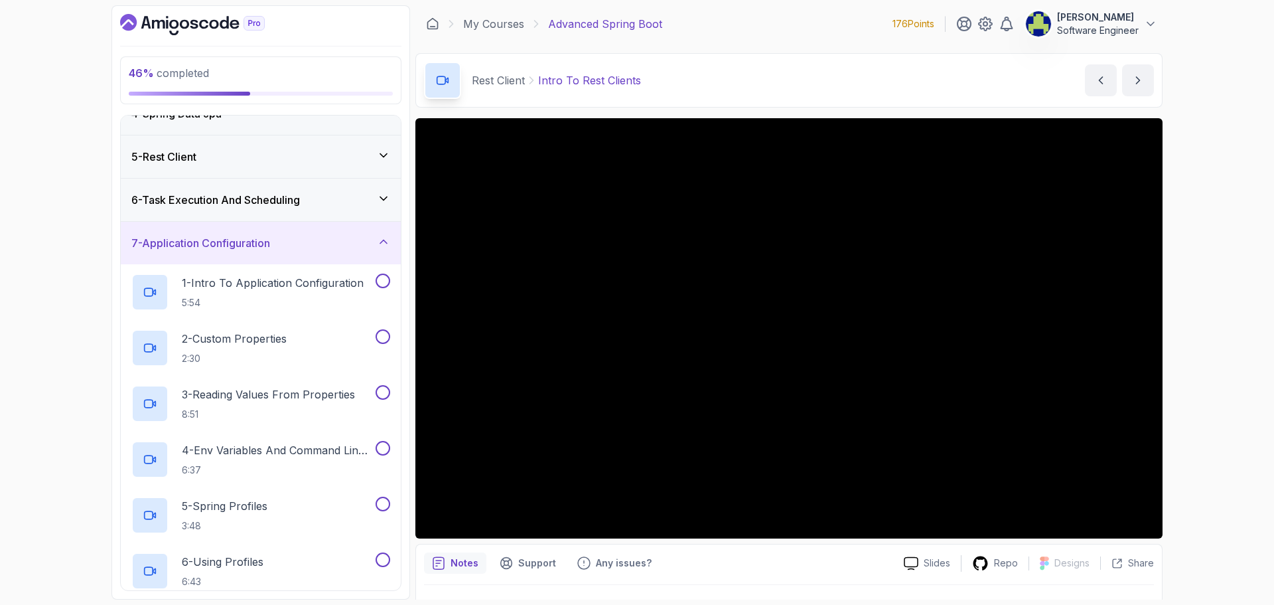
click at [299, 238] on div "7 - Application Configuration" at bounding box center [260, 243] width 259 height 16
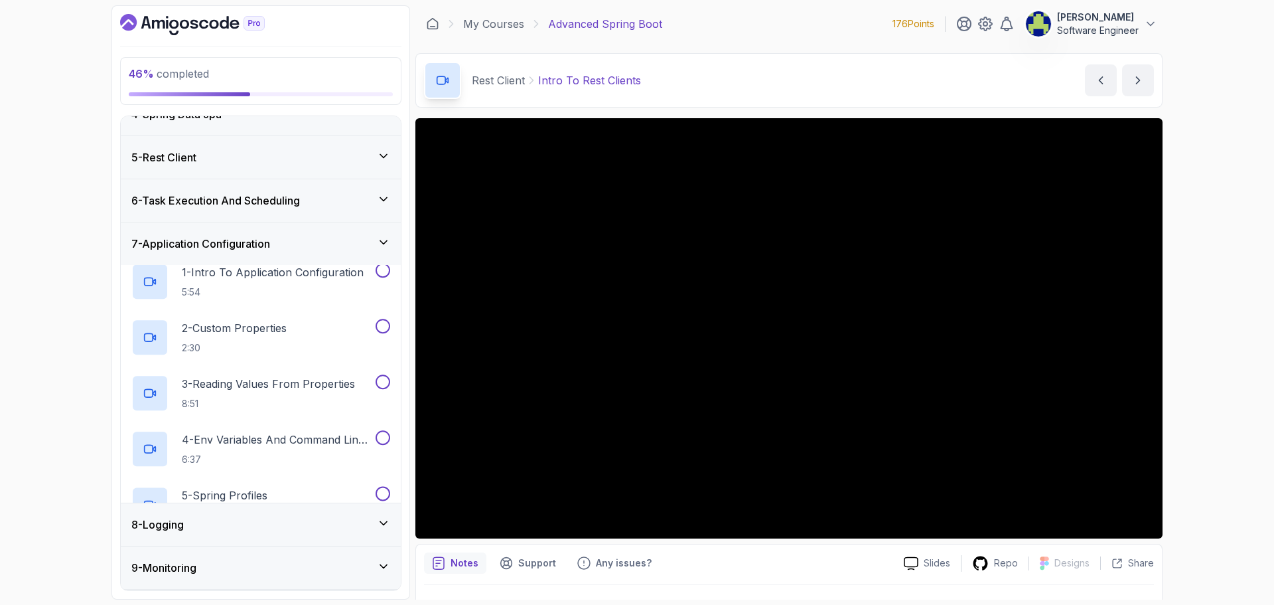
scroll to position [86, 0]
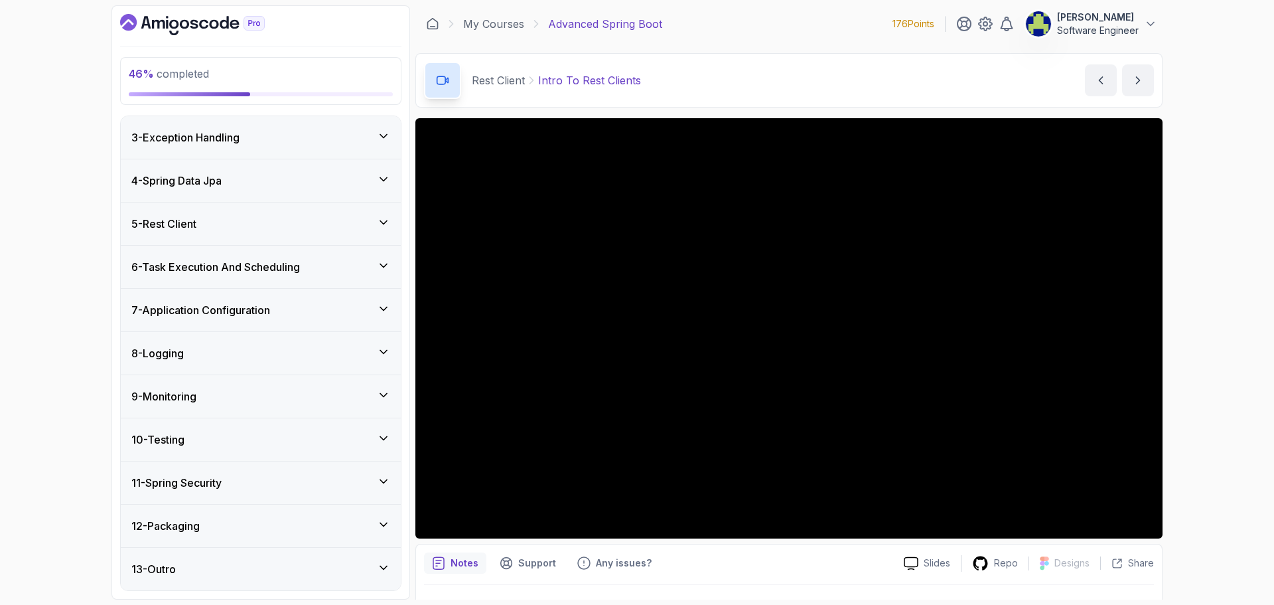
click at [230, 240] on div "5 - Rest Client" at bounding box center [261, 223] width 280 height 42
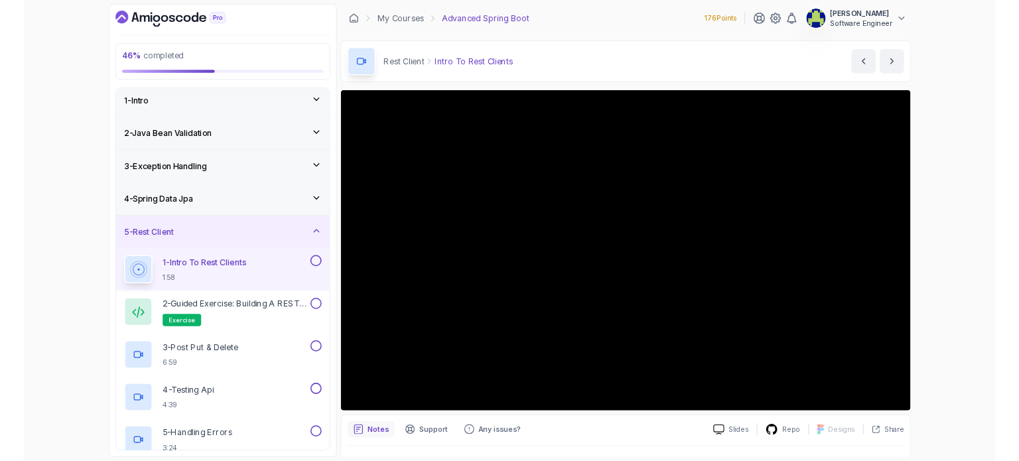
scroll to position [0, 0]
